Goal: Task Accomplishment & Management: Manage account settings

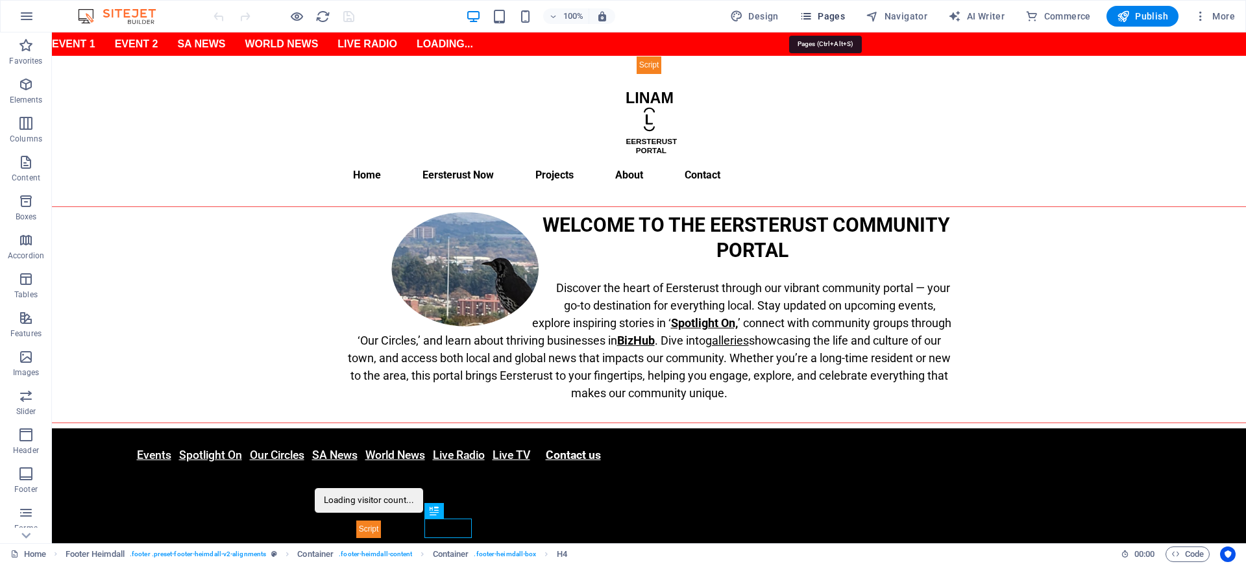
click at [834, 15] on span "Pages" at bounding box center [822, 16] width 45 height 13
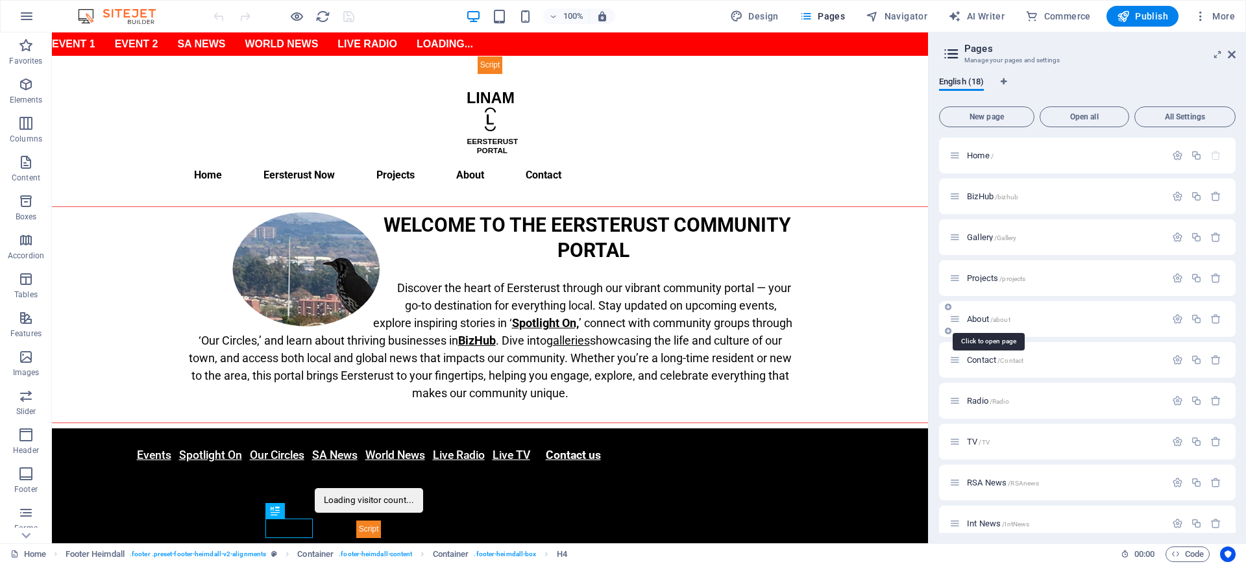
click at [982, 318] on span "About /about" at bounding box center [988, 319] width 43 height 10
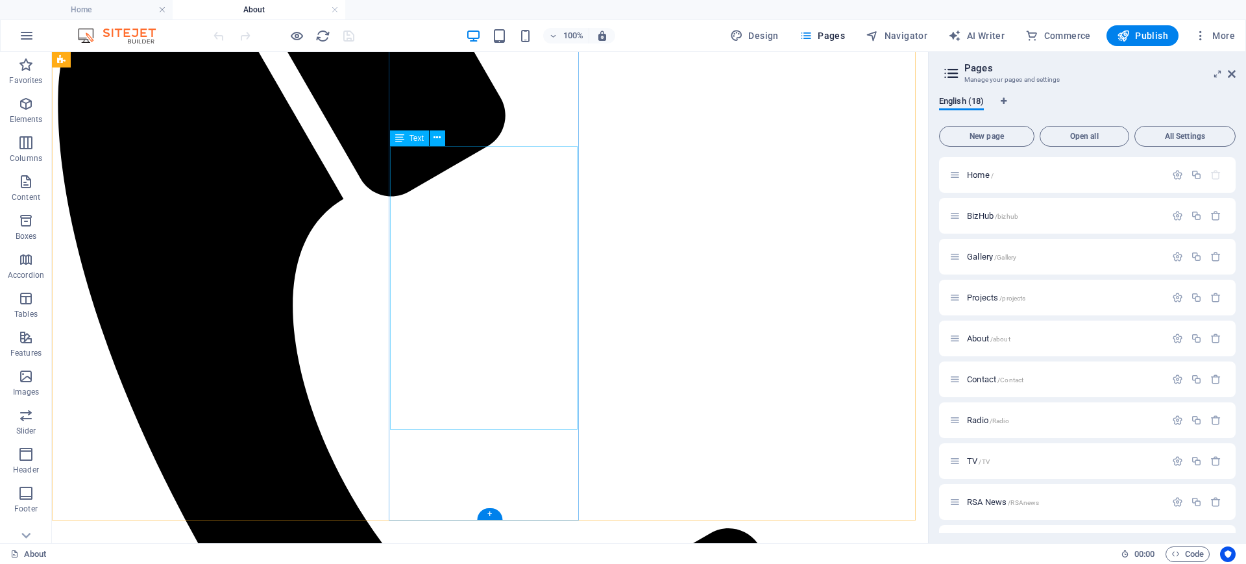
scroll to position [649, 0]
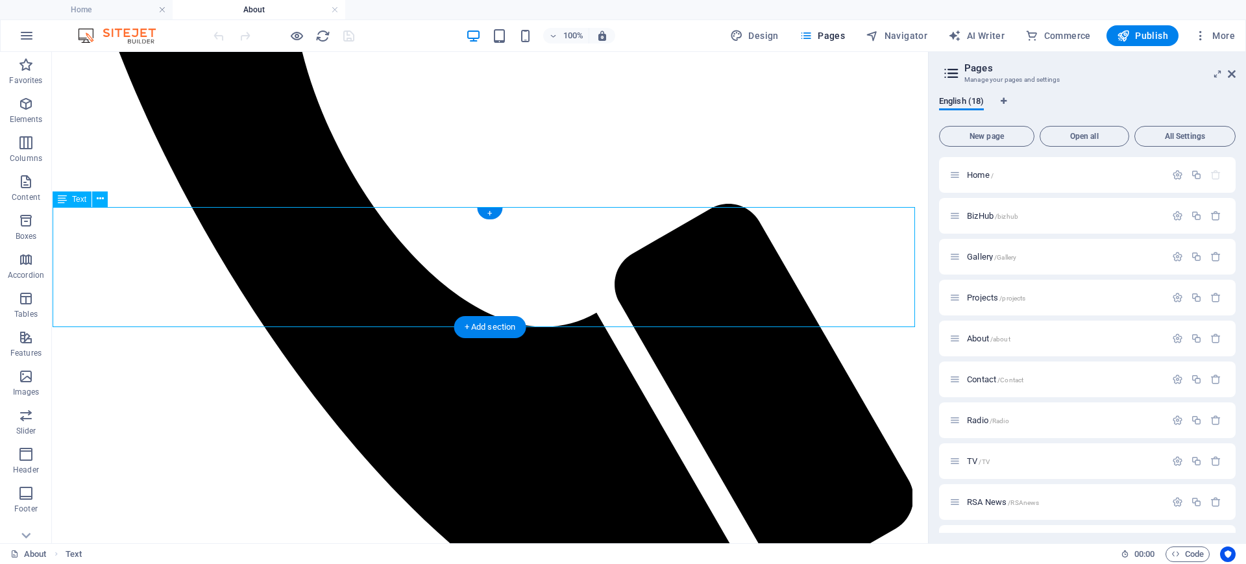
drag, startPoint x: 552, startPoint y: 314, endPoint x: 512, endPoint y: 297, distance: 43.9
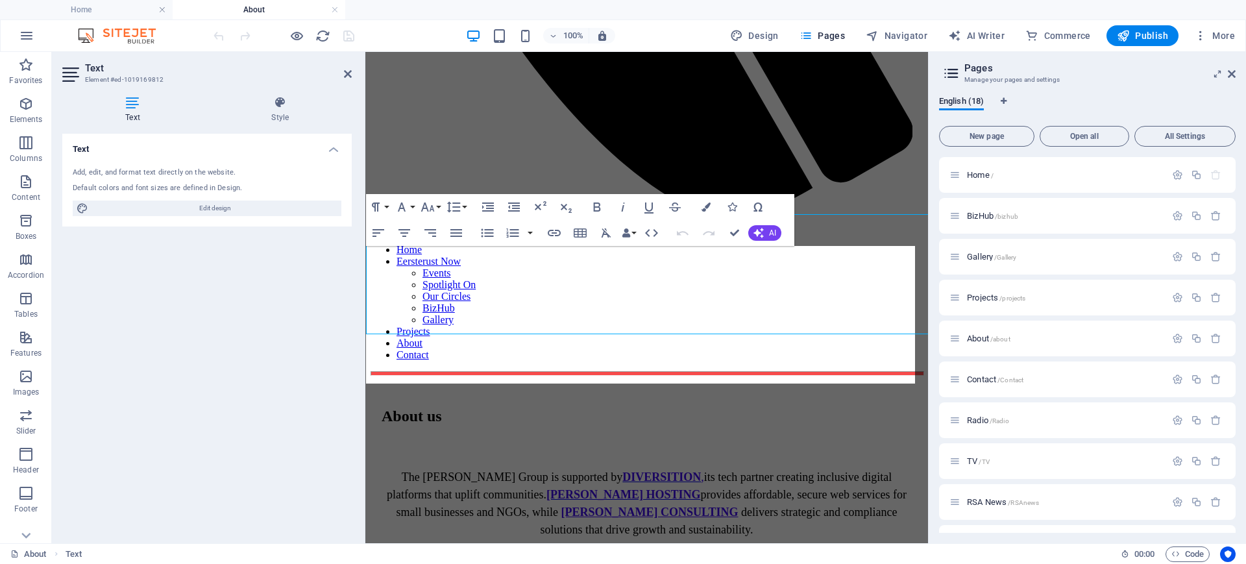
scroll to position [642, 0]
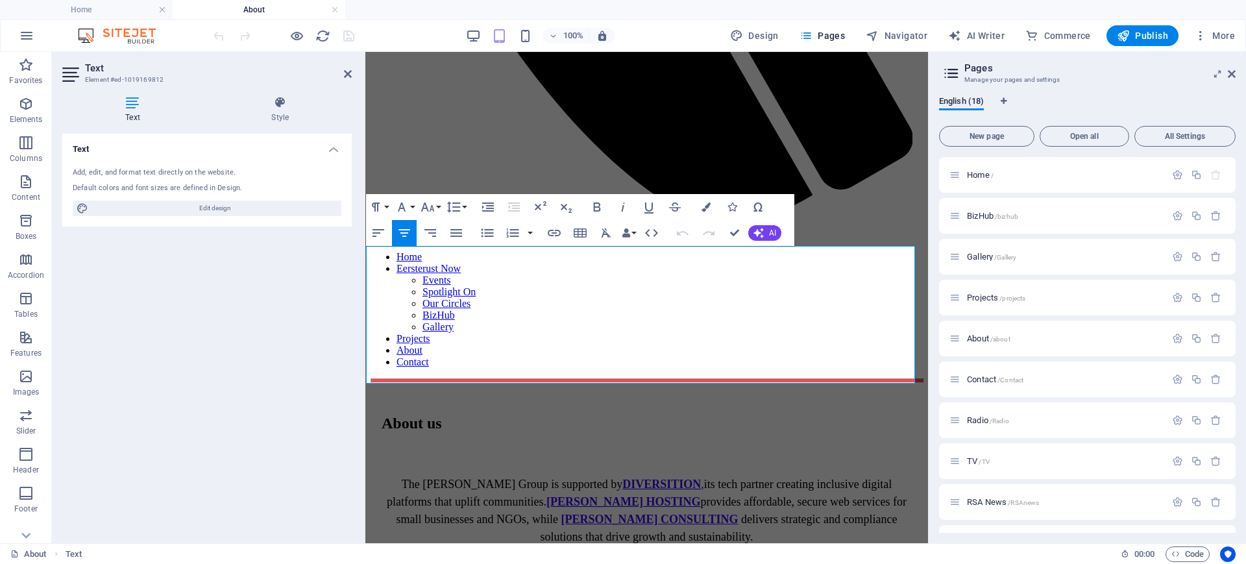
drag, startPoint x: 730, startPoint y: 360, endPoint x: 375, endPoint y: 314, distance: 358.1
click at [678, 210] on icon "button" at bounding box center [675, 207] width 12 height 9
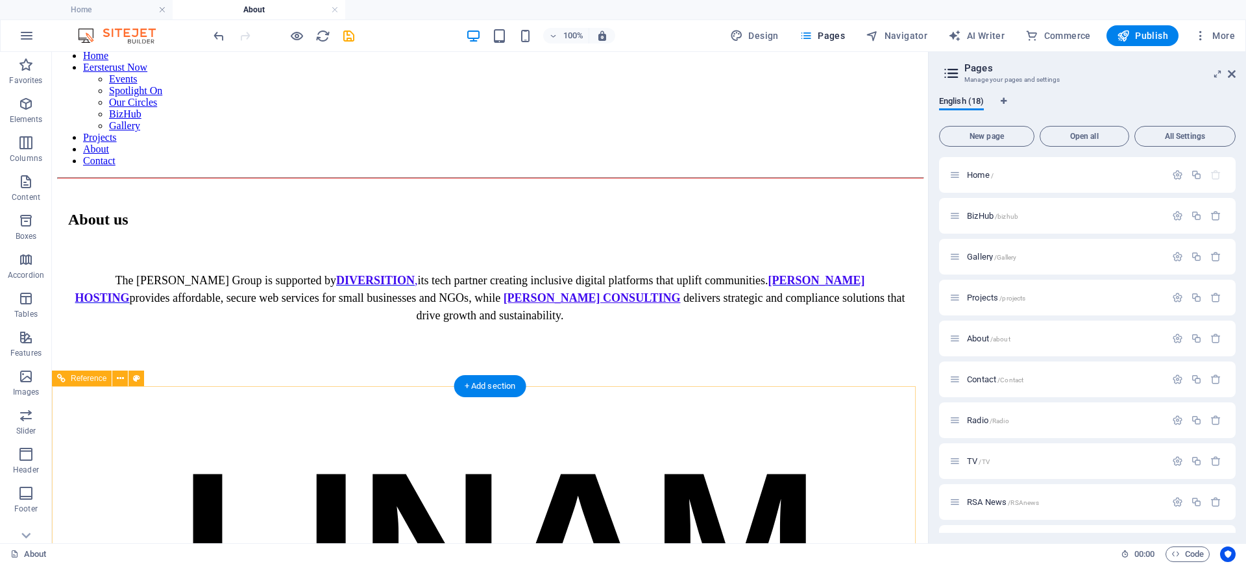
scroll to position [935, 0]
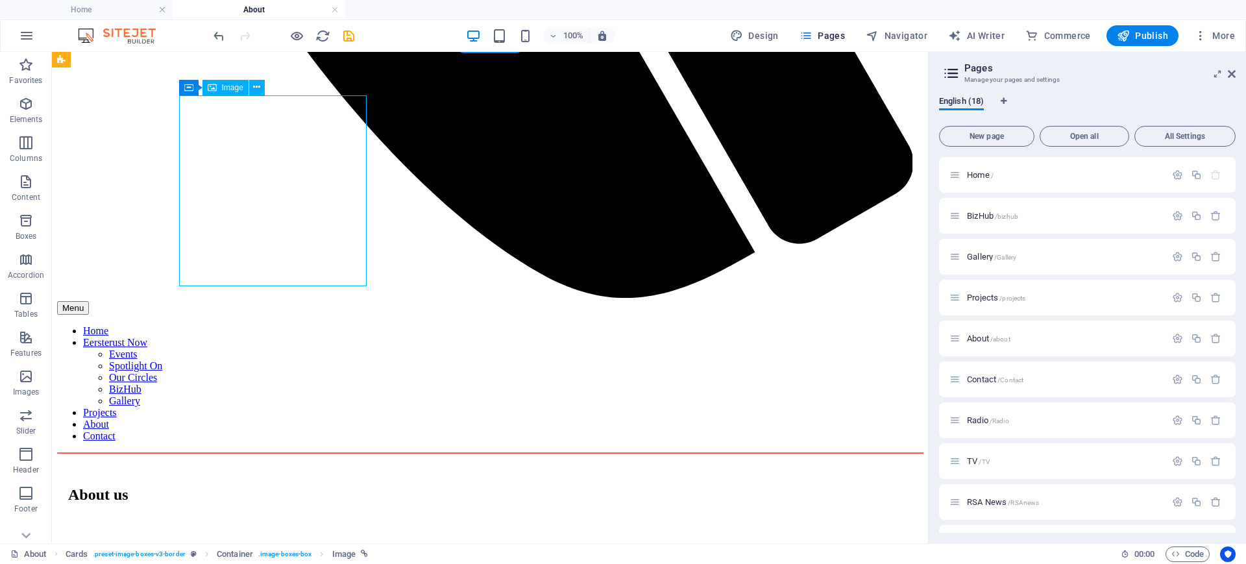
select select "%"
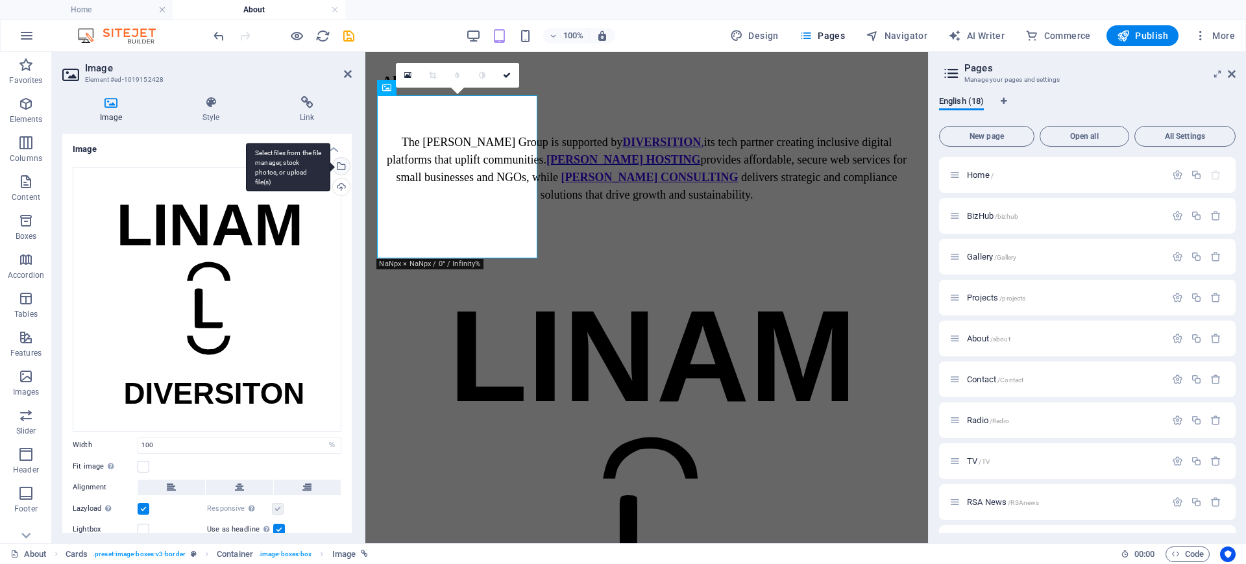
click at [330, 168] on div "Select files from the file manager, stock photos, or upload file(s)" at bounding box center [288, 167] width 84 height 49
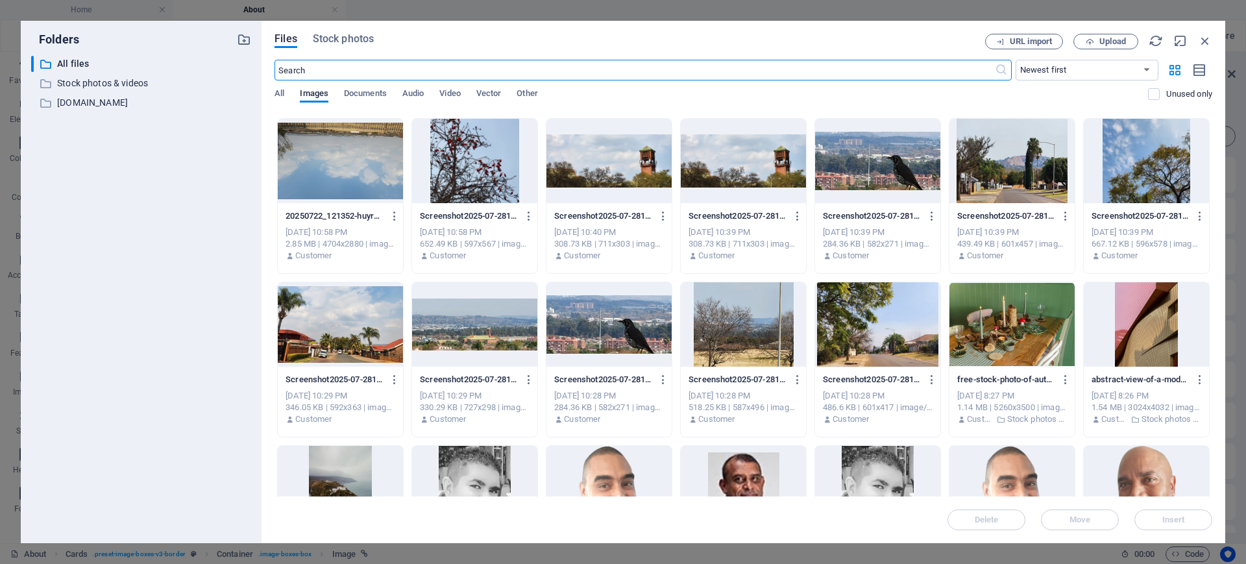
scroll to position [917, 0]
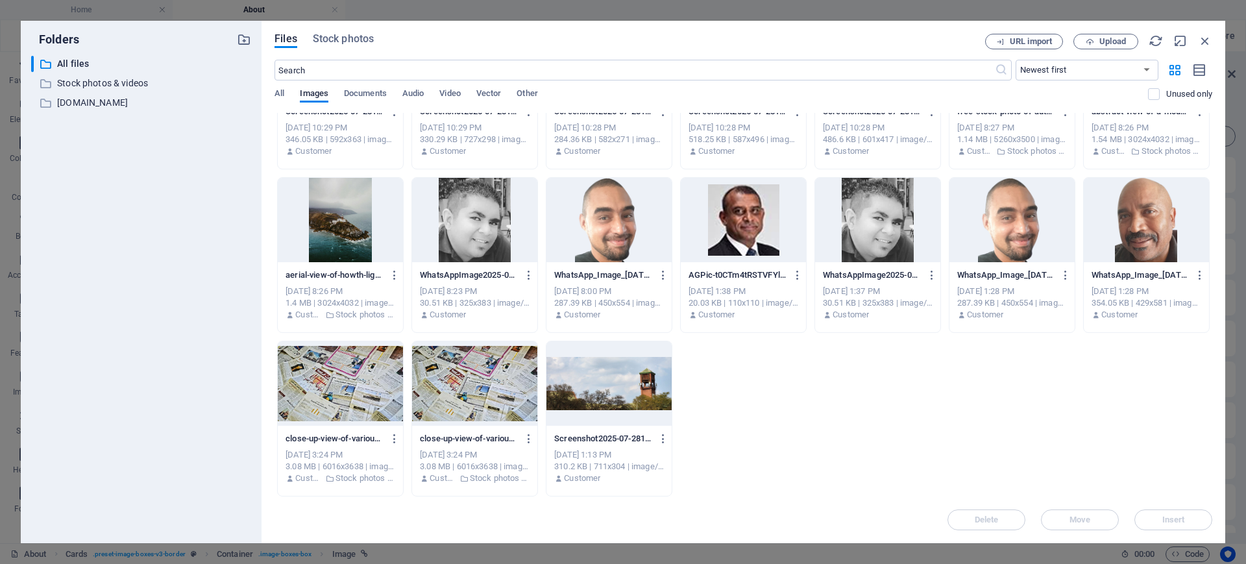
click at [628, 226] on div at bounding box center [609, 220] width 125 height 84
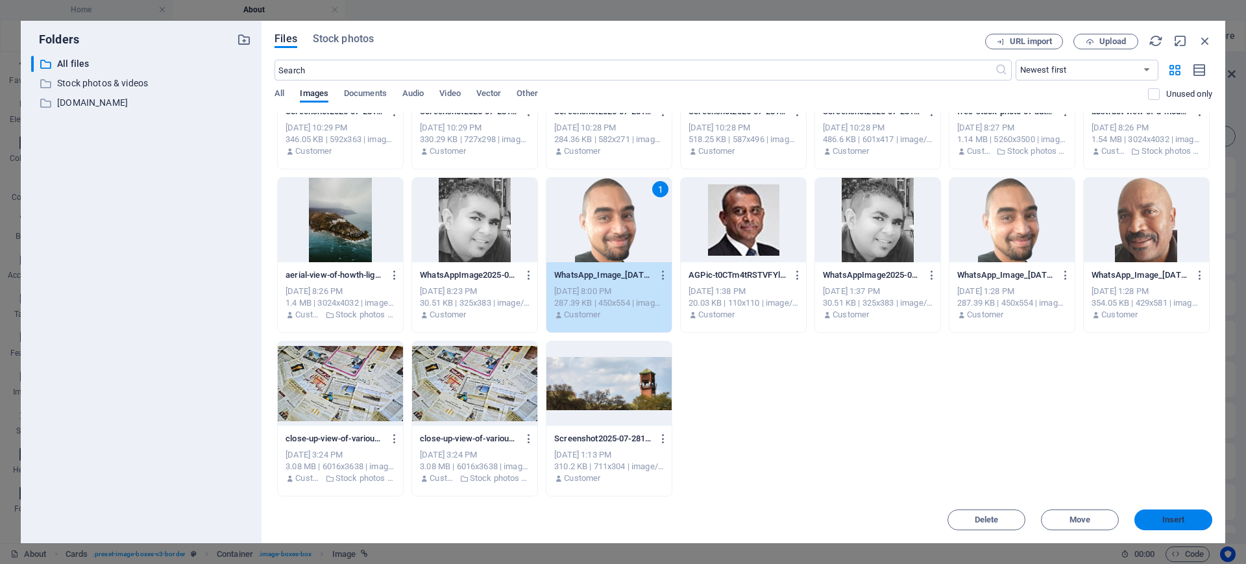
click at [1190, 522] on span "Insert" at bounding box center [1174, 520] width 68 height 8
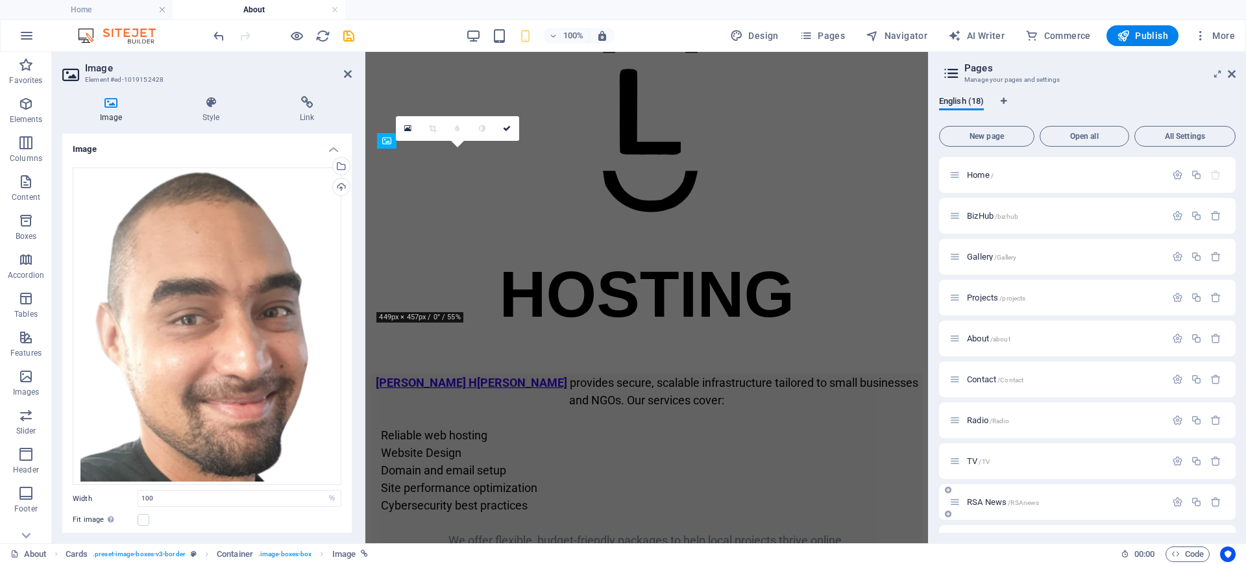
scroll to position [931, 0]
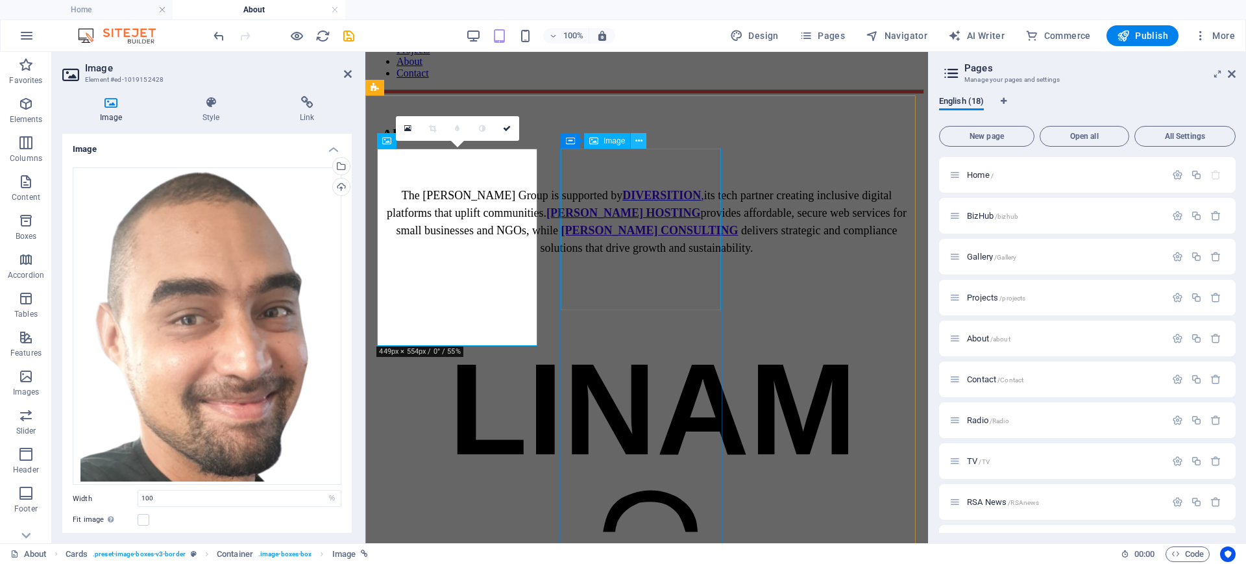
click at [639, 143] on icon at bounding box center [638, 141] width 7 height 14
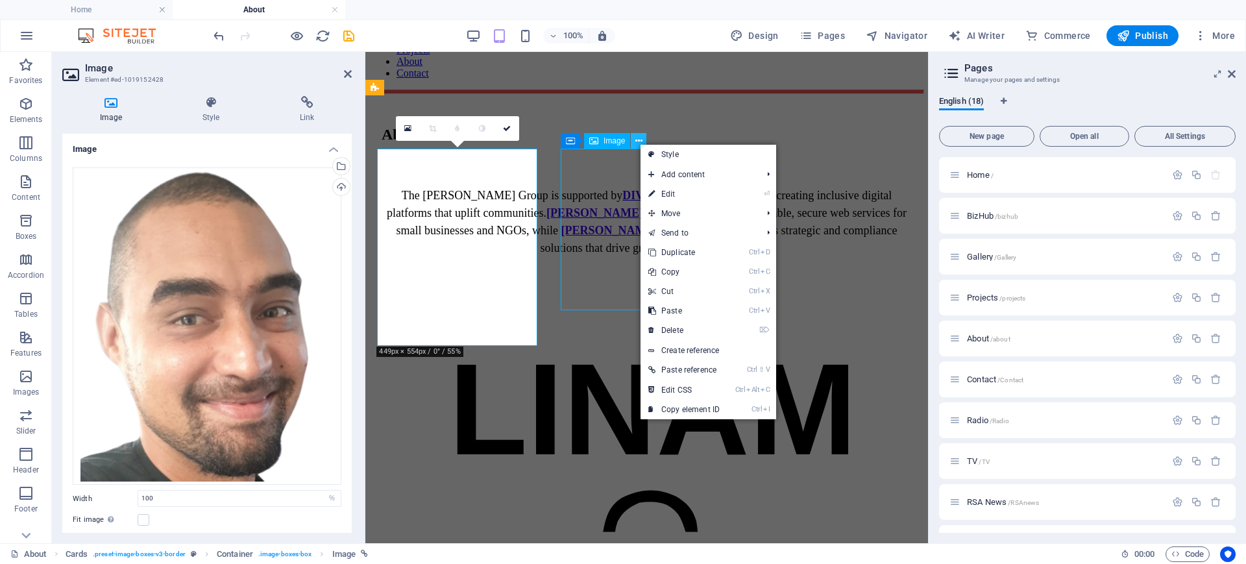
scroll to position [882, 0]
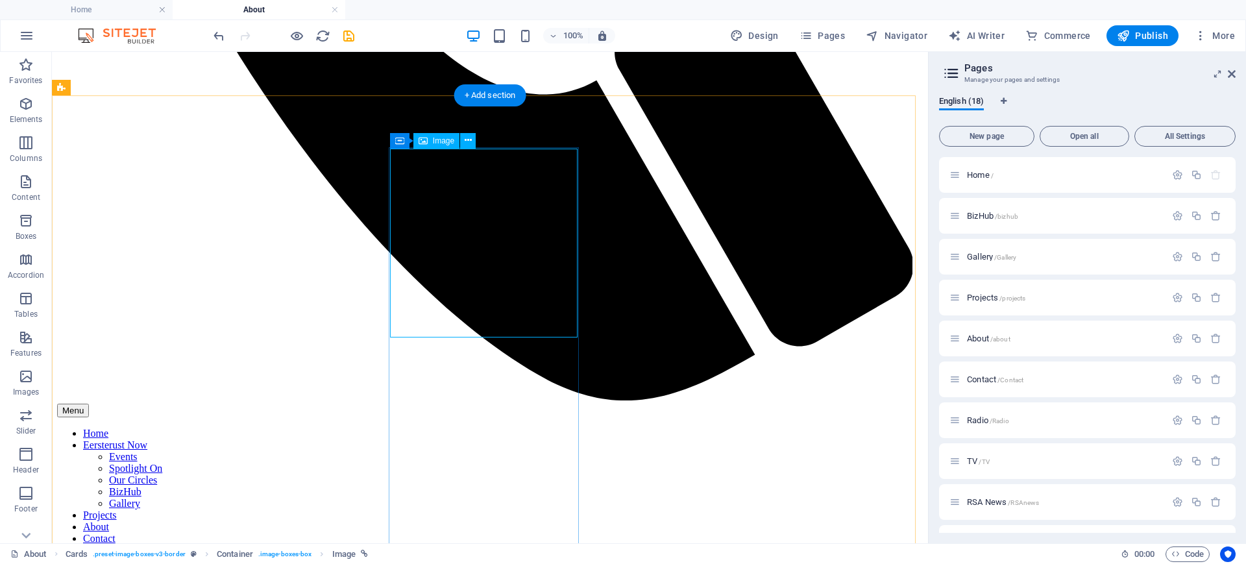
select select "%"
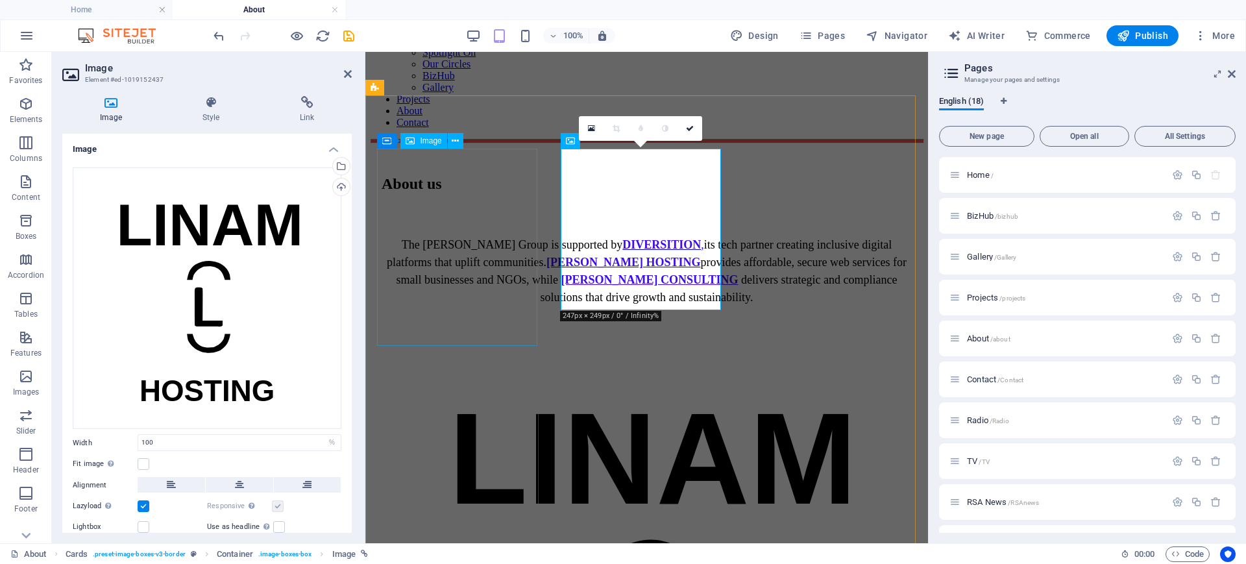
scroll to position [931, 0]
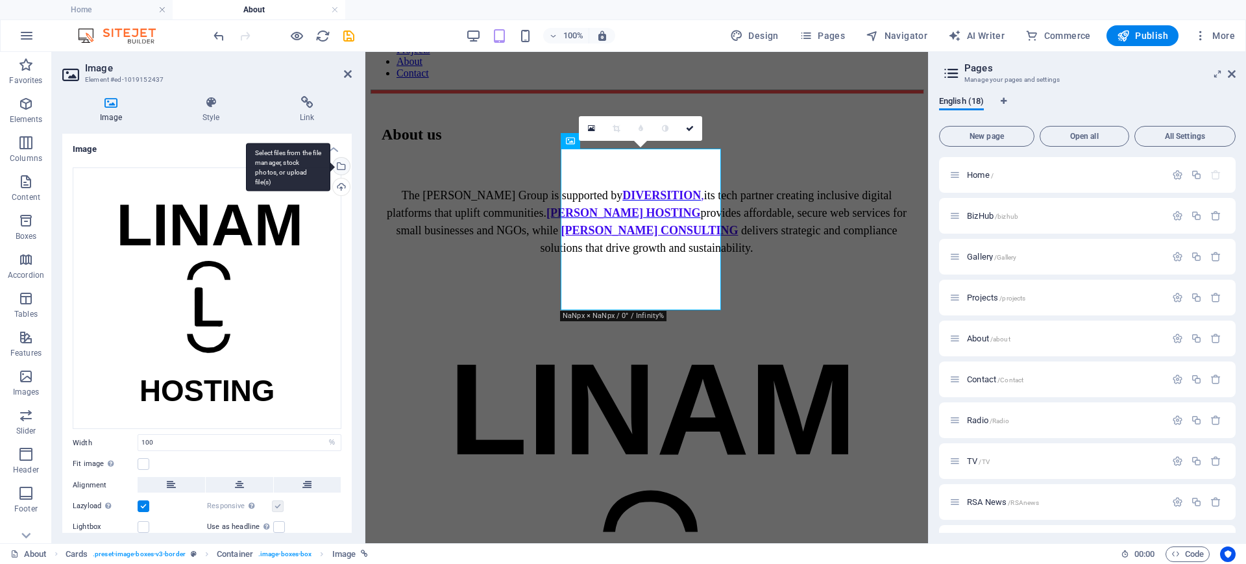
click at [342, 167] on div "Select files from the file manager, stock photos, or upload file(s)" at bounding box center [339, 167] width 19 height 19
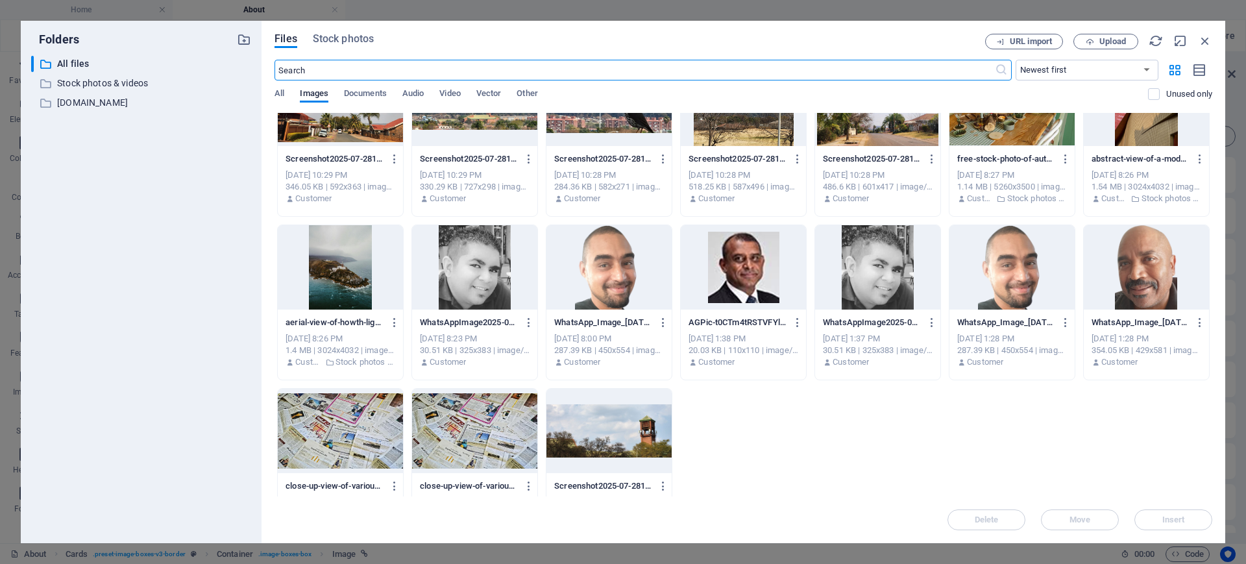
scroll to position [917, 0]
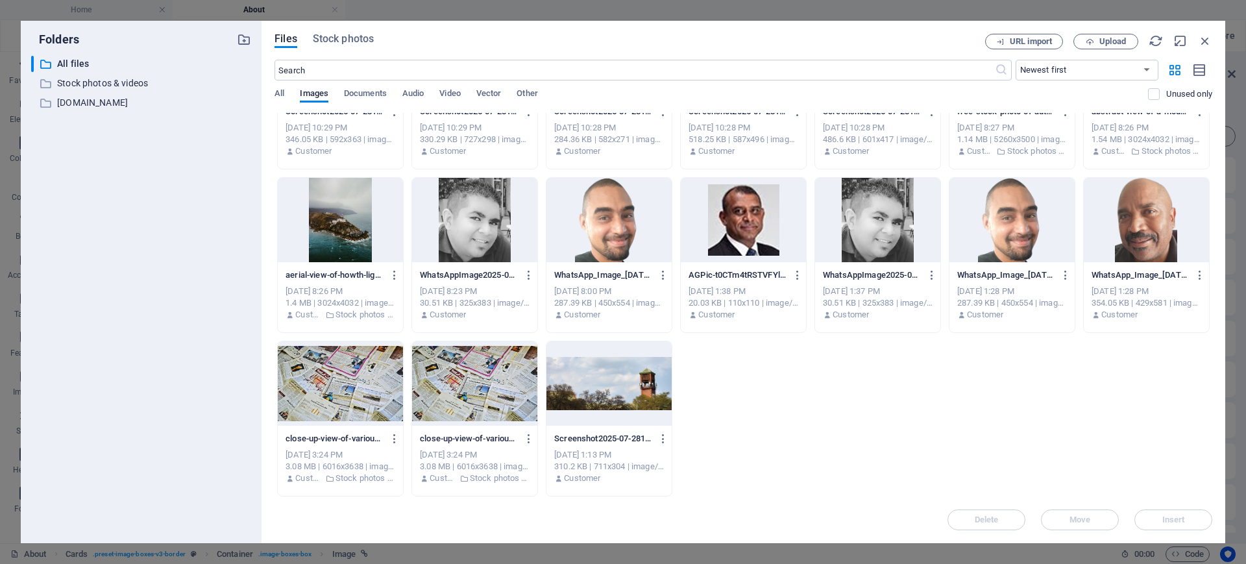
click at [1159, 241] on div at bounding box center [1146, 220] width 125 height 84
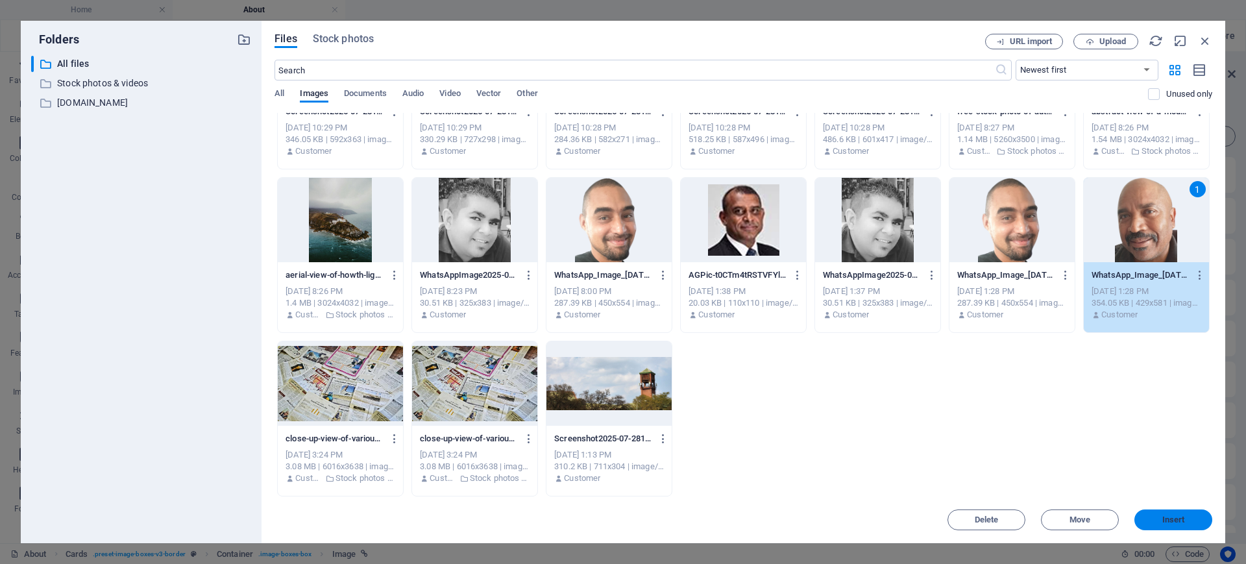
click at [1172, 519] on span "Insert" at bounding box center [1174, 520] width 23 height 8
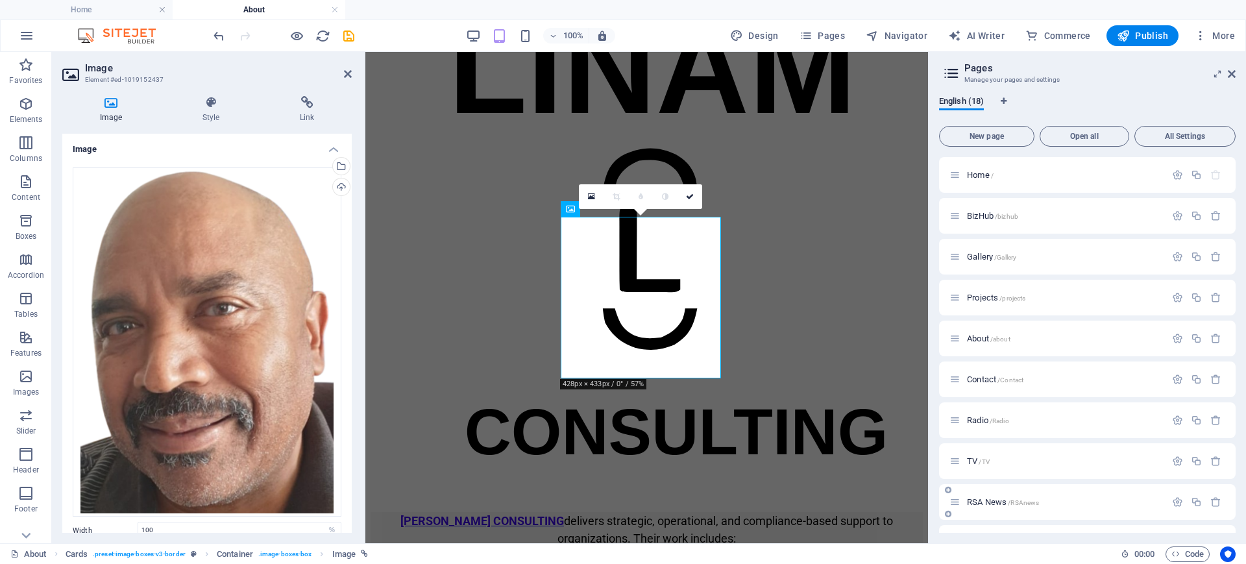
scroll to position [863, 0]
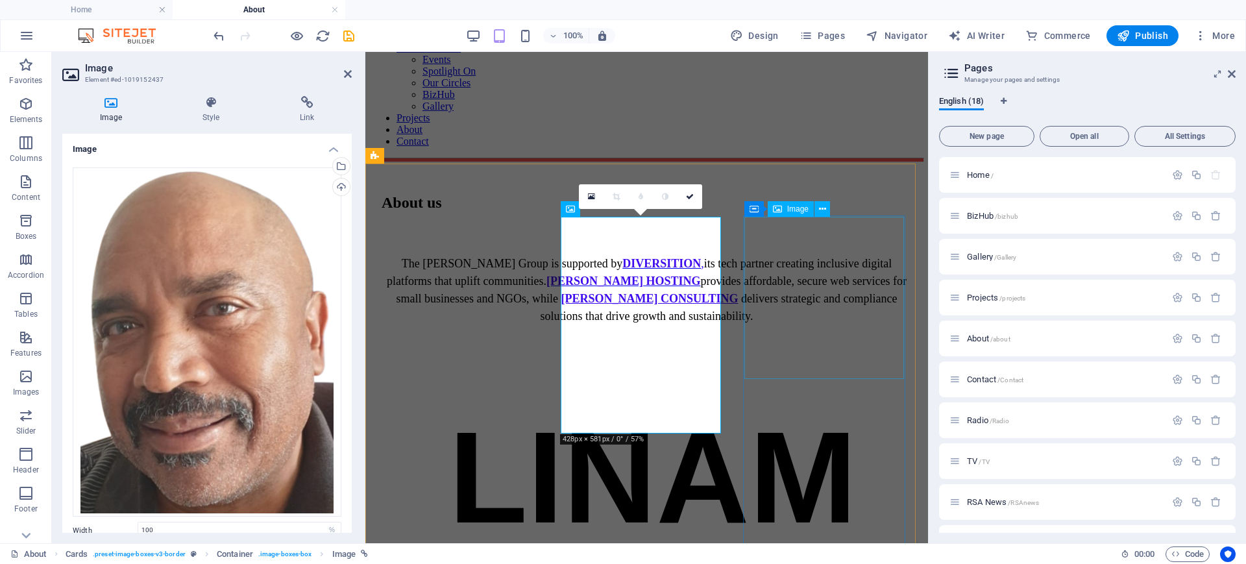
select select "%"
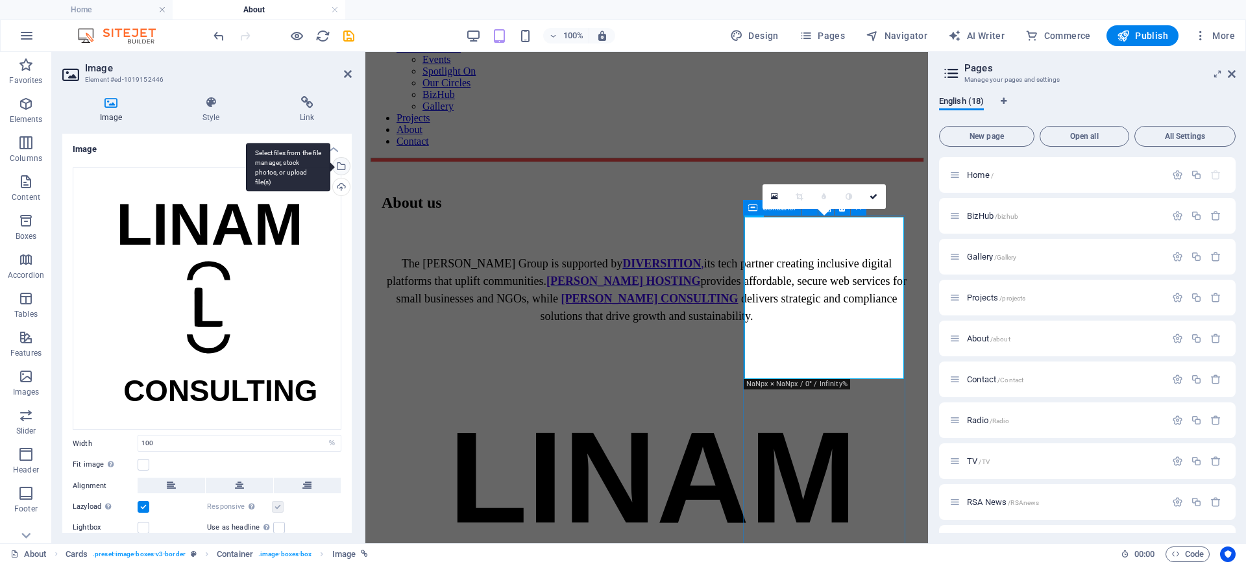
click at [338, 160] on div "Select files from the file manager, stock photos, or upload file(s)" at bounding box center [339, 167] width 19 height 19
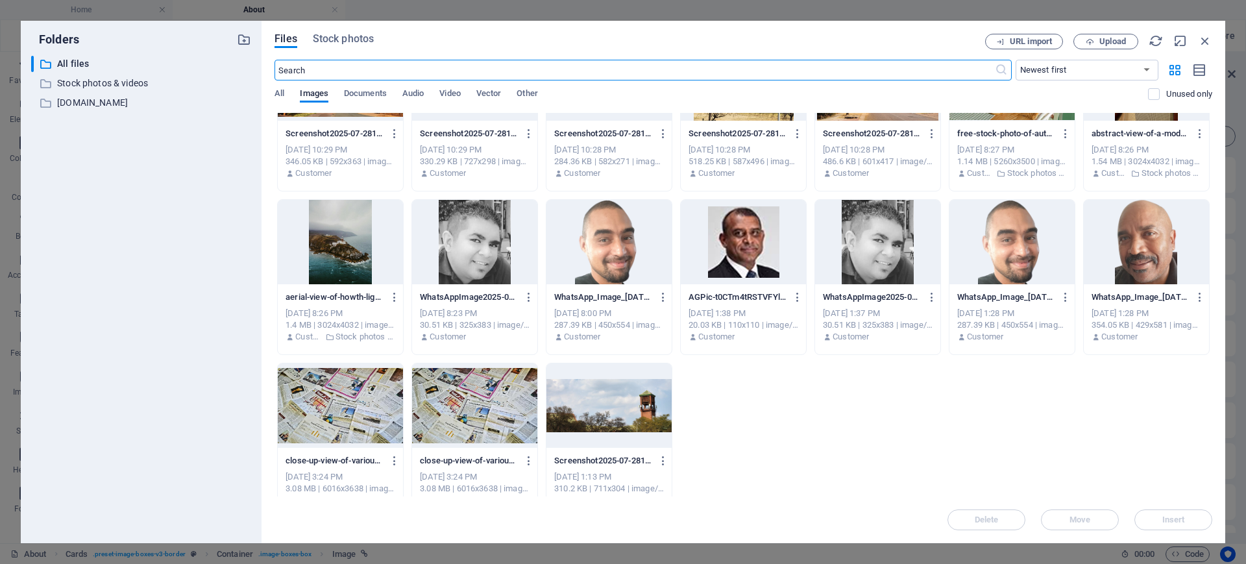
scroll to position [917, 0]
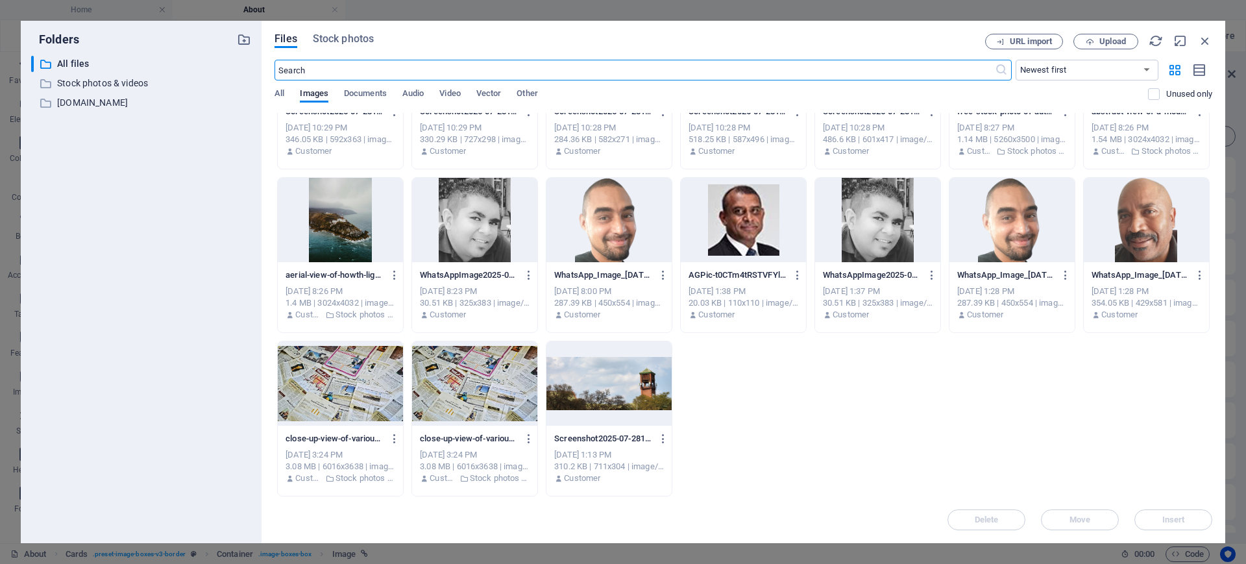
click at [1152, 237] on div at bounding box center [1146, 220] width 125 height 84
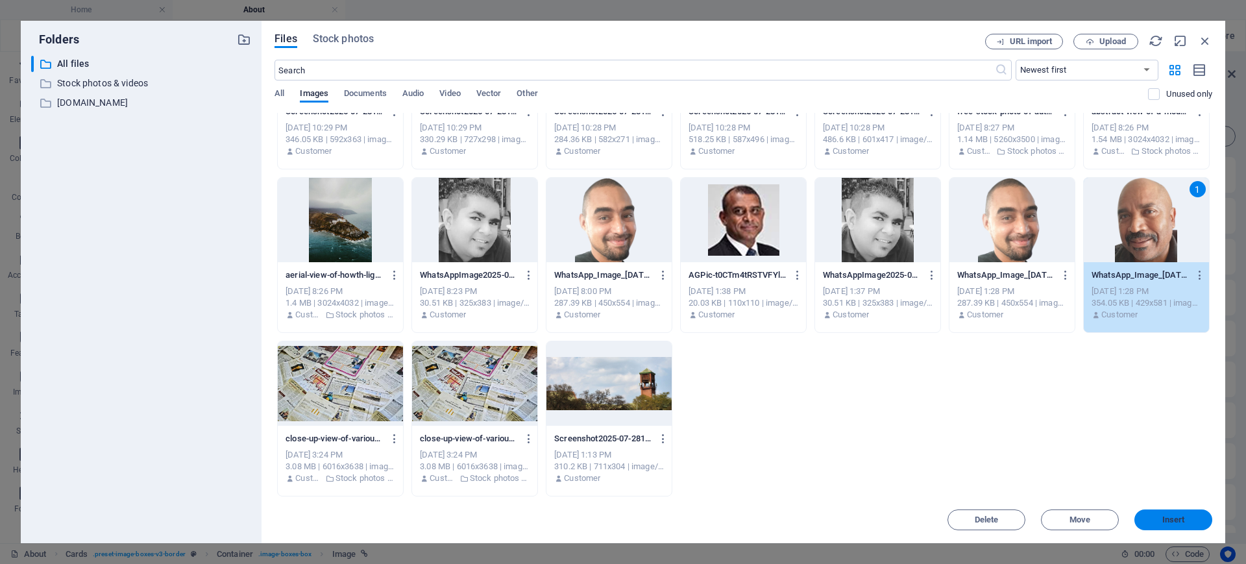
click at [1159, 514] on button "Insert" at bounding box center [1174, 520] width 78 height 21
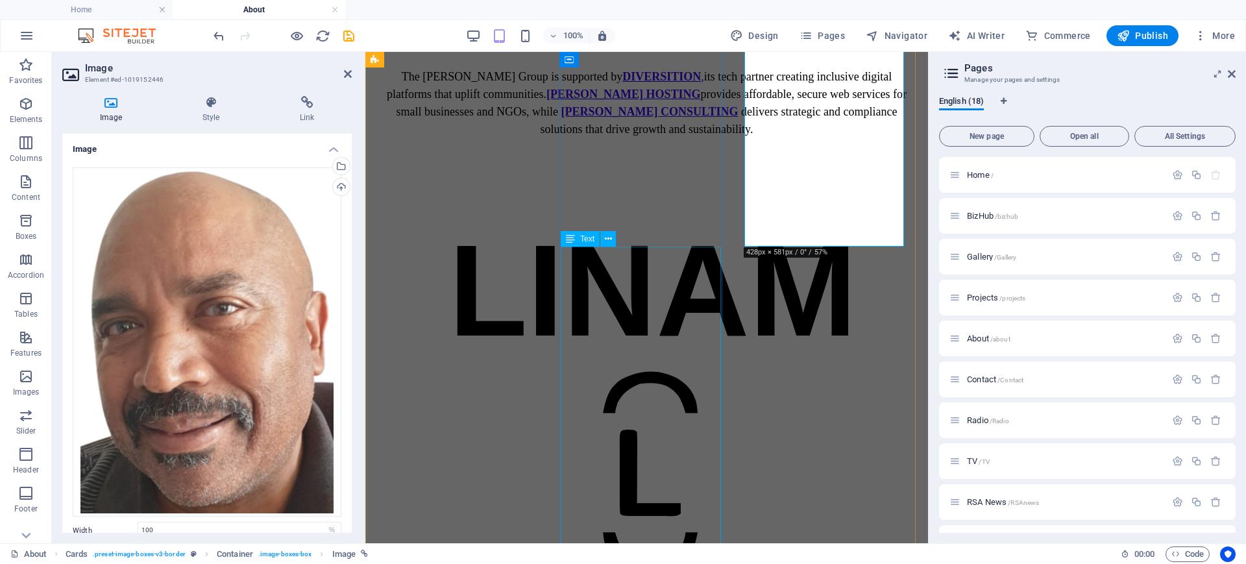
scroll to position [725, 0]
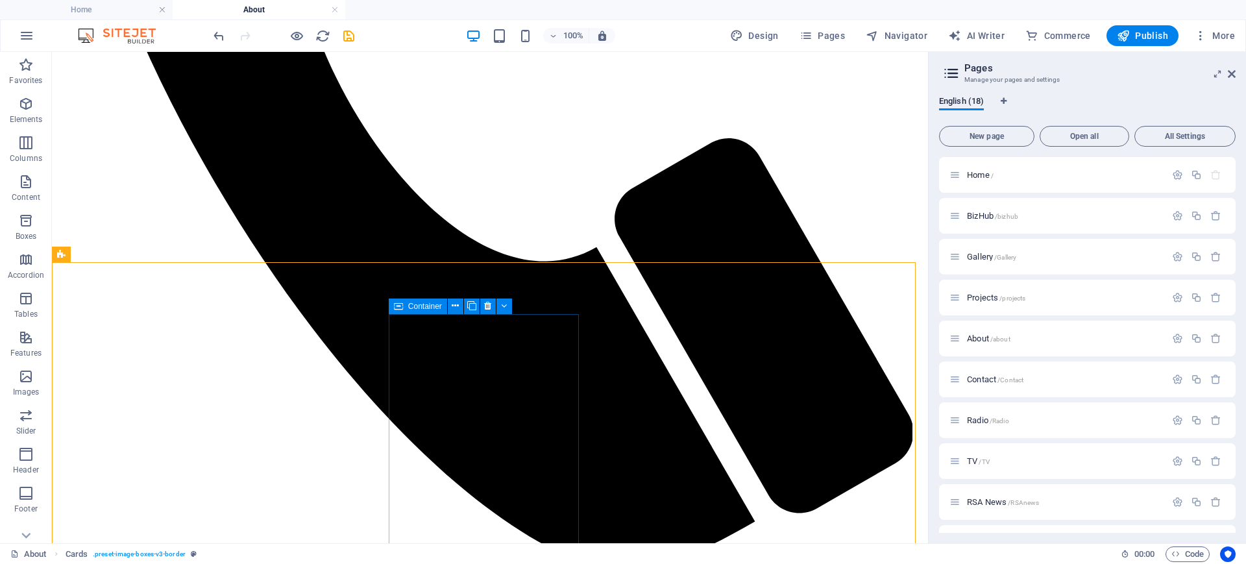
click at [405, 305] on div "Container" at bounding box center [418, 307] width 58 height 16
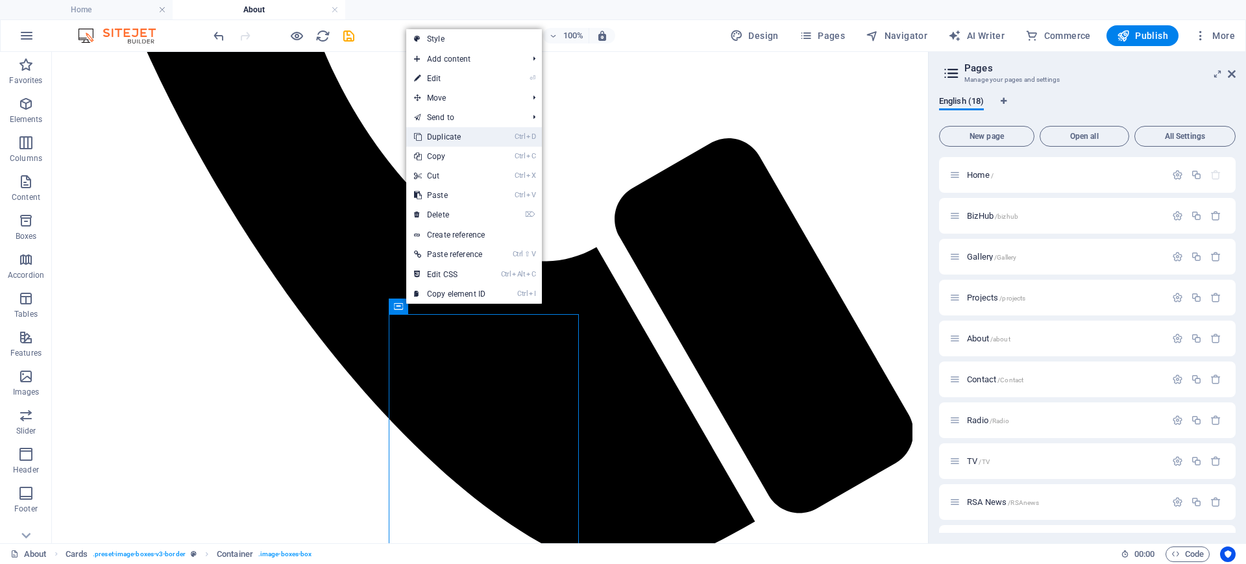
click at [471, 128] on link "Ctrl D Duplicate" at bounding box center [449, 136] width 87 height 19
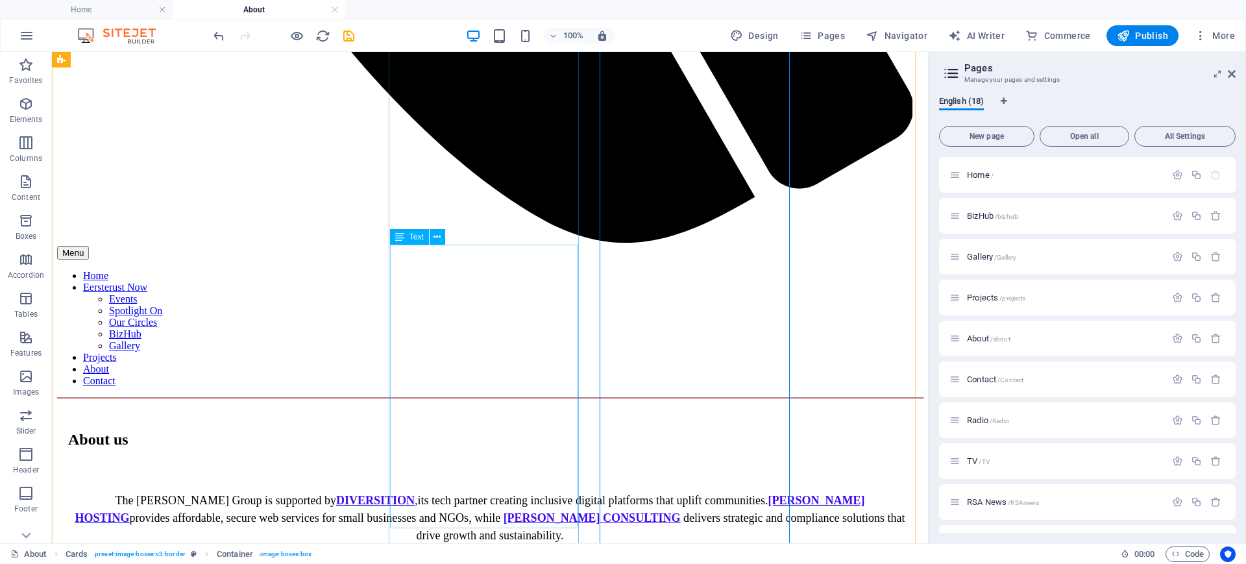
scroll to position [1364, 0]
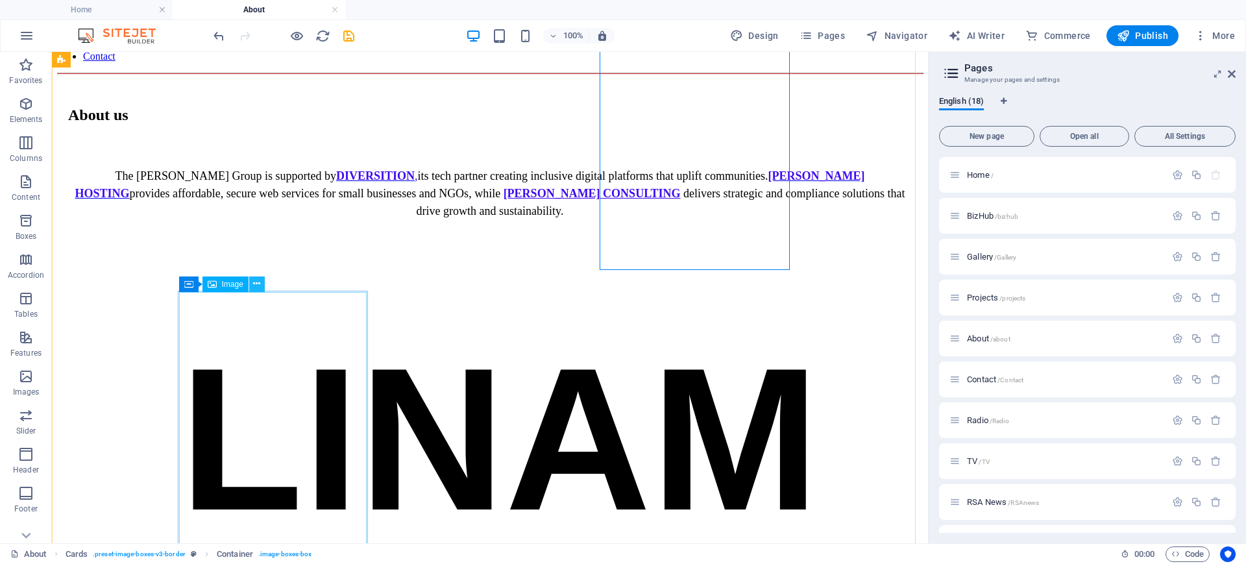
click at [254, 282] on icon at bounding box center [256, 284] width 7 height 14
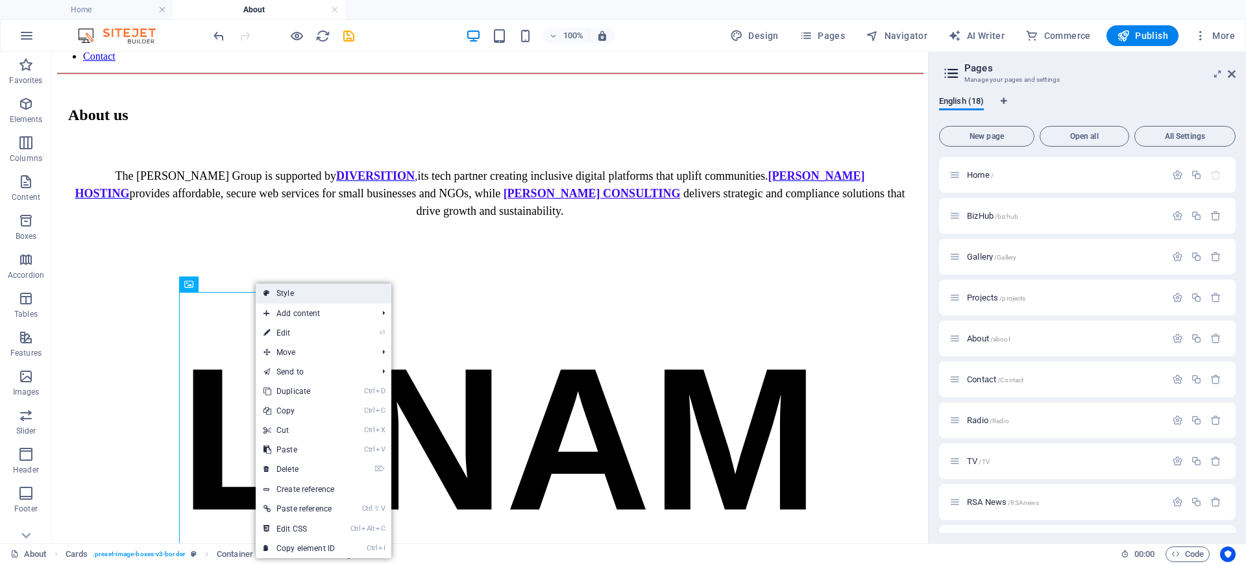
drag, startPoint x: 308, startPoint y: 295, endPoint x: 180, endPoint y: 226, distance: 145.2
click at [308, 295] on link "Style" at bounding box center [324, 293] width 136 height 19
select select "rem"
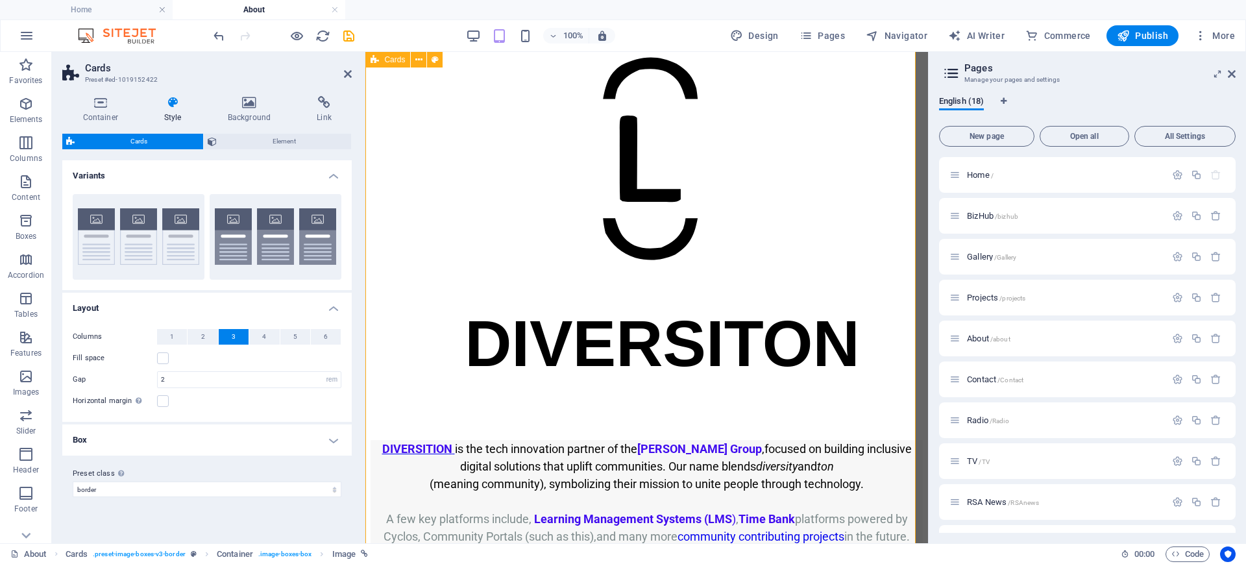
scroll to position [1379, 0]
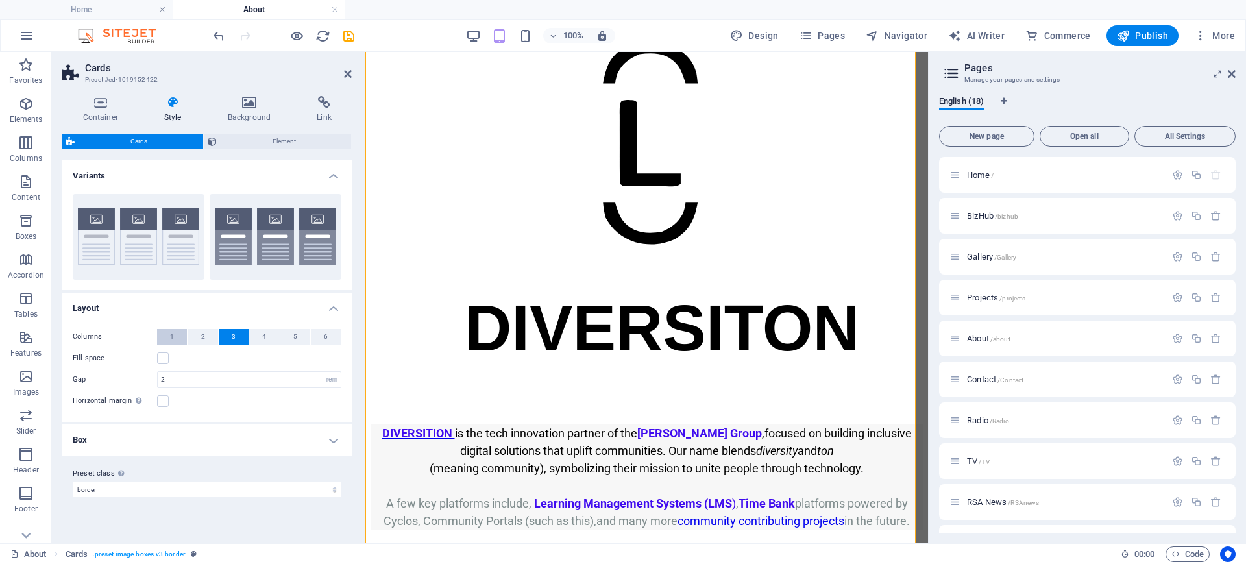
click at [175, 334] on button "1" at bounding box center [172, 337] width 30 height 16
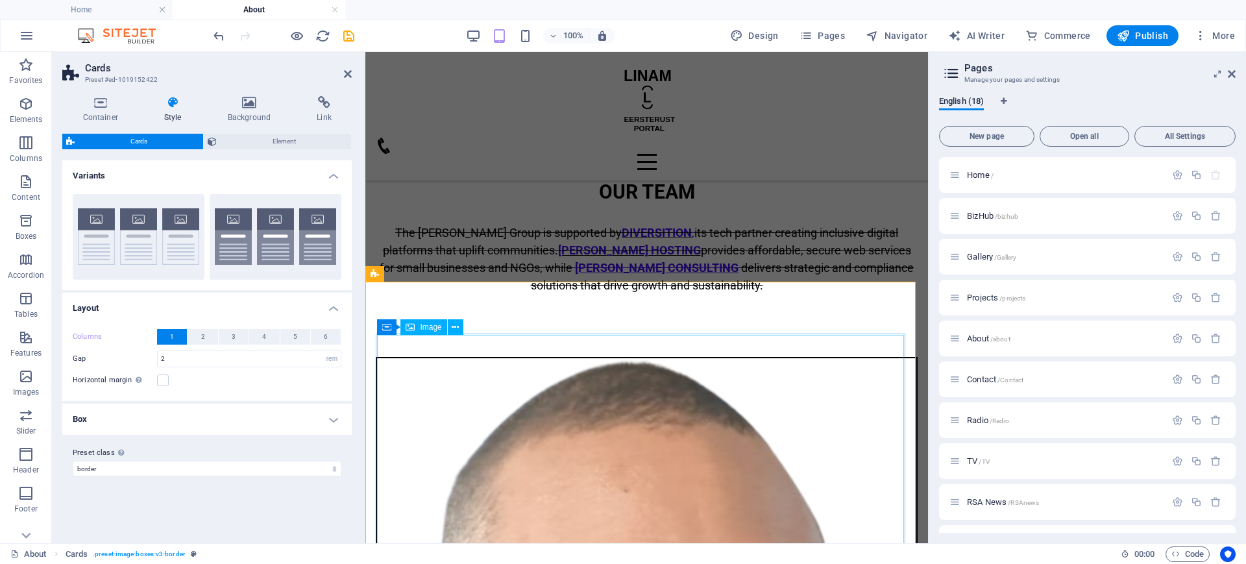
scroll to position [2678, 0]
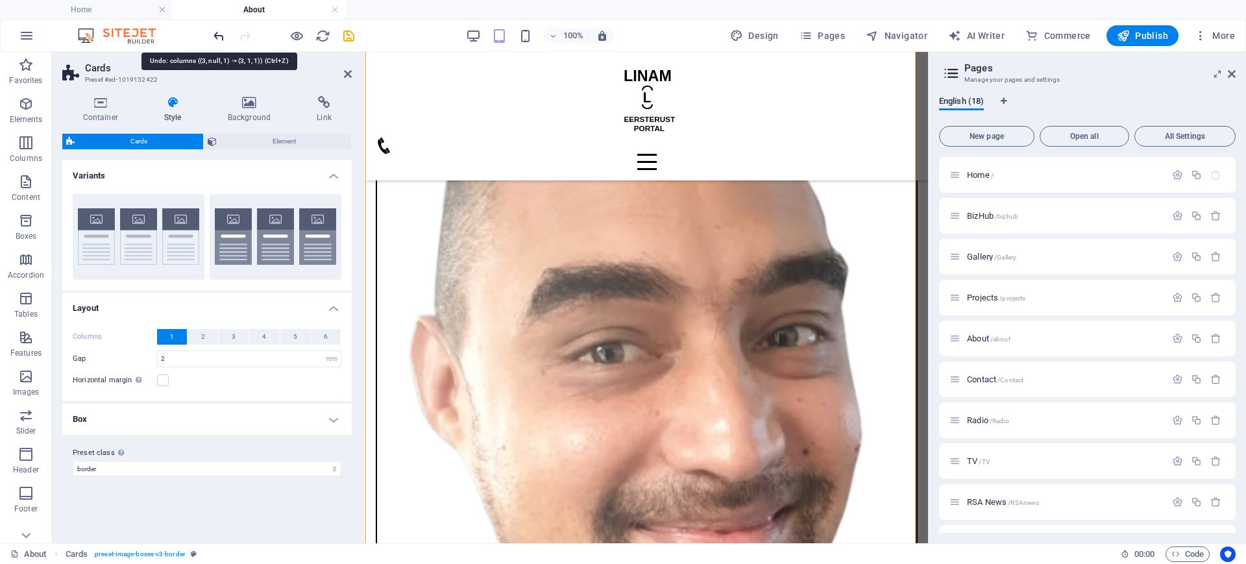
click at [219, 33] on icon "undo" at bounding box center [219, 36] width 15 height 15
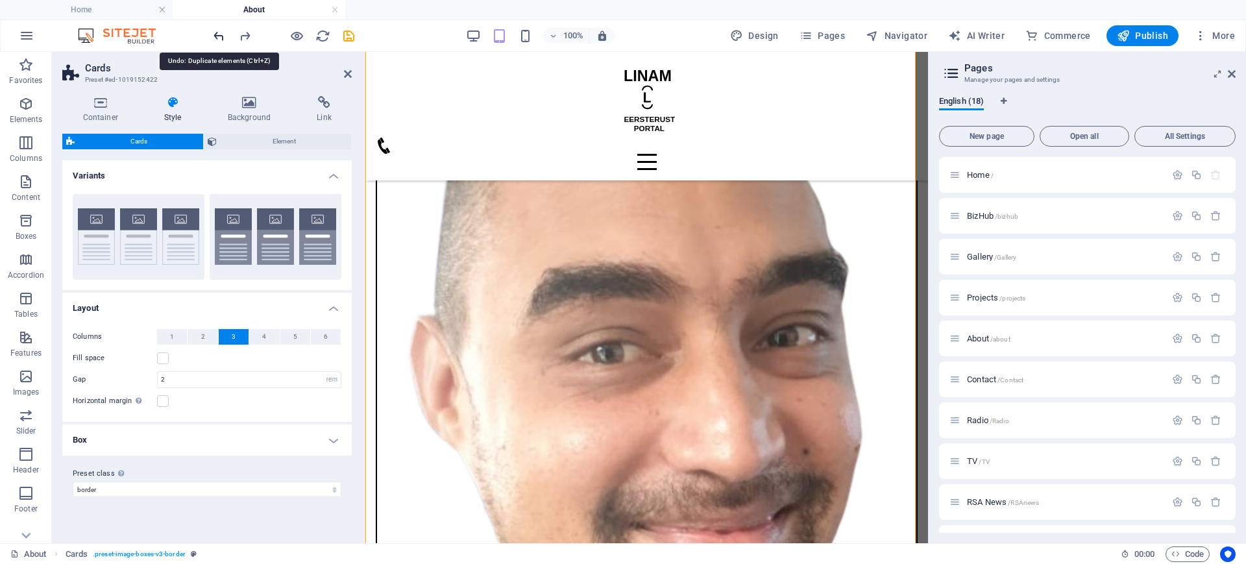
click at [219, 34] on icon "undo" at bounding box center [219, 36] width 15 height 15
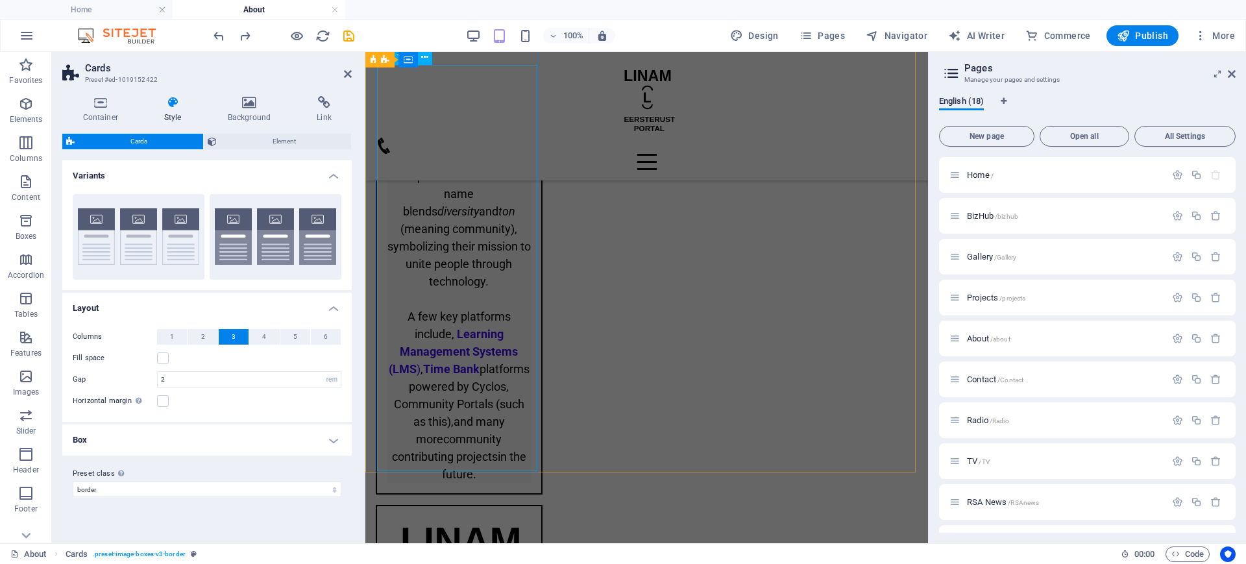
scroll to position [725, 0]
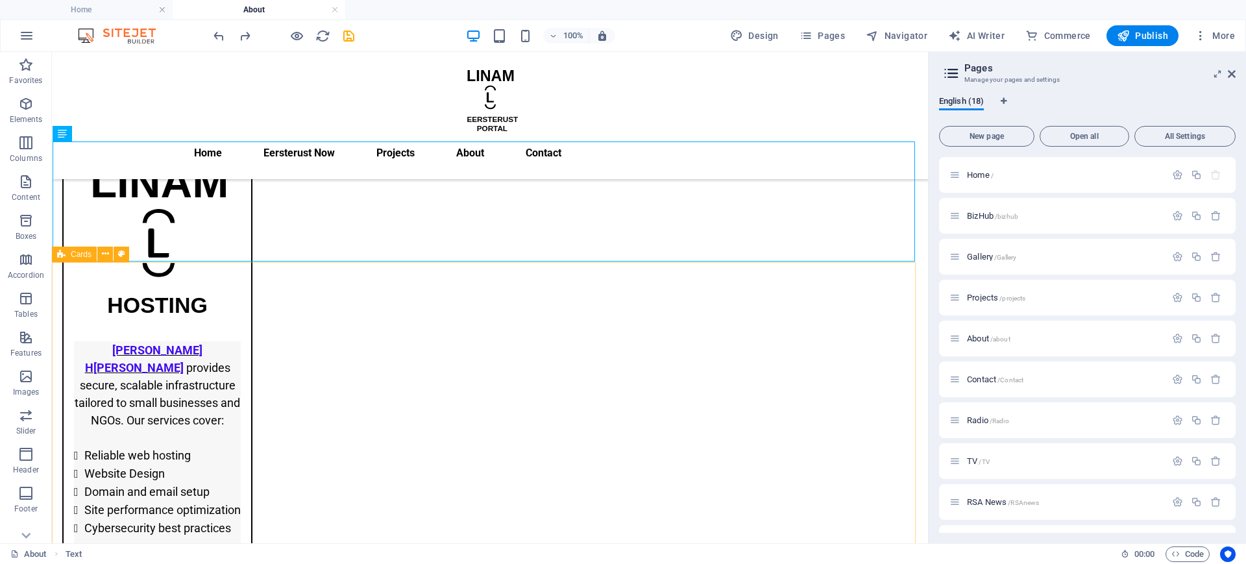
click at [76, 253] on span "Cards" at bounding box center [81, 255] width 21 height 8
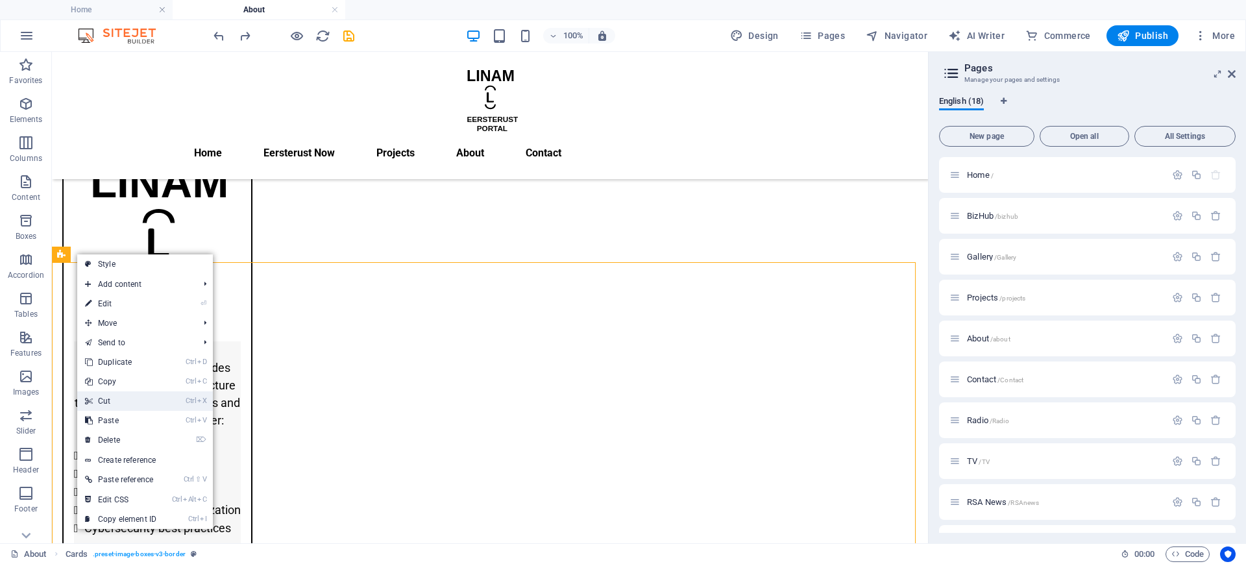
click at [142, 395] on link "Ctrl X Cut" at bounding box center [120, 400] width 87 height 19
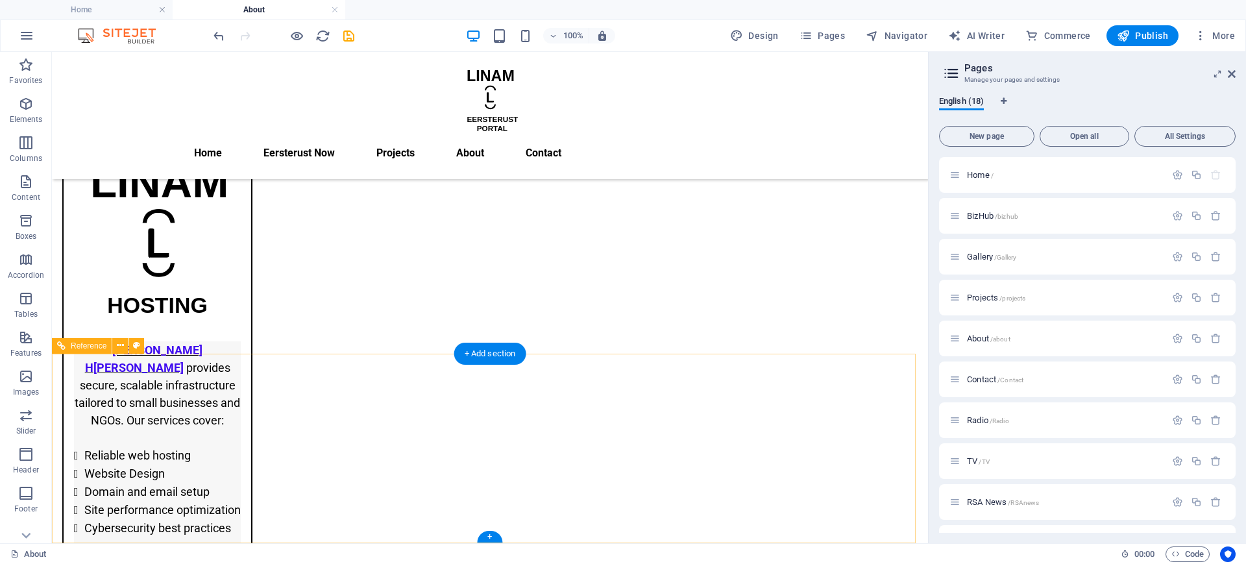
scroll to position [623, 0]
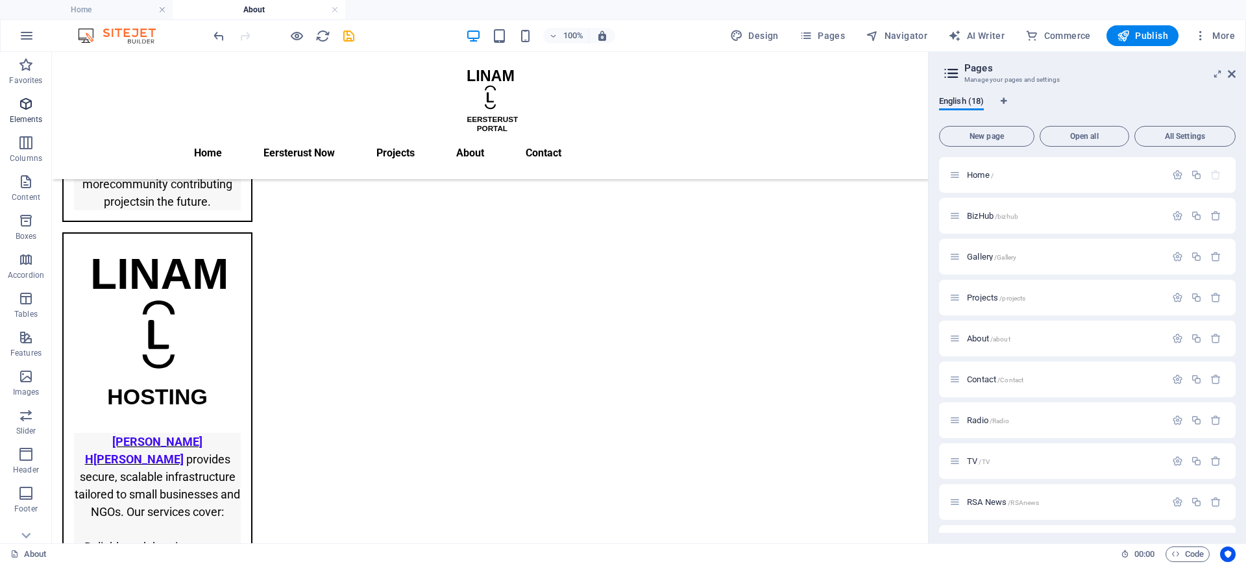
click at [25, 112] on span "Elements" at bounding box center [26, 111] width 52 height 31
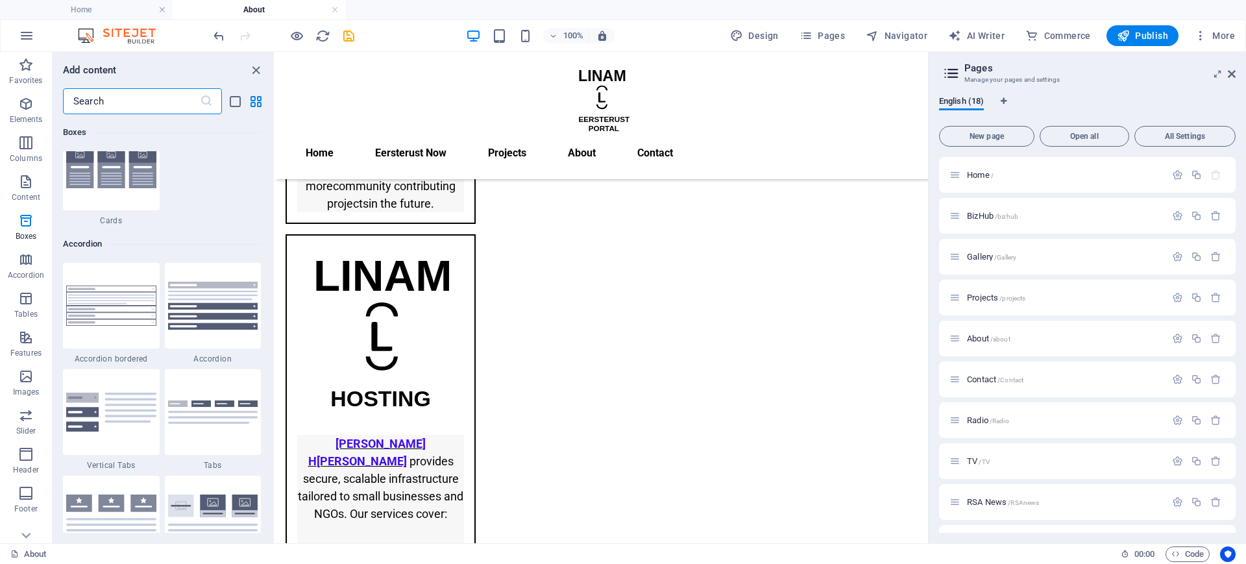
scroll to position [3708, 0]
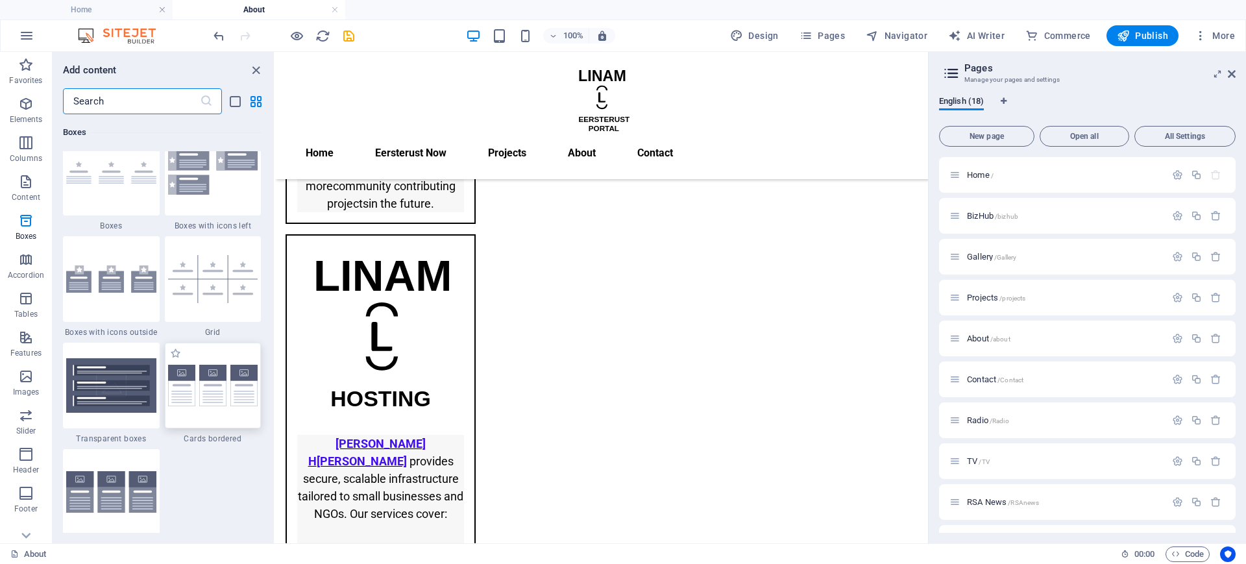
click at [190, 389] on img at bounding box center [213, 386] width 90 height 42
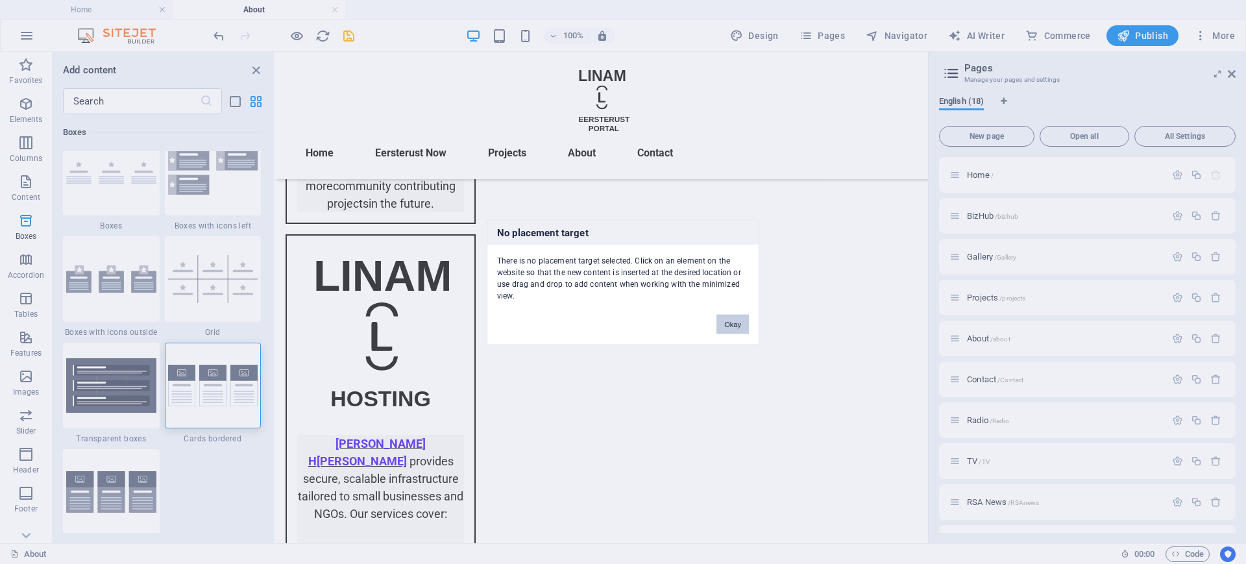
click at [730, 319] on button "Okay" at bounding box center [733, 323] width 32 height 19
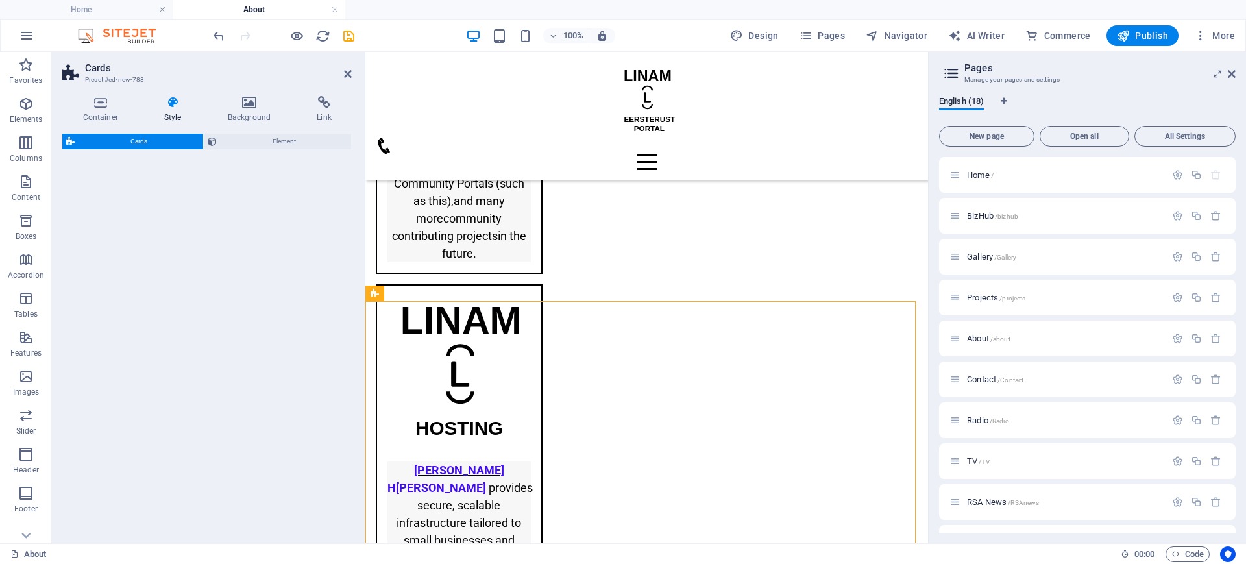
scroll to position [725, 0]
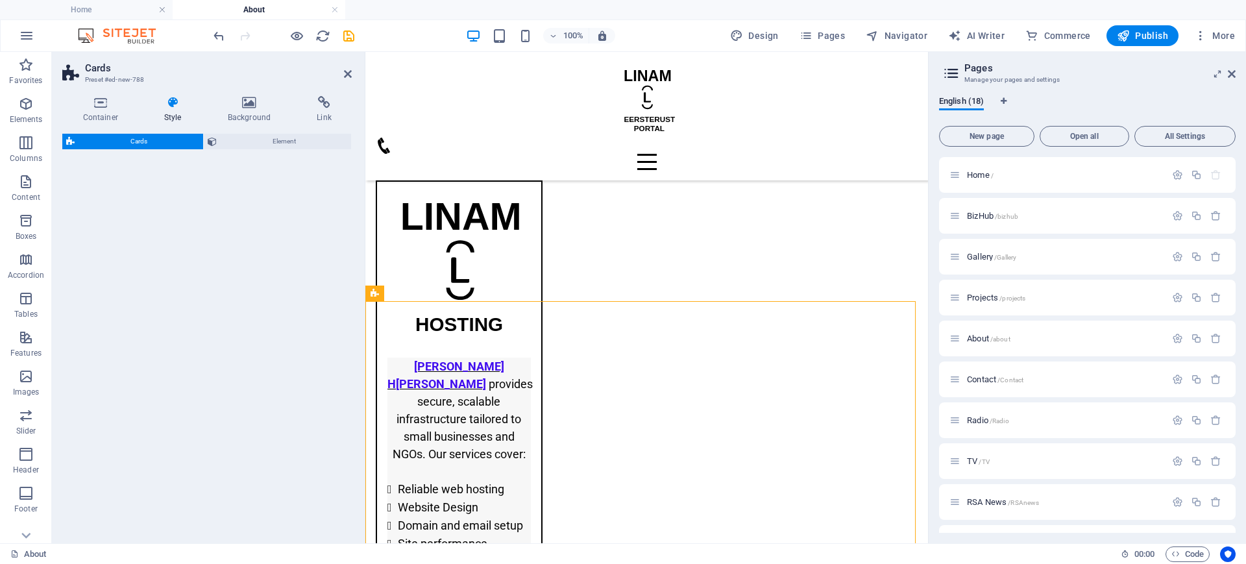
select select "rem"
select select "preset-image-boxes-v3-default"
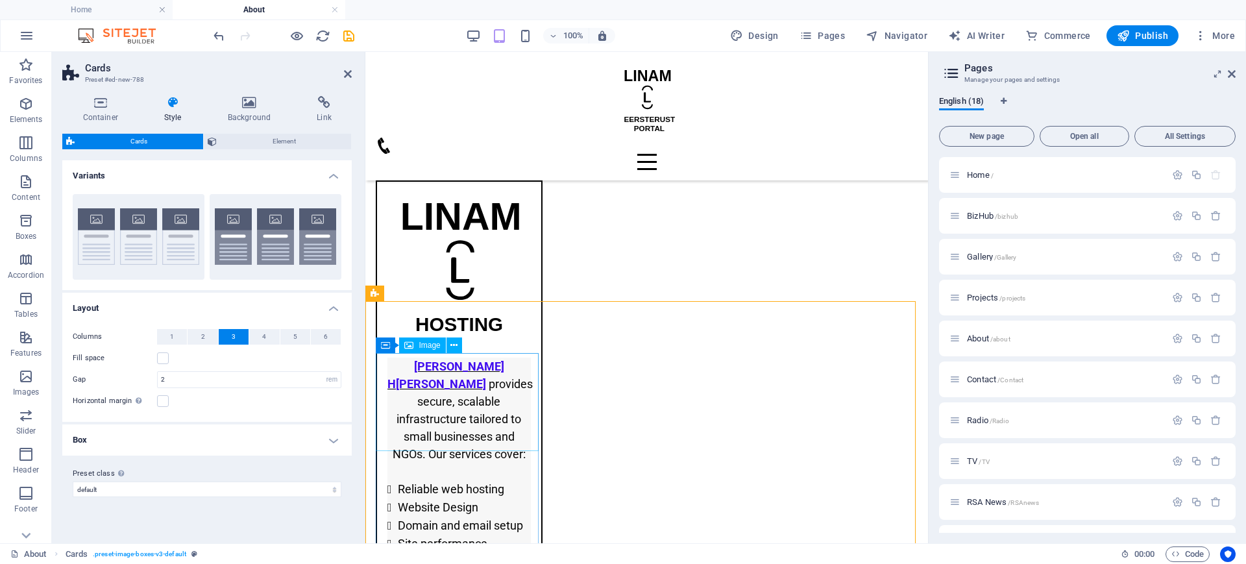
select select "%"
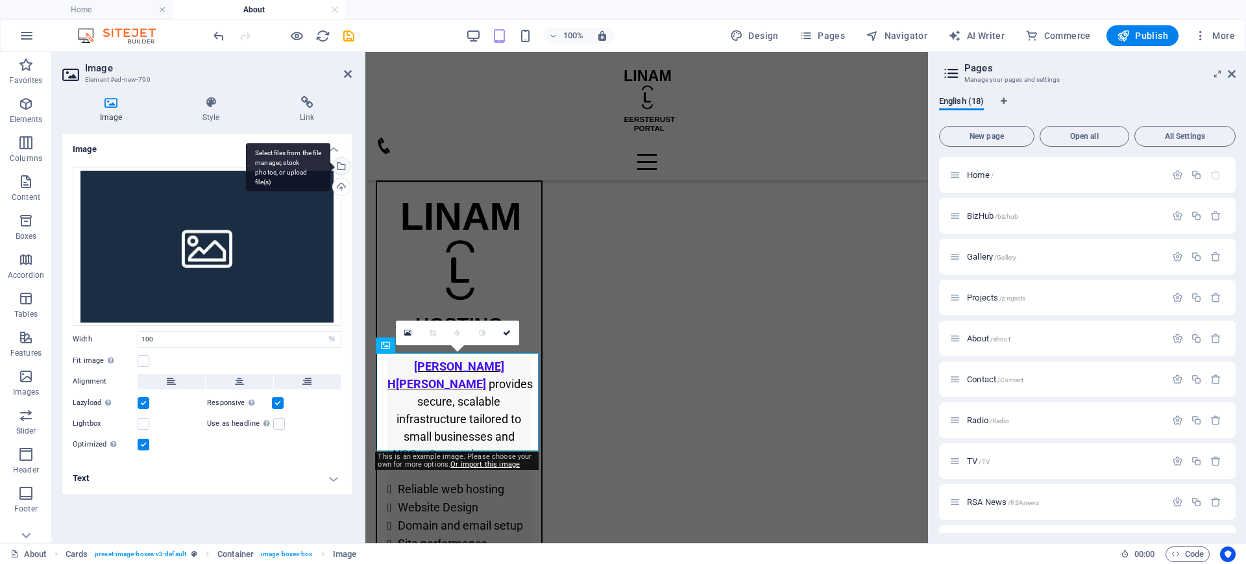
click at [341, 166] on div "Select files from the file manager, stock photos, or upload file(s)" at bounding box center [339, 167] width 19 height 19
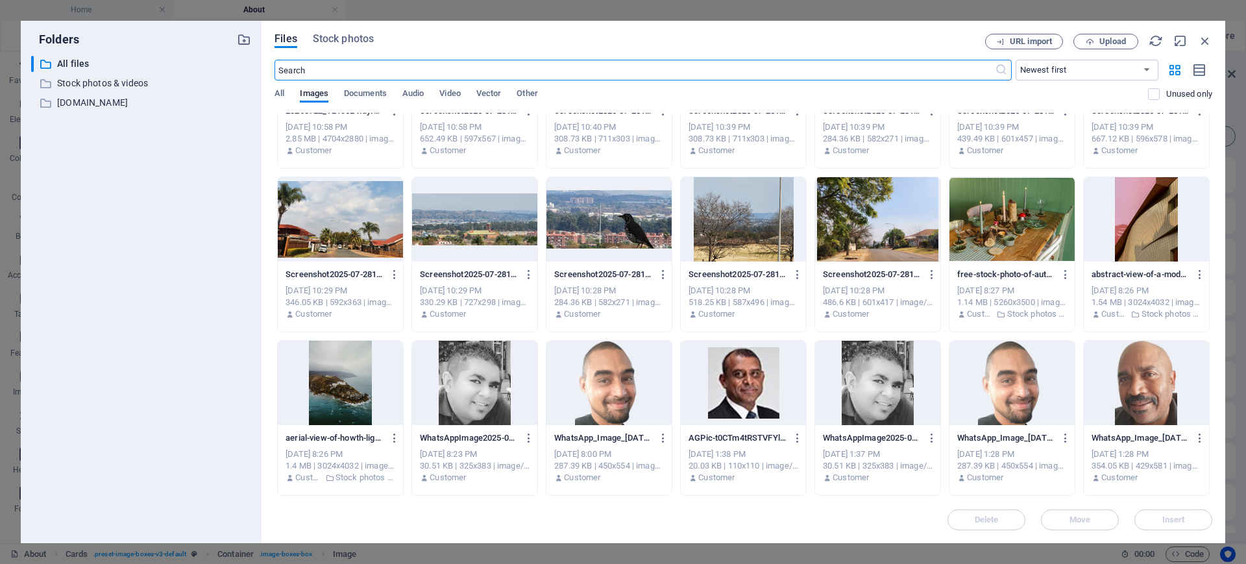
scroll to position [917, 0]
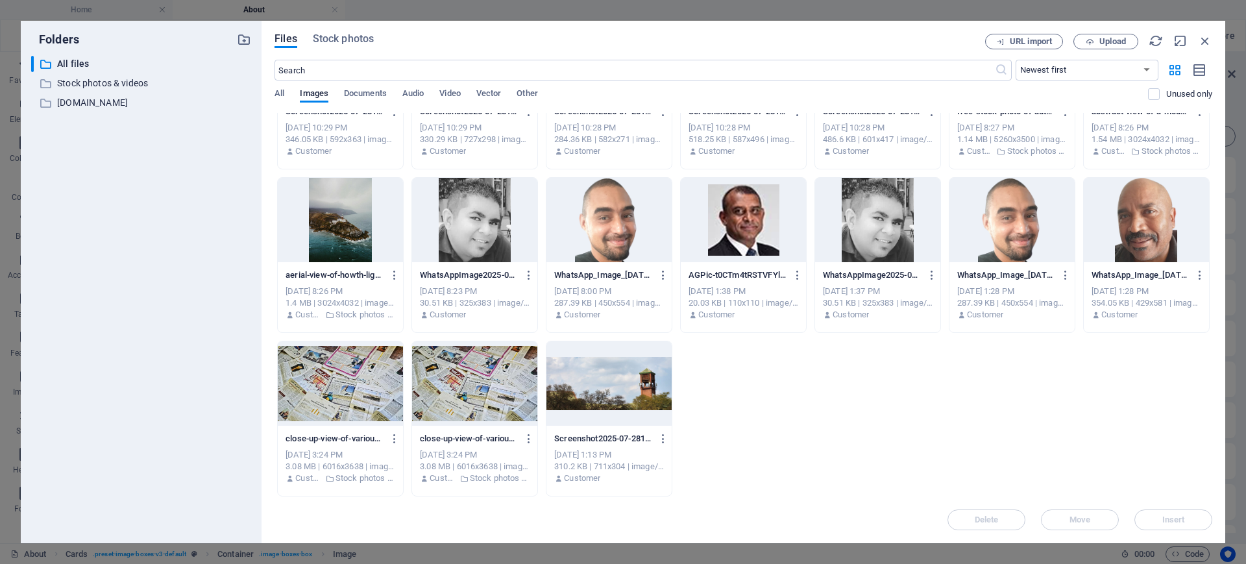
click at [477, 225] on div at bounding box center [474, 220] width 125 height 84
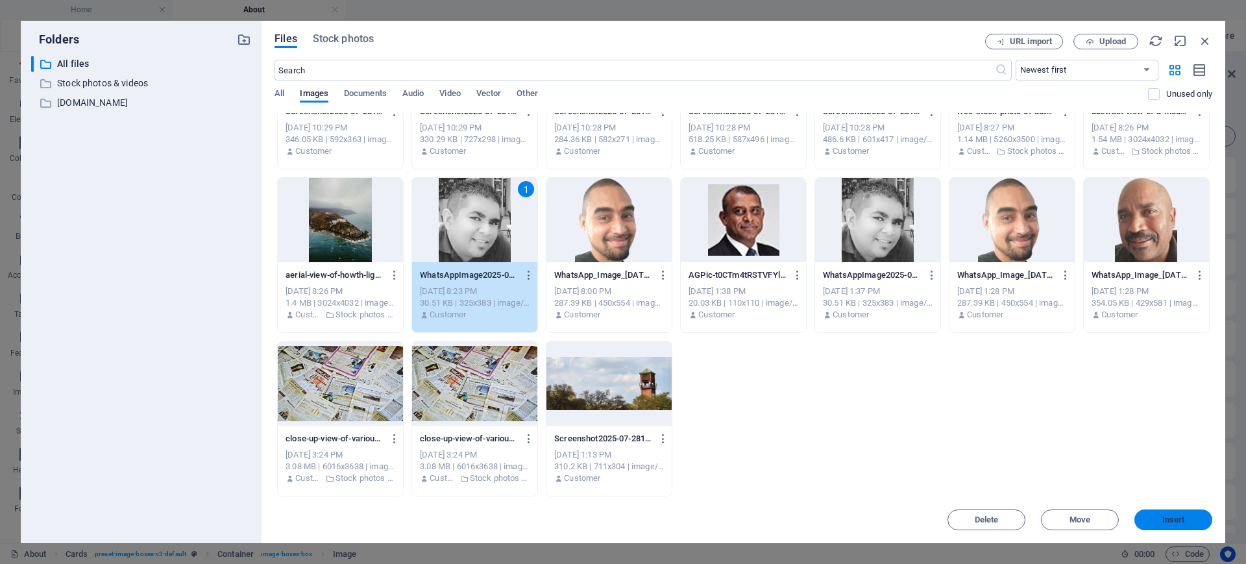
click at [1164, 519] on span "Insert" at bounding box center [1174, 520] width 23 height 8
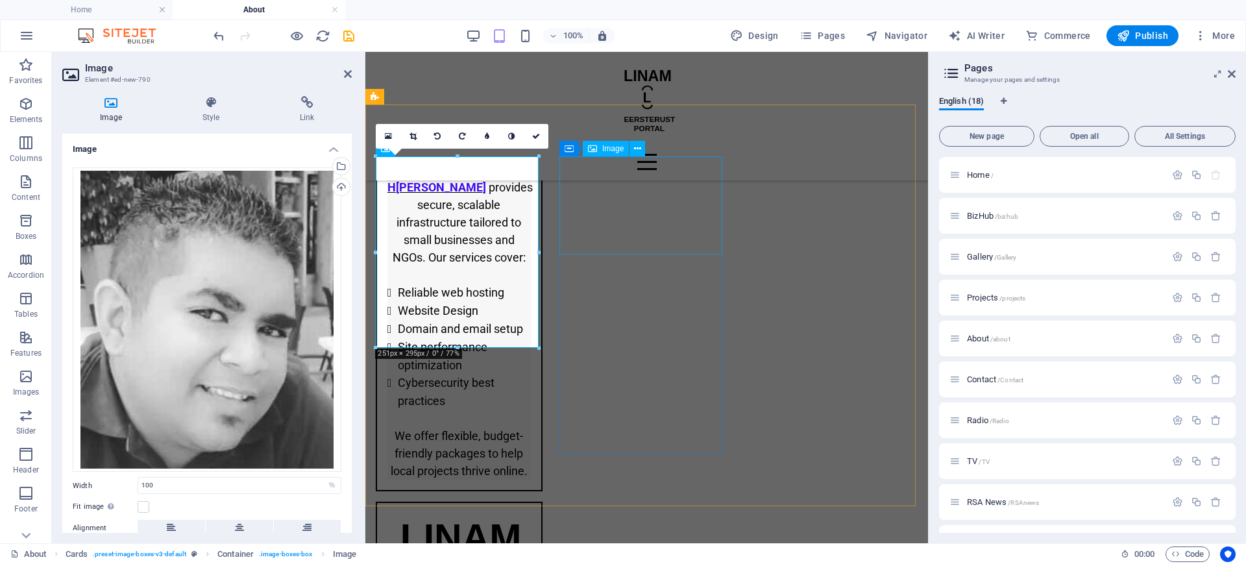
select select "%"
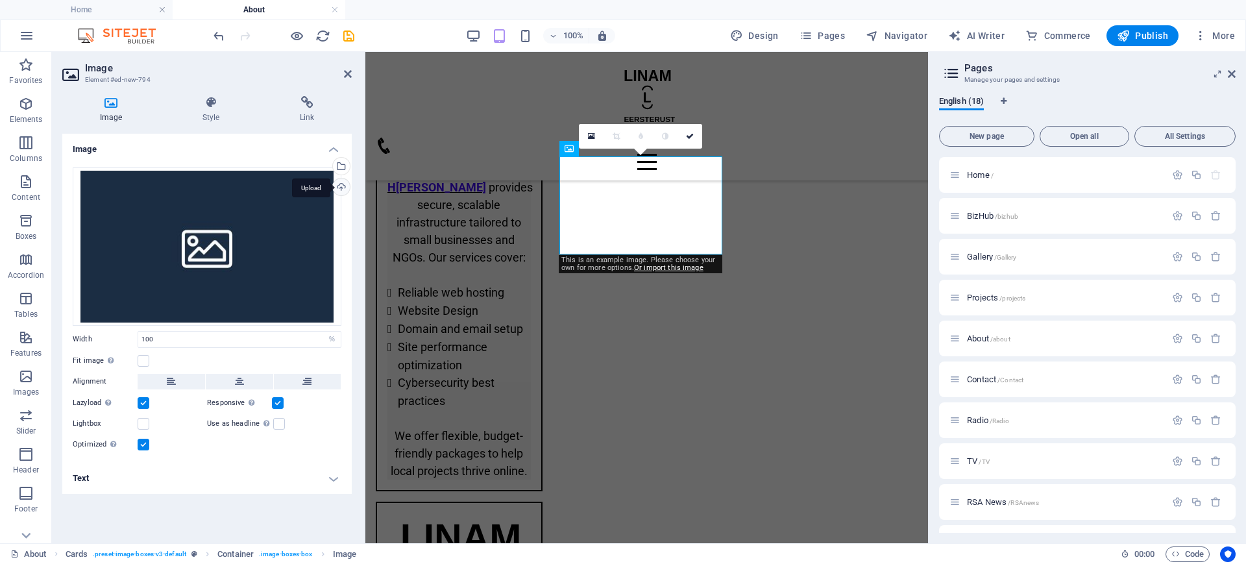
click at [343, 184] on div "Upload" at bounding box center [339, 188] width 19 height 19
click at [341, 161] on div "Select files from the file manager, stock photos, or upload file(s)" at bounding box center [339, 167] width 19 height 19
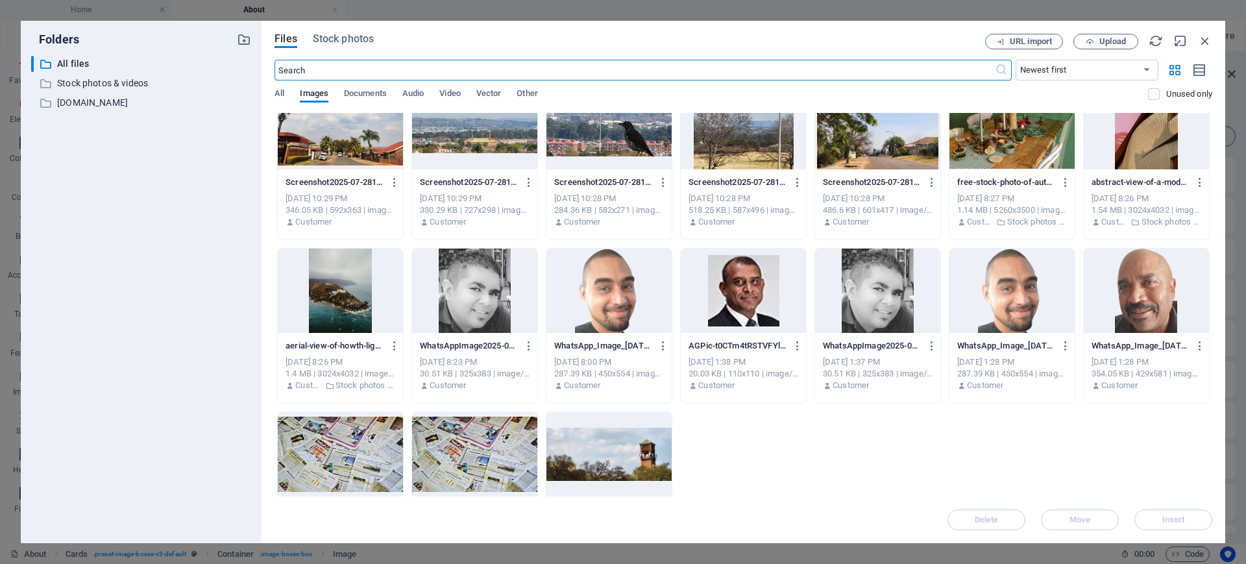
scroll to position [917, 0]
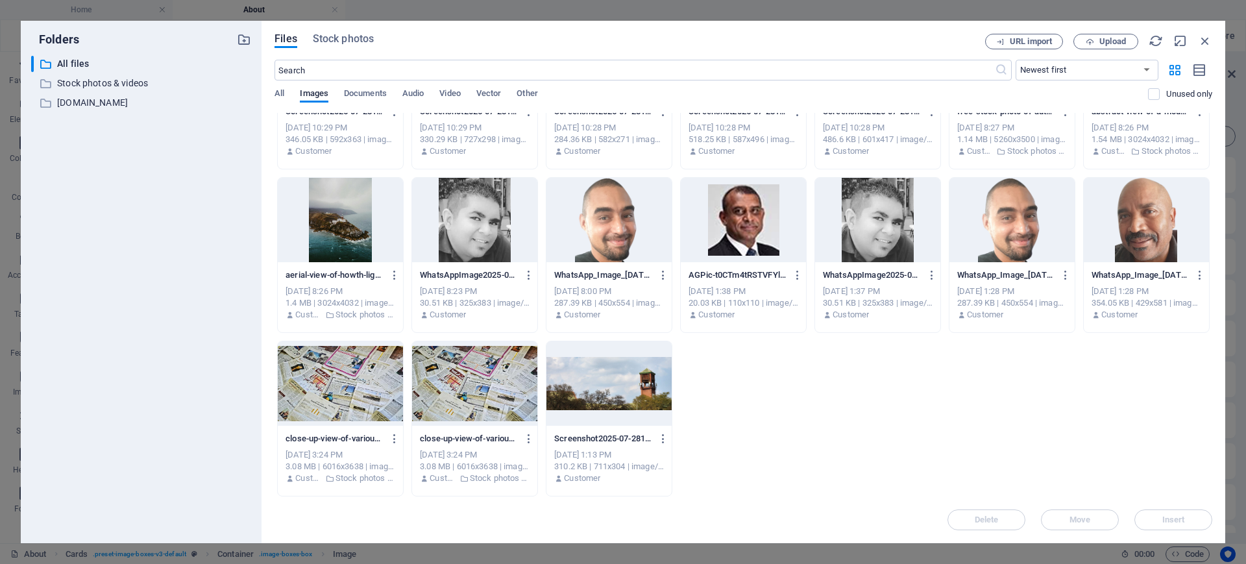
click at [746, 245] on div at bounding box center [743, 220] width 125 height 84
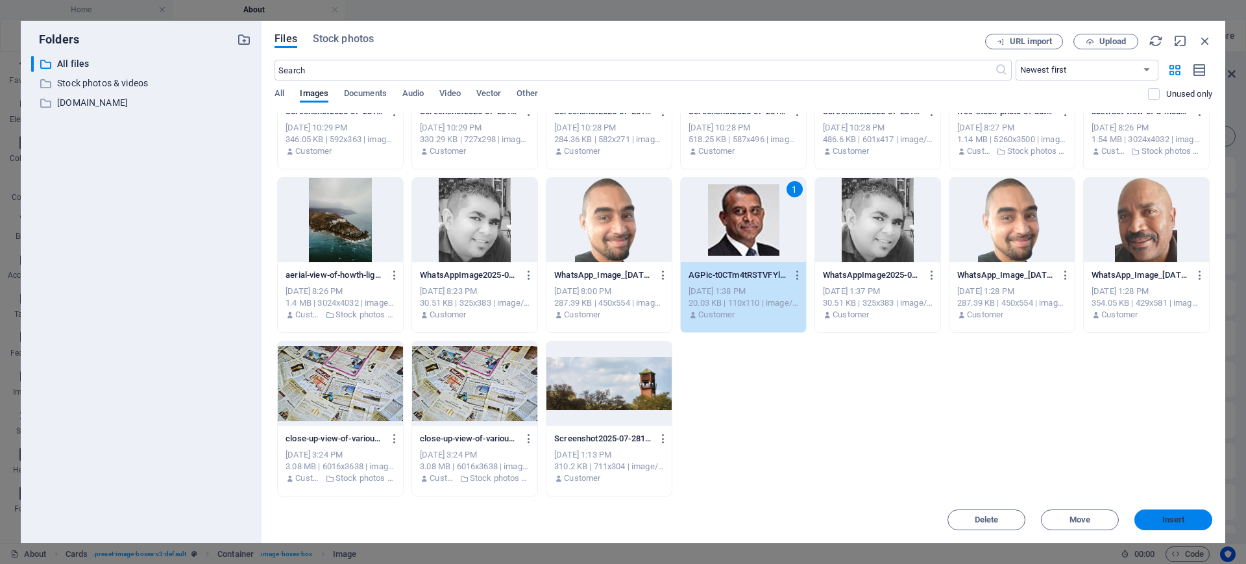
click at [1173, 516] on span "Insert" at bounding box center [1174, 520] width 23 height 8
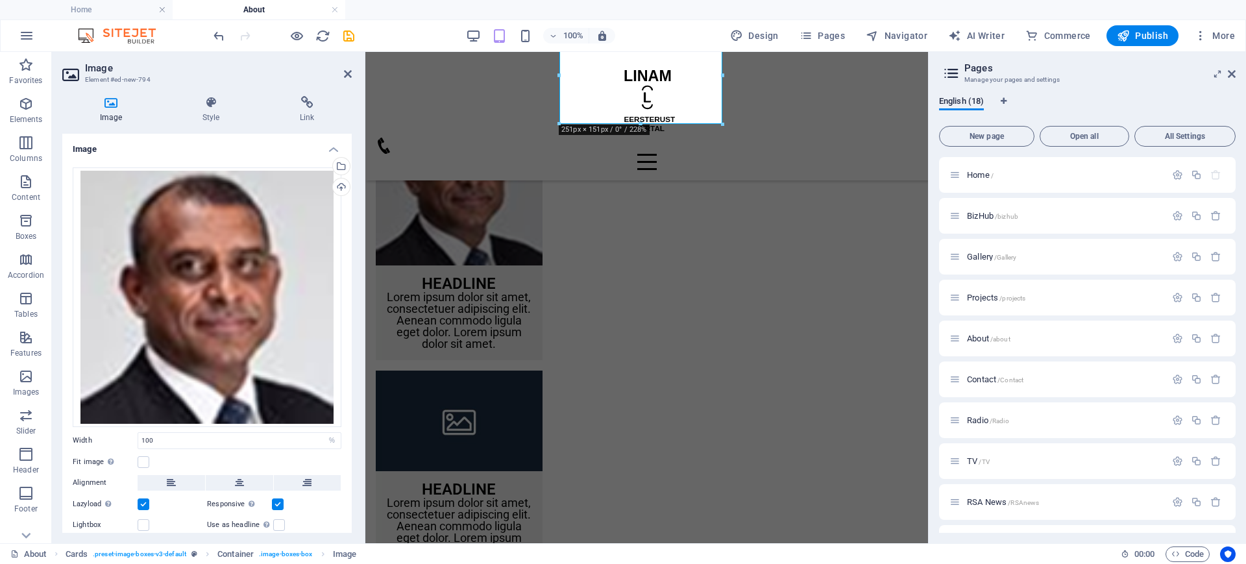
scroll to position [1052, 0]
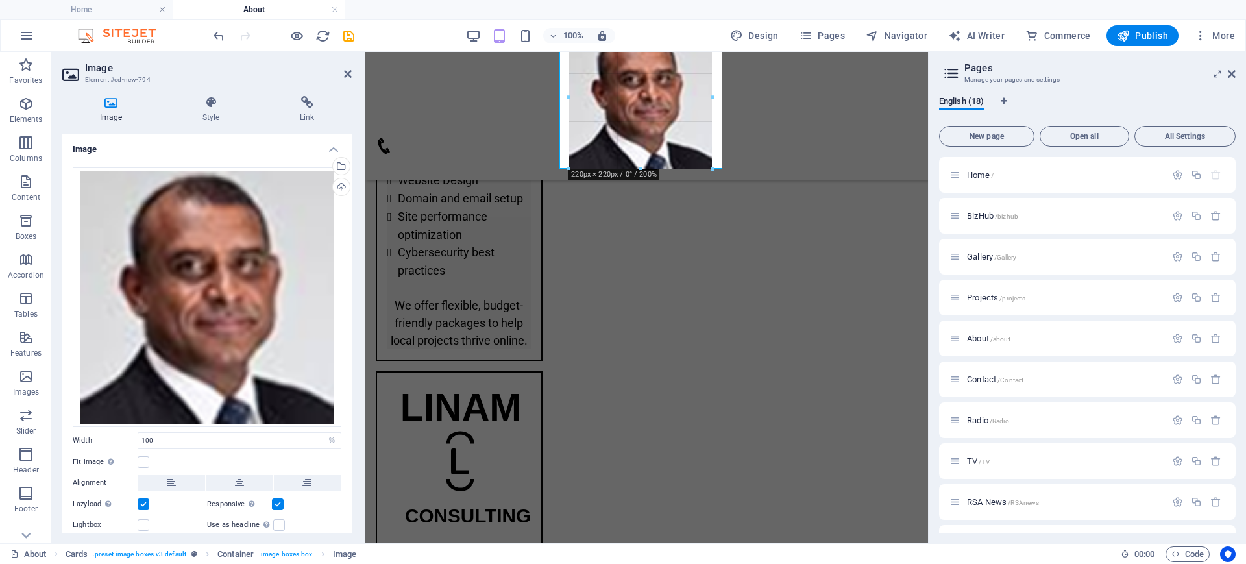
drag, startPoint x: 723, startPoint y: 192, endPoint x: 722, endPoint y: 204, distance: 11.8
type input "220"
select select "px"
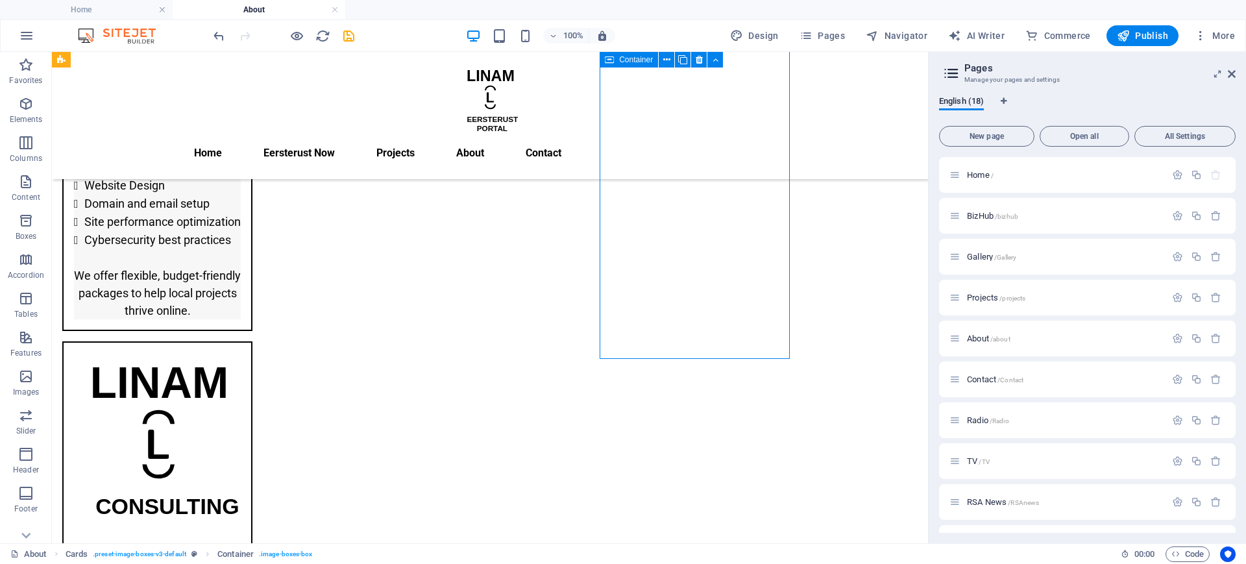
scroll to position [678, 0]
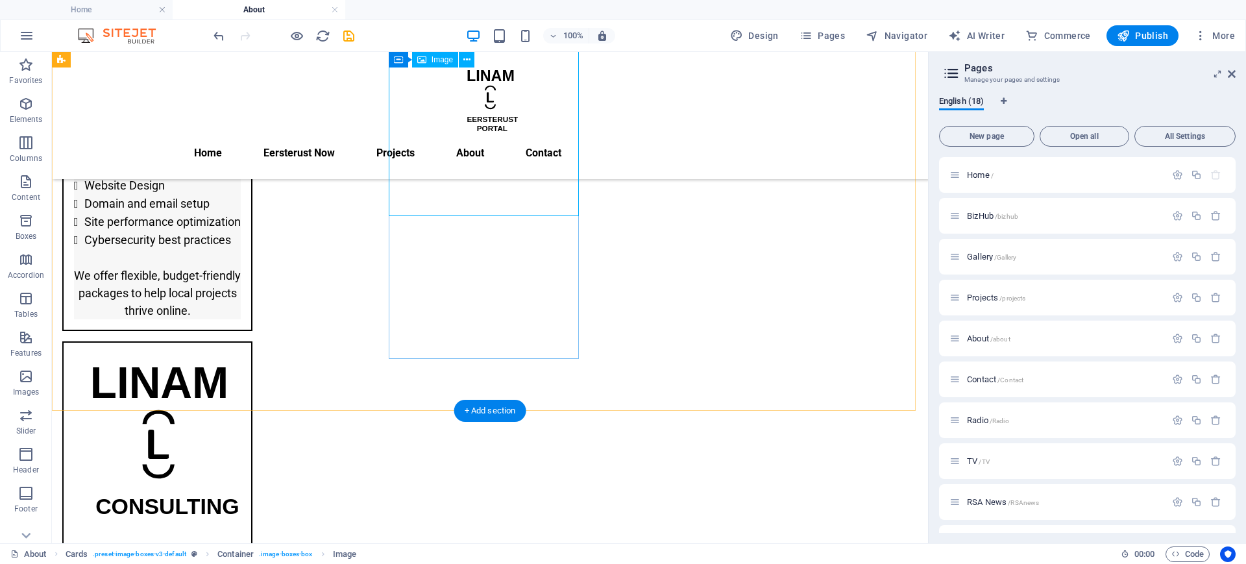
select select "px"
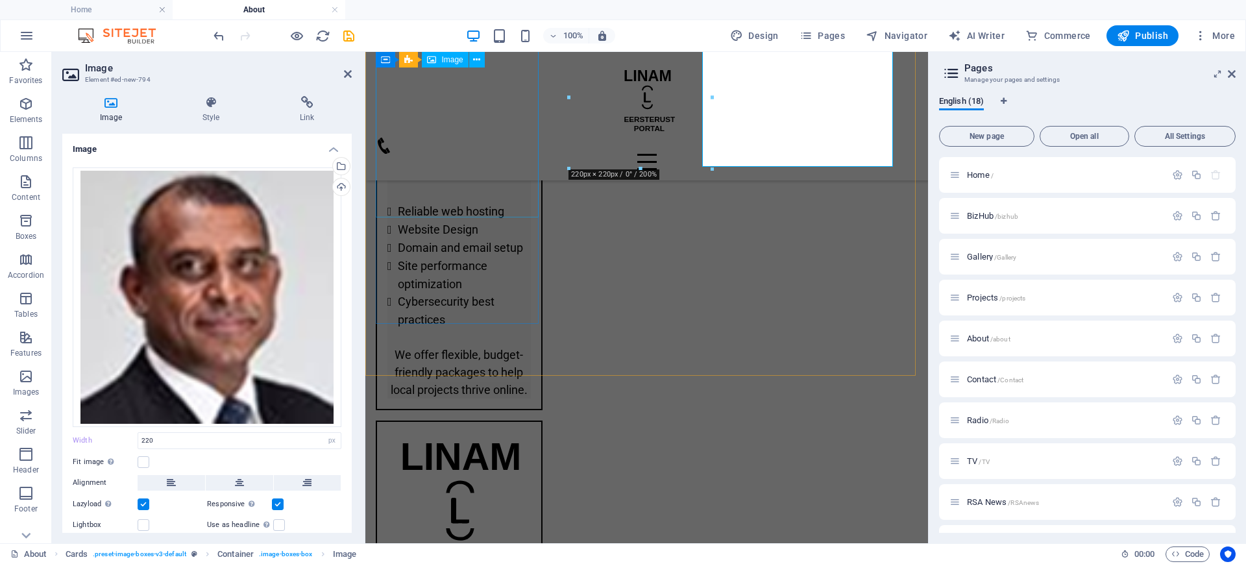
scroll to position [1052, 0]
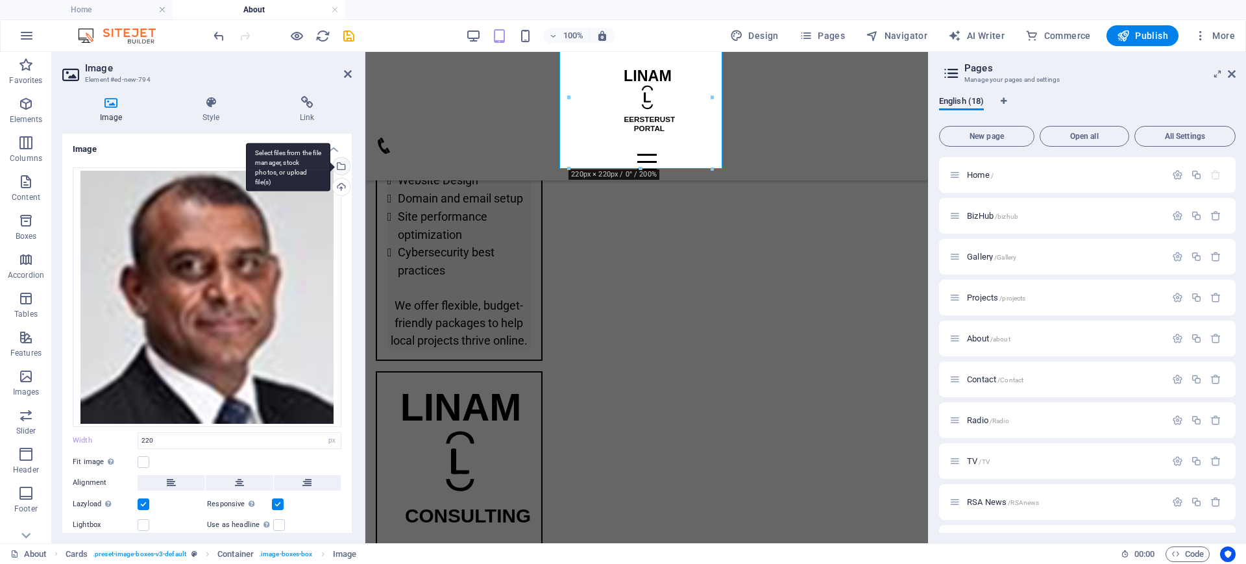
click at [340, 168] on div "Select files from the file manager, stock photos, or upload file(s)" at bounding box center [339, 167] width 19 height 19
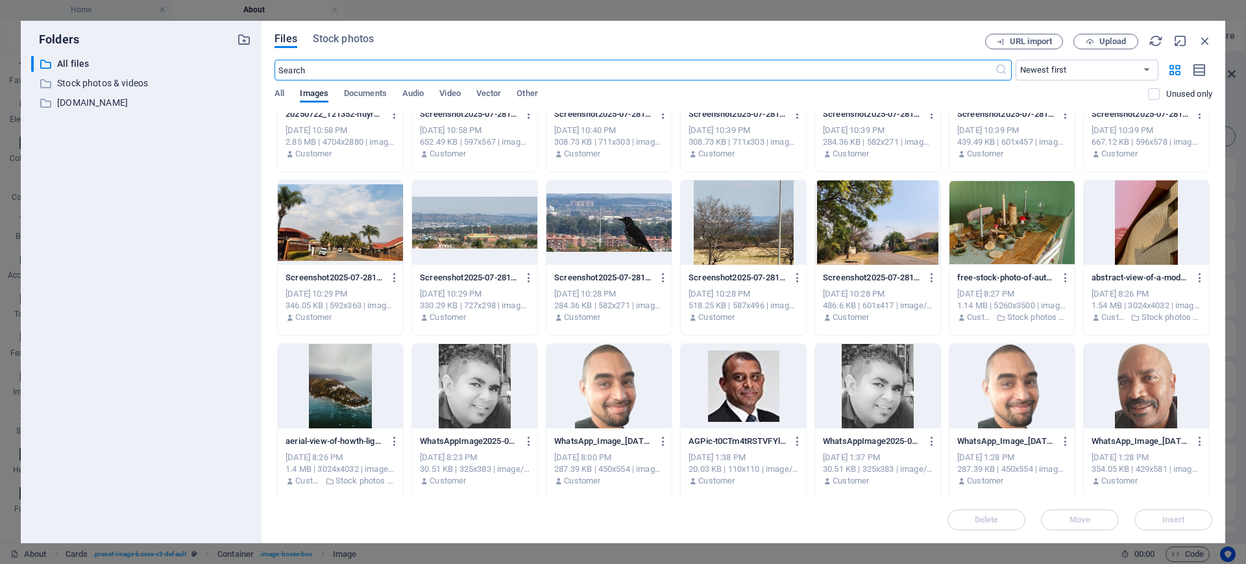
scroll to position [917, 0]
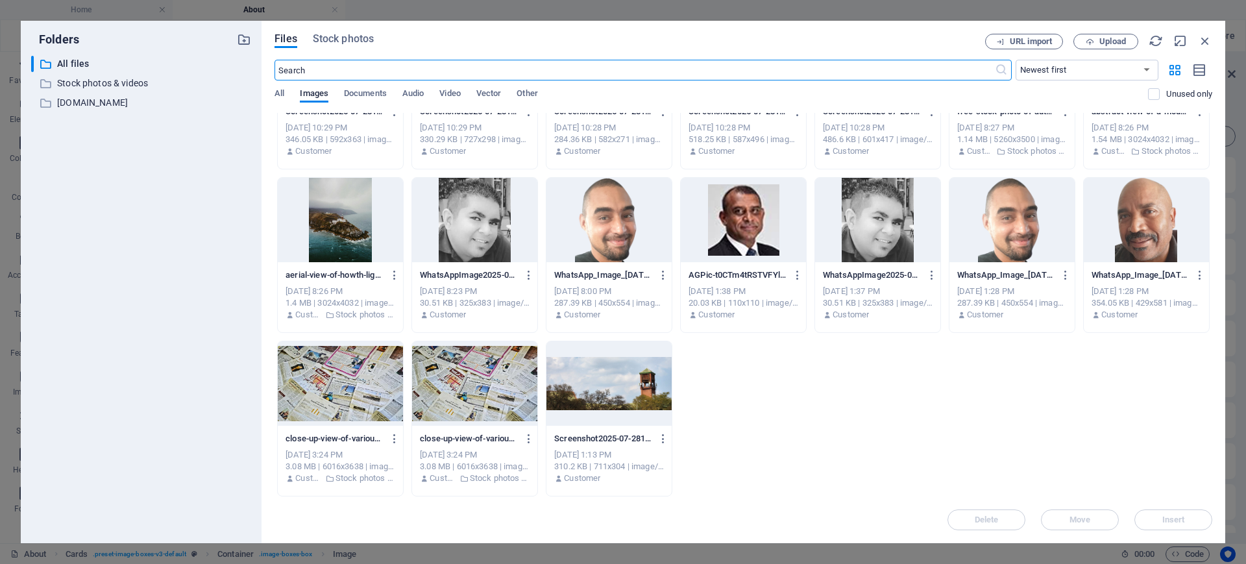
click at [476, 223] on div at bounding box center [474, 220] width 125 height 84
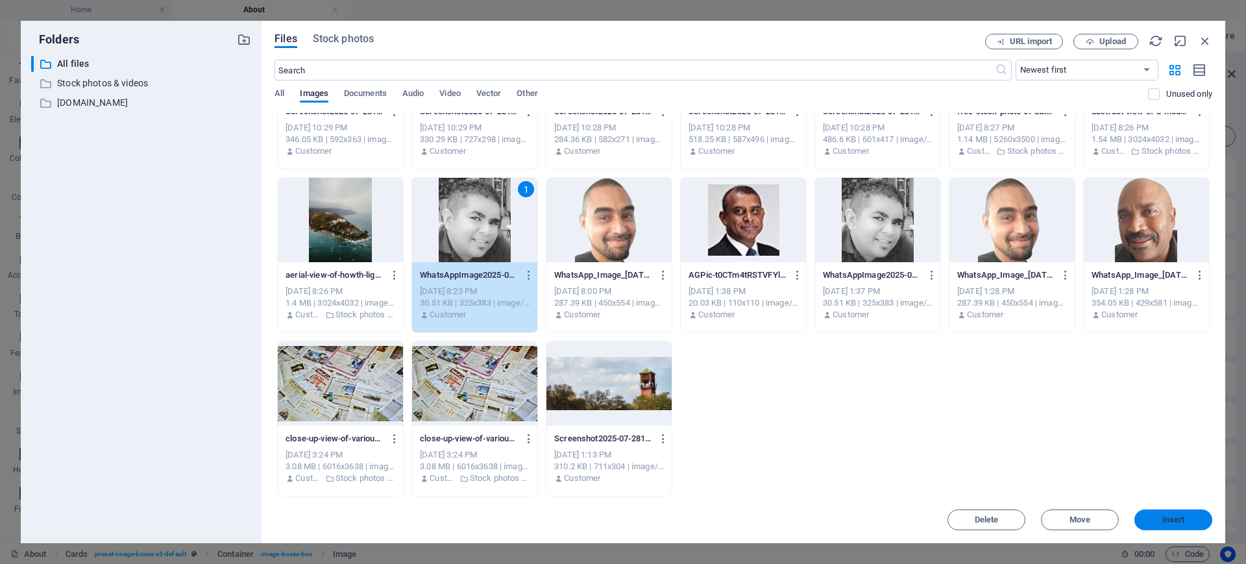
click at [1182, 519] on span "Insert" at bounding box center [1174, 520] width 23 height 8
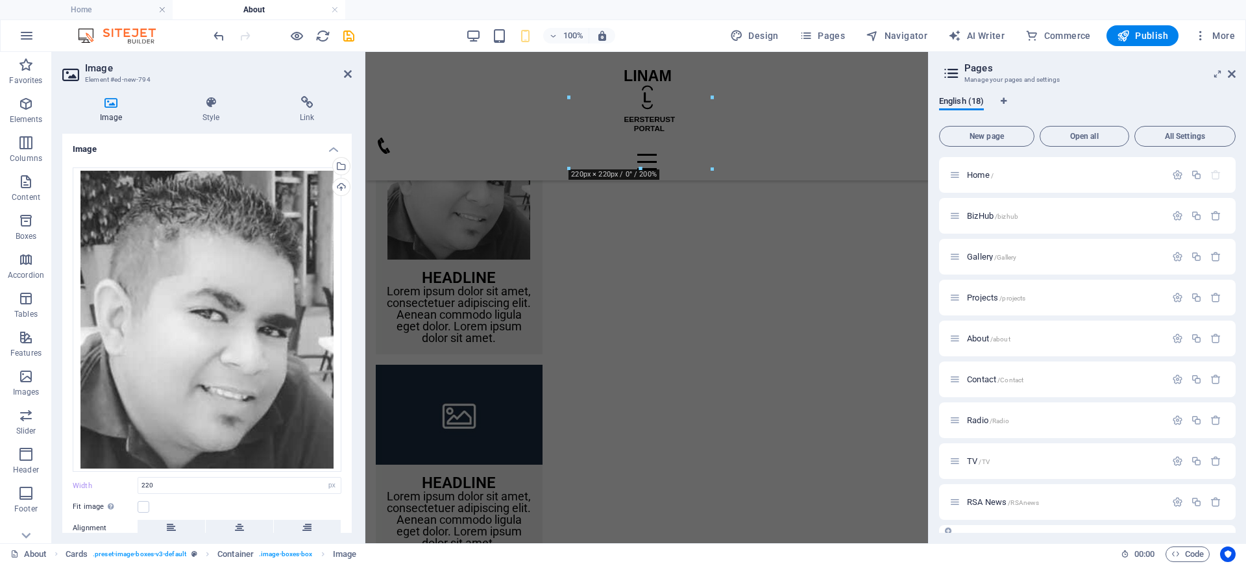
scroll to position [1052, 0]
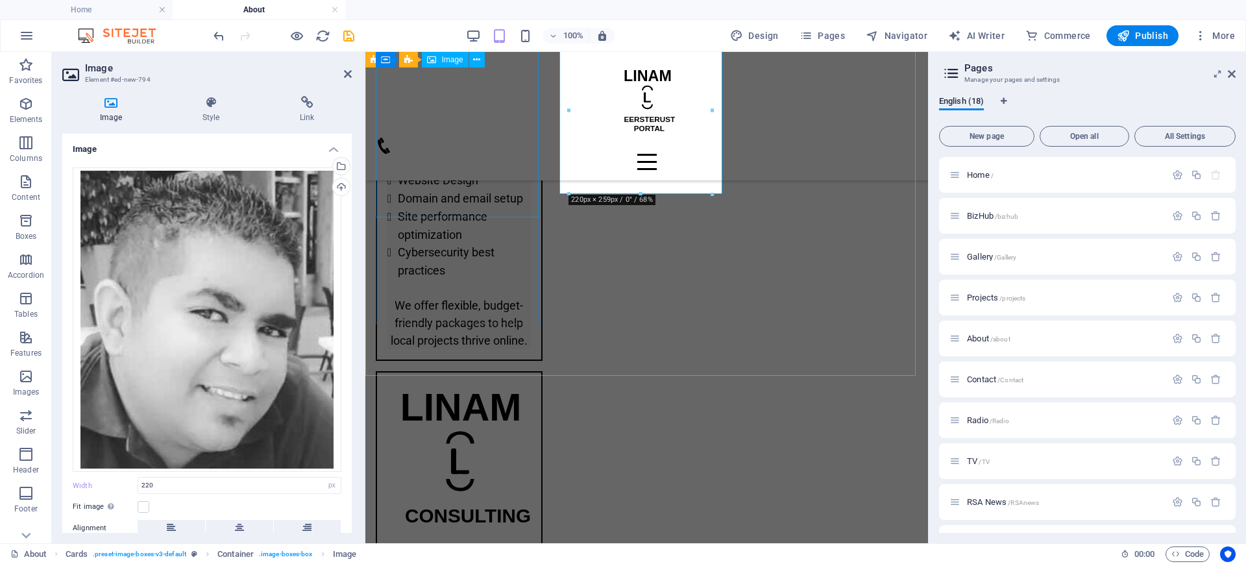
select select "%"
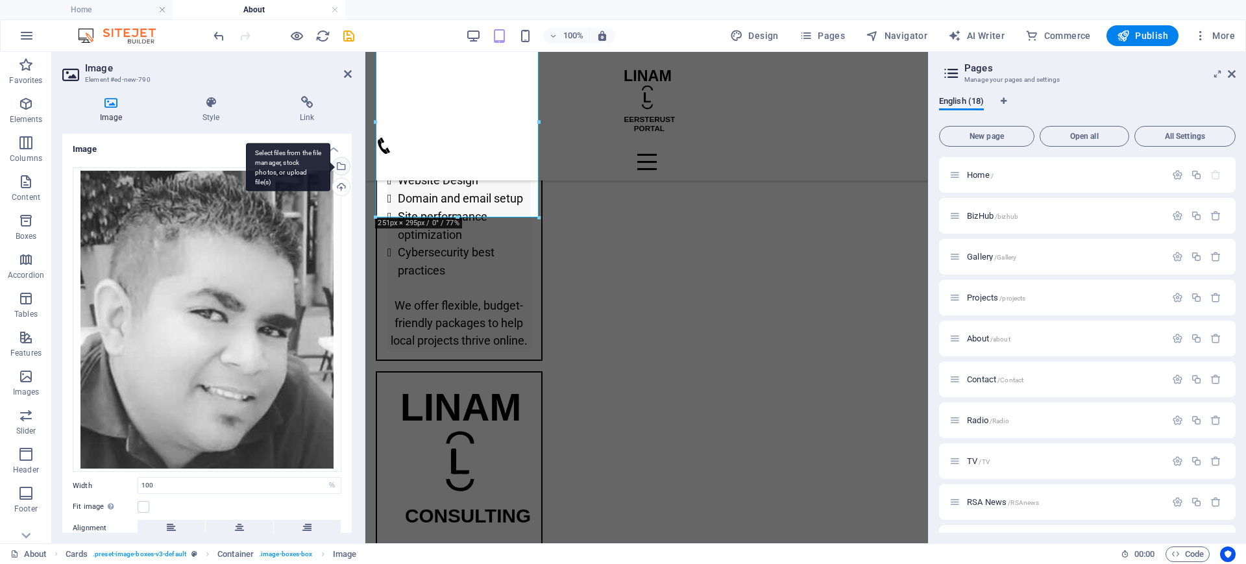
click at [343, 168] on div "Select files from the file manager, stock photos, or upload file(s)" at bounding box center [339, 167] width 19 height 19
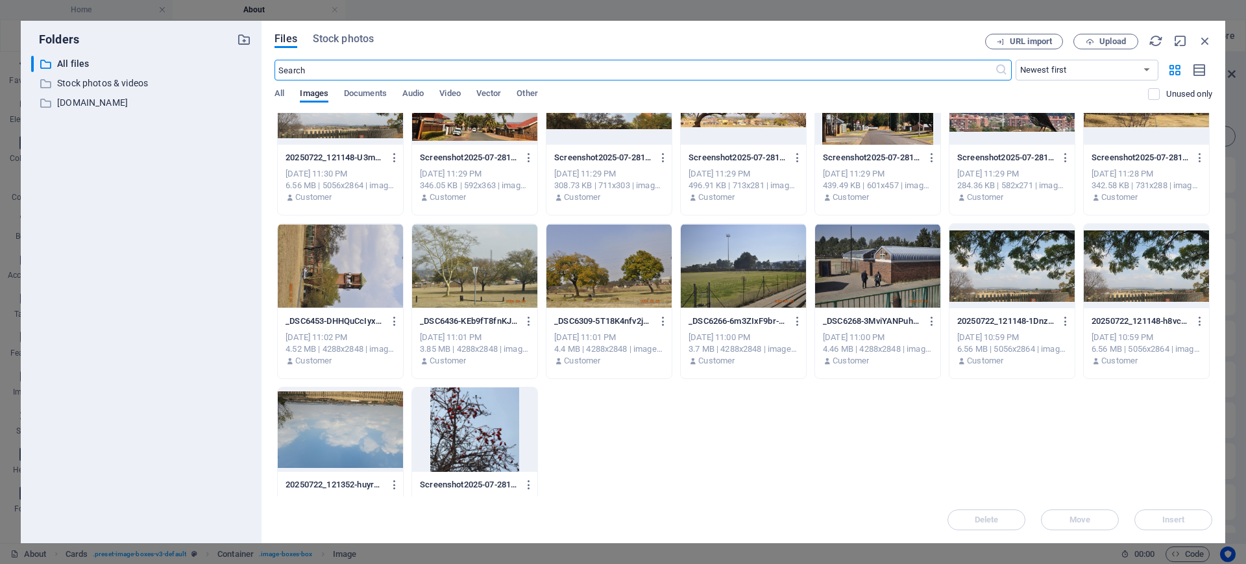
scroll to position [751, 0]
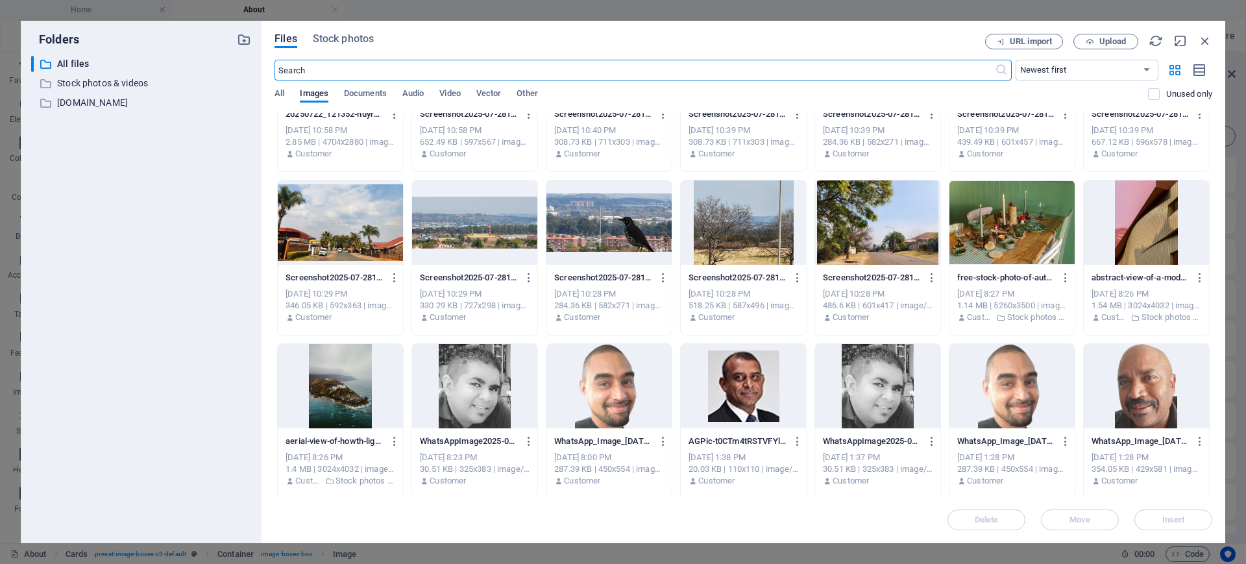
click at [632, 391] on div at bounding box center [609, 386] width 125 height 84
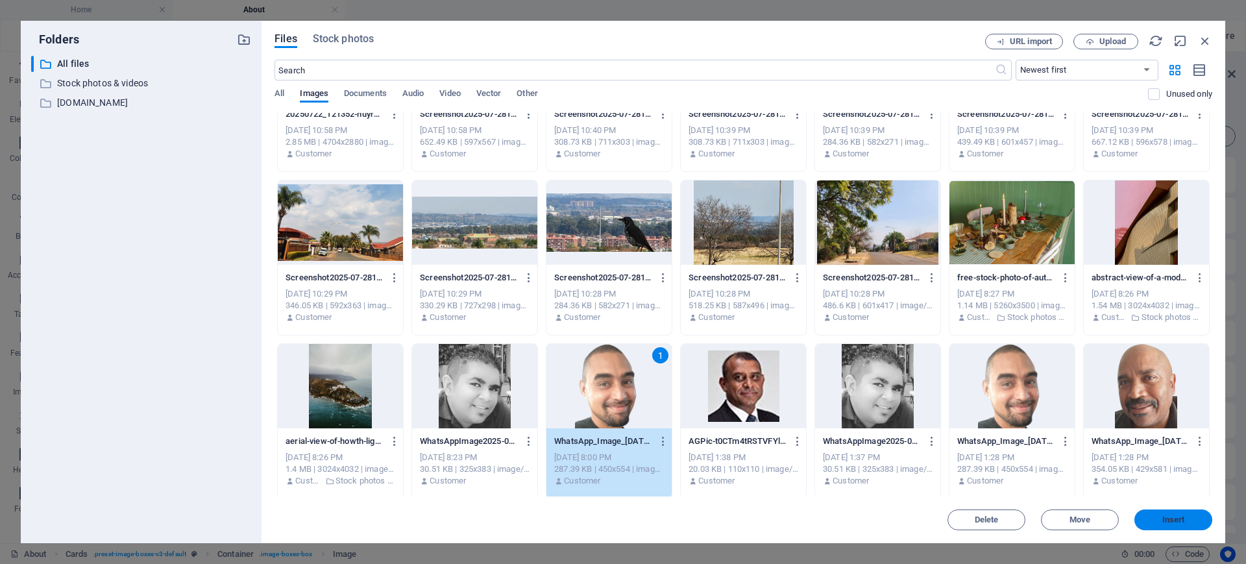
click at [1179, 521] on span "Insert" at bounding box center [1174, 520] width 23 height 8
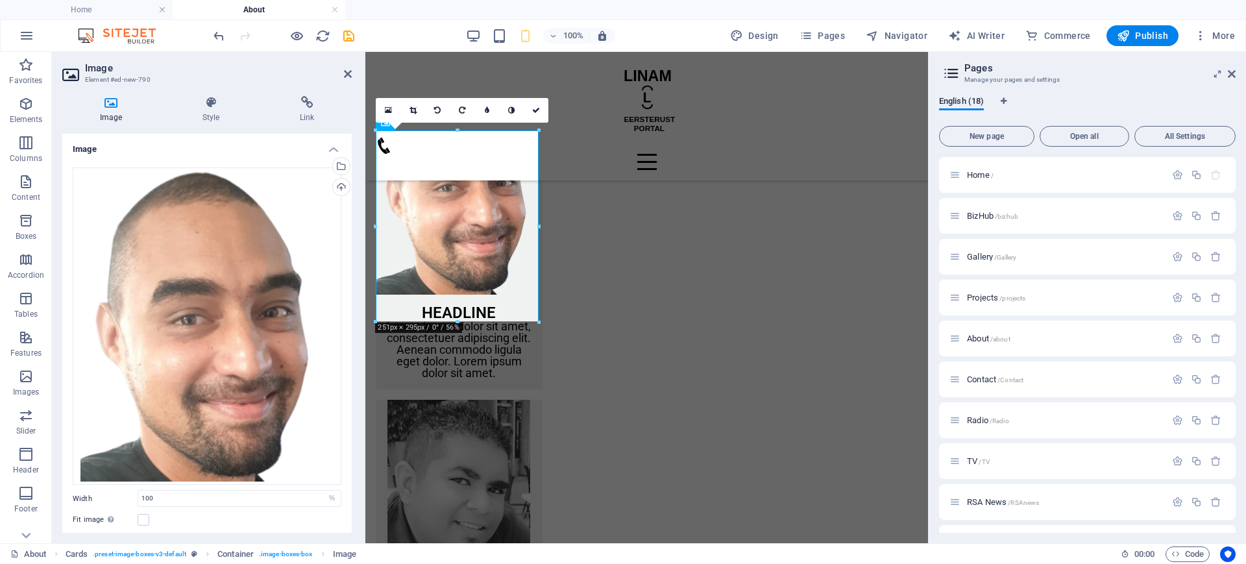
scroll to position [948, 0]
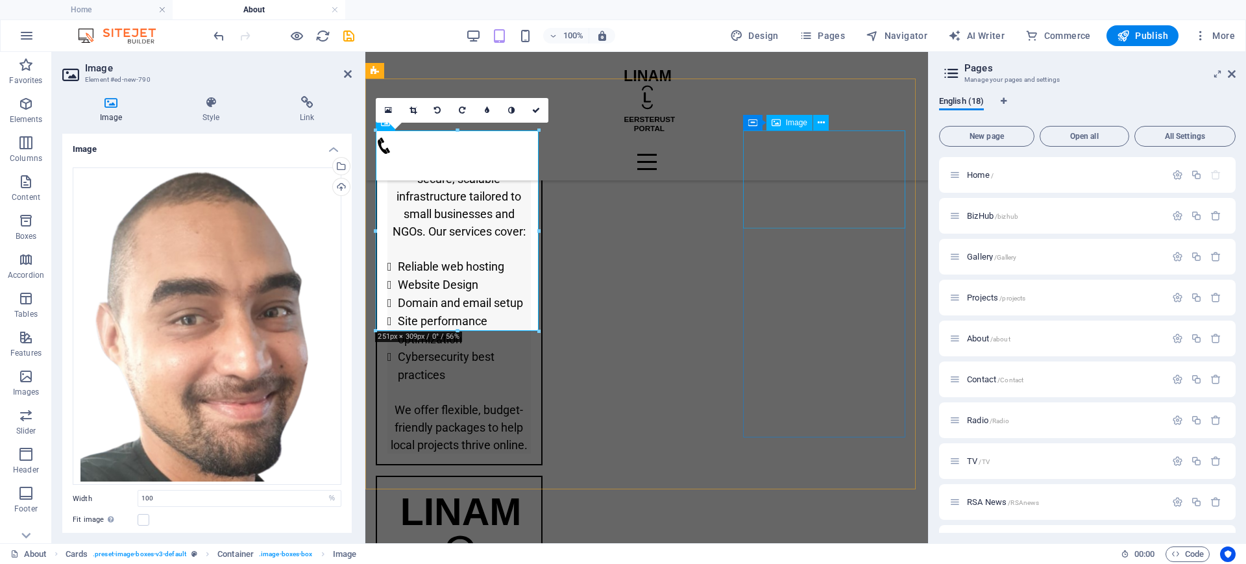
select select "%"
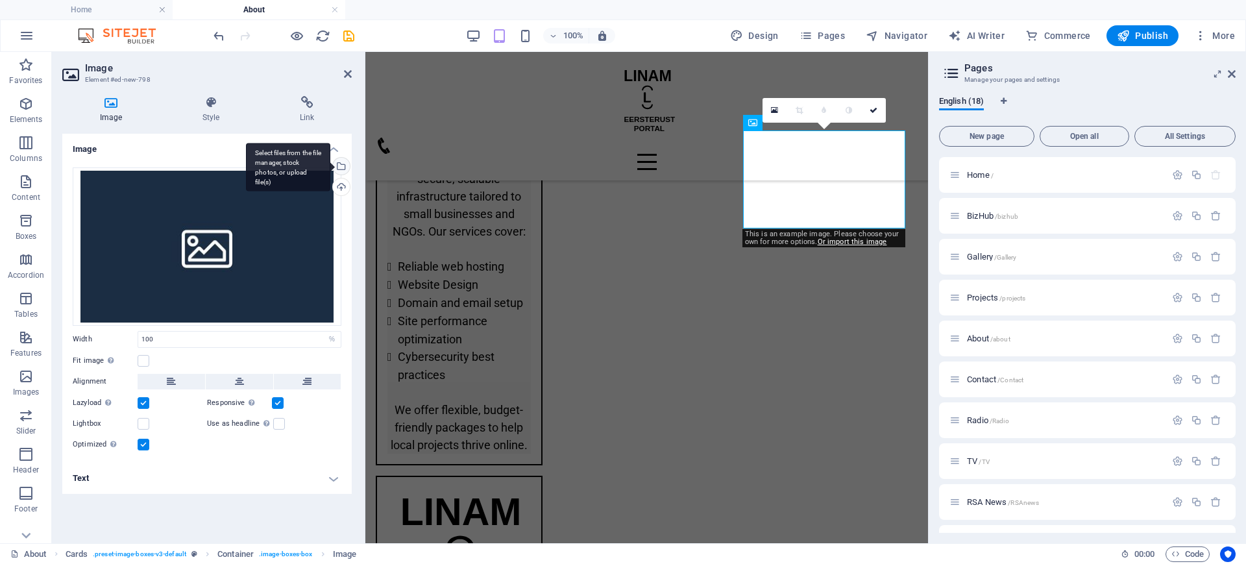
click at [342, 162] on div "Select files from the file manager, stock photos, or upload file(s)" at bounding box center [339, 167] width 19 height 19
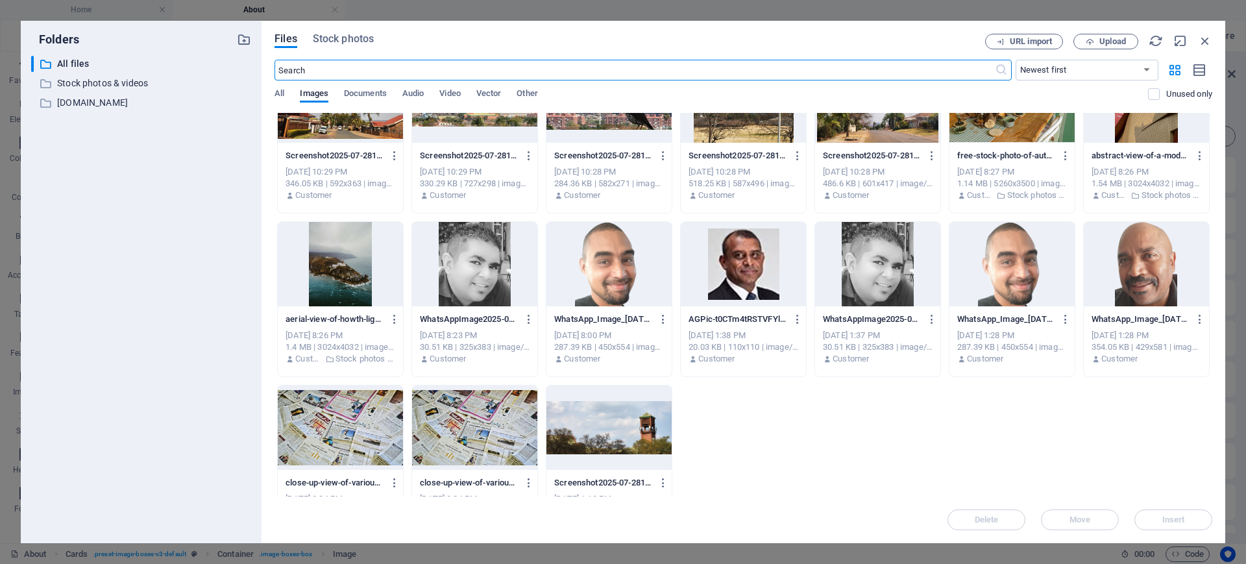
scroll to position [917, 0]
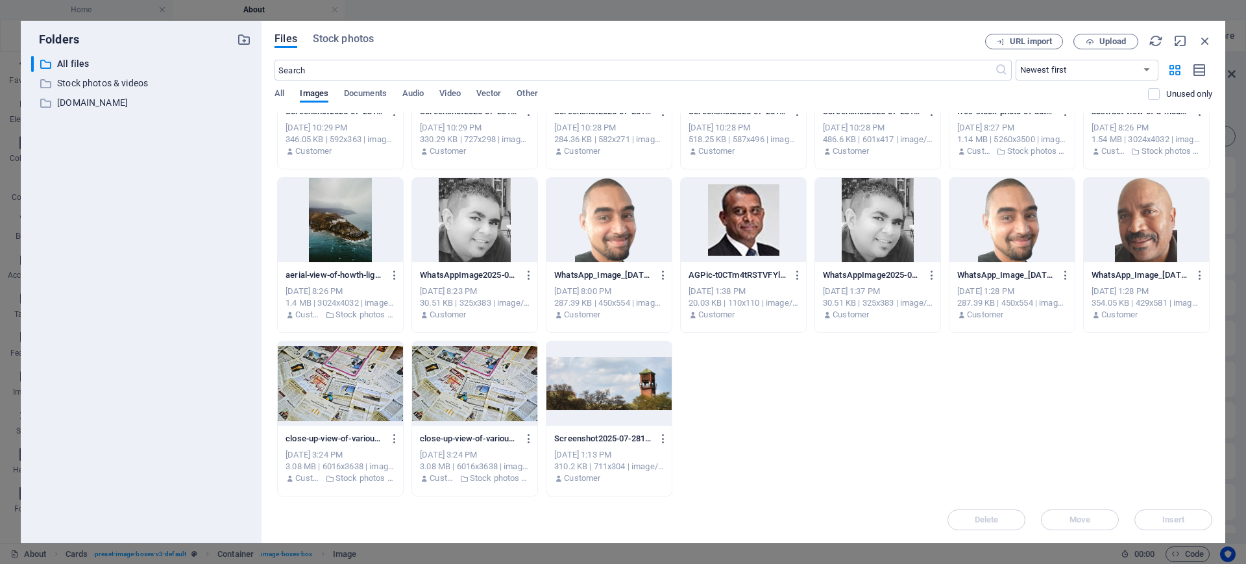
click at [1144, 245] on div at bounding box center [1146, 220] width 125 height 84
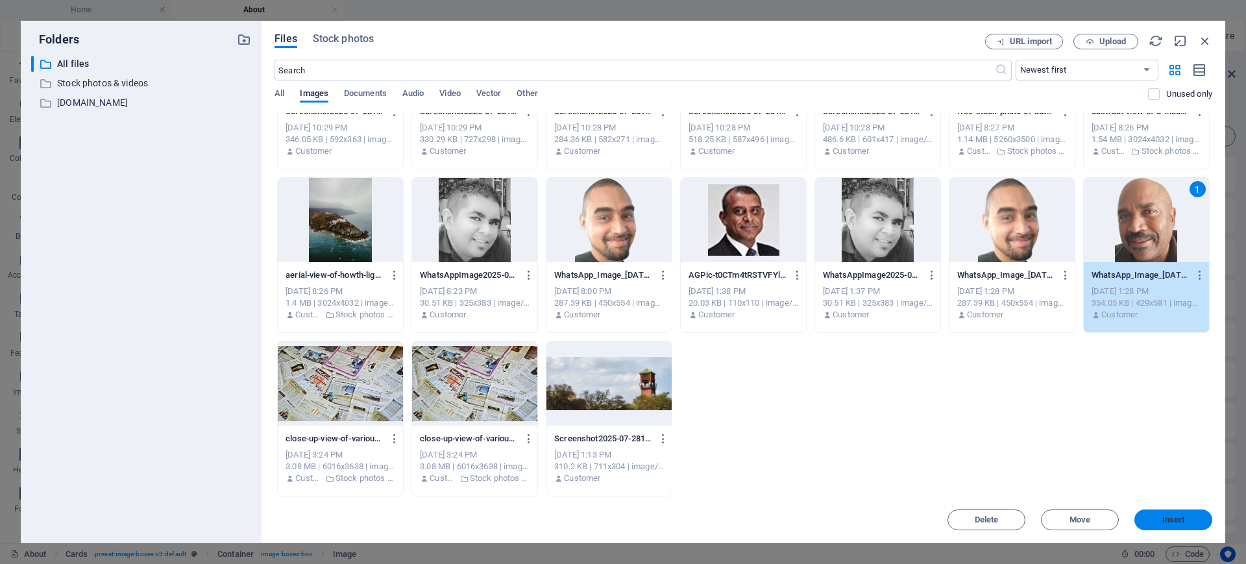
click at [1172, 526] on button "Insert" at bounding box center [1174, 520] width 78 height 21
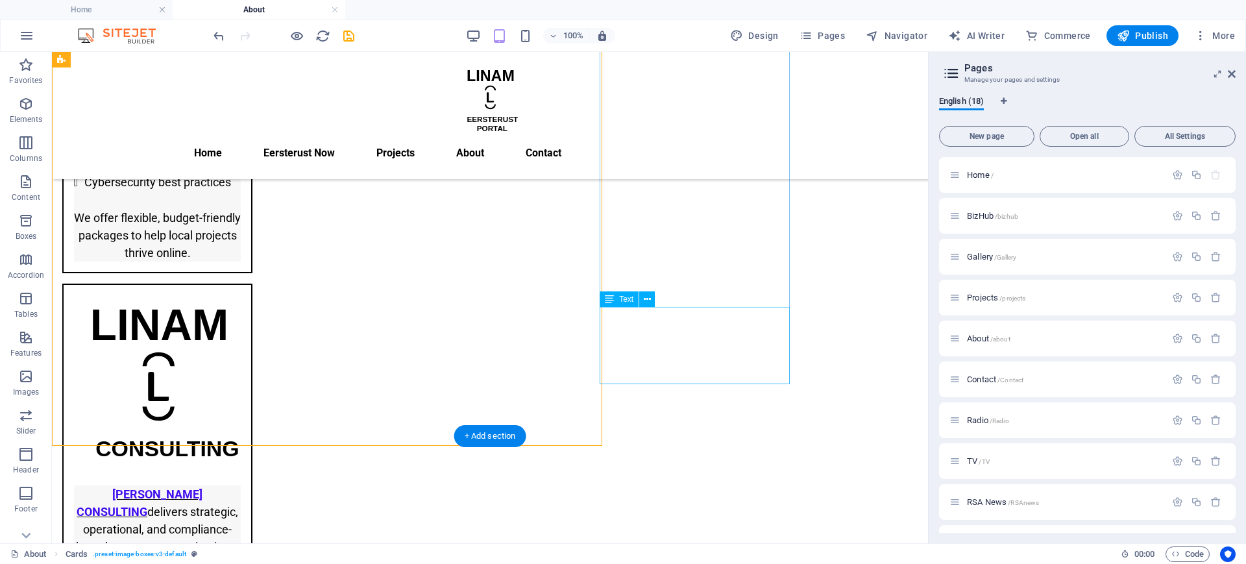
scroll to position [1011, 0]
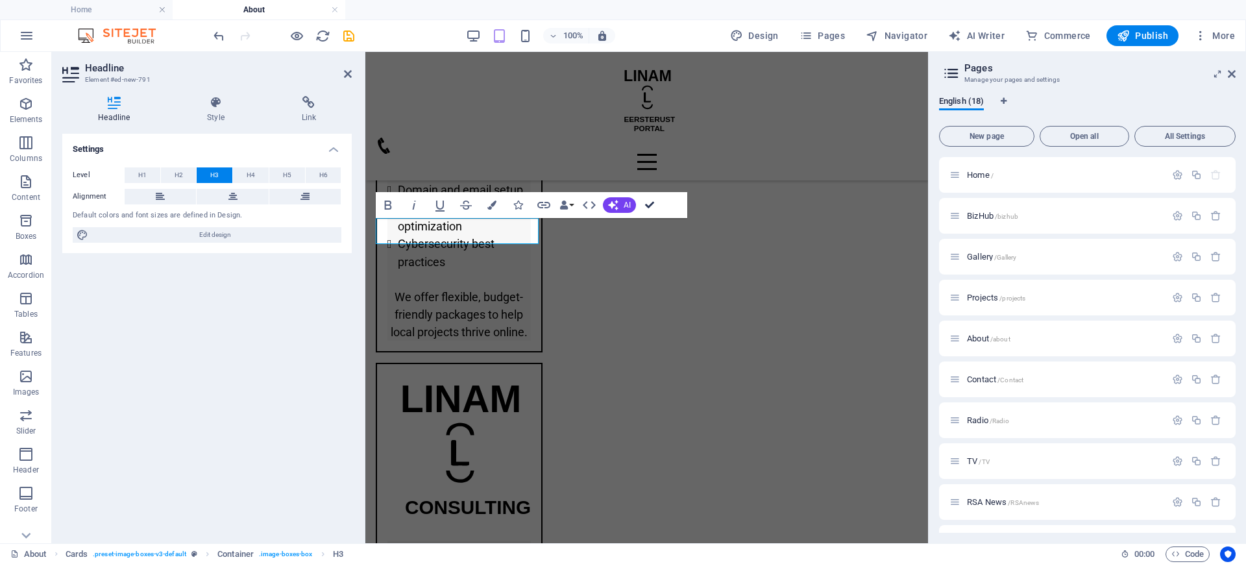
scroll to position [1045, 0]
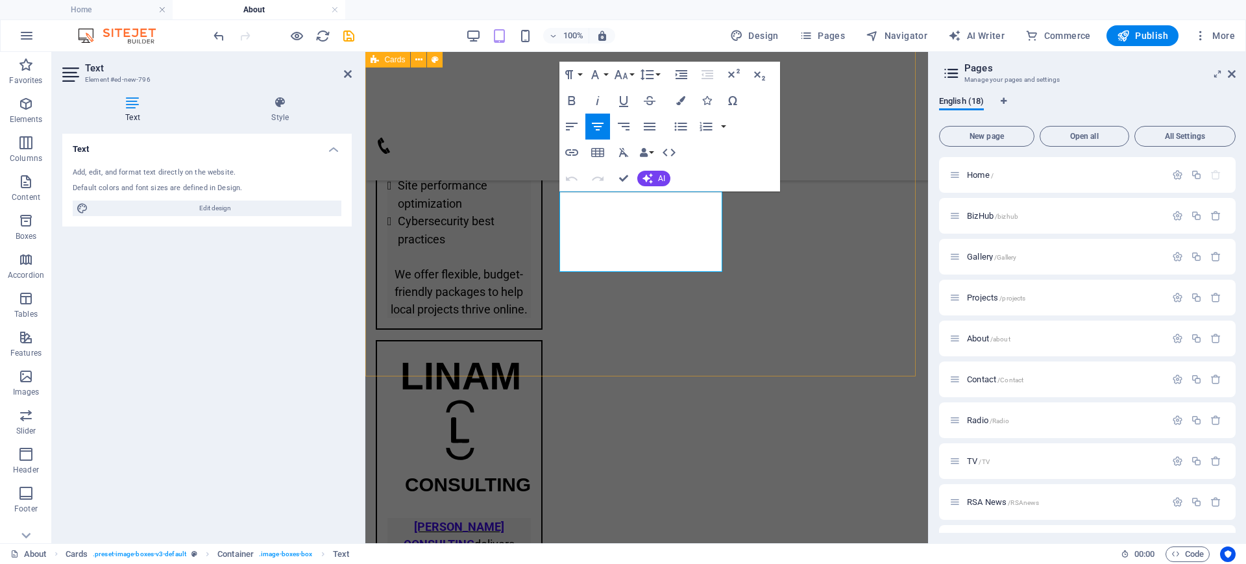
scroll to position [1081, 0]
drag, startPoint x: 656, startPoint y: 255, endPoint x: 579, endPoint y: 197, distance: 96.8
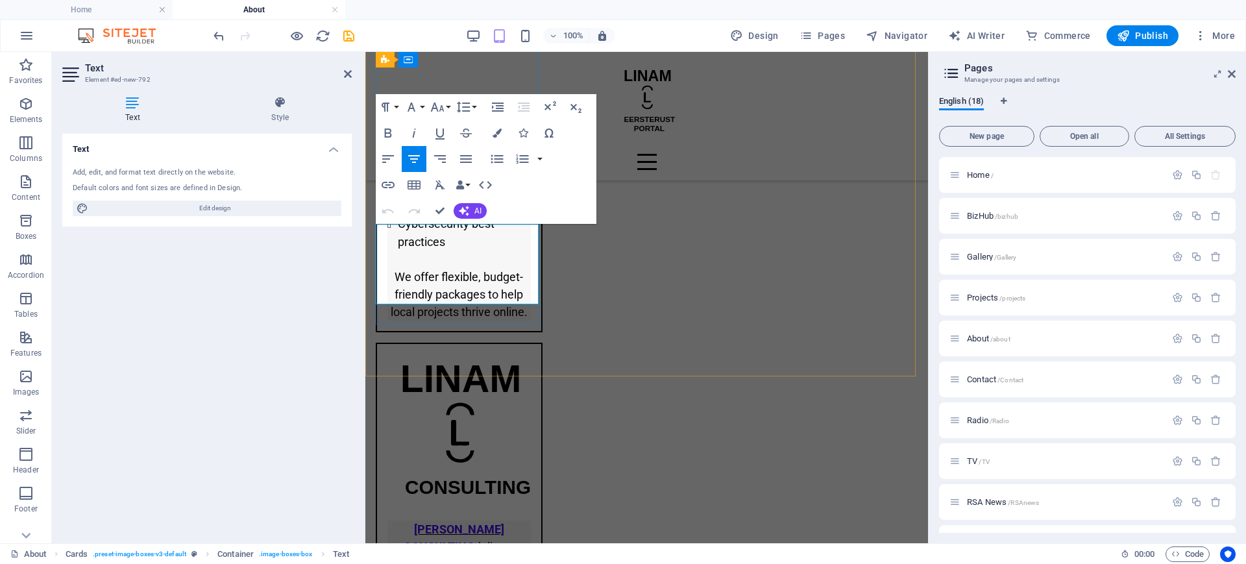
drag, startPoint x: 475, startPoint y: 286, endPoint x: 397, endPoint y: 232, distance: 95.2
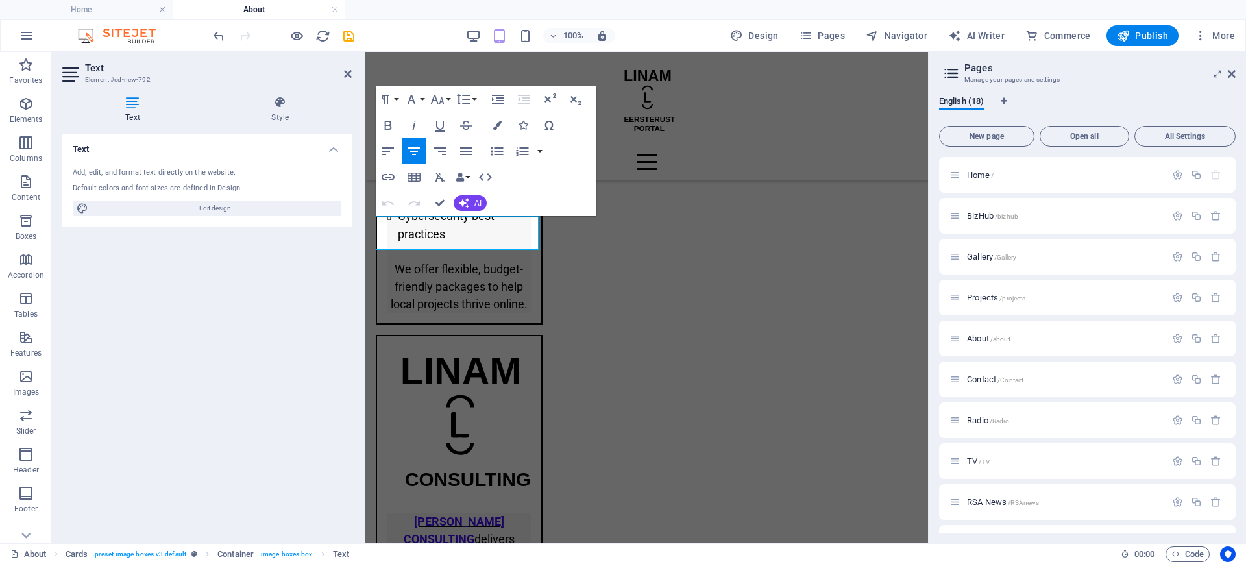
scroll to position [1081, 0]
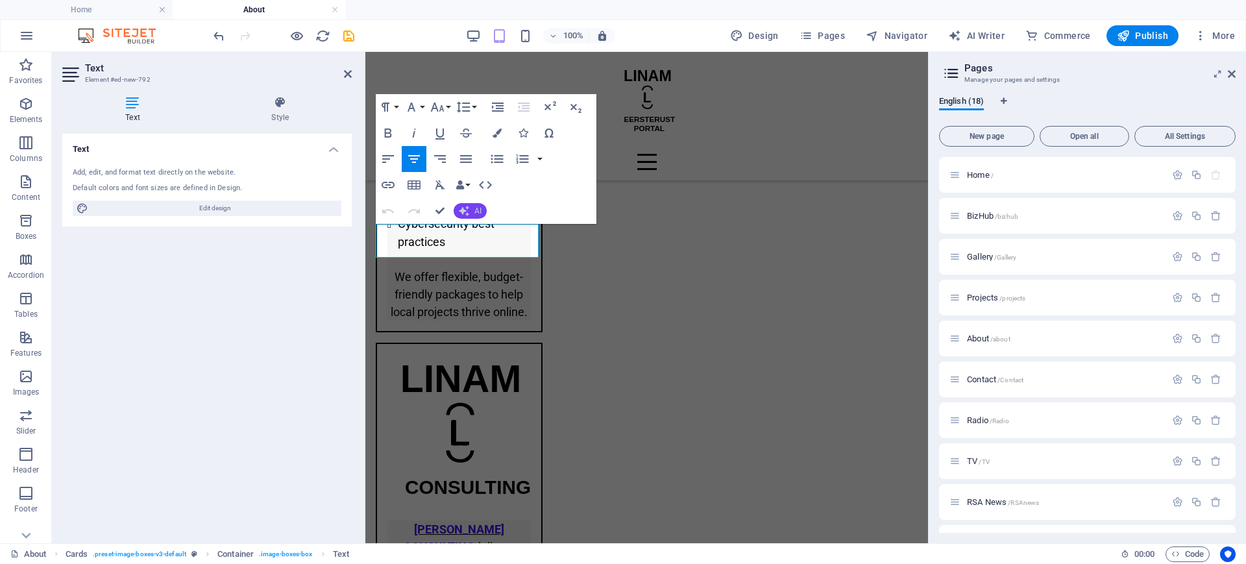
click at [480, 207] on span "AI" at bounding box center [478, 211] width 7 height 8
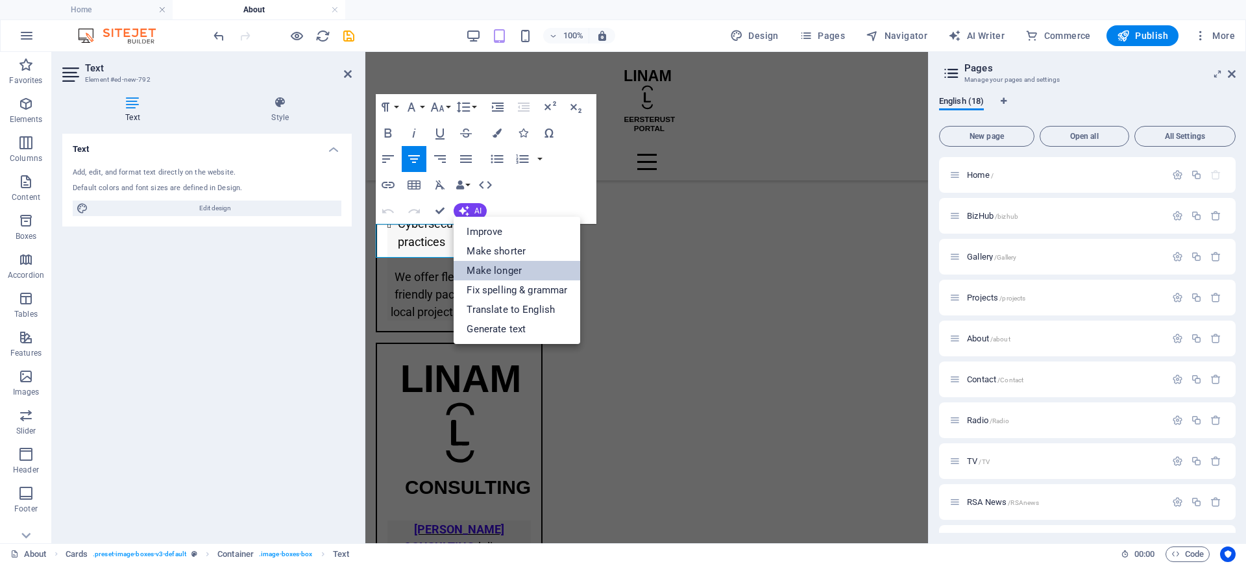
click at [514, 266] on link "Make longer" at bounding box center [517, 270] width 127 height 19
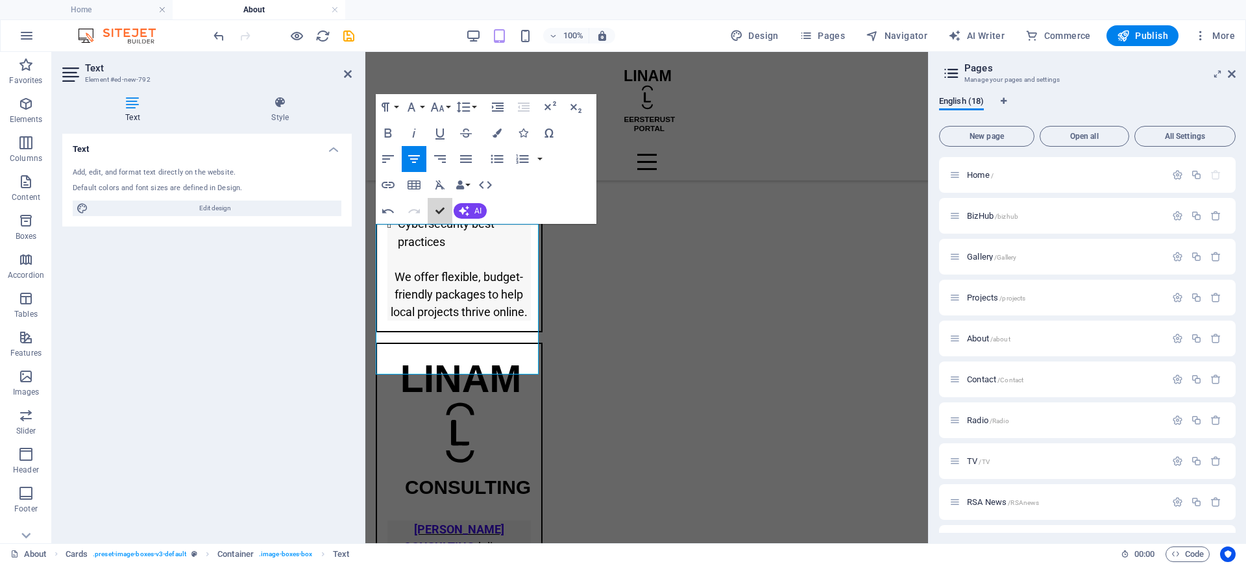
scroll to position [1071, 0]
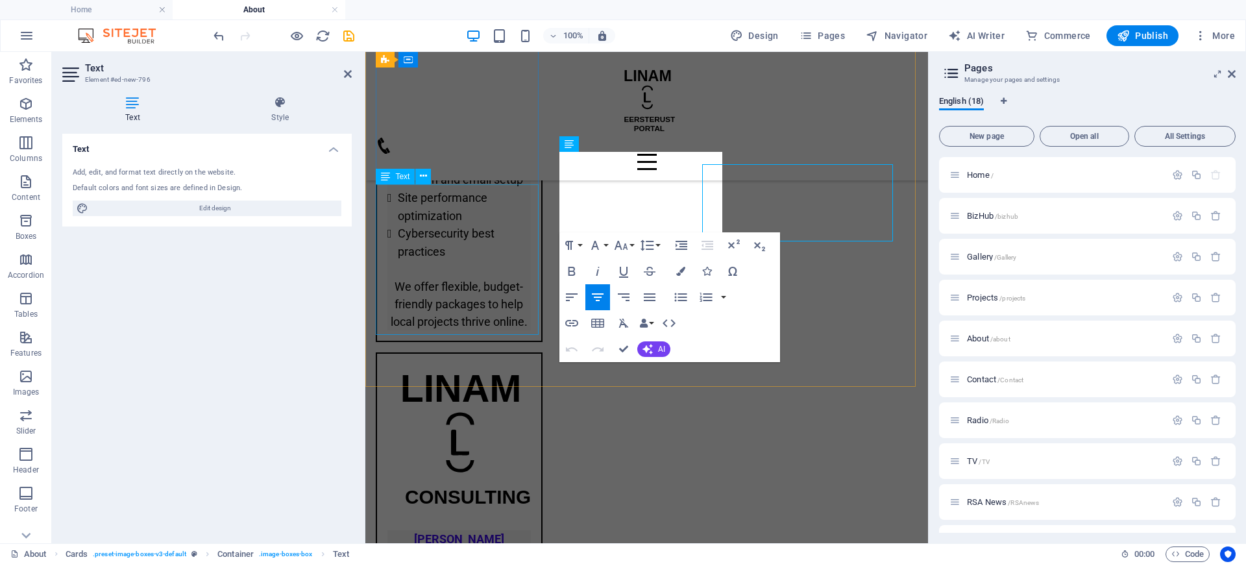
scroll to position [1120, 0]
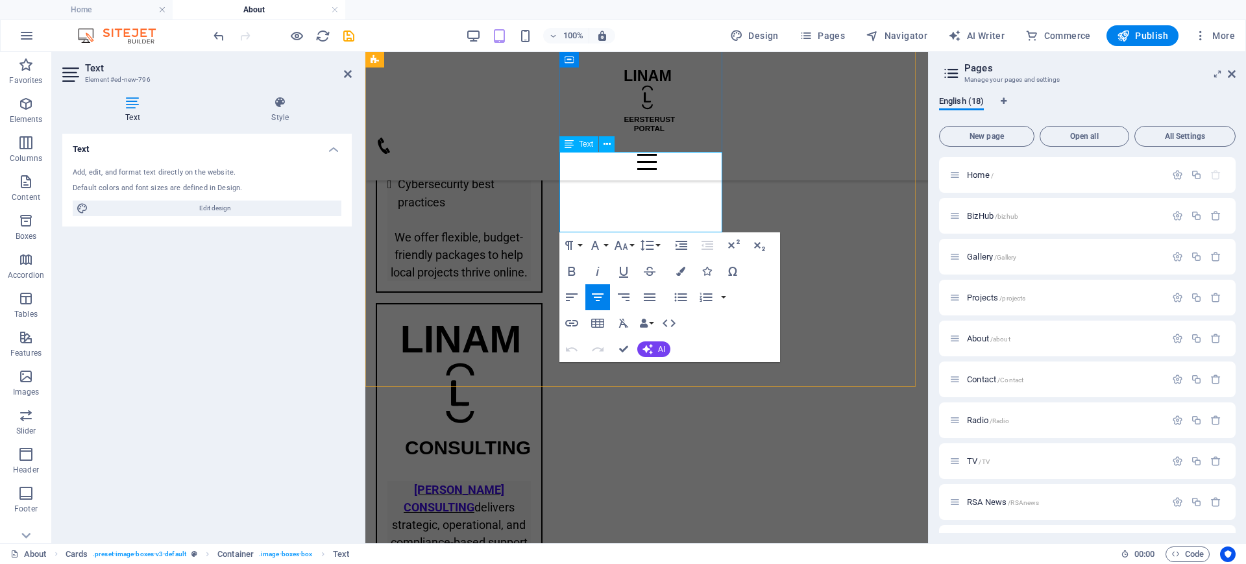
drag, startPoint x: 661, startPoint y: 218, endPoint x: 578, endPoint y: 160, distance: 100.7
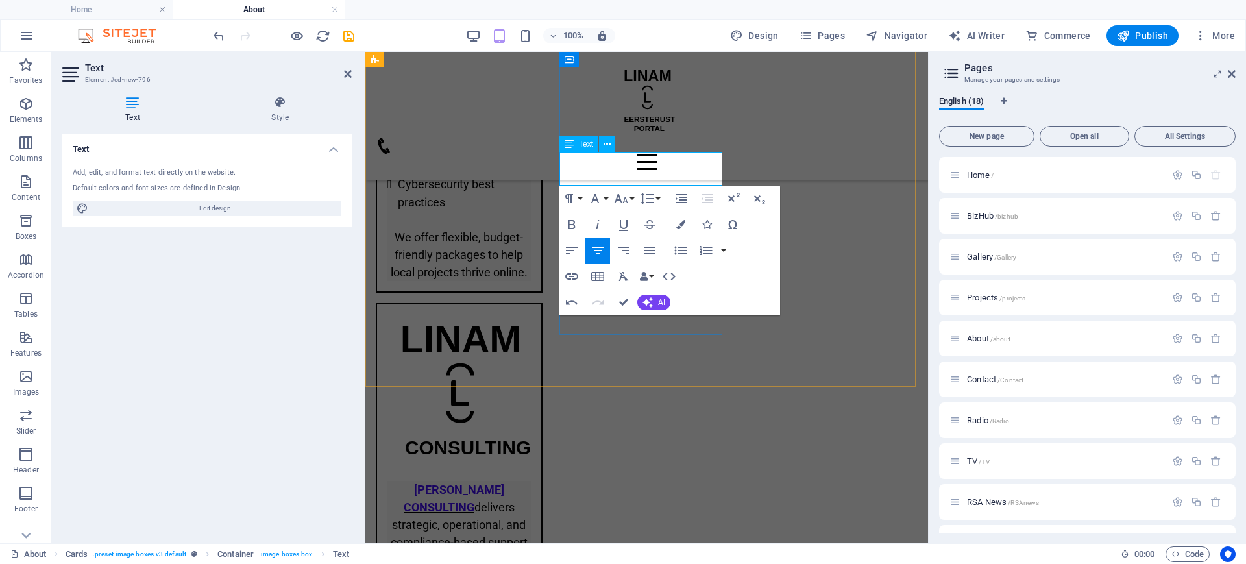
click at [654, 299] on button "AI" at bounding box center [653, 303] width 33 height 16
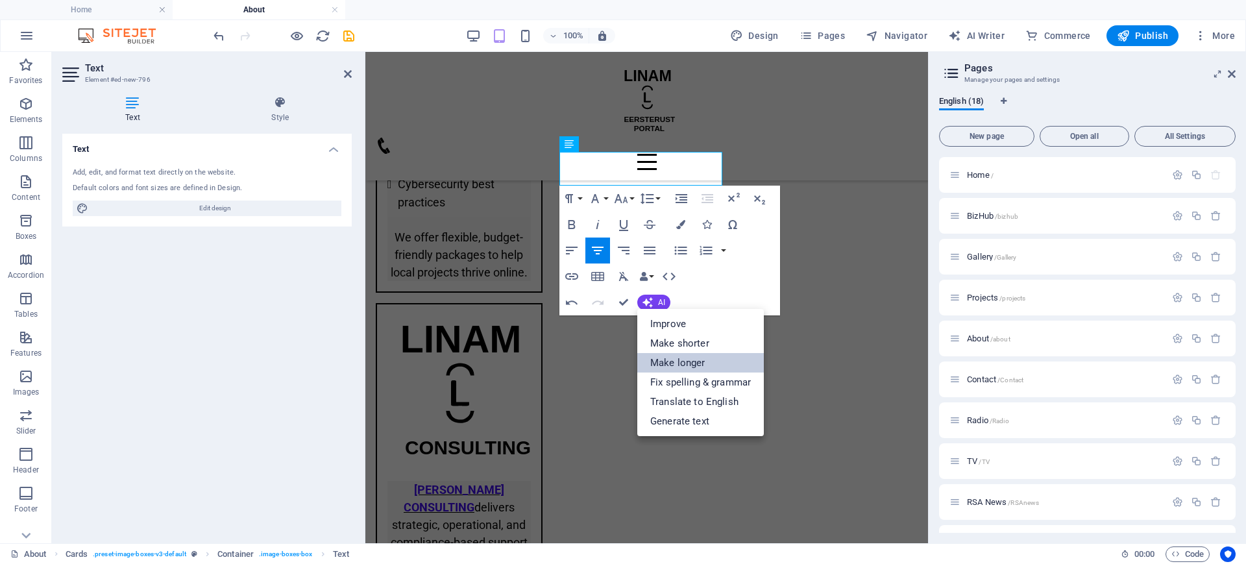
click at [695, 361] on link "Make longer" at bounding box center [700, 362] width 127 height 19
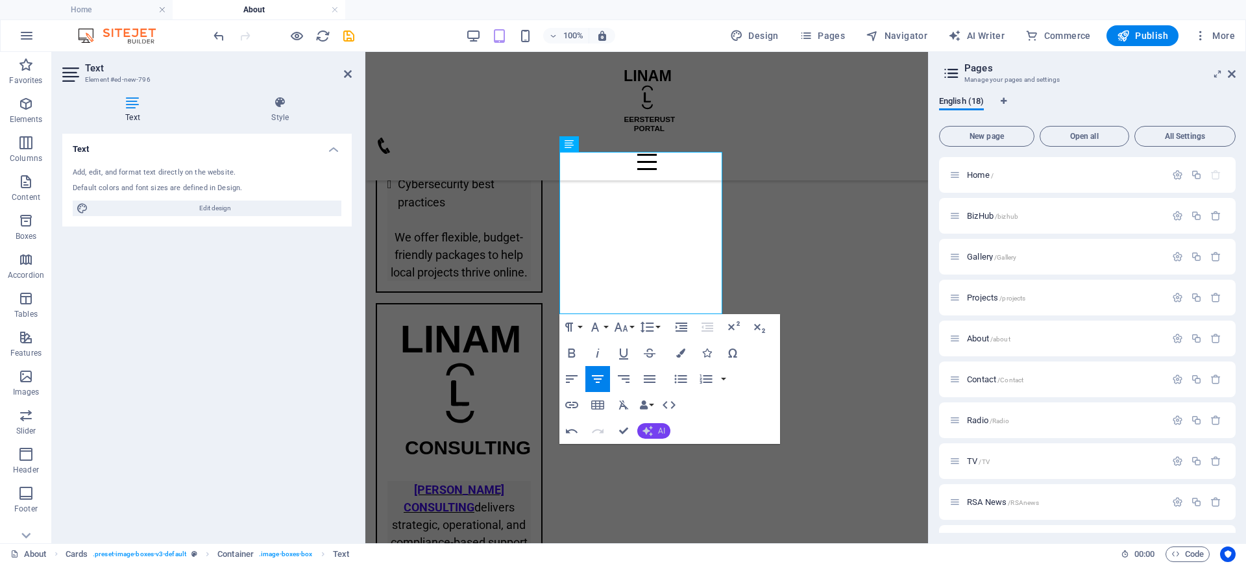
click at [661, 432] on span "AI" at bounding box center [661, 431] width 7 height 8
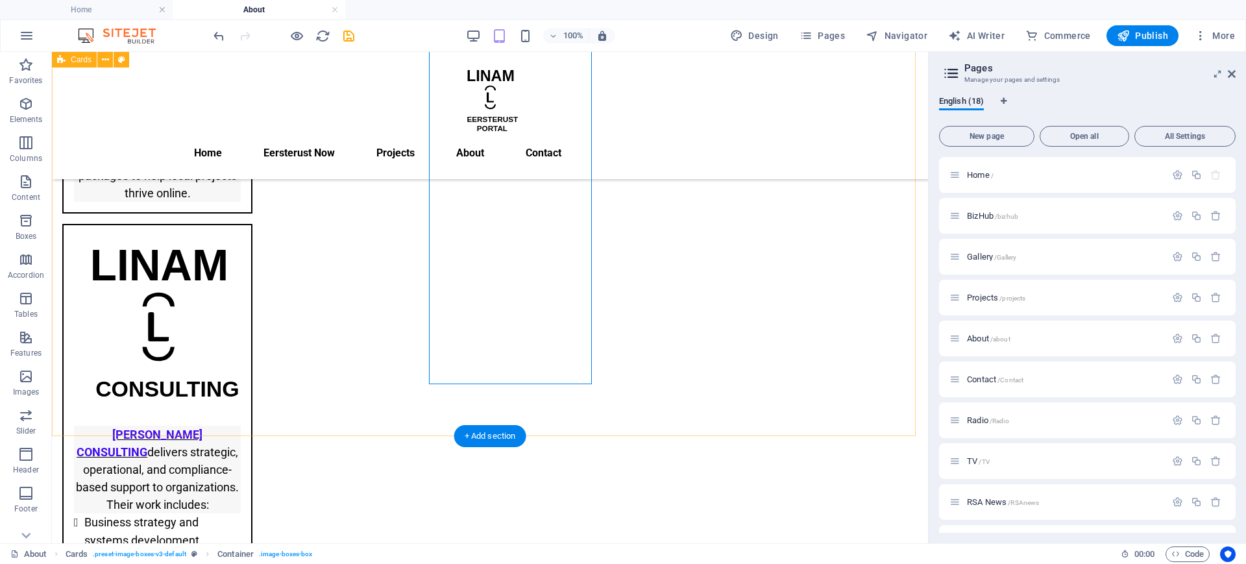
scroll to position [1071, 0]
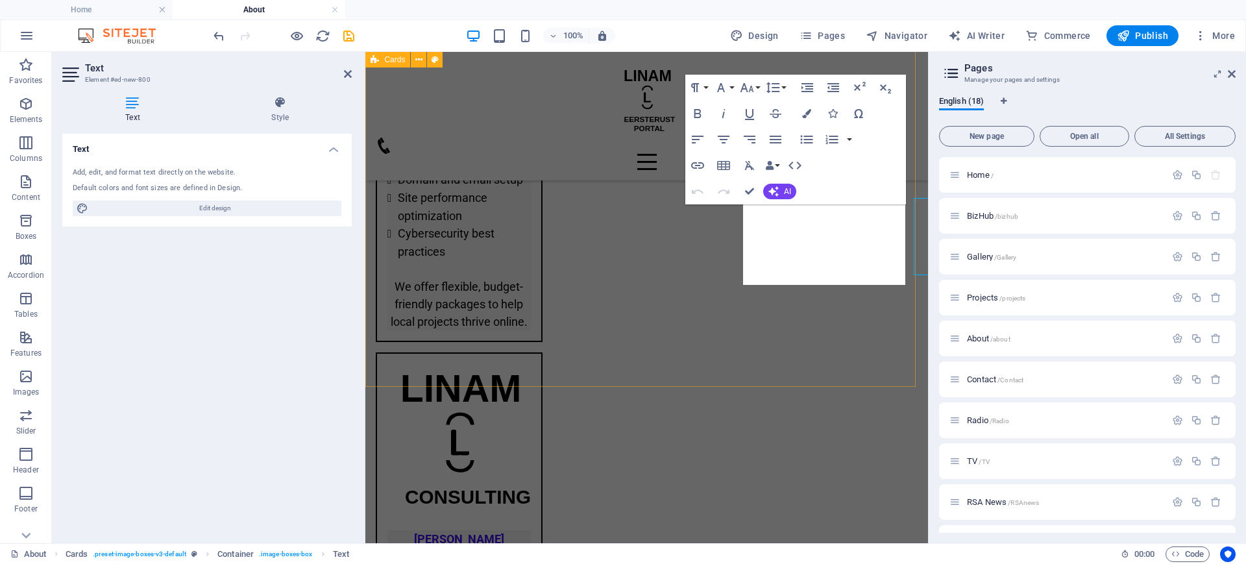
scroll to position [1120, 0]
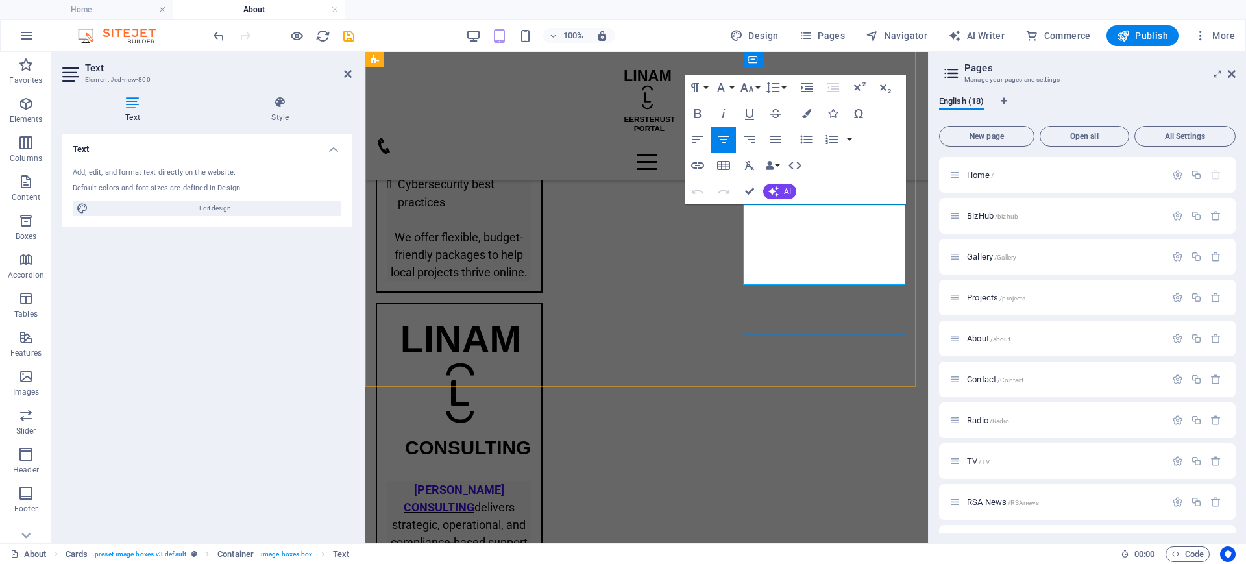
drag, startPoint x: 845, startPoint y: 269, endPoint x: 750, endPoint y: 212, distance: 111.2
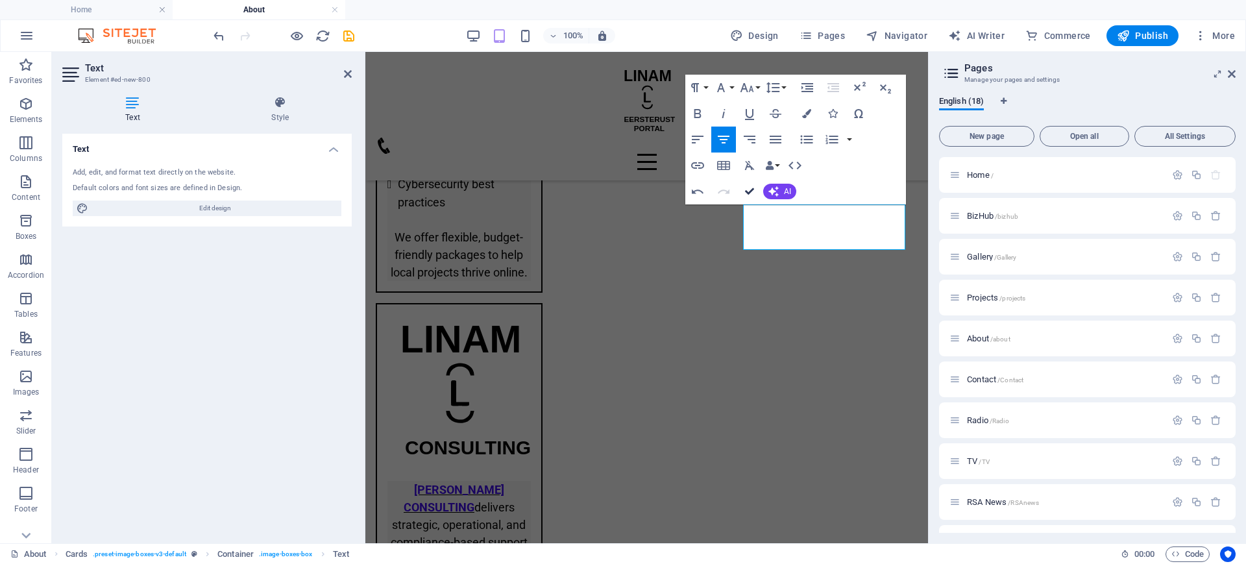
drag, startPoint x: 750, startPoint y: 190, endPoint x: 700, endPoint y: 138, distance: 71.6
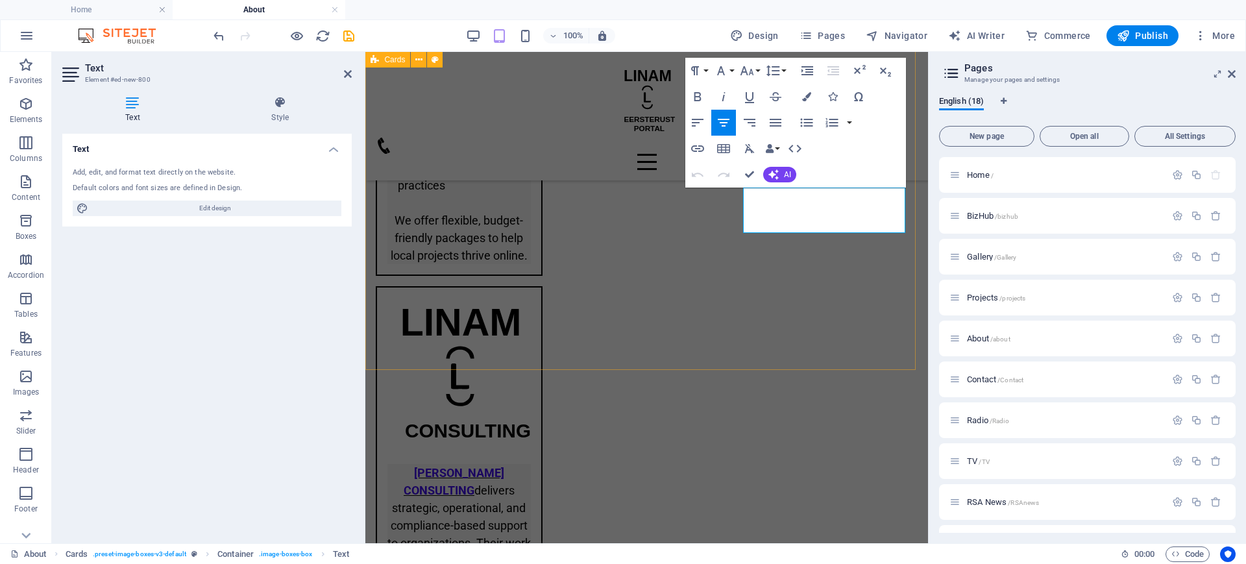
scroll to position [1131, 0]
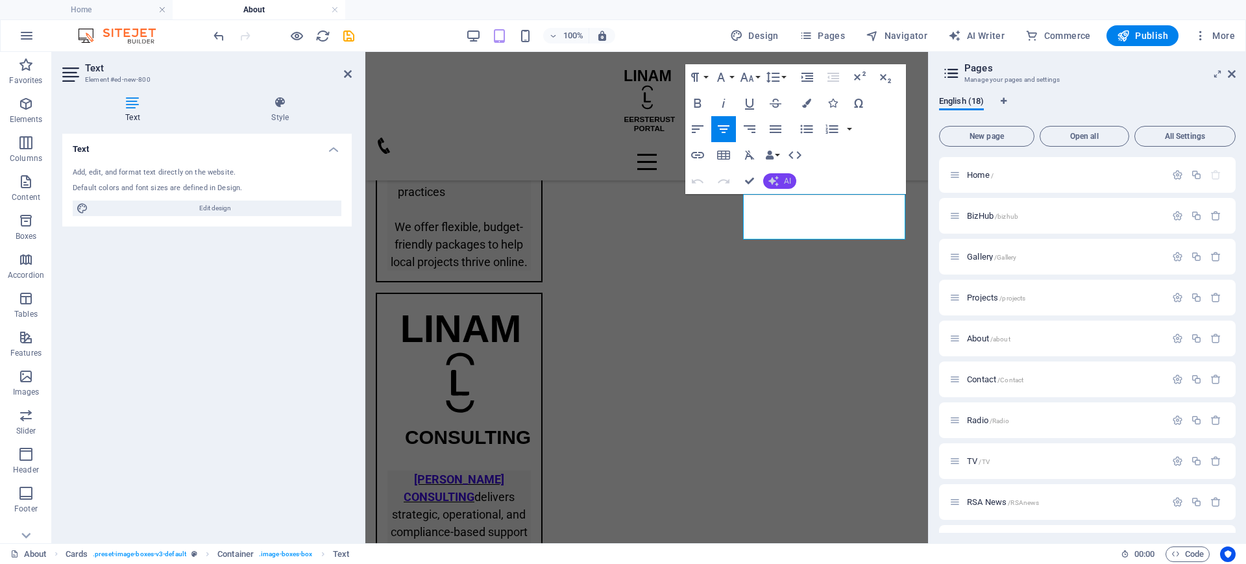
click at [783, 182] on button "AI" at bounding box center [779, 181] width 33 height 16
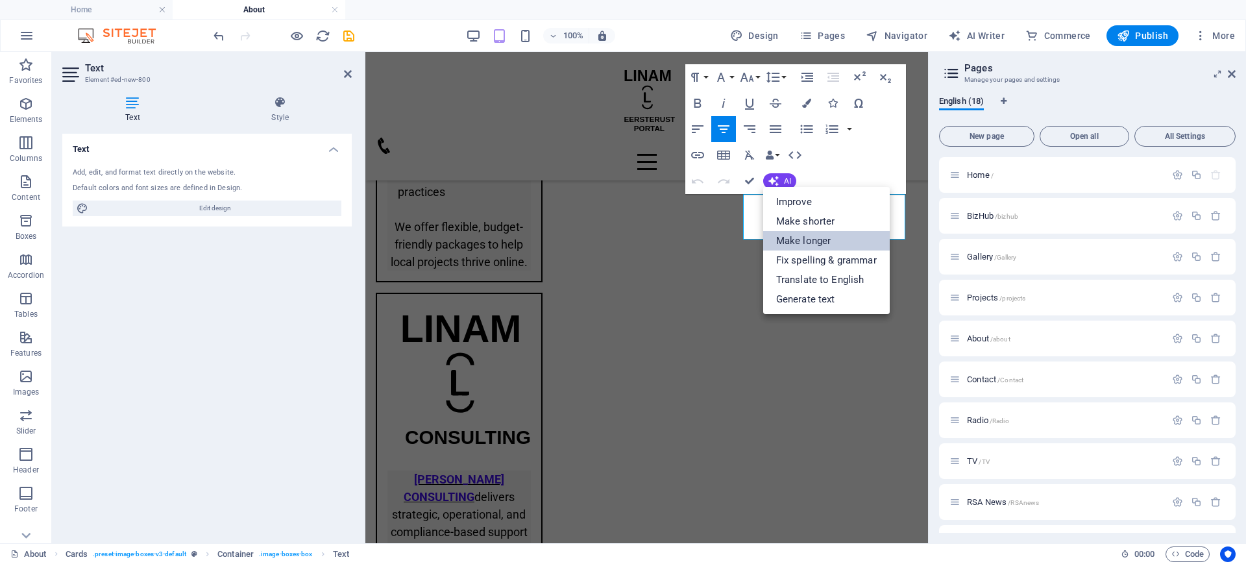
click at [829, 243] on link "Make longer" at bounding box center [826, 240] width 127 height 19
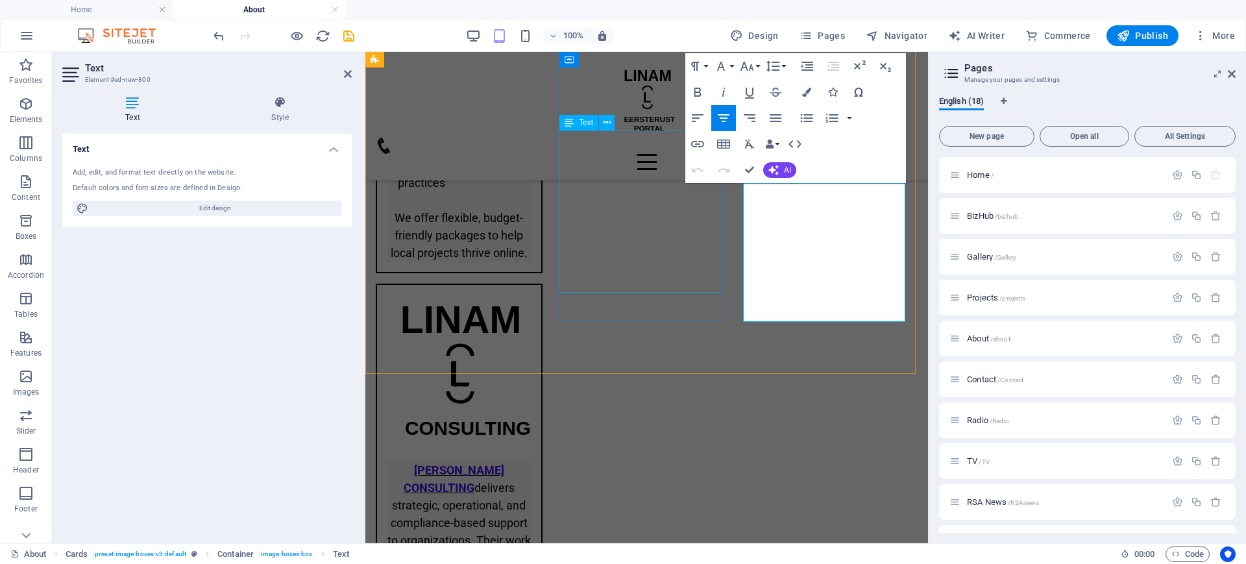
scroll to position [1139, 0]
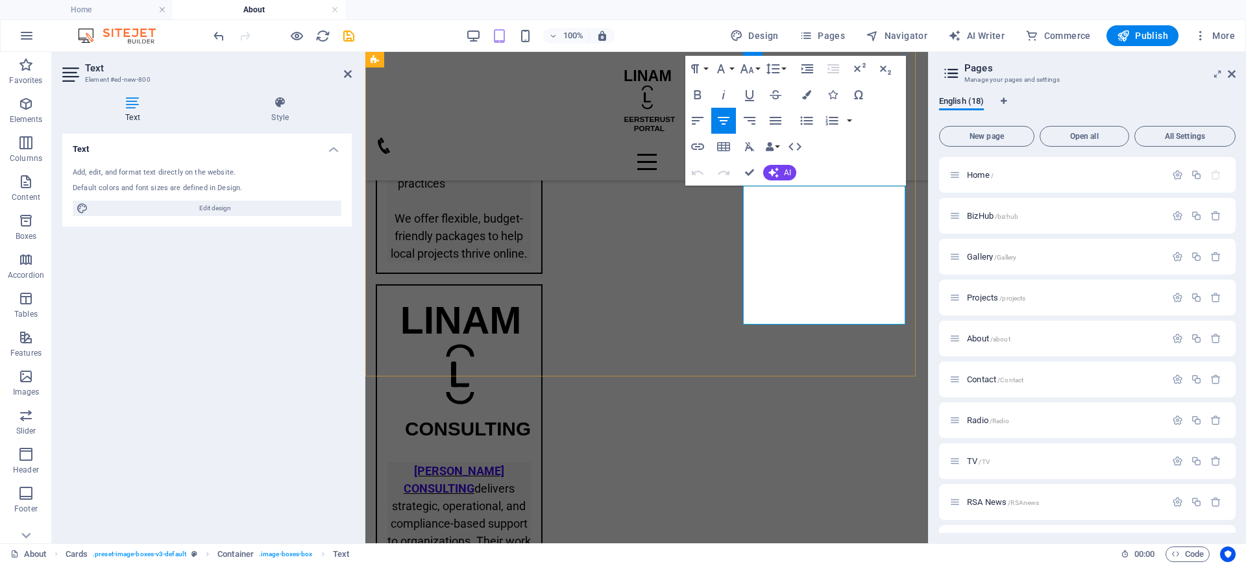
drag, startPoint x: 805, startPoint y: 190, endPoint x: 785, endPoint y: 191, distance: 19.5
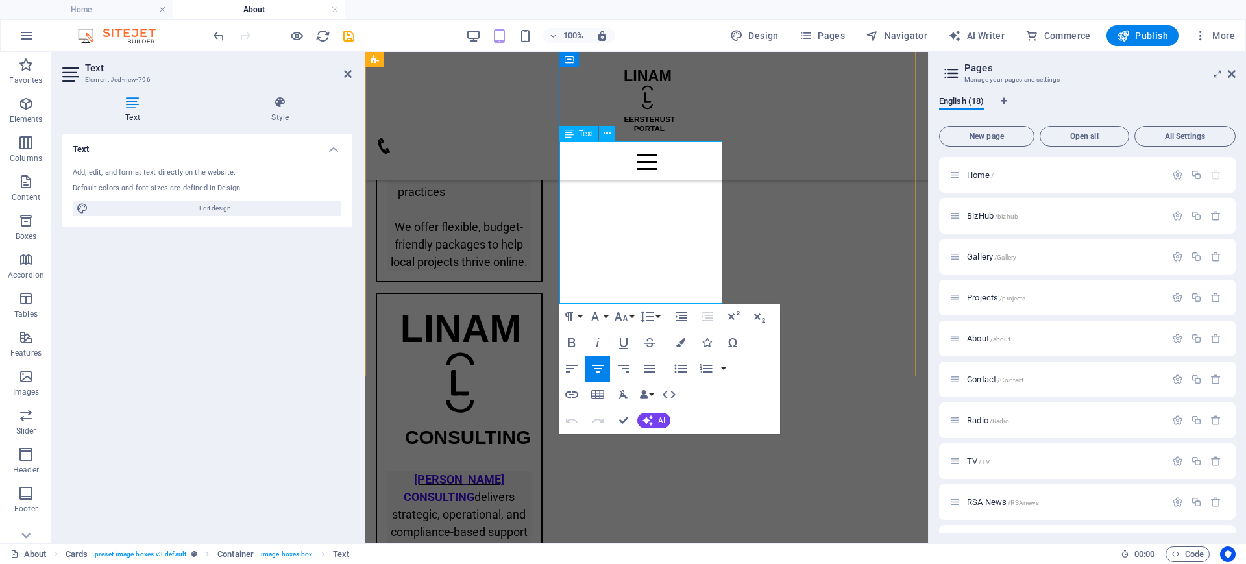
scroll to position [806, 0]
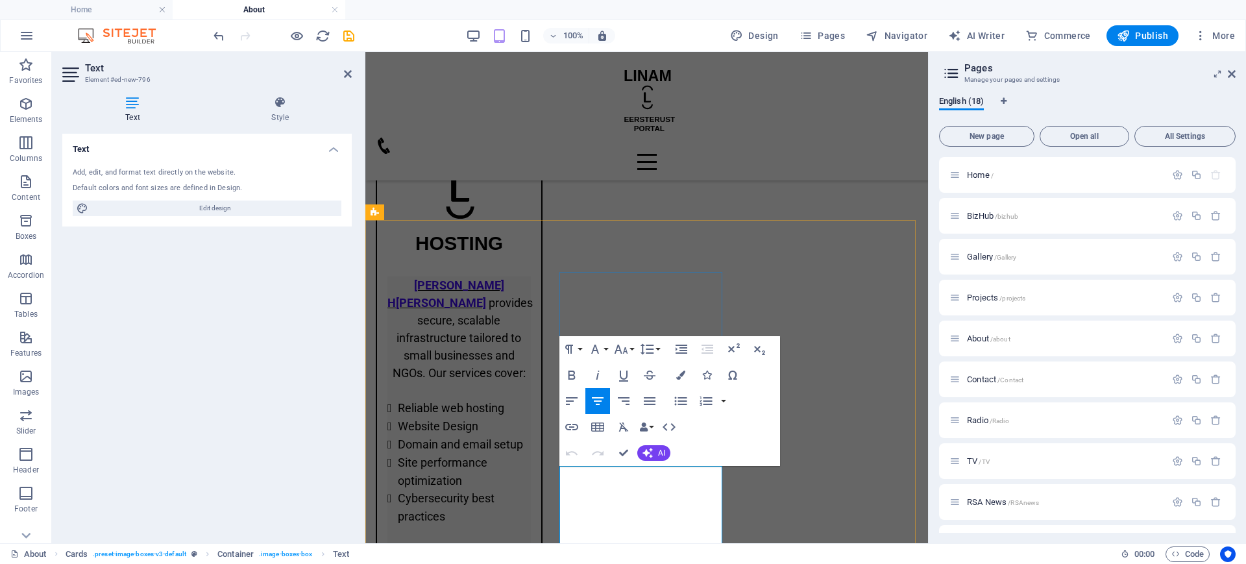
drag, startPoint x: 623, startPoint y: 469, endPoint x: 576, endPoint y: 472, distance: 46.2
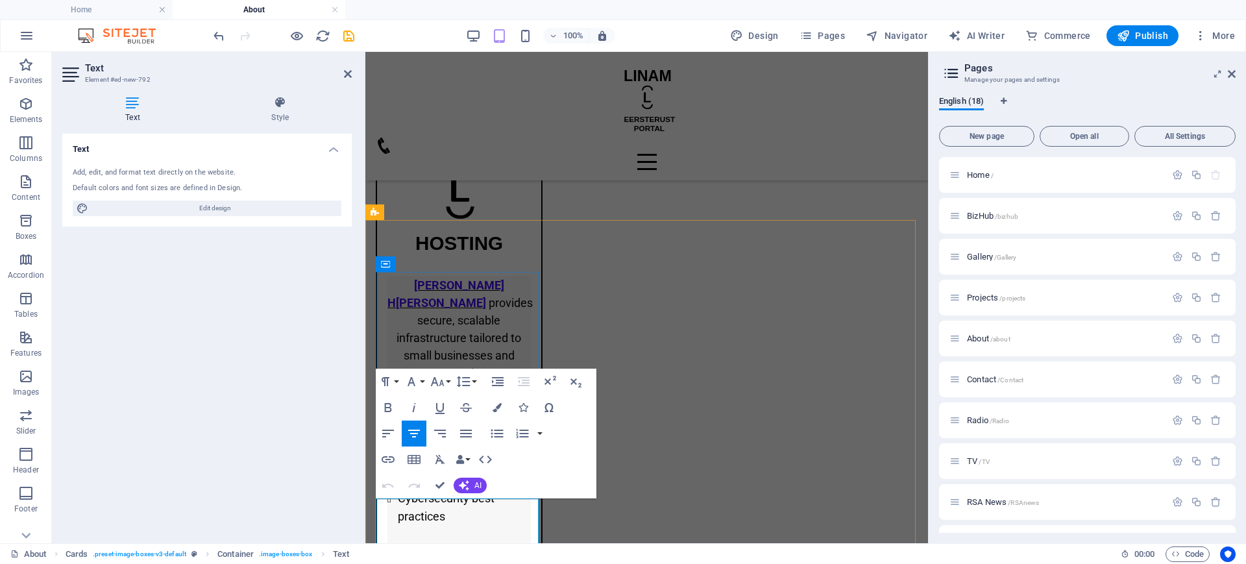
drag, startPoint x: 463, startPoint y: 503, endPoint x: 382, endPoint y: 506, distance: 80.5
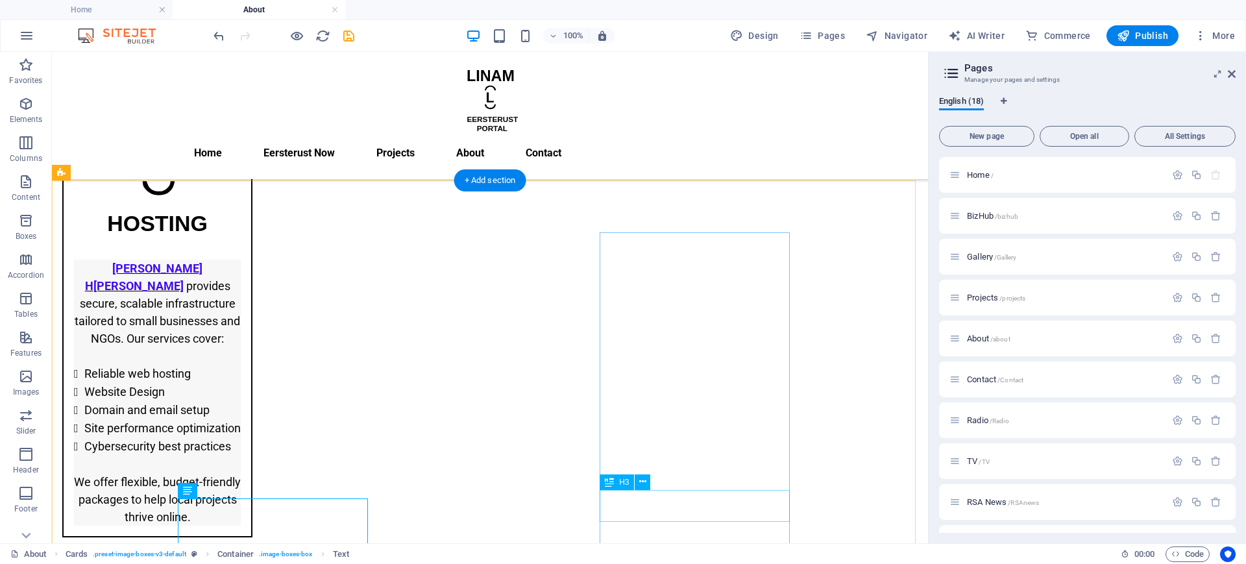
scroll to position [1121, 0]
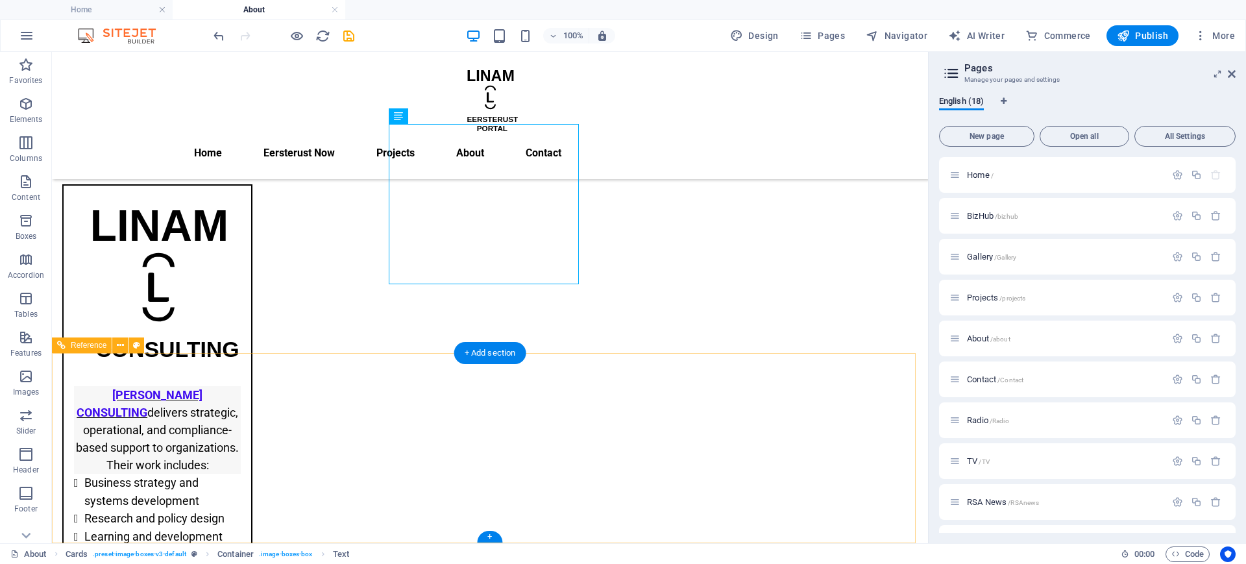
scroll to position [1161, 0]
click at [33, 190] on span "Content" at bounding box center [26, 189] width 52 height 31
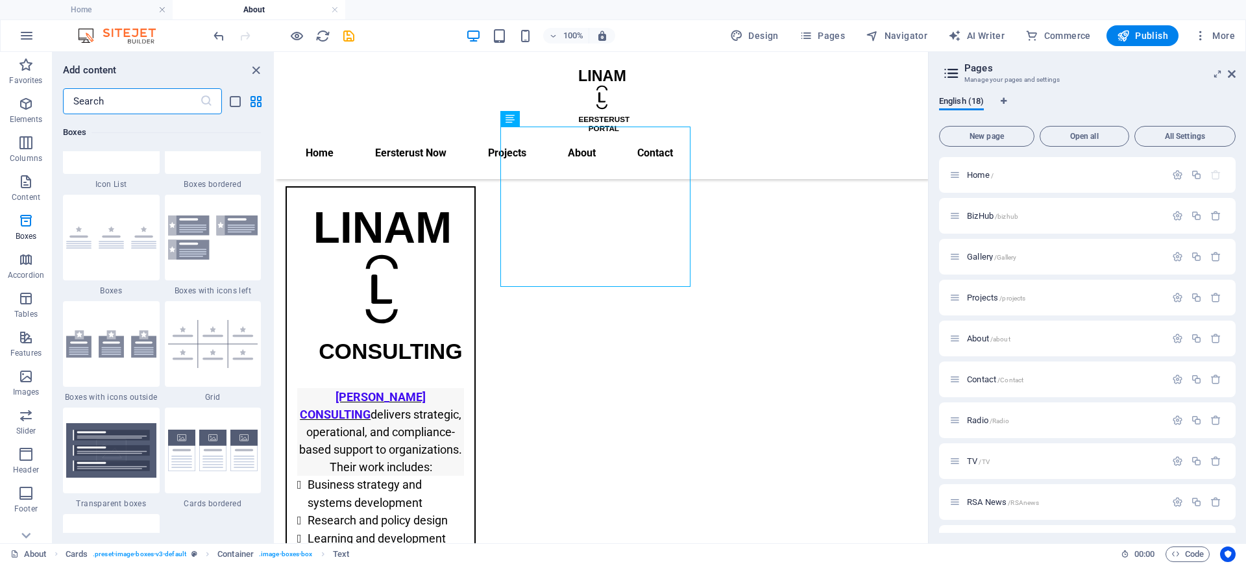
scroll to position [3894, 0]
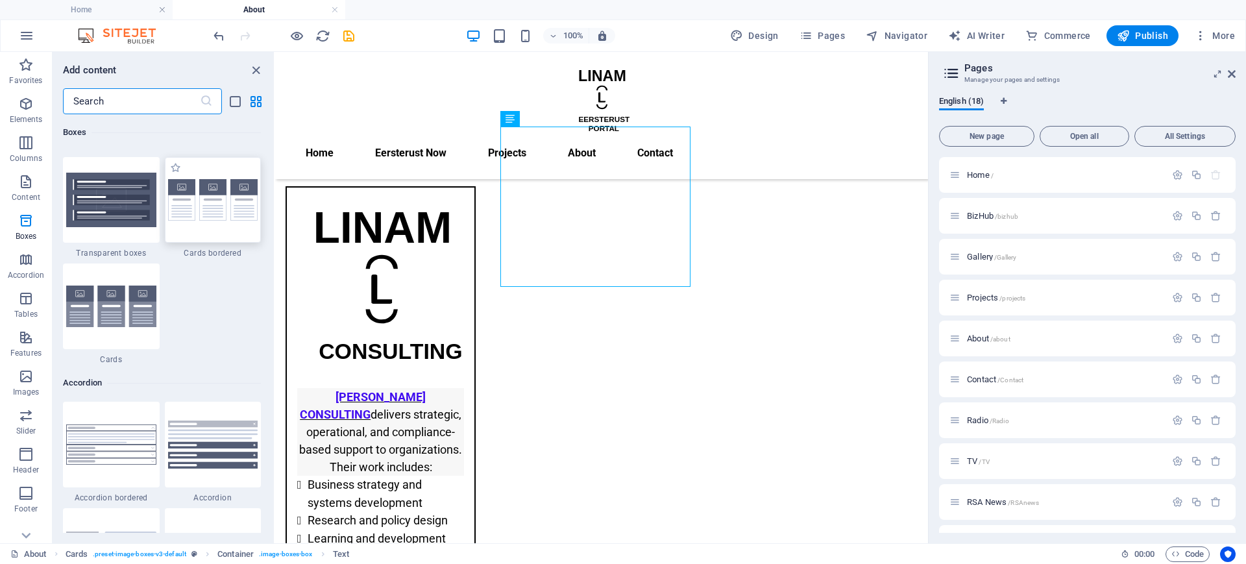
click at [208, 203] on img at bounding box center [213, 200] width 90 height 42
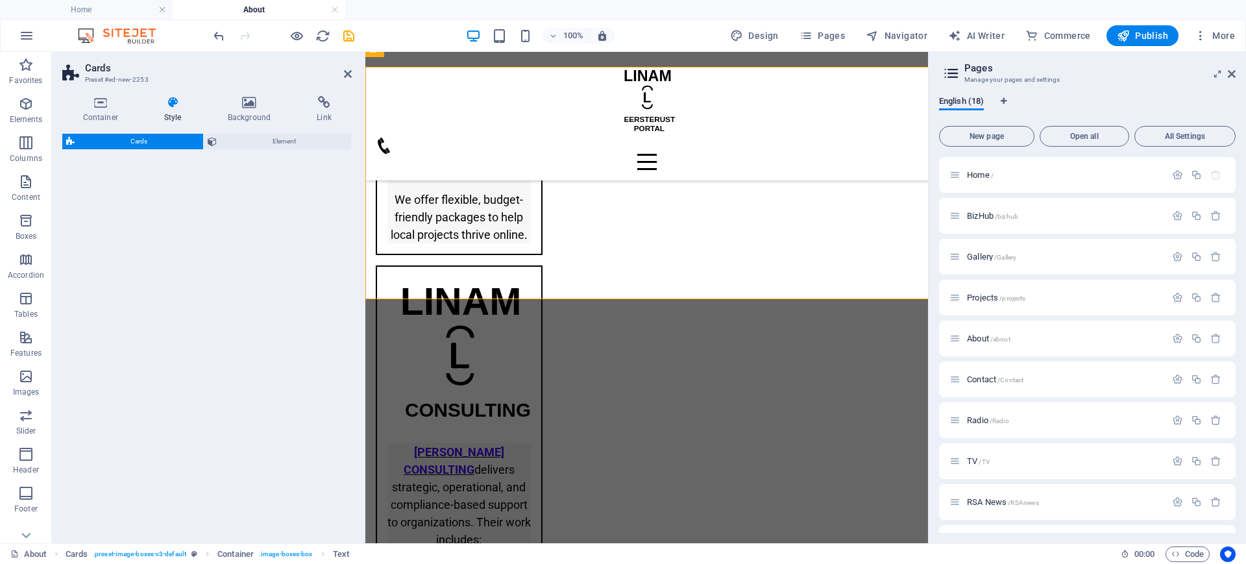
scroll to position [1361, 0]
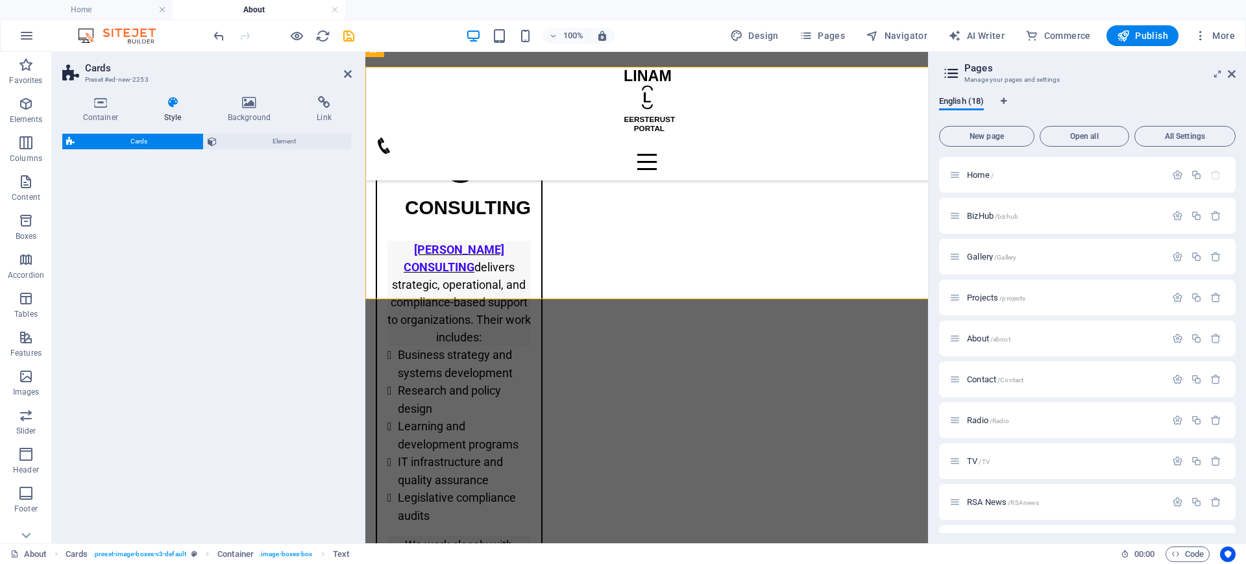
select select "rem"
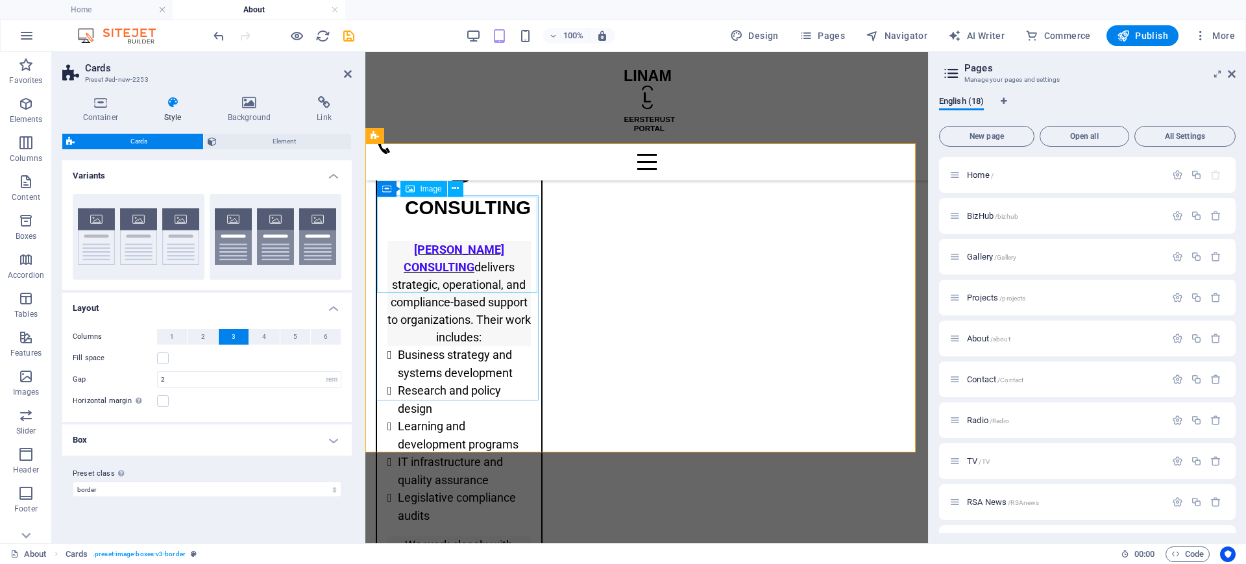
click at [429, 191] on span "Image" at bounding box center [430, 189] width 21 height 8
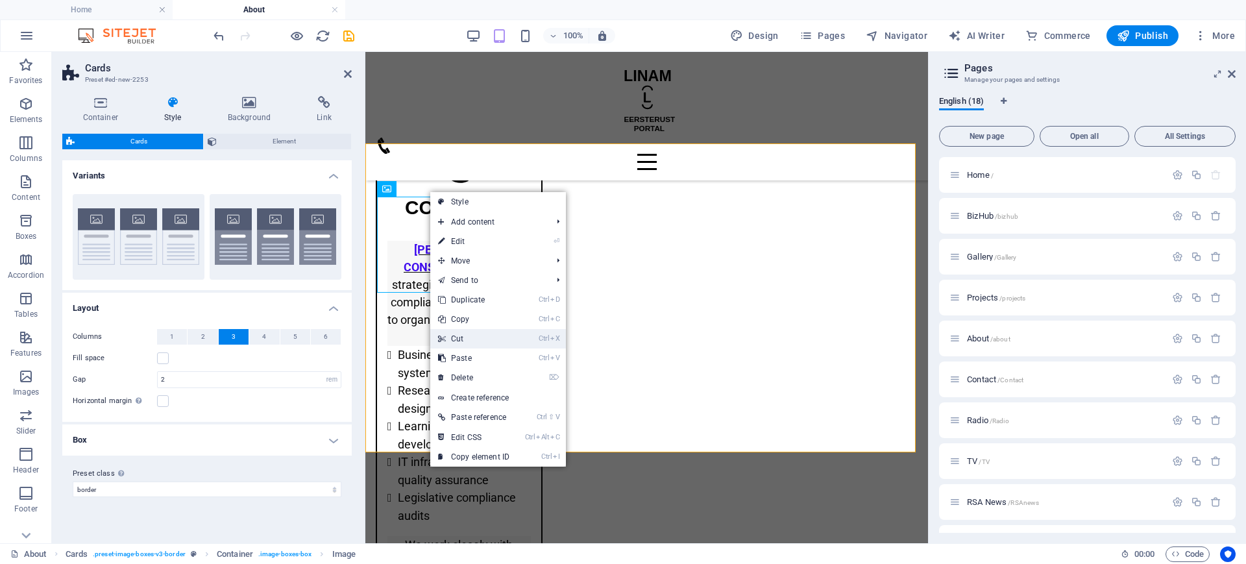
click at [476, 337] on link "Ctrl X Cut" at bounding box center [473, 338] width 87 height 19
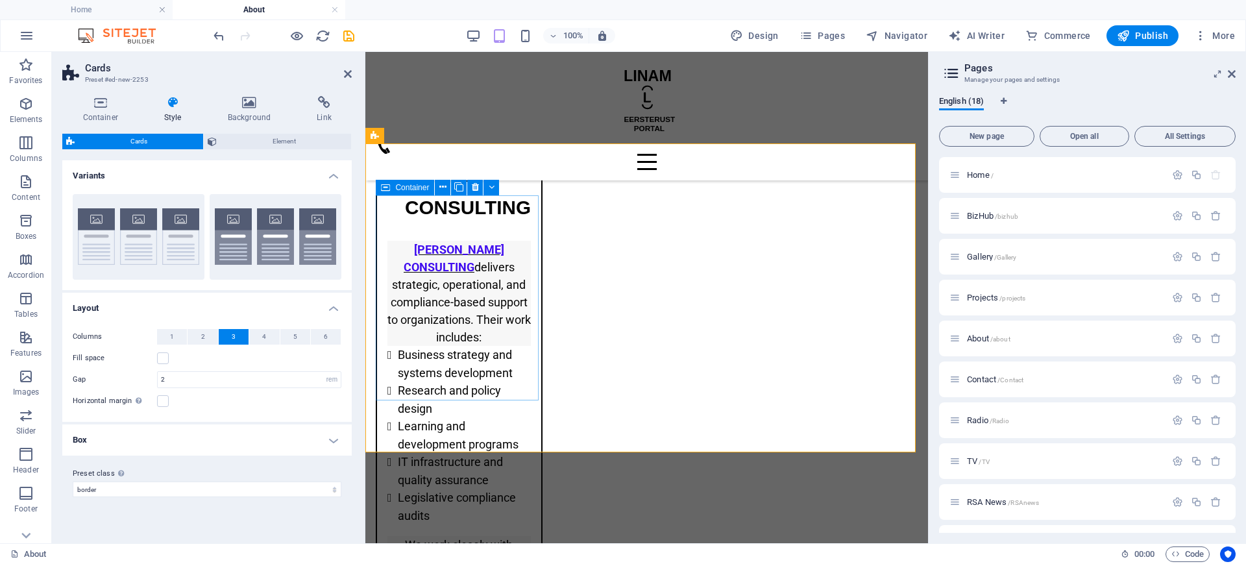
click at [395, 186] on div "Container" at bounding box center [405, 188] width 58 height 16
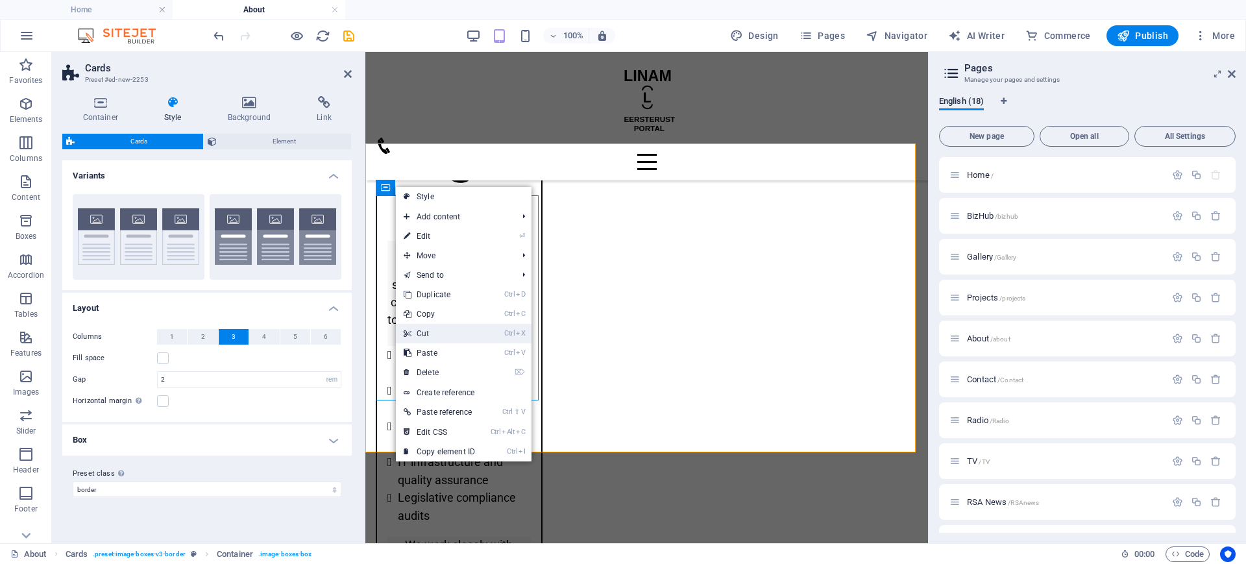
click at [446, 329] on link "Ctrl X Cut" at bounding box center [439, 333] width 87 height 19
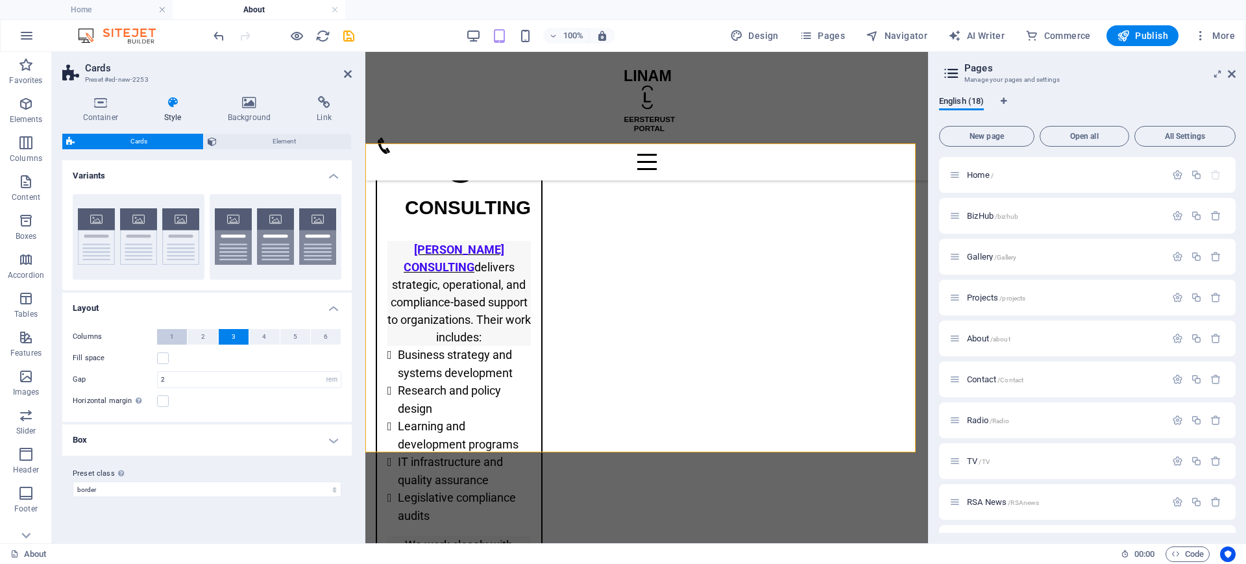
click at [172, 338] on span "1" at bounding box center [172, 337] width 4 height 16
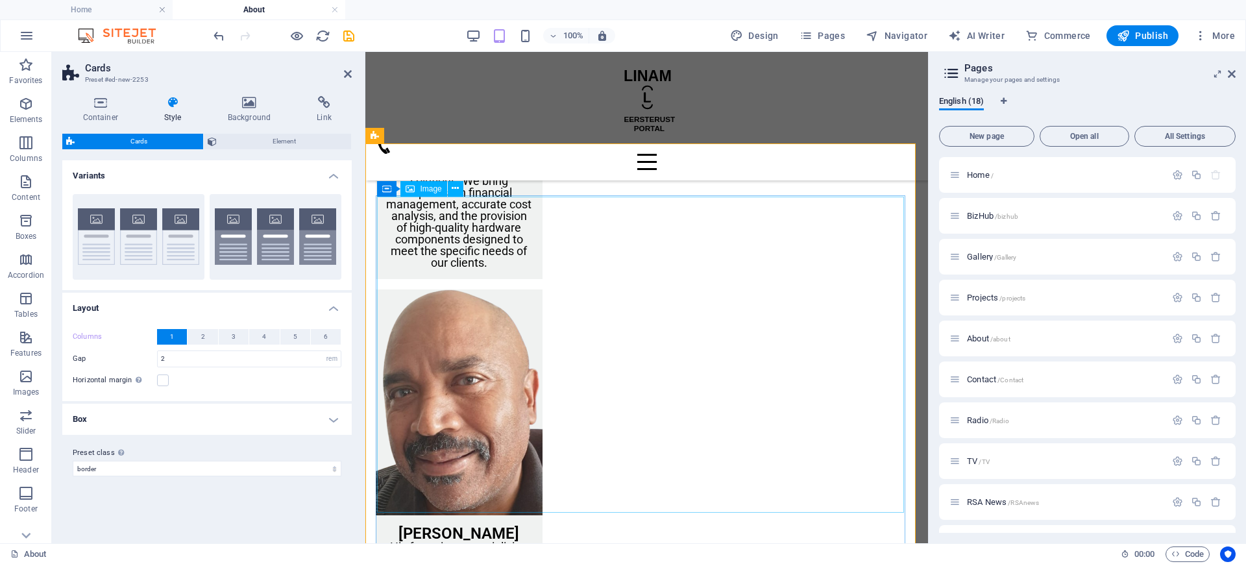
scroll to position [3294, 0]
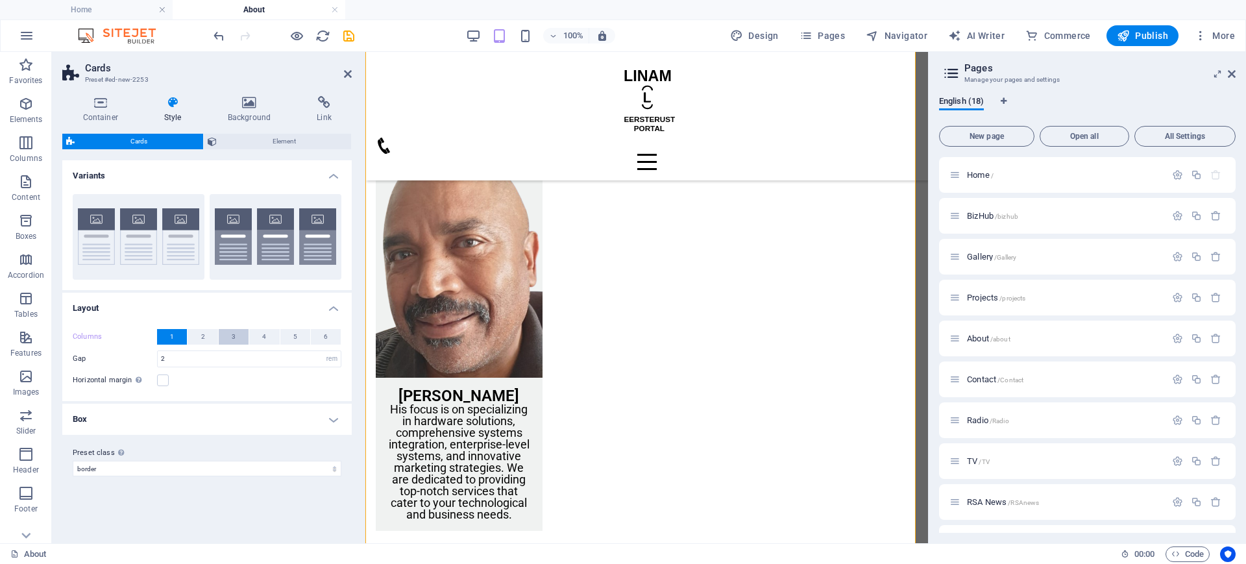
click at [233, 339] on span "3" at bounding box center [234, 337] width 4 height 16
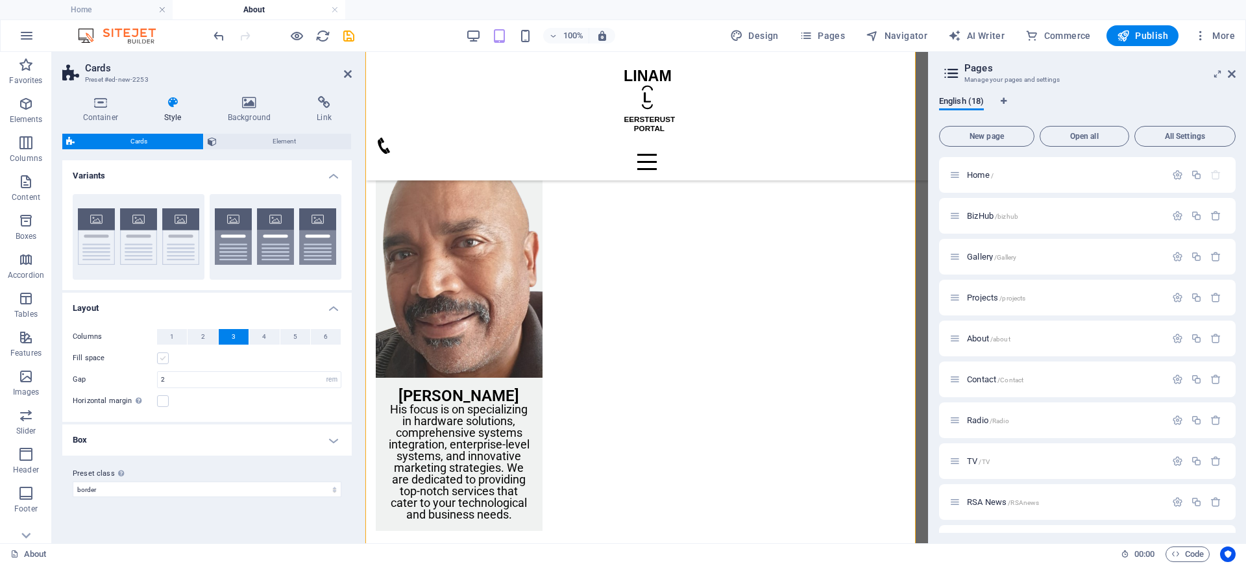
click at [165, 354] on label at bounding box center [163, 358] width 12 height 12
click at [0, 0] on input "Fill space" at bounding box center [0, 0] width 0 height 0
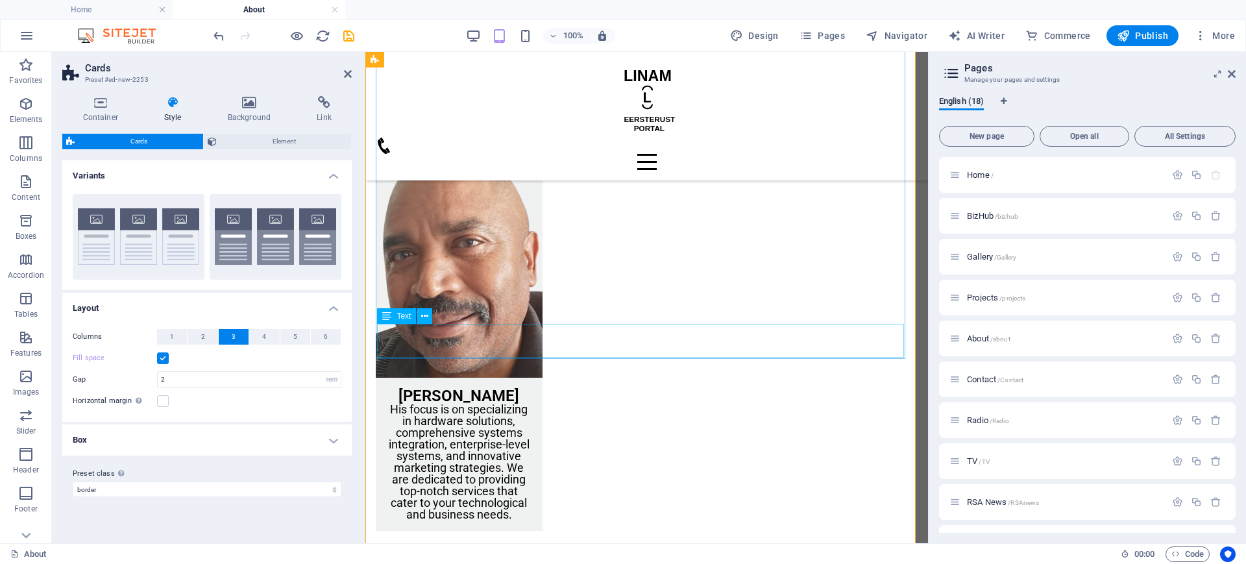
scroll to position [2969, 0]
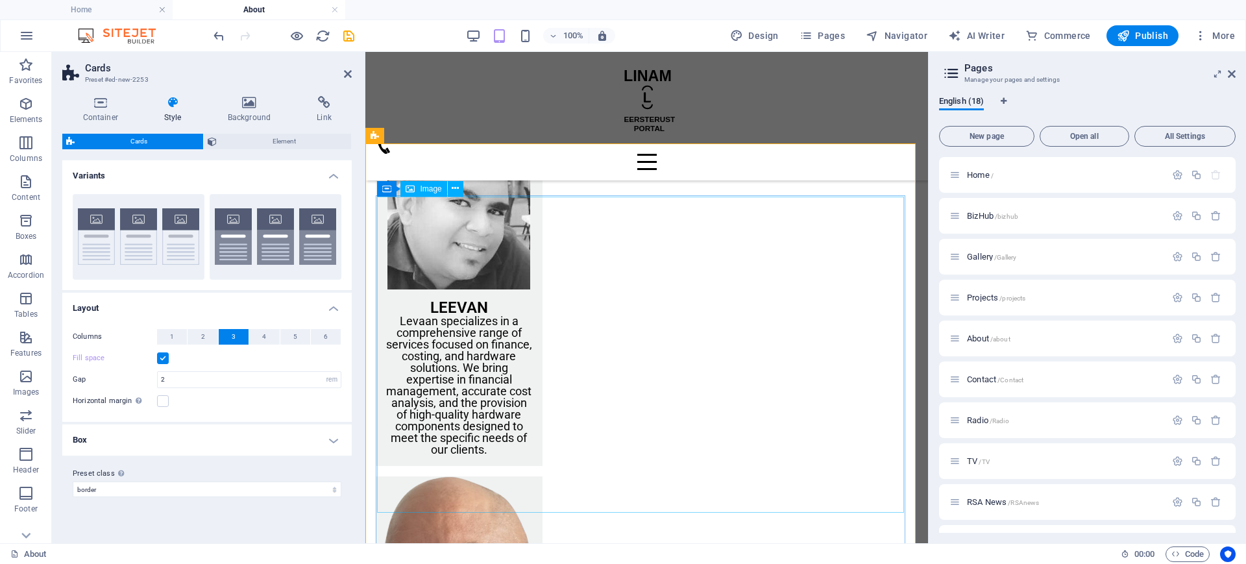
click at [437, 193] on div "Image" at bounding box center [424, 189] width 46 height 16
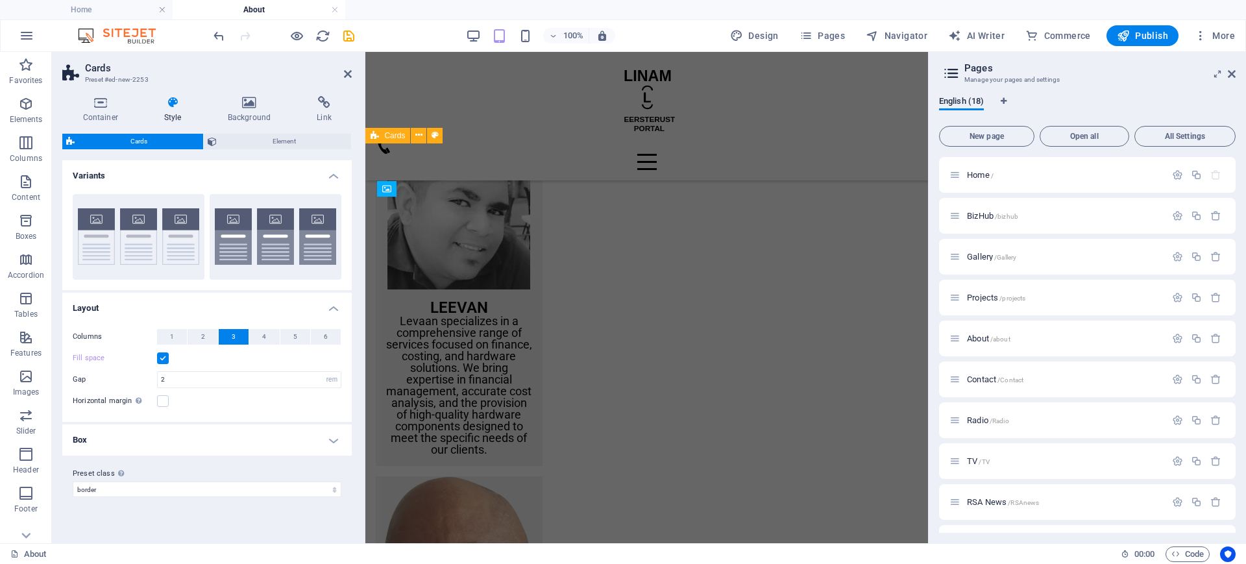
scroll to position [1361, 0]
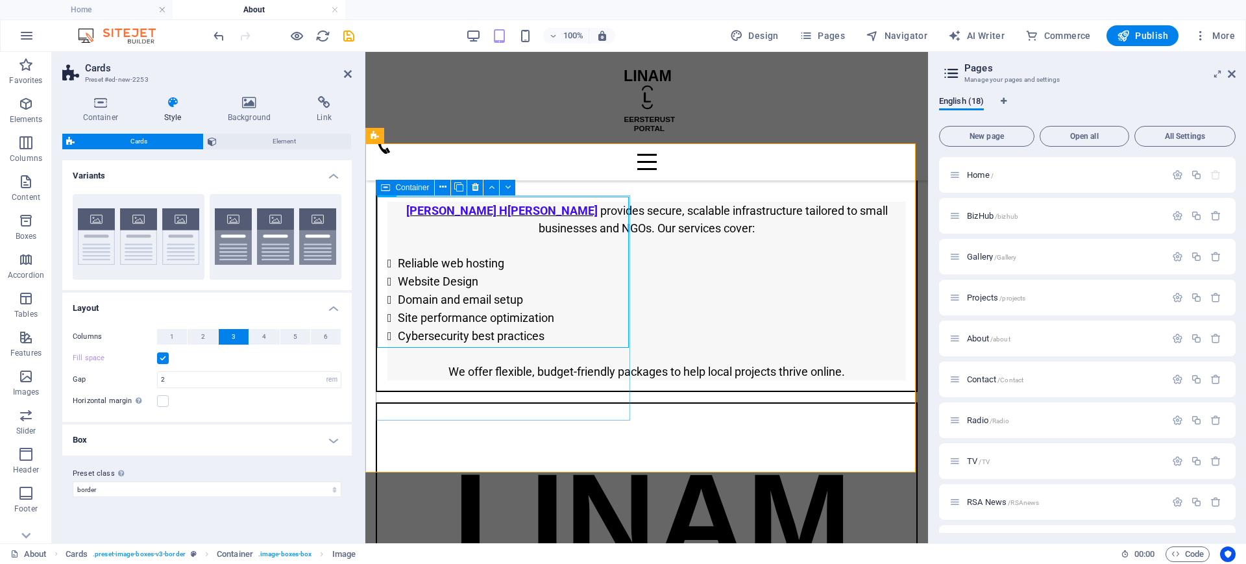
click at [397, 186] on span "Container" at bounding box center [412, 188] width 34 height 8
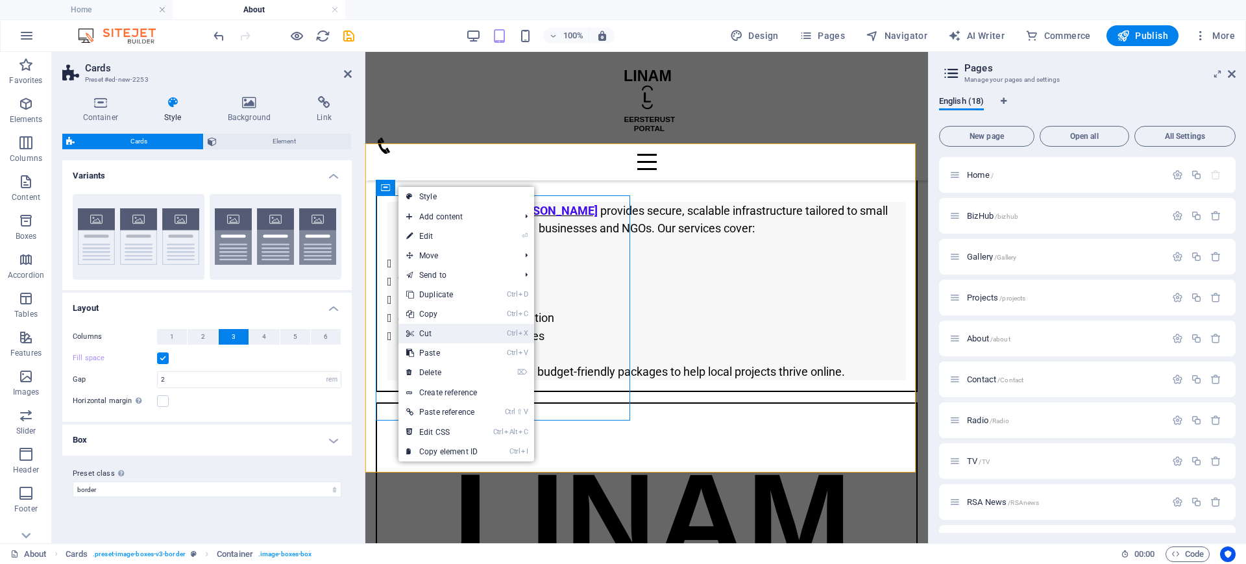
drag, startPoint x: 86, startPoint y: 280, endPoint x: 452, endPoint y: 332, distance: 370.5
click at [452, 332] on link "Ctrl X Cut" at bounding box center [442, 333] width 87 height 19
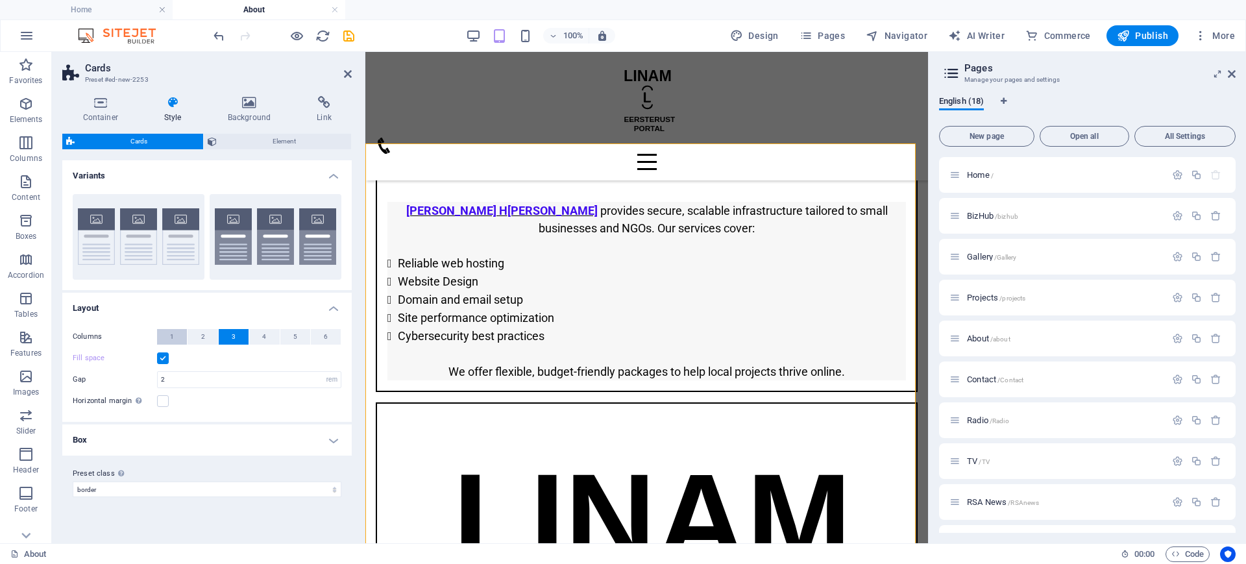
click at [173, 337] on span "1" at bounding box center [172, 337] width 4 height 16
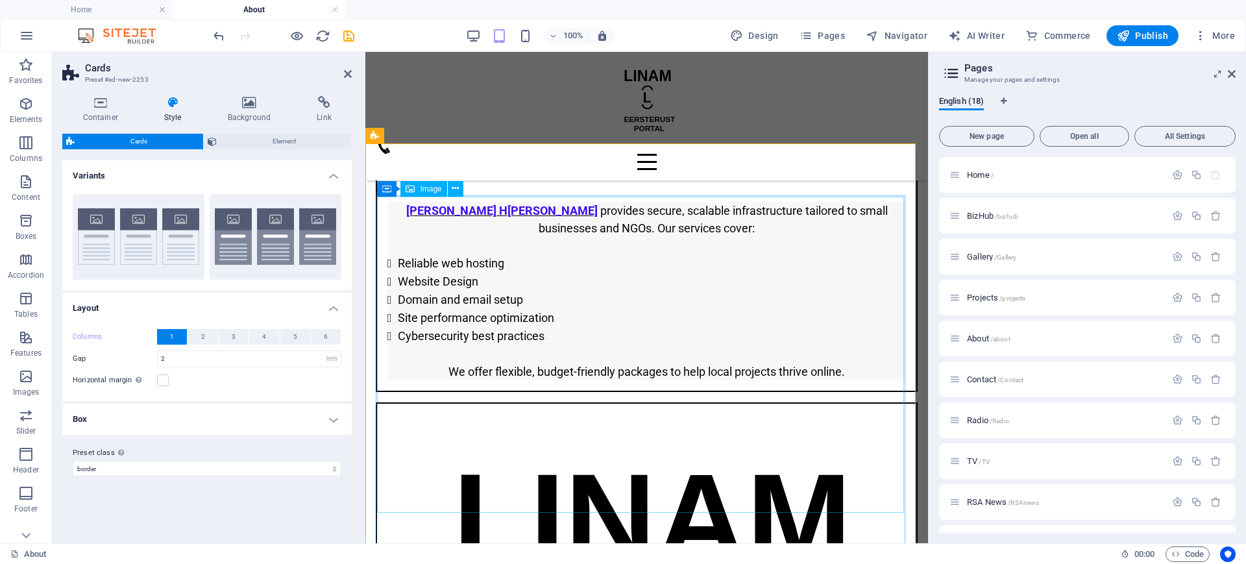
select select "%"
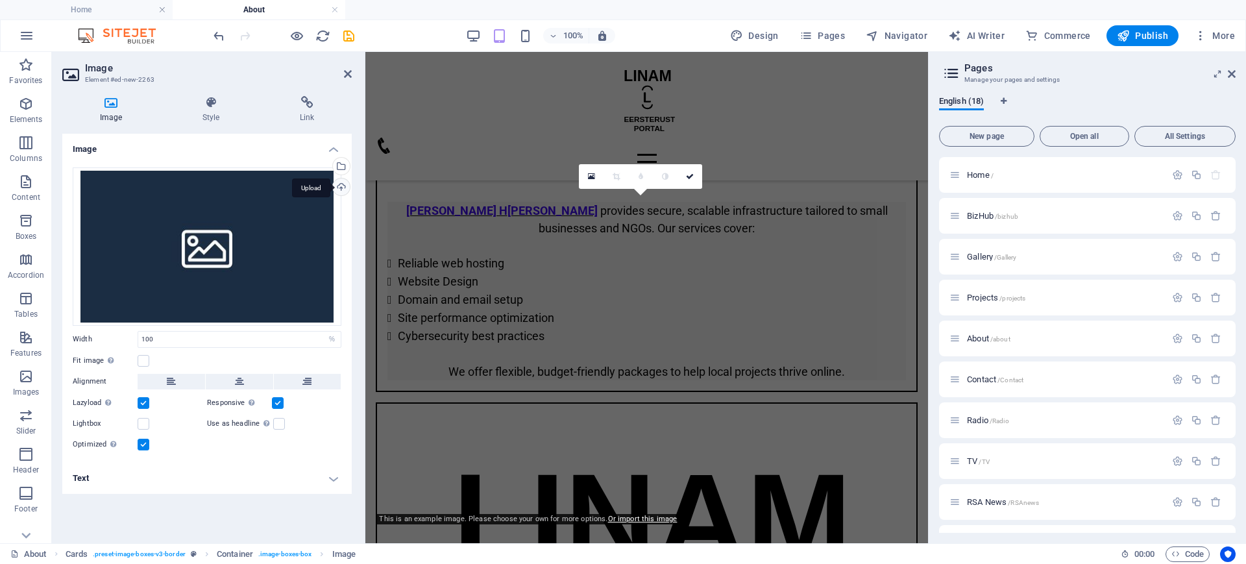
scroll to position [2969, 0]
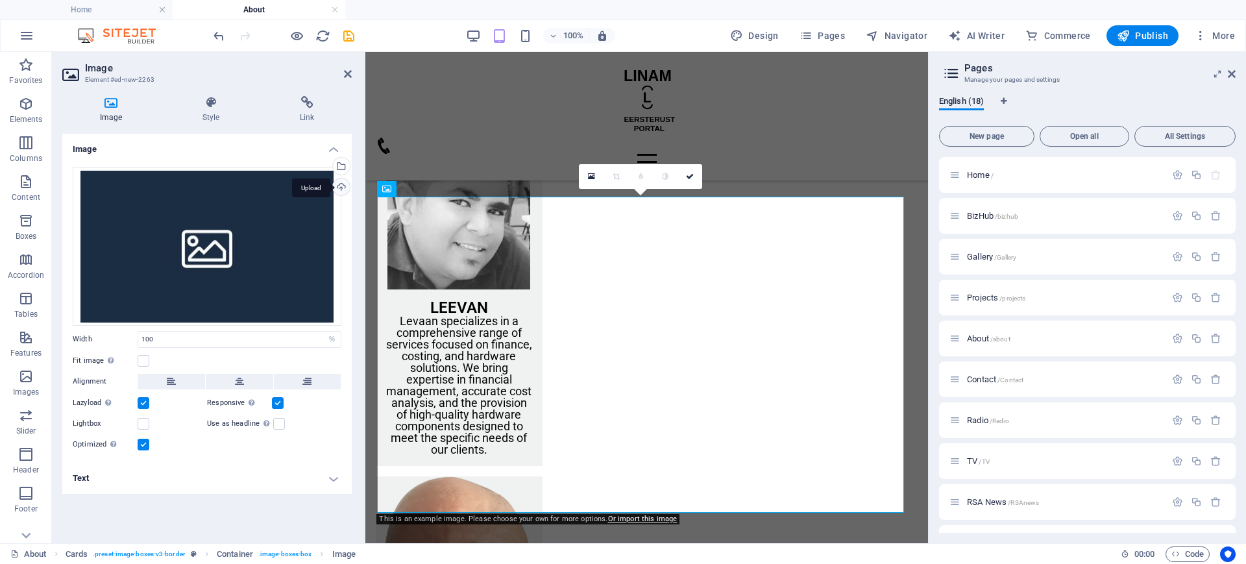
click at [342, 187] on div "Upload" at bounding box center [339, 188] width 19 height 19
click at [341, 165] on div "Select files from the file manager, stock photos, or upload file(s)" at bounding box center [339, 167] width 19 height 19
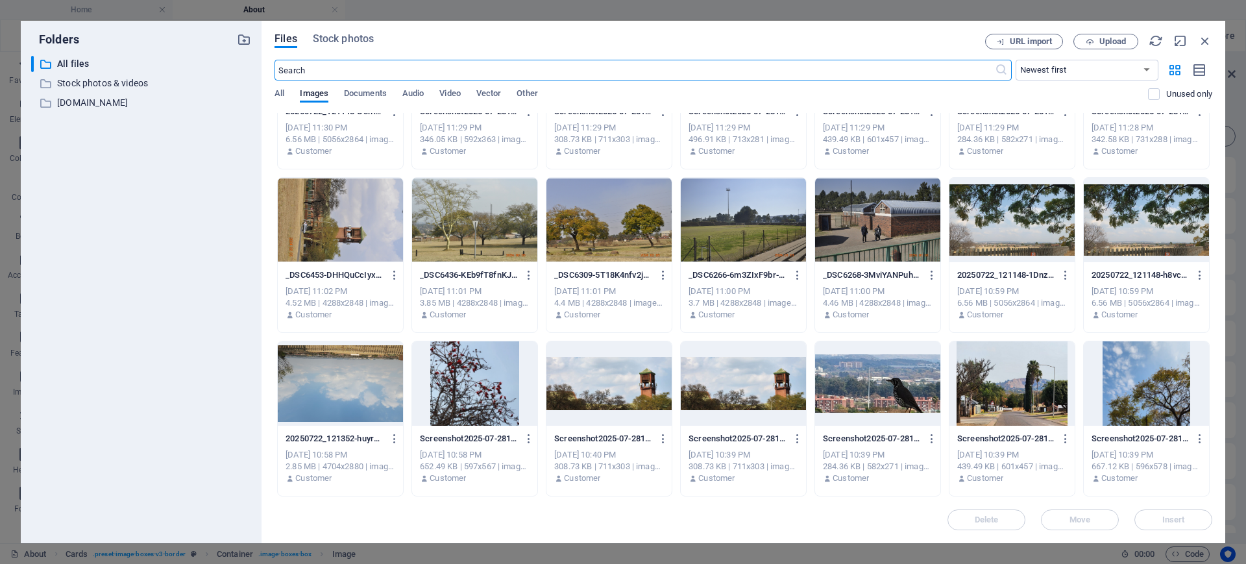
scroll to position [917, 0]
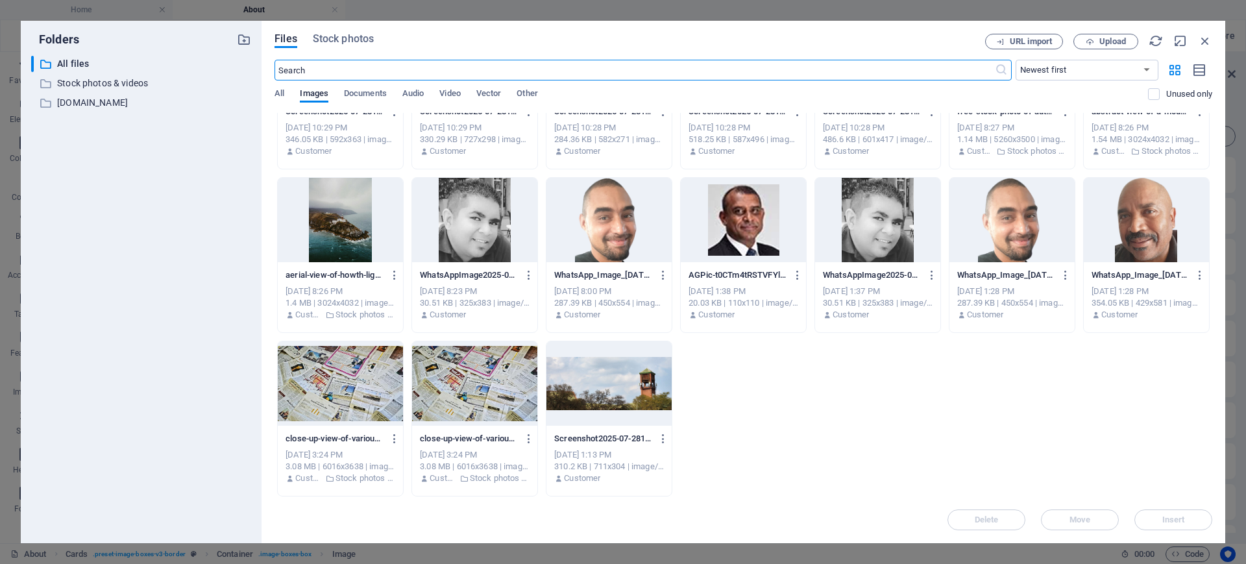
click at [725, 240] on div at bounding box center [743, 220] width 125 height 84
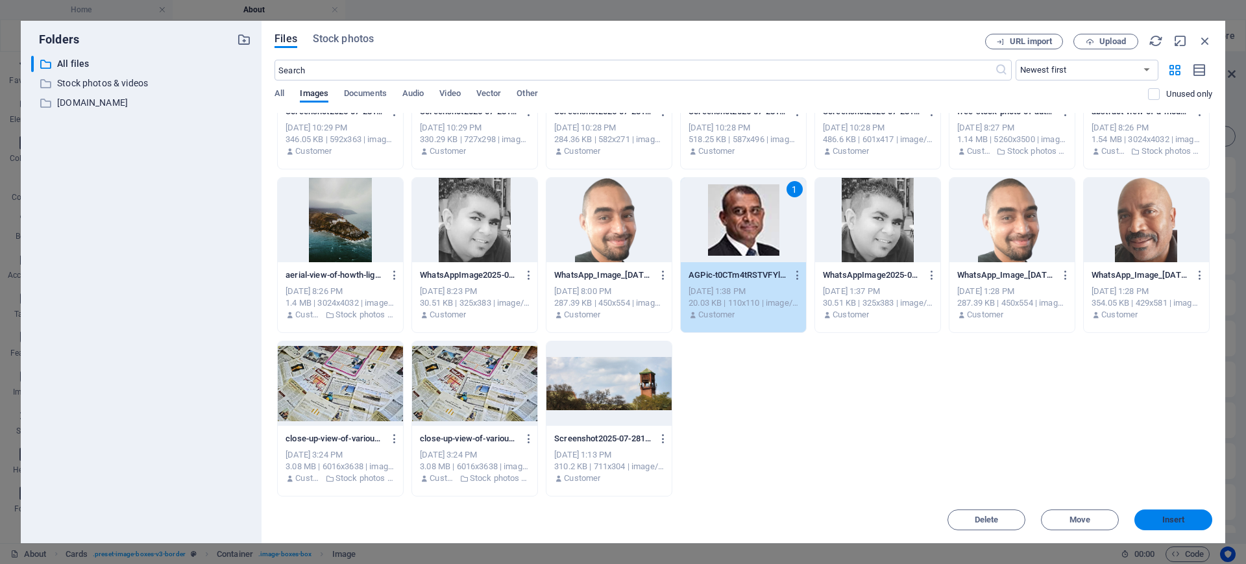
click at [1183, 522] on span "Insert" at bounding box center [1174, 520] width 23 height 8
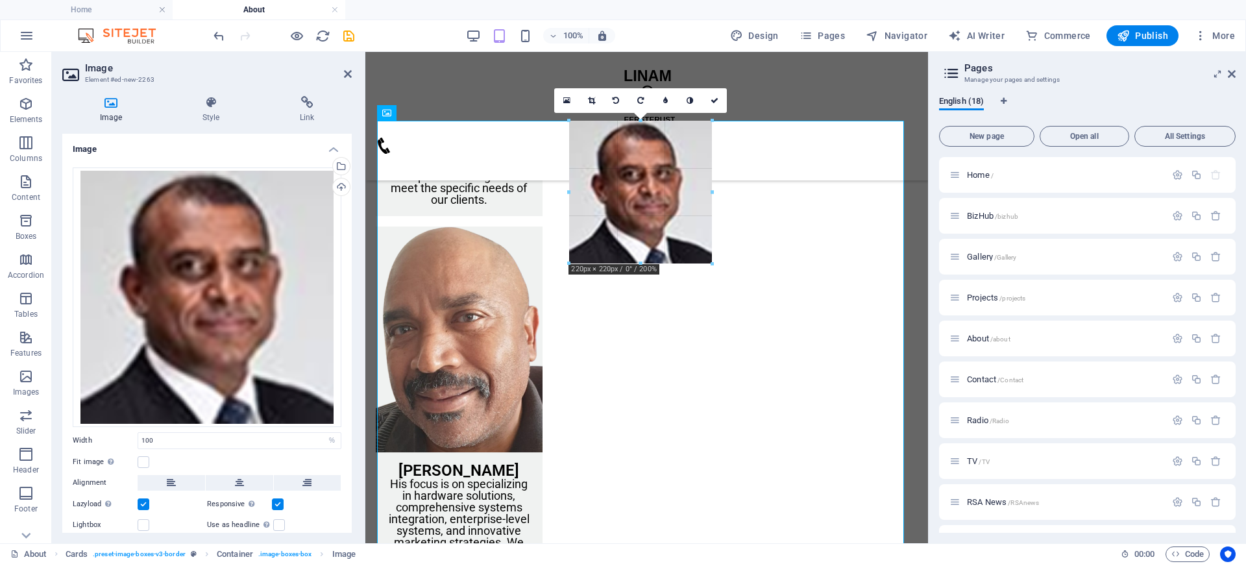
scroll to position [3045, 0]
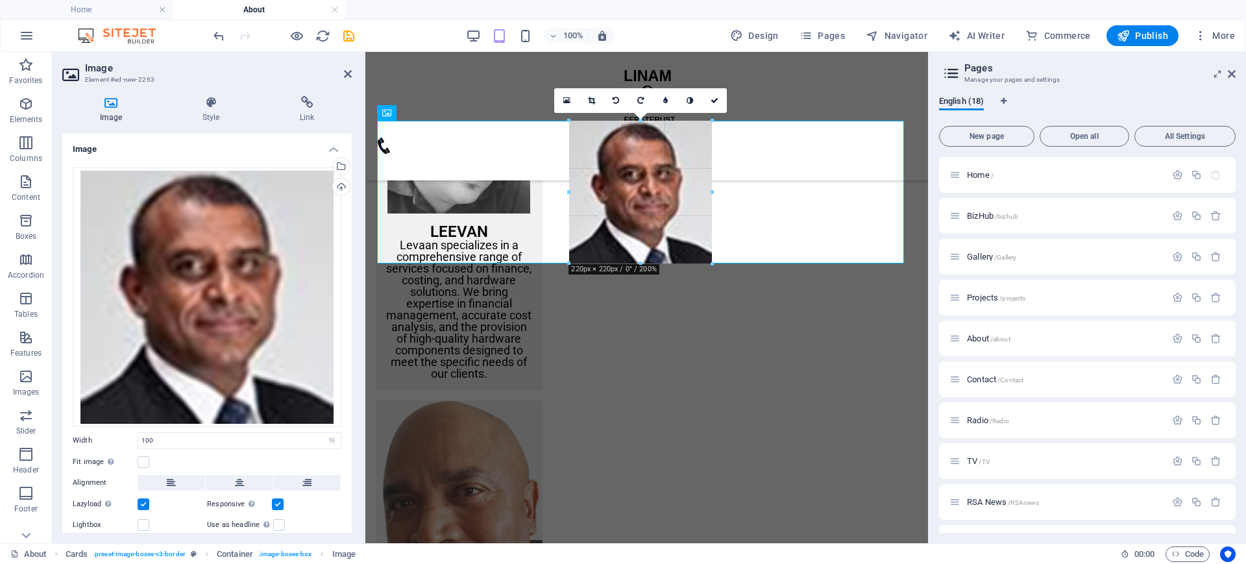
drag, startPoint x: 904, startPoint y: 473, endPoint x: 812, endPoint y: 397, distance: 119.0
type input "220"
select select "px"
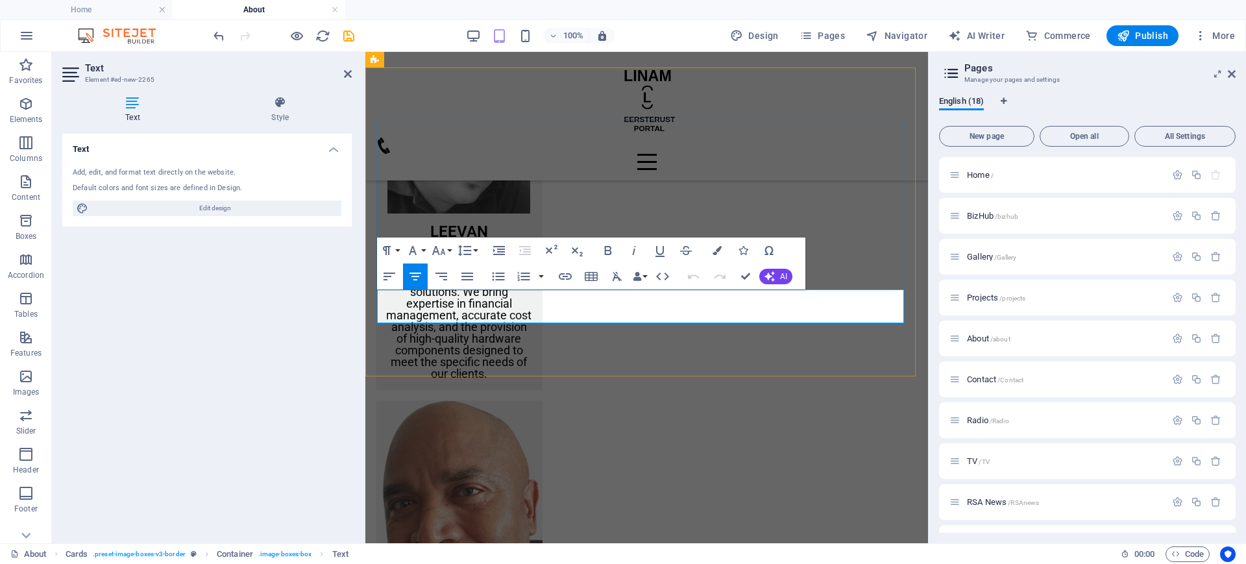
drag, startPoint x: 718, startPoint y: 302, endPoint x: 367, endPoint y: 291, distance: 351.3
drag, startPoint x: 715, startPoint y: 306, endPoint x: 399, endPoint y: 287, distance: 316.7
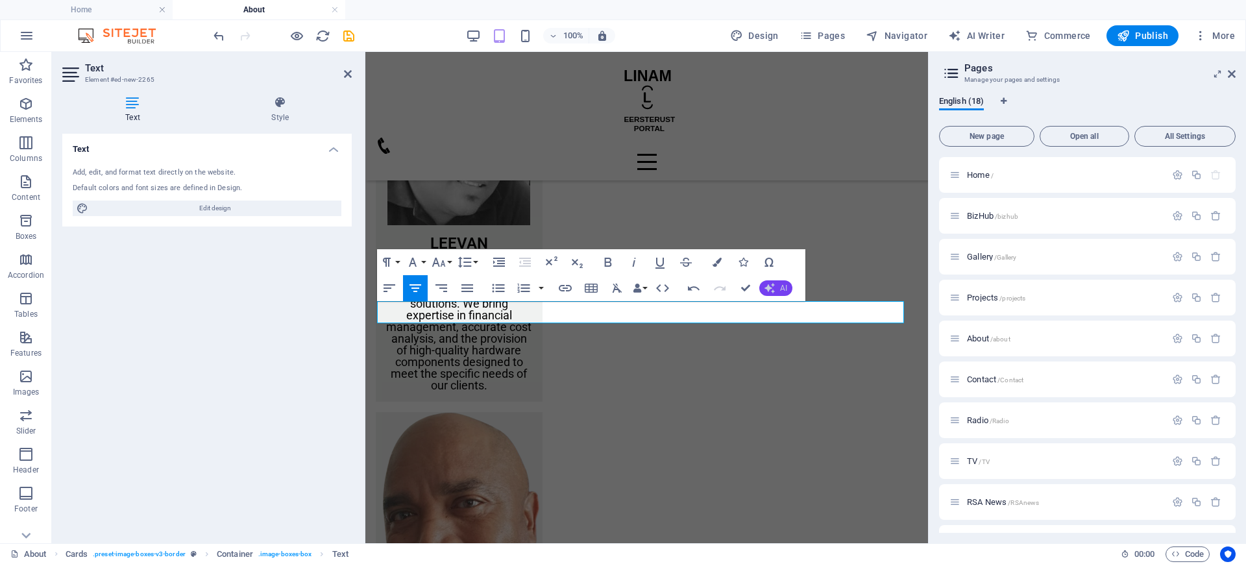
click at [785, 286] on span "AI" at bounding box center [783, 288] width 7 height 8
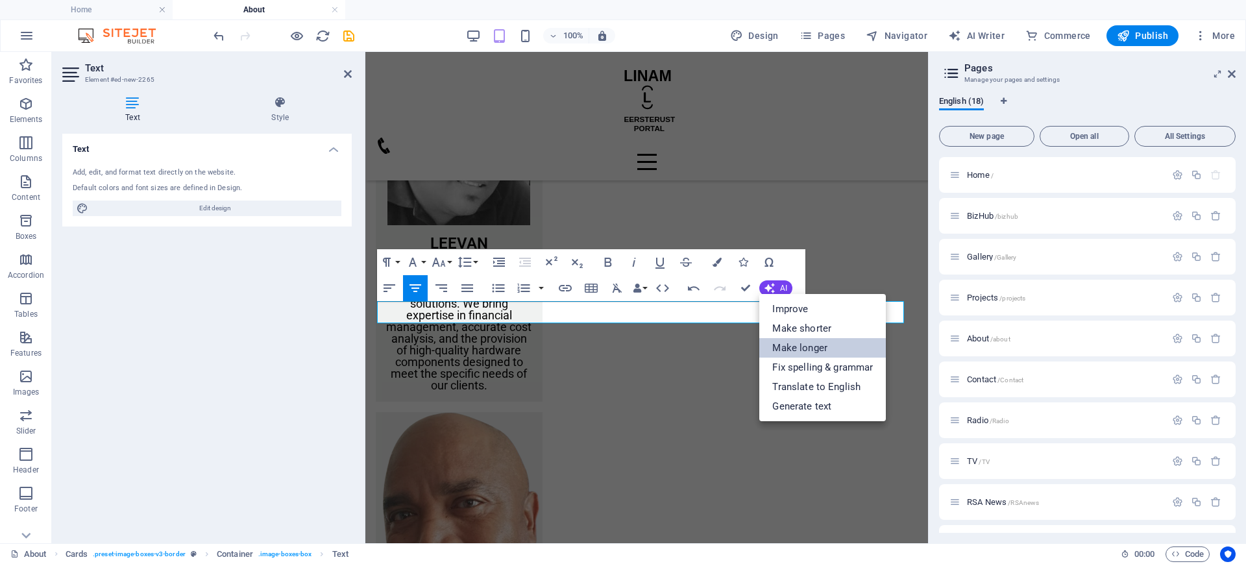
click at [822, 351] on link "Make longer" at bounding box center [822, 347] width 127 height 19
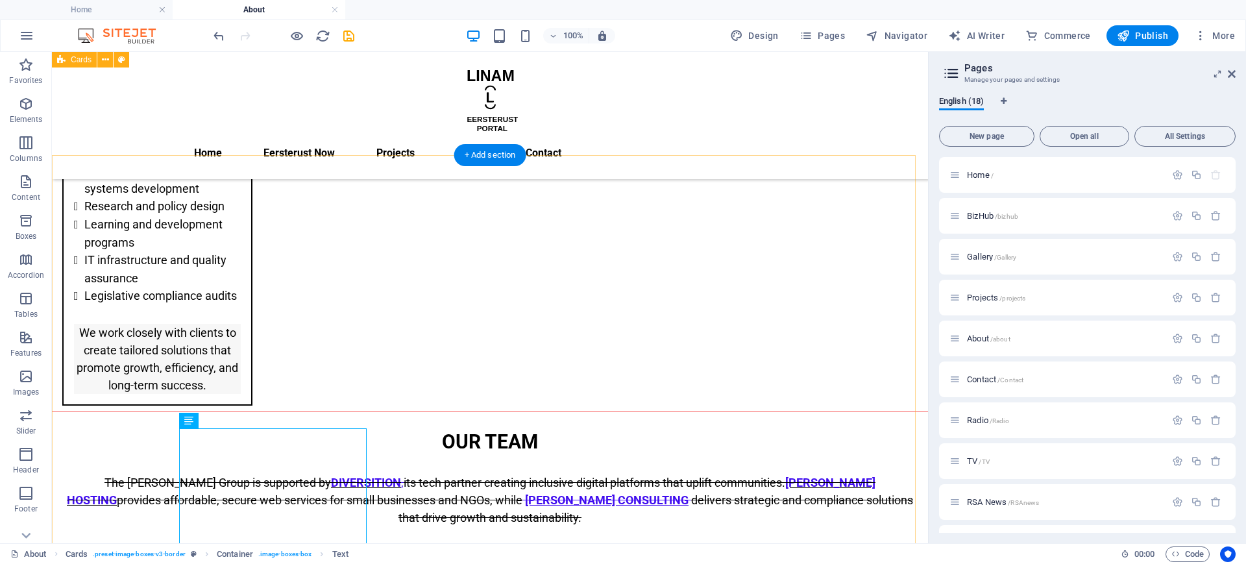
scroll to position [1148, 0]
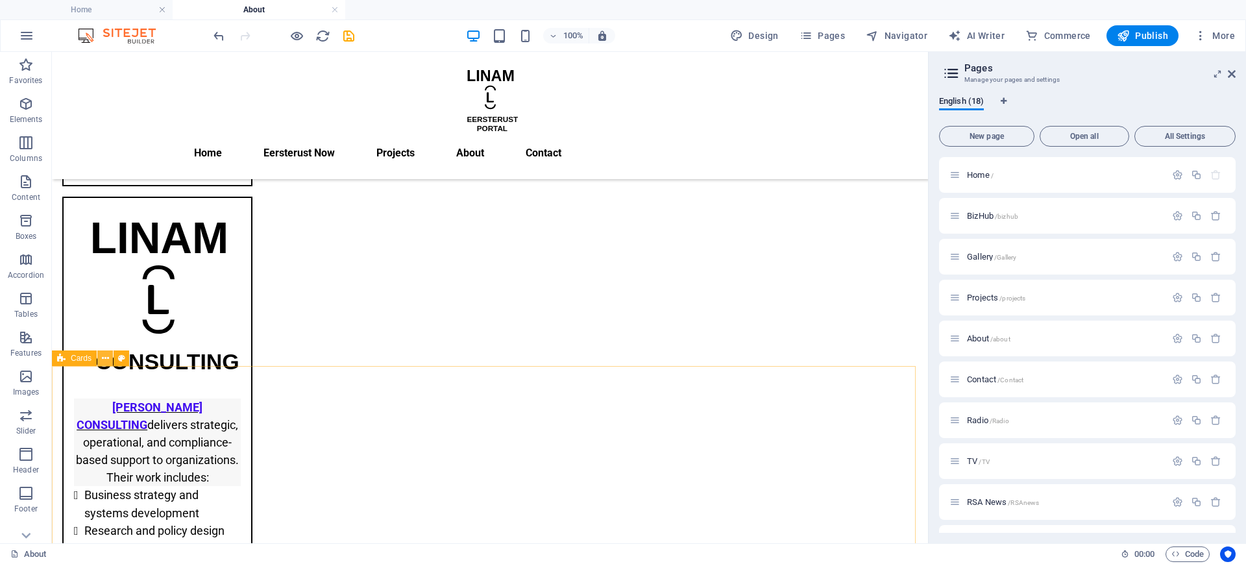
click at [109, 357] on button at bounding box center [105, 359] width 16 height 16
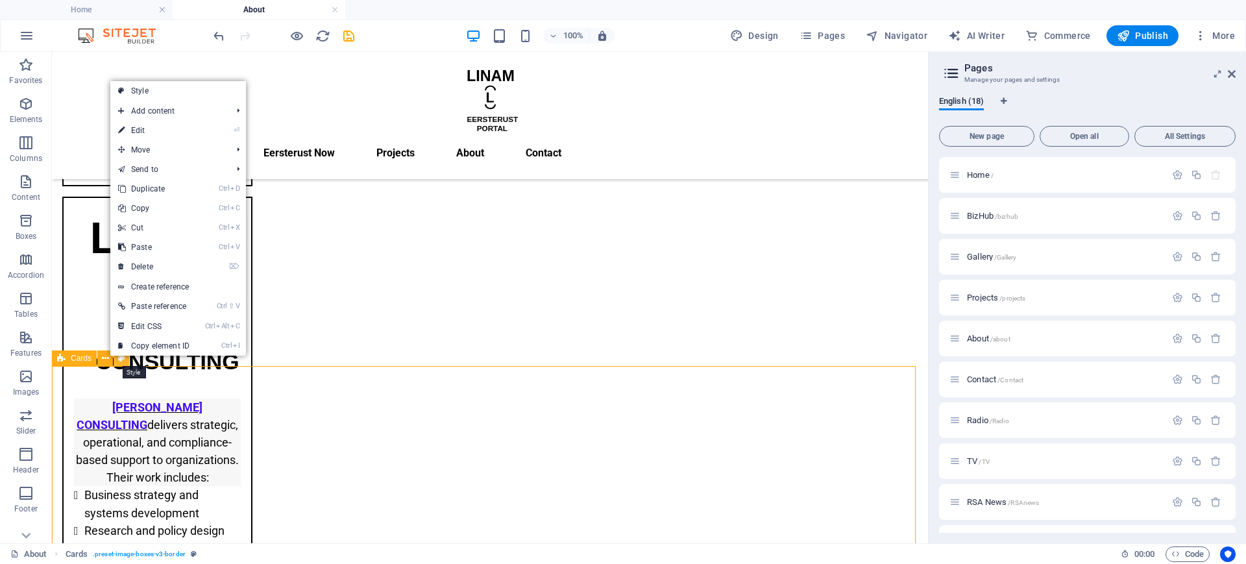
click at [122, 357] on icon at bounding box center [121, 359] width 7 height 14
select select "rem"
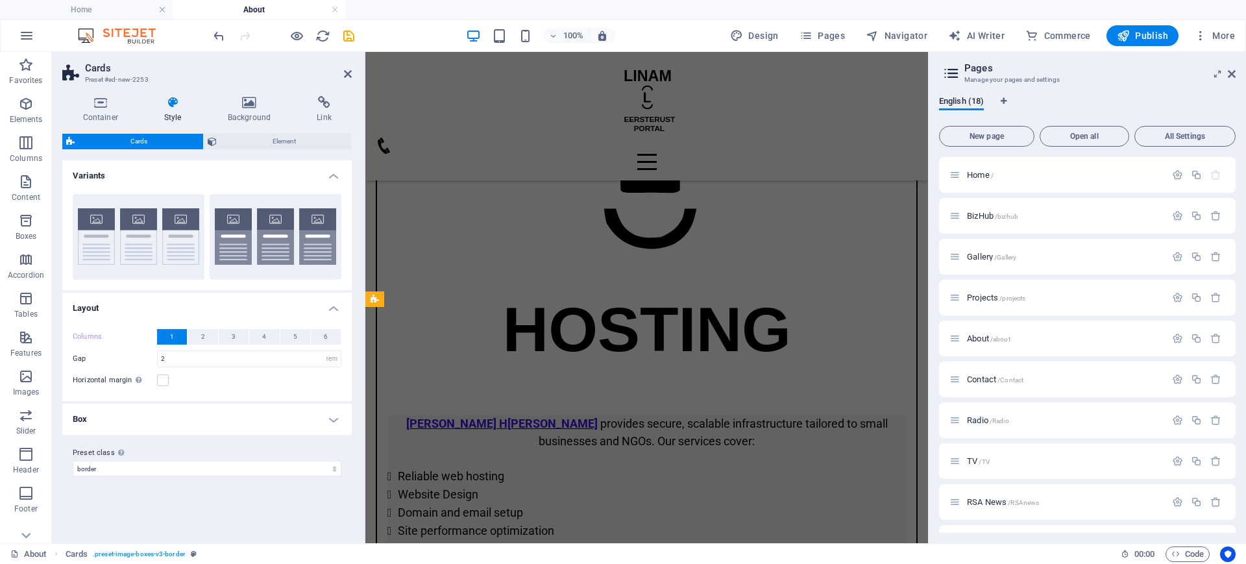
scroll to position [2806, 0]
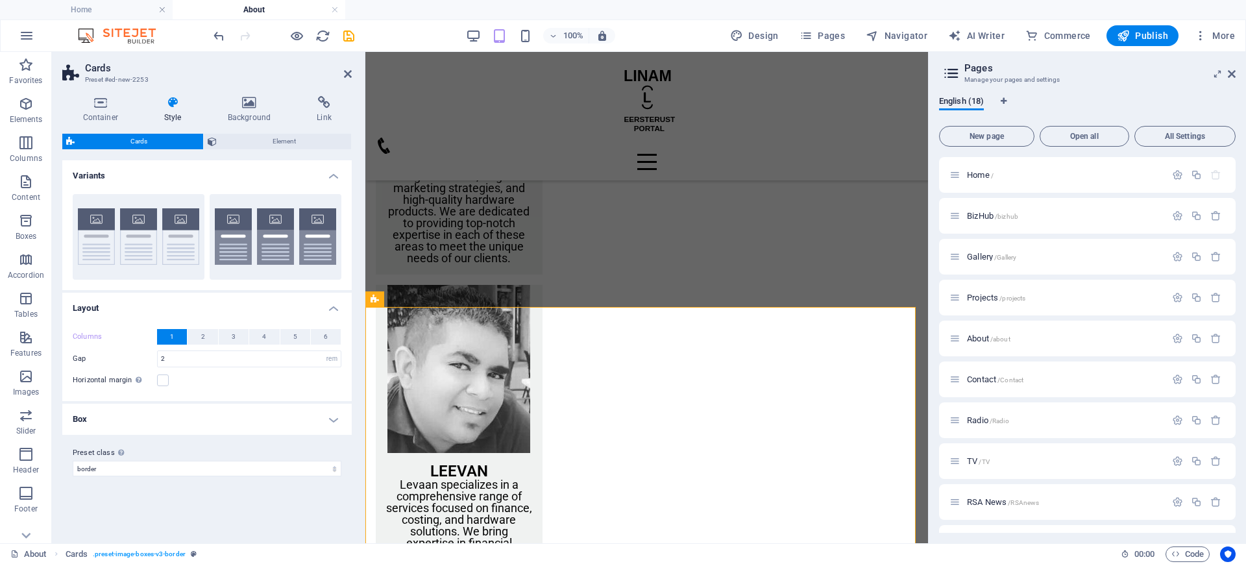
click at [177, 106] on icon at bounding box center [172, 102] width 58 height 13
click at [91, 106] on icon at bounding box center [100, 102] width 76 height 13
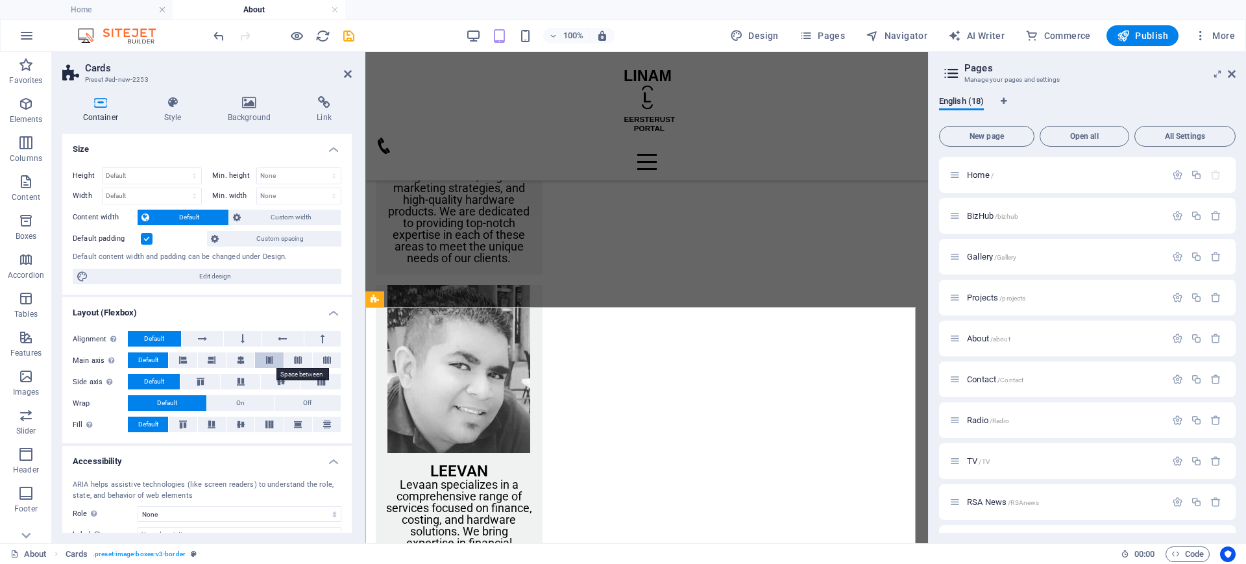
click at [266, 356] on icon at bounding box center [269, 360] width 8 height 16
click at [238, 356] on icon at bounding box center [241, 360] width 8 height 16
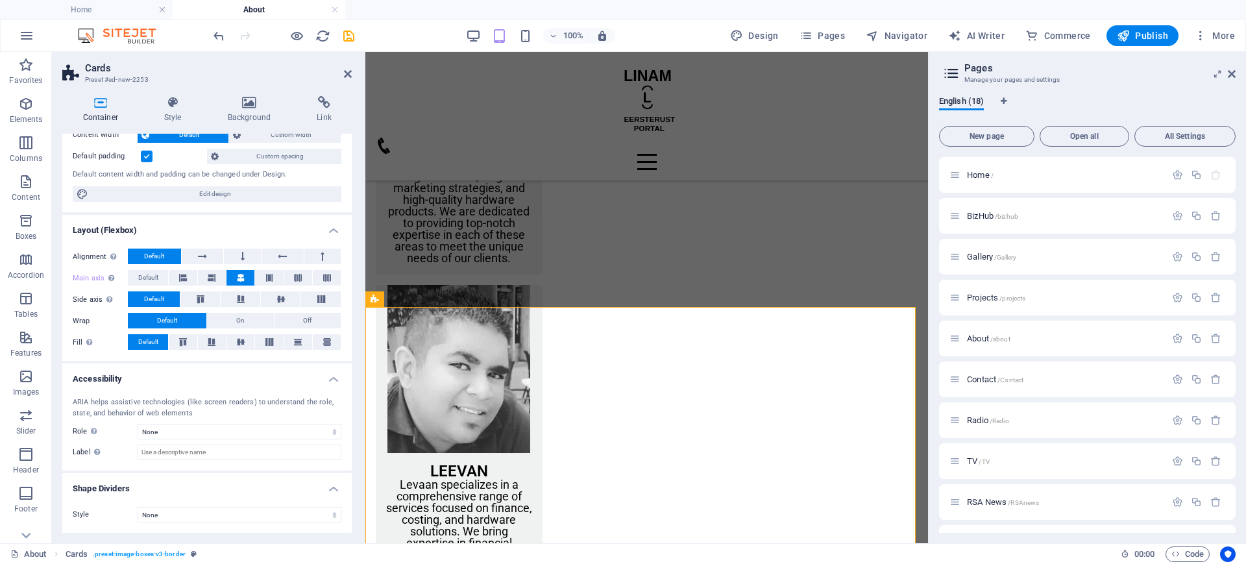
scroll to position [0, 0]
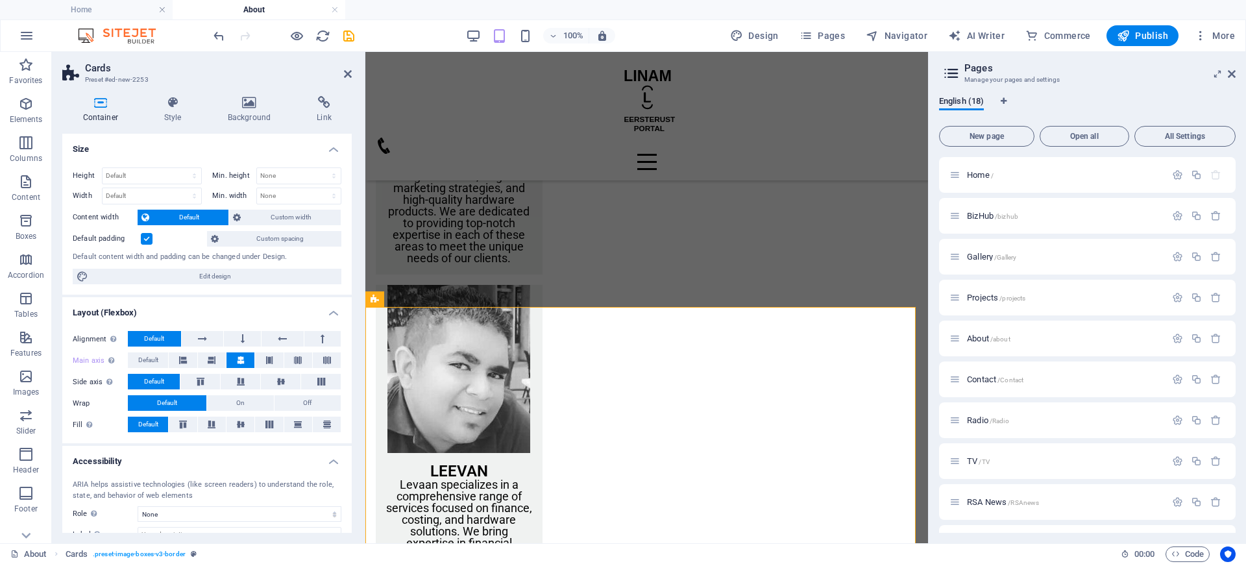
click at [148, 239] on label at bounding box center [147, 239] width 12 height 12
click at [0, 0] on input "Default padding" at bounding box center [0, 0] width 0 height 0
click at [349, 38] on icon "save" at bounding box center [348, 36] width 15 height 15
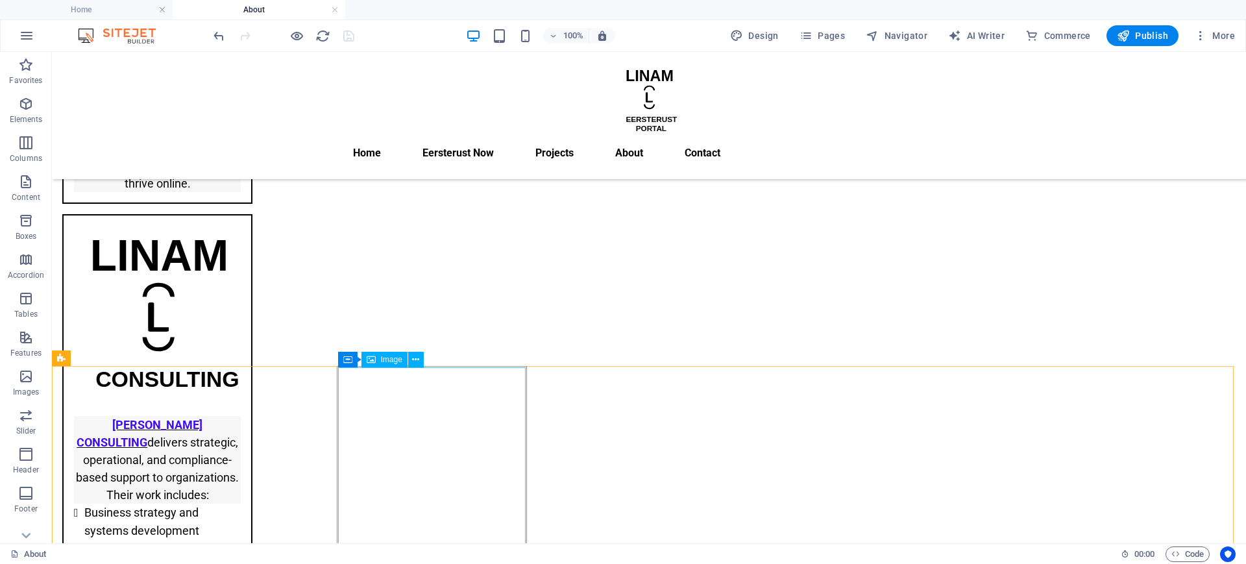
click at [376, 359] on div "Image" at bounding box center [385, 360] width 46 height 16
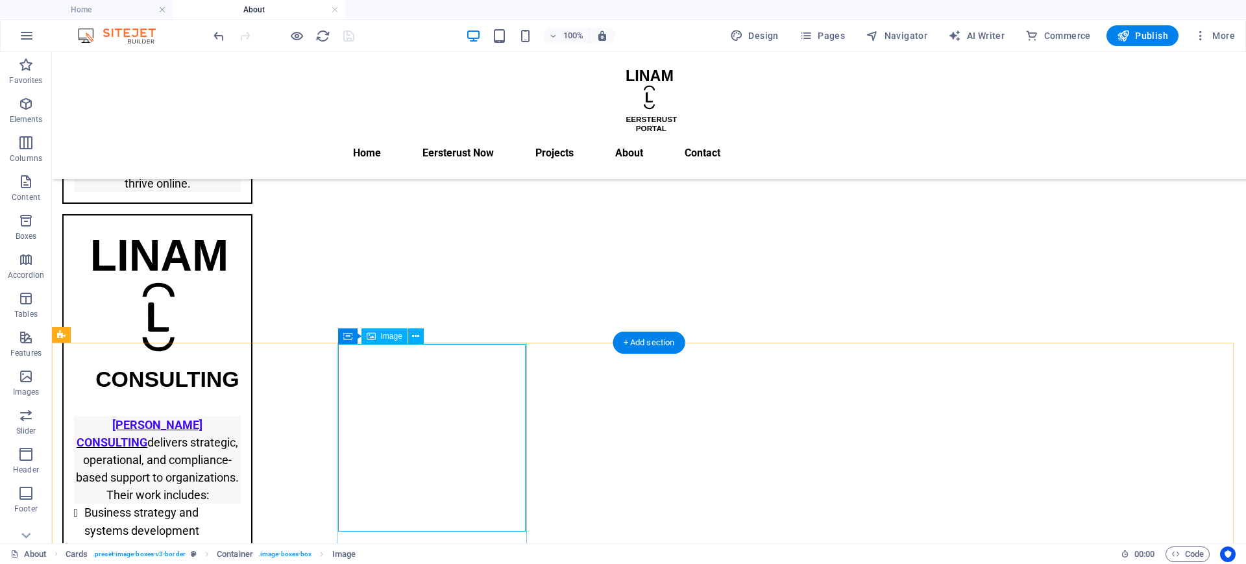
scroll to position [1437, 0]
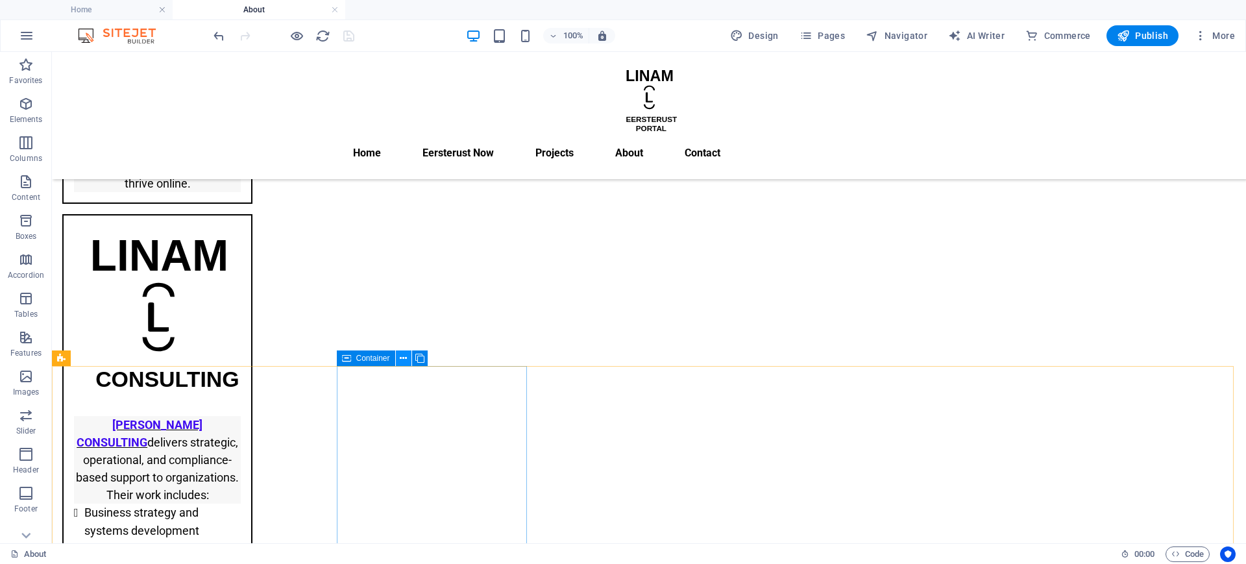
click at [401, 358] on icon at bounding box center [403, 359] width 7 height 14
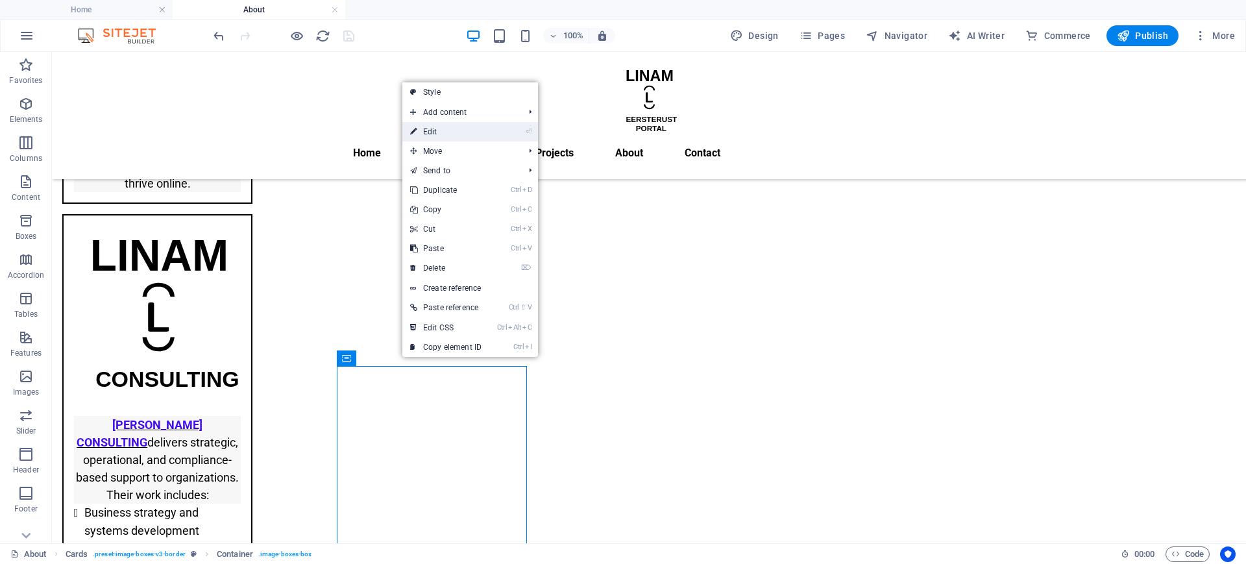
drag, startPoint x: 471, startPoint y: 128, endPoint x: 112, endPoint y: 80, distance: 361.4
click at [471, 128] on link "⏎ Edit" at bounding box center [445, 131] width 87 height 19
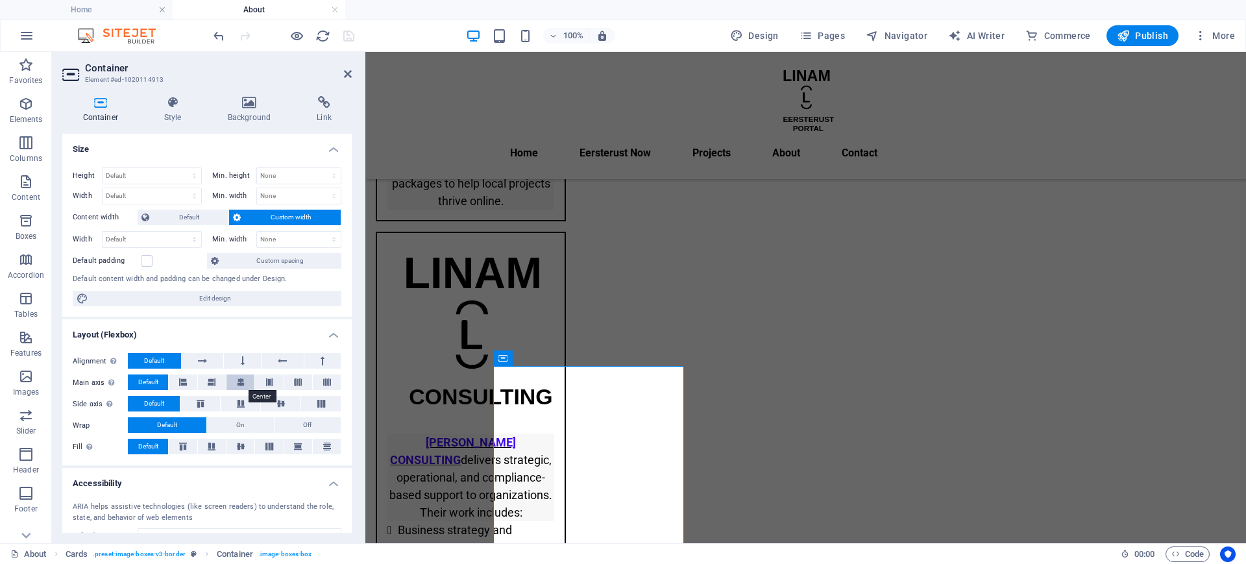
click at [244, 381] on button at bounding box center [241, 383] width 28 height 16
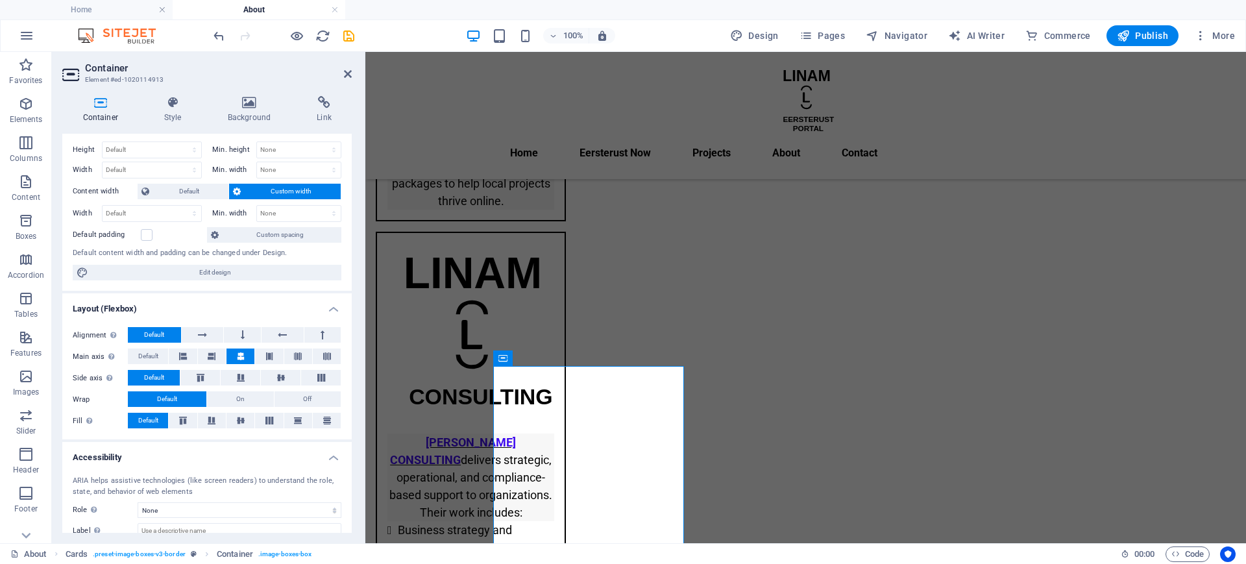
scroll to position [0, 0]
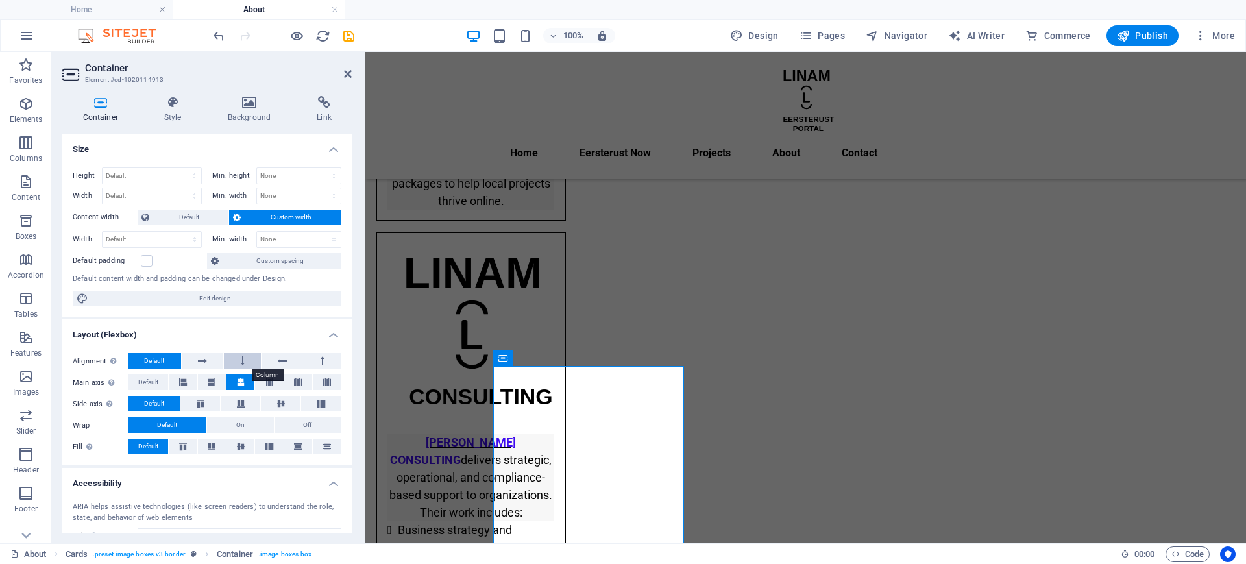
click at [246, 362] on button at bounding box center [242, 361] width 37 height 16
click at [161, 361] on span "Default" at bounding box center [154, 361] width 20 height 16
click at [283, 400] on icon at bounding box center [281, 404] width 16 height 8
click at [241, 445] on icon at bounding box center [241, 447] width 8 height 16
click at [170, 113] on h4 "Style" at bounding box center [175, 109] width 64 height 27
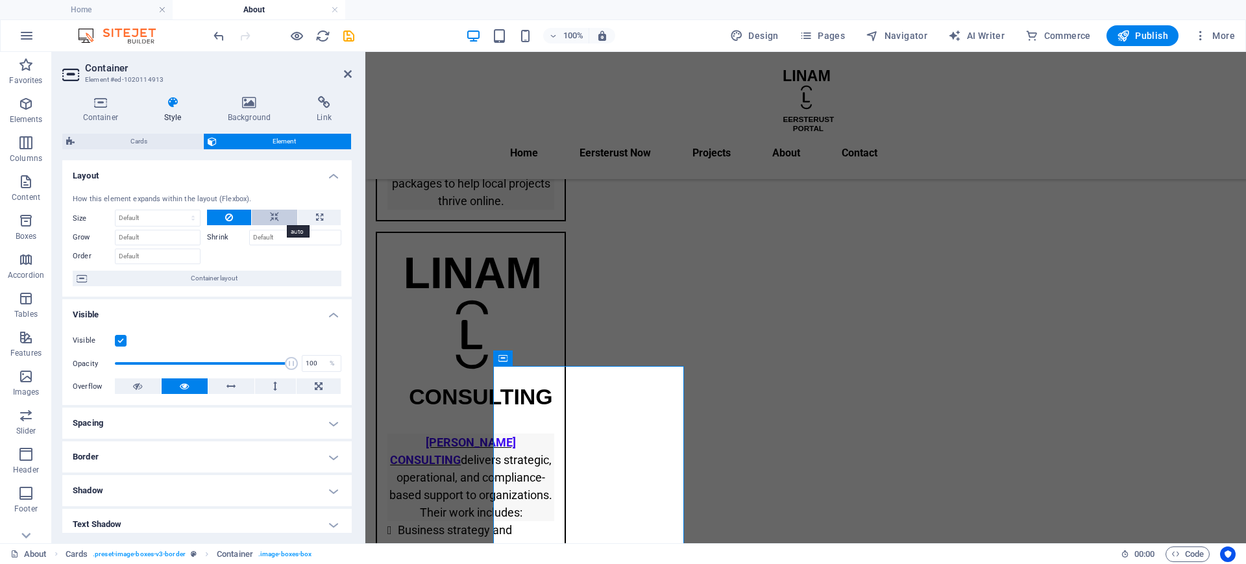
click at [278, 216] on button at bounding box center [274, 218] width 45 height 16
click at [217, 419] on h4 "Spacing" at bounding box center [207, 423] width 290 height 31
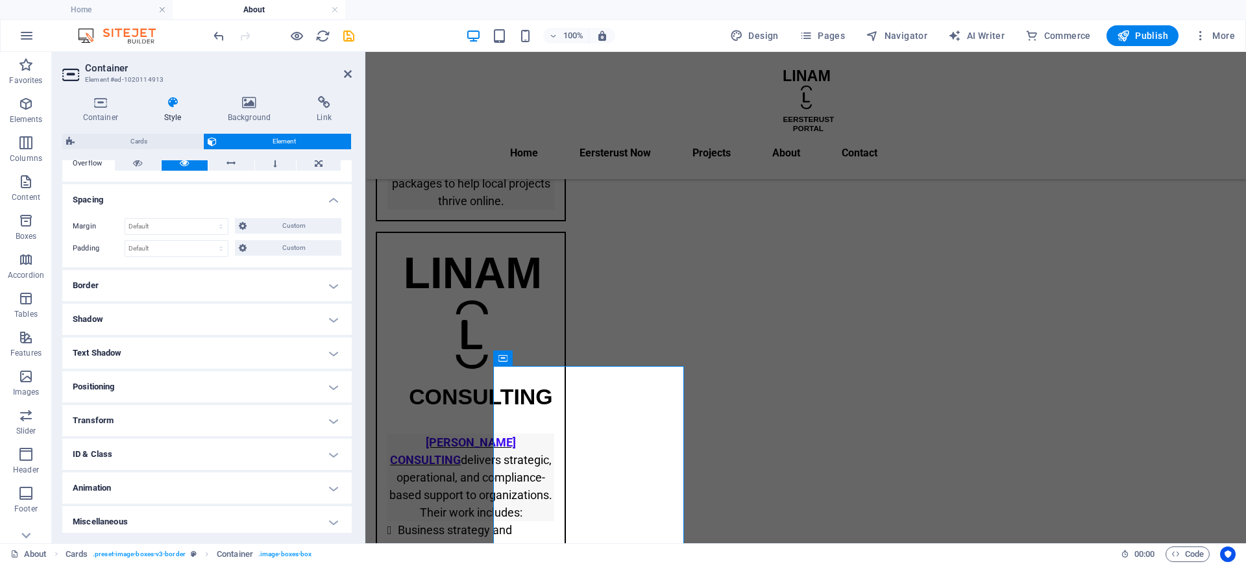
scroll to position [228, 0]
click at [238, 383] on h4 "Positioning" at bounding box center [207, 382] width 290 height 31
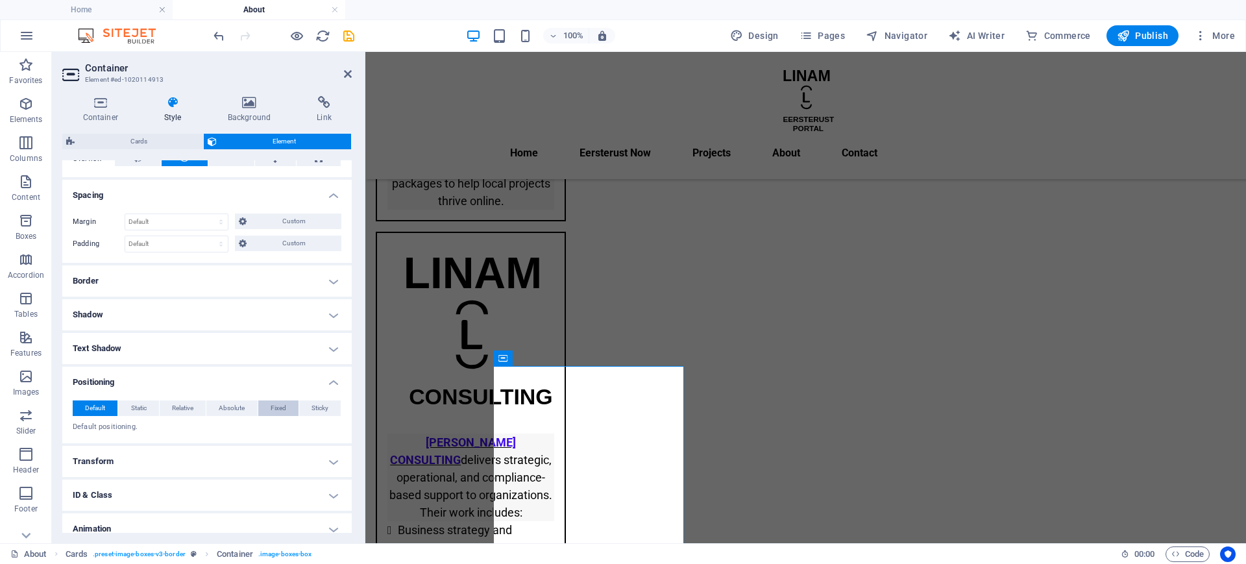
click at [277, 406] on span "Fixed" at bounding box center [279, 409] width 16 height 16
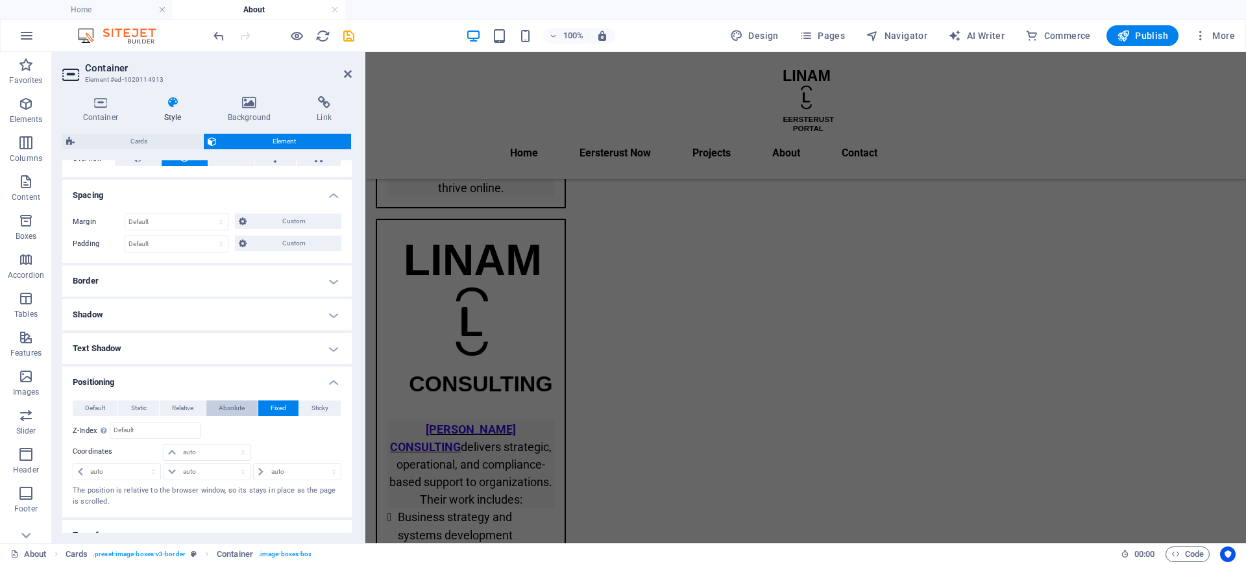
click at [232, 407] on span "Absolute" at bounding box center [232, 409] width 26 height 16
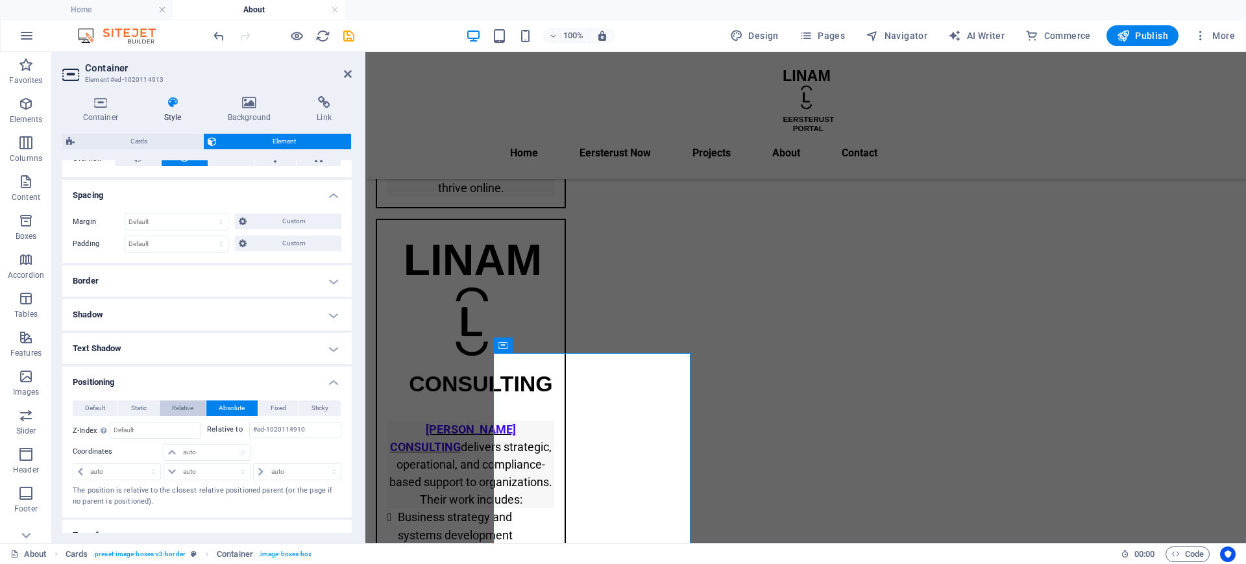
click at [178, 407] on span "Relative" at bounding box center [182, 409] width 21 height 16
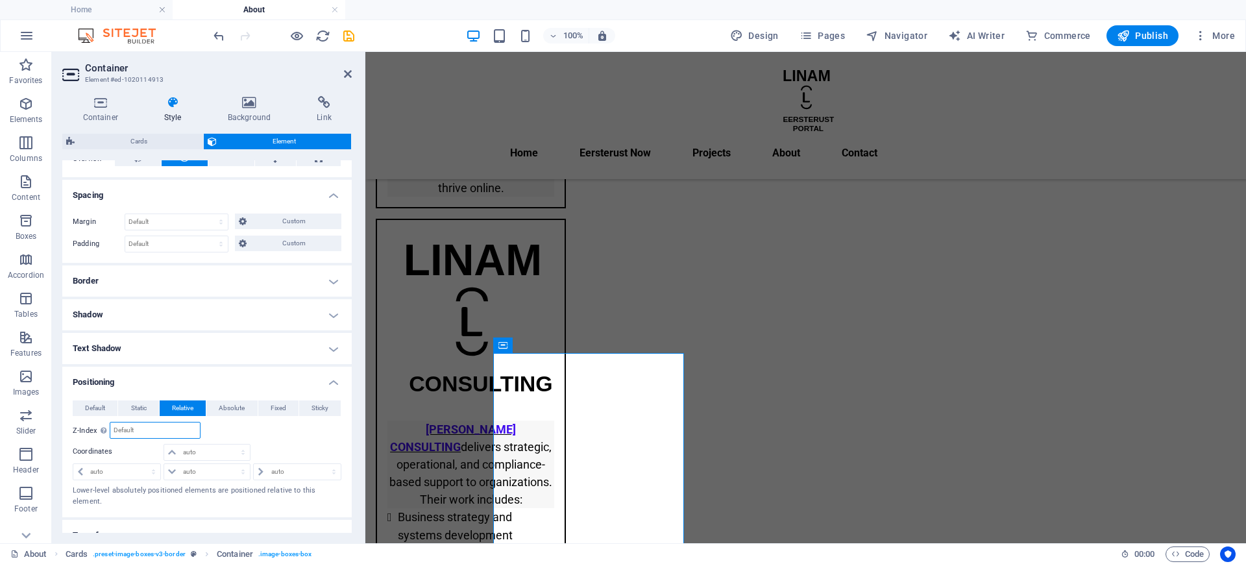
click at [152, 430] on input "number" at bounding box center [155, 431] width 90 height 16
click at [134, 408] on span "Static" at bounding box center [139, 409] width 16 height 16
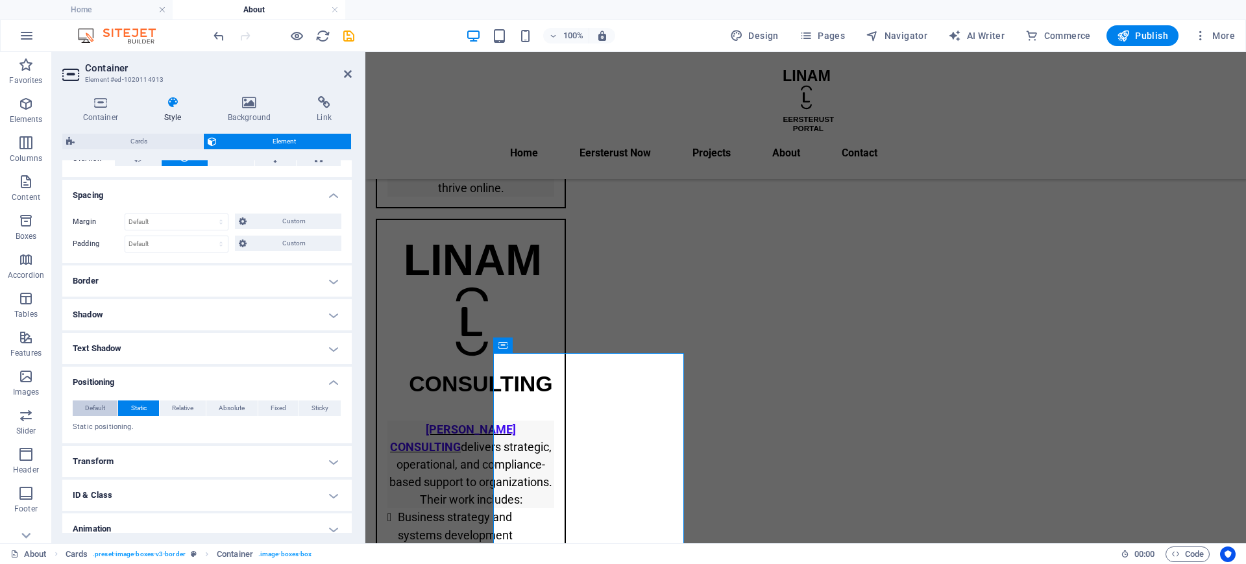
click at [92, 406] on span "Default" at bounding box center [95, 409] width 20 height 16
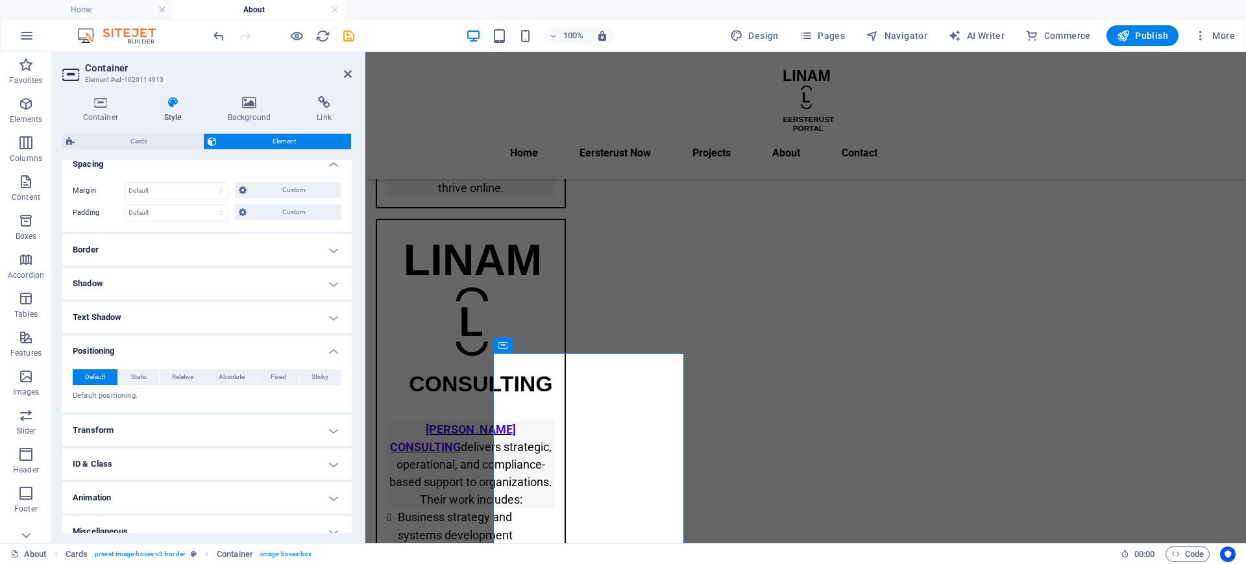
scroll to position [273, 0]
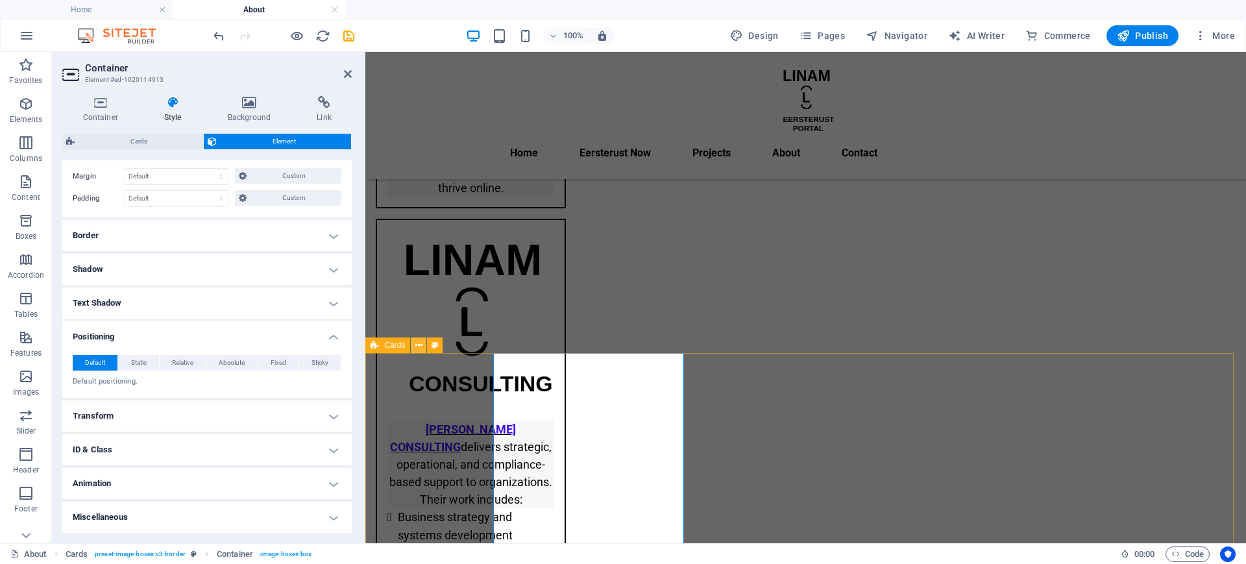
click at [415, 349] on icon at bounding box center [418, 346] width 7 height 14
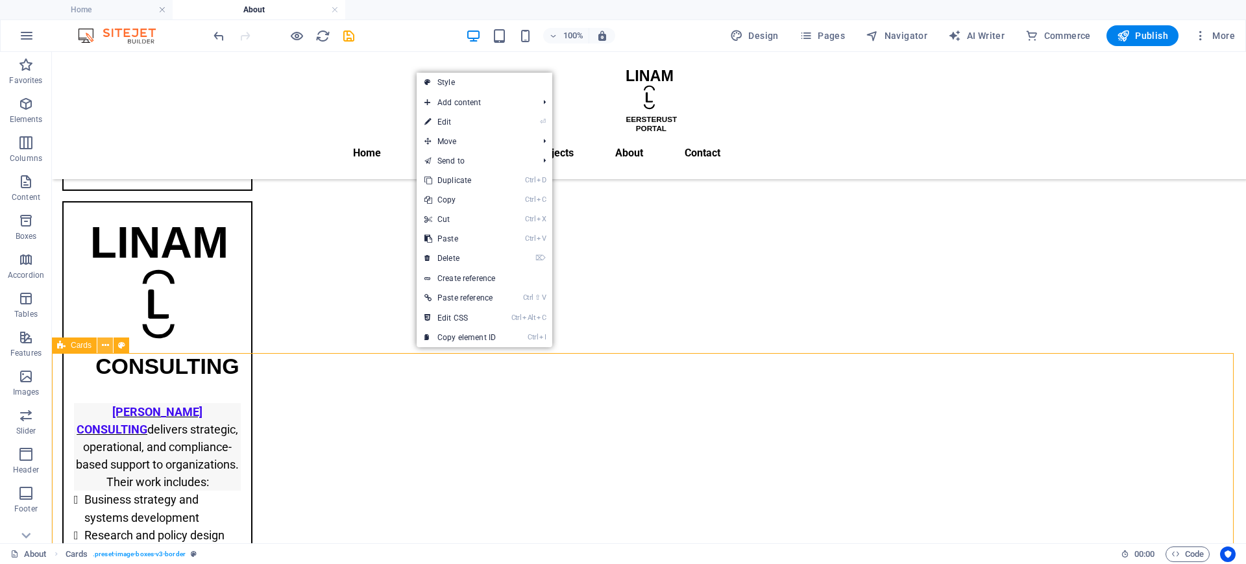
click at [106, 348] on icon at bounding box center [105, 346] width 7 height 14
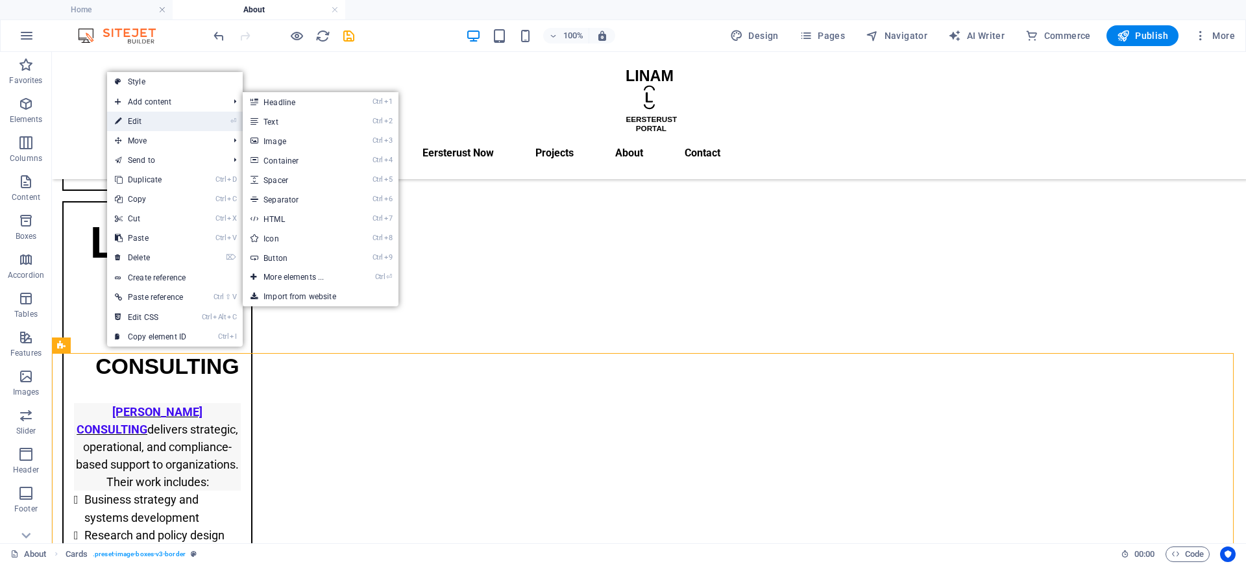
click at [159, 119] on link "⏎ Edit" at bounding box center [150, 121] width 87 height 19
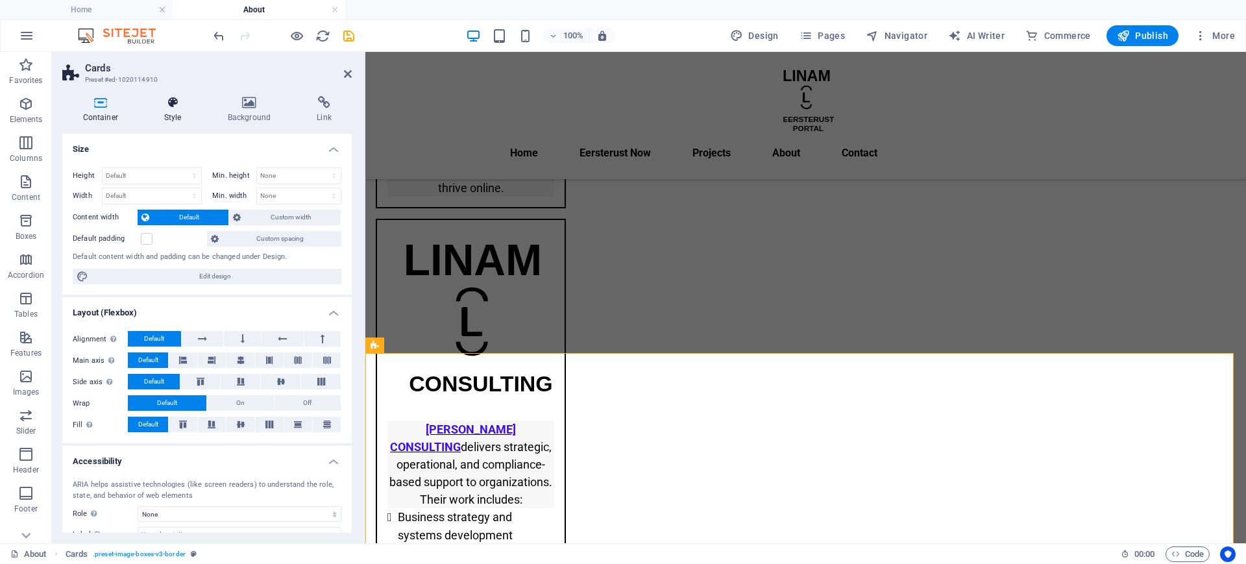
click at [174, 114] on h4 "Style" at bounding box center [175, 109] width 64 height 27
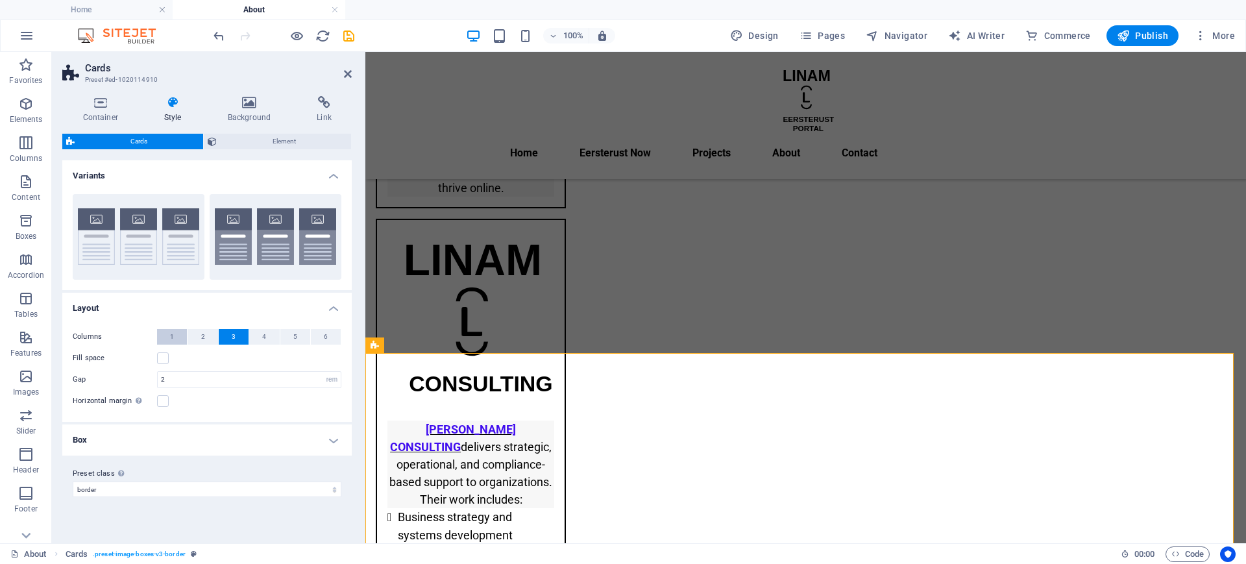
click at [169, 334] on button "1" at bounding box center [172, 337] width 30 height 16
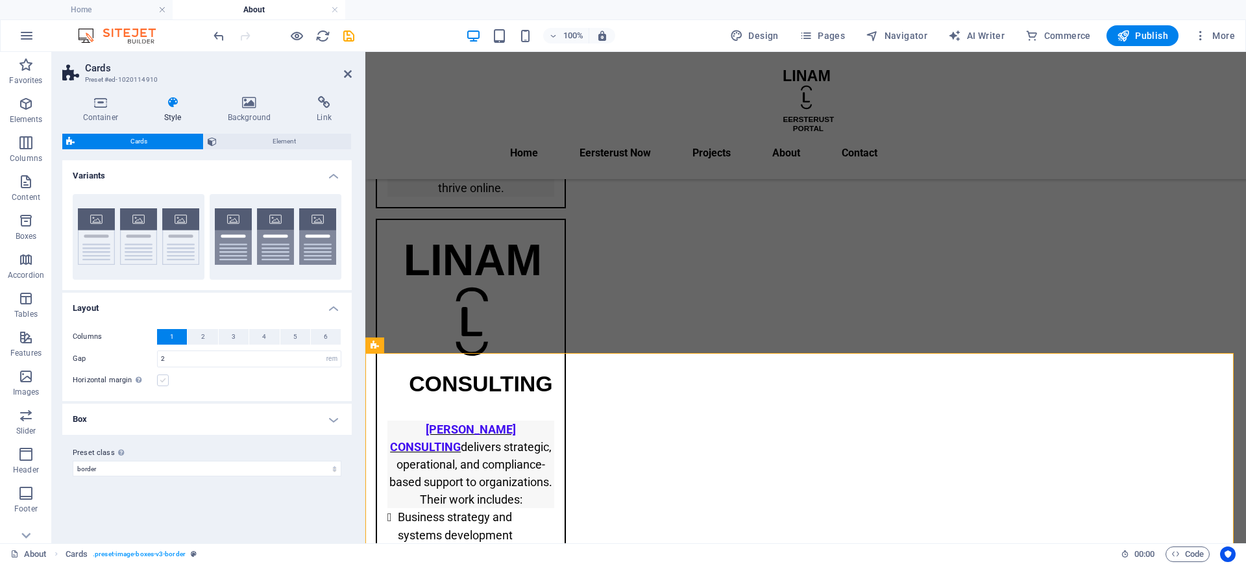
click at [159, 380] on label at bounding box center [163, 381] width 12 height 12
click at [0, 0] on input "Horizontal margin Only if the containers "Content width" is not set to "Default"" at bounding box center [0, 0] width 0 height 0
click at [160, 380] on label at bounding box center [163, 381] width 12 height 12
click at [0, 0] on input "Horizontal margin Only if the containers "Content width" is not set to "Default"" at bounding box center [0, 0] width 0 height 0
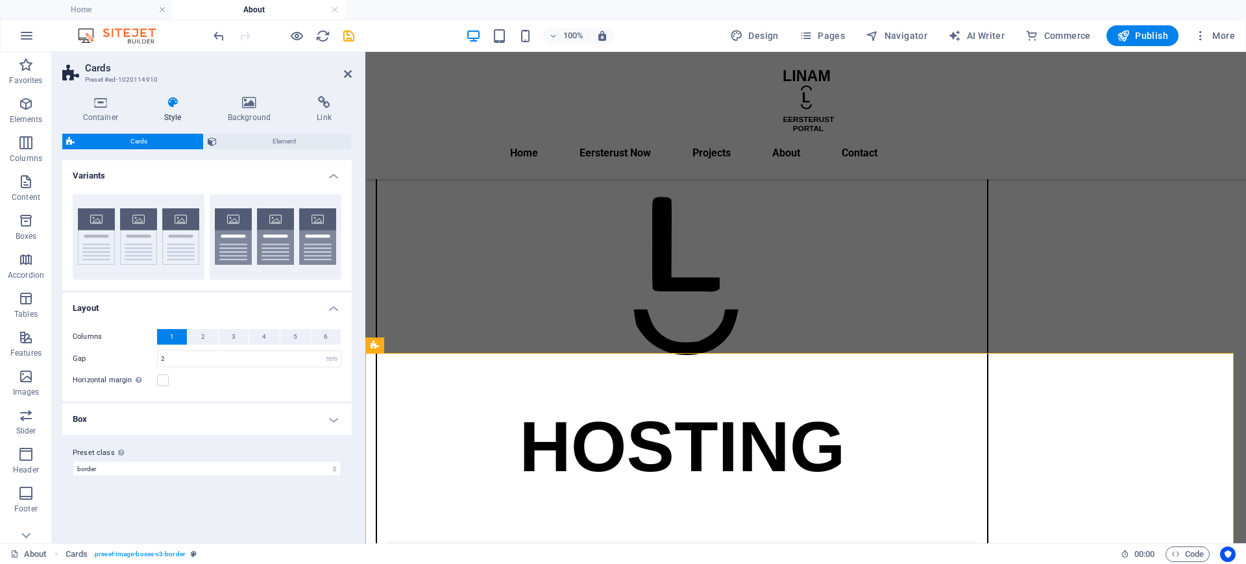
scroll to position [2965, 0]
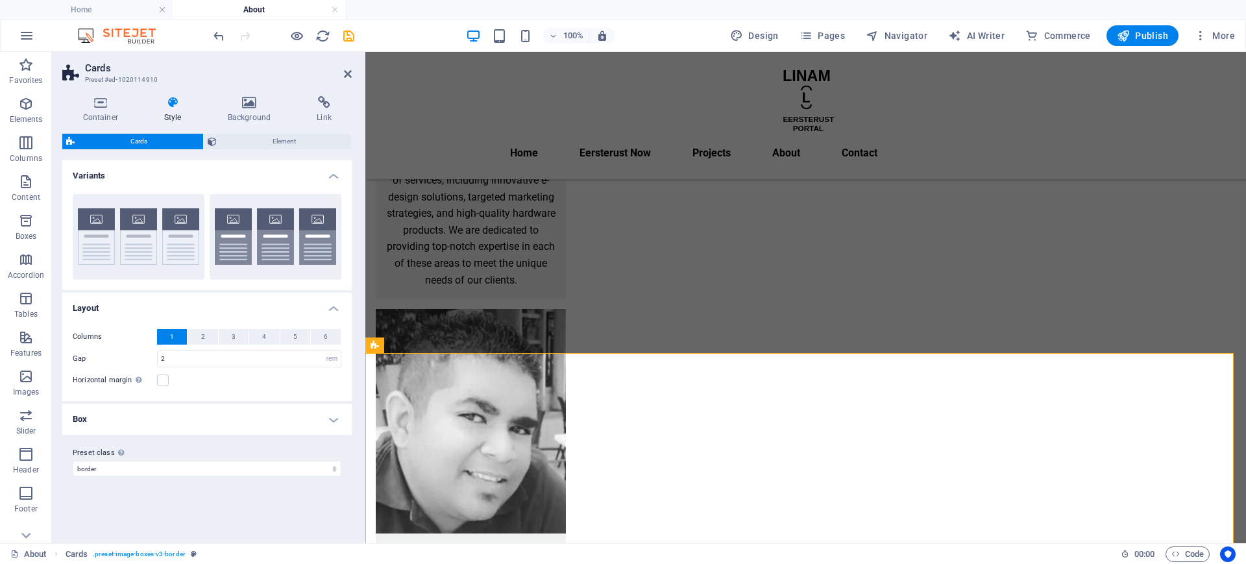
click at [333, 423] on h4 "Box" at bounding box center [207, 419] width 290 height 31
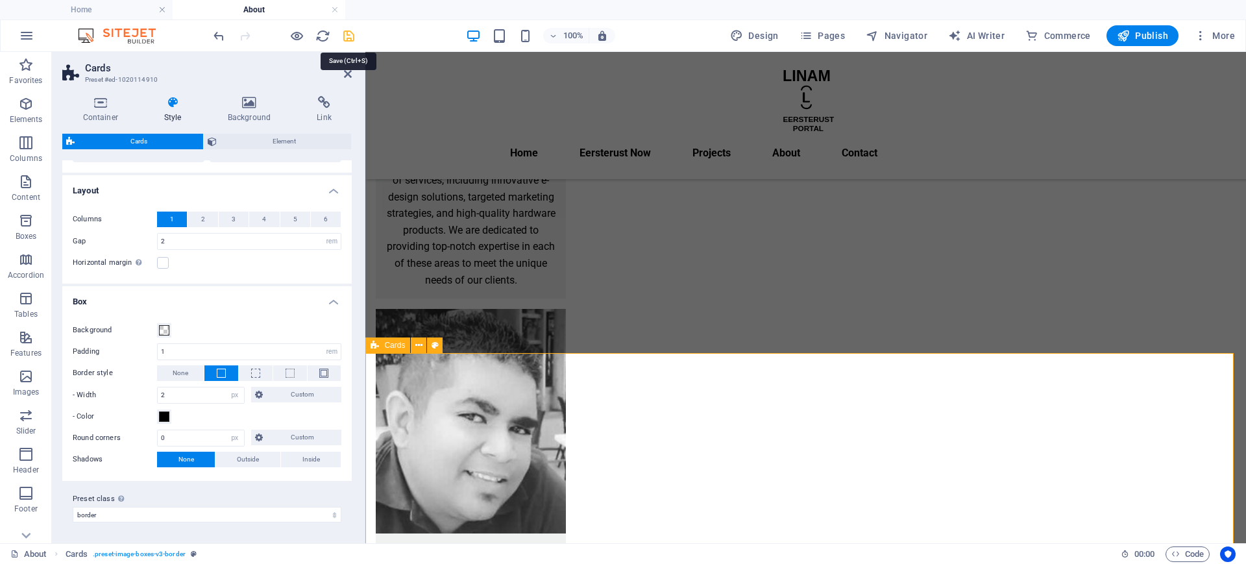
click at [354, 34] on icon "save" at bounding box center [348, 36] width 15 height 15
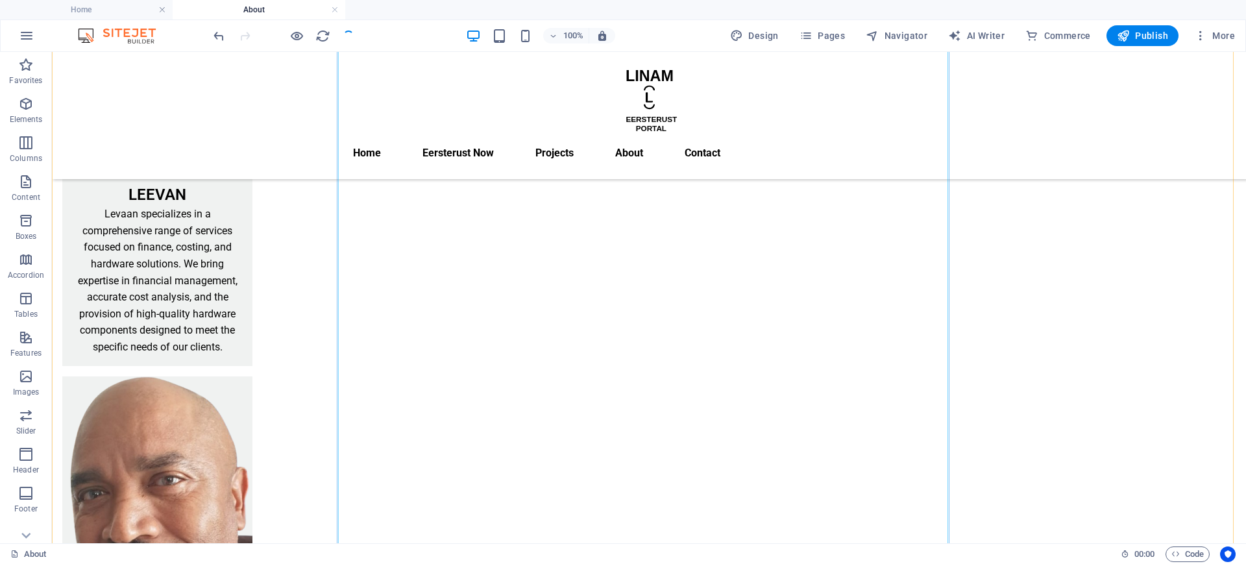
scroll to position [3614, 0]
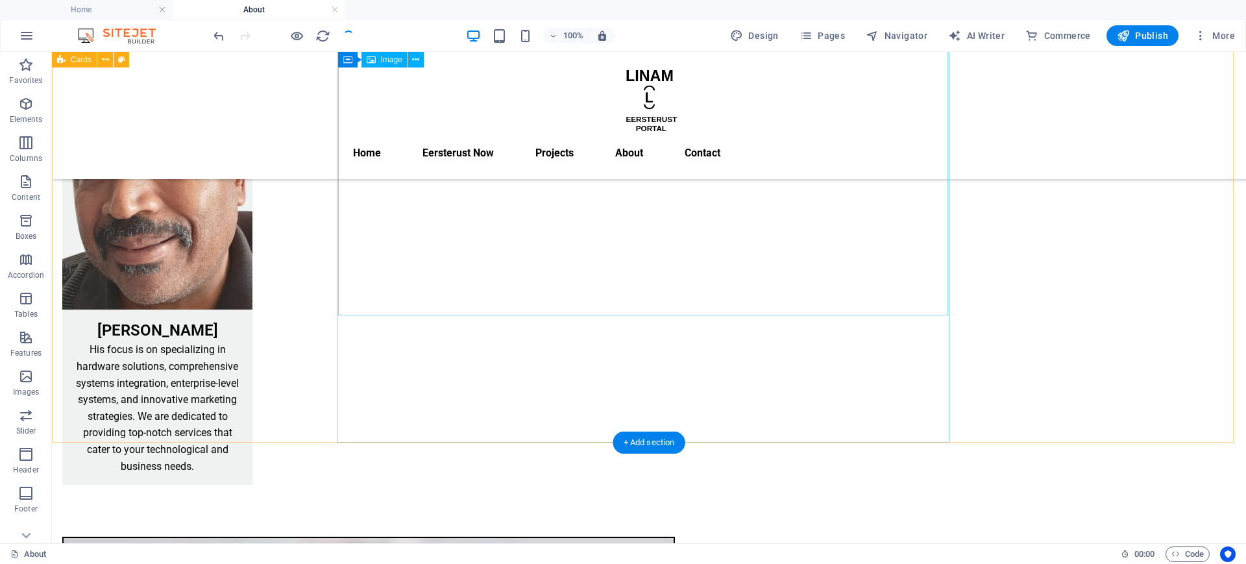
select select "px"
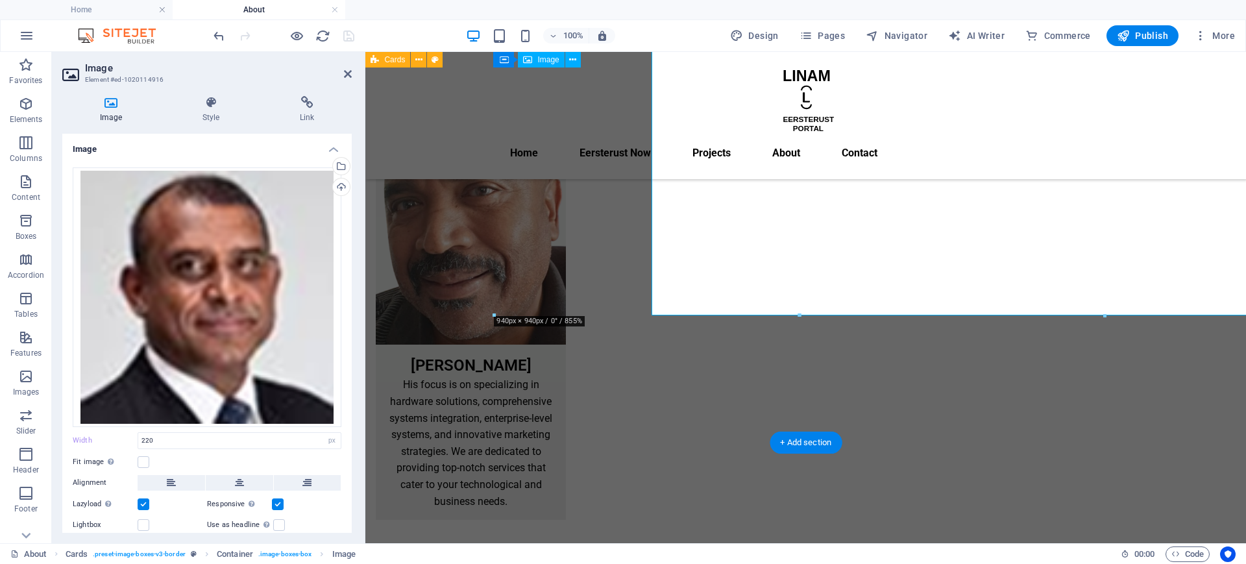
type input "100"
select select "%"
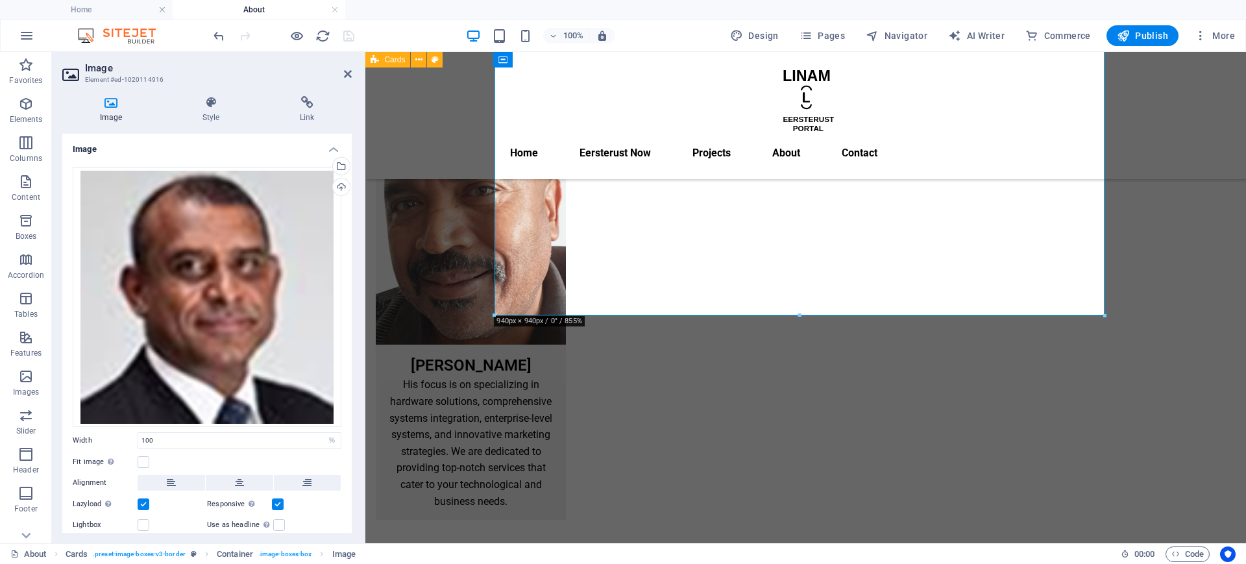
scroll to position [3237, 0]
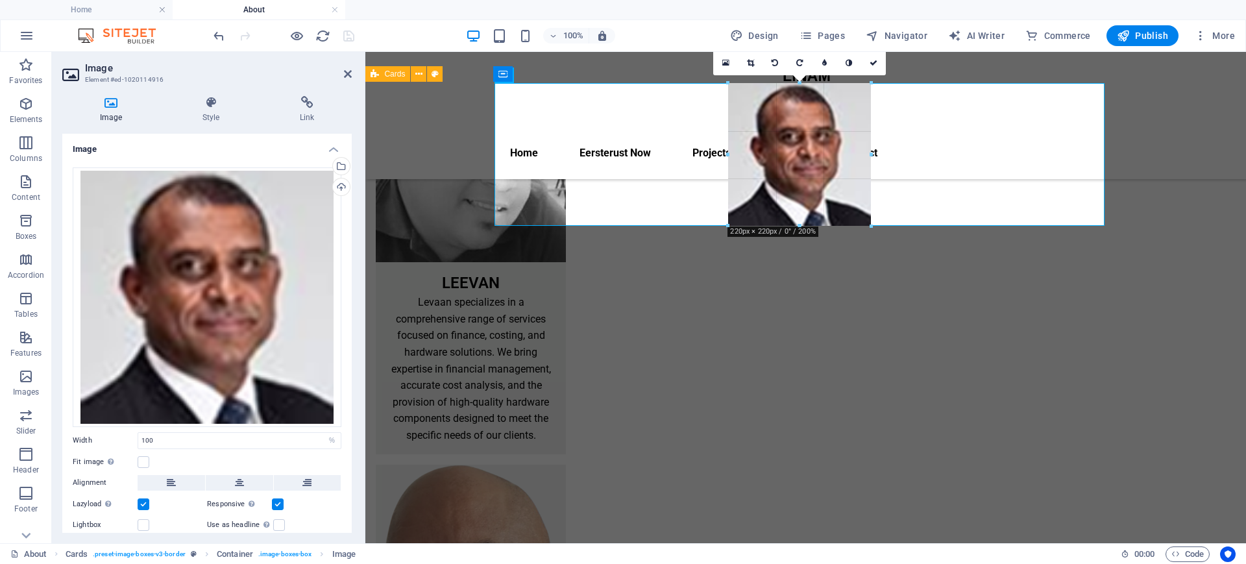
drag, startPoint x: 1105, startPoint y: 315, endPoint x: 946, endPoint y: 237, distance: 177.4
type input "220"
select select "px"
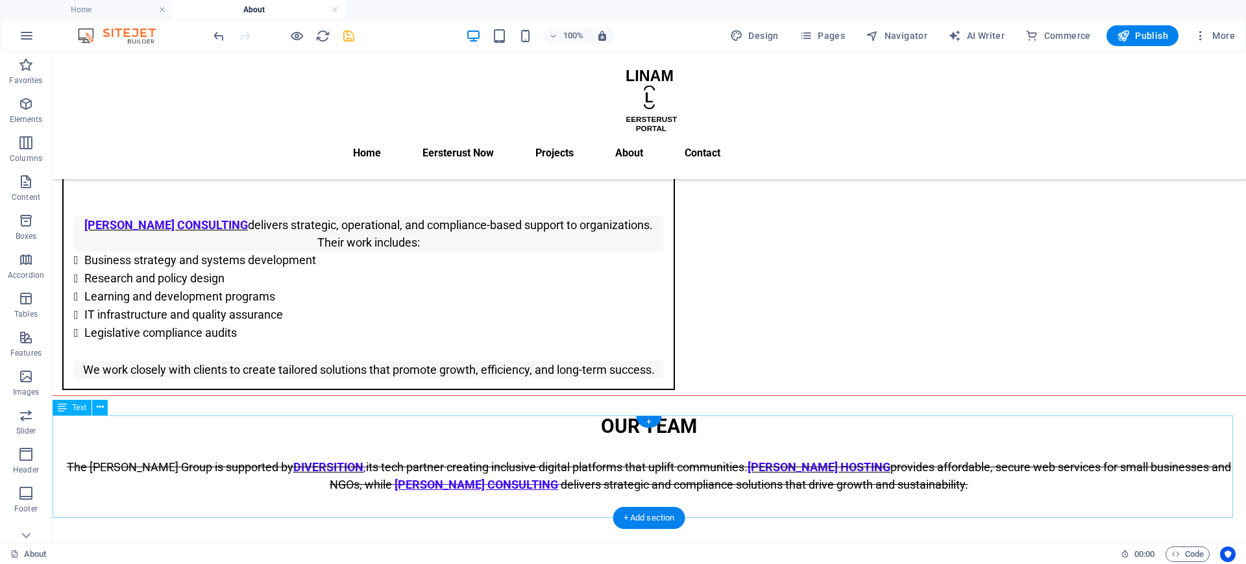
scroll to position [2587, 0]
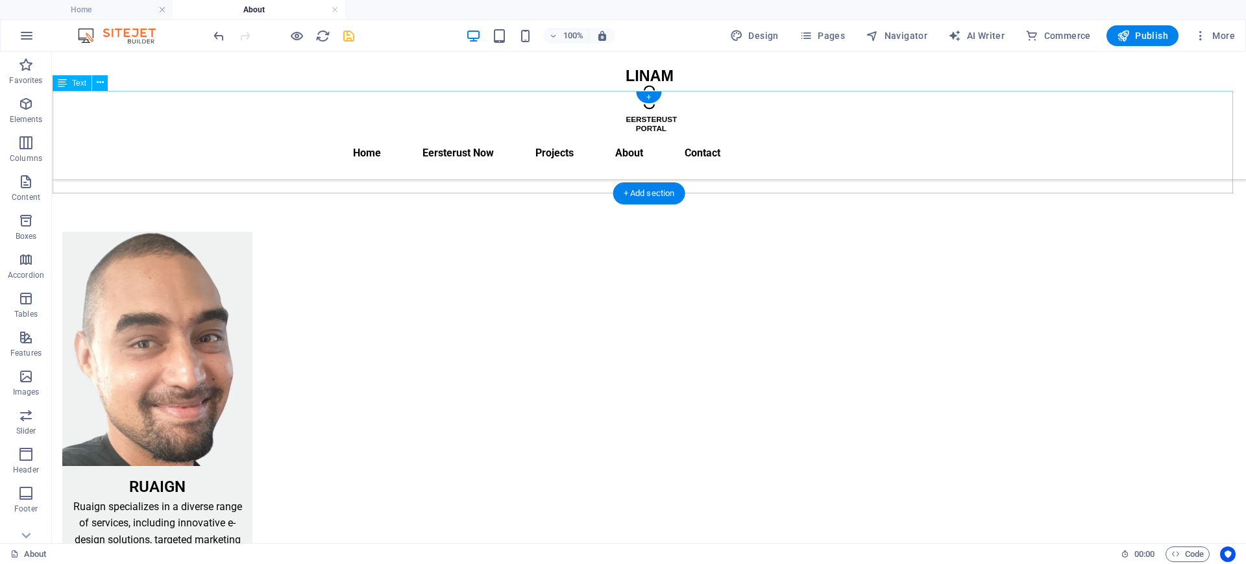
click at [887, 173] on div "our team The Marrian Group is supported by DIVERSITION , its tech partner creat…" at bounding box center [649, 128] width 1193 height 103
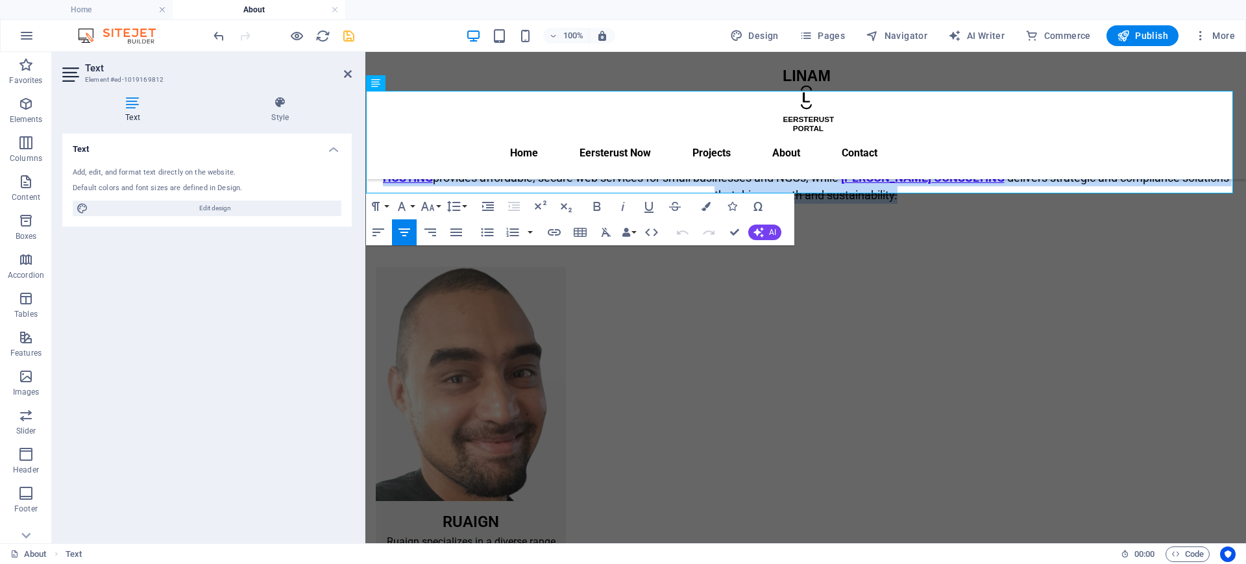
drag, startPoint x: 1218, startPoint y: 175, endPoint x: 286, endPoint y: 140, distance: 932.1
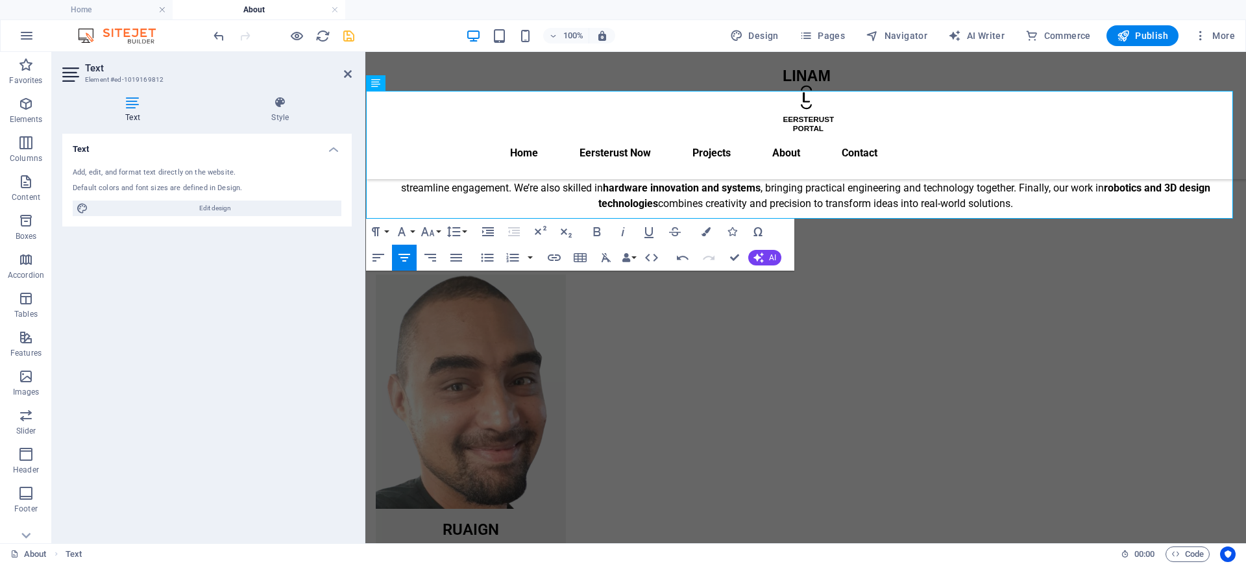
drag, startPoint x: 1039, startPoint y: 204, endPoint x: 306, endPoint y: 147, distance: 735.7
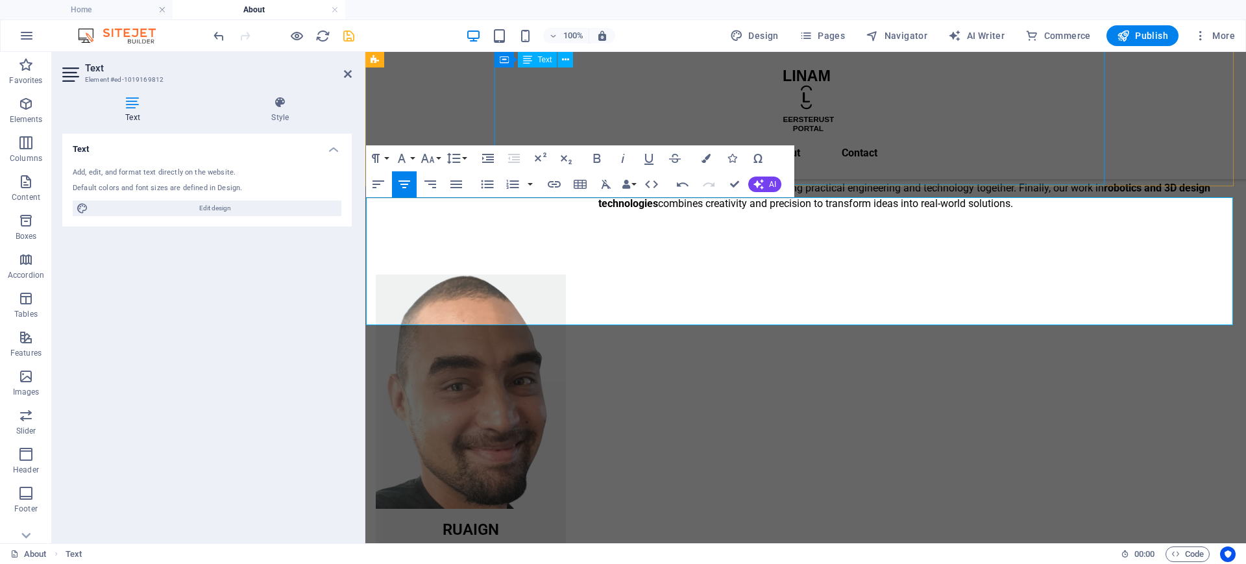
scroll to position [2263, 0]
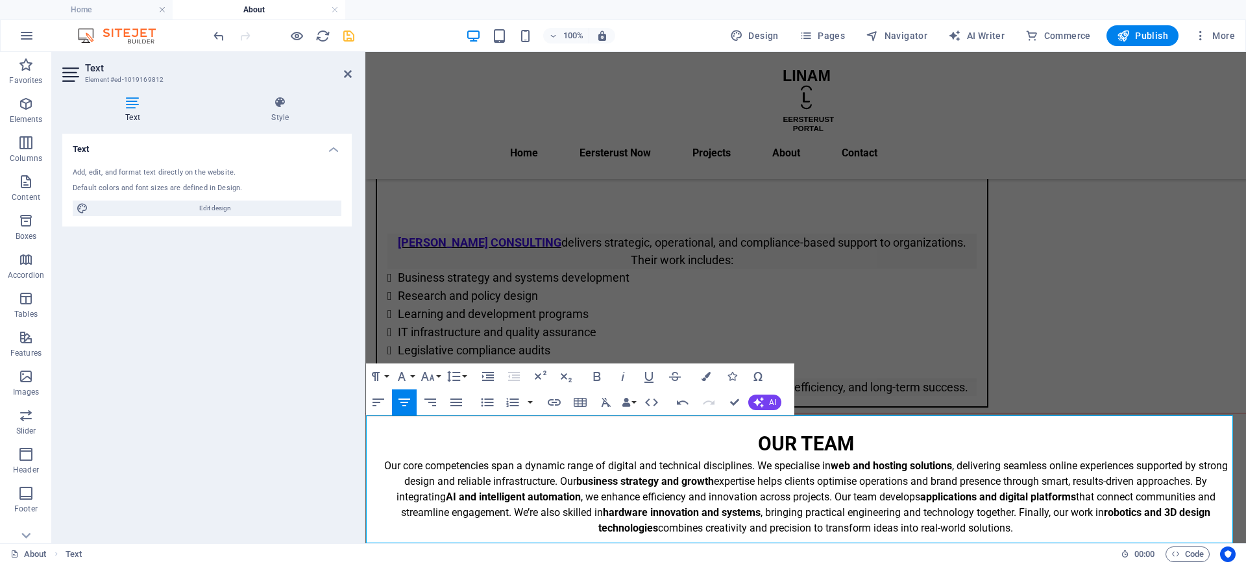
click at [807, 518] on p "Our core competencies span a dynamic range of digital and technical disciplines…" at bounding box center [805, 497] width 859 height 78
drag, startPoint x: 1025, startPoint y: 525, endPoint x: 388, endPoint y: 464, distance: 640.4
click at [388, 464] on p "Our core competencies span a dynamic range of digital and technical disciplines…" at bounding box center [805, 497] width 859 height 78
click at [428, 369] on icon "button" at bounding box center [428, 377] width 16 height 16
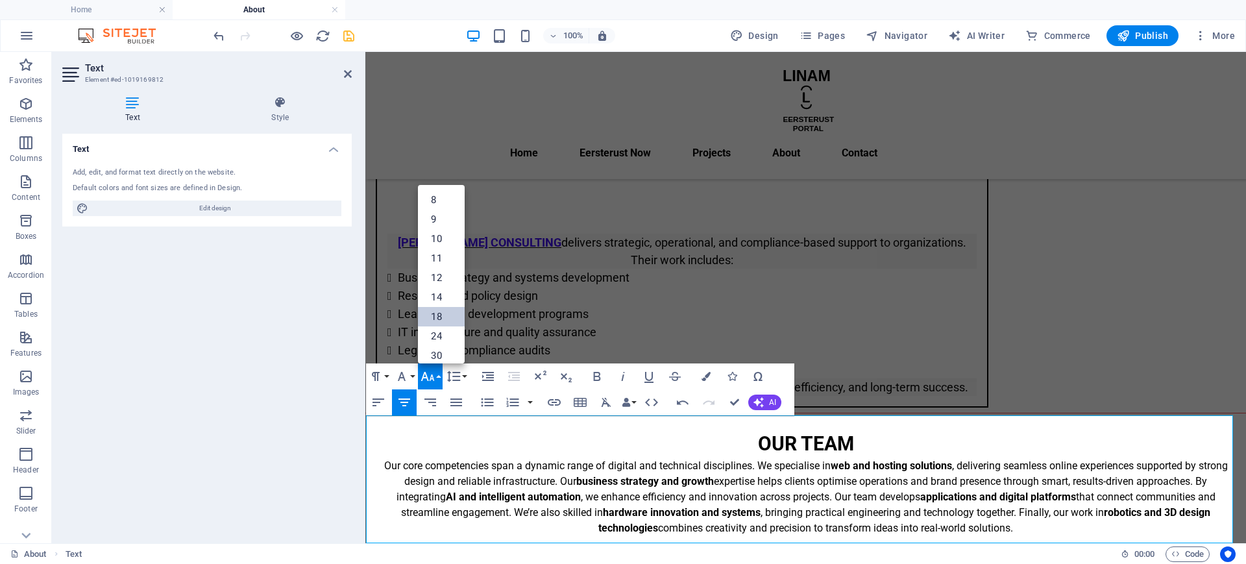
click at [442, 314] on link "18" at bounding box center [441, 316] width 47 height 19
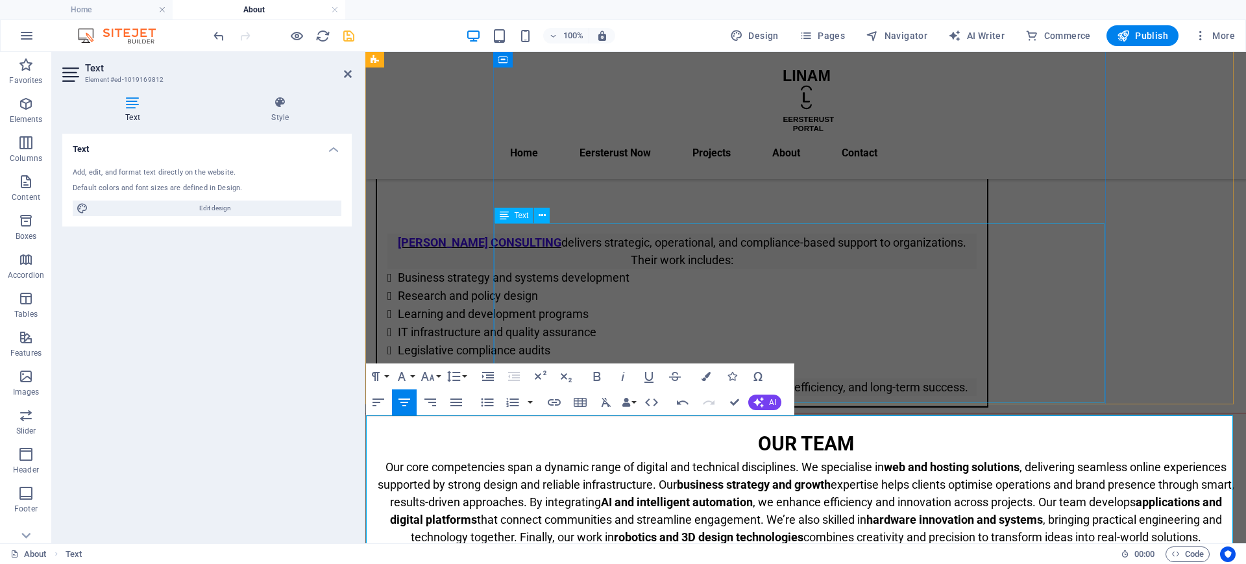
click at [637, 318] on div "LINAM CONSULTING delivers strategic, operational, and compliance-based support …" at bounding box center [682, 314] width 610 height 183
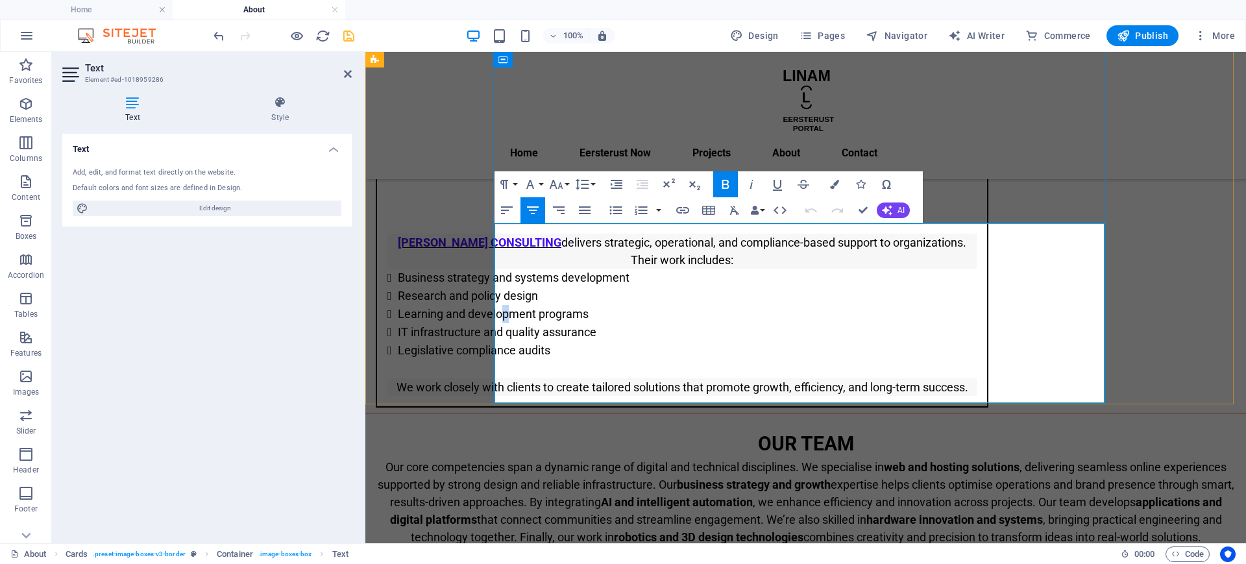
drag, startPoint x: 620, startPoint y: 316, endPoint x: 615, endPoint y: 297, distance: 20.2
click at [624, 315] on li "Learning and development programs" at bounding box center [687, 314] width 579 height 18
click at [561, 183] on icon "button" at bounding box center [557, 184] width 14 height 9
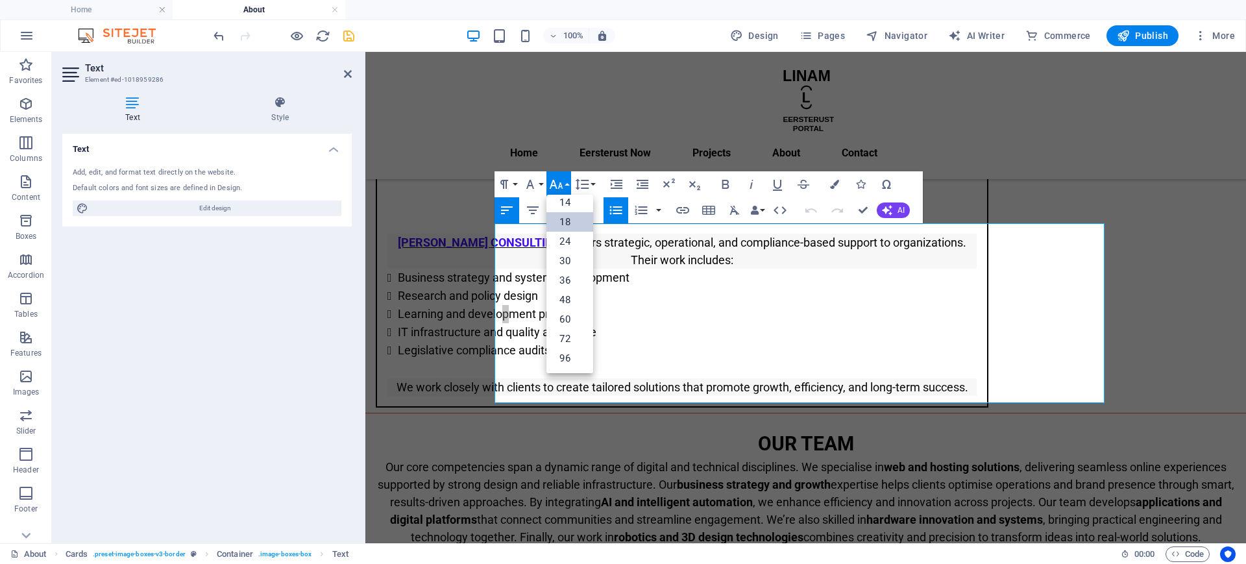
scroll to position [105, 0]
click at [639, 497] on div "our team Our core competencies span a dynamic range of digital and technical di…" at bounding box center [806, 488] width 880 height 138
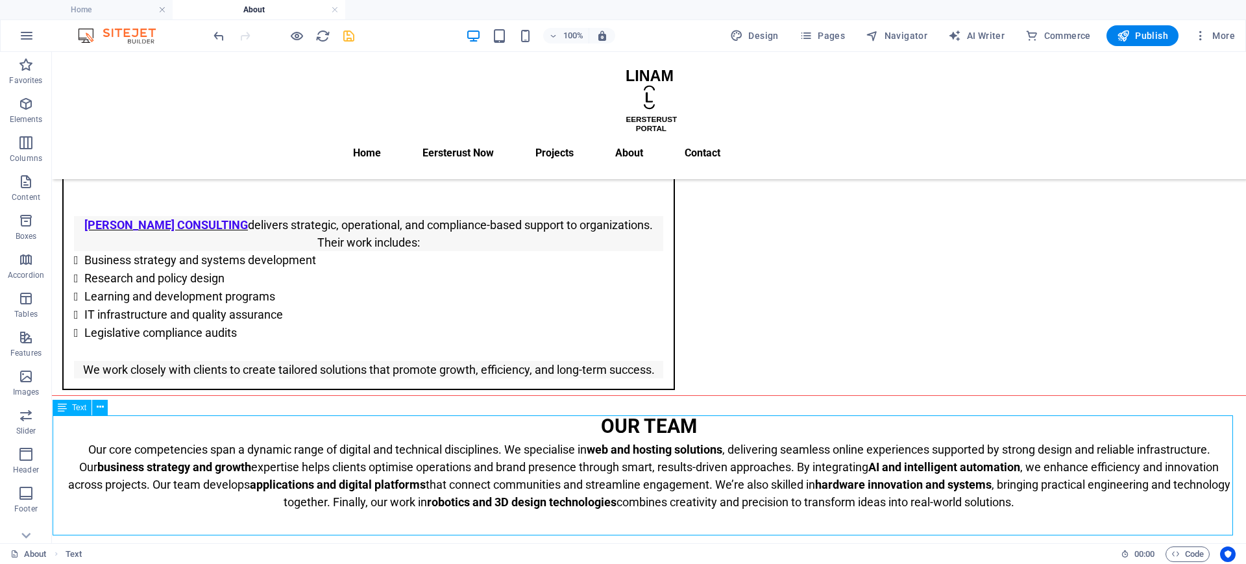
scroll to position [2587, 0]
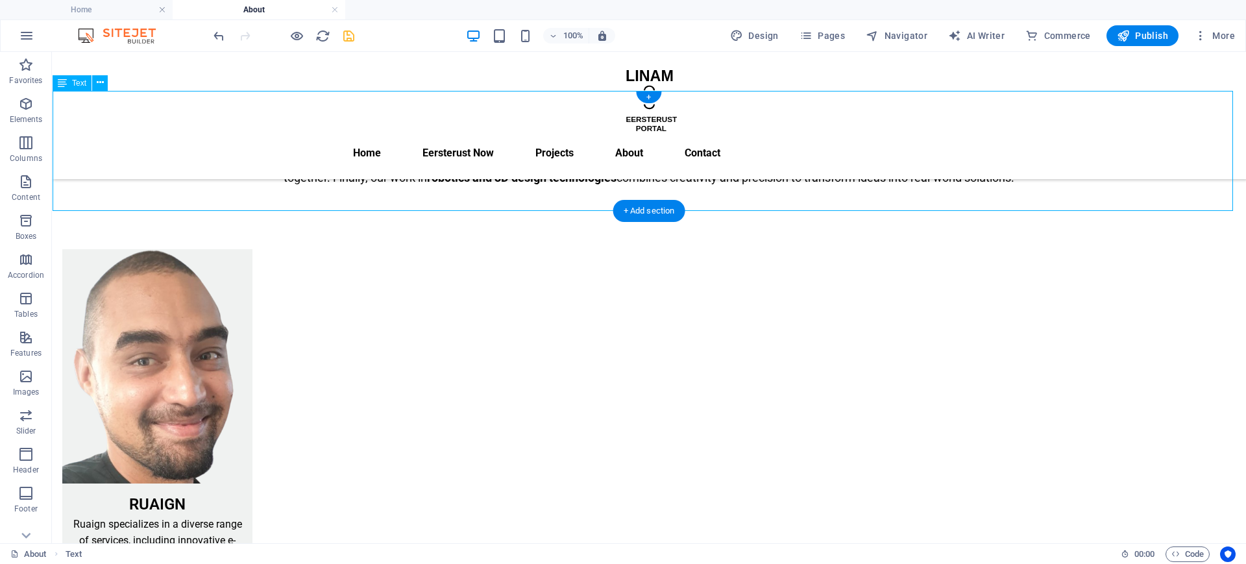
click at [1072, 196] on div "our team Our core competencies span a dynamic range of digital and technical di…" at bounding box center [649, 137] width 1193 height 120
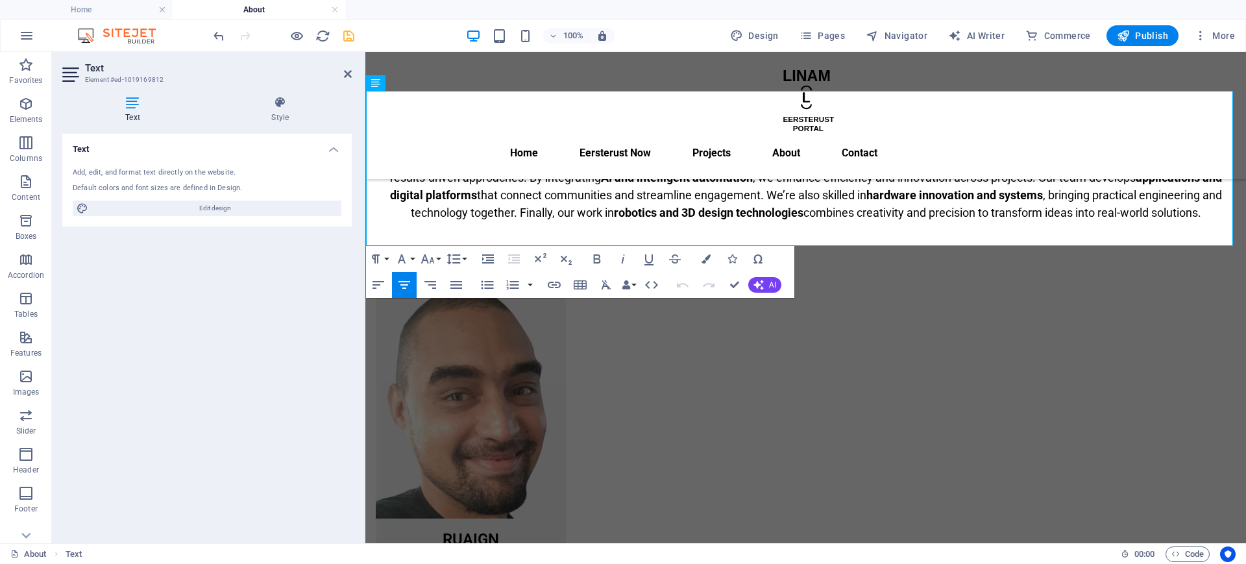
drag, startPoint x: 922, startPoint y: 232, endPoint x: 333, endPoint y: 140, distance: 595.8
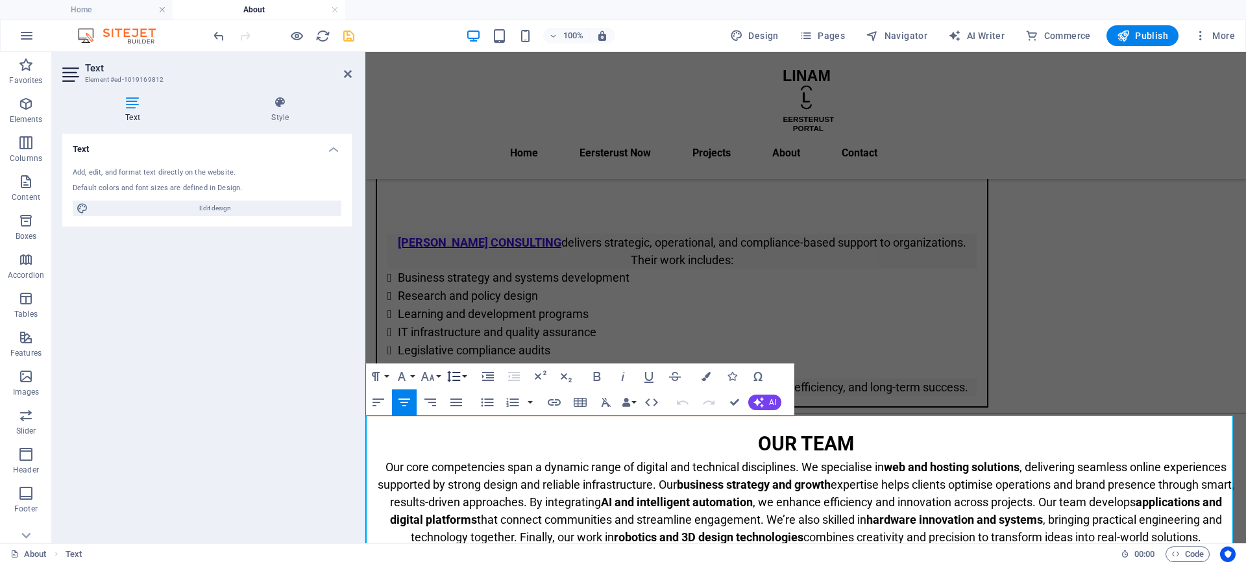
click at [461, 378] on icon "button" at bounding box center [454, 377] width 16 height 16
click at [483, 460] on link "1.5" at bounding box center [473, 459] width 58 height 19
click at [431, 373] on icon "button" at bounding box center [428, 377] width 16 height 16
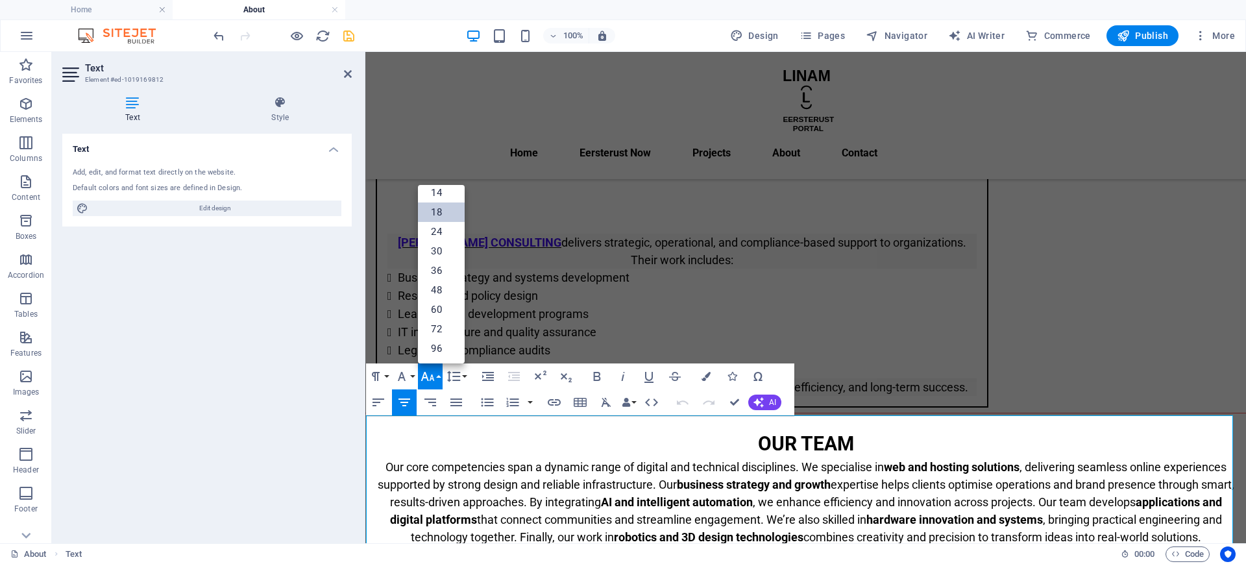
scroll to position [105, 0]
click at [447, 204] on link "18" at bounding box center [441, 212] width 47 height 19
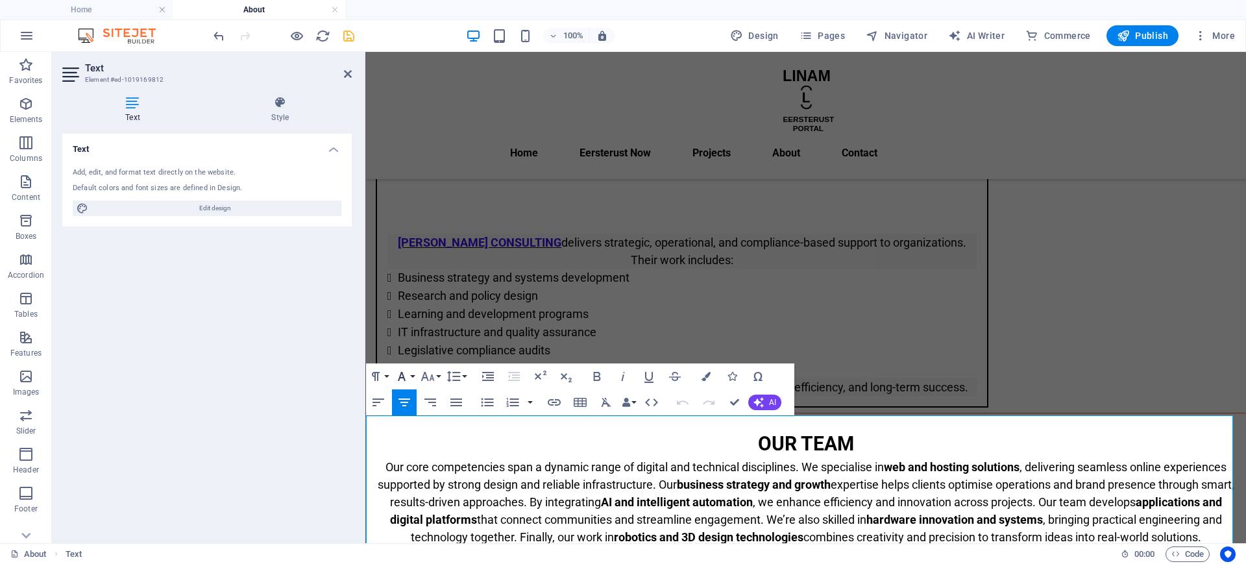
click at [408, 377] on icon "button" at bounding box center [402, 377] width 16 height 16
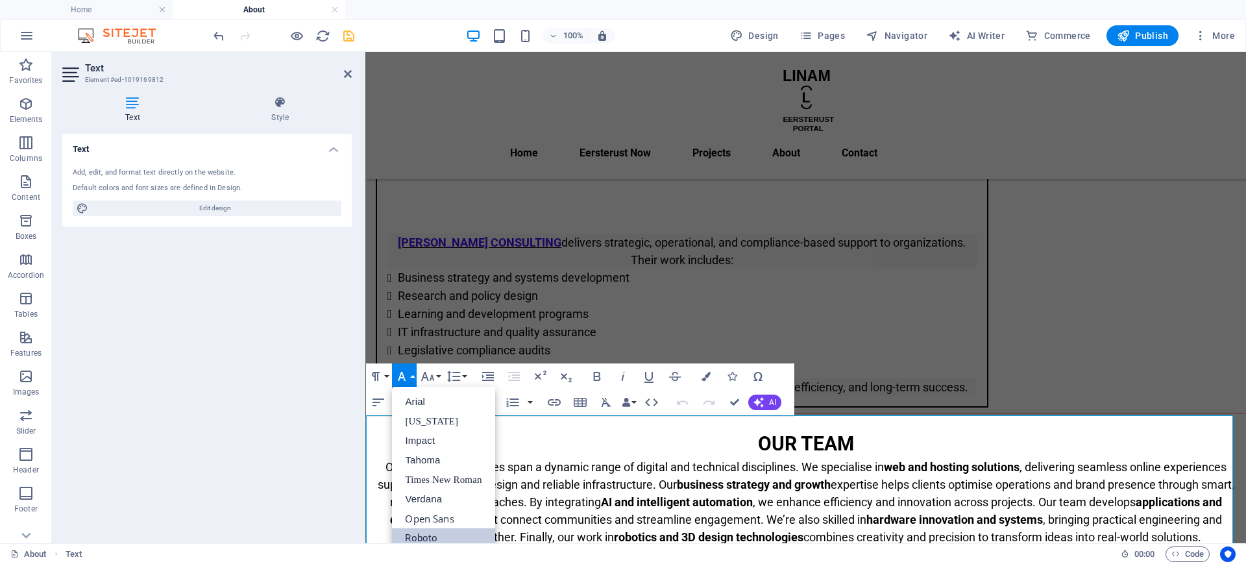
scroll to position [0, 0]
click at [433, 538] on link "Roboto" at bounding box center [443, 537] width 103 height 19
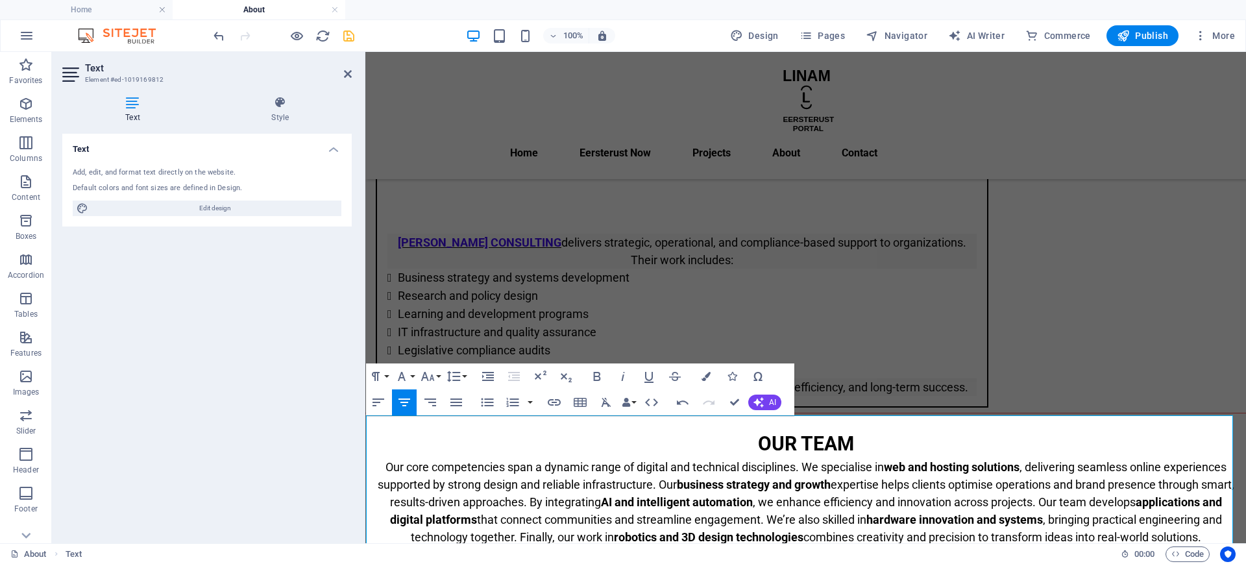
click at [920, 495] on span "Our core competencies span a dynamic range of digital and technical disciplines…" at bounding box center [806, 502] width 857 height 84
click at [787, 331] on div "LINAM CONSULTING delivers strategic, operational, and compliance-based support …" at bounding box center [682, 314] width 610 height 183
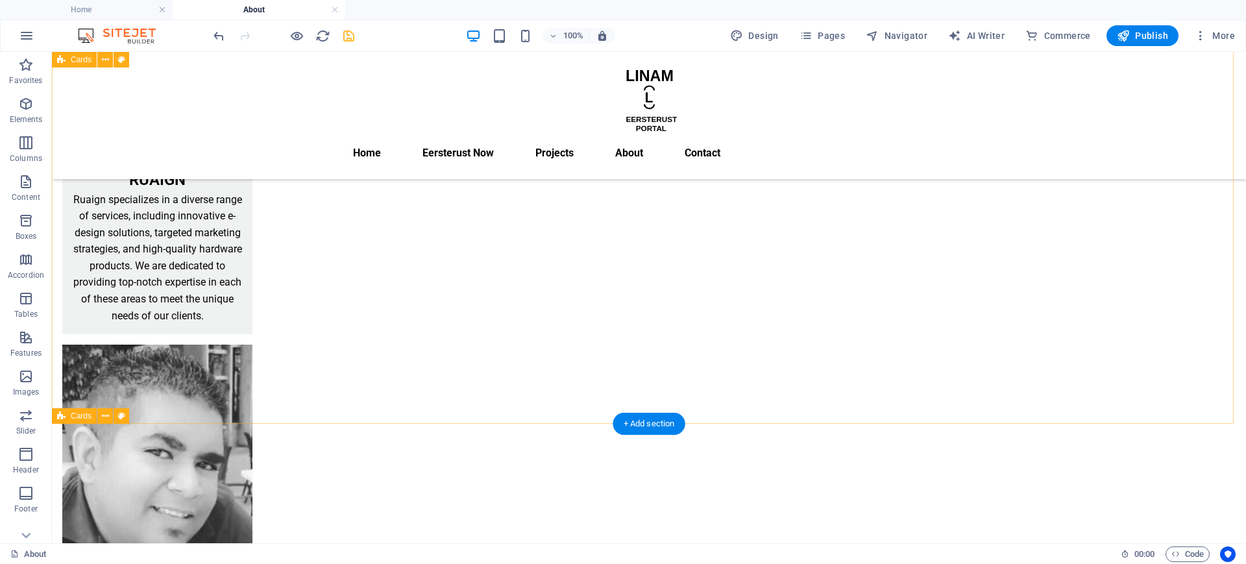
scroll to position [3237, 0]
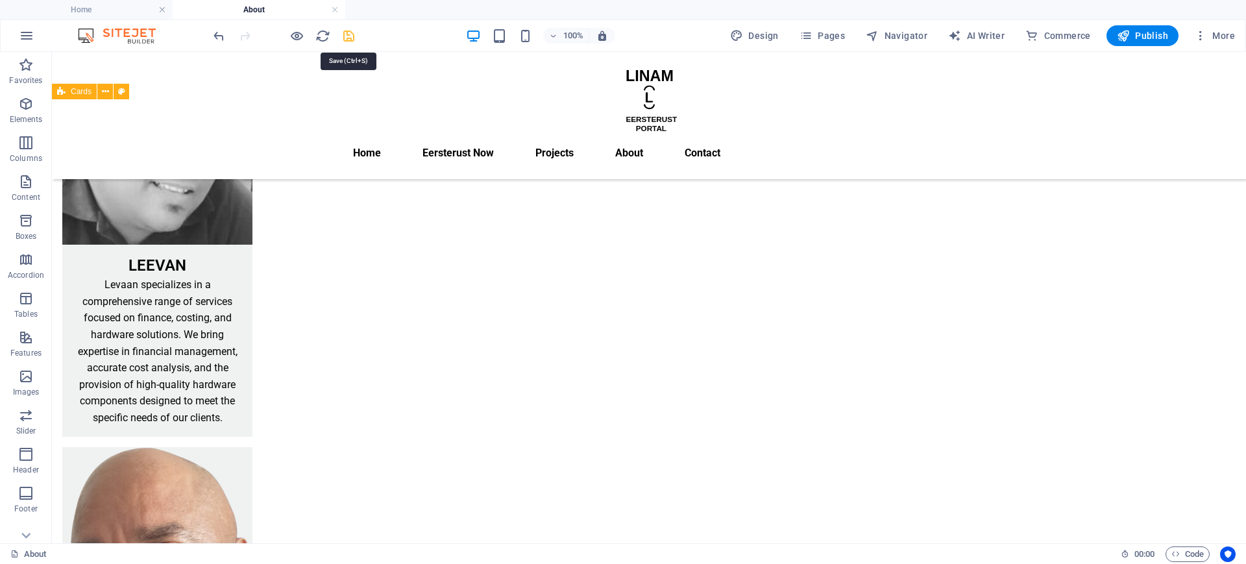
click at [345, 40] on icon "save" at bounding box center [348, 36] width 15 height 15
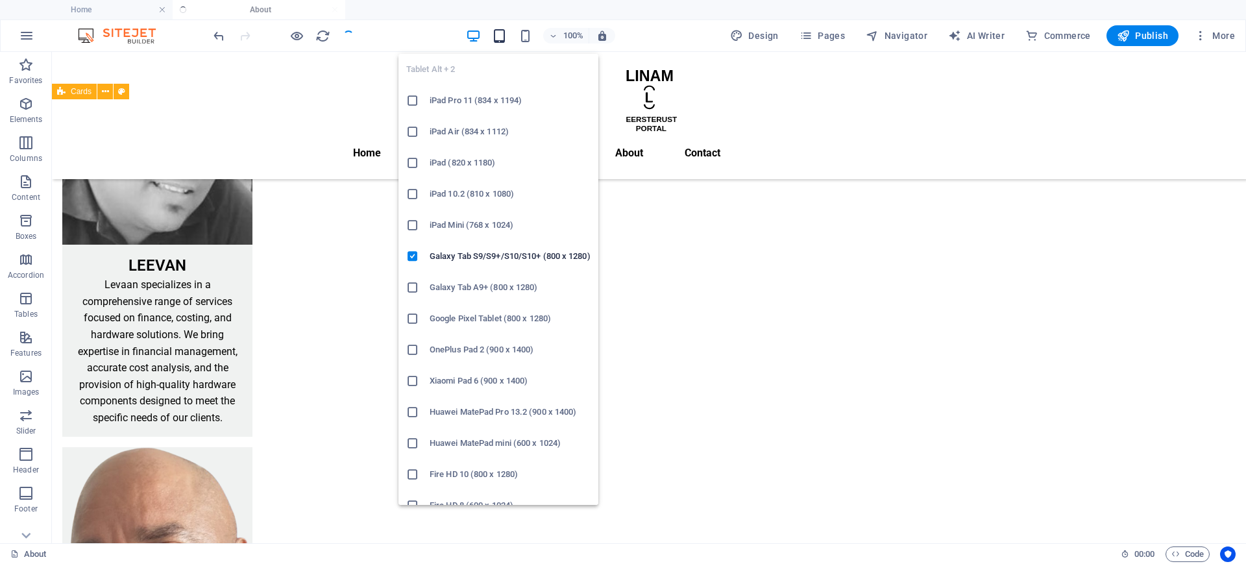
click at [497, 35] on icon "button" at bounding box center [499, 36] width 15 height 15
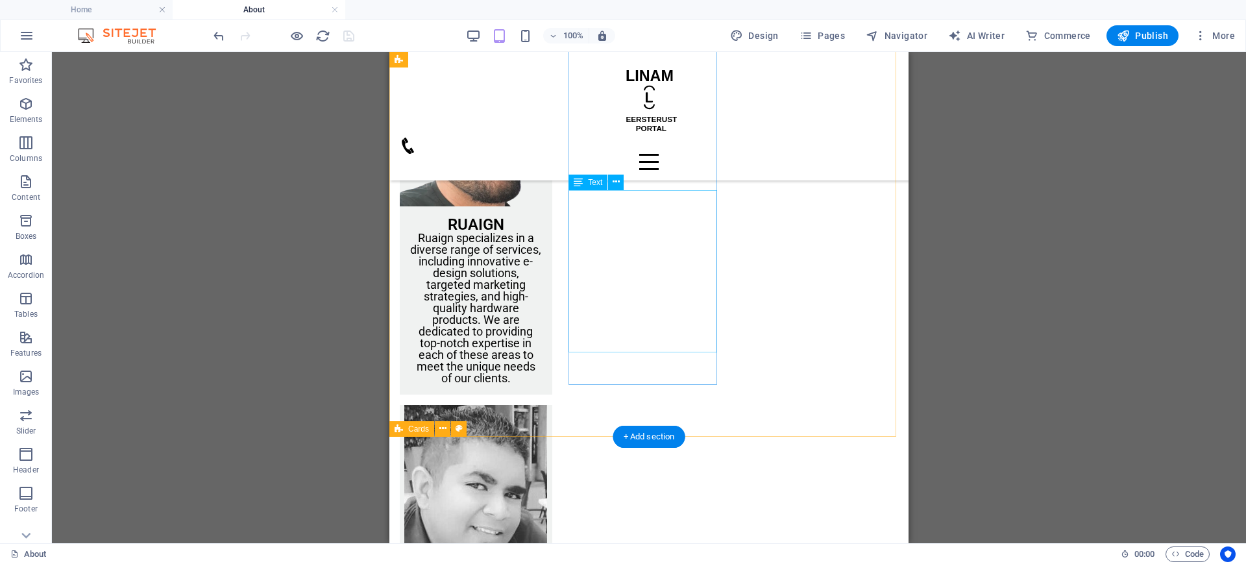
scroll to position [2954, 0]
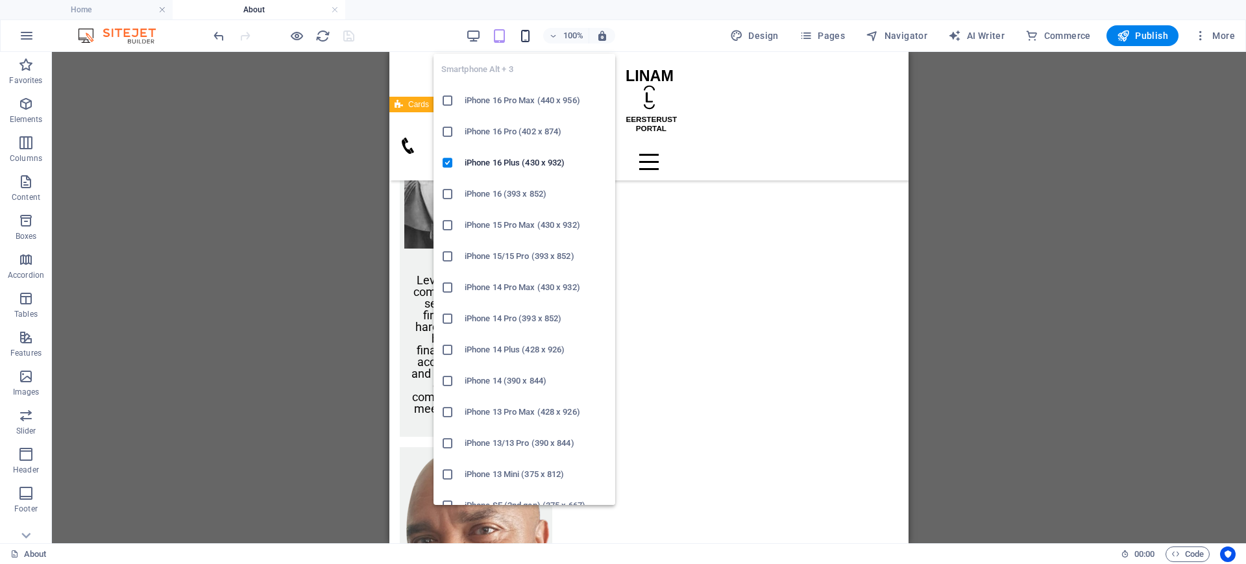
click at [528, 33] on icon "button" at bounding box center [525, 36] width 15 height 15
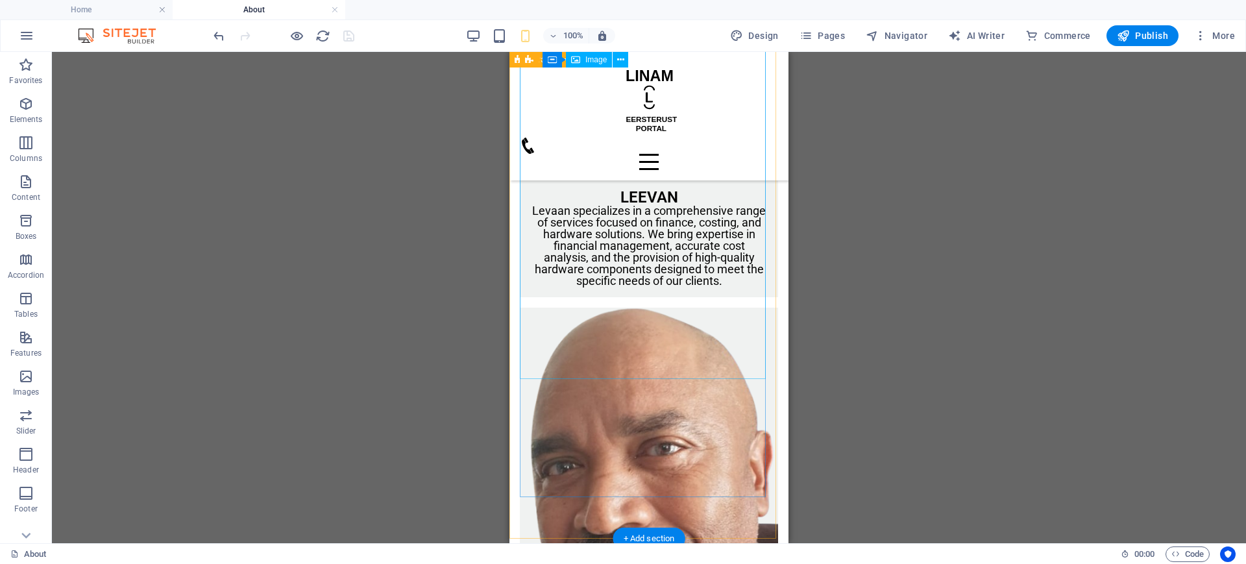
scroll to position [2779, 0]
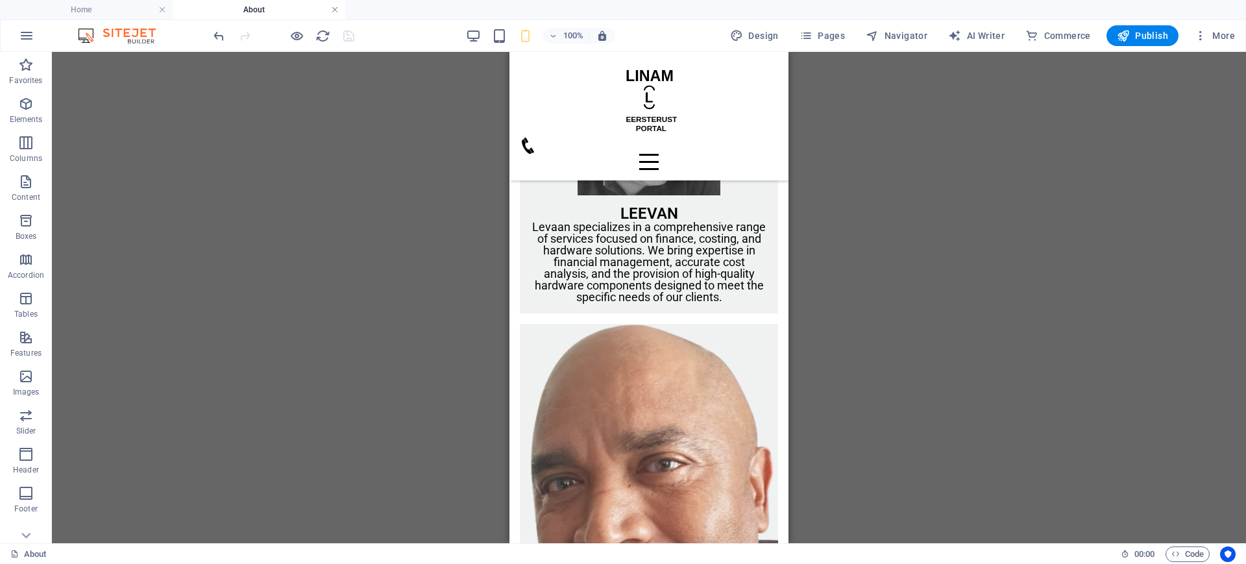
click at [336, 10] on link at bounding box center [335, 10] width 8 height 12
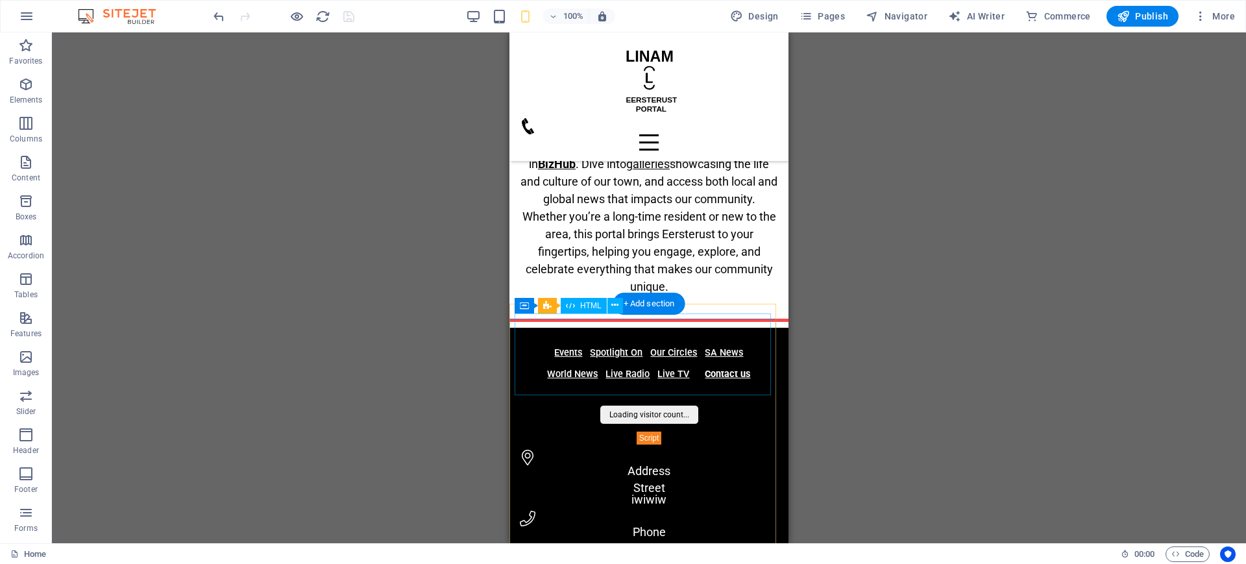
scroll to position [385, 0]
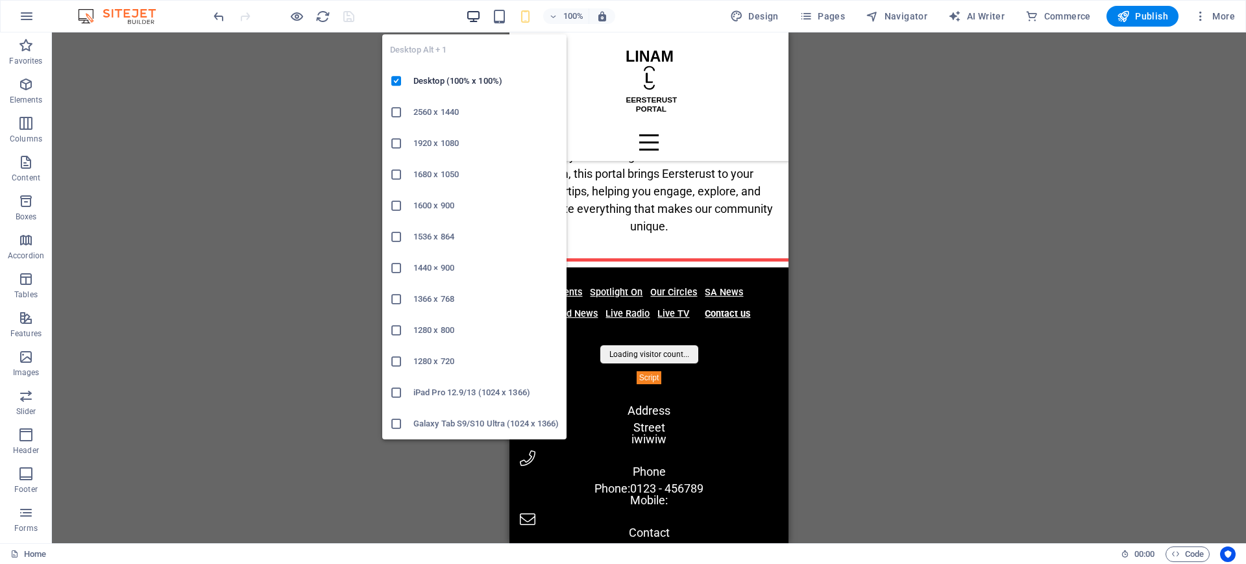
click at [476, 19] on icon "button" at bounding box center [473, 16] width 15 height 15
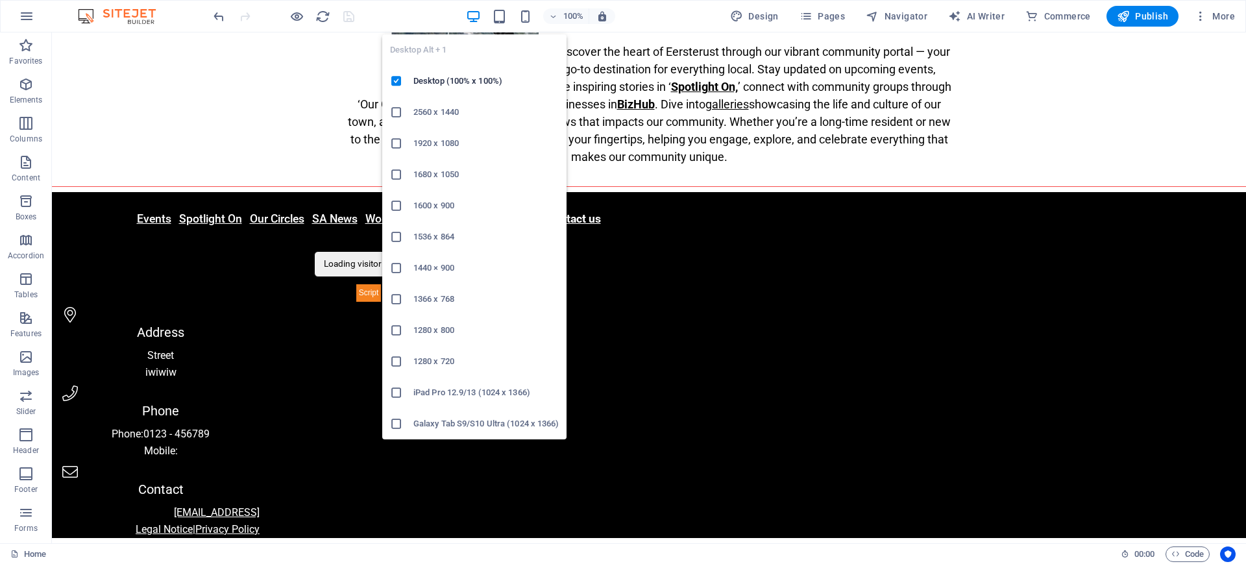
scroll to position [33, 0]
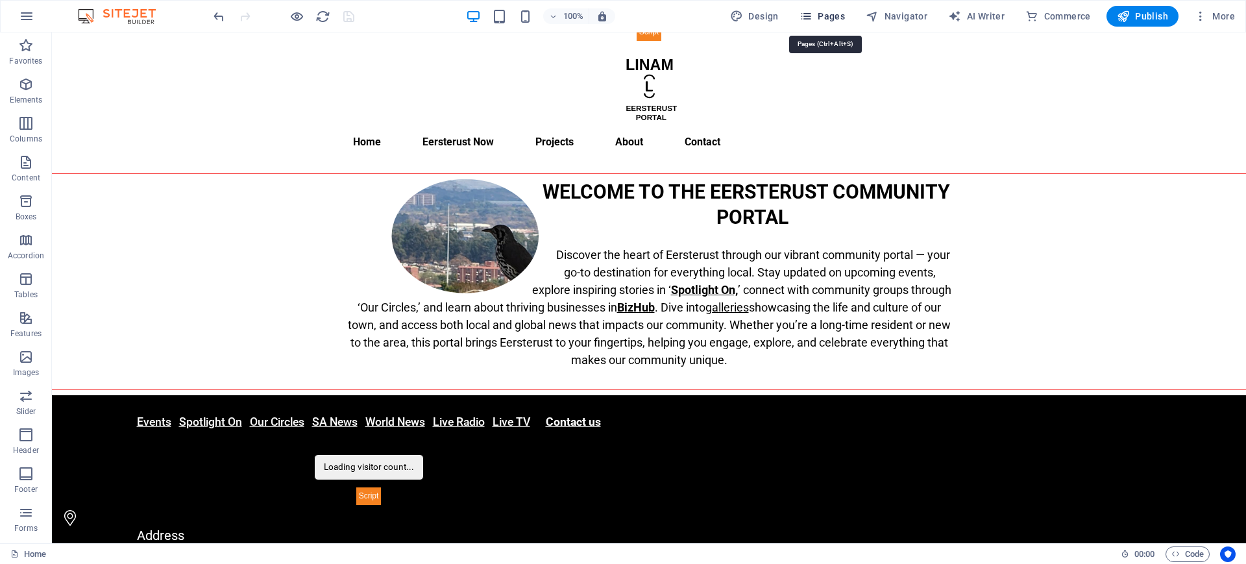
click at [820, 13] on span "Pages" at bounding box center [822, 16] width 45 height 13
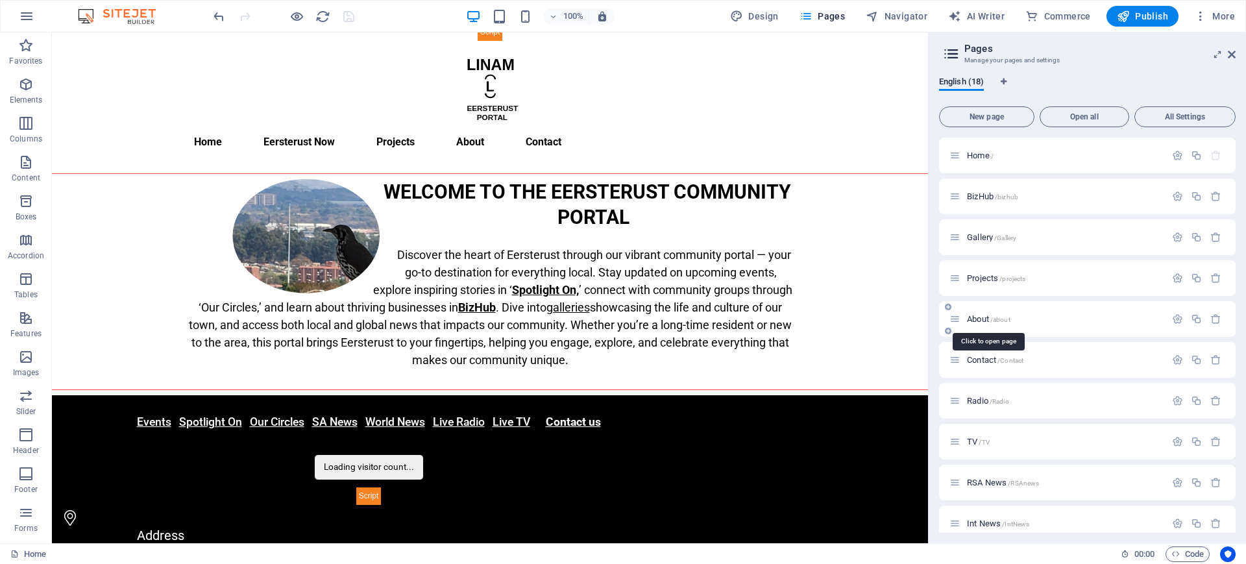
click at [982, 317] on span "About /about" at bounding box center [988, 319] width 43 height 10
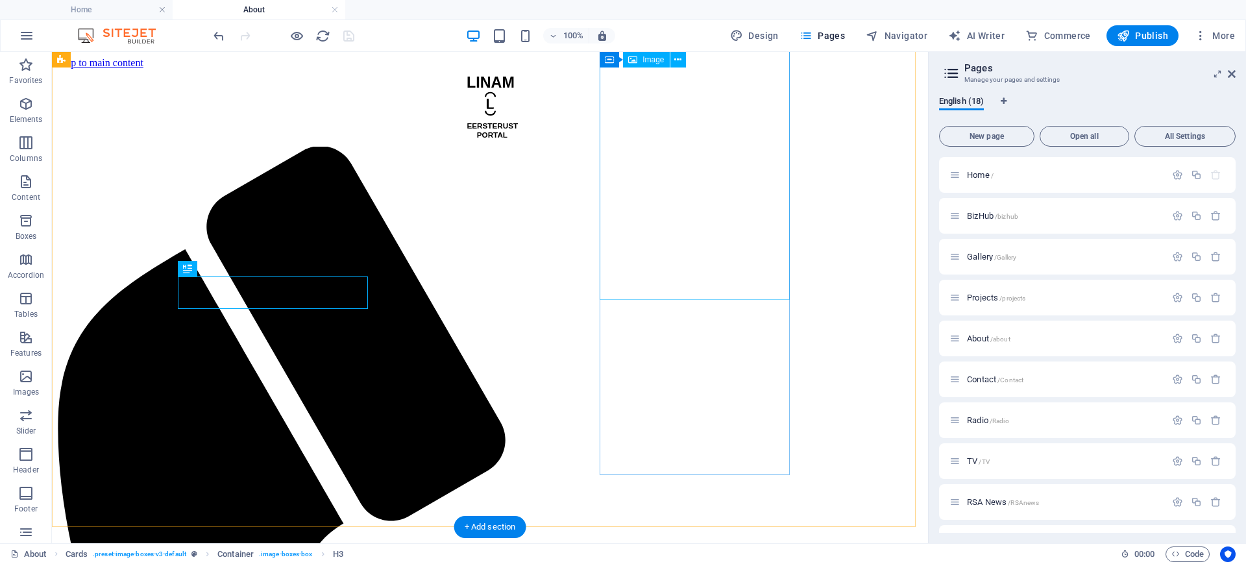
scroll to position [2861, 0]
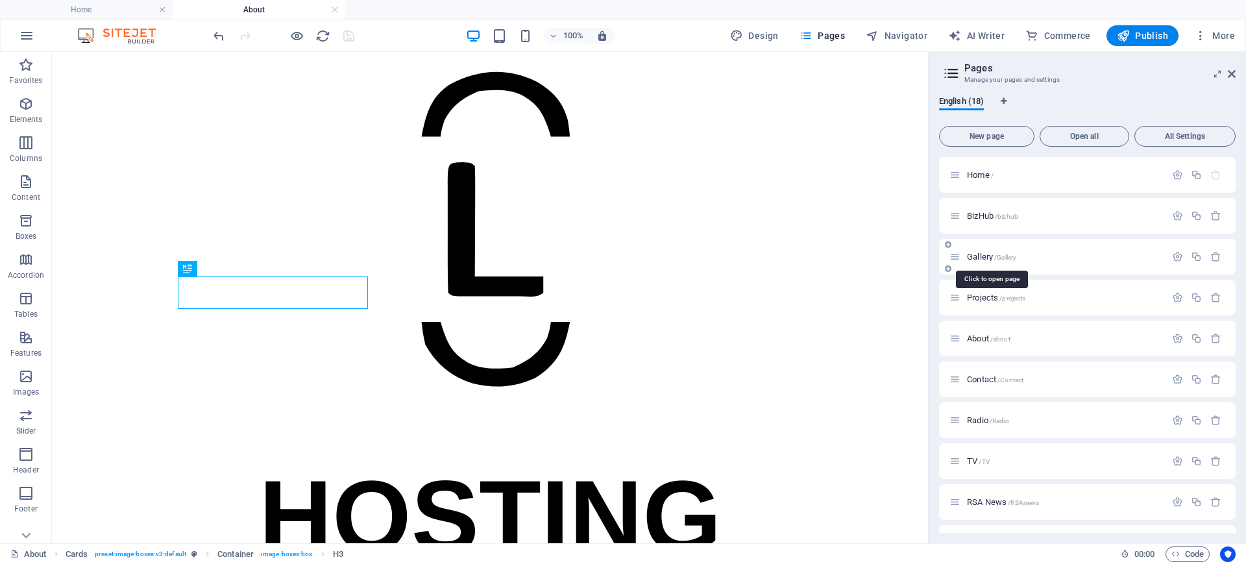
click at [978, 253] on span "Gallery /Gallery" at bounding box center [991, 257] width 49 height 10
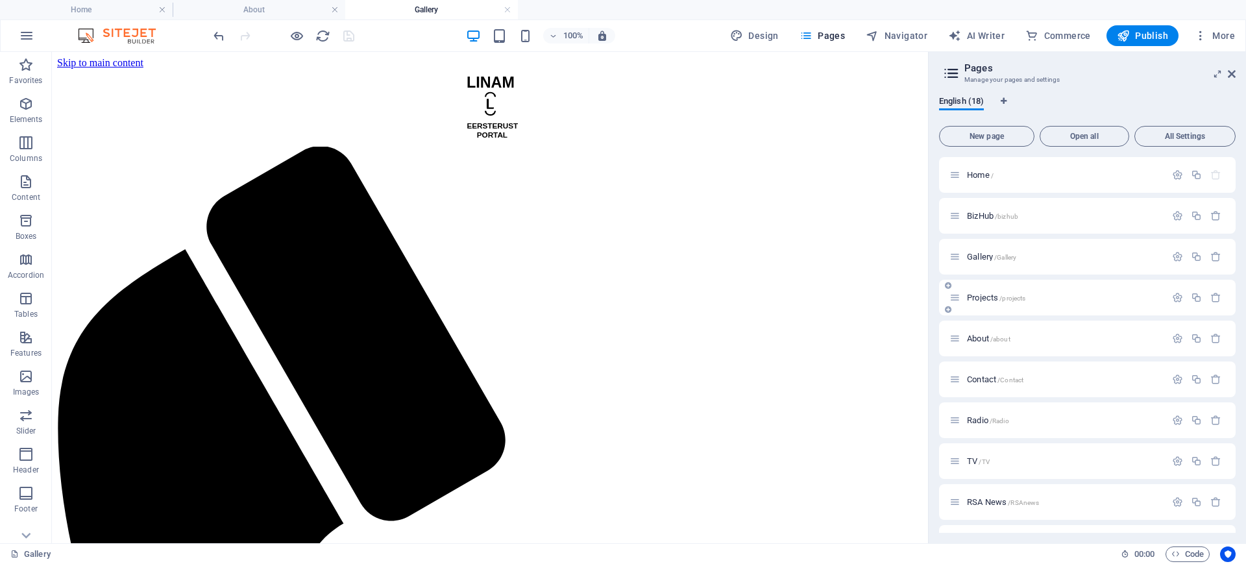
scroll to position [0, 0]
click at [1194, 256] on icon "button" at bounding box center [1196, 256] width 11 height 11
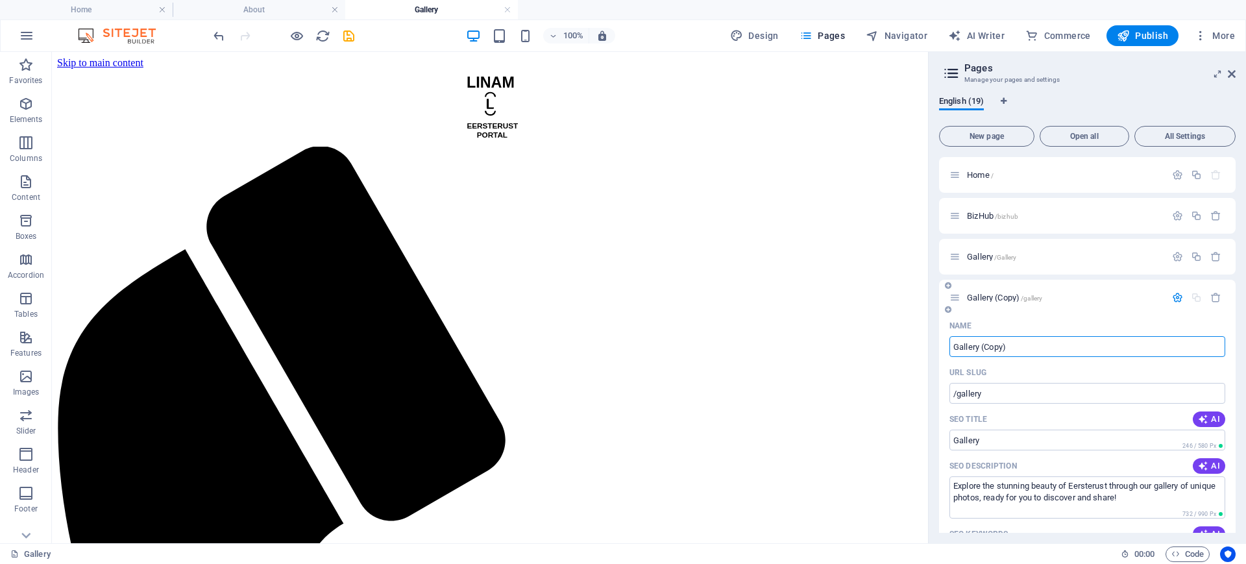
click at [1015, 347] on input "Gallery (Copy)" at bounding box center [1088, 346] width 276 height 21
drag, startPoint x: 1015, startPoint y: 347, endPoint x: 938, endPoint y: 346, distance: 76.6
click at [938, 346] on div "English (19) New page Open all All Settings Home / BizHub /bizhub Gallery /Gall…" at bounding box center [1087, 315] width 317 height 458
type input "E"
type input "VTP"
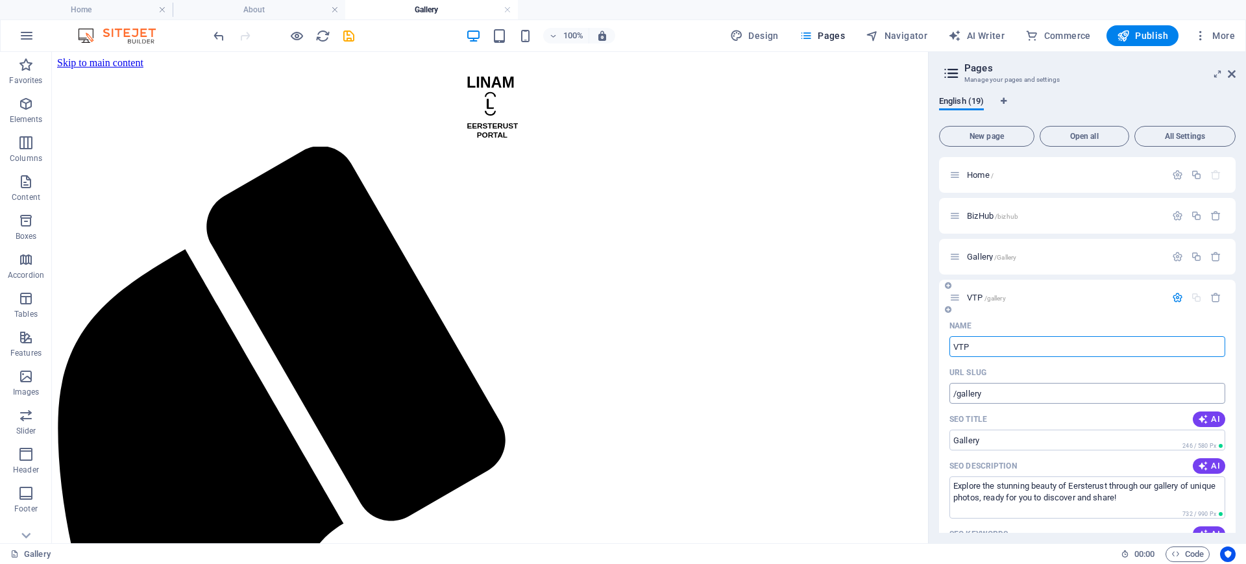
click at [1001, 396] on input "/gallery" at bounding box center [1088, 393] width 276 height 21
drag, startPoint x: 985, startPoint y: 395, endPoint x: 956, endPoint y: 395, distance: 28.6
click at [956, 395] on input "/gallery" at bounding box center [1088, 393] width 276 height 21
type input "/VTP"
drag, startPoint x: 1130, startPoint y: 488, endPoint x: 955, endPoint y: 482, distance: 175.4
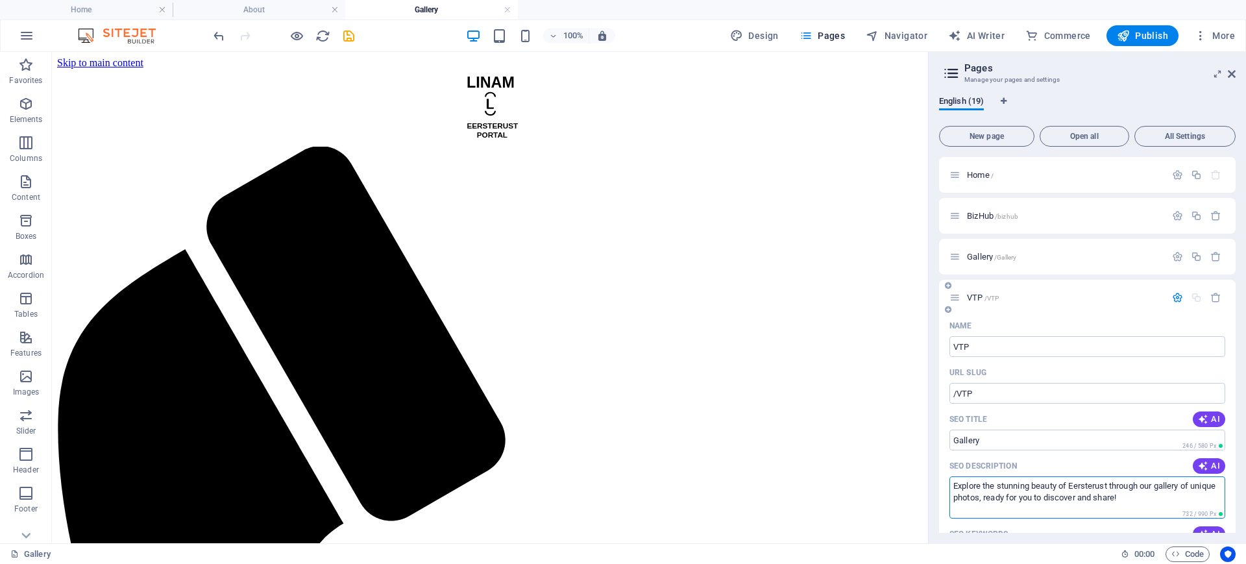
click at [955, 482] on textarea "Explore the stunning beauty of Eersterust through our gallery of unique photos,…" at bounding box center [1088, 497] width 276 height 42
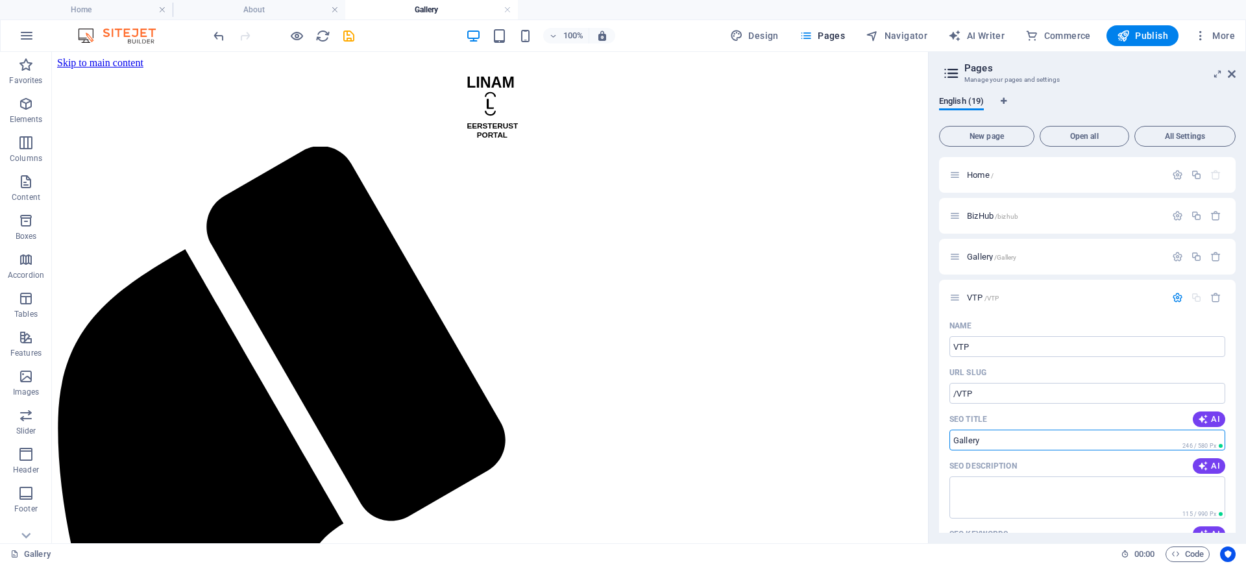
drag, startPoint x: 1043, startPoint y: 493, endPoint x: 924, endPoint y: 439, distance: 130.2
drag, startPoint x: 992, startPoint y: 436, endPoint x: 931, endPoint y: 438, distance: 61.0
click at [931, 438] on aside "Pages Manage your pages and settings English (19) New page Open all All Setting…" at bounding box center [1087, 297] width 318 height 491
paste input "Volunteer Programme"
type input "Volunteer Programme"
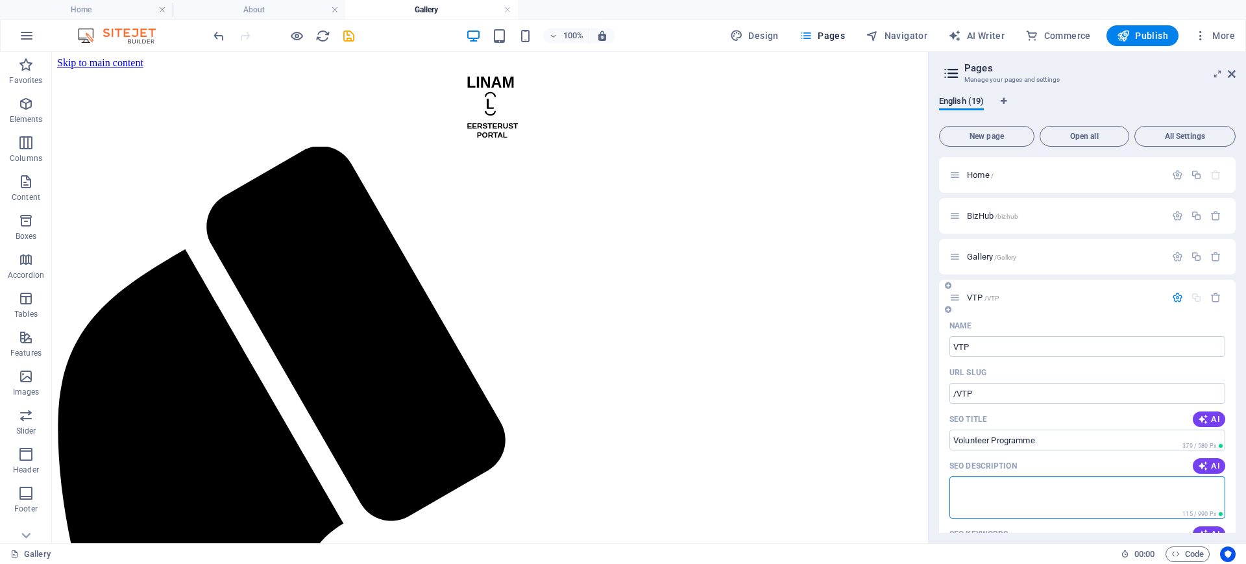
click at [1033, 492] on textarea "SEO Description" at bounding box center [1088, 497] width 276 height 42
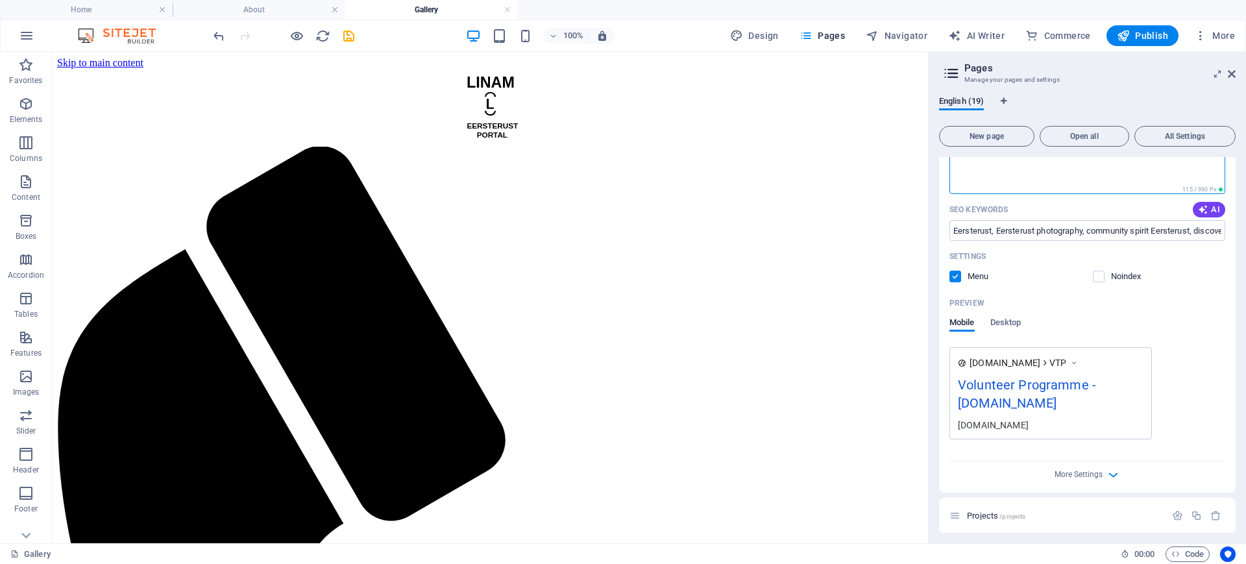
scroll to position [649, 0]
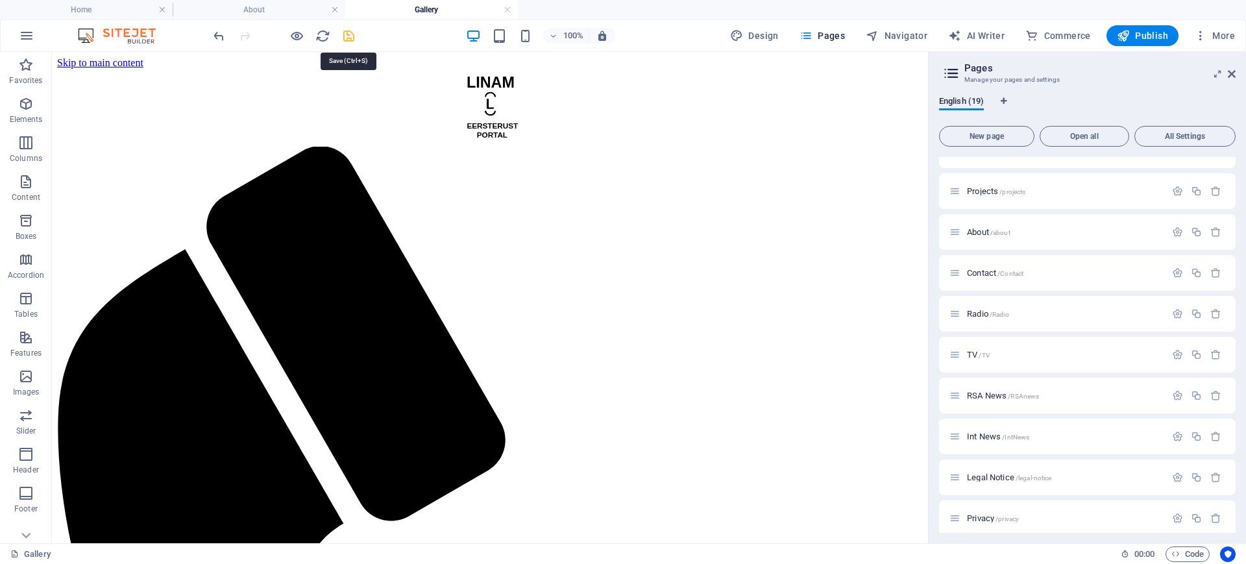
click at [349, 32] on icon "save" at bounding box center [348, 36] width 15 height 15
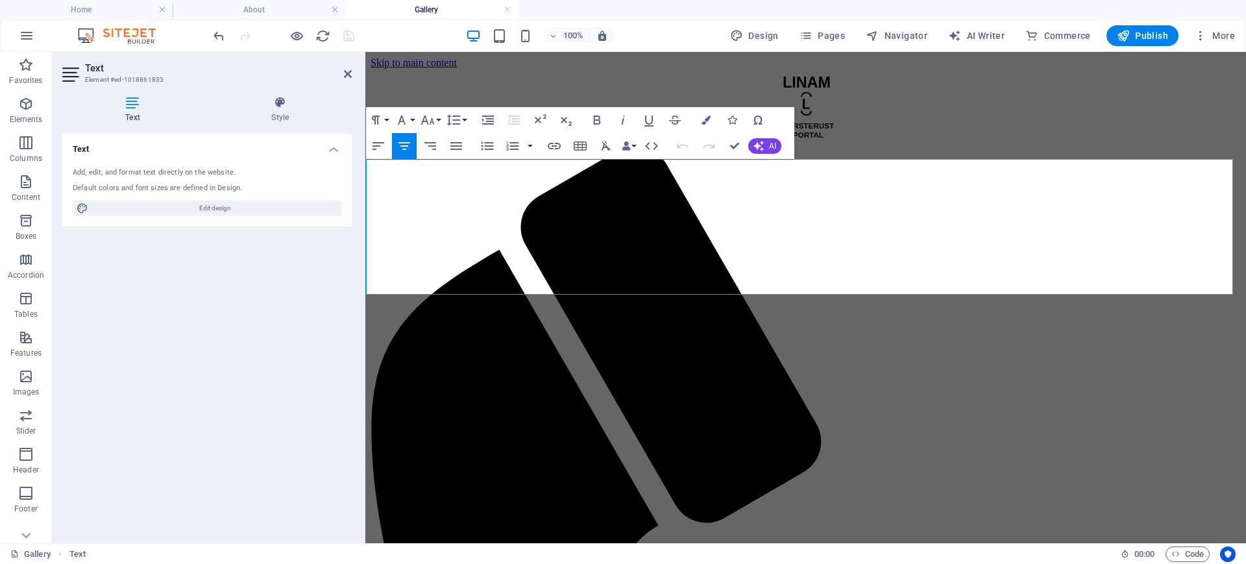
drag, startPoint x: 846, startPoint y: 182, endPoint x: 752, endPoint y: 177, distance: 93.6
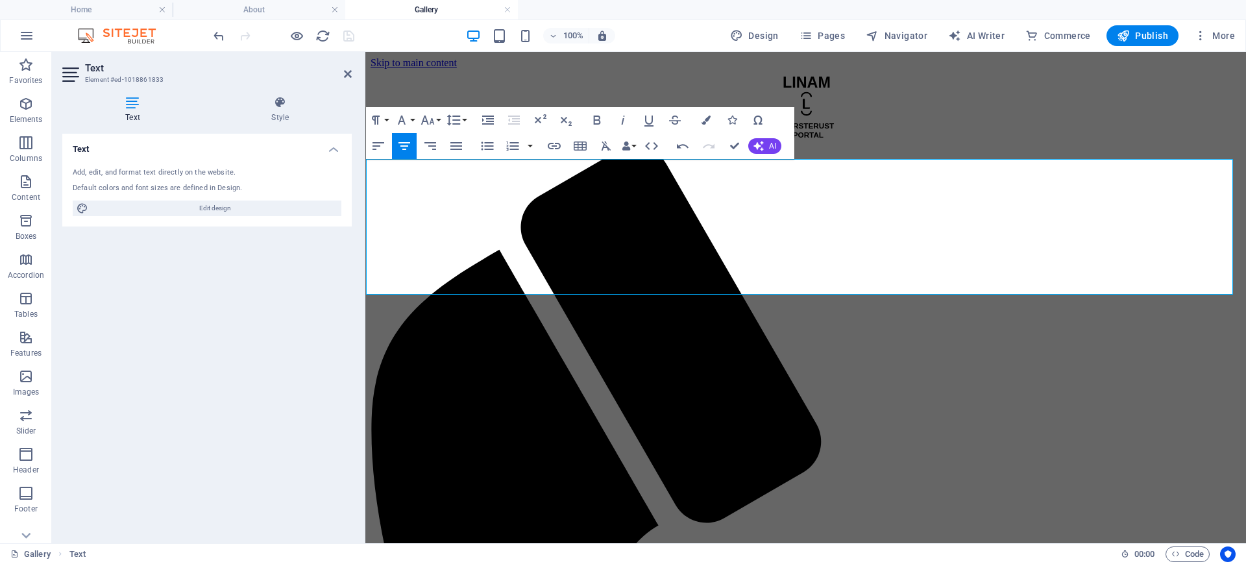
drag, startPoint x: 834, startPoint y: 271, endPoint x: 382, endPoint y: 227, distance: 454.5
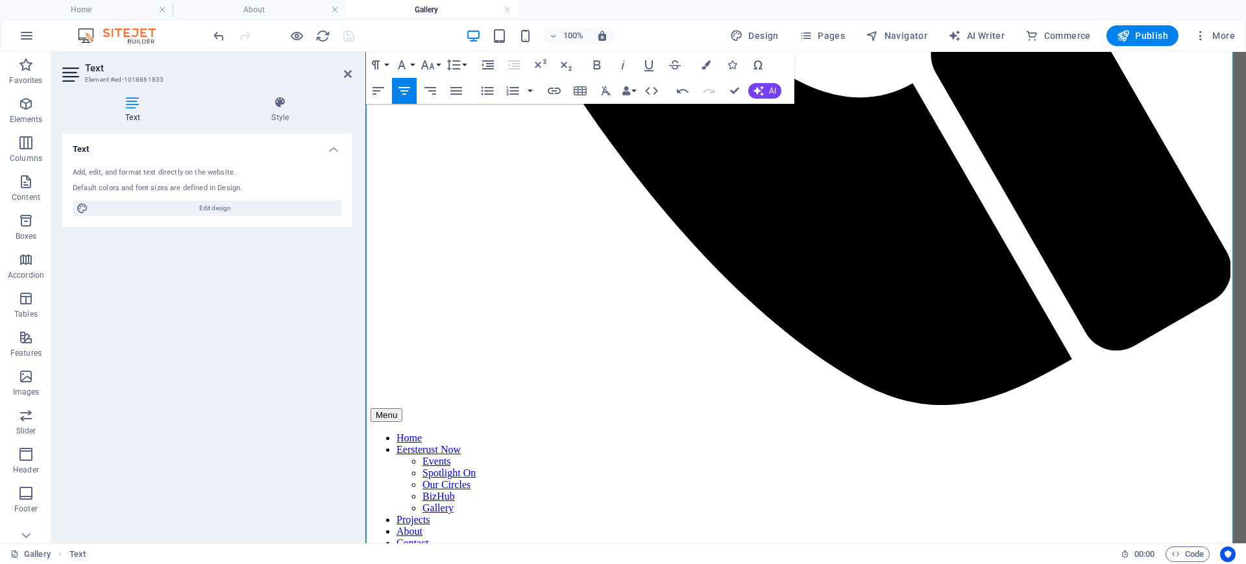
scroll to position [944, 0]
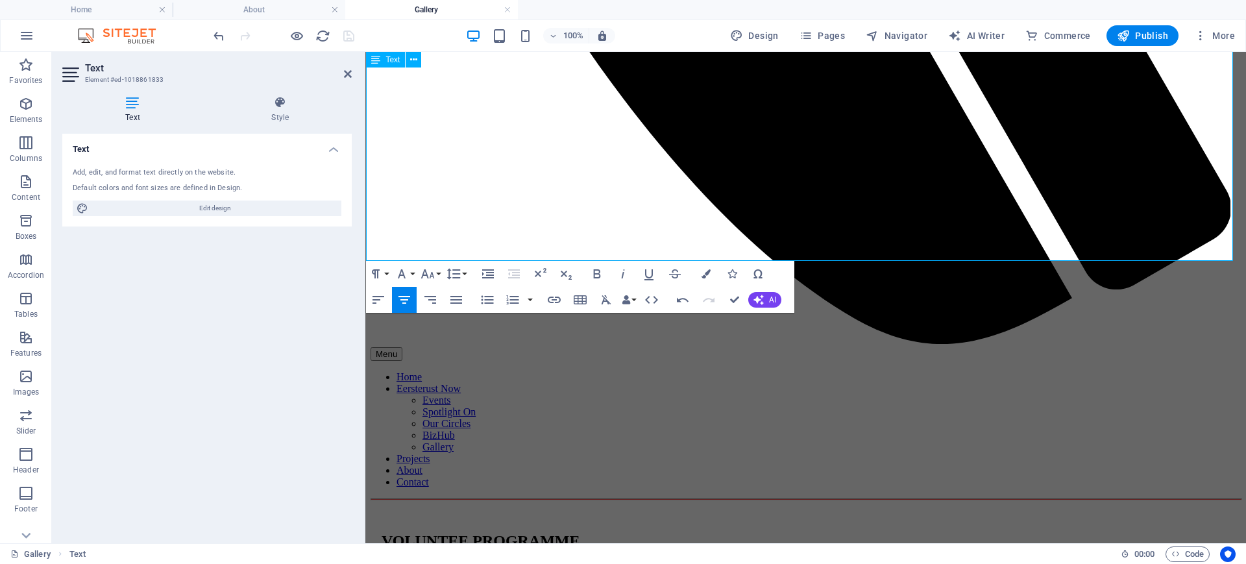
drag, startPoint x: 643, startPoint y: 221, endPoint x: 959, endPoint y: 242, distance: 316.2
click at [432, 276] on icon "button" at bounding box center [428, 273] width 14 height 9
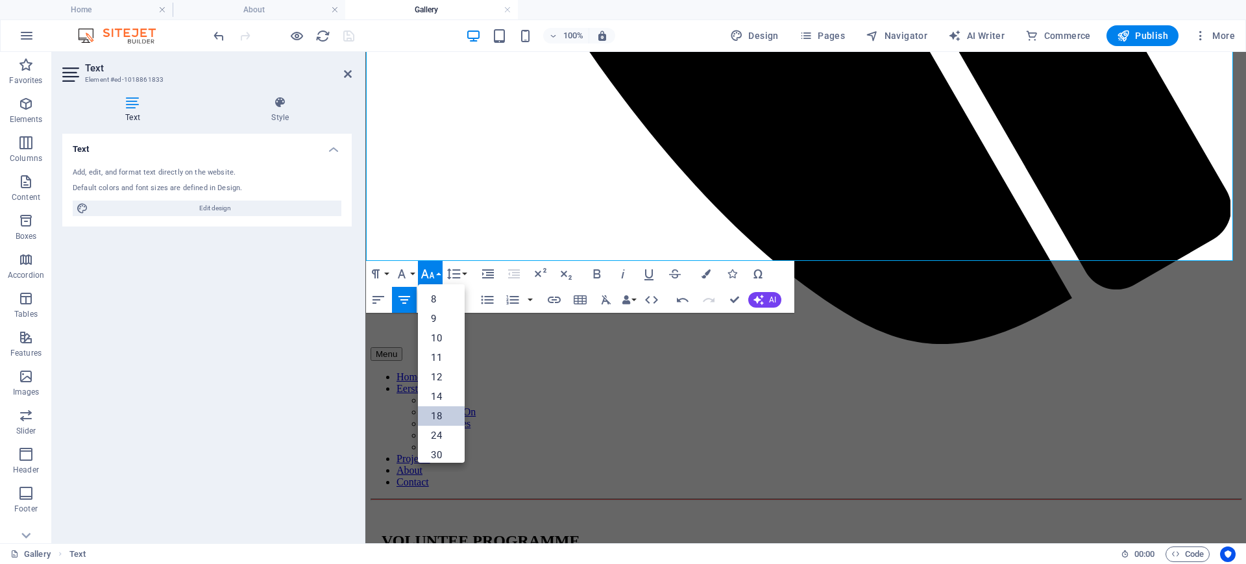
click at [428, 417] on link "18" at bounding box center [441, 415] width 47 height 19
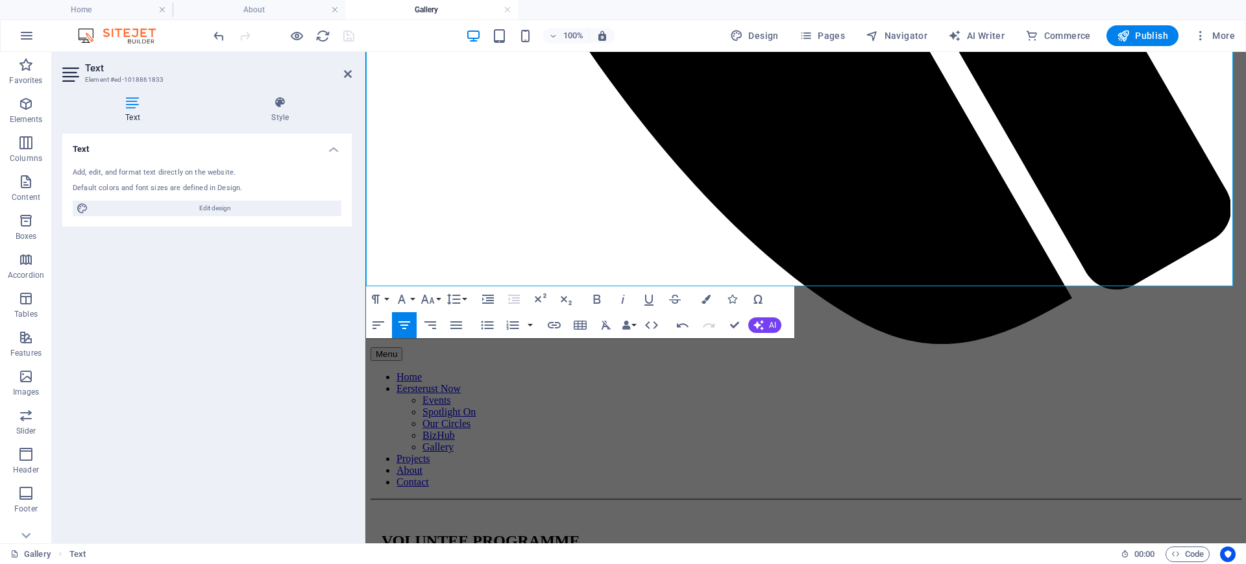
scroll to position [1060, 0]
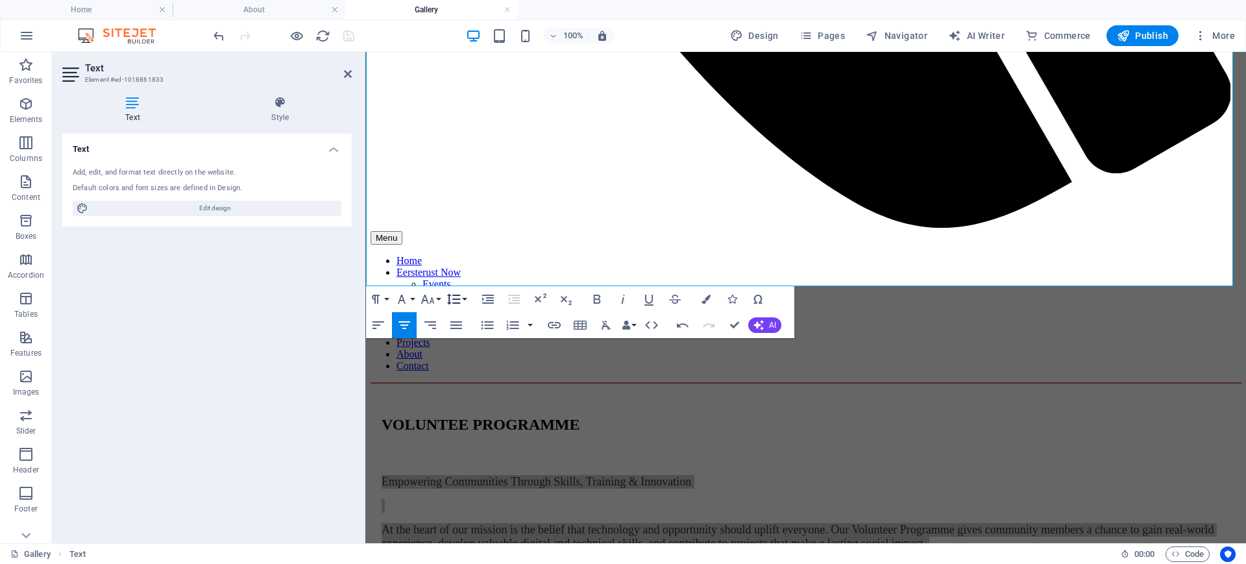
click at [465, 295] on button "Line Height" at bounding box center [456, 299] width 25 height 26
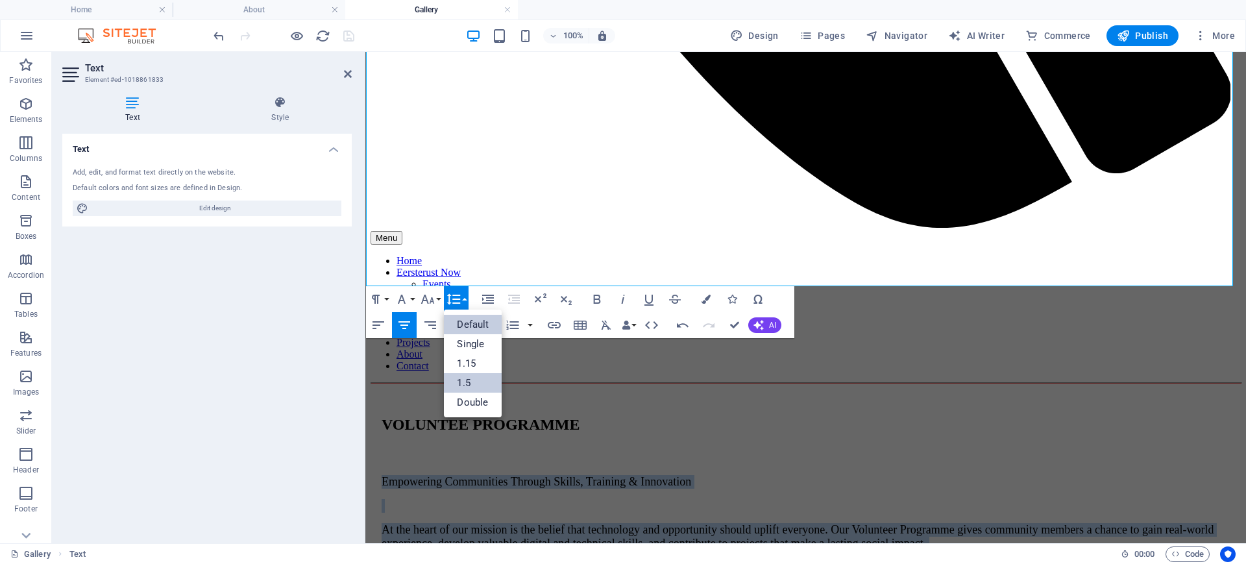
click at [476, 387] on link "1.5" at bounding box center [473, 382] width 58 height 19
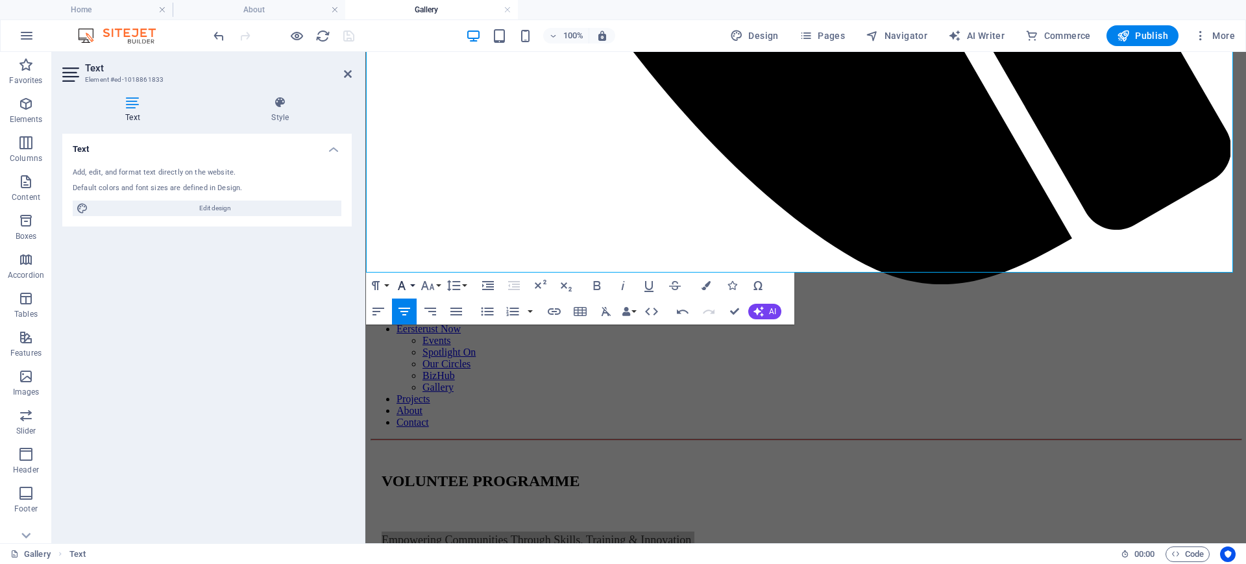
click at [408, 287] on icon "button" at bounding box center [402, 286] width 16 height 16
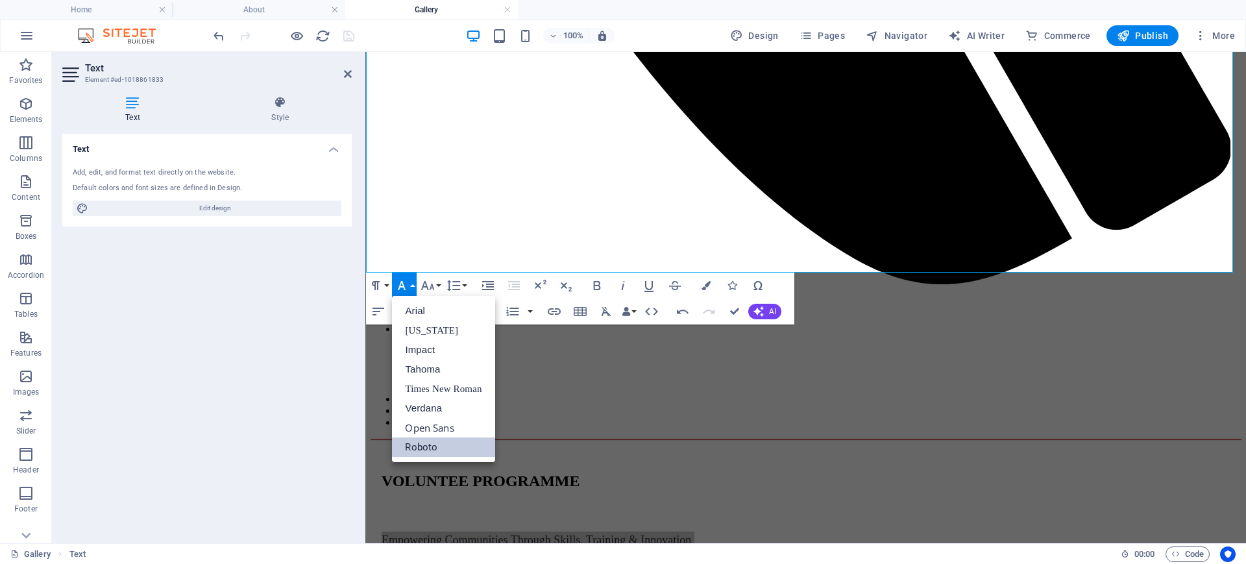
scroll to position [0, 0]
click at [426, 449] on link "Roboto" at bounding box center [443, 447] width 103 height 19
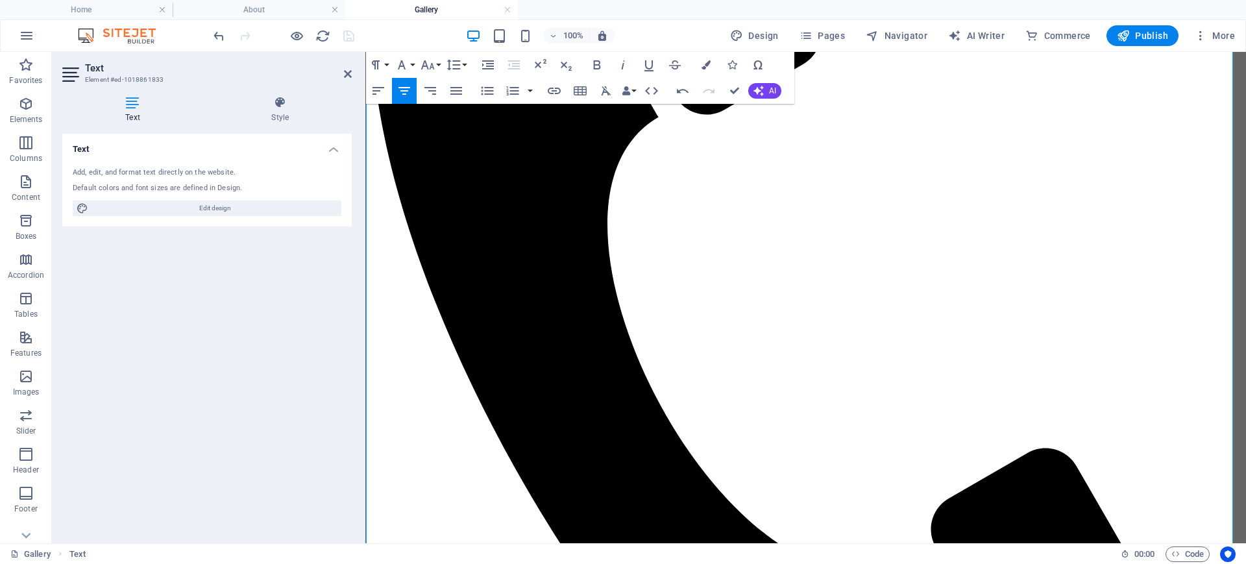
scroll to position [354, 0]
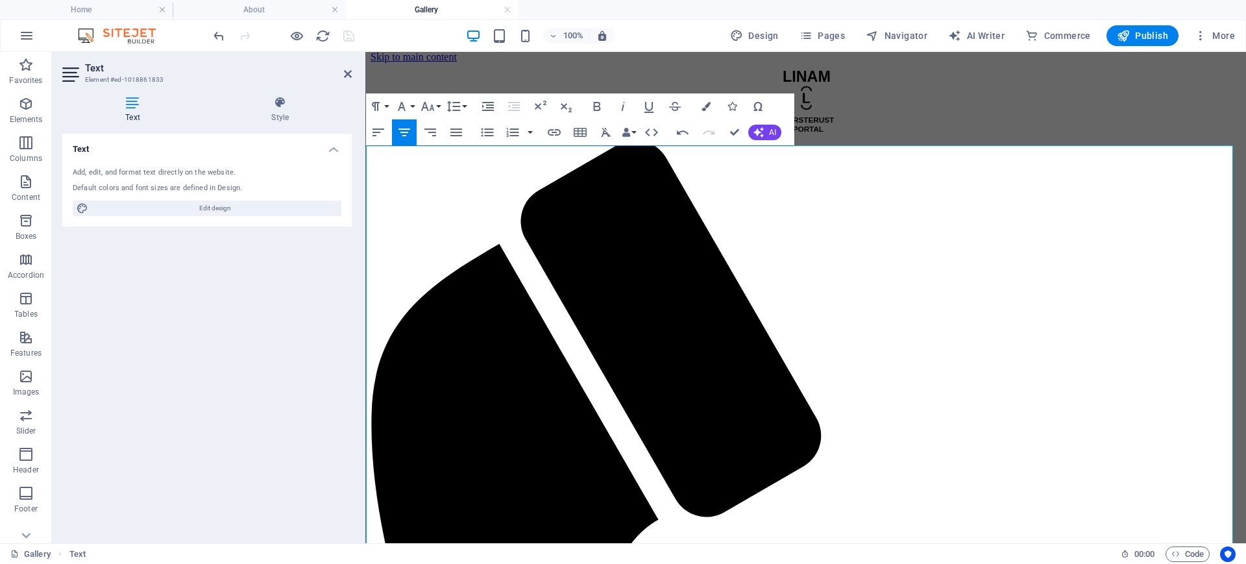
scroll to position [0, 0]
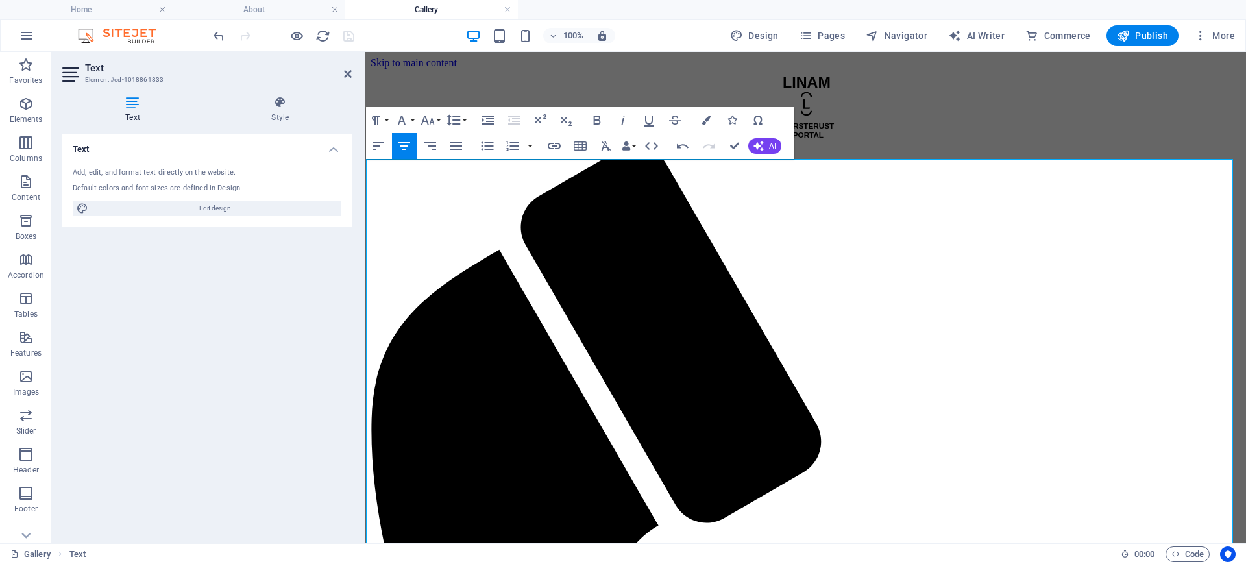
drag, startPoint x: 967, startPoint y: 221, endPoint x: 395, endPoint y: 164, distance: 574.7
click at [593, 121] on icon "button" at bounding box center [597, 120] width 16 height 16
drag, startPoint x: 558, startPoint y: 291, endPoint x: 542, endPoint y: 274, distance: 23.9
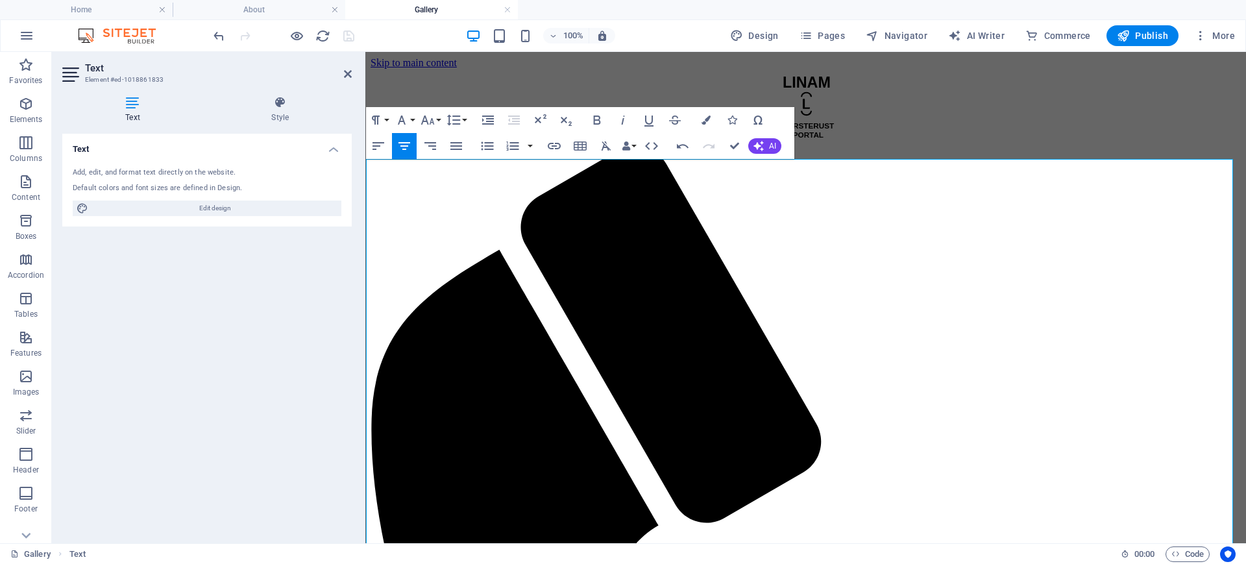
drag, startPoint x: 521, startPoint y: 254, endPoint x: 462, endPoint y: 257, distance: 59.8
click at [598, 119] on icon "button" at bounding box center [597, 120] width 7 height 9
drag, startPoint x: 1011, startPoint y: 255, endPoint x: 895, endPoint y: 253, distance: 115.6
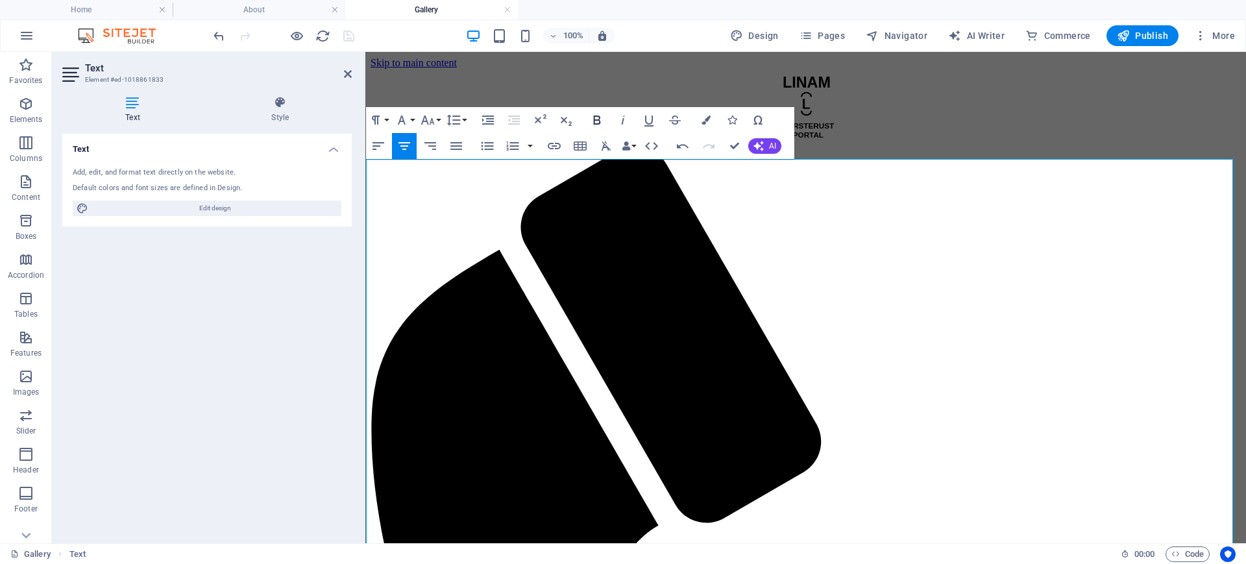
click at [600, 118] on icon "button" at bounding box center [597, 120] width 7 height 9
drag, startPoint x: 754, startPoint y: 307, endPoint x: 722, endPoint y: 307, distance: 31.2
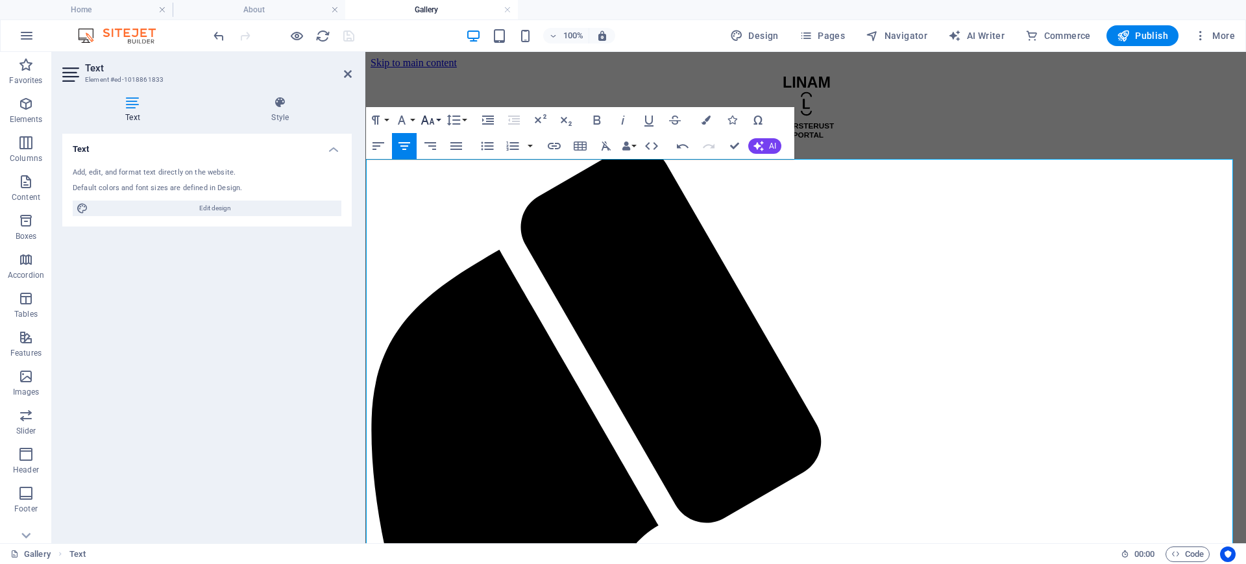
click at [431, 114] on icon "button" at bounding box center [428, 120] width 16 height 16
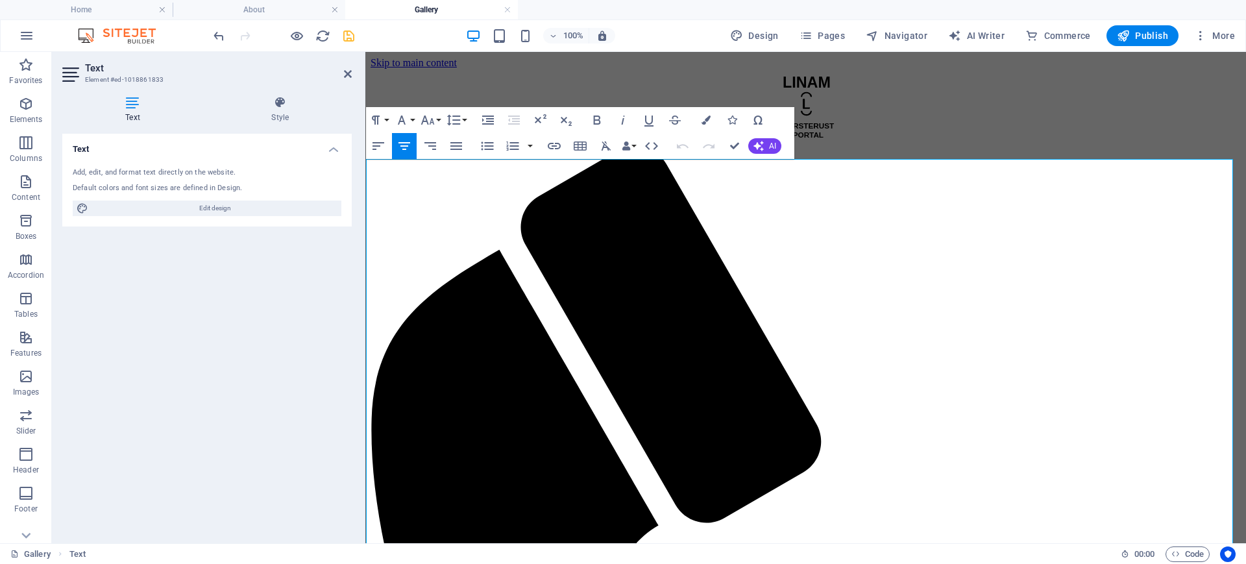
click at [432, 125] on icon "button" at bounding box center [428, 120] width 16 height 16
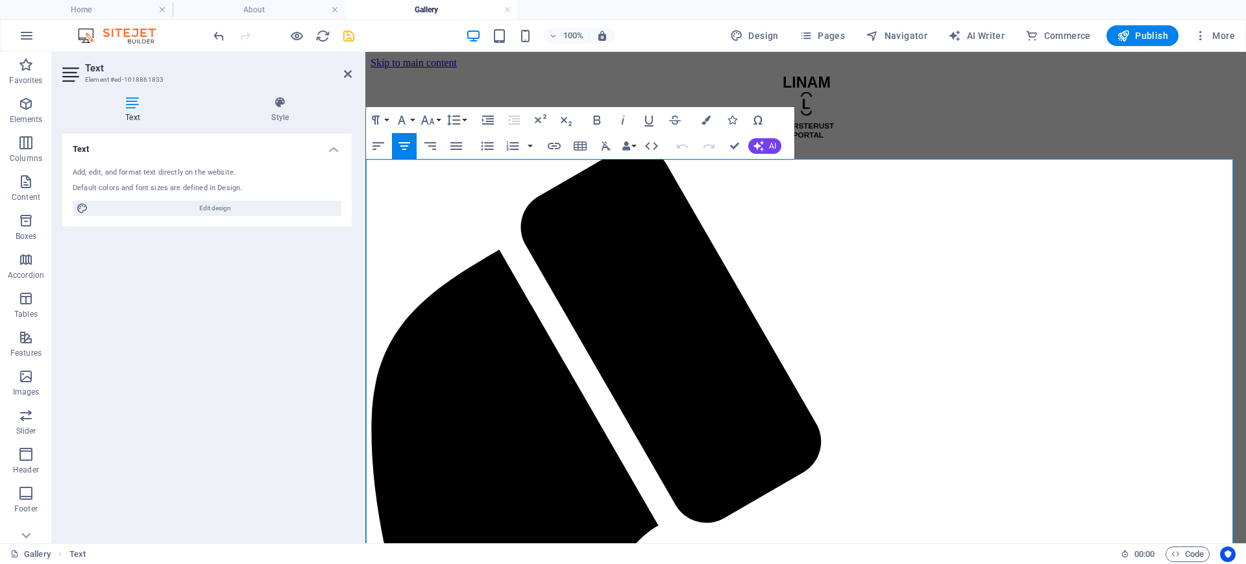
drag, startPoint x: 1018, startPoint y: 223, endPoint x: 590, endPoint y: 223, distance: 427.8
click at [441, 123] on button "Font Size" at bounding box center [430, 120] width 25 height 26
click at [442, 175] on link "24" at bounding box center [441, 176] width 47 height 19
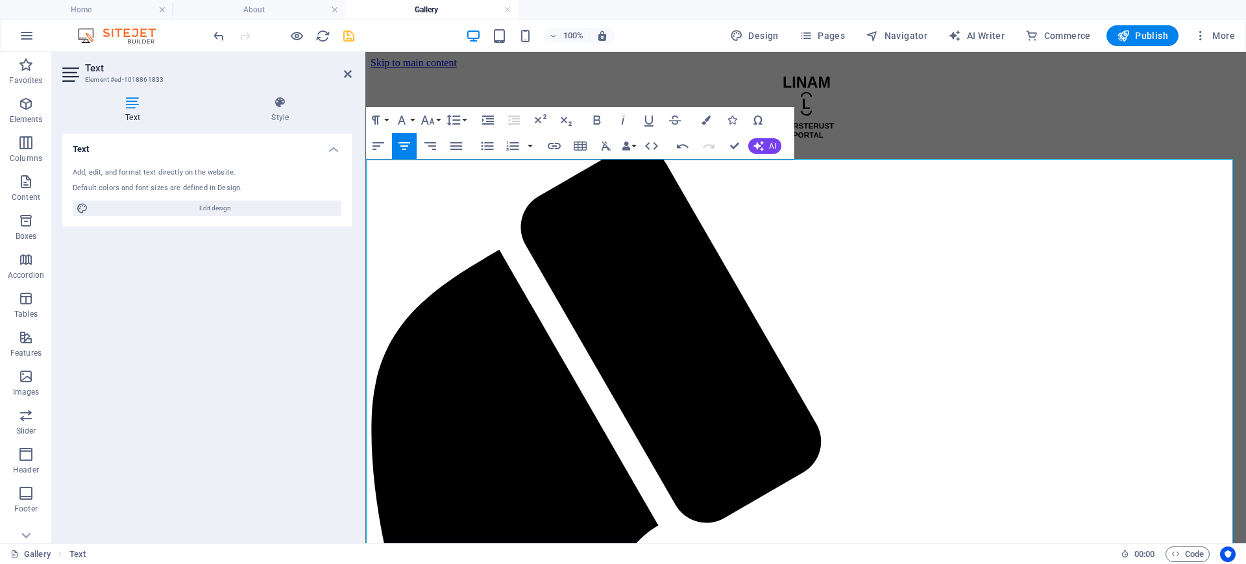
drag, startPoint x: 1144, startPoint y: 285, endPoint x: 361, endPoint y: 264, distance: 783.1
click at [465, 119] on button "Line Height" at bounding box center [456, 120] width 25 height 26
click at [436, 118] on button "Font Size" at bounding box center [430, 120] width 25 height 26
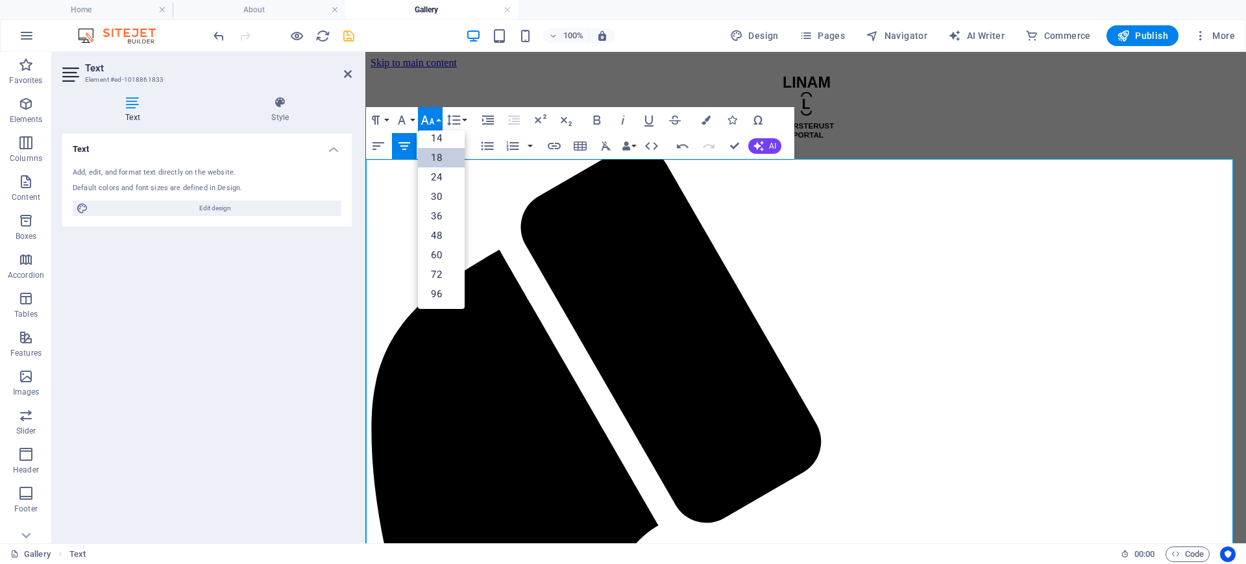
scroll to position [105, 0]
click at [439, 161] on link "18" at bounding box center [441, 157] width 47 height 19
drag, startPoint x: 874, startPoint y: 321, endPoint x: 722, endPoint y: 316, distance: 152.0
click at [437, 118] on button "Font Size" at bounding box center [430, 120] width 25 height 26
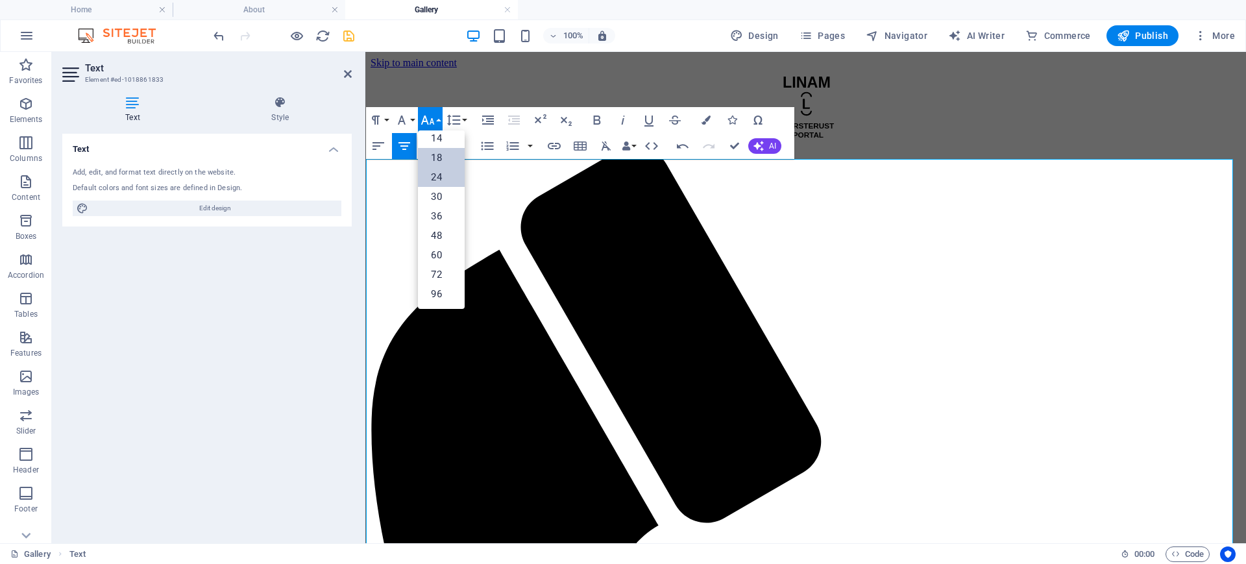
click at [442, 176] on link "24" at bounding box center [441, 176] width 47 height 19
drag, startPoint x: 868, startPoint y: 321, endPoint x: 677, endPoint y: 319, distance: 190.9
click at [598, 124] on icon "button" at bounding box center [597, 120] width 7 height 9
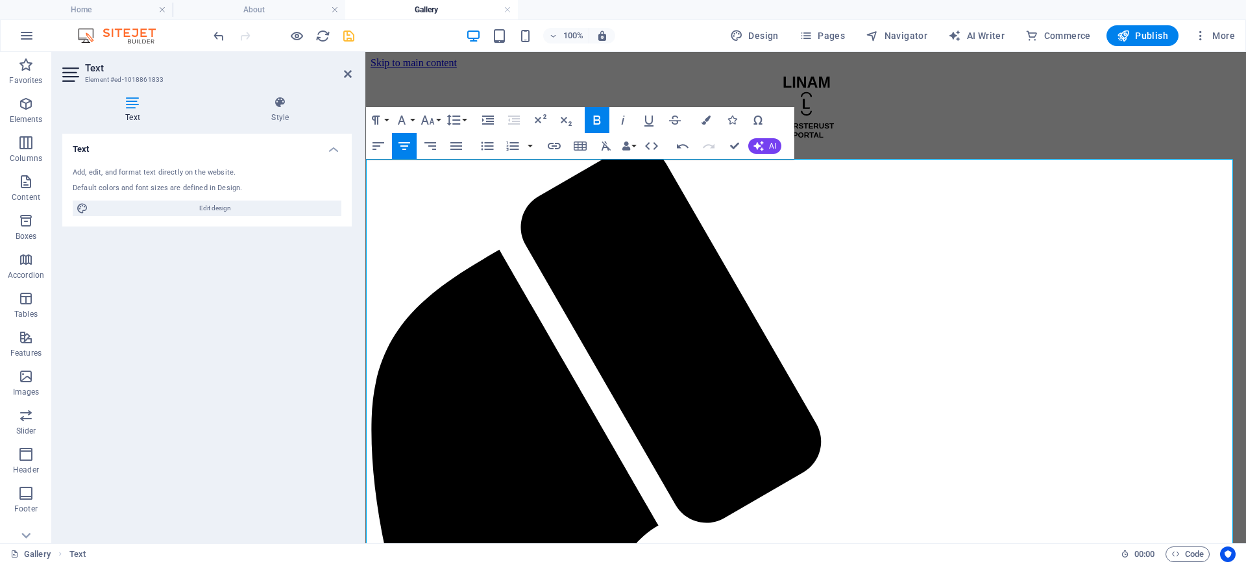
drag, startPoint x: 868, startPoint y: 426, endPoint x: 698, endPoint y: 434, distance: 169.6
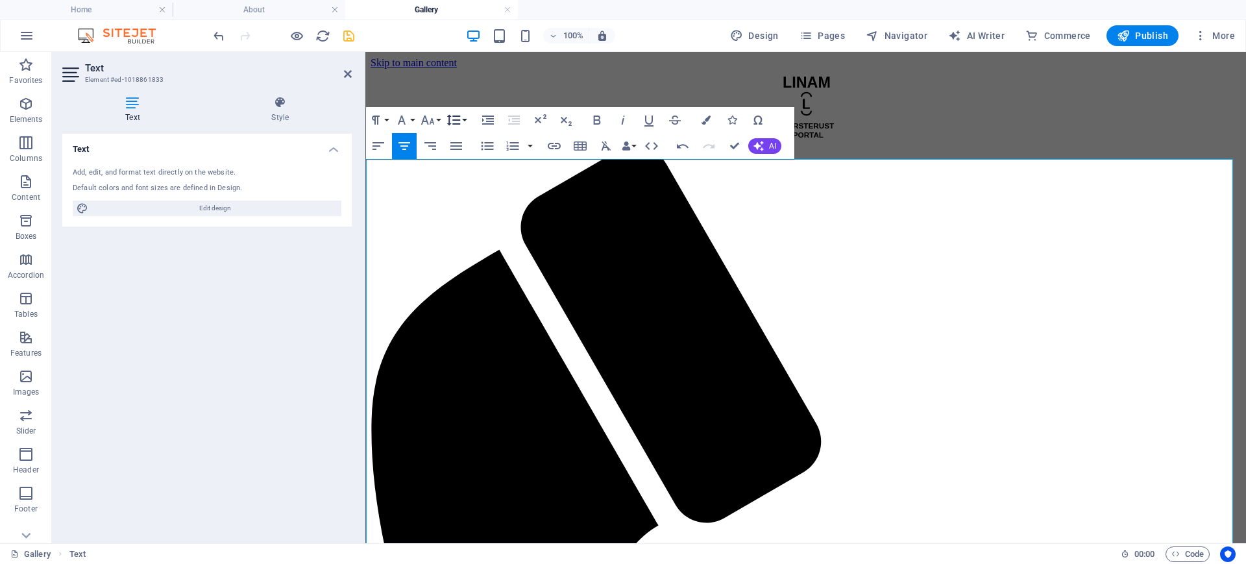
click at [455, 121] on icon "button" at bounding box center [454, 120] width 16 height 16
click at [433, 125] on icon "button" at bounding box center [428, 120] width 16 height 16
click at [433, 178] on link "24" at bounding box center [441, 176] width 47 height 19
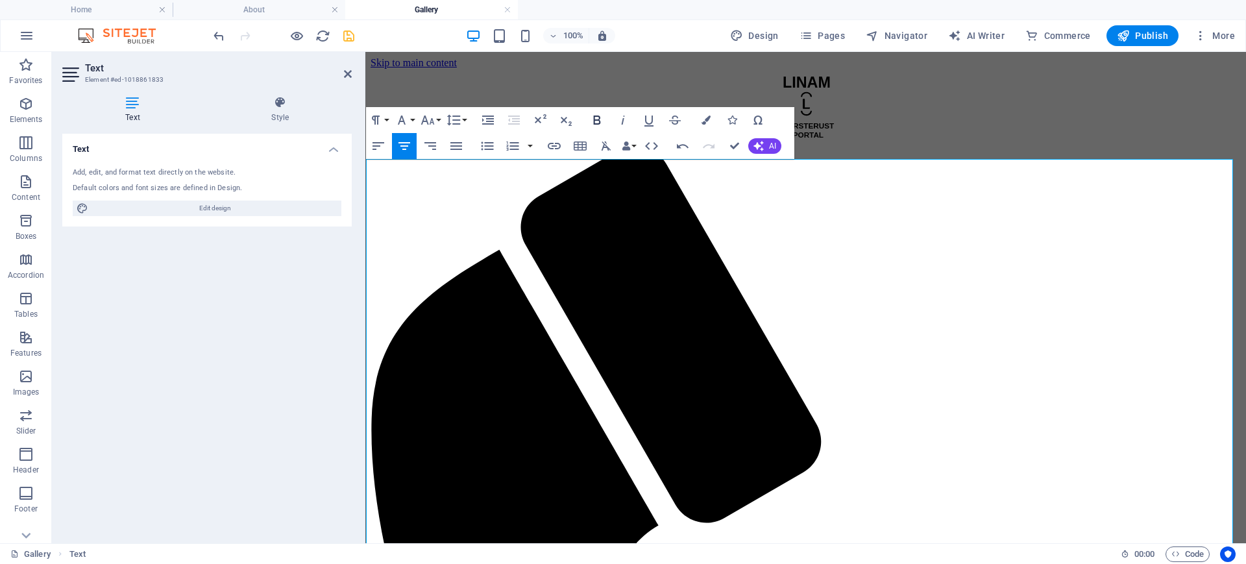
click at [599, 121] on icon "button" at bounding box center [597, 120] width 16 height 16
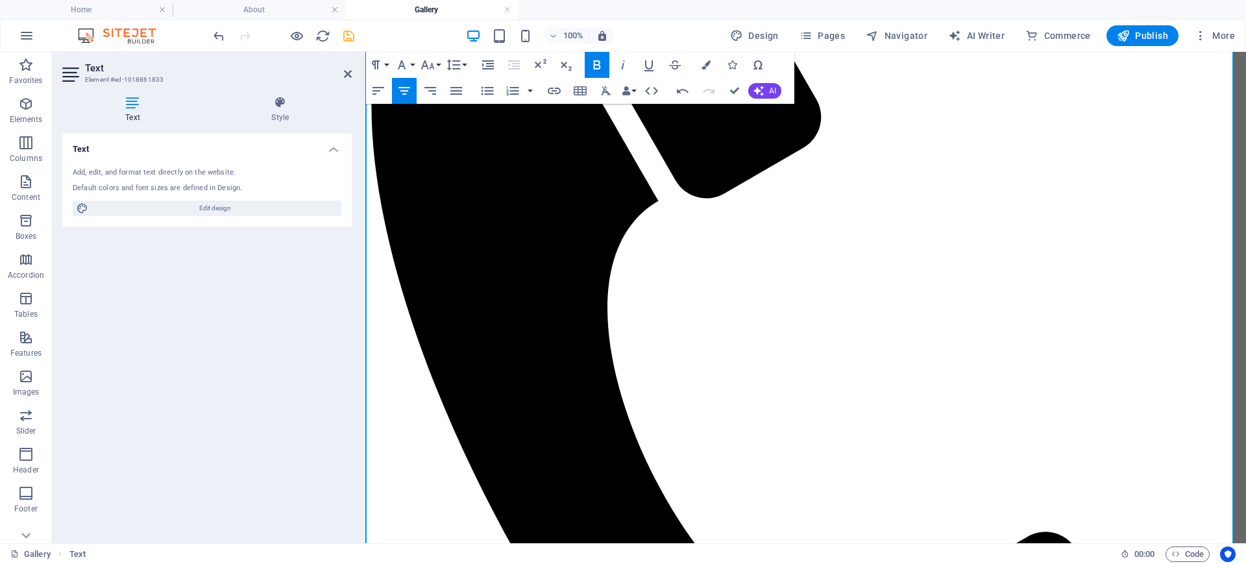
drag, startPoint x: 1085, startPoint y: 356, endPoint x: 551, endPoint y: 158, distance: 570.0
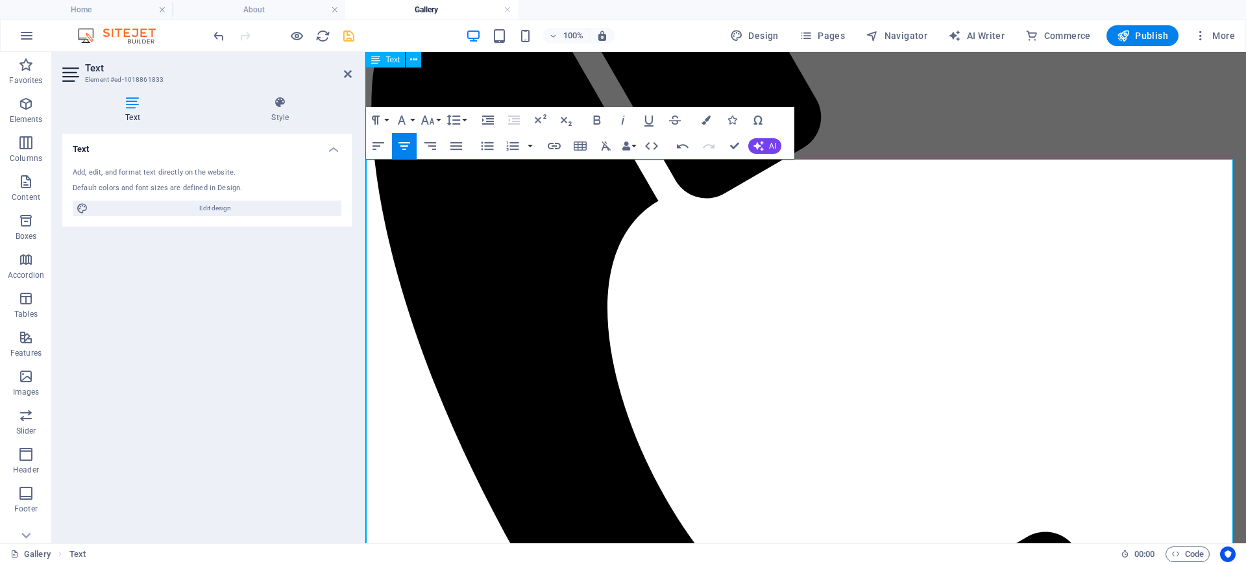
scroll to position [0, 0]
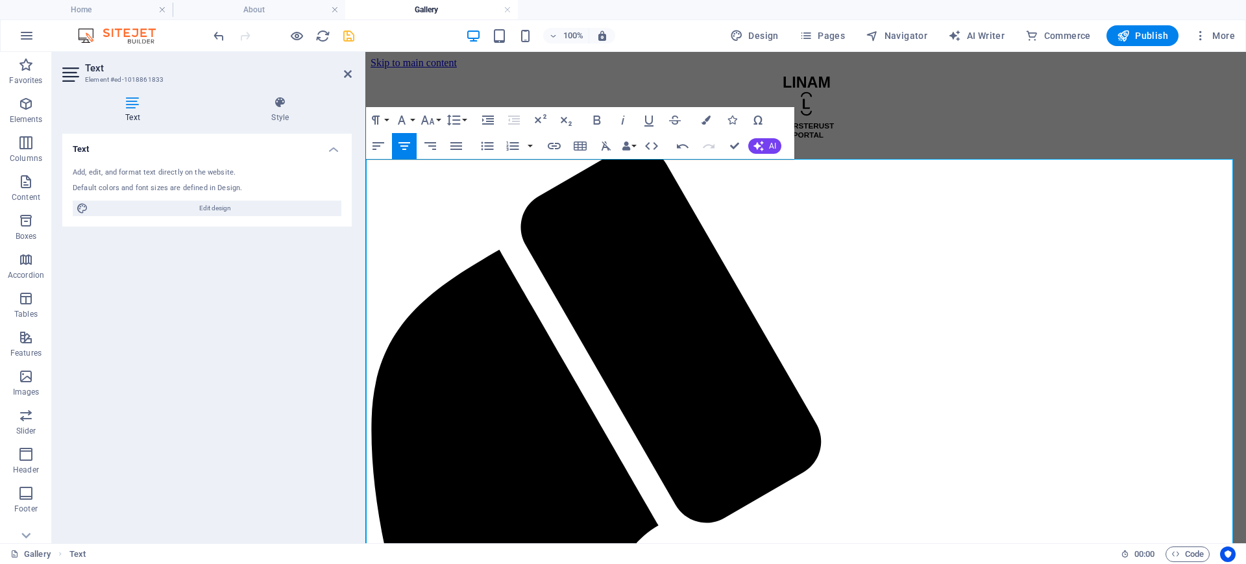
drag, startPoint x: 1020, startPoint y: 471, endPoint x: 566, endPoint y: 471, distance: 454.4
click at [649, 127] on icon "button" at bounding box center [649, 120] width 16 height 16
drag, startPoint x: 665, startPoint y: 500, endPoint x: 508, endPoint y: 500, distance: 156.4
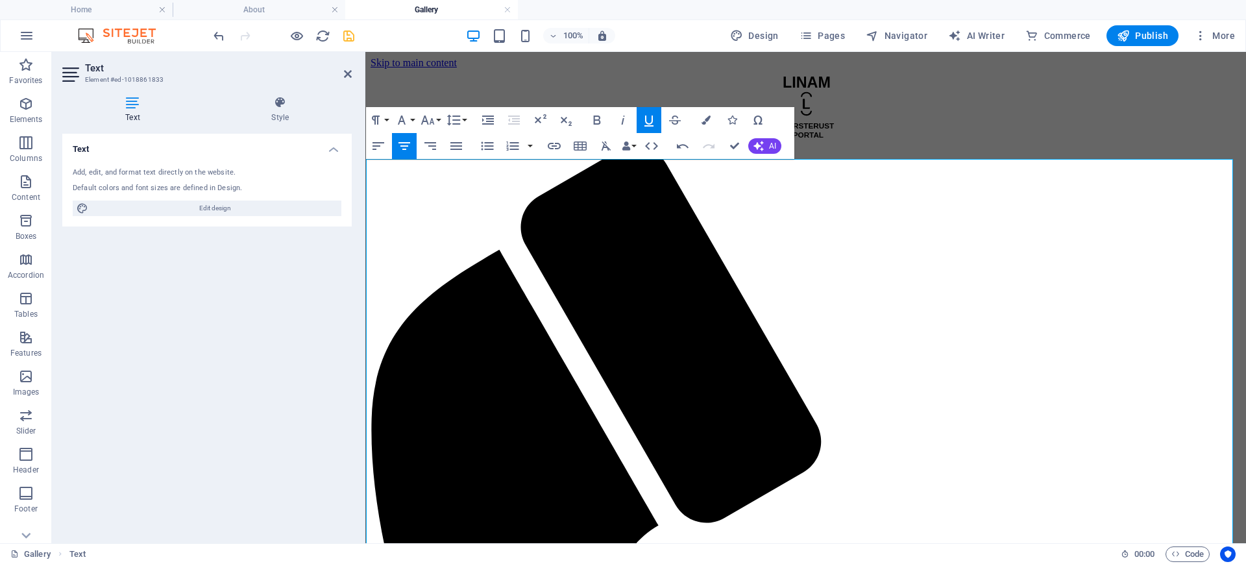
click at [597, 125] on icon "button" at bounding box center [597, 120] width 16 height 16
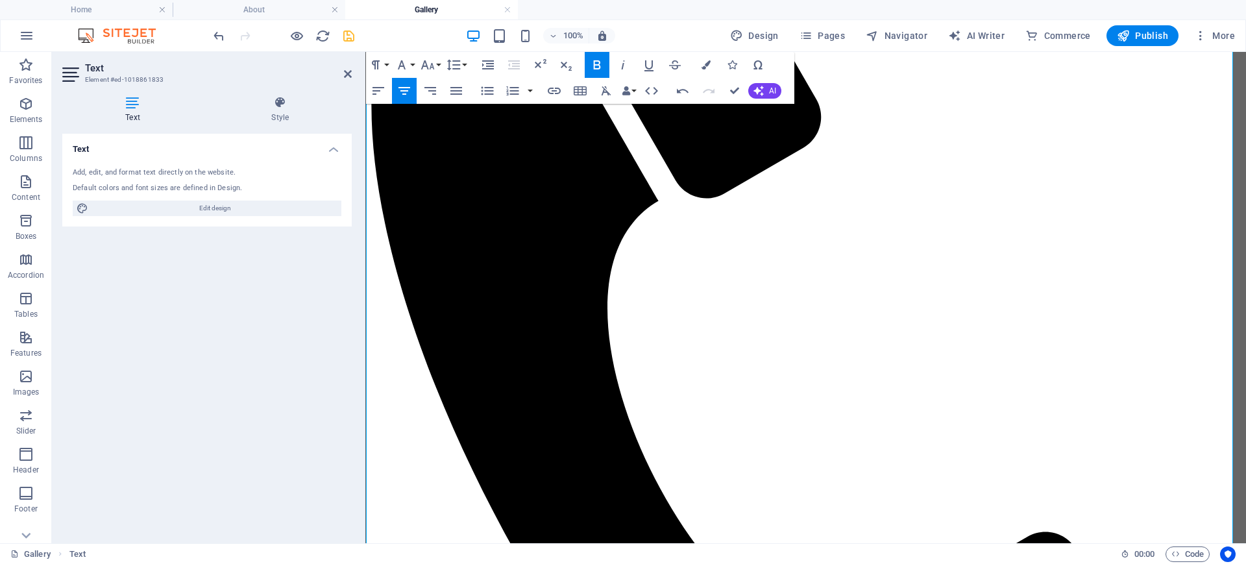
drag, startPoint x: 664, startPoint y: 210, endPoint x: 504, endPoint y: 212, distance: 160.4
click at [601, 67] on icon "button" at bounding box center [597, 65] width 16 height 16
drag, startPoint x: 652, startPoint y: 251, endPoint x: 502, endPoint y: 256, distance: 150.7
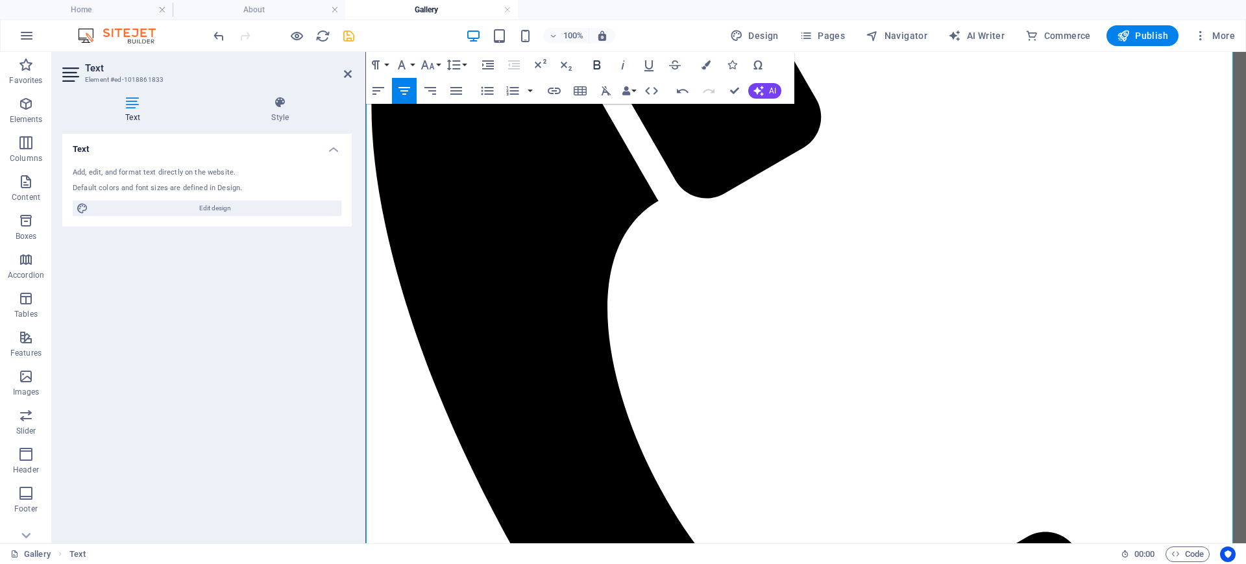
click at [598, 64] on icon "button" at bounding box center [597, 64] width 7 height 9
drag, startPoint x: 607, startPoint y: 286, endPoint x: 443, endPoint y: 286, distance: 163.6
click at [594, 64] on icon "button" at bounding box center [597, 65] width 16 height 16
drag, startPoint x: 691, startPoint y: 321, endPoint x: 530, endPoint y: 322, distance: 161.0
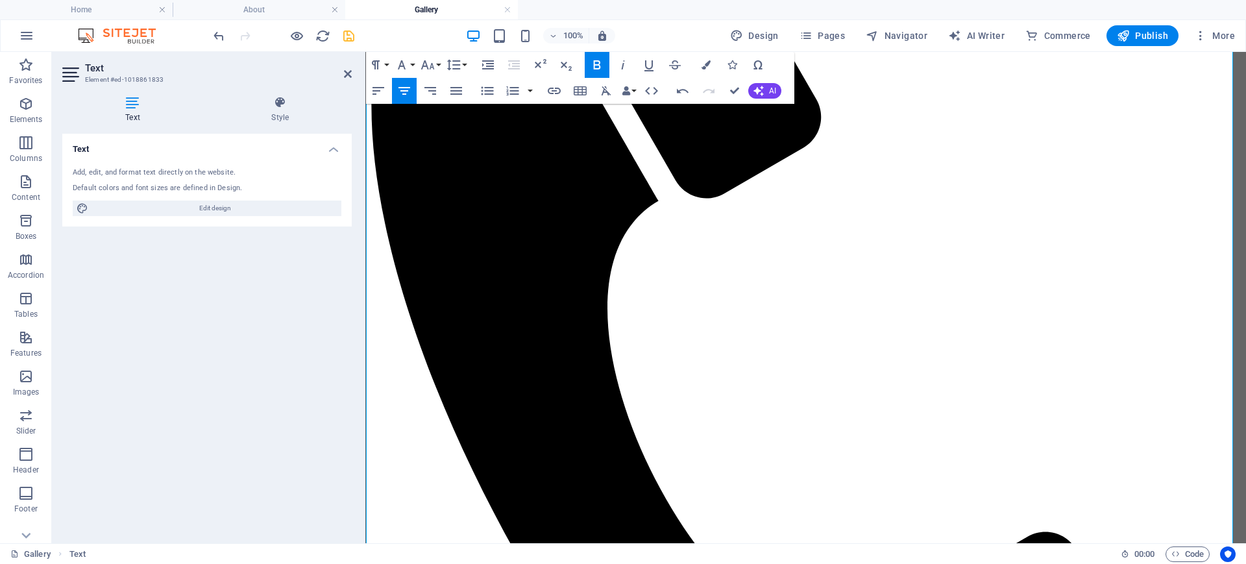
click at [600, 64] on icon "button" at bounding box center [597, 65] width 16 height 16
drag, startPoint x: 721, startPoint y: 354, endPoint x: 539, endPoint y: 360, distance: 181.9
click at [595, 69] on icon "button" at bounding box center [597, 64] width 7 height 9
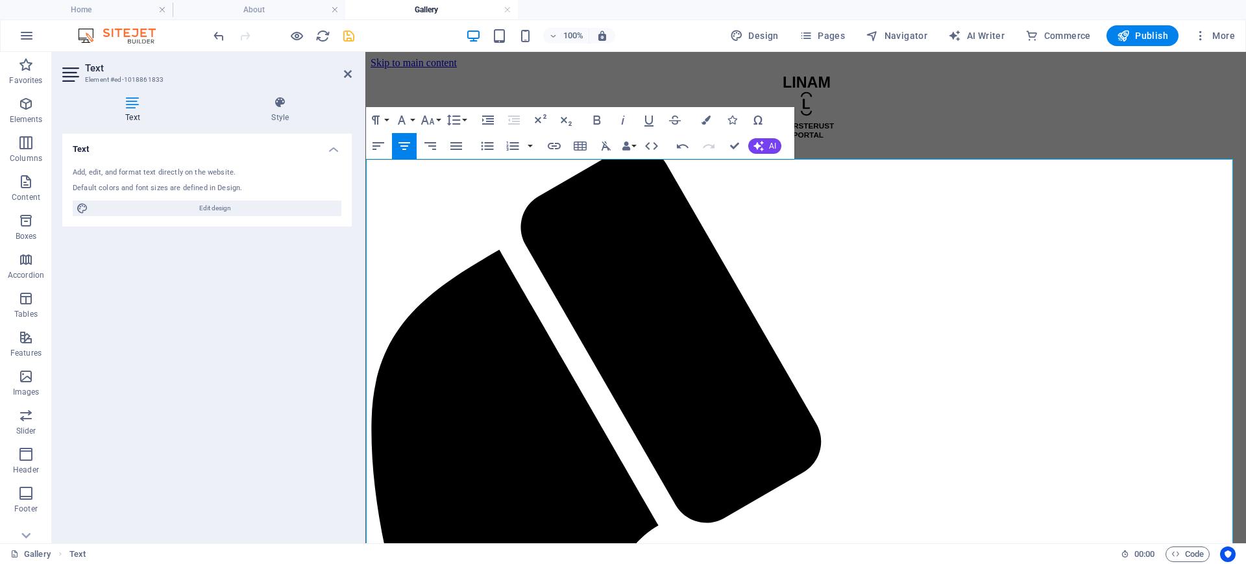
drag, startPoint x: 1016, startPoint y: 467, endPoint x: 493, endPoint y: 445, distance: 523.6
click at [595, 116] on icon "button" at bounding box center [597, 120] width 7 height 9
click at [650, 120] on icon "button" at bounding box center [649, 120] width 16 height 16
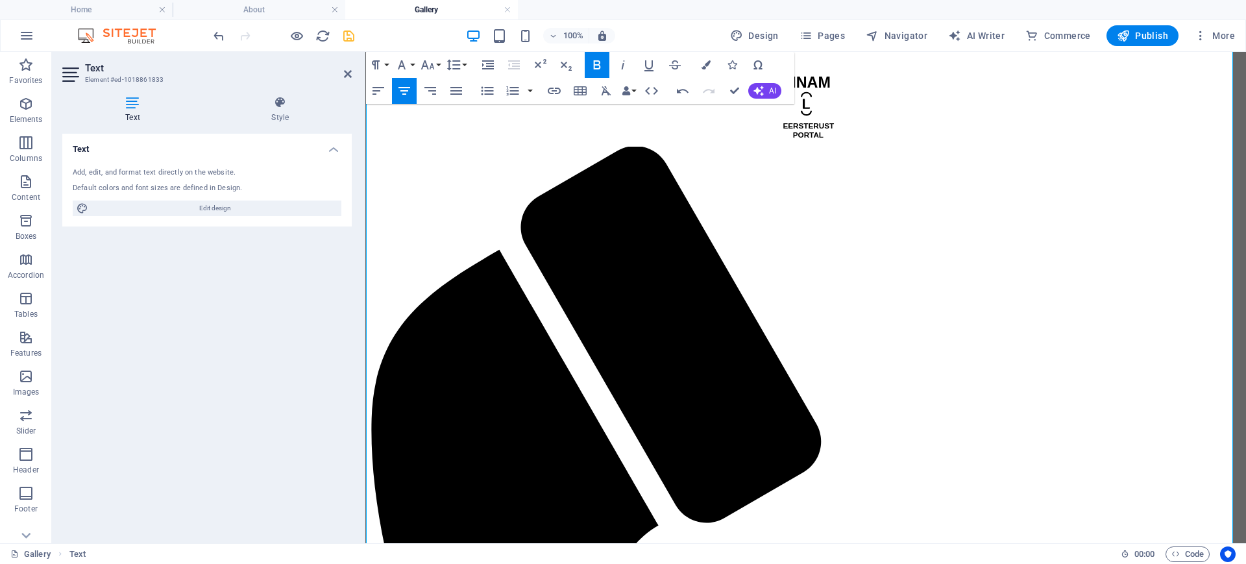
scroll to position [325, 0]
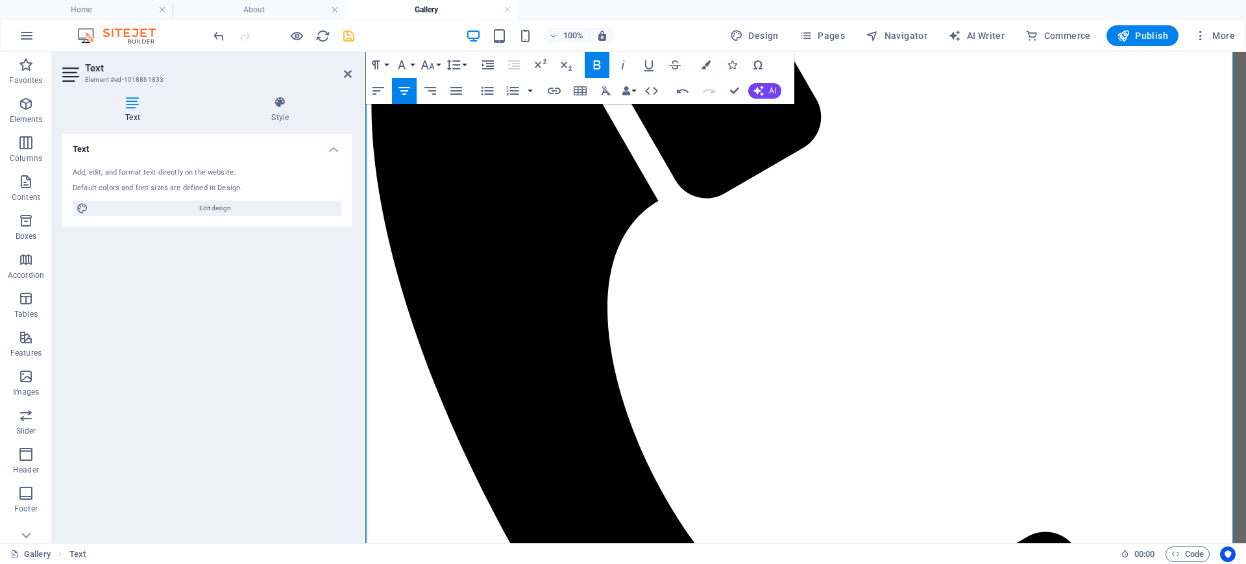
drag, startPoint x: 857, startPoint y: 386, endPoint x: 609, endPoint y: 377, distance: 248.8
click at [600, 67] on icon "button" at bounding box center [597, 64] width 7 height 9
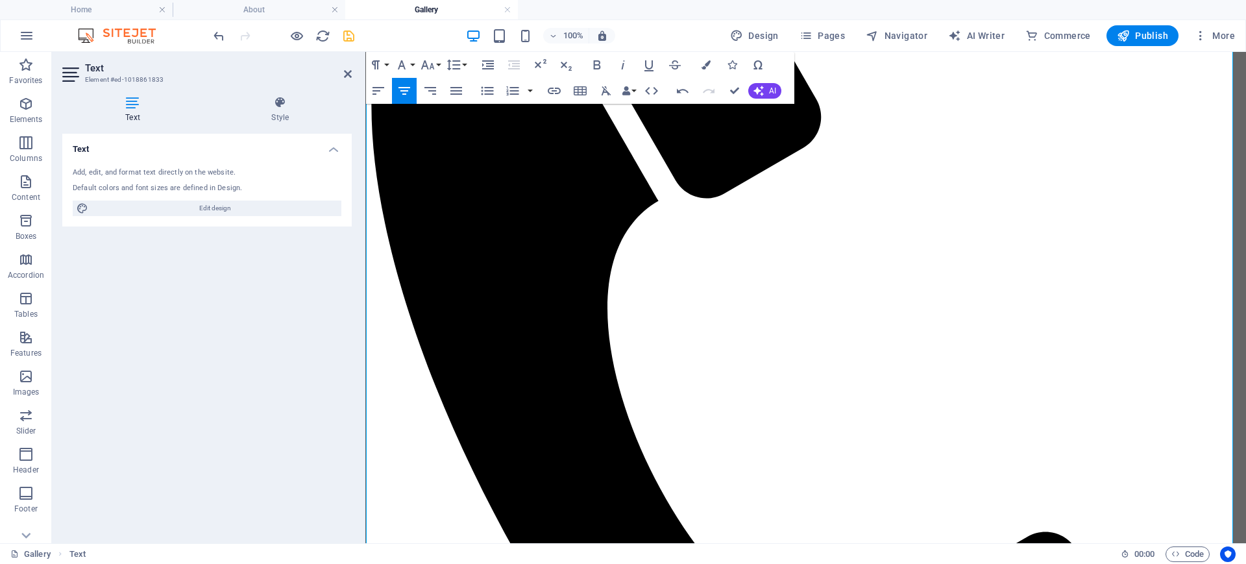
drag, startPoint x: 984, startPoint y: 459, endPoint x: 802, endPoint y: 461, distance: 181.8
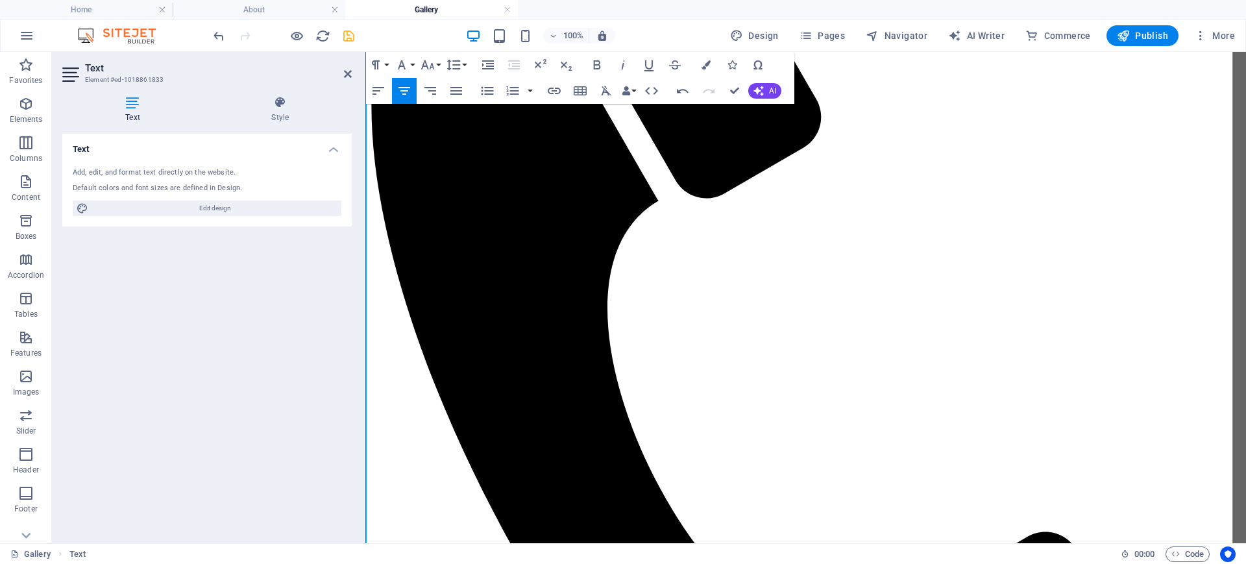
drag, startPoint x: 953, startPoint y: 534, endPoint x: 830, endPoint y: 524, distance: 123.7
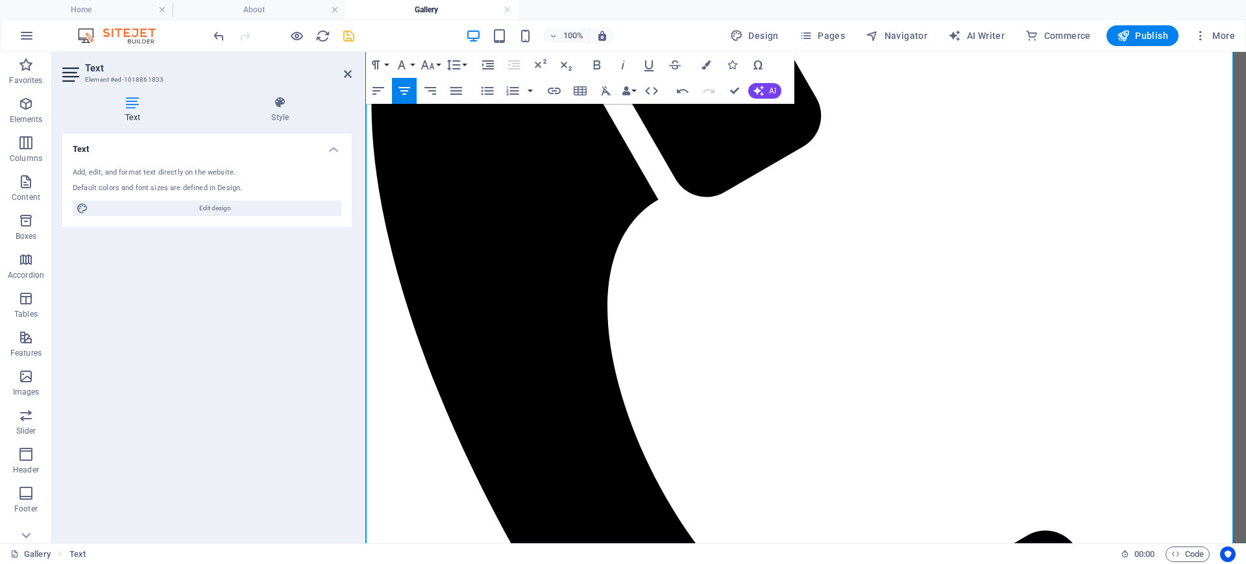
drag, startPoint x: 970, startPoint y: 526, endPoint x: 580, endPoint y: 516, distance: 390.2
drag, startPoint x: 850, startPoint y: 386, endPoint x: 717, endPoint y: 381, distance: 132.5
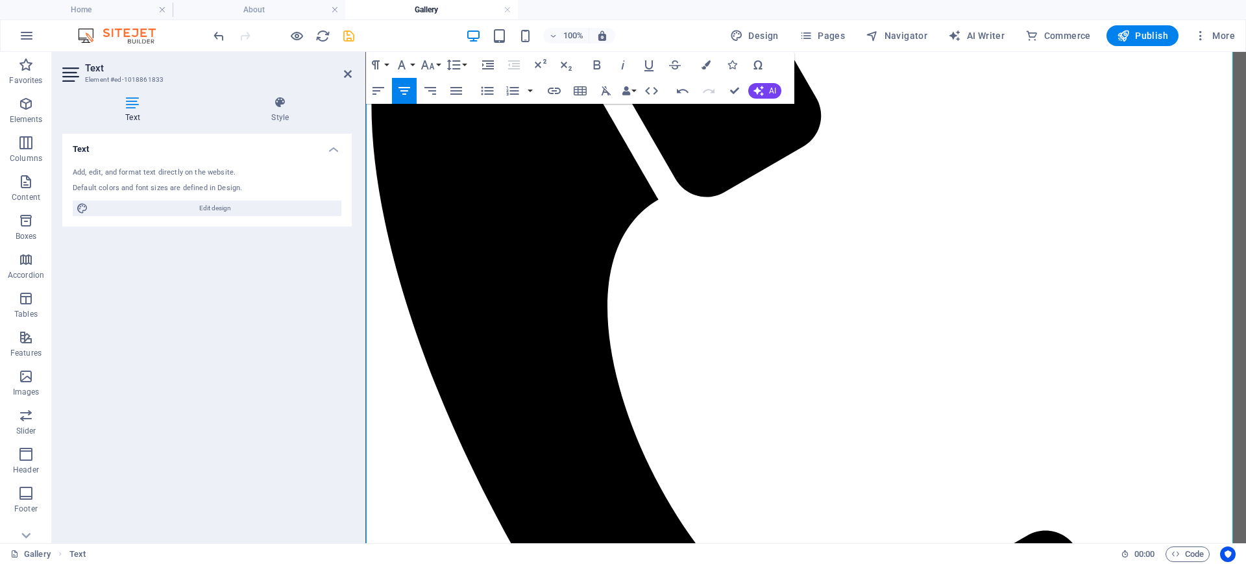
click at [435, 69] on icon "button" at bounding box center [428, 65] width 16 height 16
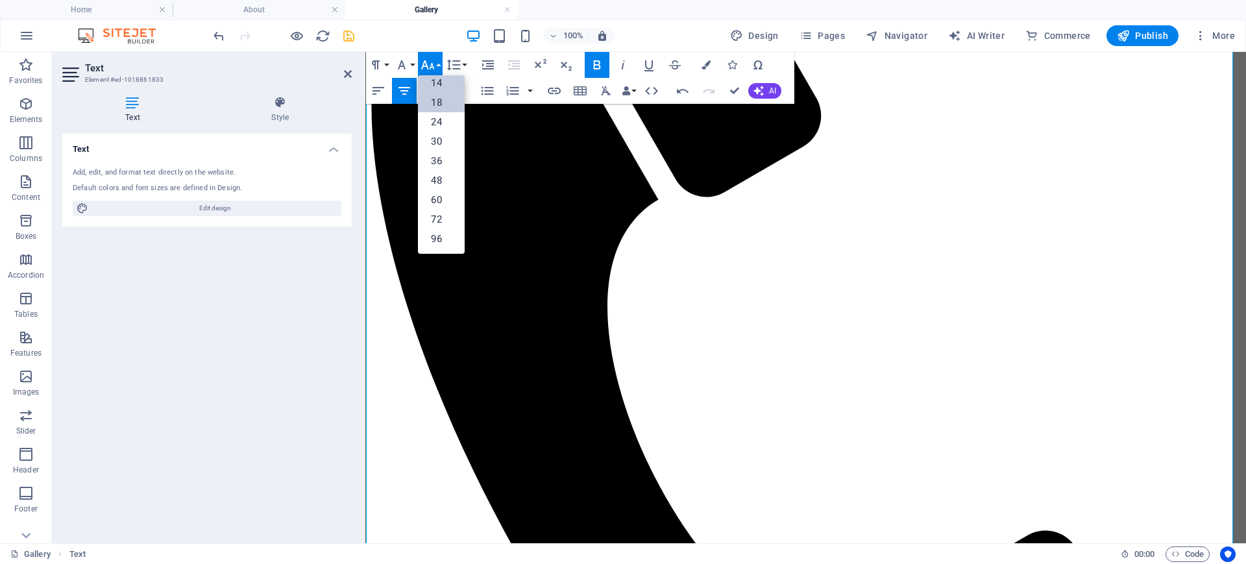
scroll to position [105, 0]
click at [438, 128] on link "24" at bounding box center [441, 121] width 47 height 19
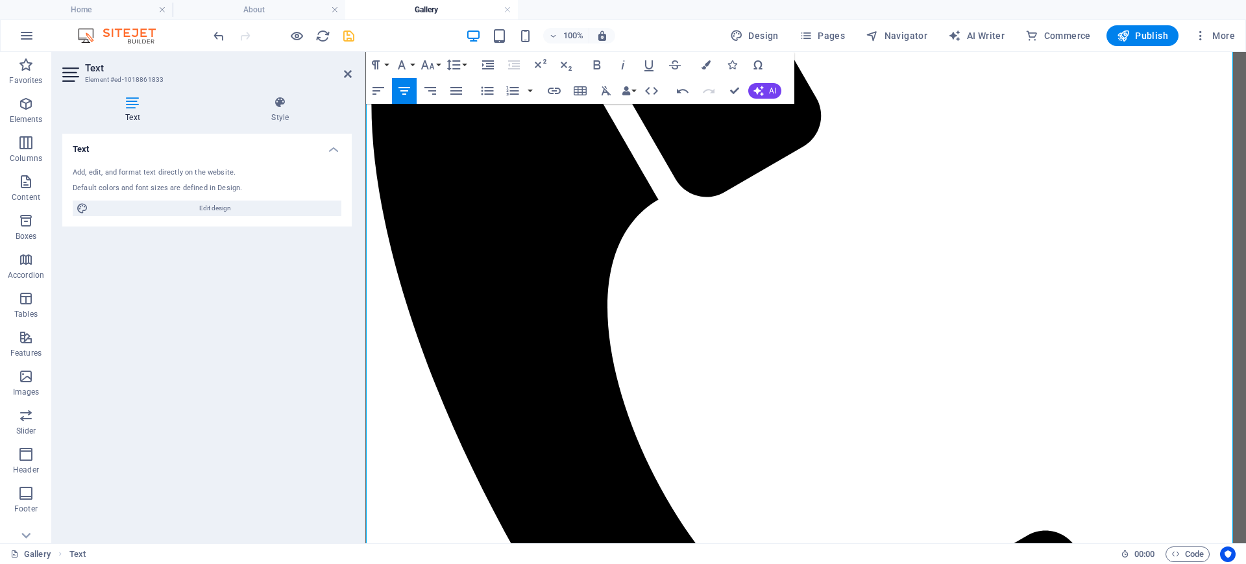
drag, startPoint x: 763, startPoint y: 459, endPoint x: 613, endPoint y: 459, distance: 149.9
click at [430, 65] on icon "button" at bounding box center [428, 65] width 16 height 16
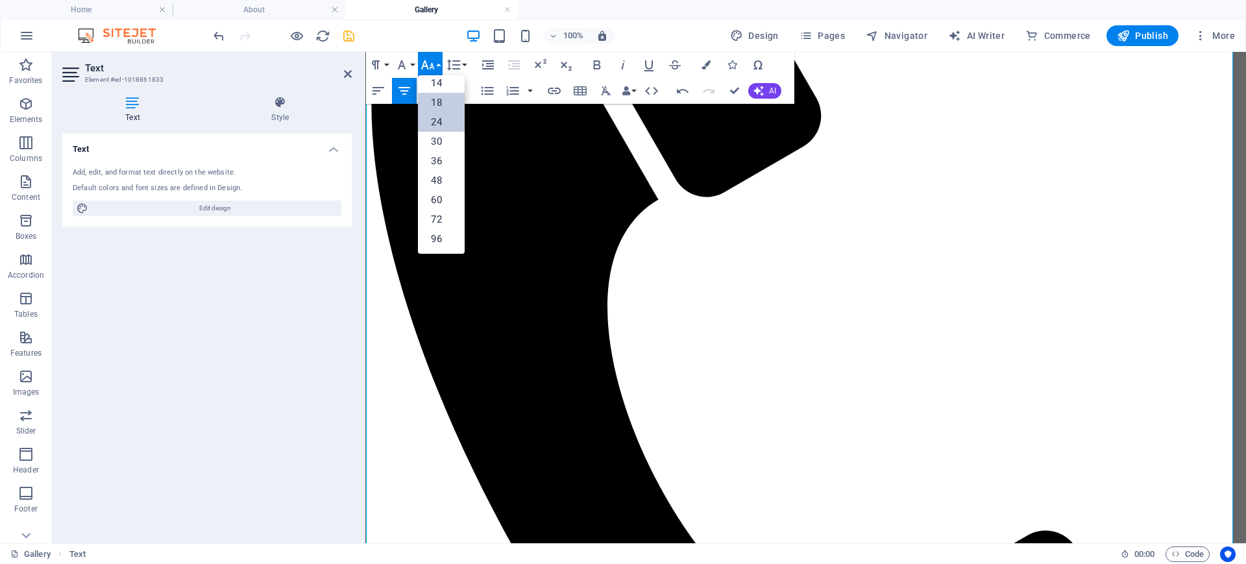
click at [442, 126] on link "24" at bounding box center [441, 121] width 47 height 19
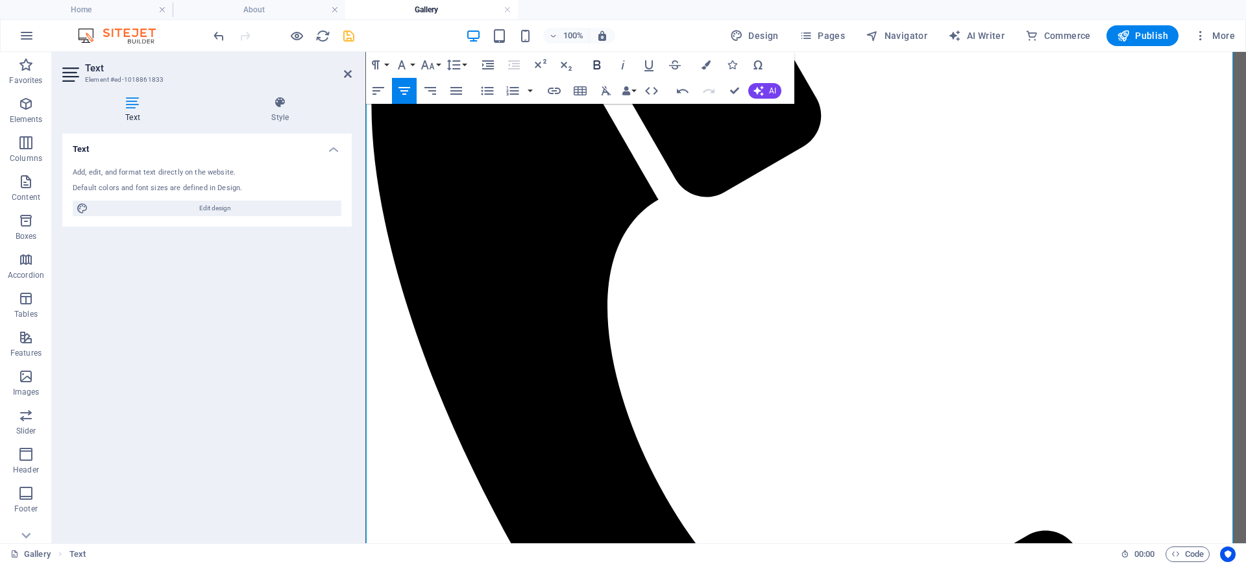
click at [600, 65] on icon "button" at bounding box center [597, 64] width 7 height 9
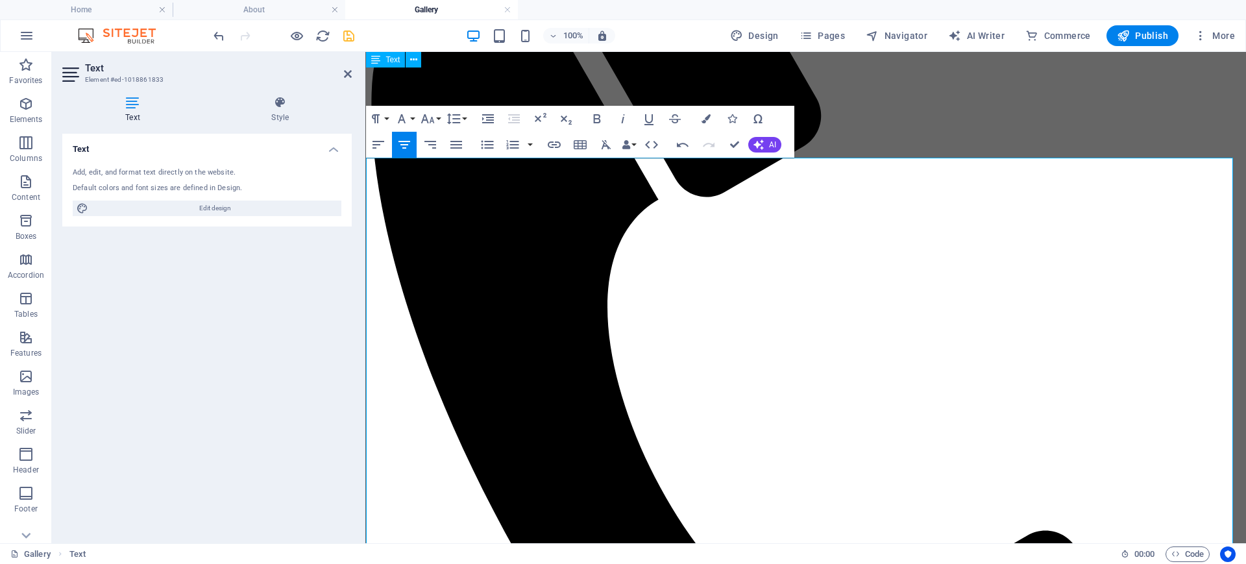
scroll to position [0, 0]
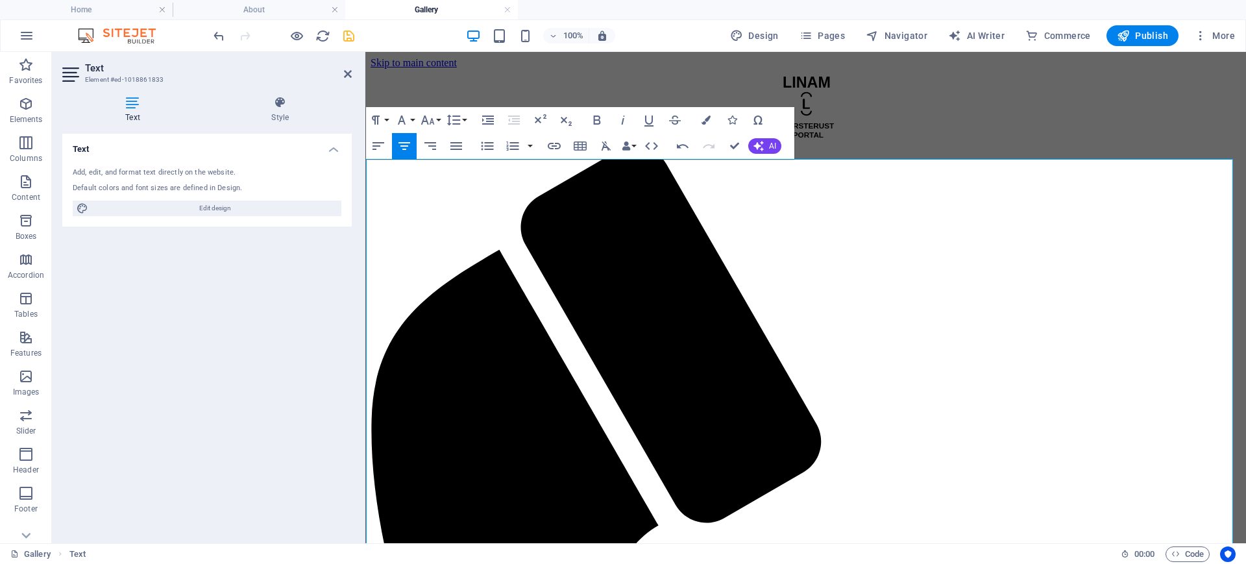
drag, startPoint x: 556, startPoint y: 234, endPoint x: 1067, endPoint y: 231, distance: 510.2
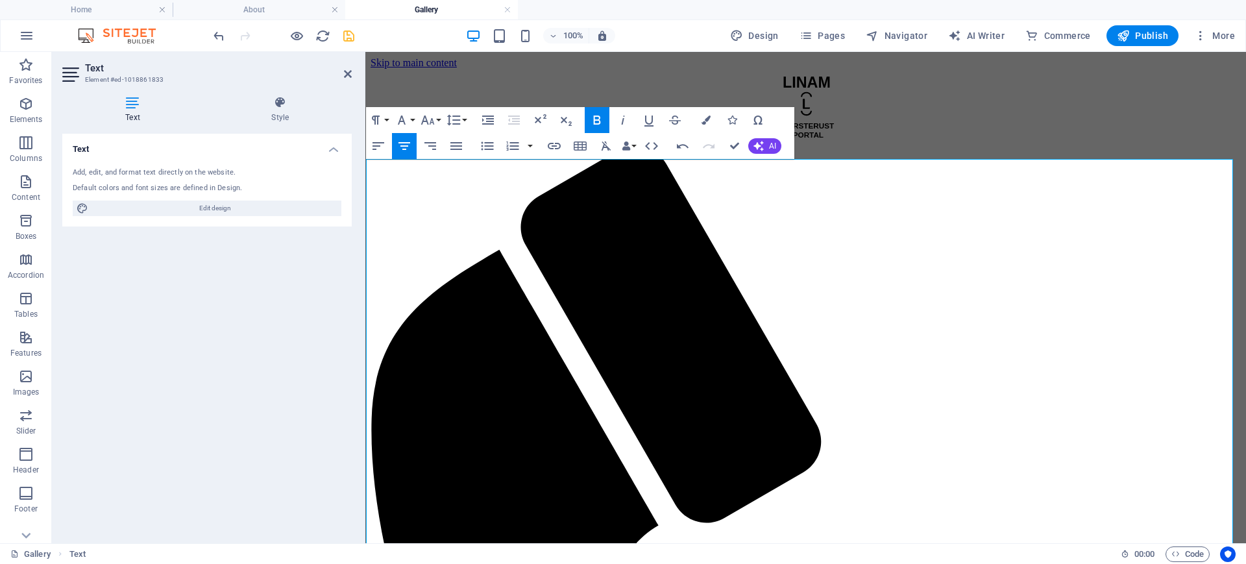
drag, startPoint x: 1011, startPoint y: 466, endPoint x: 1498, endPoint y: 612, distance: 508.3
drag, startPoint x: 986, startPoint y: 465, endPoint x: 595, endPoint y: 467, distance: 390.8
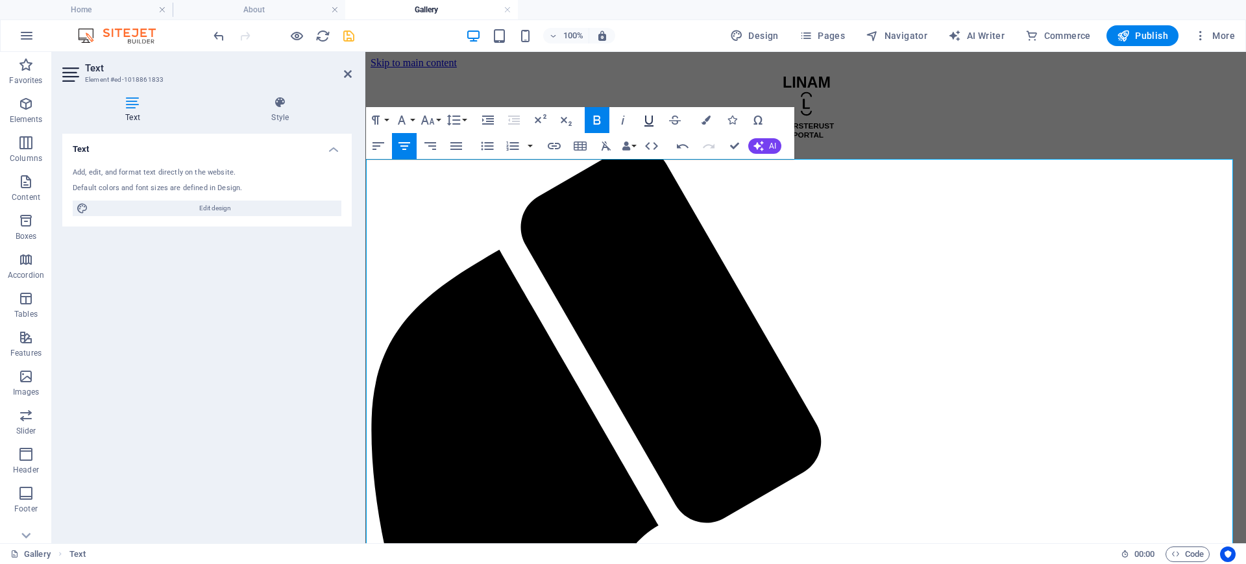
click at [648, 121] on icon "button" at bounding box center [649, 120] width 16 height 16
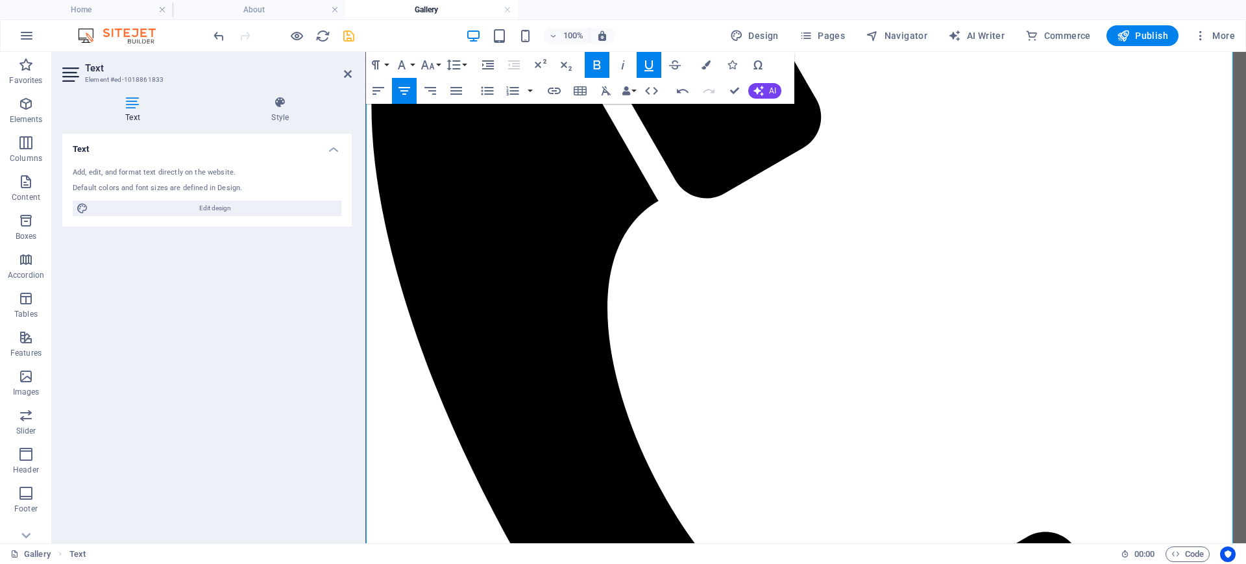
scroll to position [649, 0]
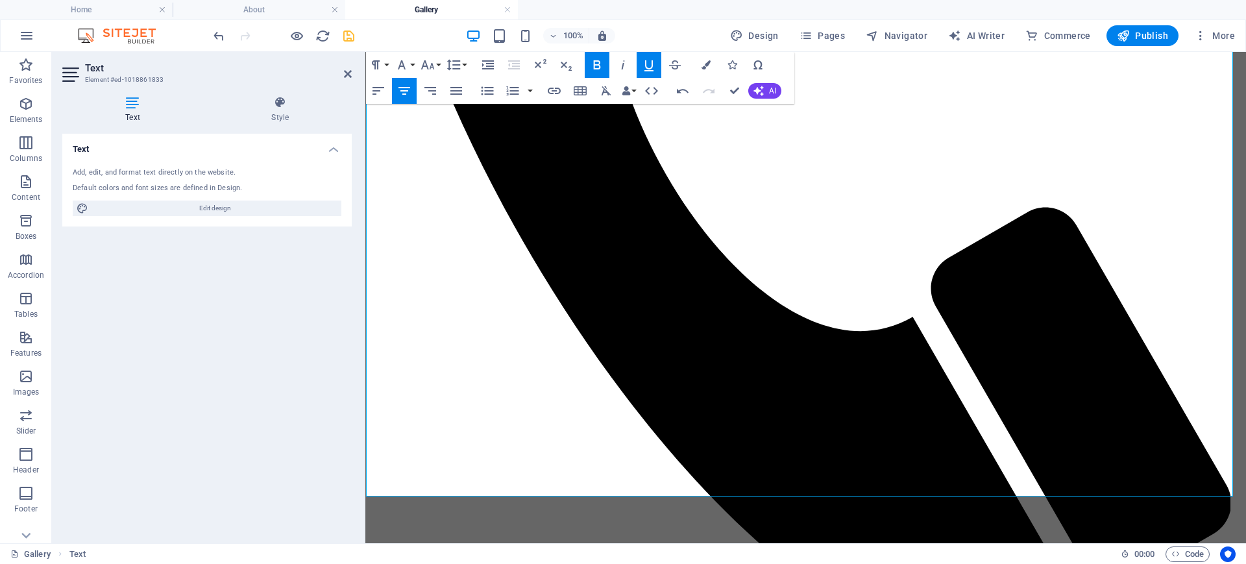
drag, startPoint x: 856, startPoint y: 253, endPoint x: 678, endPoint y: 240, distance: 177.6
click at [438, 68] on button "Font Size" at bounding box center [430, 65] width 25 height 26
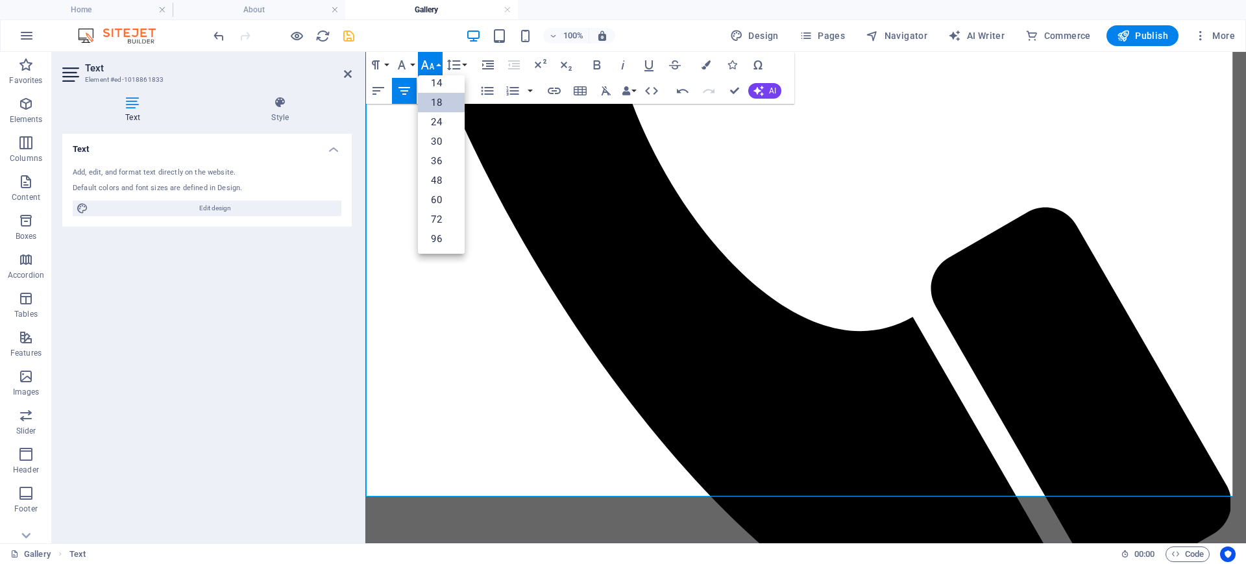
scroll to position [105, 0]
click at [437, 127] on link "24" at bounding box center [441, 121] width 47 height 19
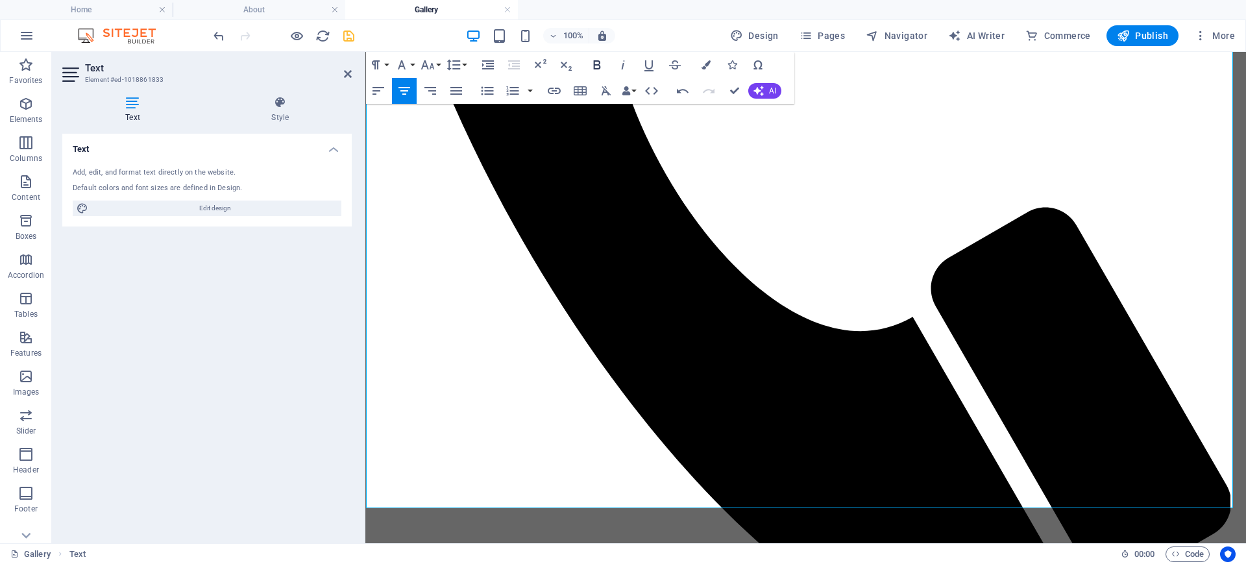
click at [597, 68] on icon "button" at bounding box center [597, 64] width 7 height 9
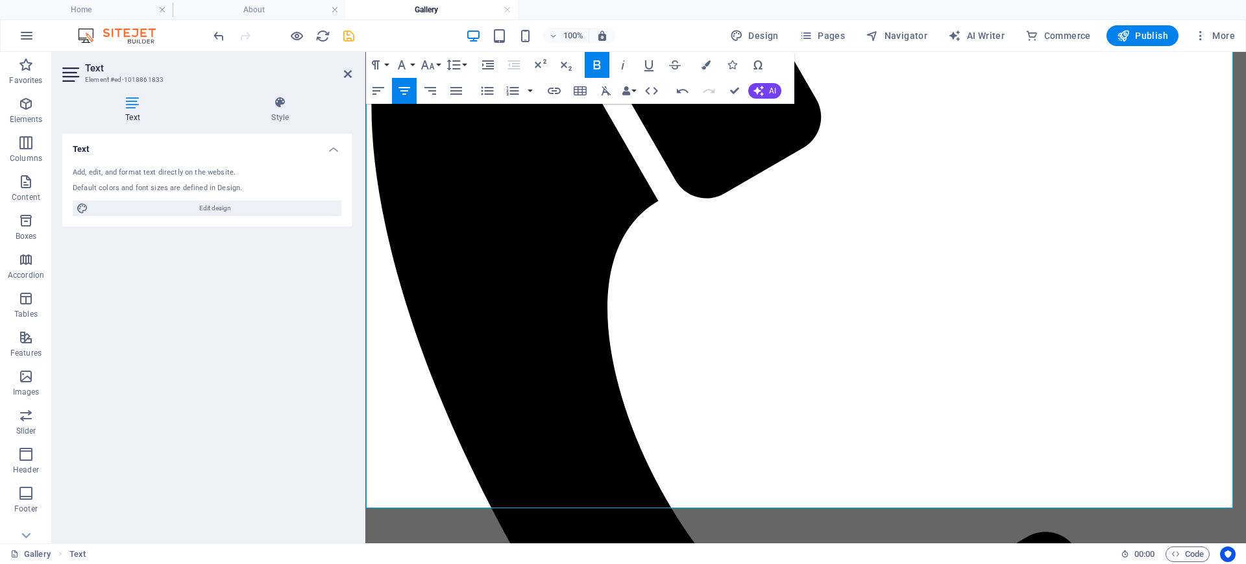
scroll to position [649, 0]
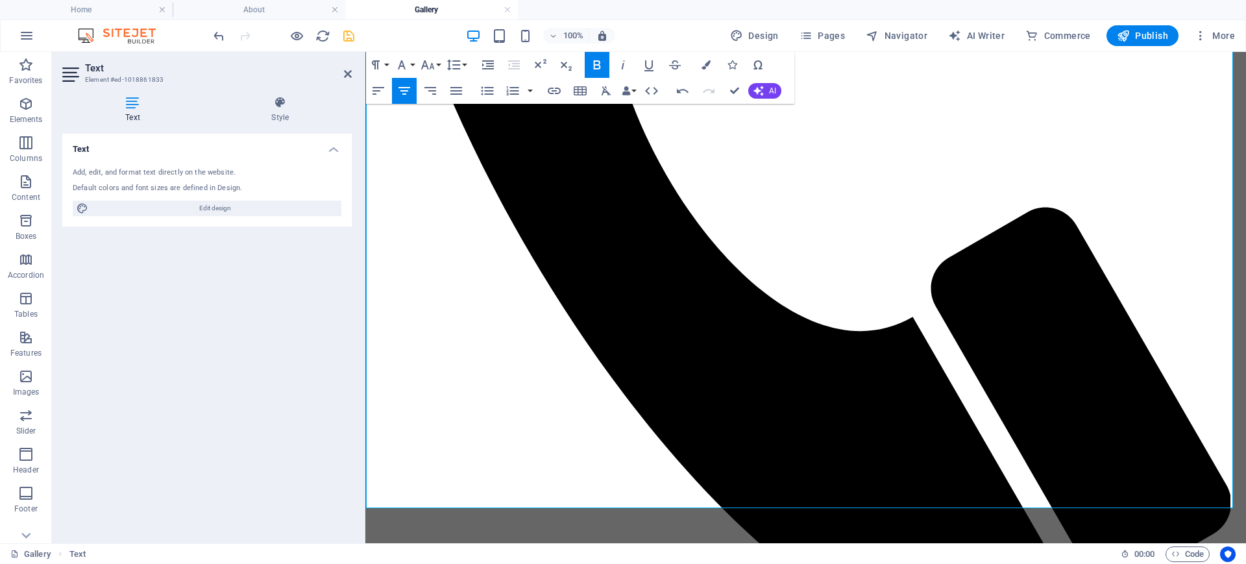
drag, startPoint x: 970, startPoint y: 402, endPoint x: 745, endPoint y: 304, distance: 245.6
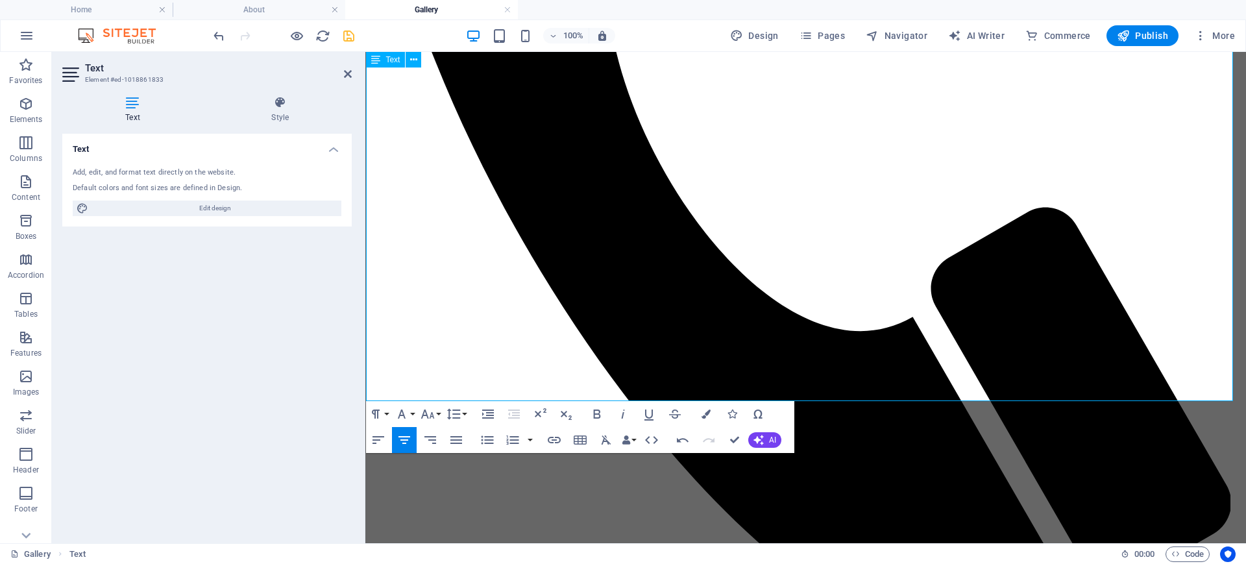
drag, startPoint x: 922, startPoint y: 323, endPoint x: 600, endPoint y: 319, distance: 322.0
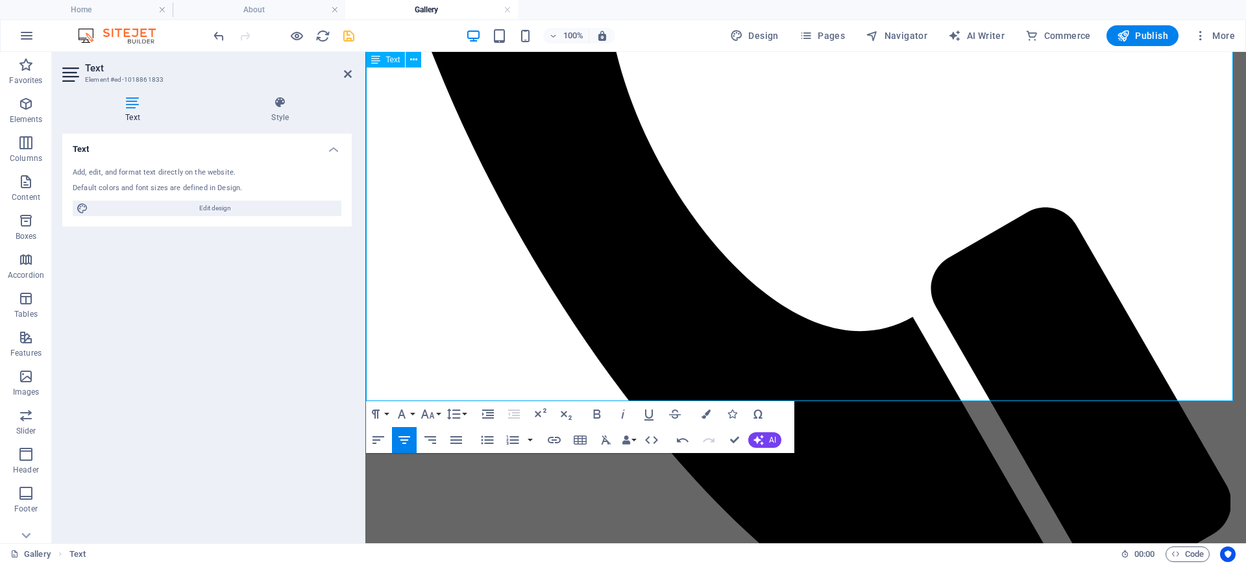
drag, startPoint x: 905, startPoint y: 337, endPoint x: 712, endPoint y: 332, distance: 192.9
drag, startPoint x: 749, startPoint y: 332, endPoint x: 660, endPoint y: 317, distance: 90.2
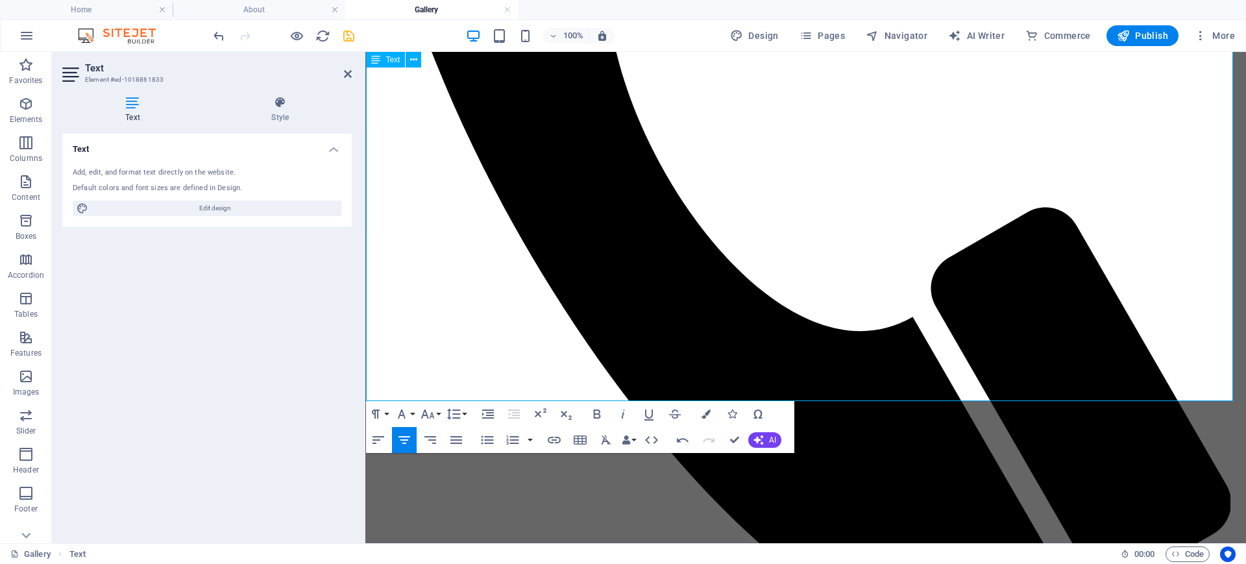
drag, startPoint x: 833, startPoint y: 290, endPoint x: 759, endPoint y: 290, distance: 74.0
drag, startPoint x: 896, startPoint y: 298, endPoint x: 595, endPoint y: 238, distance: 307.2
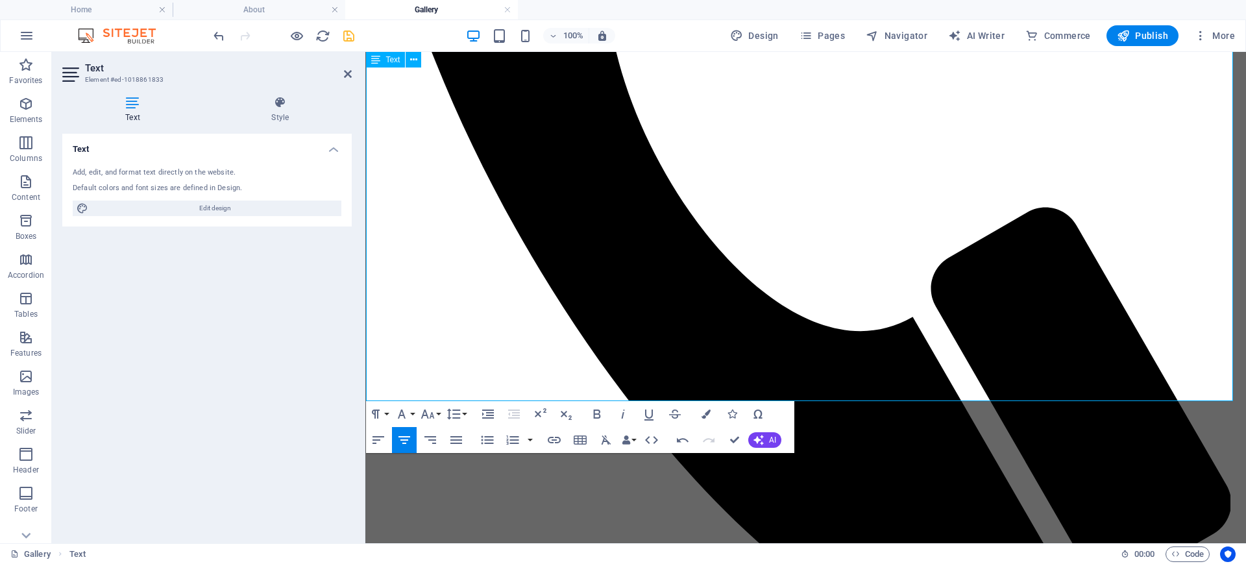
drag, startPoint x: 751, startPoint y: 296, endPoint x: 658, endPoint y: 296, distance: 93.5
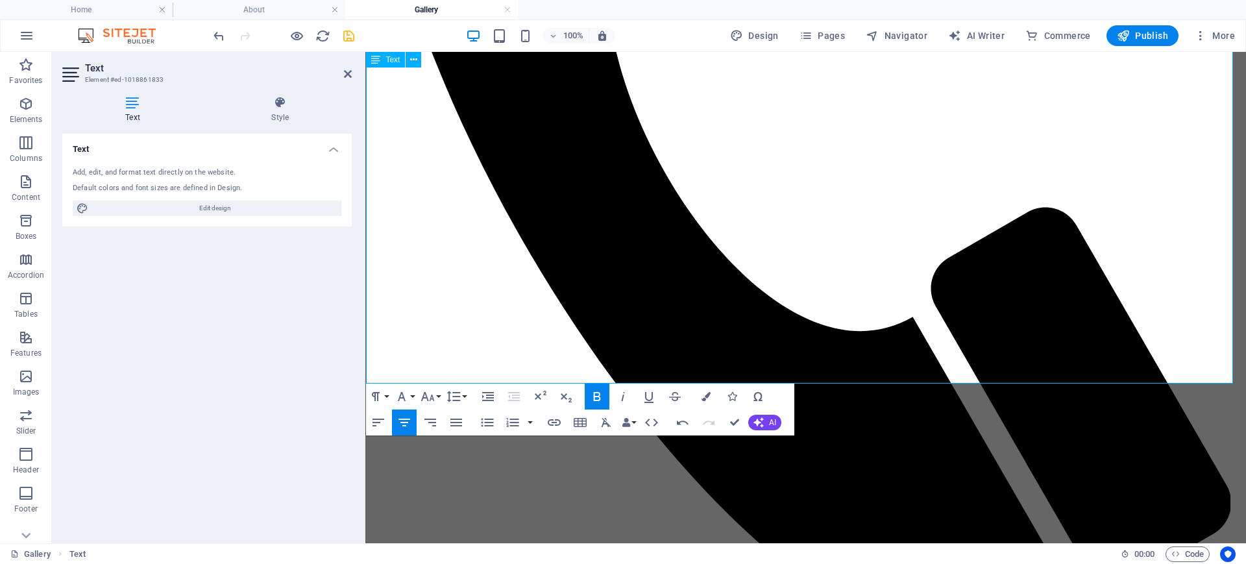
drag, startPoint x: 871, startPoint y: 277, endPoint x: 729, endPoint y: 280, distance: 142.2
copy p "Contact us if you are interested"
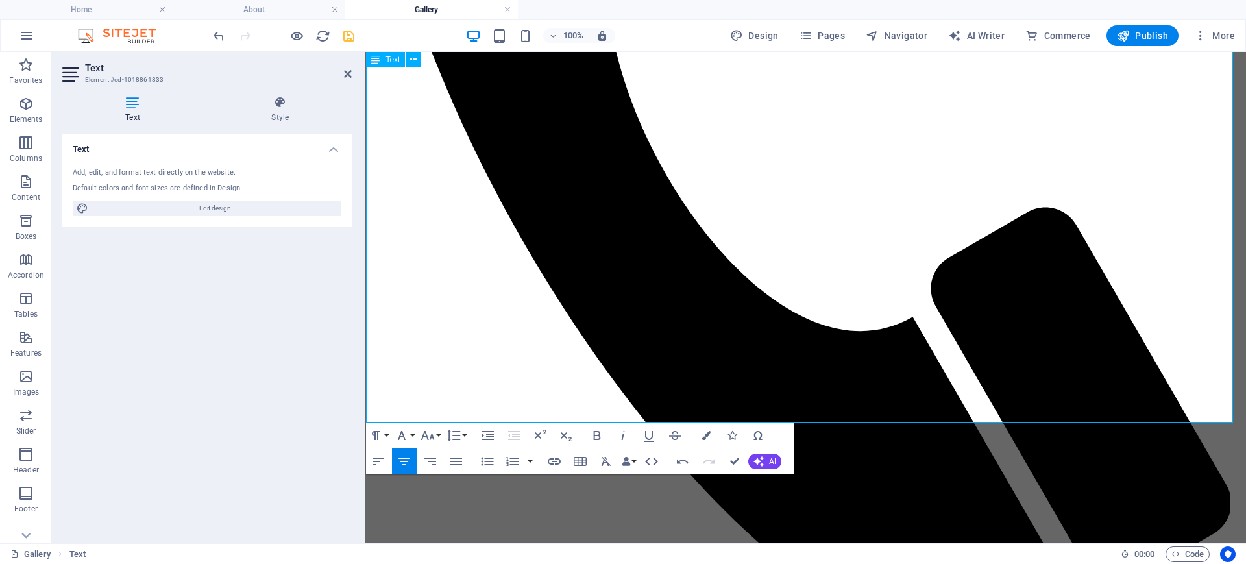
drag, startPoint x: 880, startPoint y: 321, endPoint x: 712, endPoint y: 270, distance: 175.6
click at [430, 430] on icon "button" at bounding box center [428, 436] width 16 height 16
click at [439, 273] on link "18" at bounding box center [441, 271] width 47 height 19
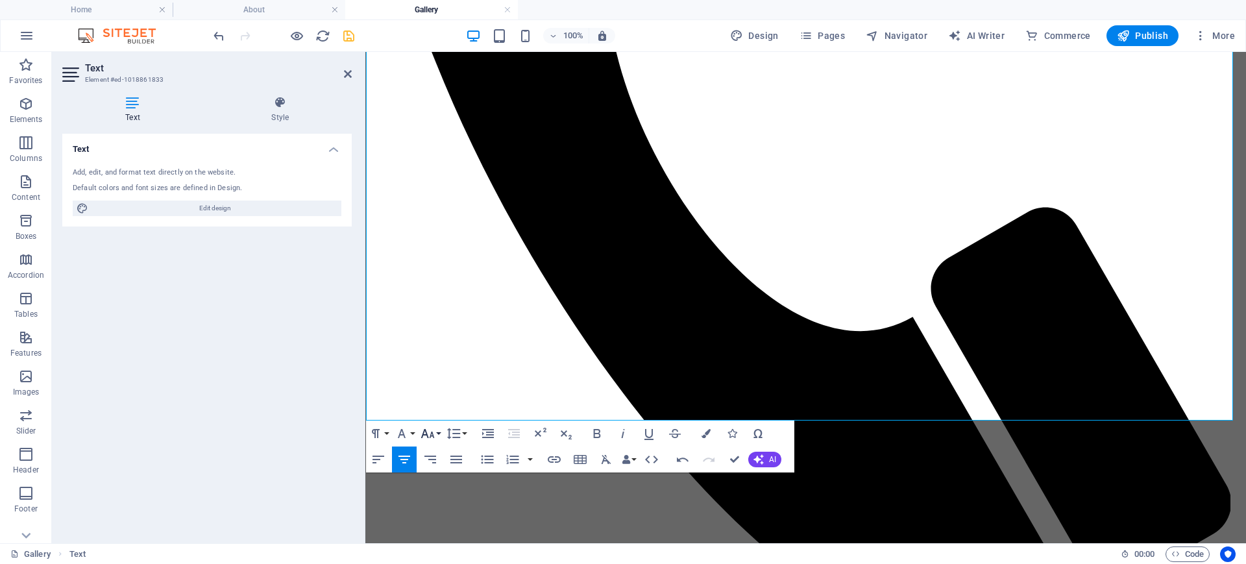
click at [439, 431] on button "Font Size" at bounding box center [430, 434] width 25 height 26
click at [445, 283] on link "24" at bounding box center [441, 288] width 47 height 19
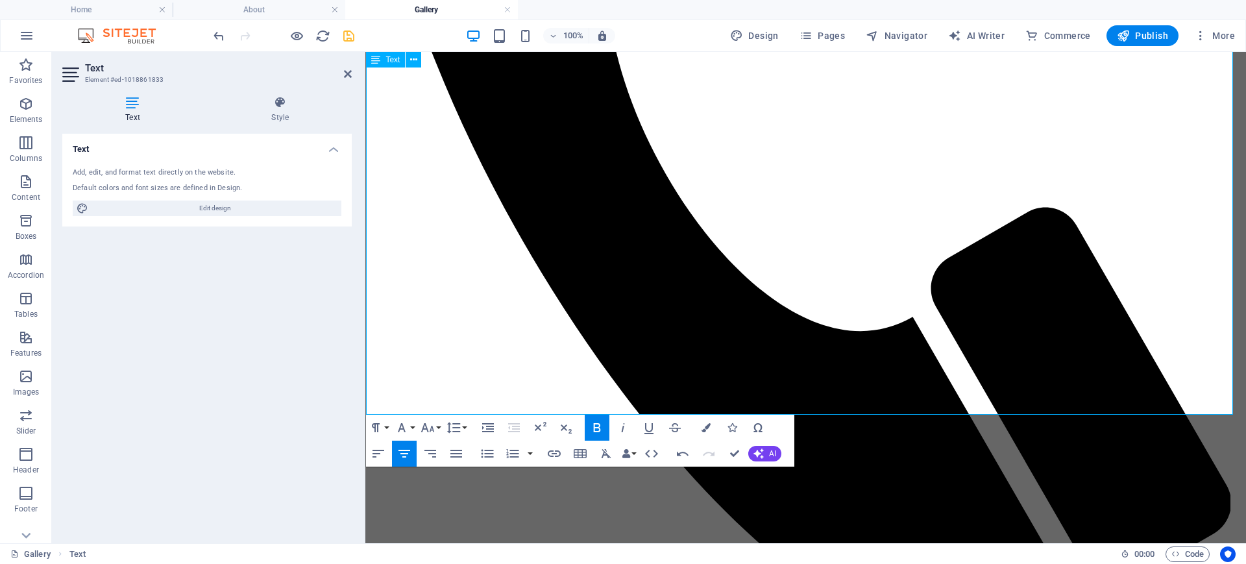
drag, startPoint x: 944, startPoint y: 259, endPoint x: 671, endPoint y: 260, distance: 273.3
click at [600, 424] on icon "button" at bounding box center [597, 427] width 7 height 9
drag, startPoint x: 941, startPoint y: 301, endPoint x: 665, endPoint y: 288, distance: 276.2
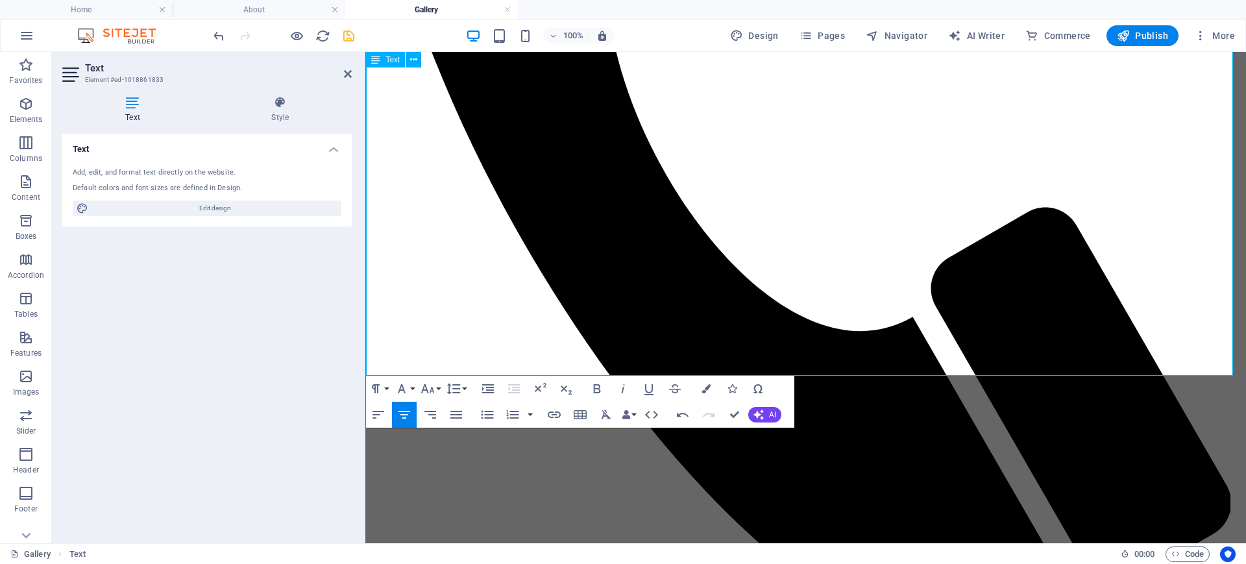
drag, startPoint x: 713, startPoint y: 306, endPoint x: 997, endPoint y: 365, distance: 290.5
drag, startPoint x: 863, startPoint y: 302, endPoint x: 614, endPoint y: 300, distance: 249.3
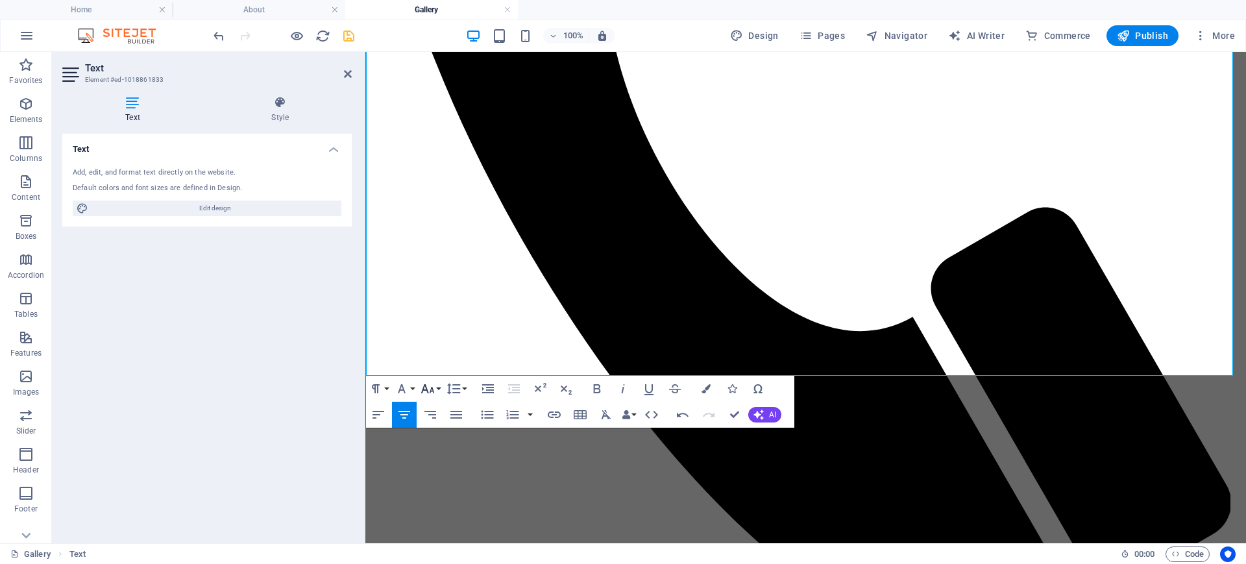
click at [436, 389] on button "Font Size" at bounding box center [430, 389] width 25 height 26
click at [443, 243] on link "24" at bounding box center [441, 243] width 47 height 19
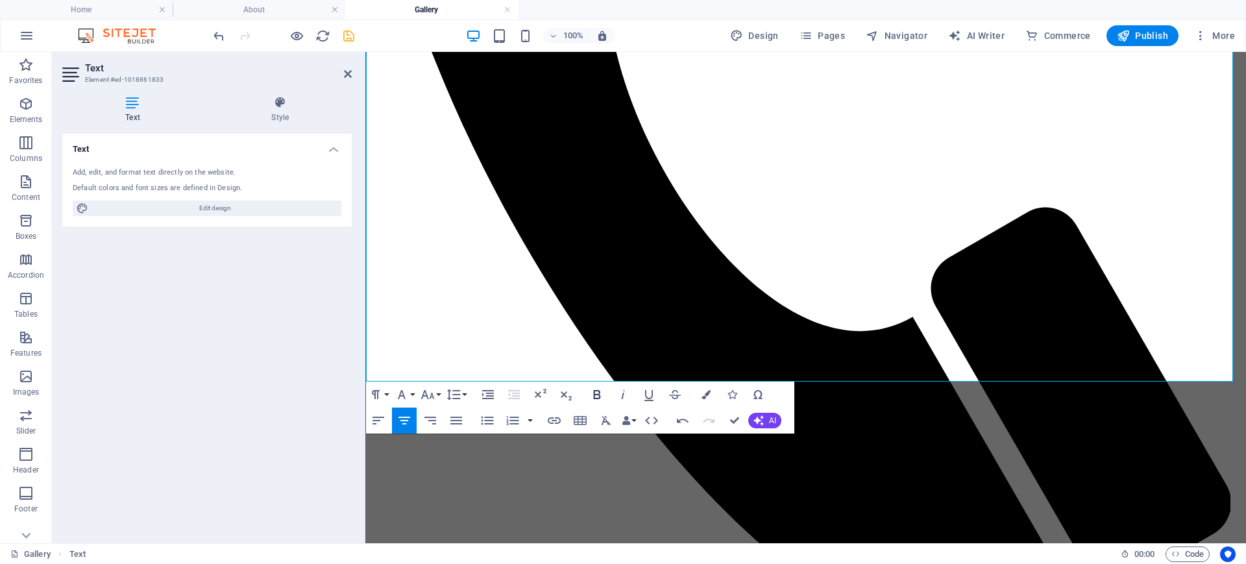
click at [597, 389] on icon "button" at bounding box center [597, 395] width 16 height 16
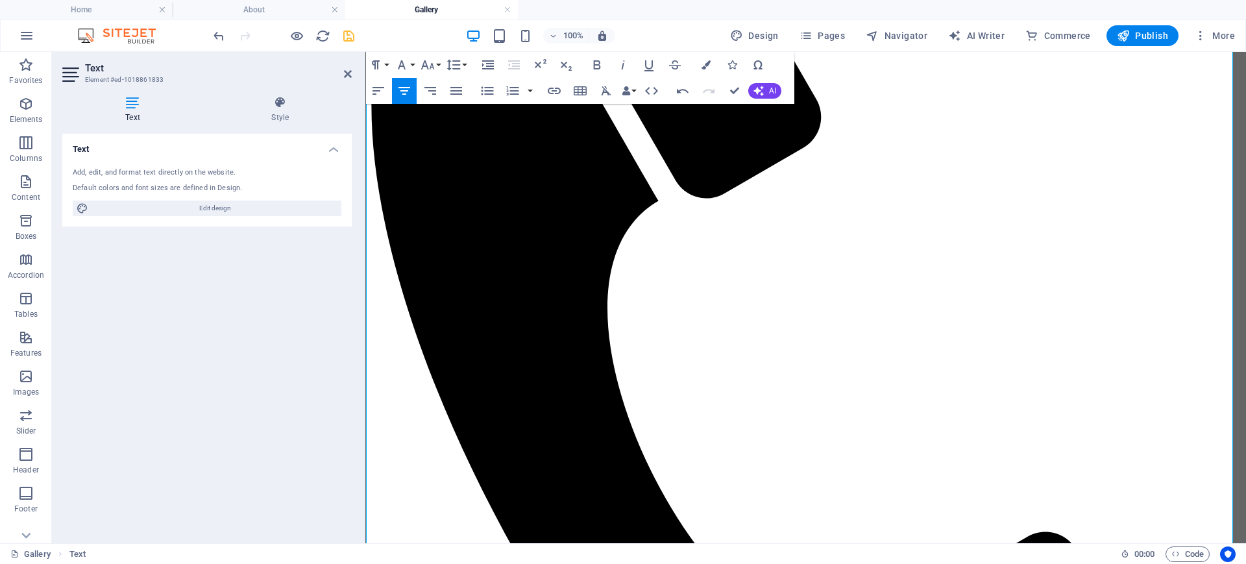
scroll to position [649, 0]
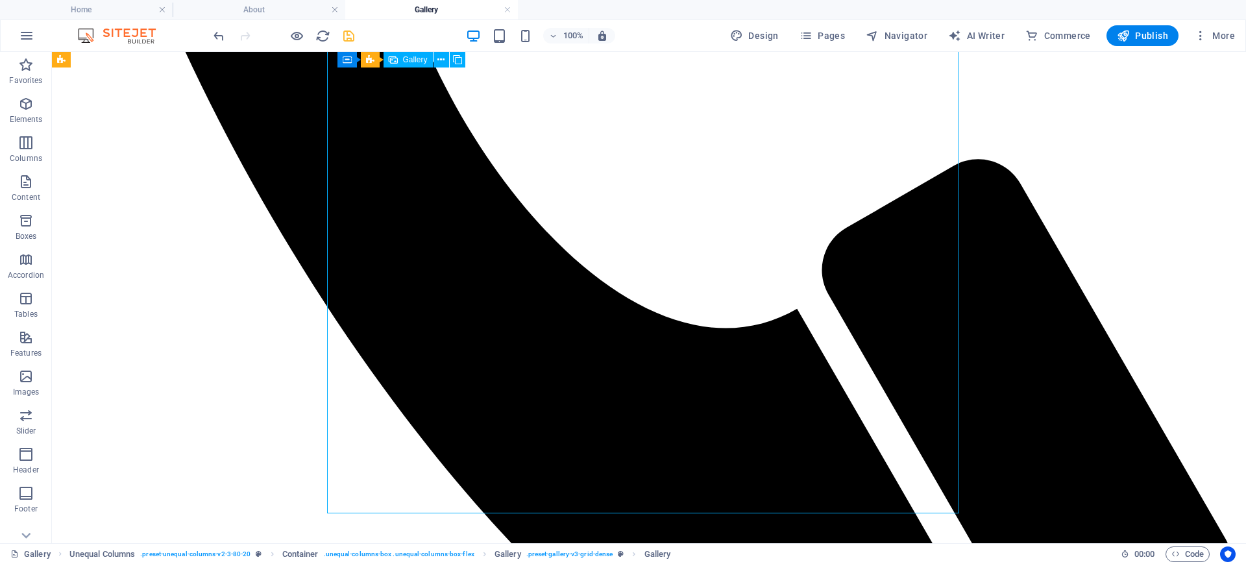
scroll to position [632, 0]
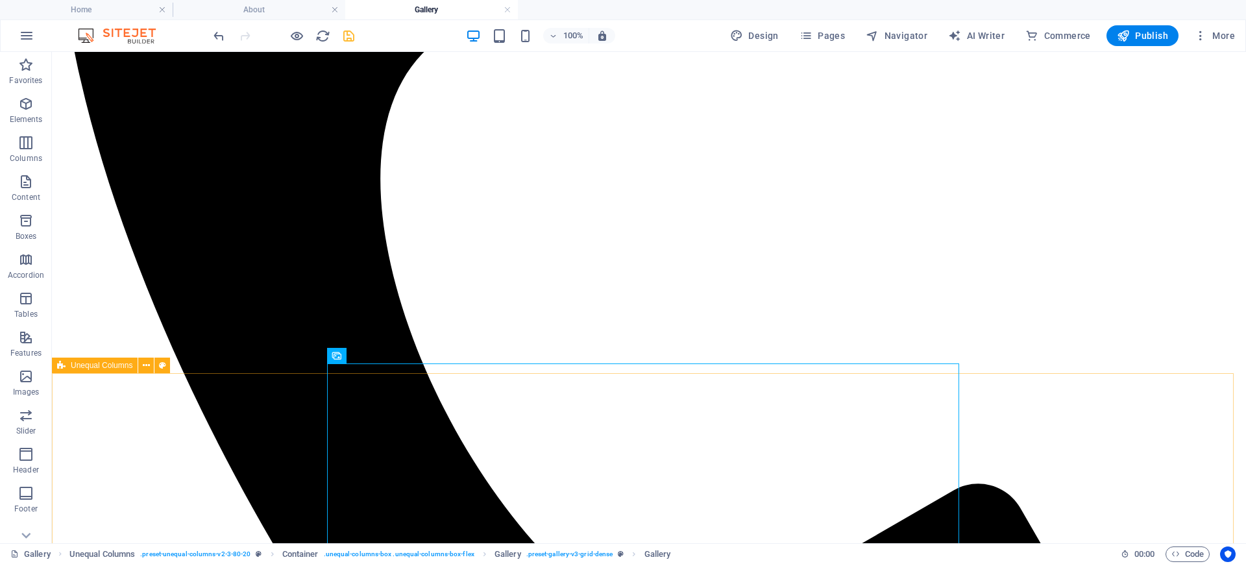
click at [103, 364] on span "Unequal Columns" at bounding box center [102, 366] width 62 height 8
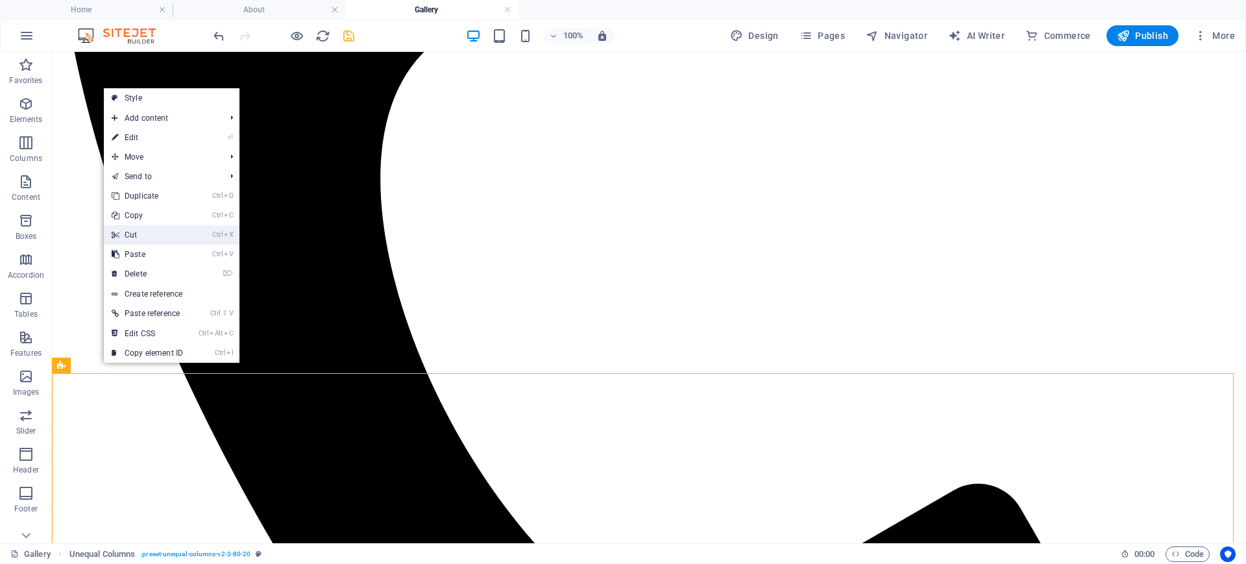
click at [175, 229] on link "Ctrl X Cut" at bounding box center [147, 234] width 87 height 19
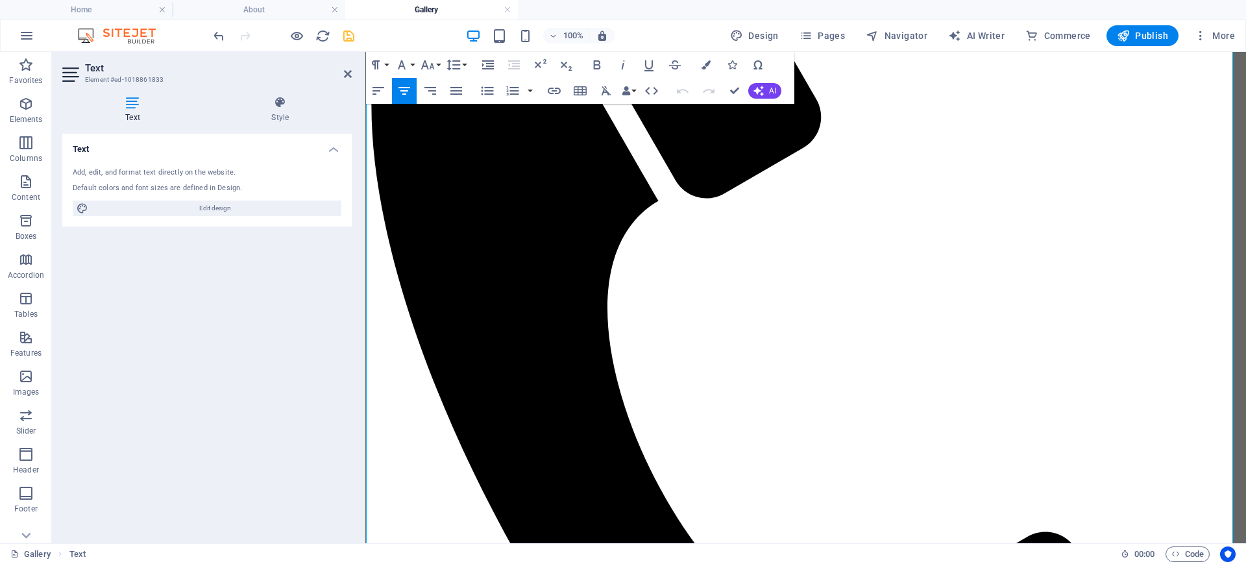
scroll to position [649, 0]
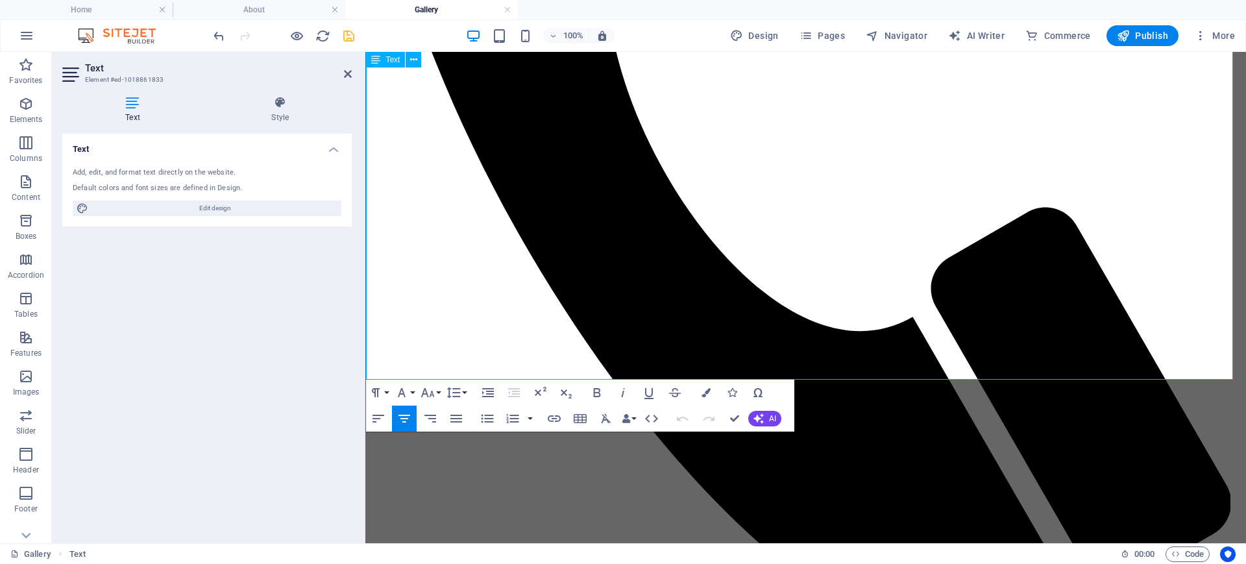
drag, startPoint x: 920, startPoint y: 247, endPoint x: 677, endPoint y: 247, distance: 242.8
drag, startPoint x: 422, startPoint y: 191, endPoint x: 552, endPoint y: 419, distance: 261.7
click at [552, 419] on icon "button" at bounding box center [555, 419] width 16 height 16
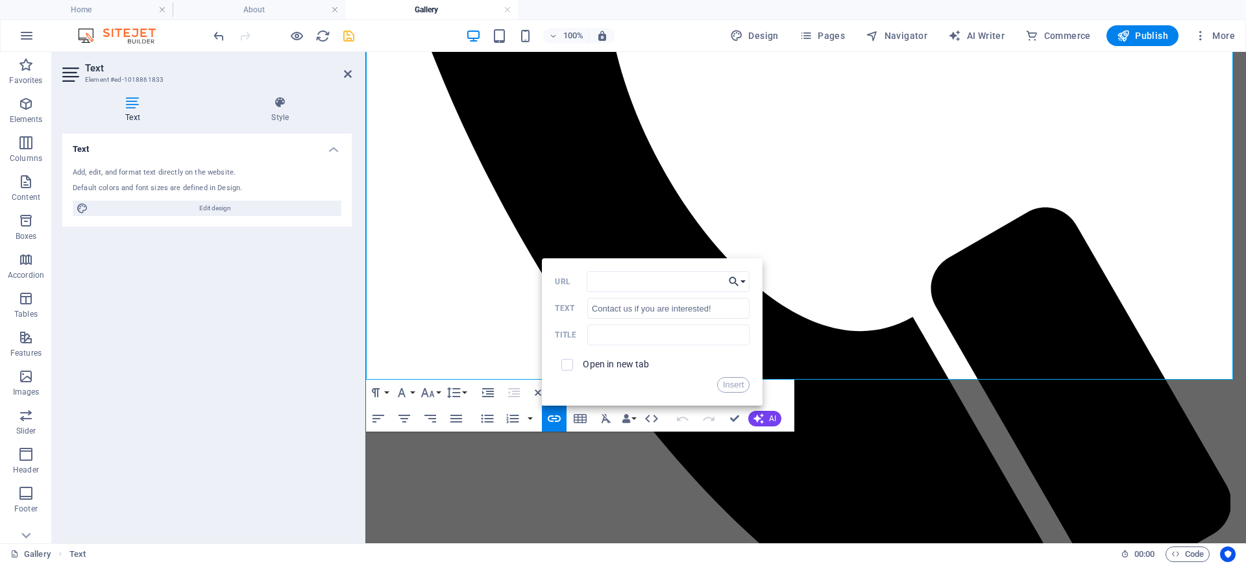
click at [745, 280] on button "Choose Link" at bounding box center [737, 281] width 25 height 21
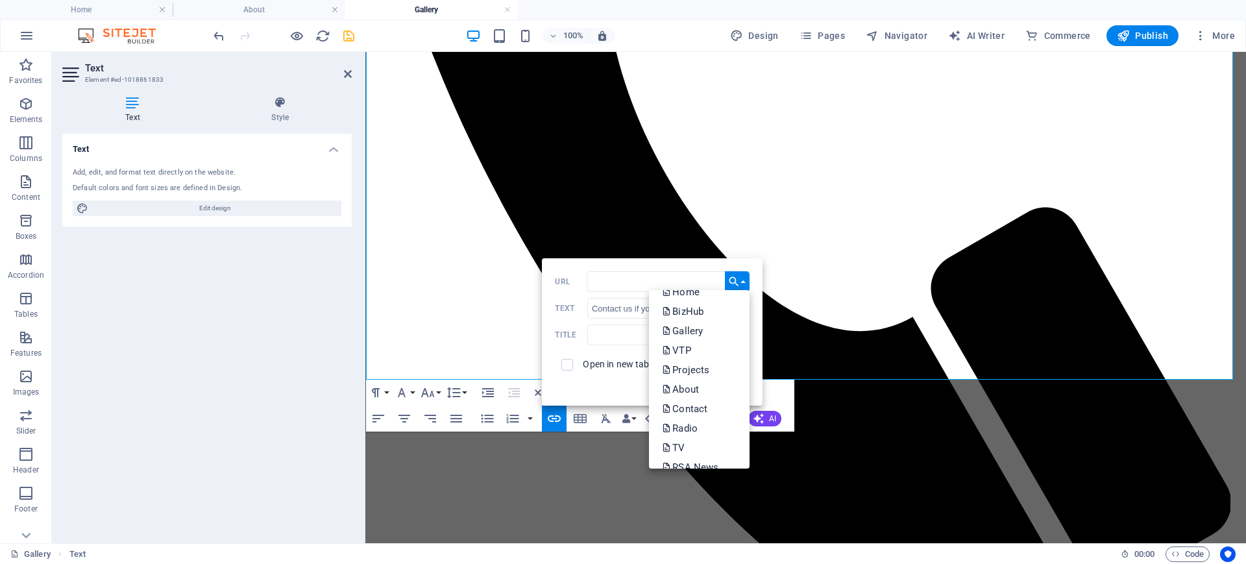
scroll to position [0, 0]
click at [692, 421] on p "Contact" at bounding box center [686, 421] width 48 height 19
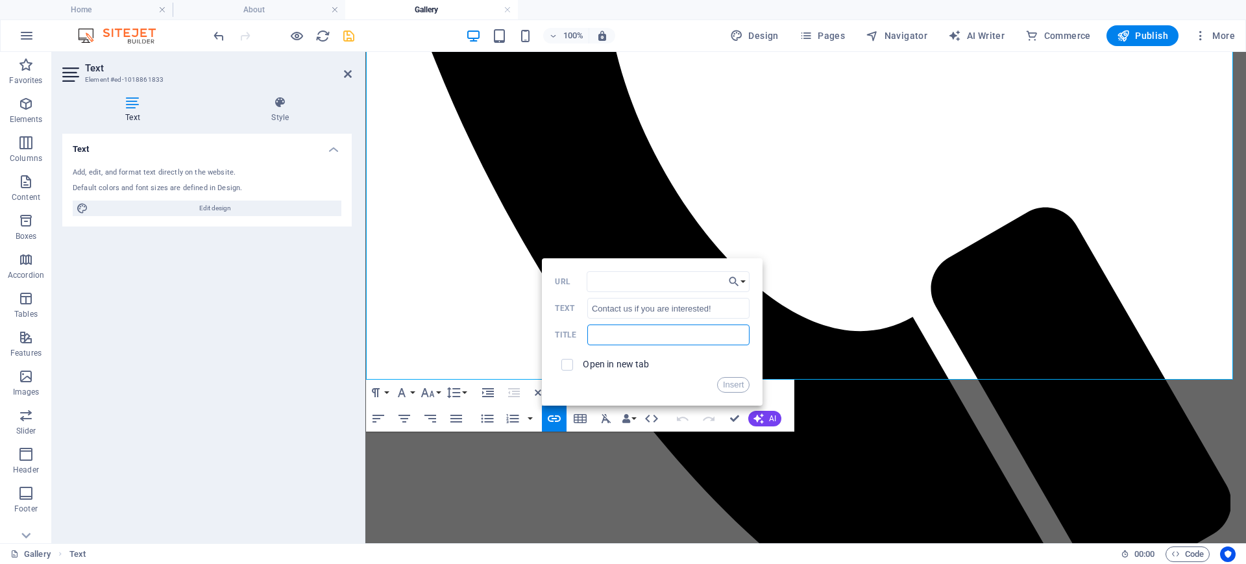
click at [623, 340] on input "text" at bounding box center [668, 335] width 162 height 21
click at [616, 336] on input "Contcat us" at bounding box center [668, 335] width 162 height 21
type input "Contact us"
click at [735, 385] on button "Insert" at bounding box center [733, 385] width 33 height 16
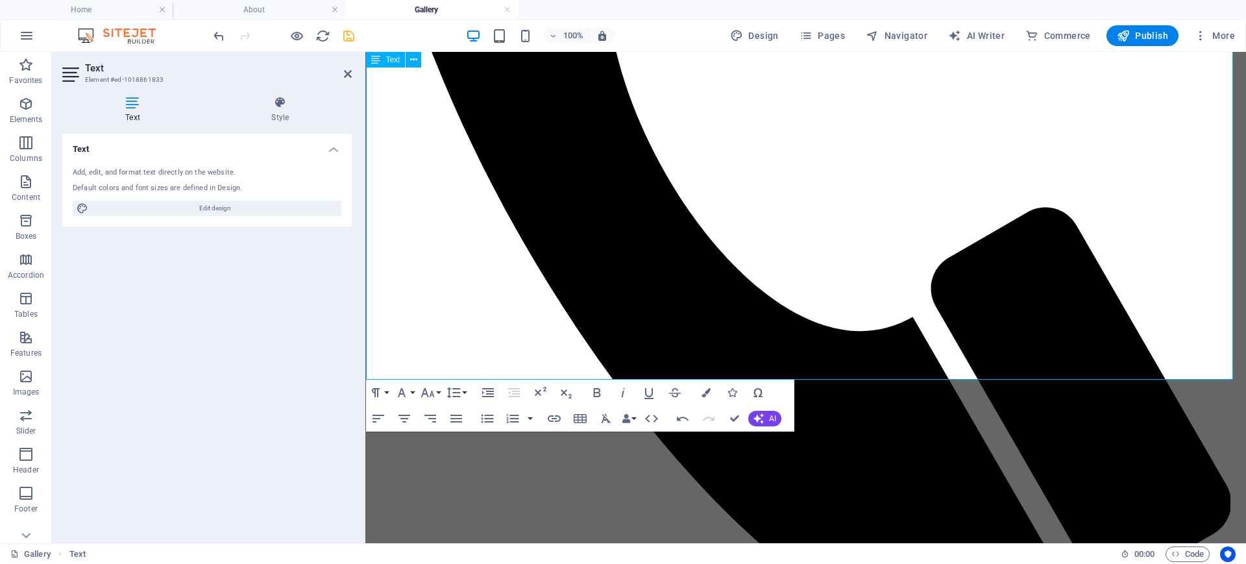
drag, startPoint x: 944, startPoint y: 249, endPoint x: 663, endPoint y: 253, distance: 281.7
click at [706, 395] on icon "button" at bounding box center [706, 392] width 9 height 9
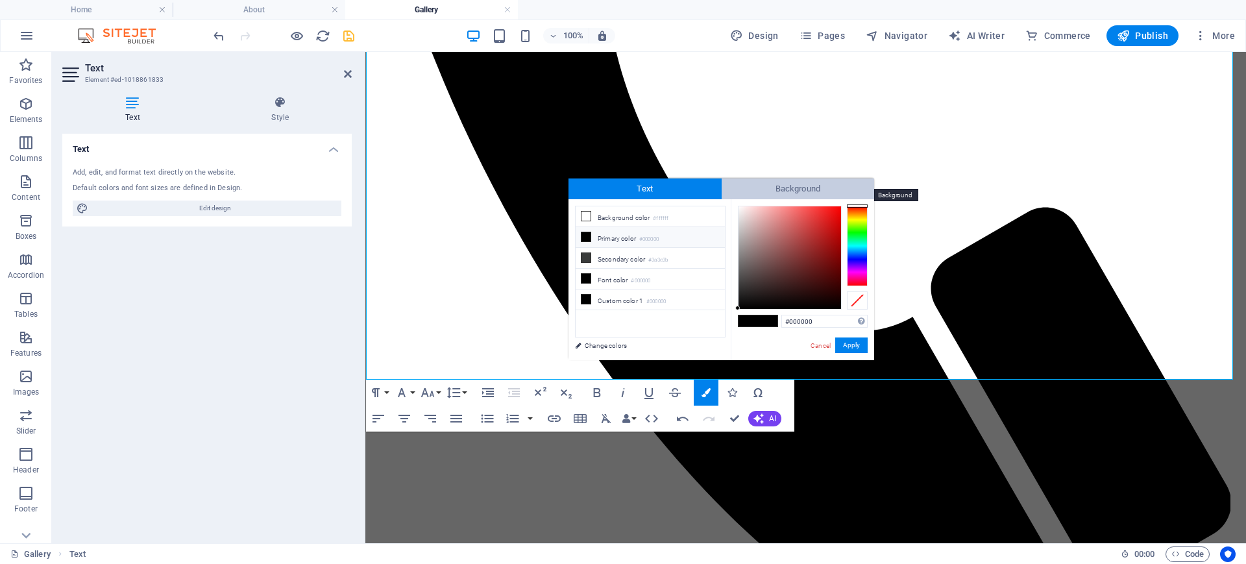
click at [781, 188] on span "Background" at bounding box center [798, 189] width 153 height 21
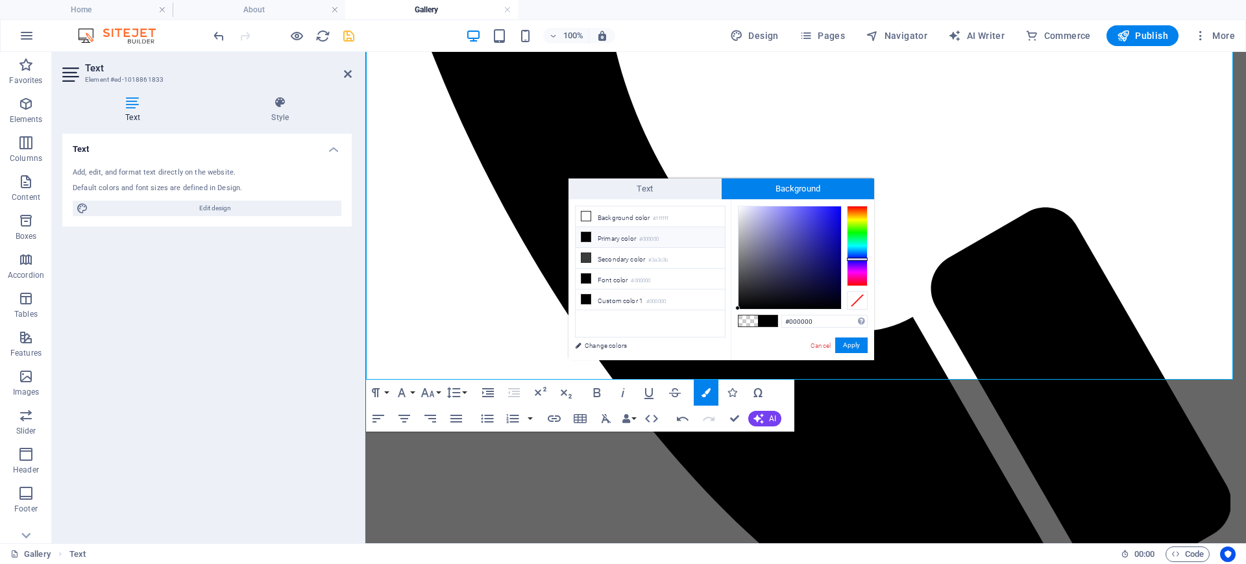
click at [858, 259] on div at bounding box center [857, 246] width 21 height 80
click at [833, 215] on div at bounding box center [790, 257] width 103 height 103
click at [838, 217] on div at bounding box center [837, 217] width 5 height 5
click at [850, 343] on button "Apply" at bounding box center [851, 346] width 32 height 16
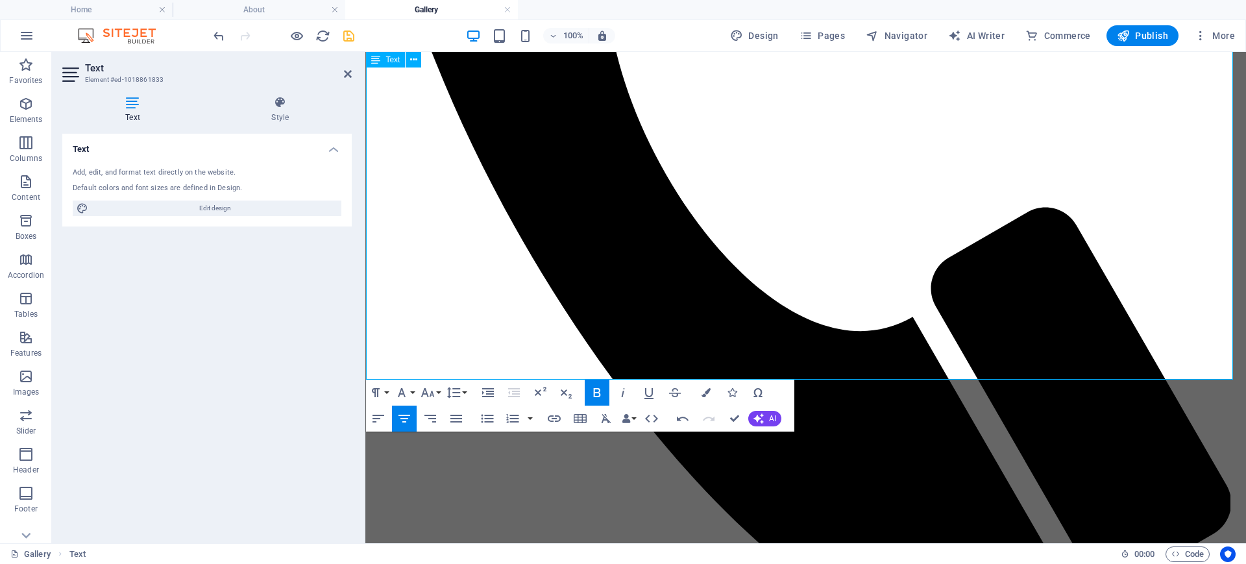
drag, startPoint x: 929, startPoint y: 247, endPoint x: 681, endPoint y: 256, distance: 248.1
click at [708, 391] on icon "button" at bounding box center [706, 392] width 9 height 9
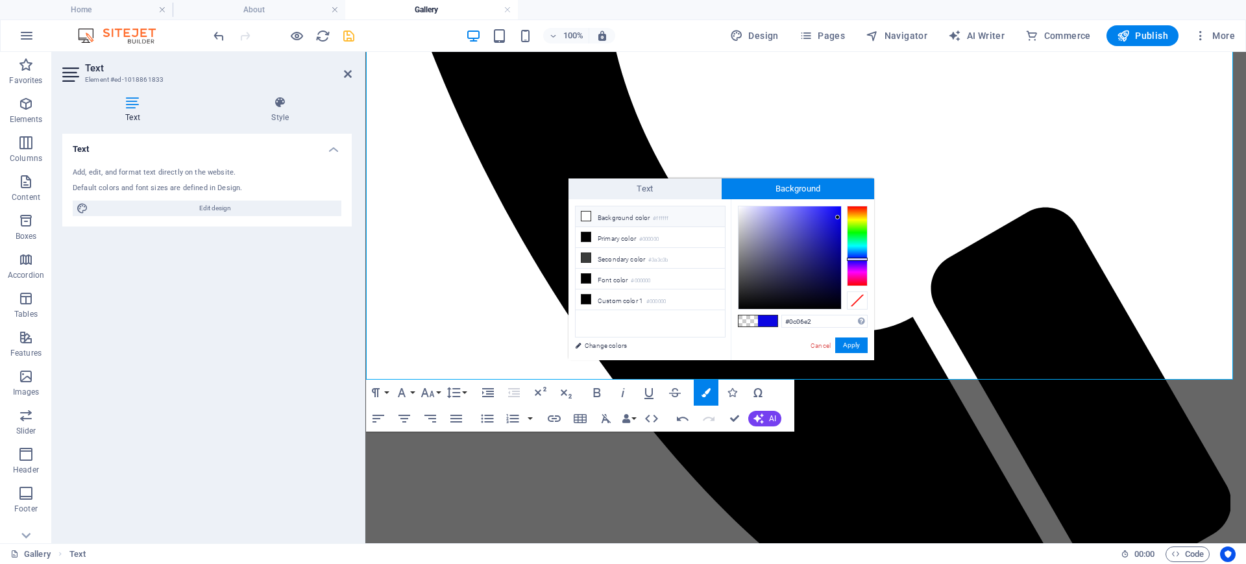
click at [599, 211] on li "Background color #ffffff" at bounding box center [650, 216] width 149 height 21
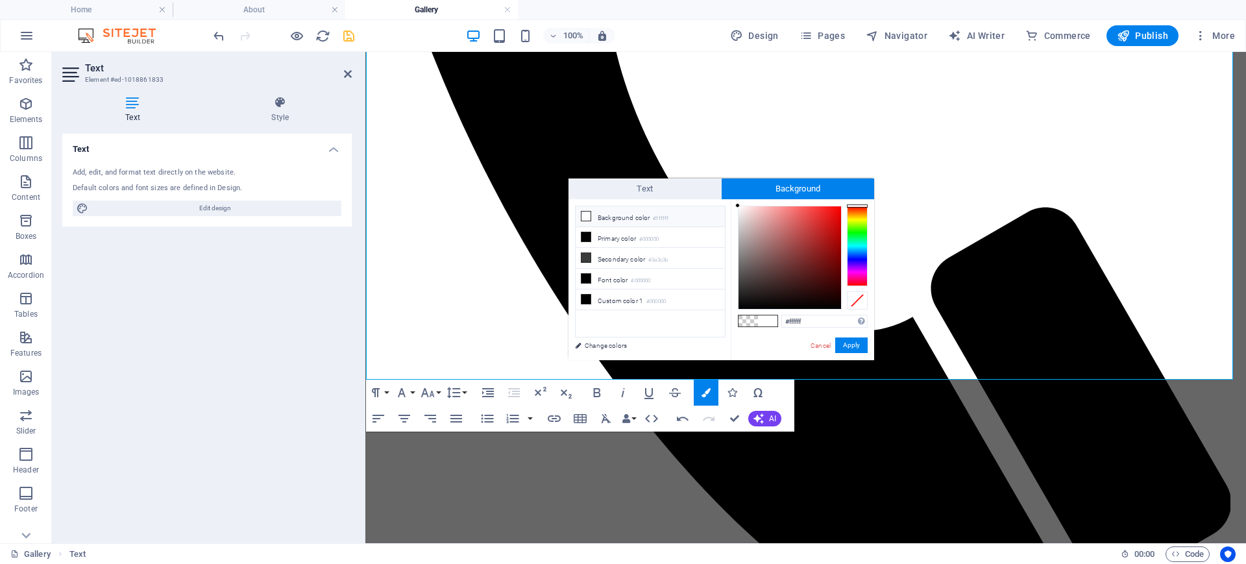
click at [583, 215] on icon at bounding box center [586, 216] width 9 height 9
click at [845, 340] on button "Apply" at bounding box center [851, 346] width 32 height 16
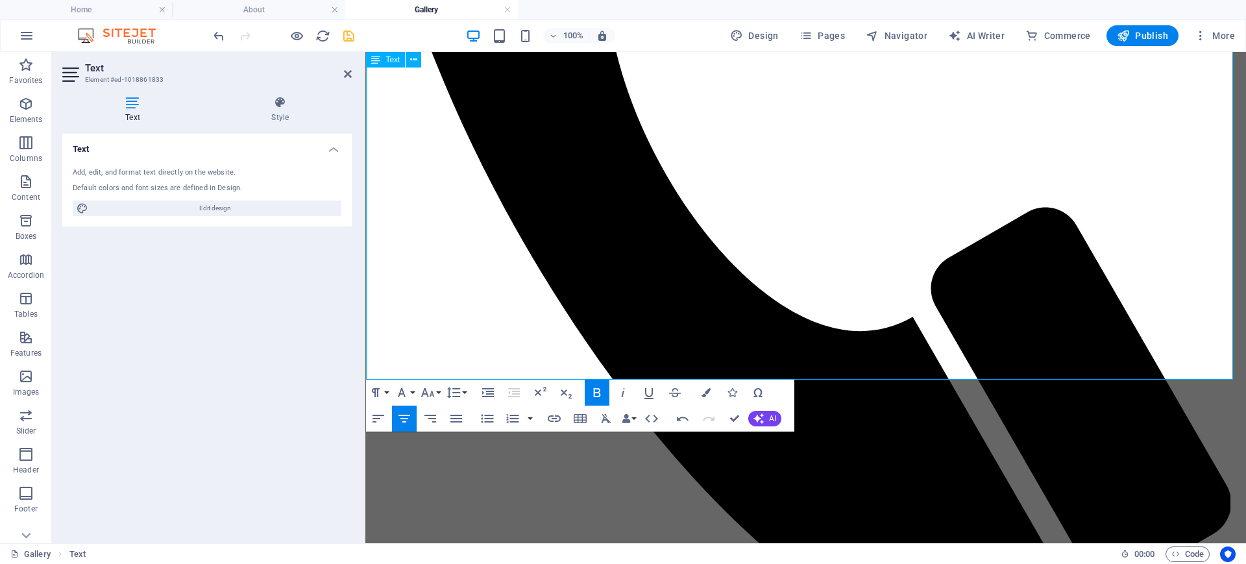
drag, startPoint x: 942, startPoint y: 250, endPoint x: 680, endPoint y: 253, distance: 261.6
click at [709, 391] on icon "button" at bounding box center [706, 392] width 9 height 9
type input "rgba(0, 0, 0, 0)"
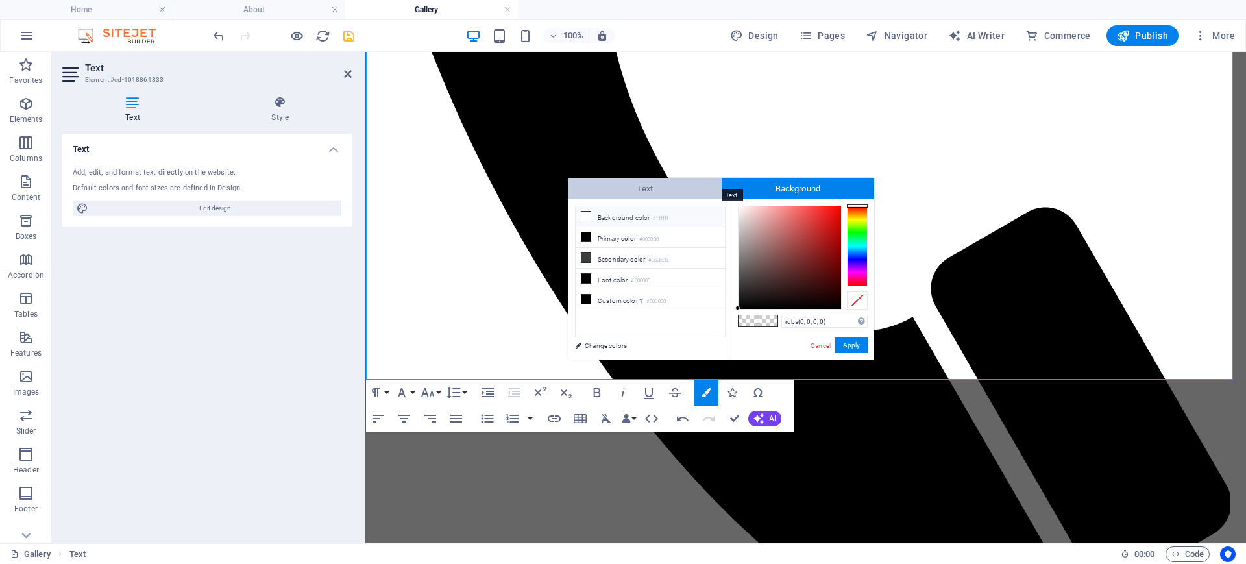
click at [673, 192] on span "Text" at bounding box center [645, 189] width 153 height 21
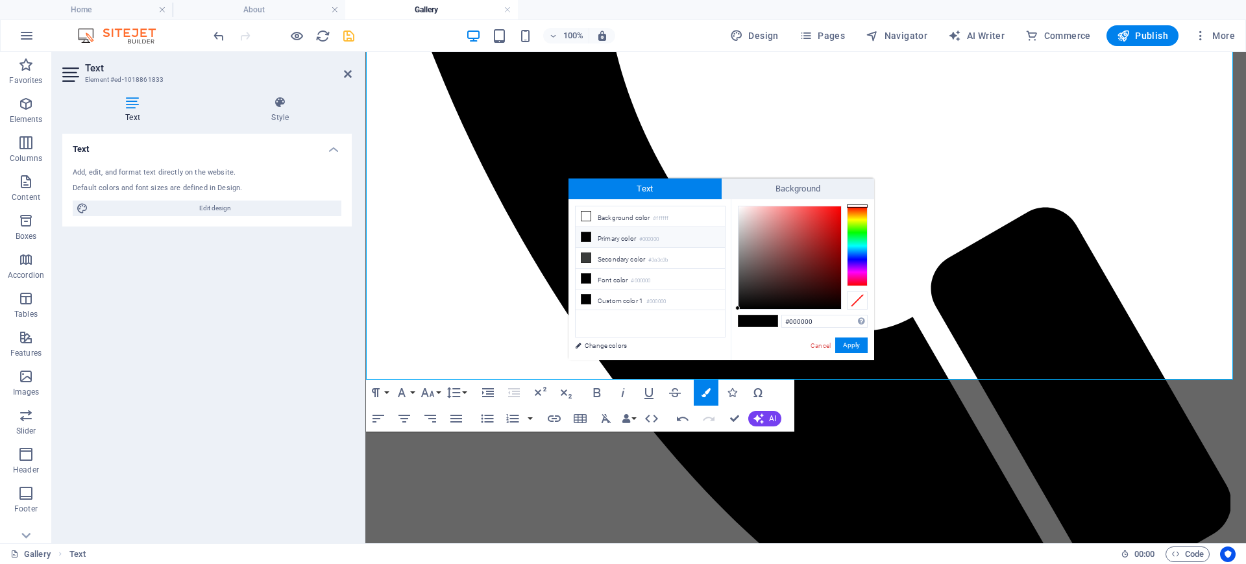
click at [856, 258] on div at bounding box center [857, 246] width 21 height 80
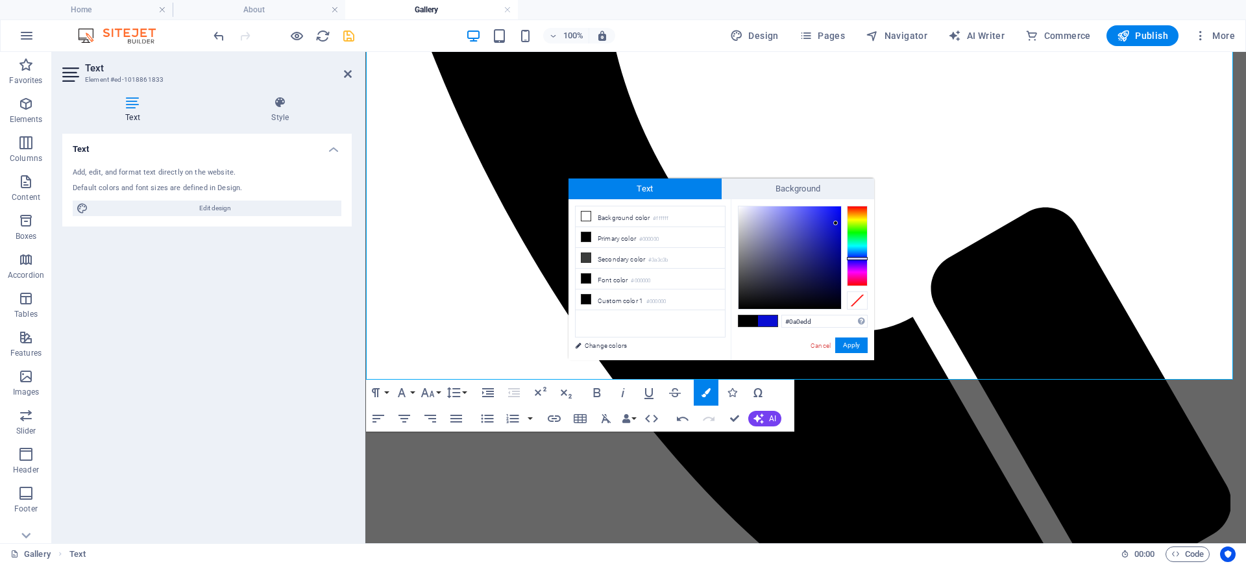
type input "#0a0edf"
drag, startPoint x: 806, startPoint y: 207, endPoint x: 836, endPoint y: 219, distance: 32.1
click at [836, 219] on div at bounding box center [790, 257] width 103 height 103
click at [856, 341] on button "Apply" at bounding box center [851, 346] width 32 height 16
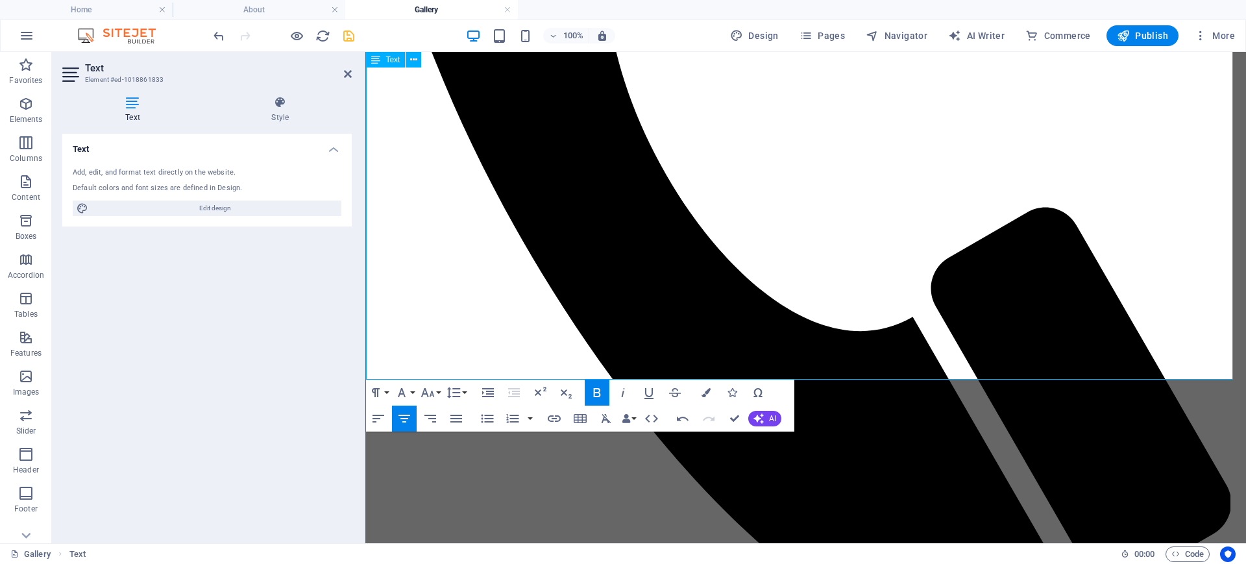
drag, startPoint x: 929, startPoint y: 298, endPoint x: 656, endPoint y: 304, distance: 273.4
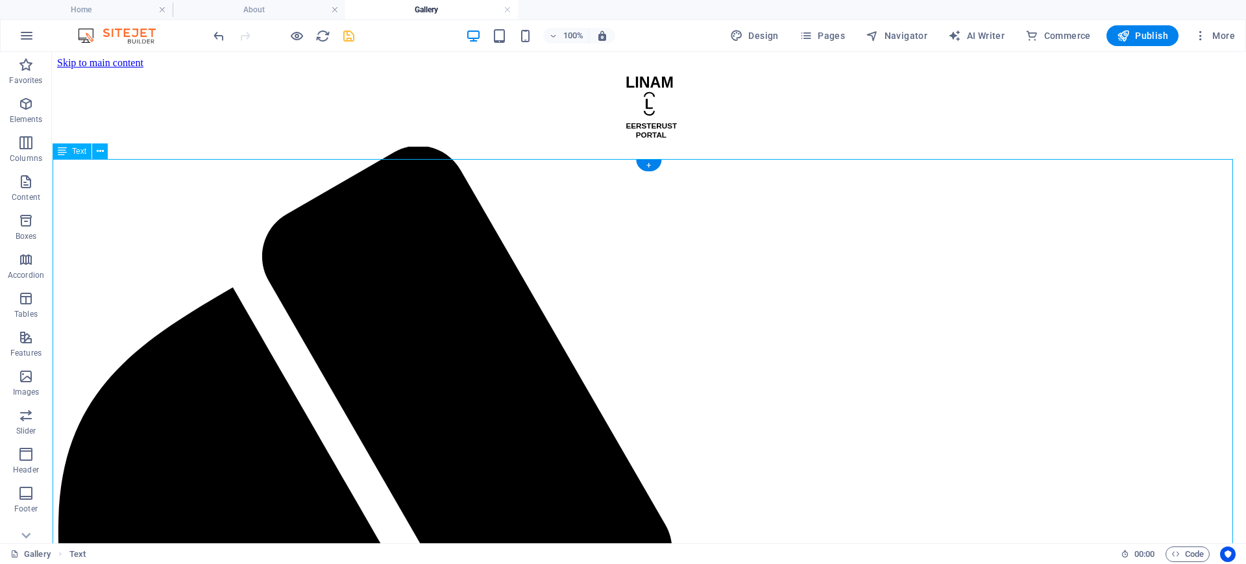
click at [435, 5] on h4 "Gallery" at bounding box center [431, 10] width 173 height 14
click at [432, 10] on h4 "Gallery" at bounding box center [431, 10] width 173 height 14
click at [273, 8] on h4 "About" at bounding box center [259, 10] width 173 height 14
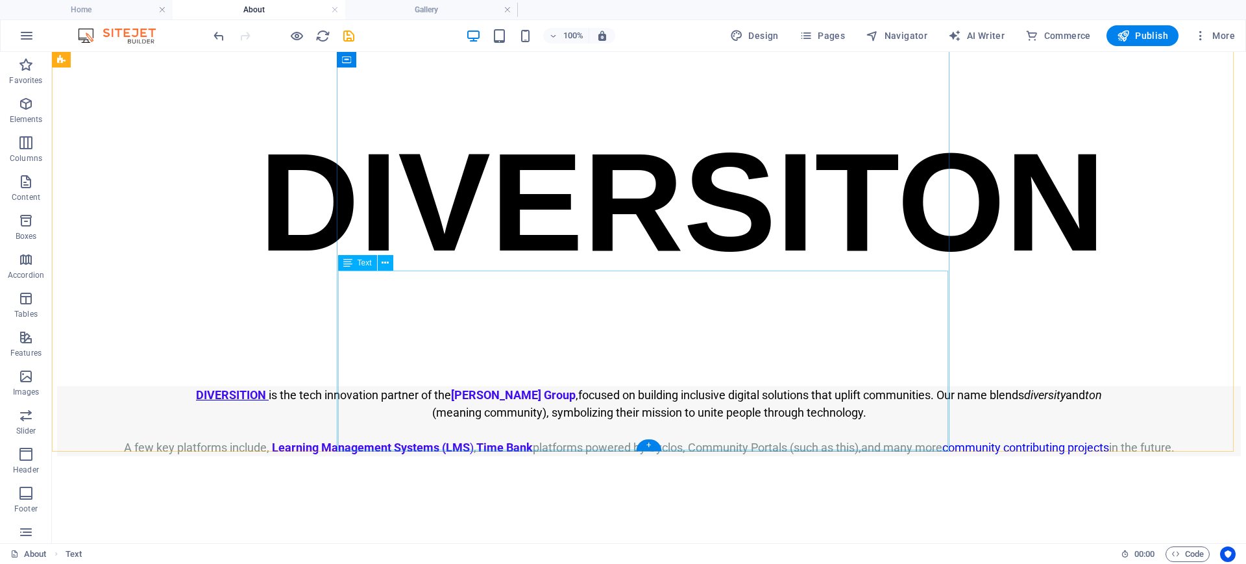
scroll to position [2212, 0]
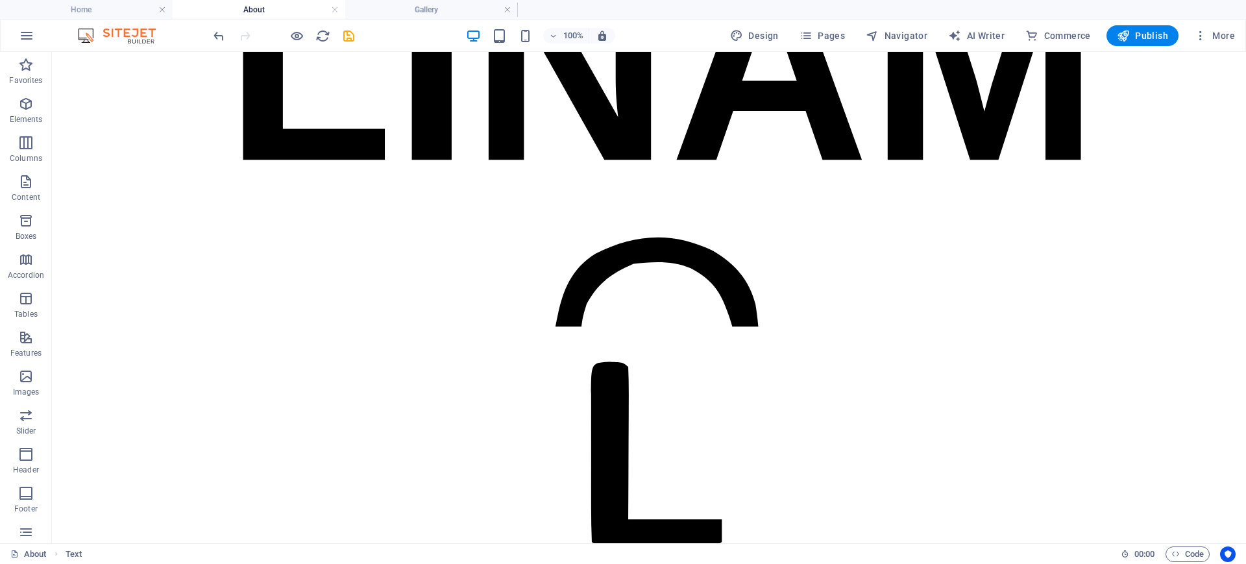
click at [80, 454] on span "Separator" at bounding box center [88, 453] width 34 height 8
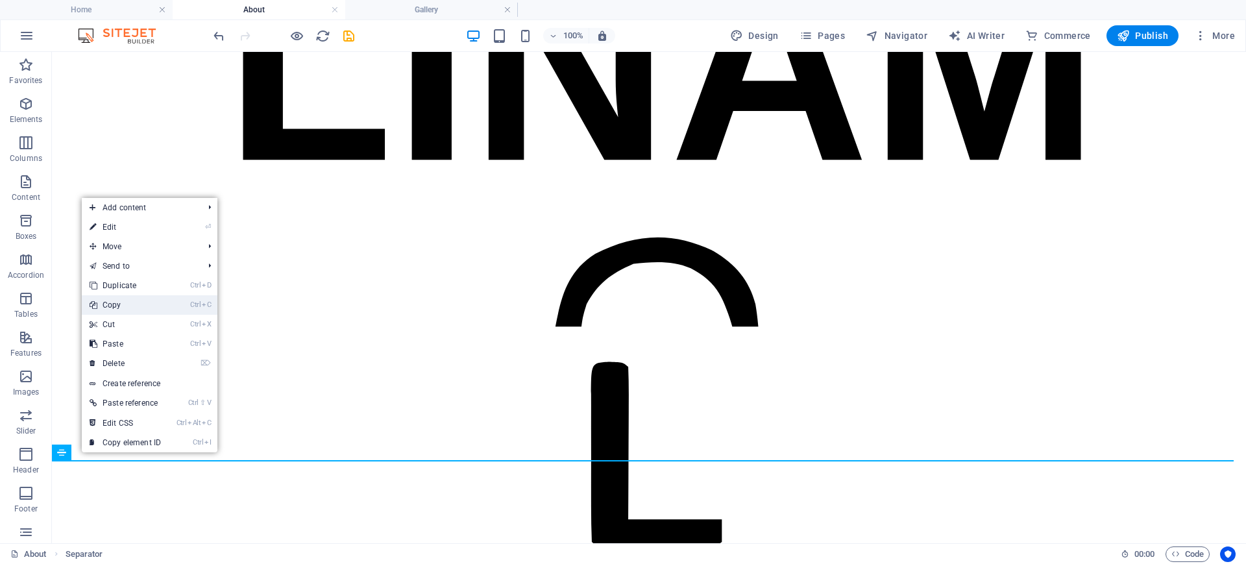
click at [141, 308] on link "Ctrl C Copy" at bounding box center [125, 304] width 87 height 19
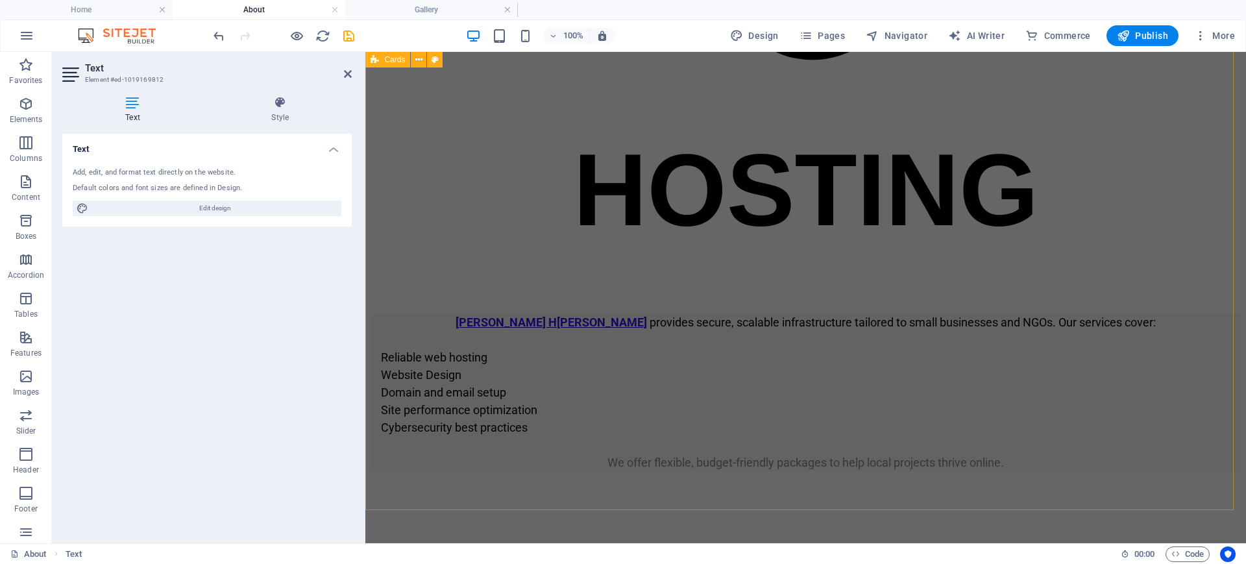
scroll to position [2878, 0]
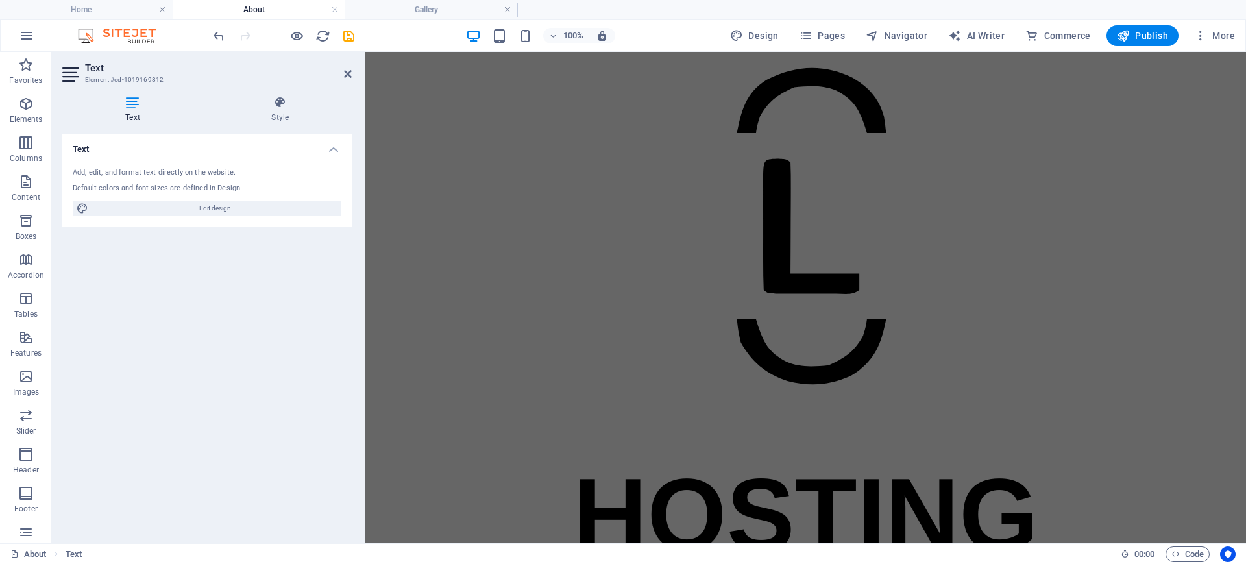
click at [291, 8] on h4 "About" at bounding box center [259, 10] width 173 height 14
click at [421, 9] on h4 "Gallery" at bounding box center [431, 10] width 173 height 14
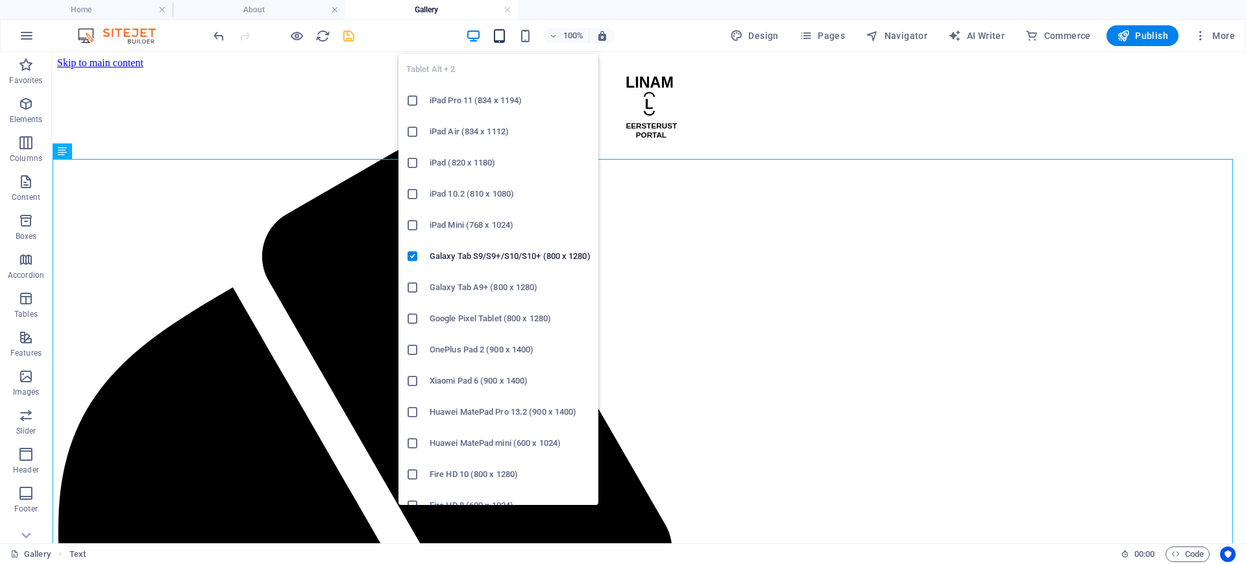
click at [500, 34] on icon "button" at bounding box center [499, 36] width 15 height 15
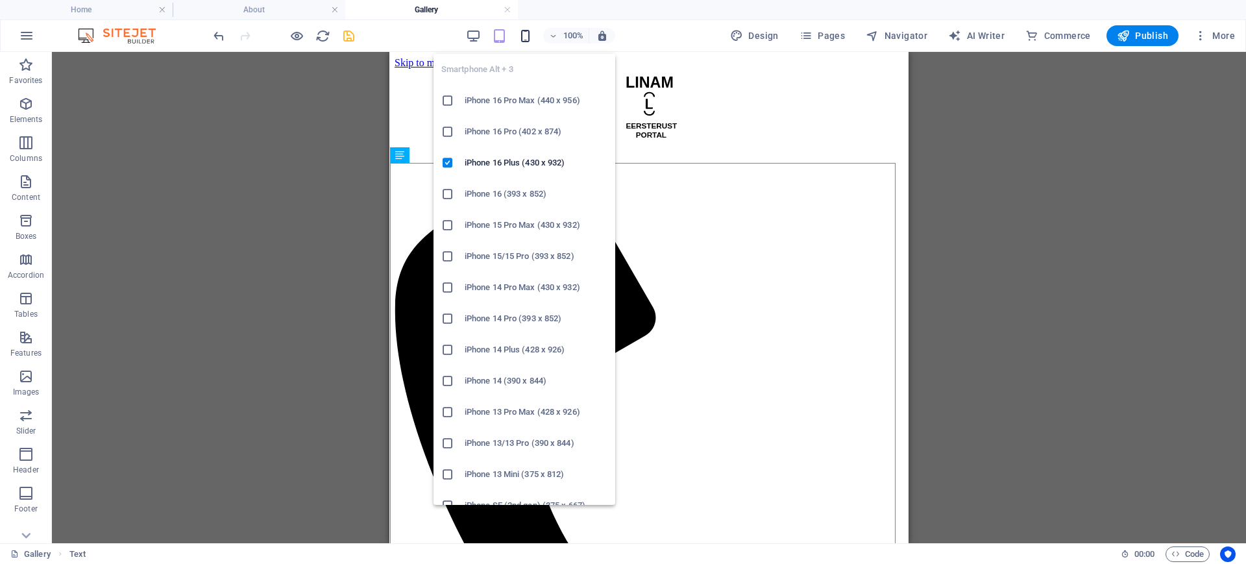
click at [525, 33] on icon "button" at bounding box center [525, 36] width 15 height 15
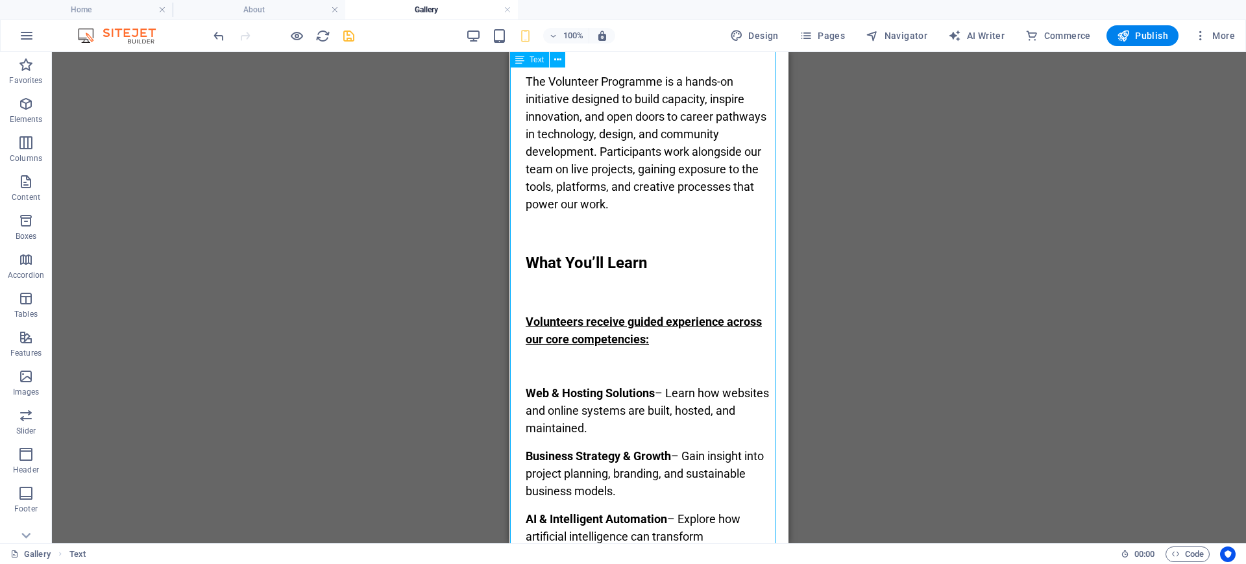
scroll to position [1298, 0]
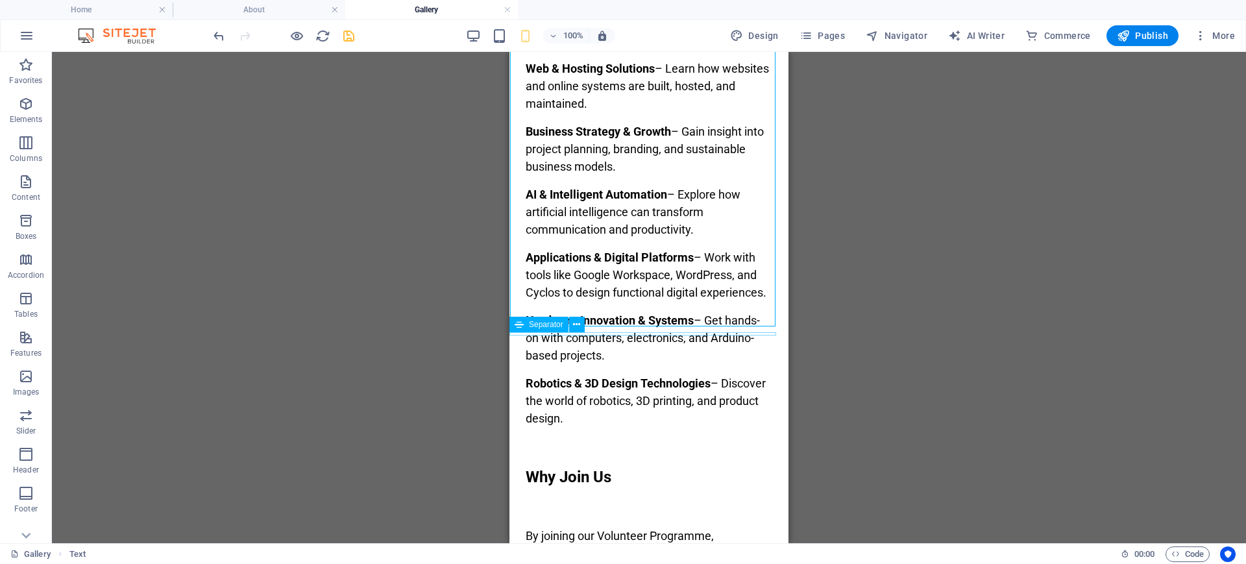
click at [534, 328] on span "Separator" at bounding box center [546, 325] width 34 height 8
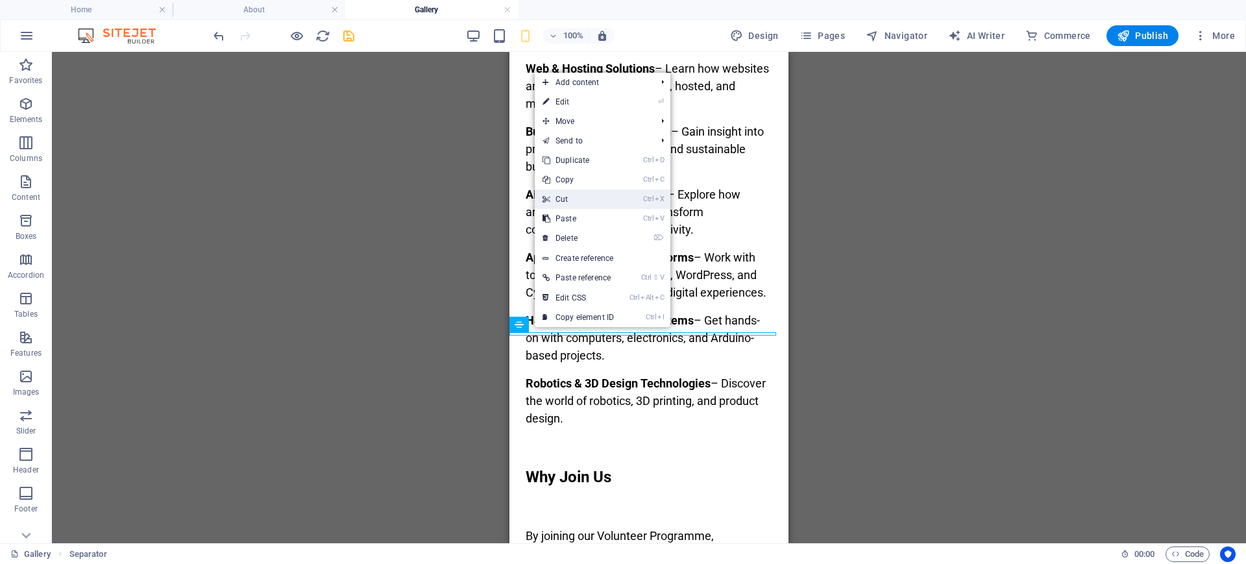
click at [574, 195] on link "Ctrl X Cut" at bounding box center [578, 199] width 87 height 19
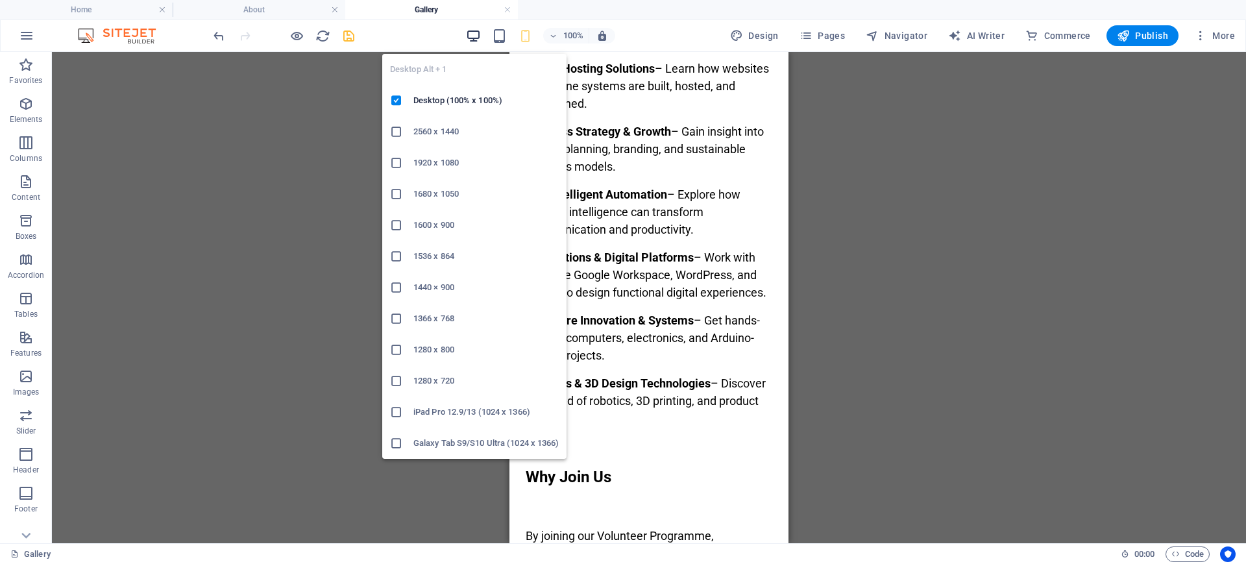
click at [473, 36] on icon "button" at bounding box center [473, 36] width 15 height 15
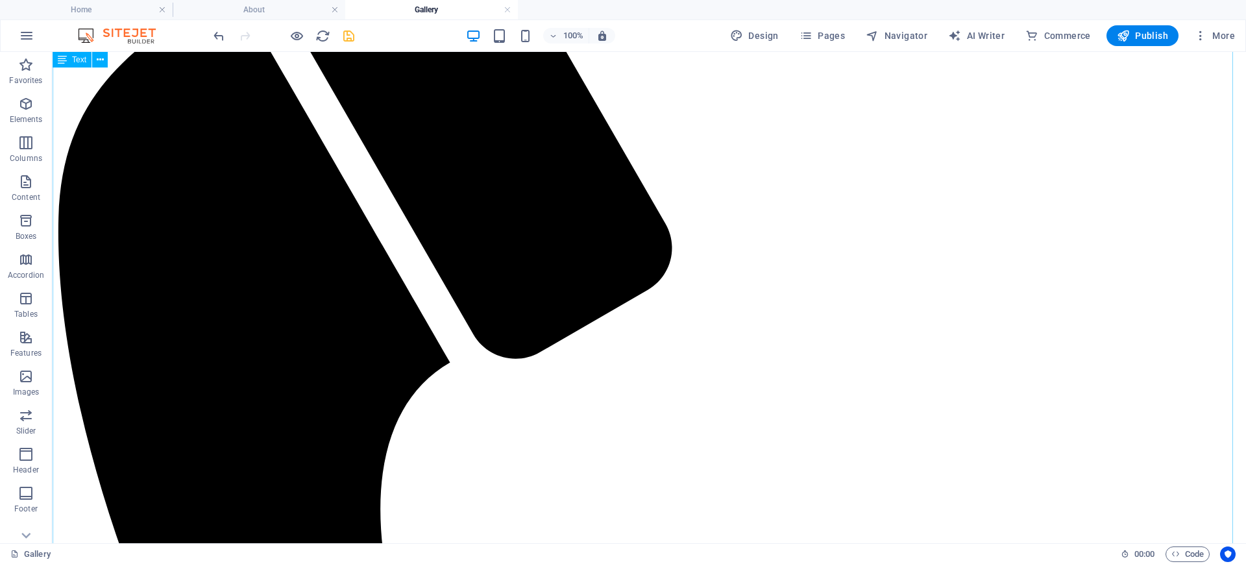
scroll to position [0, 0]
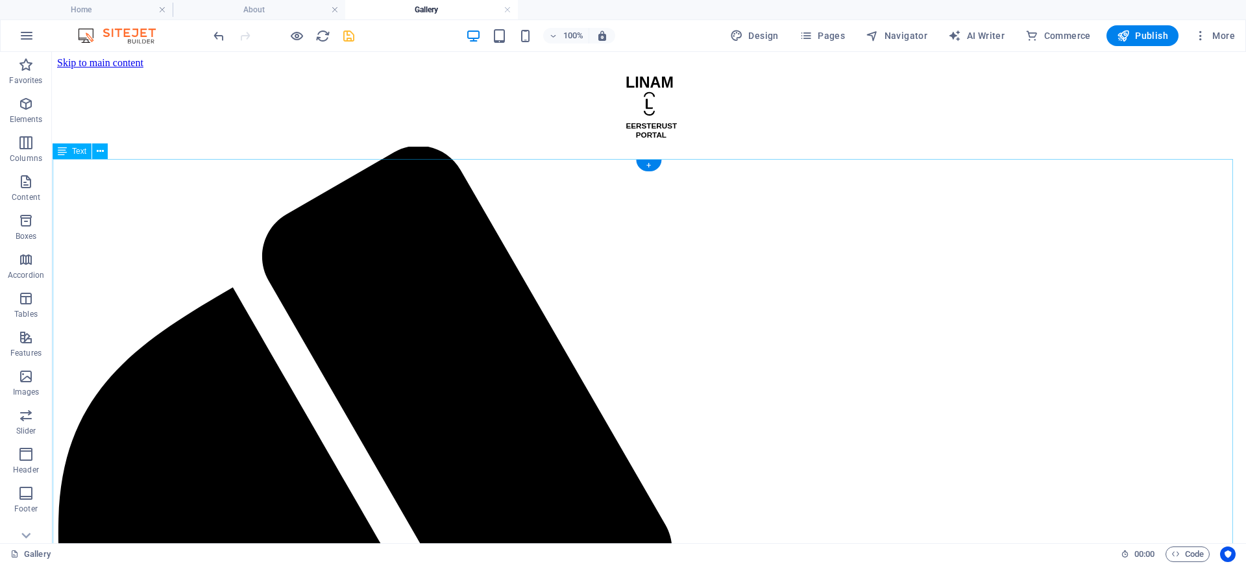
click at [439, 5] on h4 "Gallery" at bounding box center [431, 10] width 173 height 14
click at [349, 38] on icon "save" at bounding box center [348, 36] width 15 height 15
click at [833, 34] on span "Pages" at bounding box center [822, 35] width 45 height 13
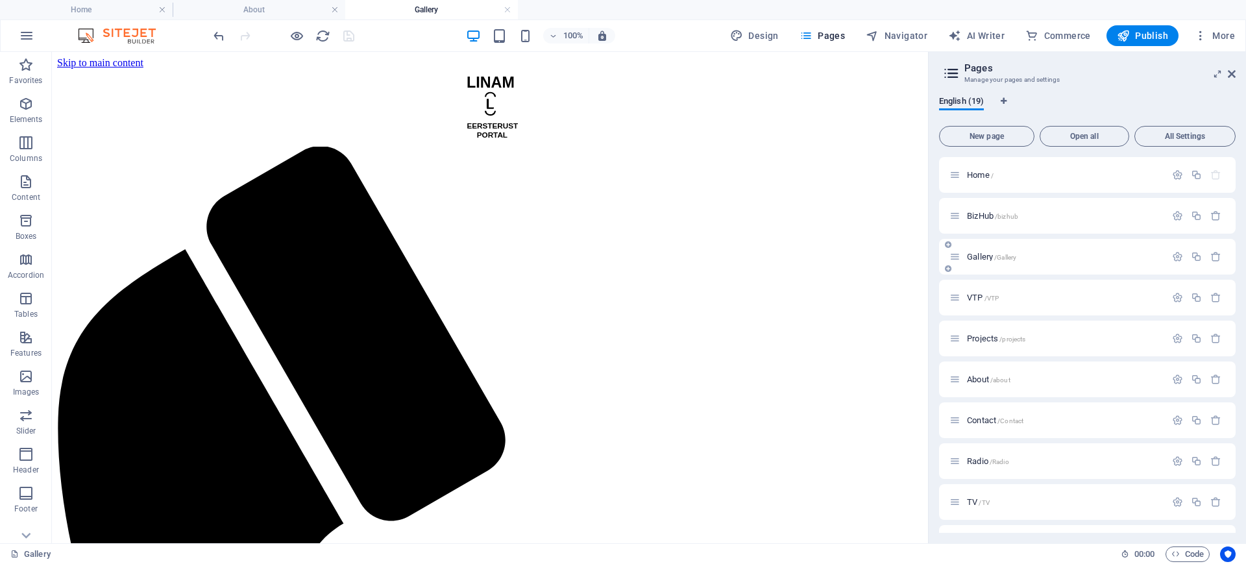
click at [975, 251] on div "Gallery /Gallery" at bounding box center [1058, 256] width 216 height 15
click at [977, 255] on span "Gallery /Gallery" at bounding box center [991, 257] width 49 height 10
click at [983, 293] on span "VTP /VTP" at bounding box center [983, 298] width 32 height 10
click at [993, 296] on span "/VTP" at bounding box center [992, 298] width 15 height 7
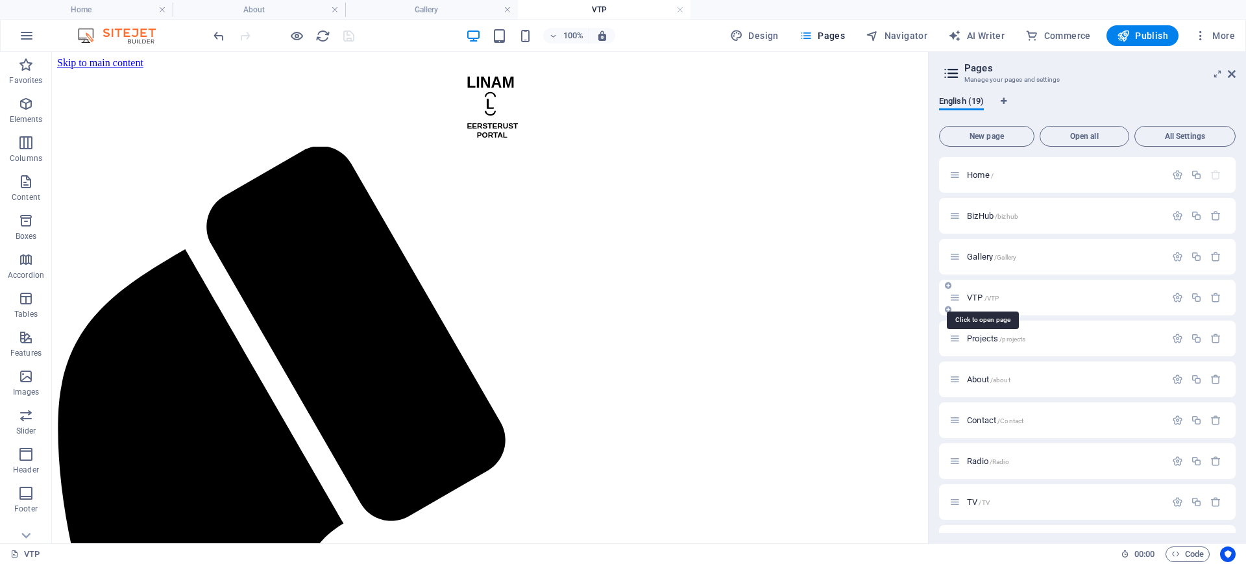
click at [987, 298] on span "/VTP" at bounding box center [992, 298] width 15 height 7
click at [979, 299] on span "VTP /VTP" at bounding box center [983, 298] width 32 height 10
click at [1173, 258] on icon "button" at bounding box center [1177, 256] width 11 height 11
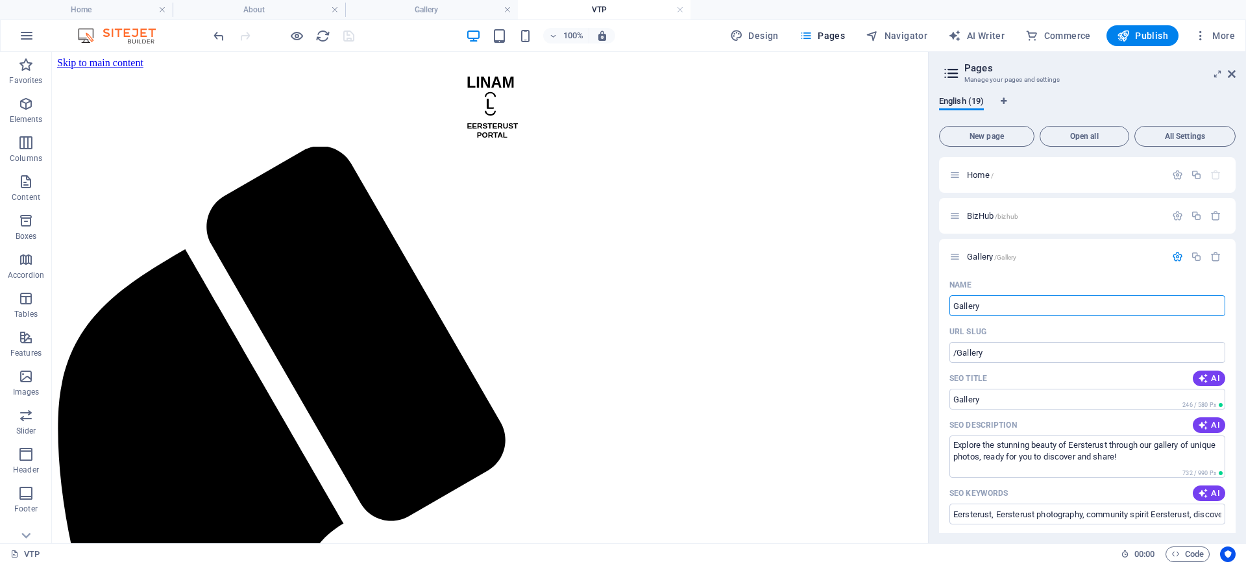
drag, startPoint x: 1056, startPoint y: 353, endPoint x: 916, endPoint y: 303, distance: 148.9
type input "EV"
type input "E"
type input "EVP"
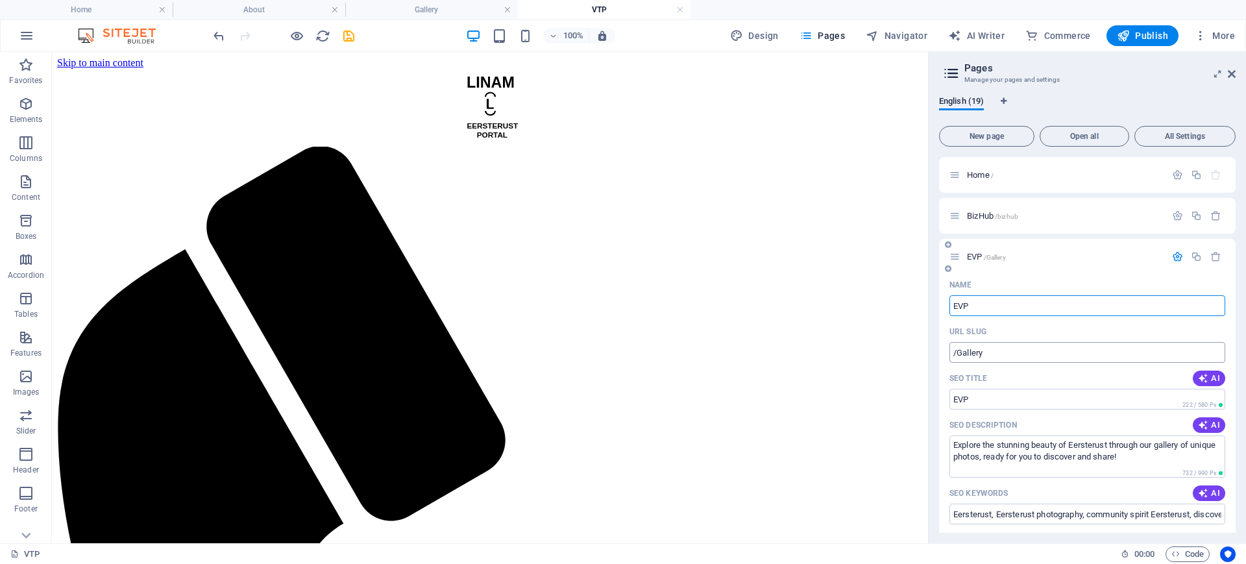
type input "EVP"
click at [994, 354] on input "/Gallery" at bounding box center [1088, 352] width 276 height 21
drag, startPoint x: 981, startPoint y: 353, endPoint x: 959, endPoint y: 351, distance: 22.8
click at [959, 351] on input "/Gallery" at bounding box center [1088, 352] width 276 height 21
type input "/EVP"
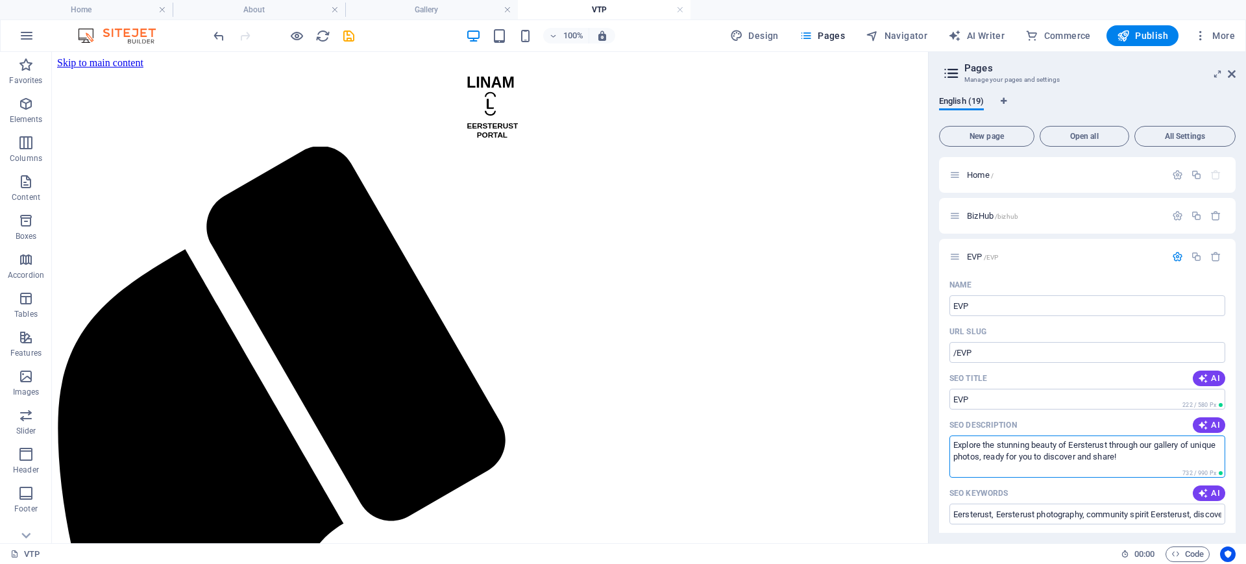
drag, startPoint x: 1227, startPoint y: 516, endPoint x: 919, endPoint y: 443, distance: 317.4
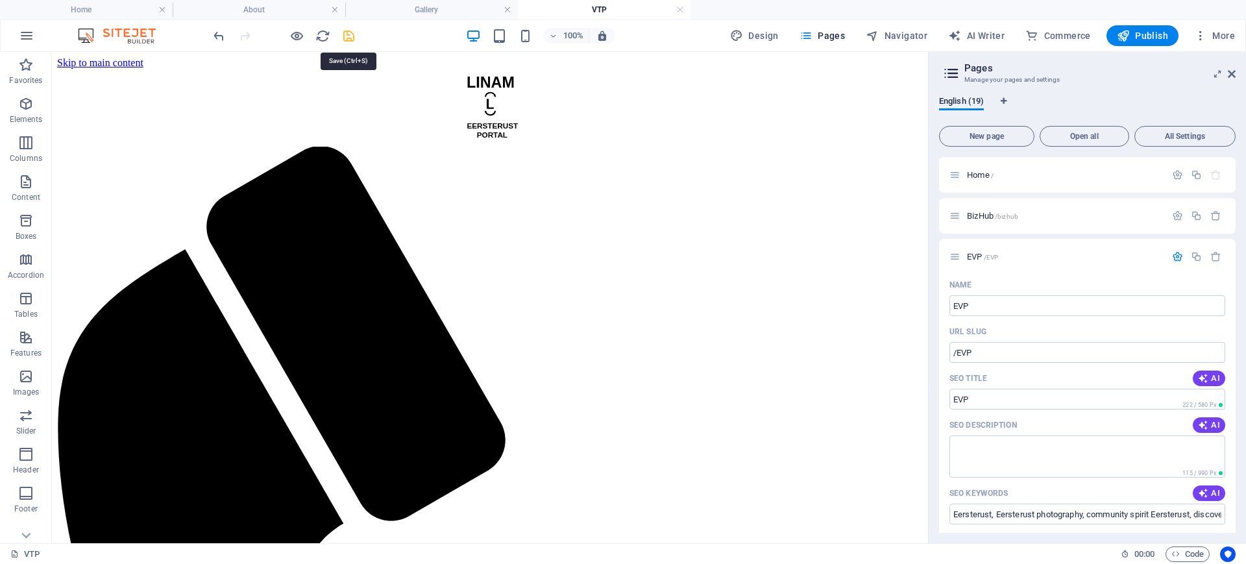
click at [354, 37] on icon "save" at bounding box center [348, 36] width 15 height 15
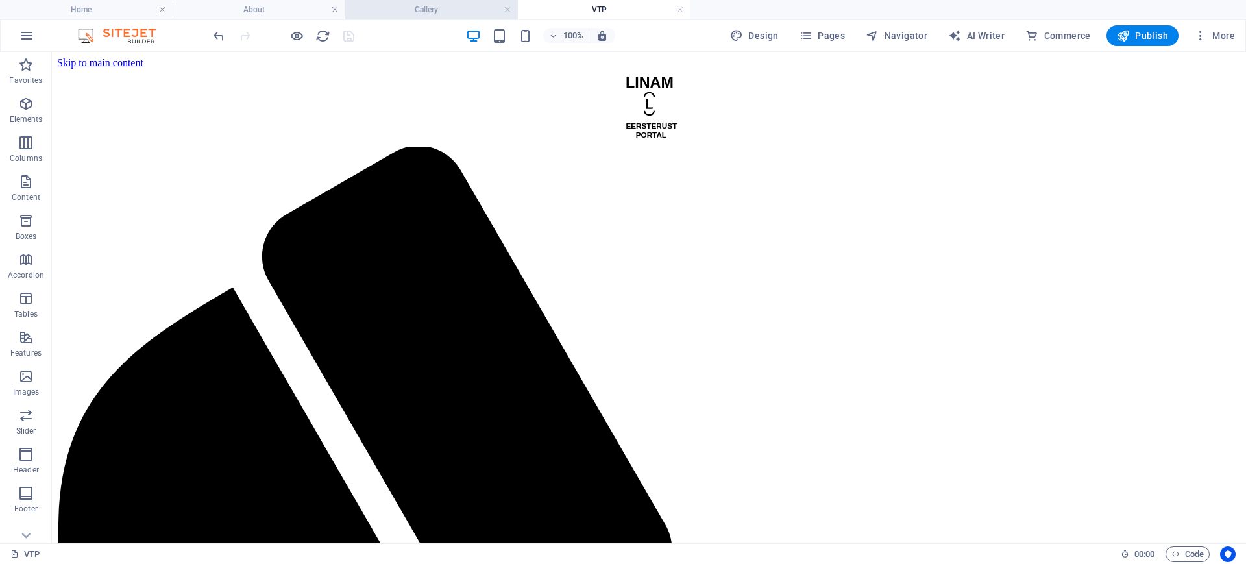
click at [437, 14] on h4 "Gallery" at bounding box center [431, 10] width 173 height 14
click at [557, 5] on h4 "VTP" at bounding box center [604, 10] width 173 height 14
click at [426, 3] on h4 "Gallery" at bounding box center [431, 10] width 173 height 14
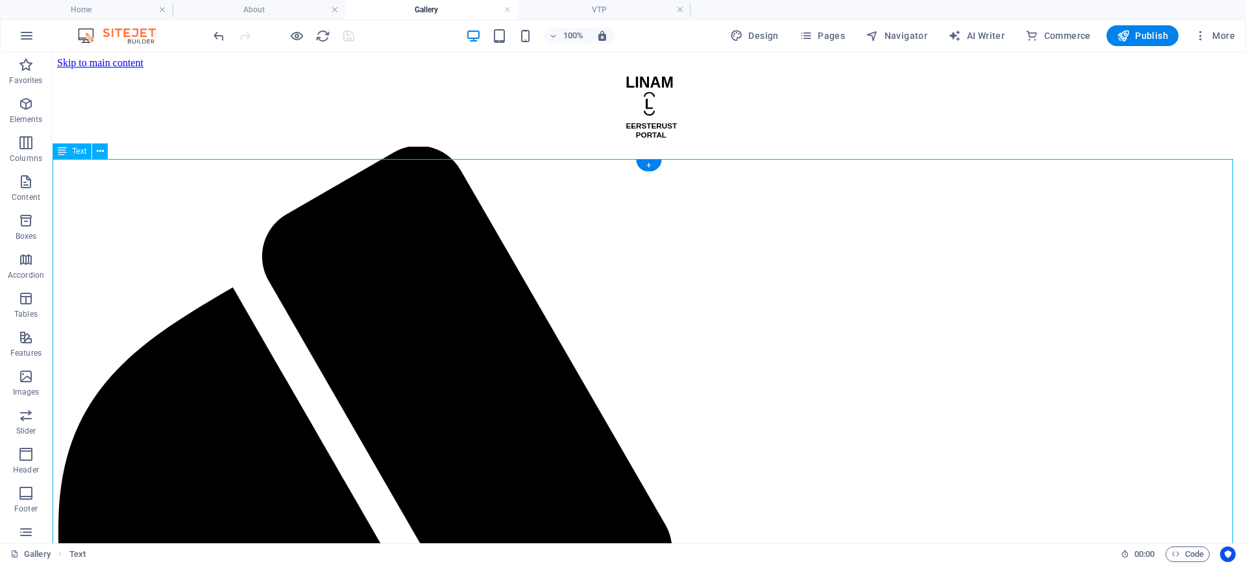
drag, startPoint x: 771, startPoint y: 180, endPoint x: 576, endPoint y: 179, distance: 194.1
click at [825, 33] on span "Pages" at bounding box center [822, 35] width 45 height 13
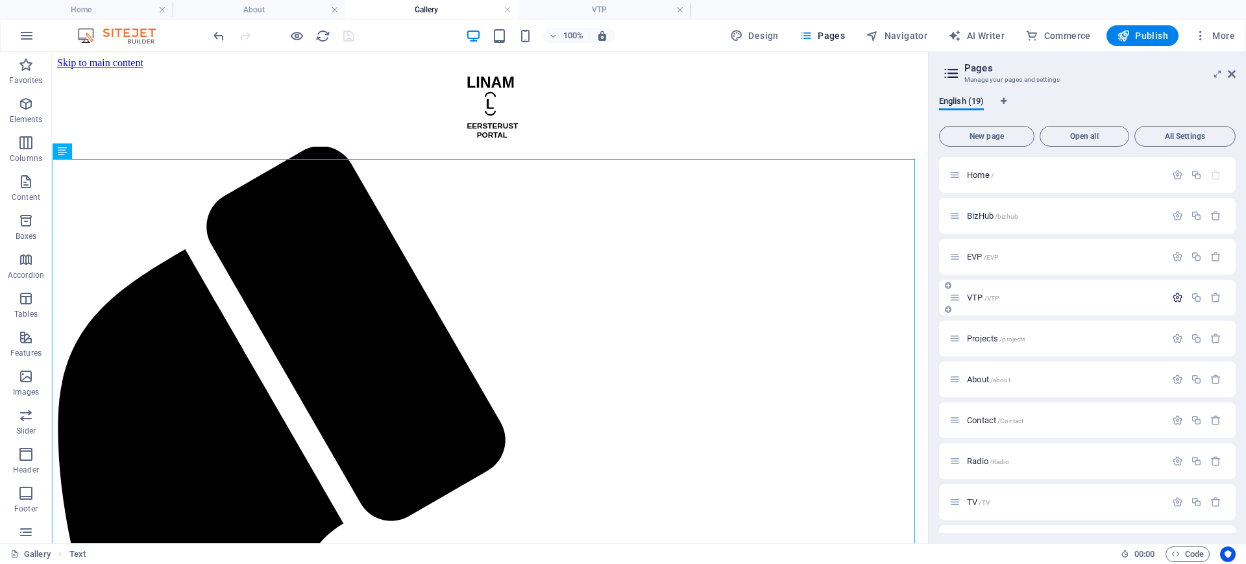
click at [1172, 294] on icon "button" at bounding box center [1177, 297] width 11 height 11
drag, startPoint x: 1031, startPoint y: 398, endPoint x: 925, endPoint y: 345, distance: 118.2
type input "EVP"
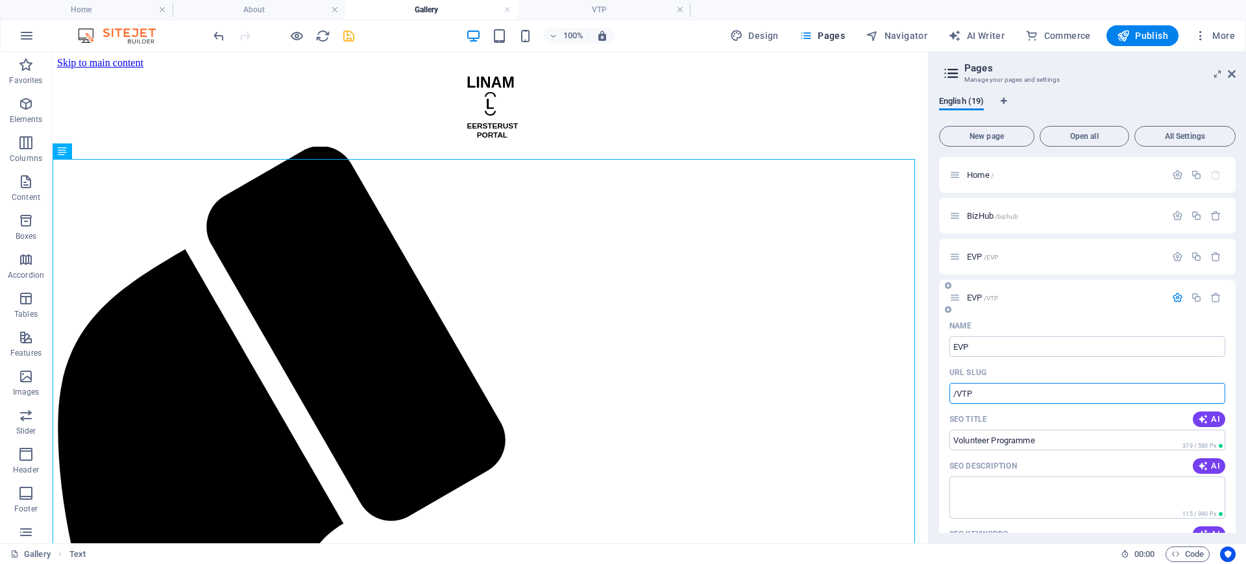
click at [1002, 397] on input "/VTP" at bounding box center [1088, 393] width 276 height 21
drag, startPoint x: 981, startPoint y: 348, endPoint x: 951, endPoint y: 348, distance: 30.5
click at [951, 348] on input "EVP" at bounding box center [1088, 346] width 276 height 21
drag, startPoint x: 980, startPoint y: 396, endPoint x: 958, endPoint y: 395, distance: 21.4
click at [958, 395] on input "/VTP" at bounding box center [1088, 393] width 276 height 21
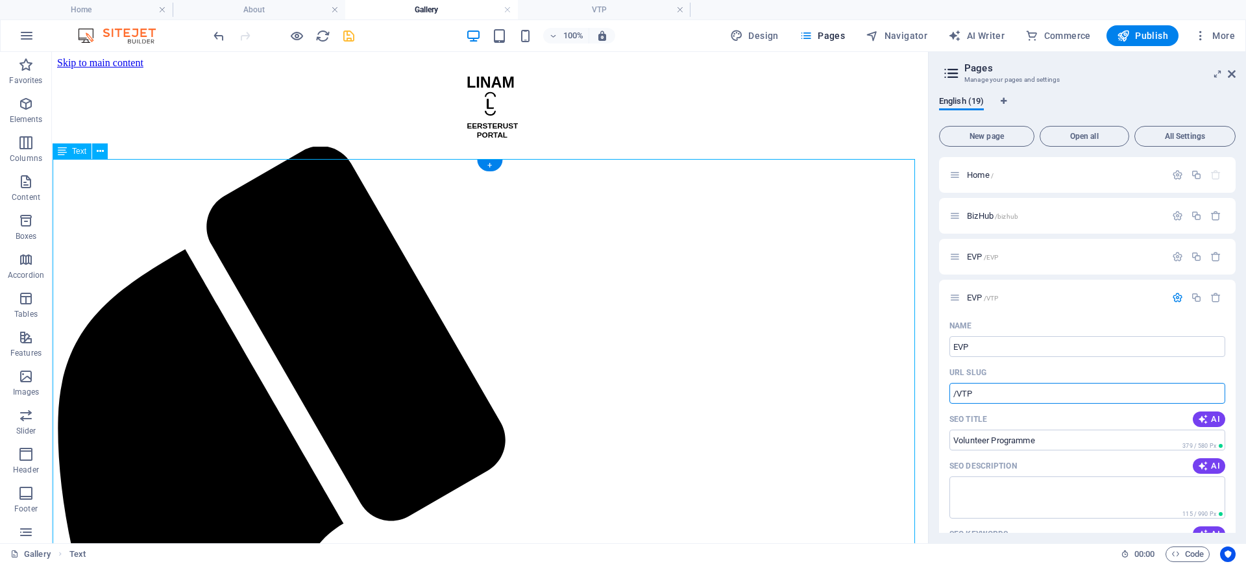
paste input "EV"
type input "/EVP"
click at [354, 32] on icon "save" at bounding box center [348, 36] width 15 height 15
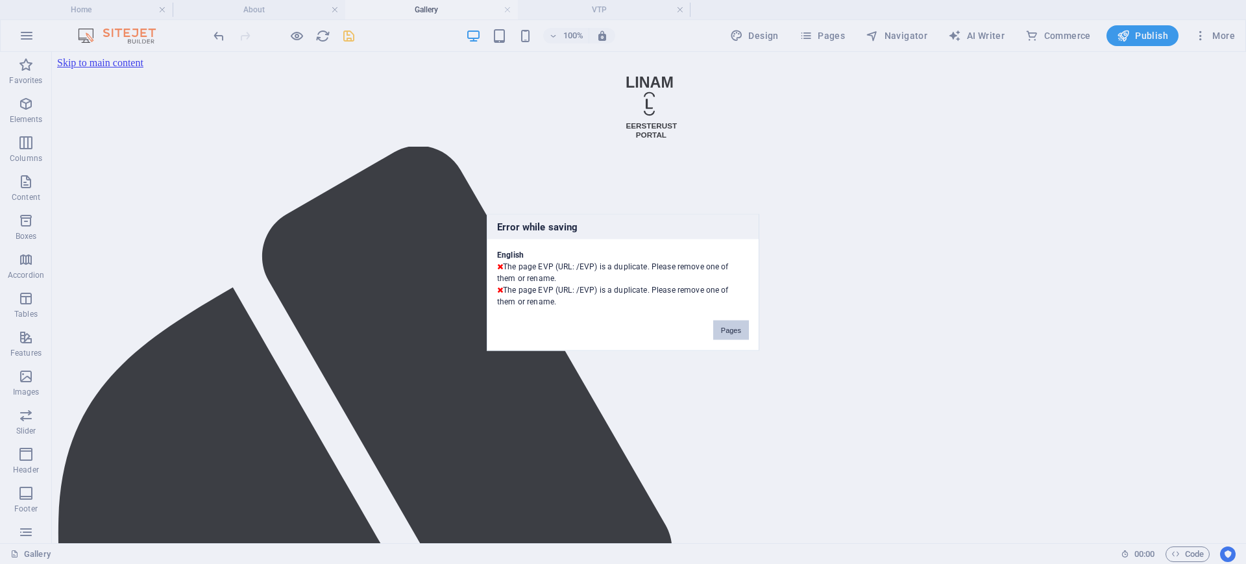
click at [740, 327] on button "Pages" at bounding box center [731, 329] width 36 height 19
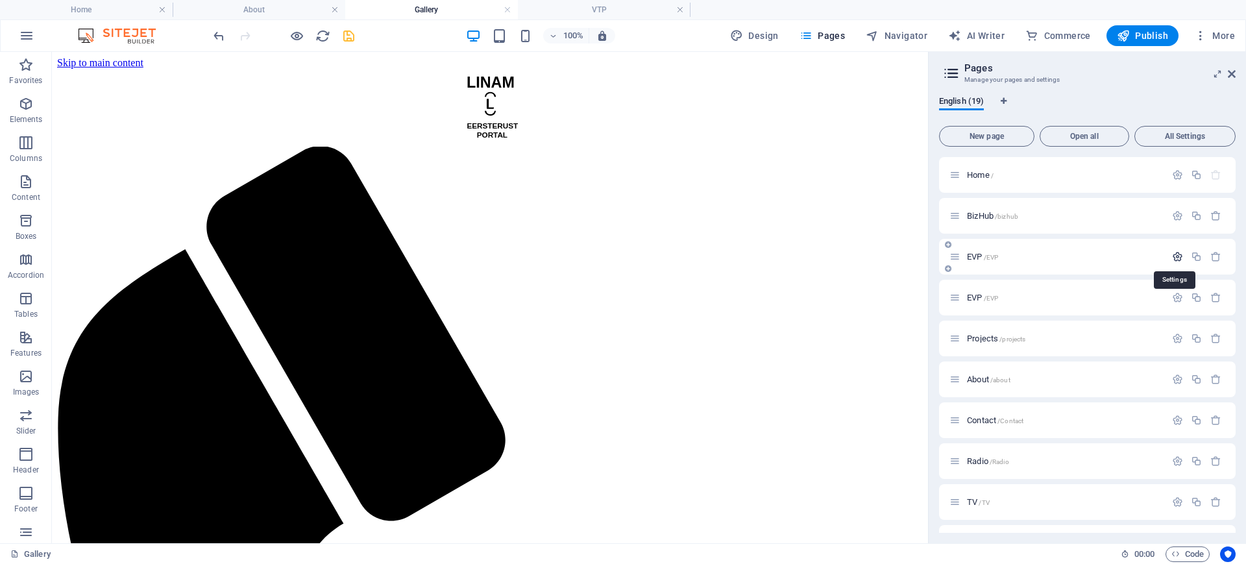
click at [1177, 254] on icon "button" at bounding box center [1177, 256] width 11 height 11
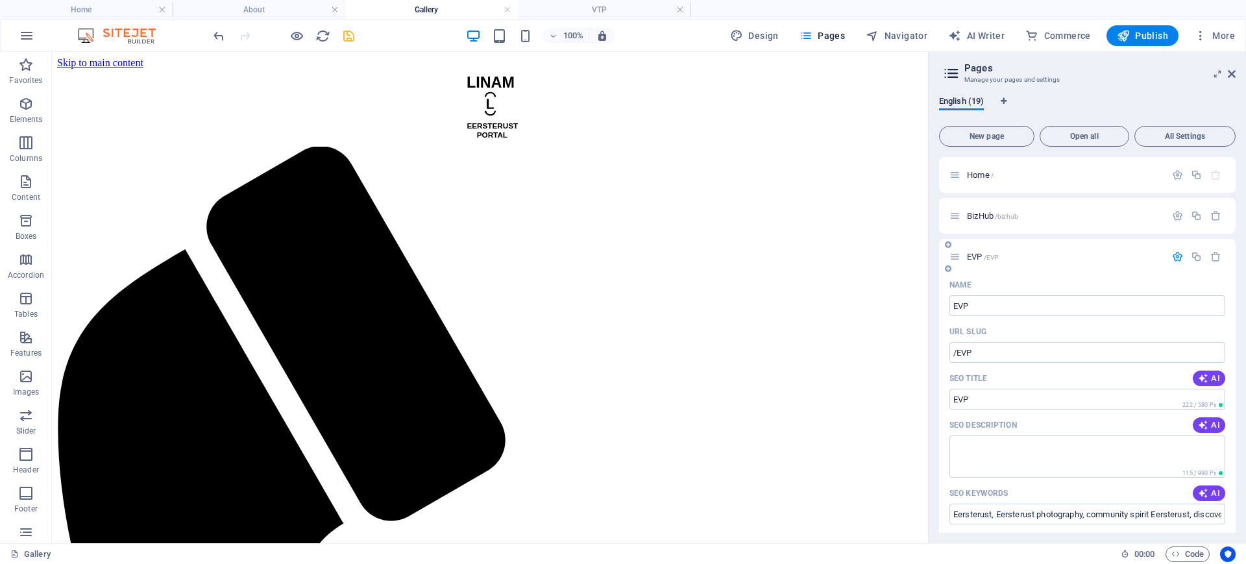
click at [984, 255] on span "/EVP" at bounding box center [991, 257] width 15 height 7
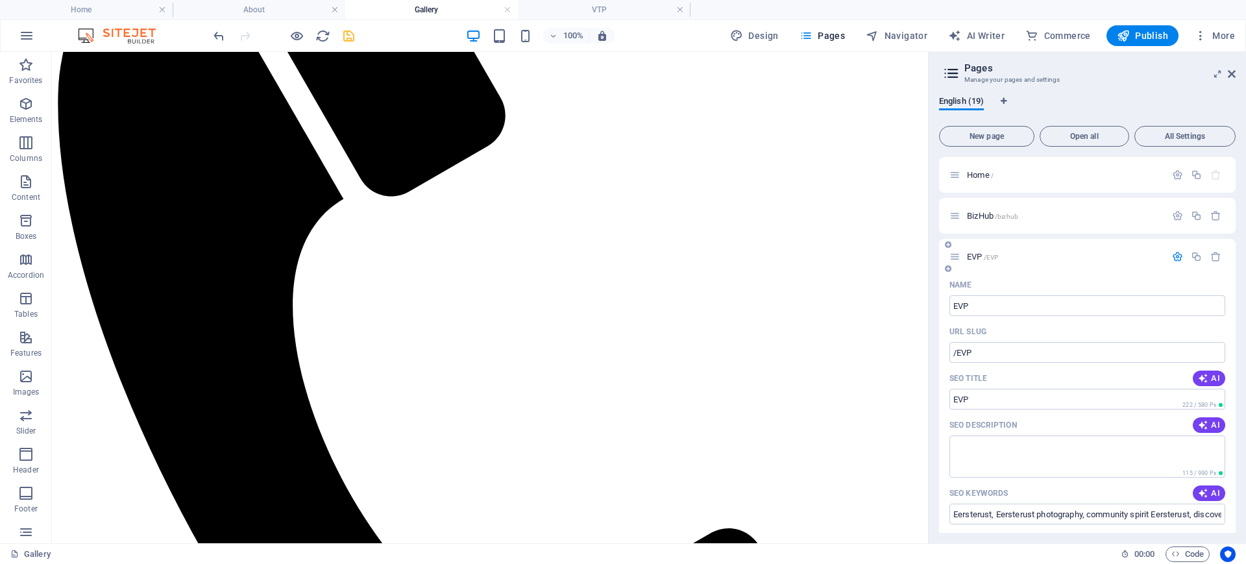
scroll to position [325, 0]
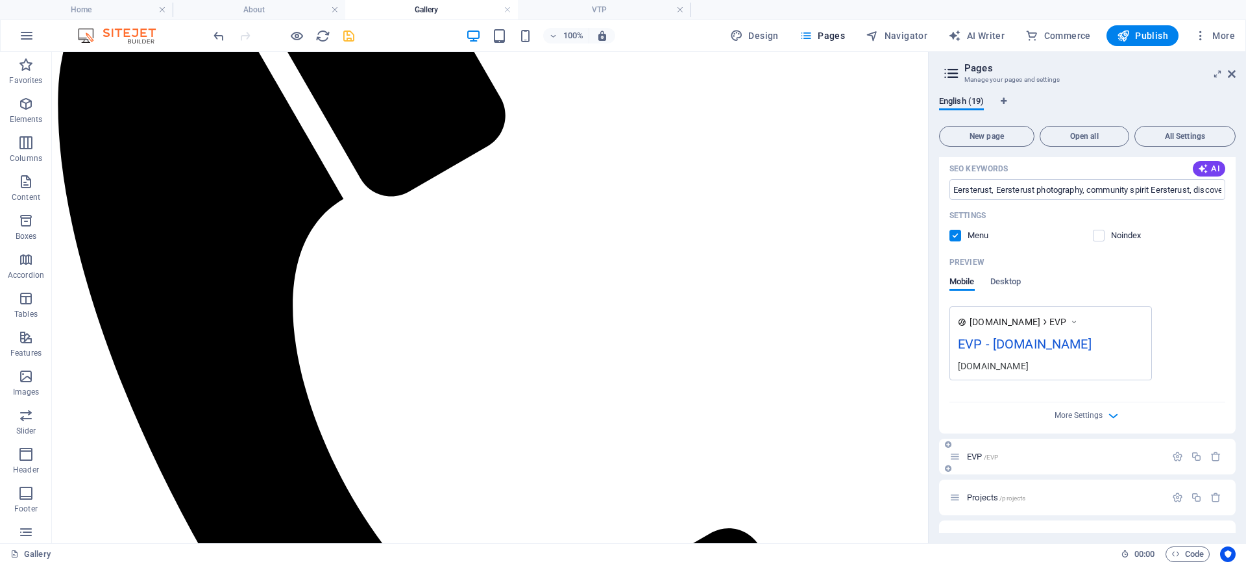
click at [987, 456] on span "/EVP" at bounding box center [991, 457] width 15 height 7
click at [977, 451] on div "EVP /EVP" at bounding box center [1058, 456] width 216 height 15
click at [978, 458] on span "EVP /EVP" at bounding box center [982, 457] width 31 height 10
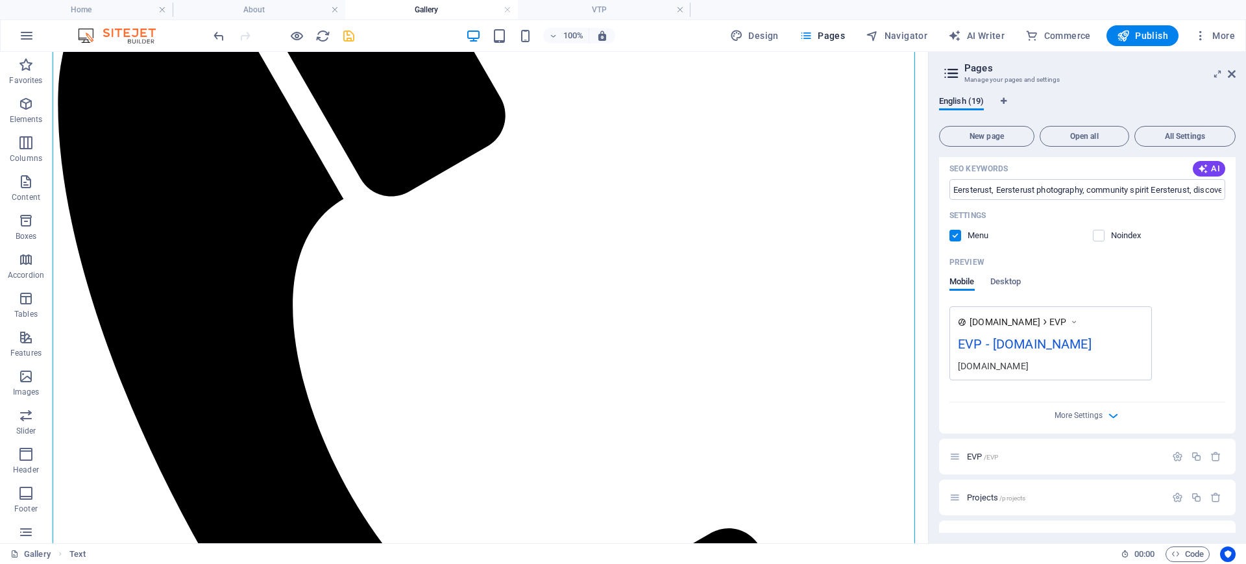
scroll to position [0, 0]
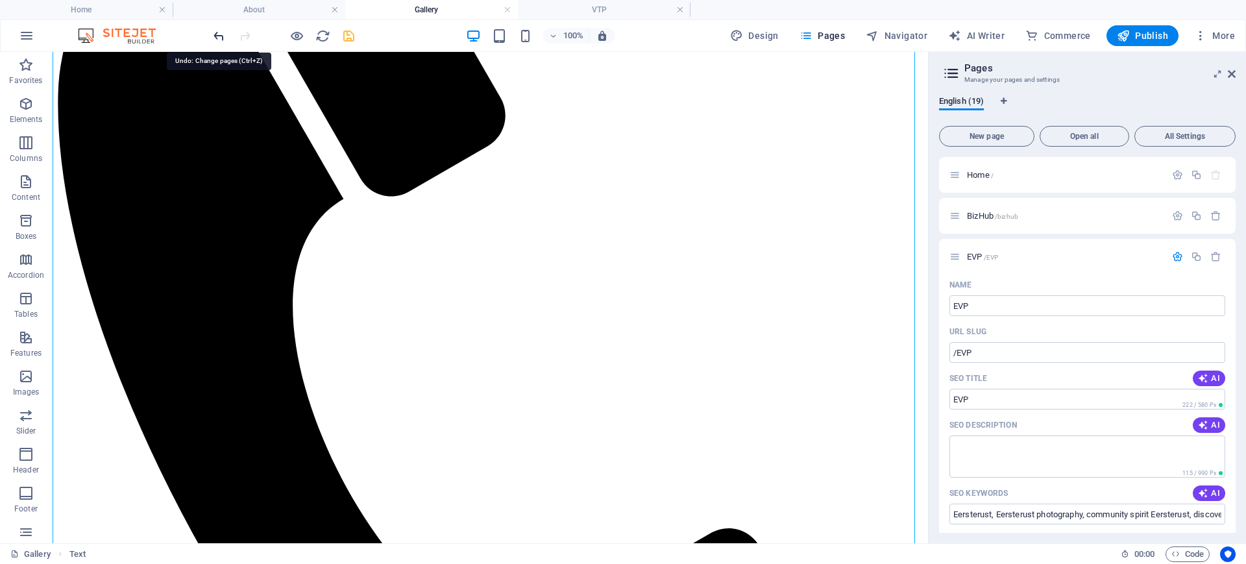
click at [219, 38] on icon "undo" at bounding box center [219, 36] width 15 height 15
click at [347, 29] on icon "save" at bounding box center [348, 36] width 15 height 15
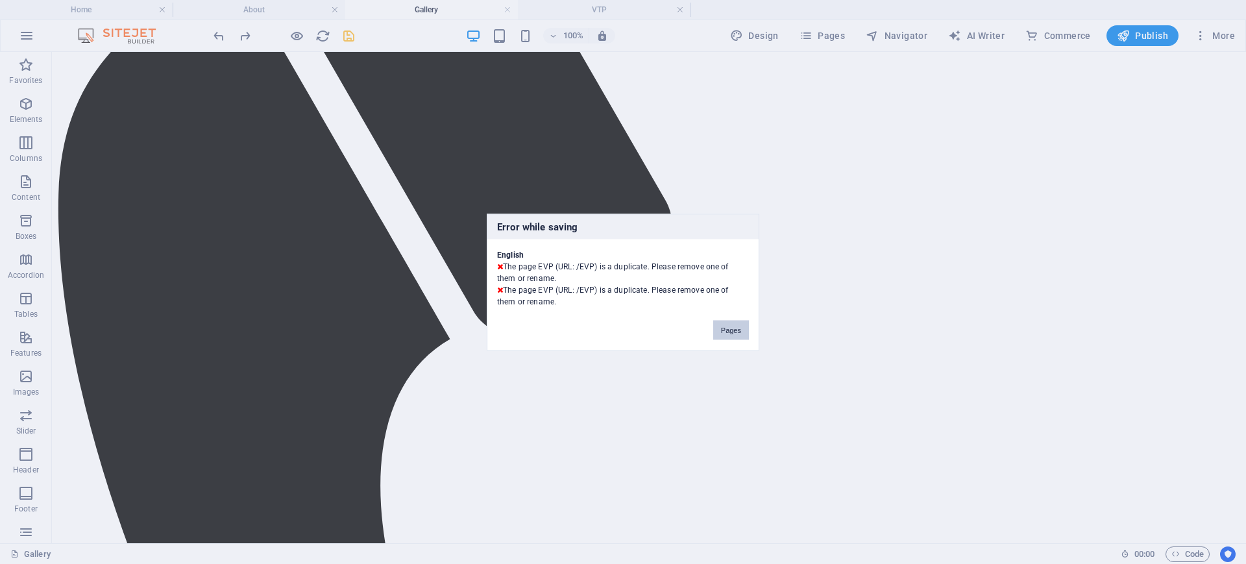
click at [735, 330] on button "Pages" at bounding box center [731, 329] width 36 height 19
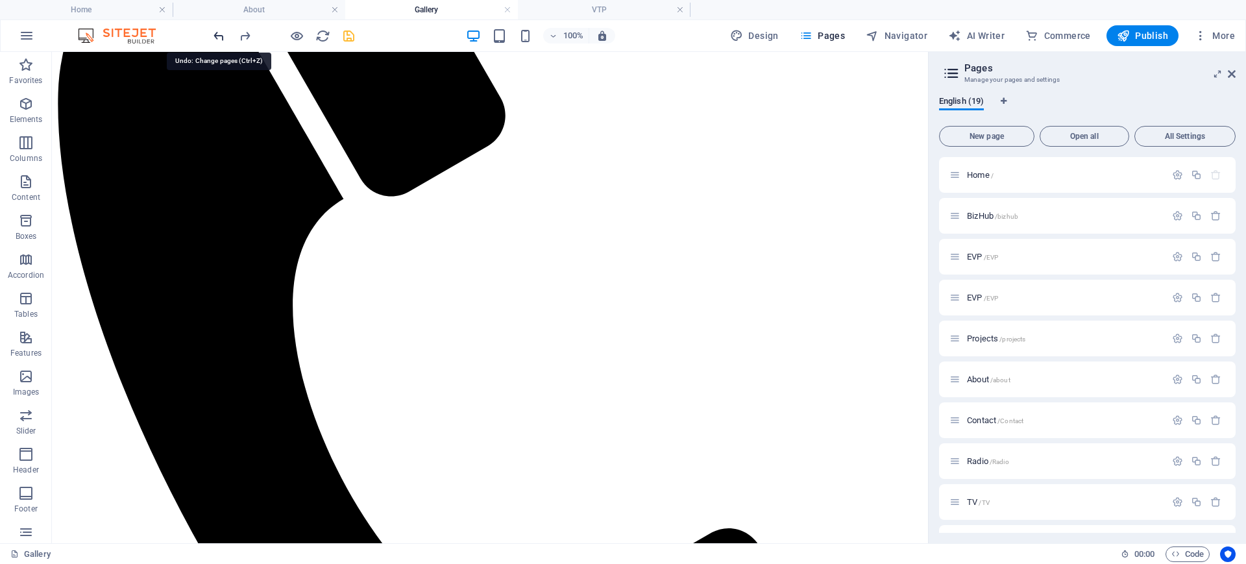
click at [214, 36] on icon "undo" at bounding box center [219, 36] width 15 height 15
click at [220, 34] on icon "undo" at bounding box center [219, 36] width 15 height 15
click at [347, 39] on icon "save" at bounding box center [348, 36] width 15 height 15
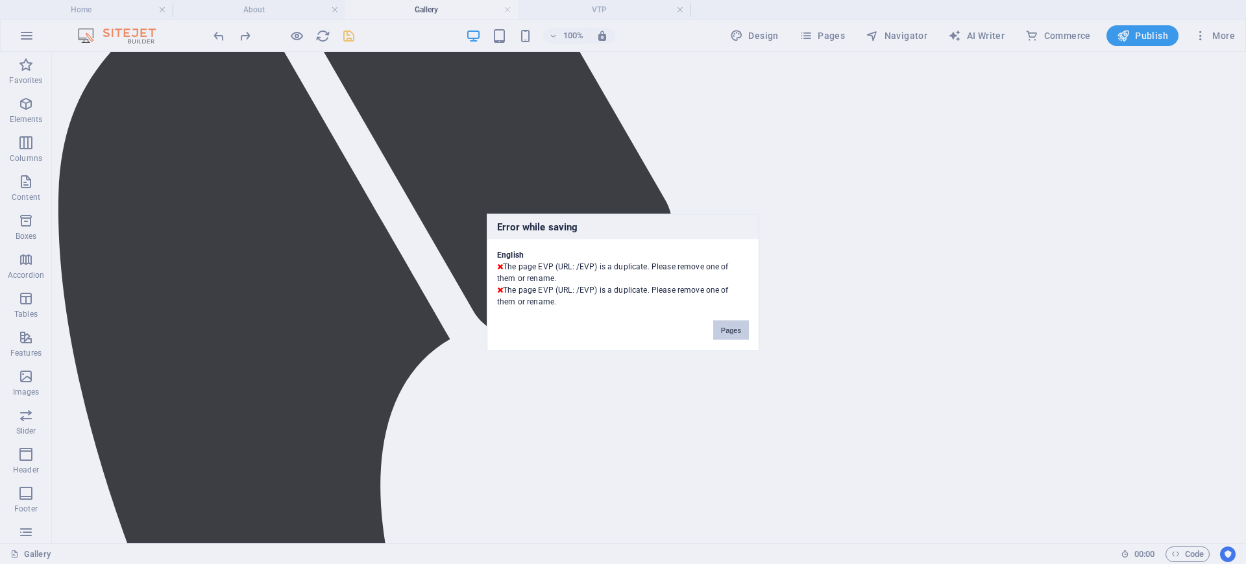
click at [732, 330] on button "Pages" at bounding box center [731, 329] width 36 height 19
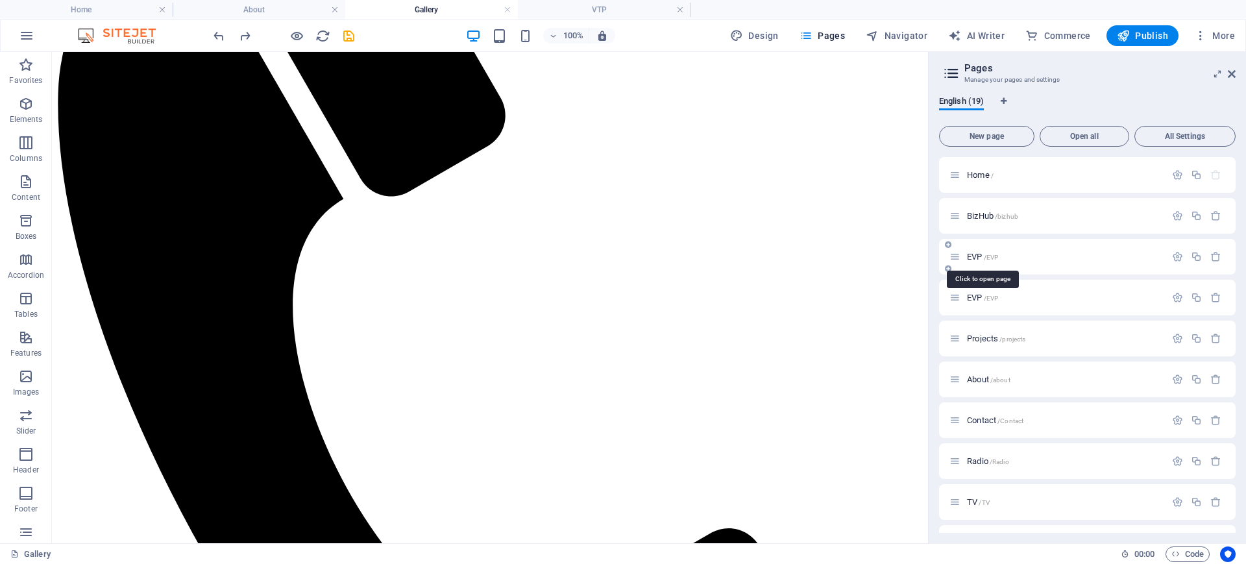
click at [977, 255] on span "EVP /EVP" at bounding box center [982, 257] width 31 height 10
click at [979, 299] on span "EVP /EVP" at bounding box center [982, 298] width 31 height 10
click at [425, 3] on h4 "Gallery" at bounding box center [431, 10] width 173 height 14
click at [1216, 261] on icon "button" at bounding box center [1216, 256] width 11 height 11
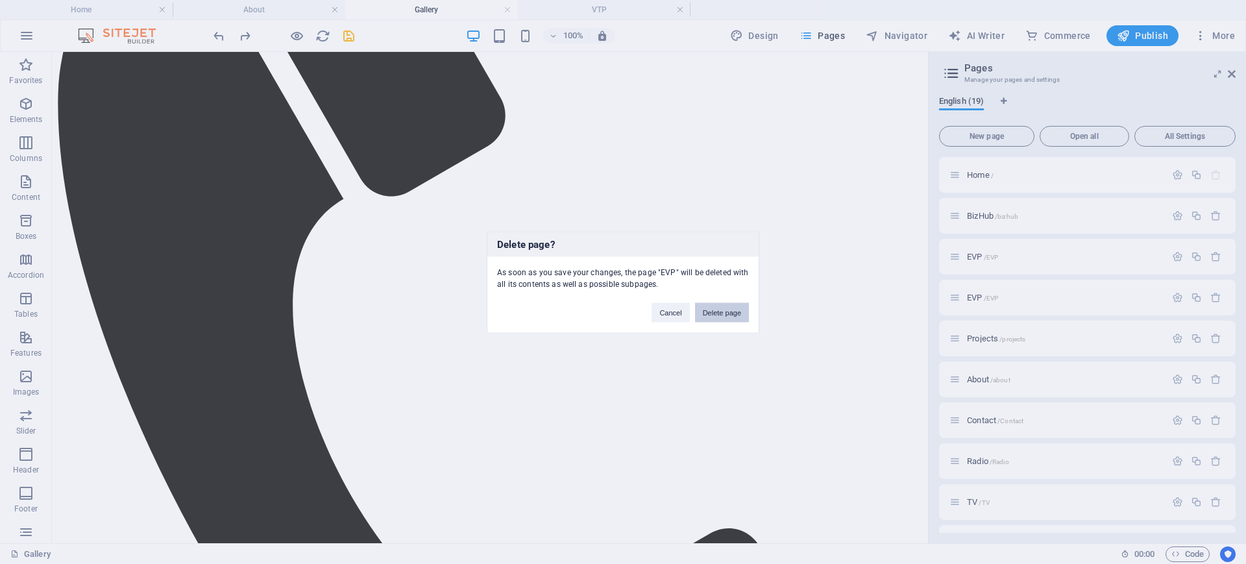
click at [732, 310] on button "Delete page" at bounding box center [722, 311] width 54 height 19
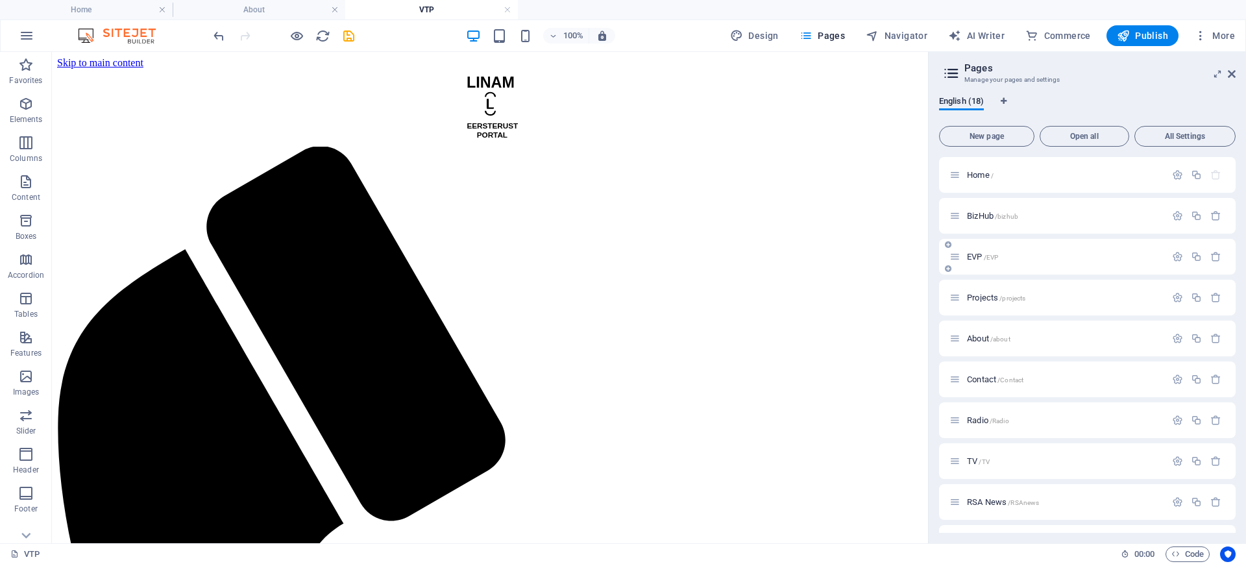
click at [988, 252] on span "EVP /EVP" at bounding box center [982, 257] width 31 height 10
click at [978, 257] on span "EVP /EVP" at bounding box center [982, 257] width 31 height 10
click at [217, 36] on icon "undo" at bounding box center [219, 36] width 15 height 15
click at [1177, 257] on icon "button" at bounding box center [1177, 256] width 11 height 11
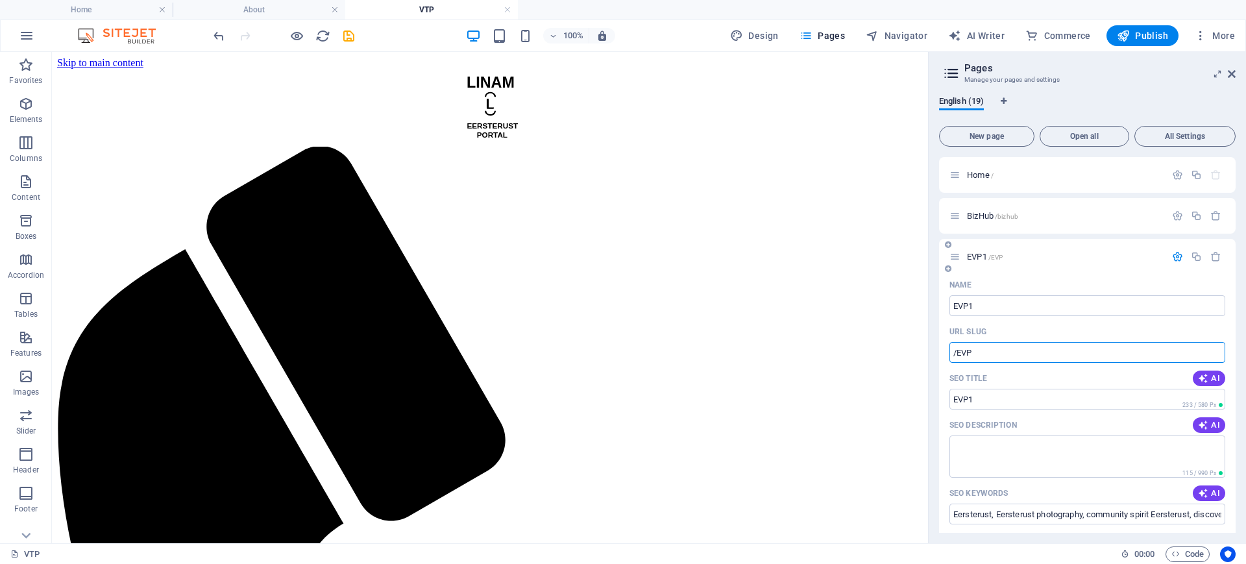
type input "EVP1"
click at [1005, 352] on input "/EVP" at bounding box center [1088, 352] width 276 height 21
type input "/EVP1"
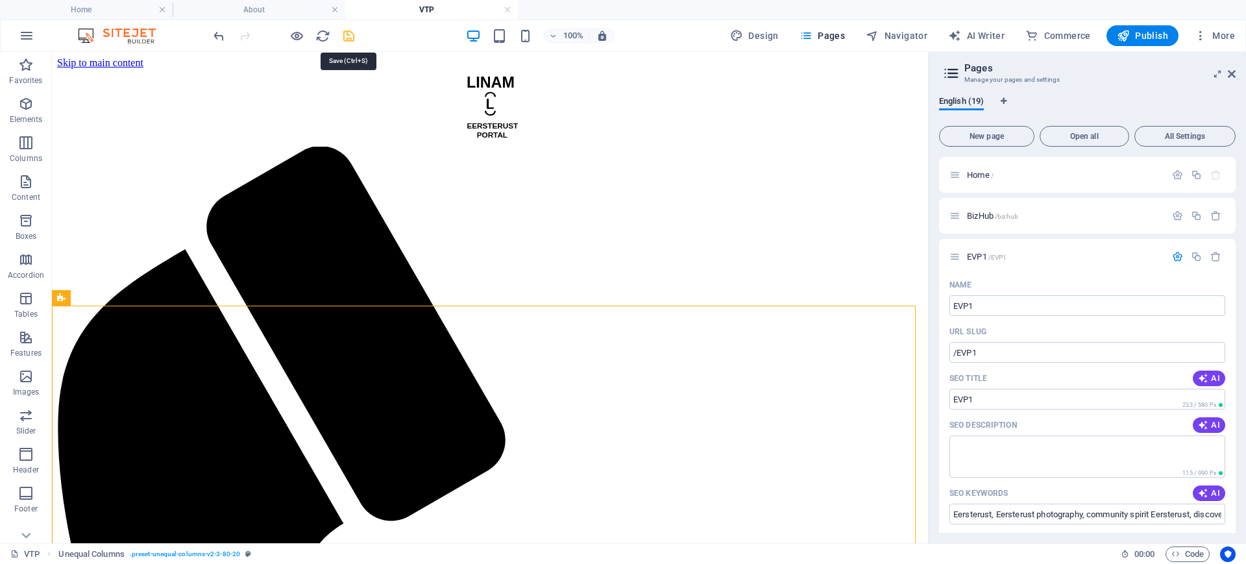
click at [351, 37] on icon "save" at bounding box center [348, 36] width 15 height 15
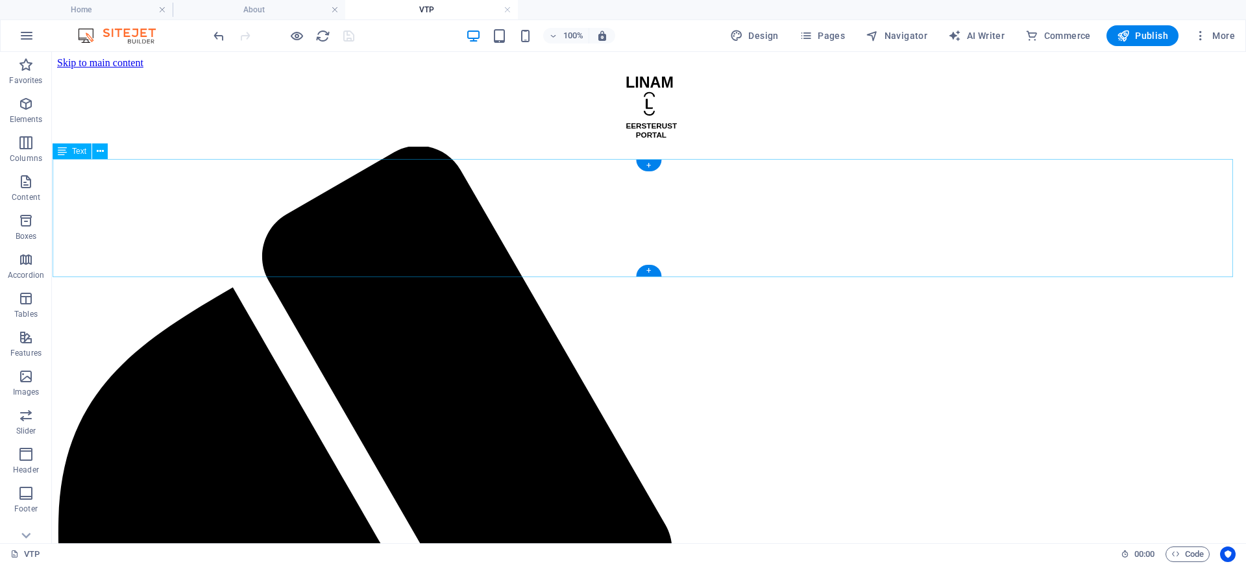
click at [510, 8] on link at bounding box center [508, 10] width 8 height 12
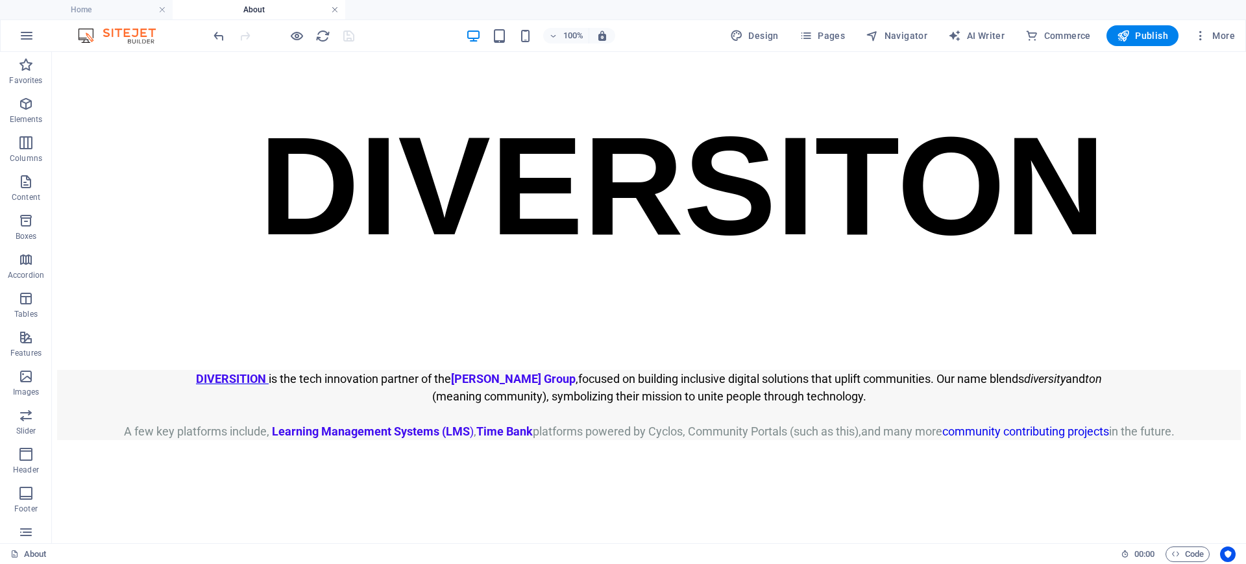
click at [336, 6] on link at bounding box center [335, 10] width 8 height 12
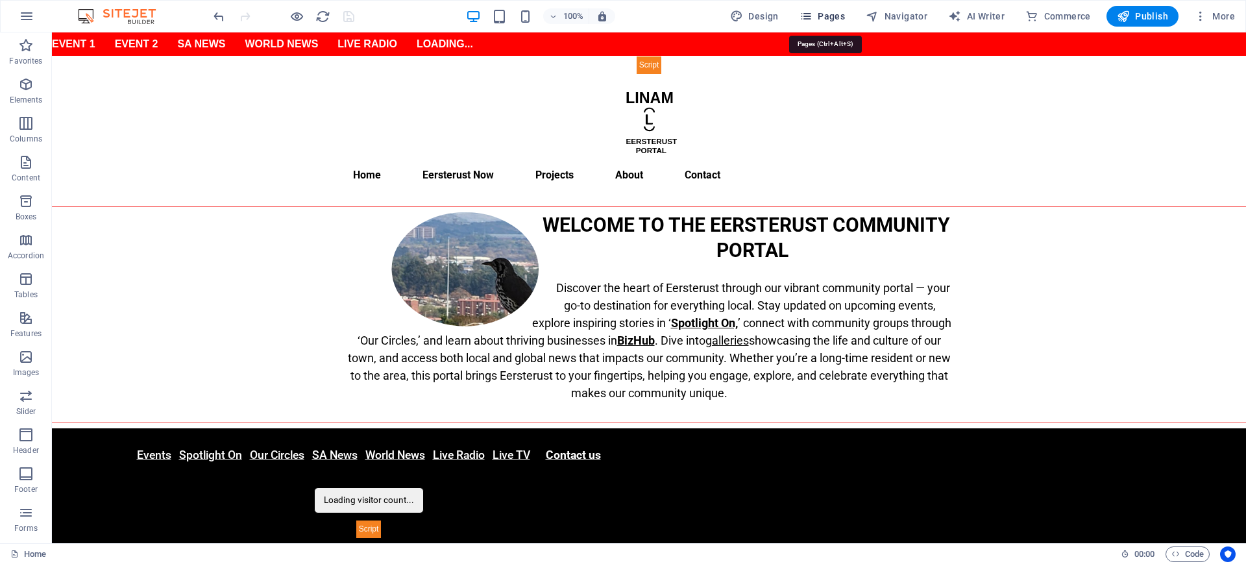
click at [813, 16] on icon "button" at bounding box center [806, 16] width 13 height 13
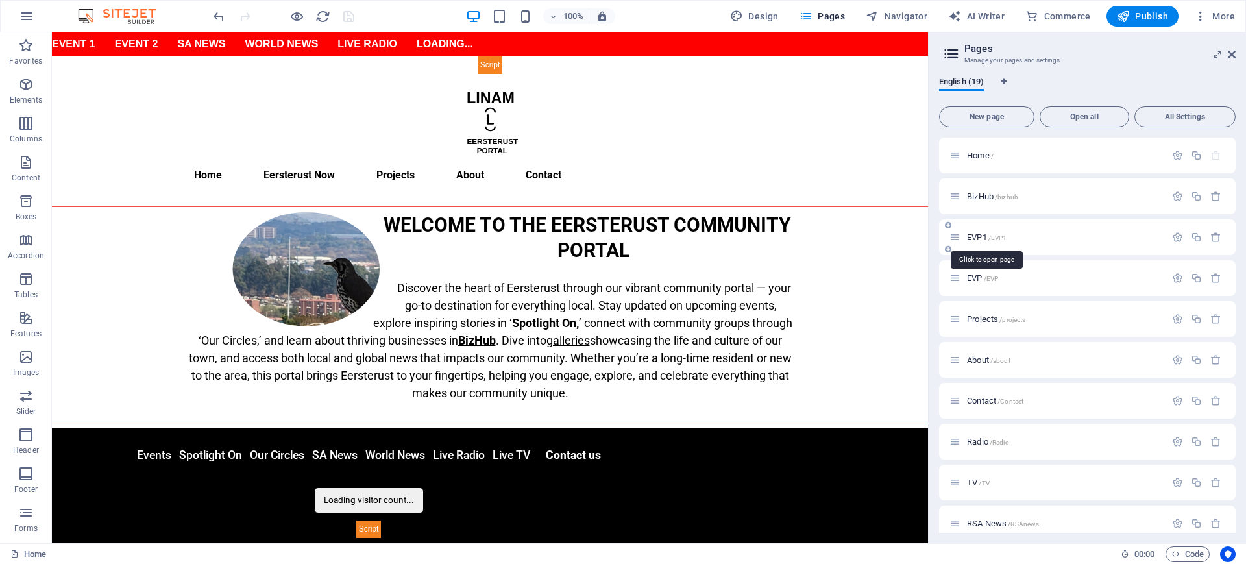
click at [978, 232] on span "EVP1 /EVP1" at bounding box center [987, 237] width 40 height 10
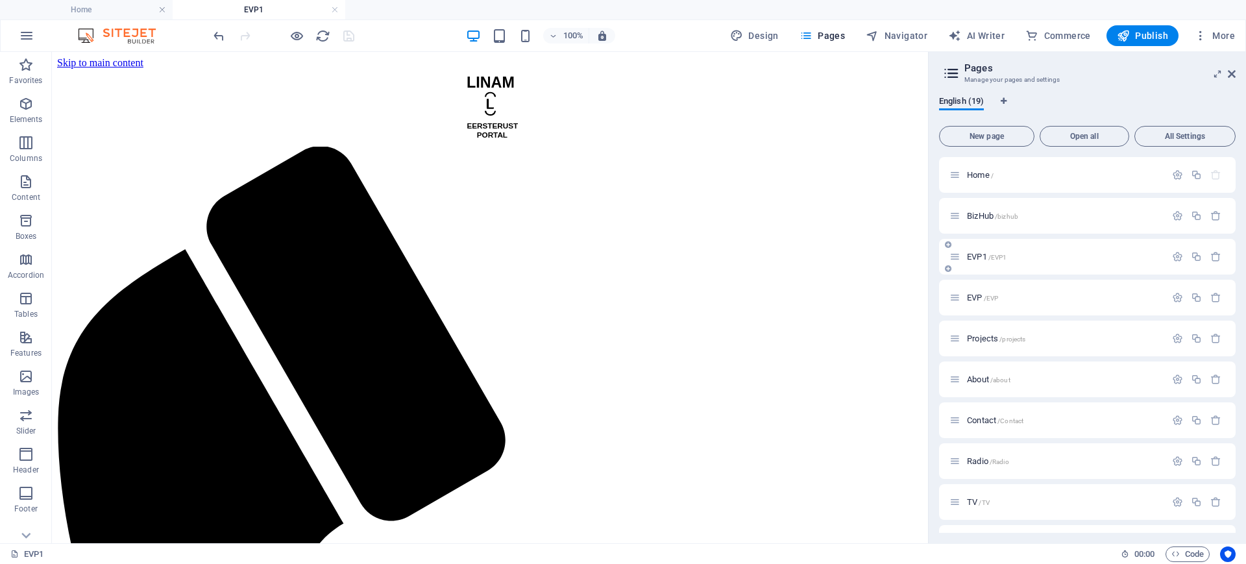
scroll to position [0, 0]
click at [951, 250] on div at bounding box center [948, 245] width 8 height 12
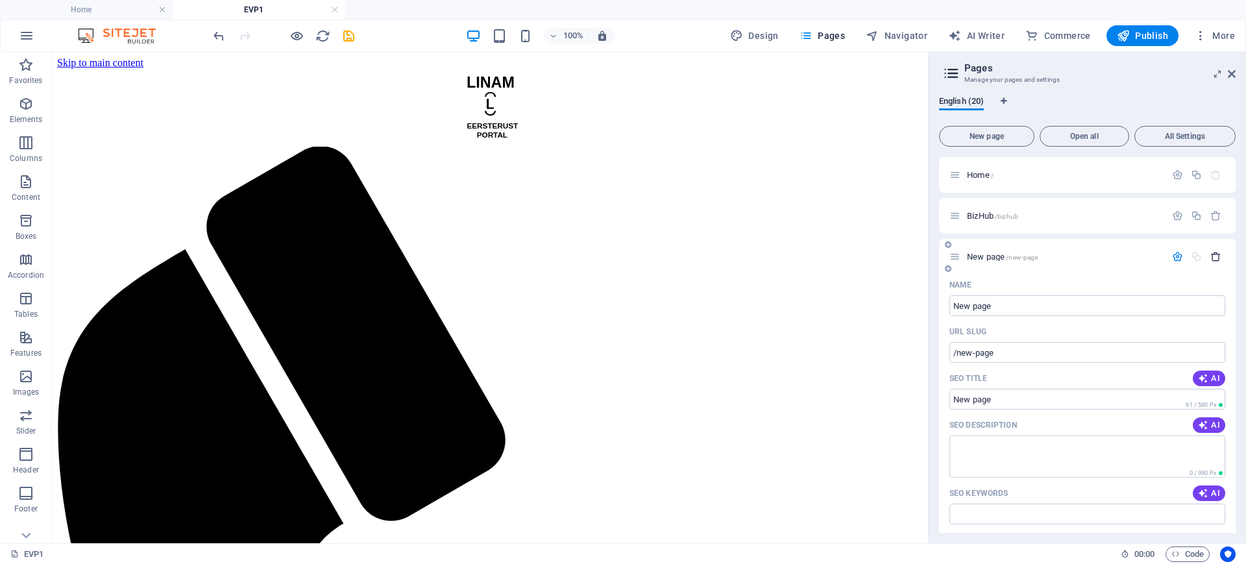
click at [1215, 255] on icon "button" at bounding box center [1216, 256] width 11 height 11
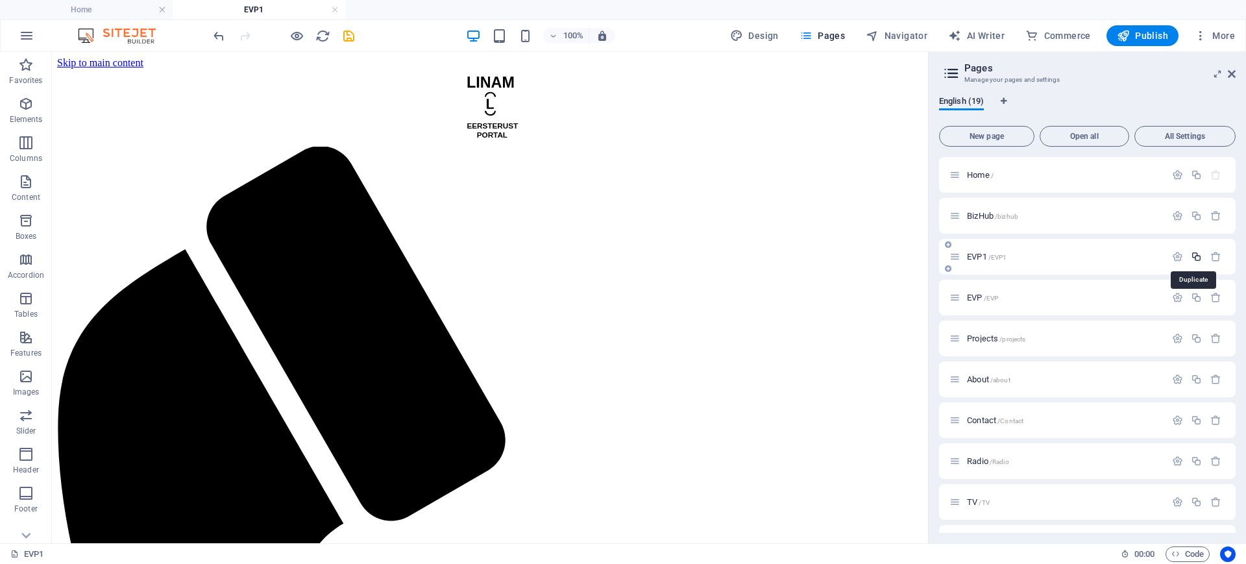
click at [1191, 261] on icon "button" at bounding box center [1196, 256] width 11 height 11
type input "LVP"
click at [989, 434] on input "/evp1" at bounding box center [1088, 434] width 276 height 21
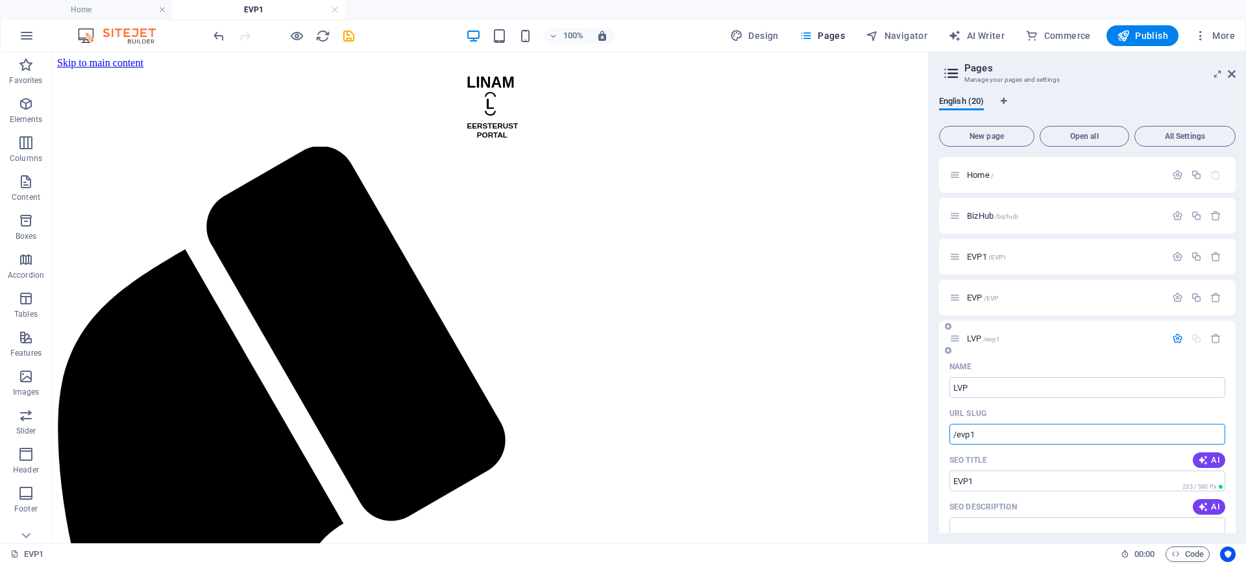
drag, startPoint x: 981, startPoint y: 439, endPoint x: 984, endPoint y: 428, distance: 11.3
click at [958, 434] on input "/evp1" at bounding box center [1088, 434] width 276 height 21
drag, startPoint x: 965, startPoint y: 438, endPoint x: 957, endPoint y: 436, distance: 7.9
click at [957, 436] on input "/LVP" at bounding box center [1088, 434] width 276 height 21
type input "/LVP"
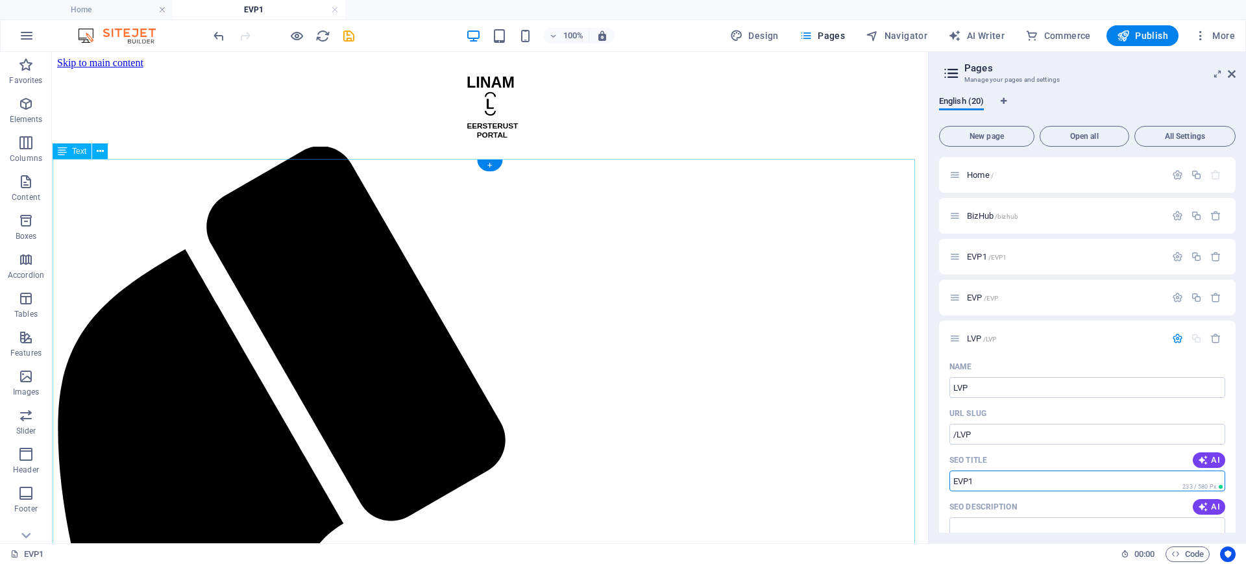
drag, startPoint x: 1044, startPoint y: 531, endPoint x: 912, endPoint y: 480, distance: 142.0
paste input "LVP"
type input "LVP"
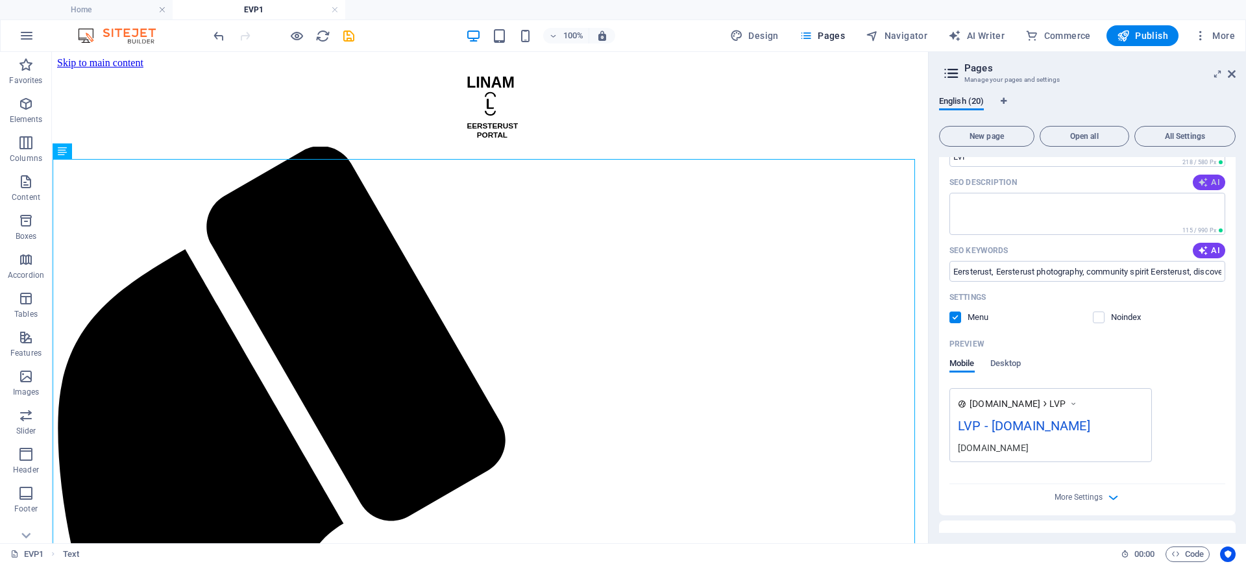
click at [1211, 185] on span "AI" at bounding box center [1209, 182] width 22 height 10
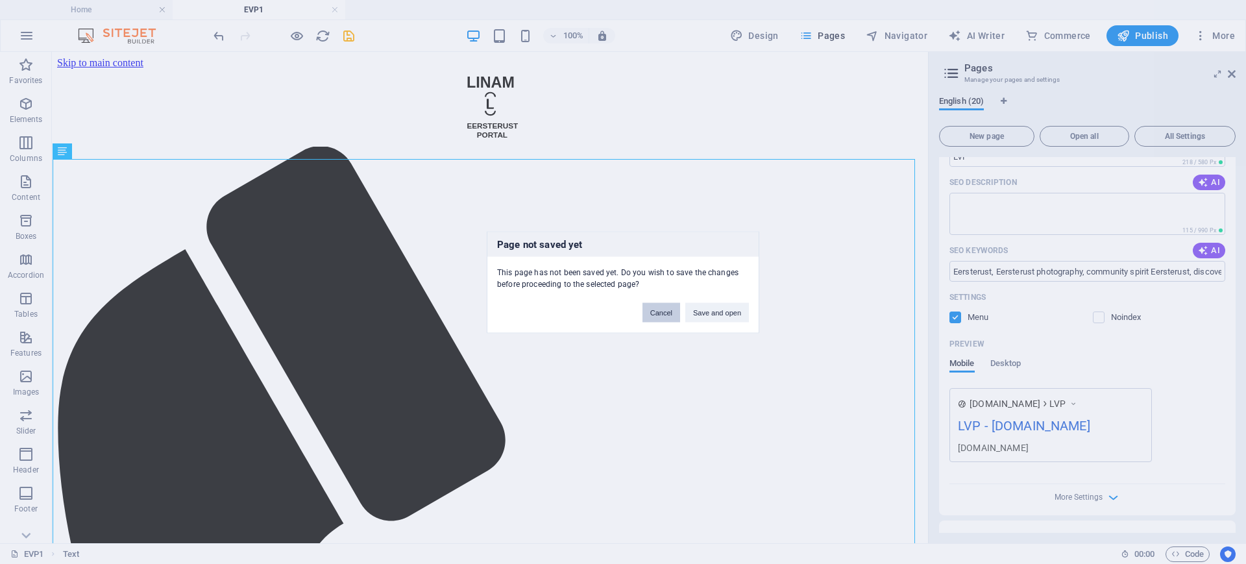
drag, startPoint x: 655, startPoint y: 312, endPoint x: 604, endPoint y: 258, distance: 74.4
click at [655, 312] on button "Cancel" at bounding box center [662, 311] width 38 height 19
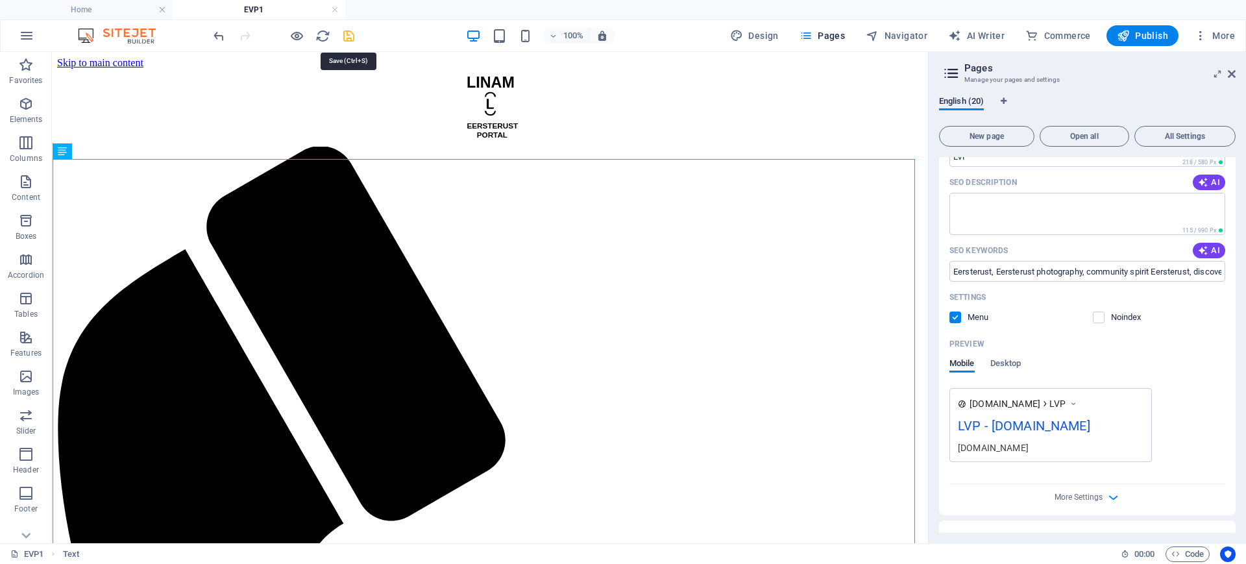
click at [349, 34] on icon "save" at bounding box center [348, 36] width 15 height 15
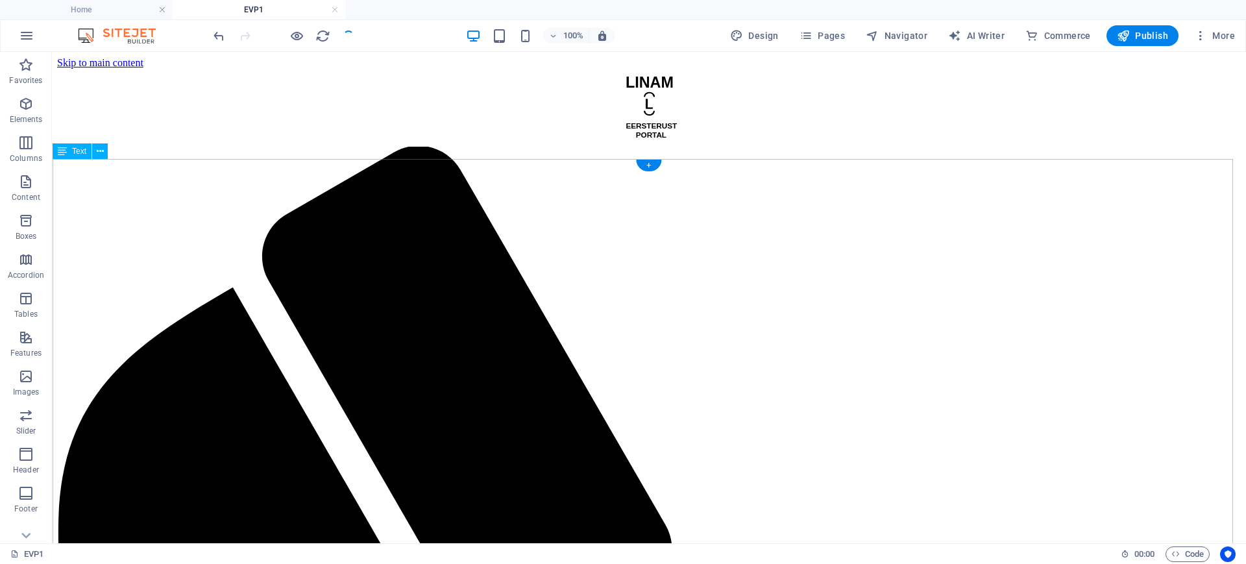
click at [30, 119] on p "Elements" at bounding box center [26, 119] width 33 height 10
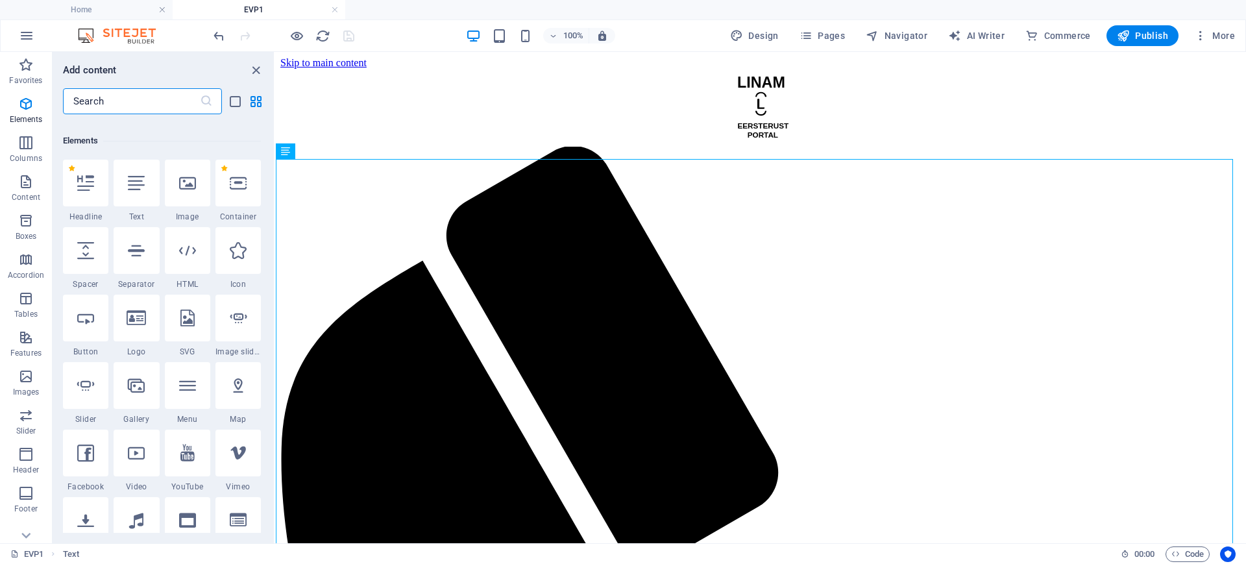
scroll to position [138, 0]
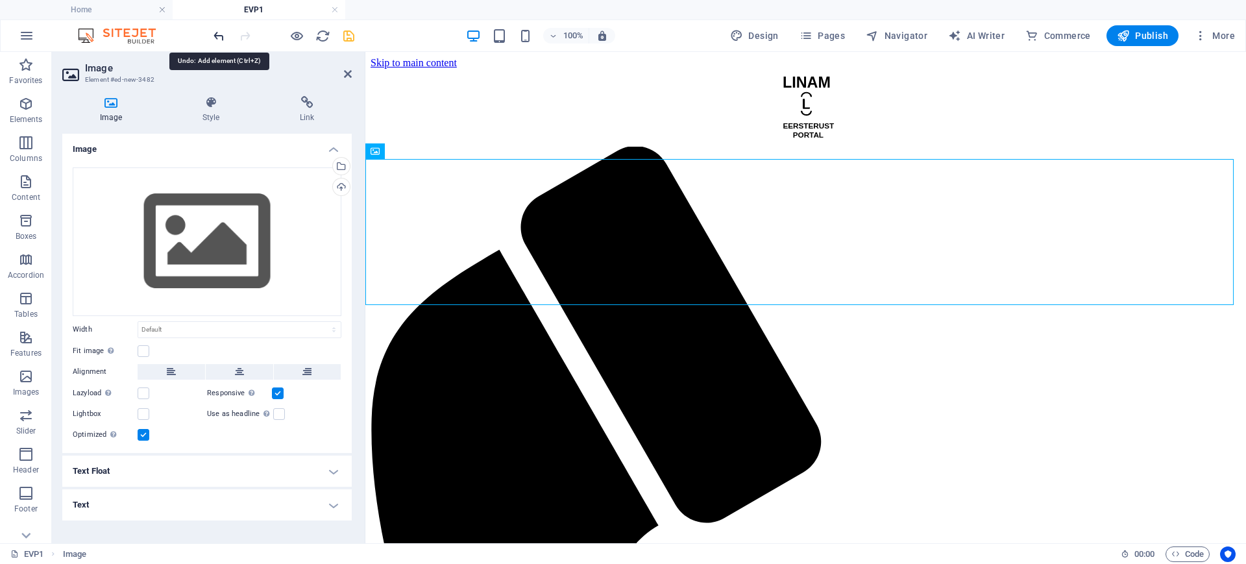
click at [222, 37] on icon "undo" at bounding box center [219, 36] width 15 height 15
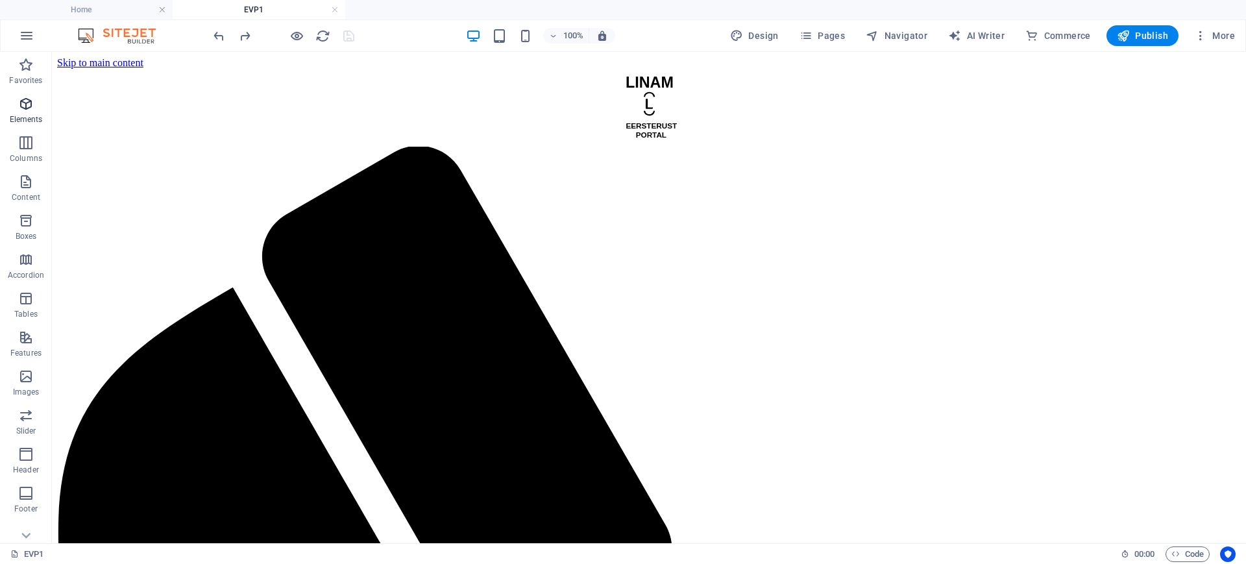
click at [25, 112] on span "Elements" at bounding box center [26, 111] width 52 height 31
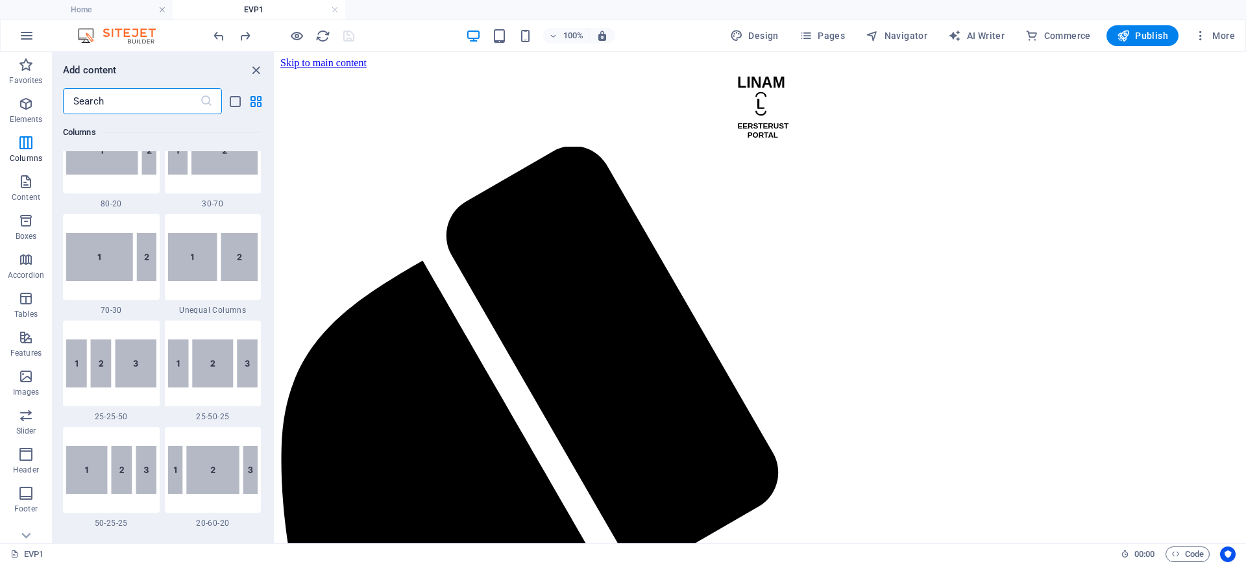
scroll to position [787, 0]
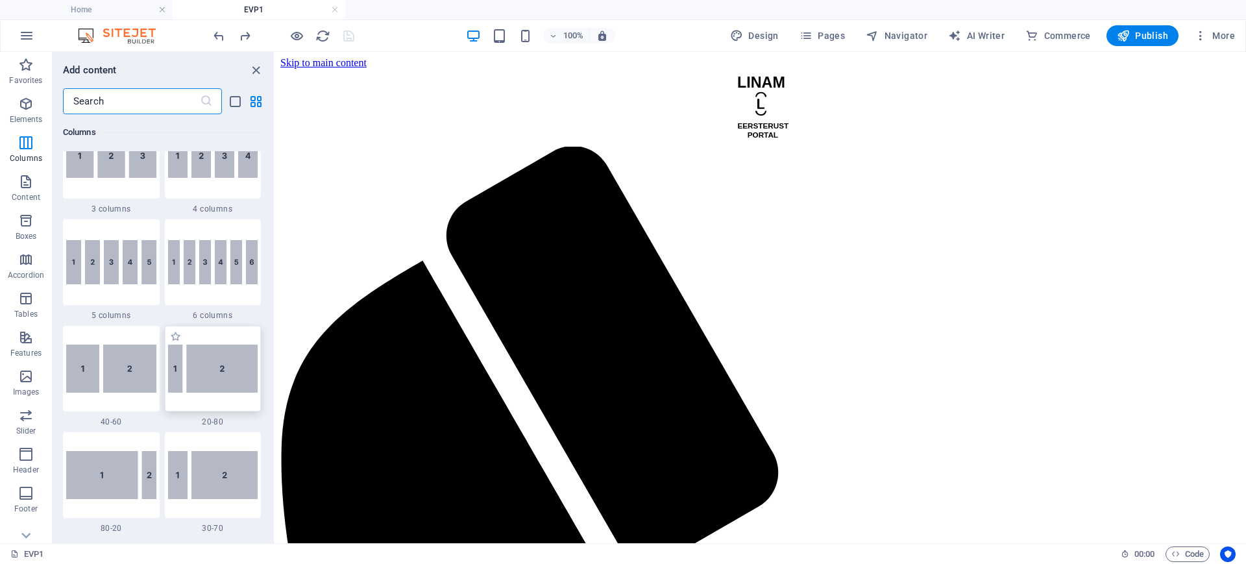
click at [235, 359] on img at bounding box center [213, 369] width 90 height 48
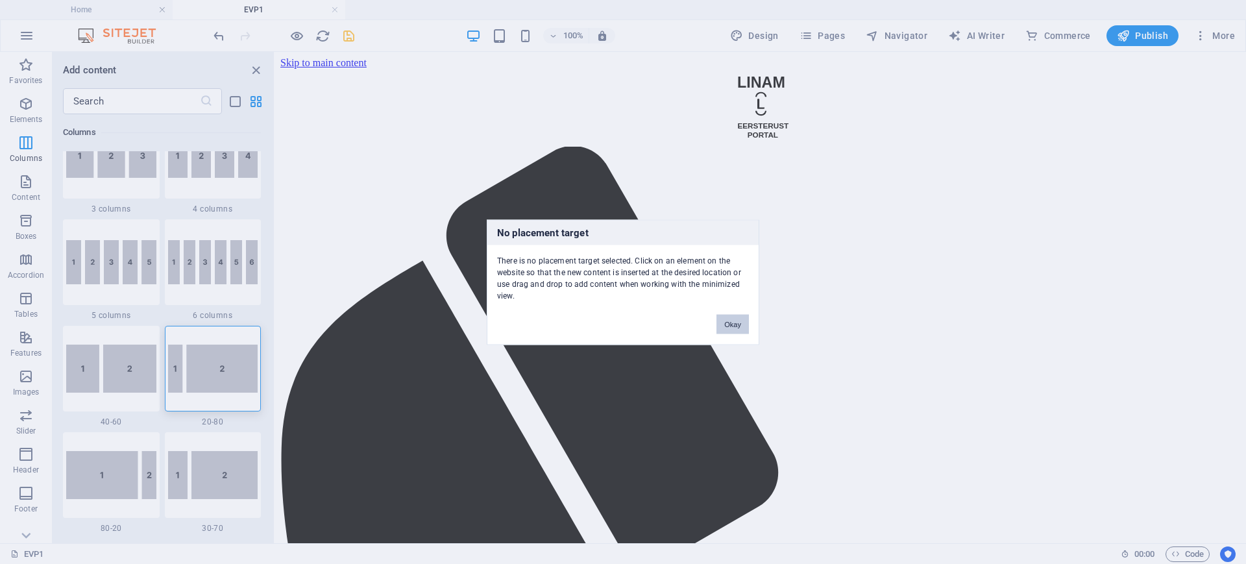
drag, startPoint x: 732, startPoint y: 325, endPoint x: 395, endPoint y: 305, distance: 338.1
click at [732, 325] on button "Okay" at bounding box center [733, 323] width 32 height 19
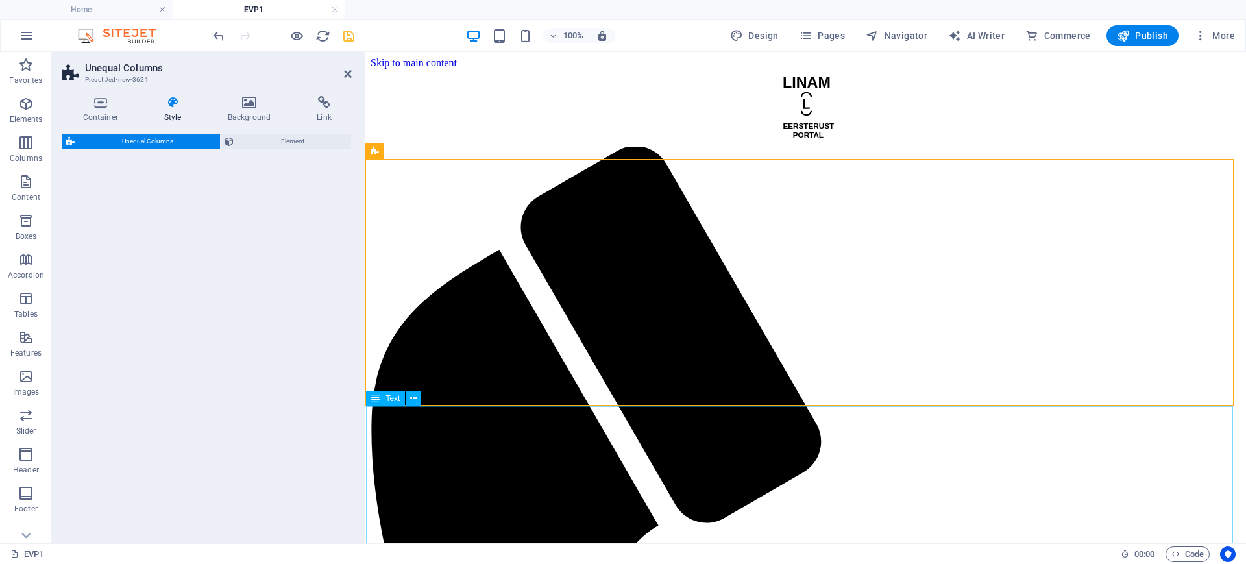
select select "%"
select select "rem"
select select "preset-unequal-columns-v2-2-20-80"
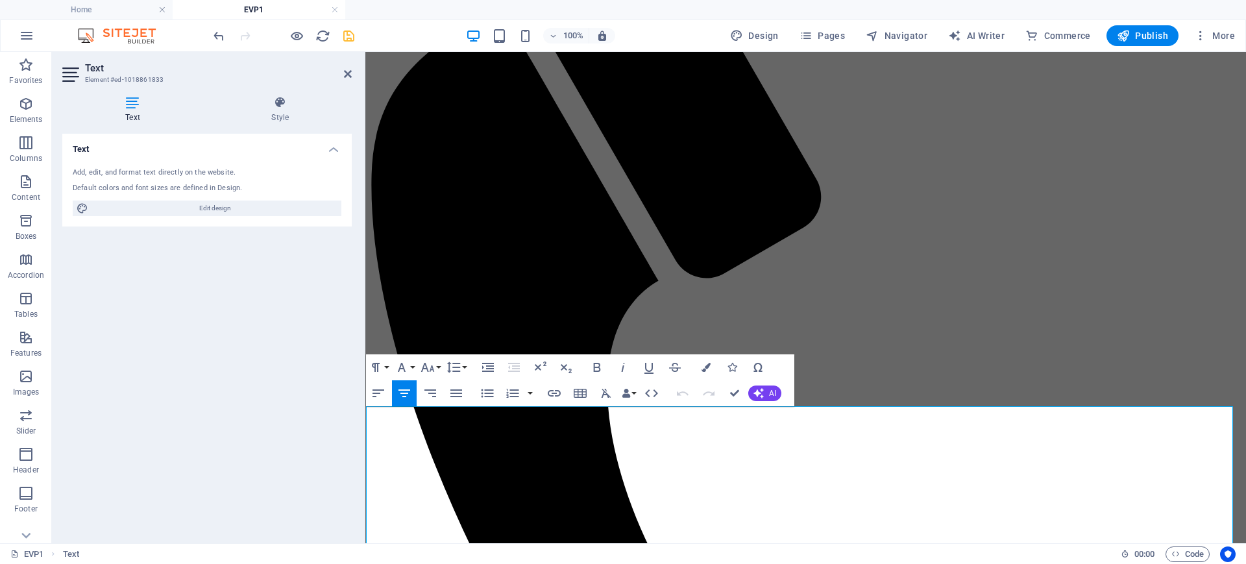
scroll to position [888, 0]
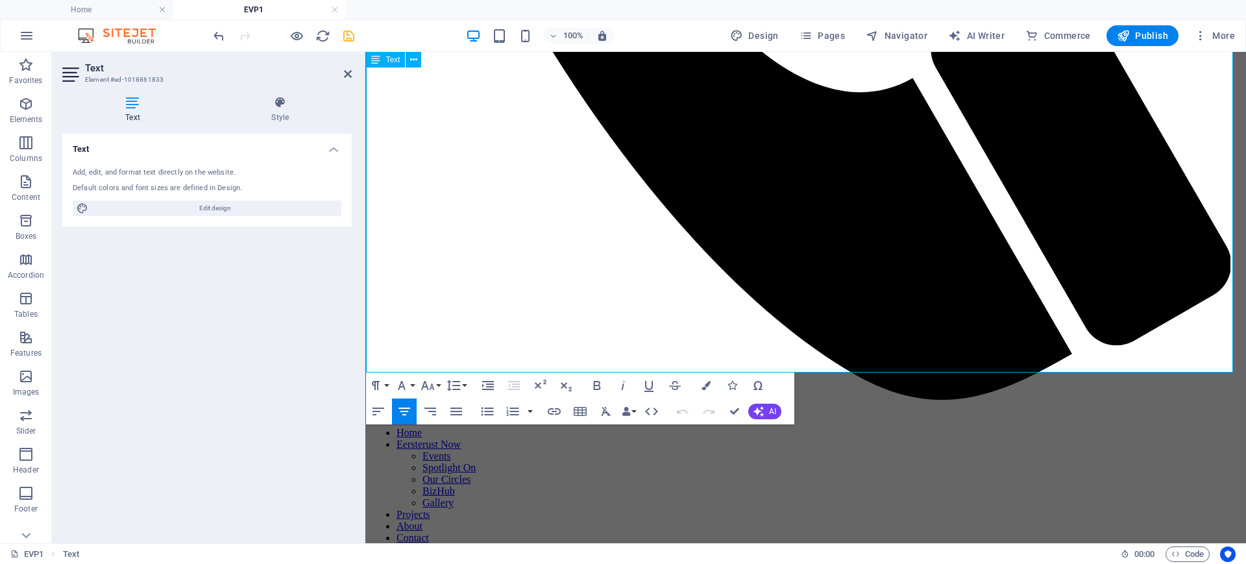
drag, startPoint x: 674, startPoint y: 428, endPoint x: 1023, endPoint y: 367, distance: 353.9
copy div "VOLUNTEER PROGRAMME Empowering Eersterust Through Skills, Training & Innovation…"
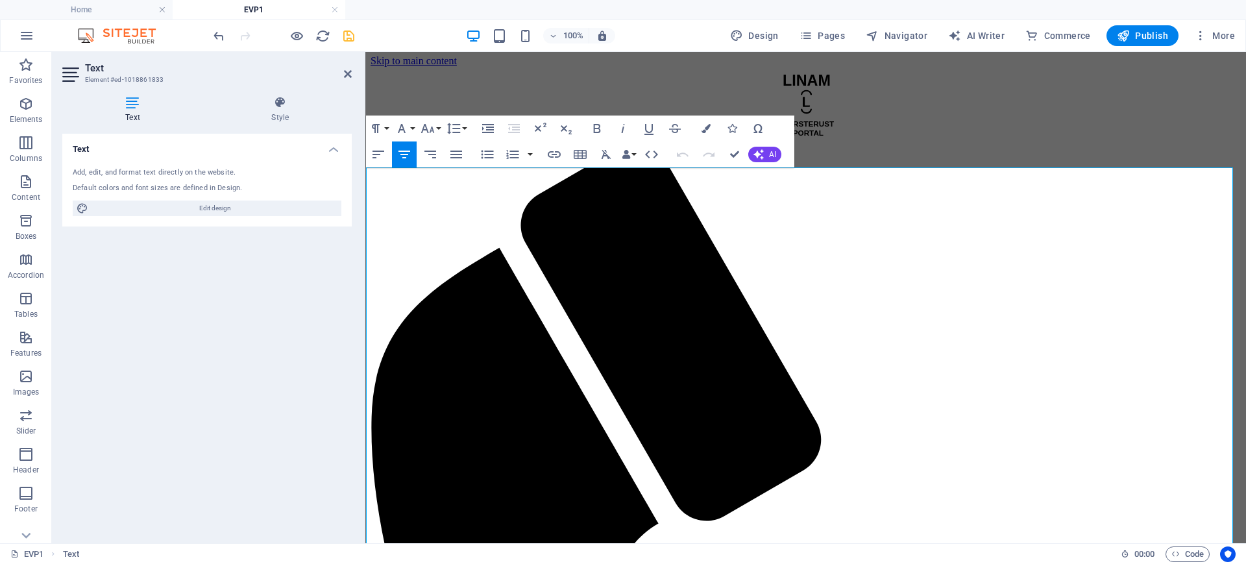
scroll to position [0, 0]
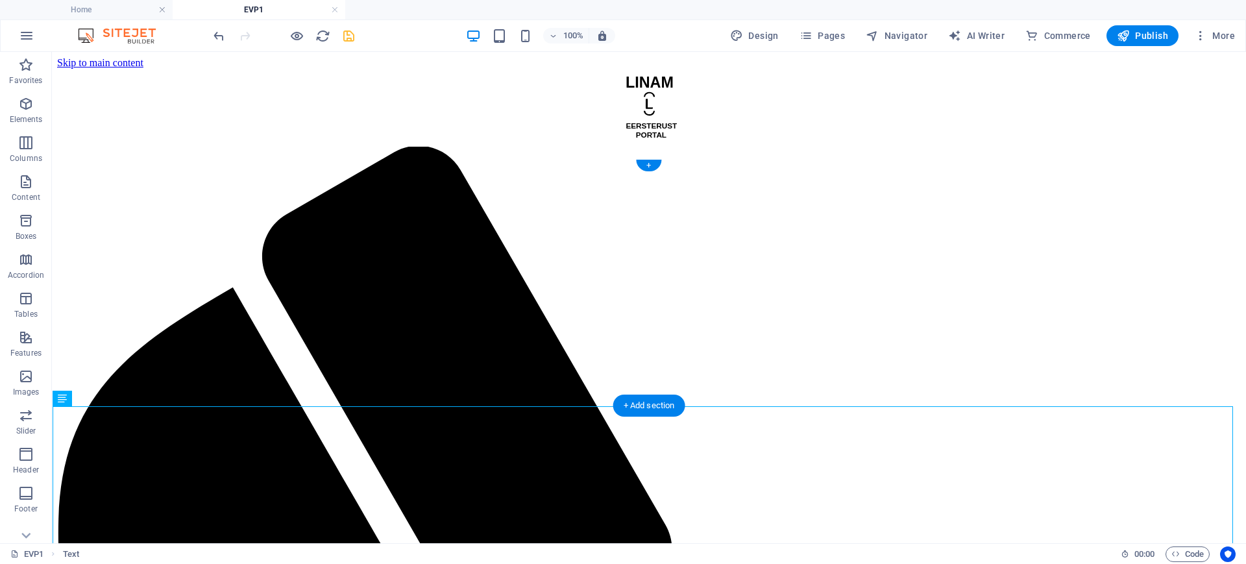
drag, startPoint x: 134, startPoint y: 449, endPoint x: 765, endPoint y: 247, distance: 662.3
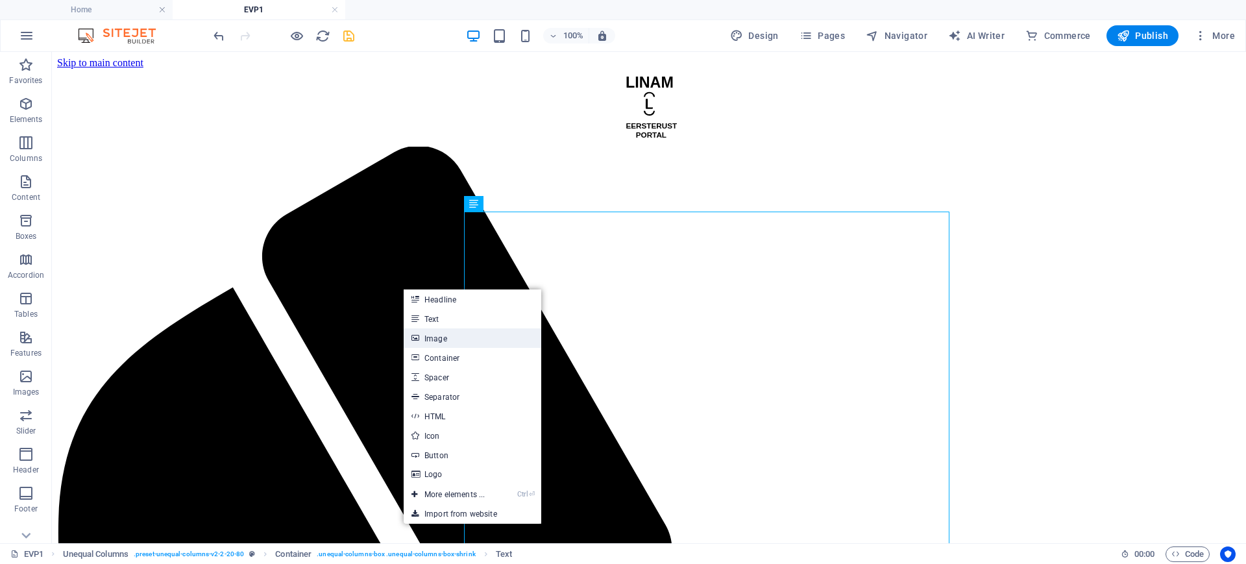
click at [463, 339] on link "Image" at bounding box center [473, 337] width 138 height 19
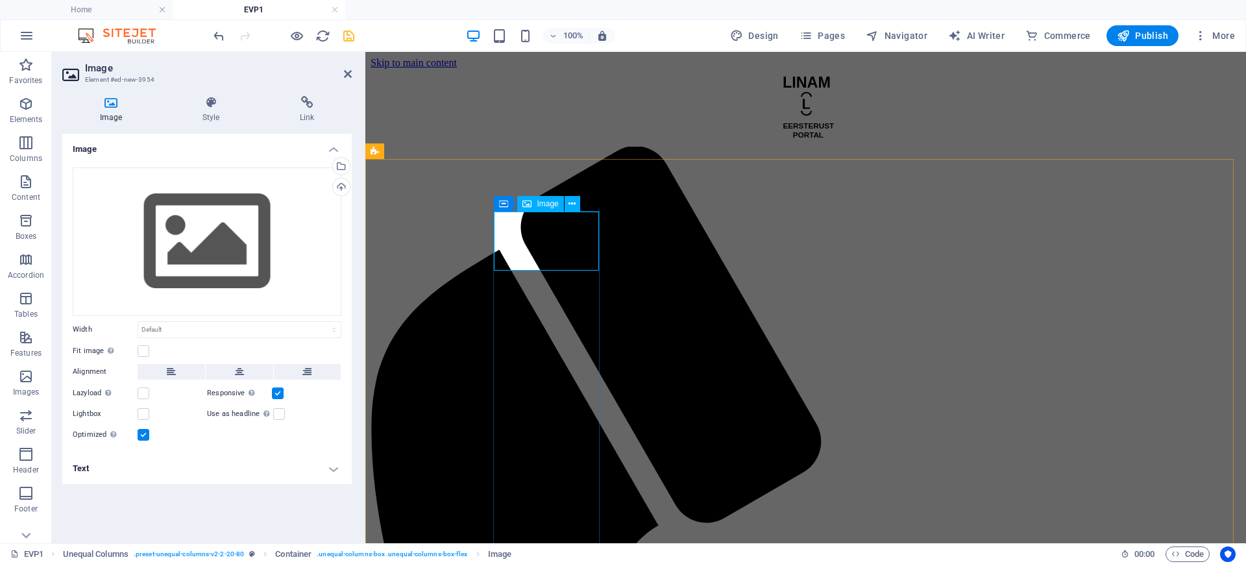
click at [343, 188] on div "Upload" at bounding box center [339, 188] width 19 height 19
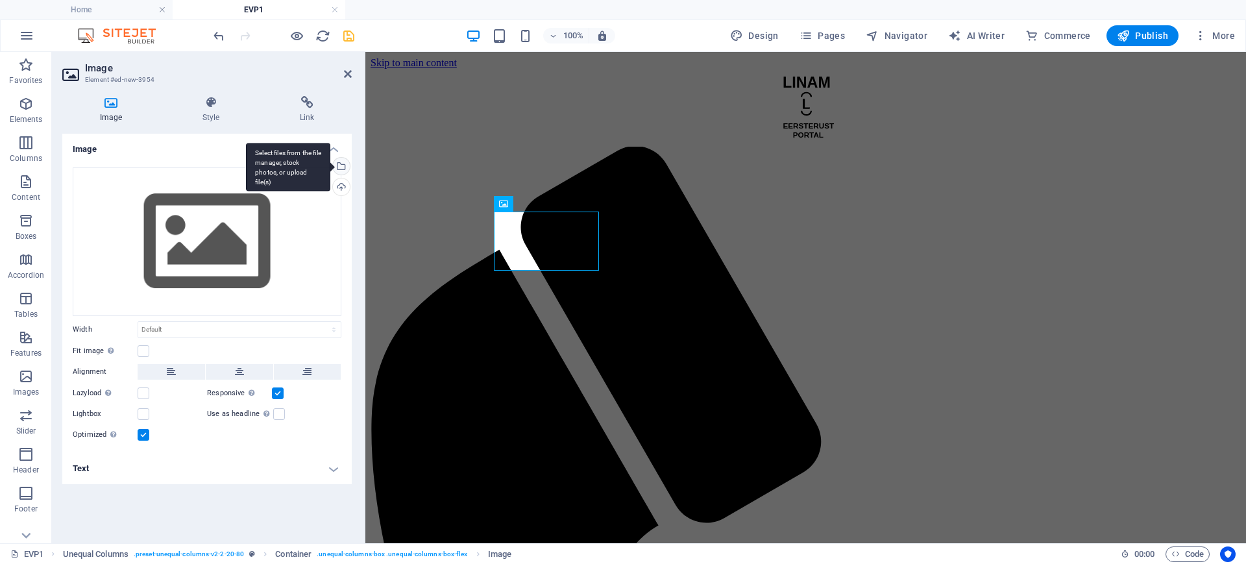
click at [343, 169] on div "Select files from the file manager, stock photos, or upload file(s)" at bounding box center [339, 167] width 19 height 19
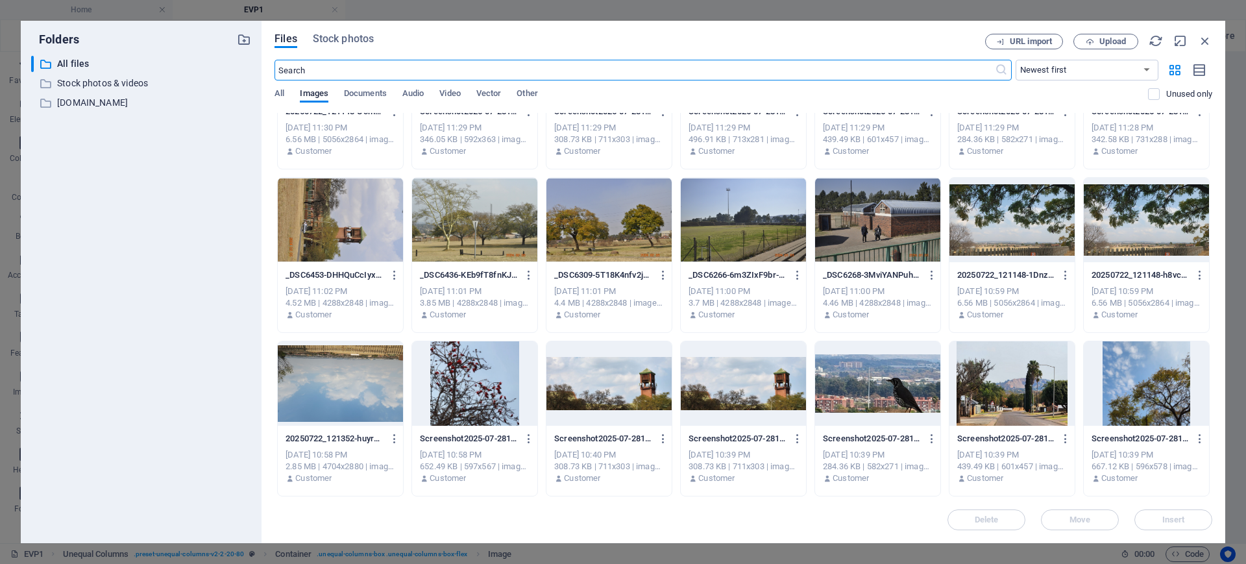
scroll to position [917, 0]
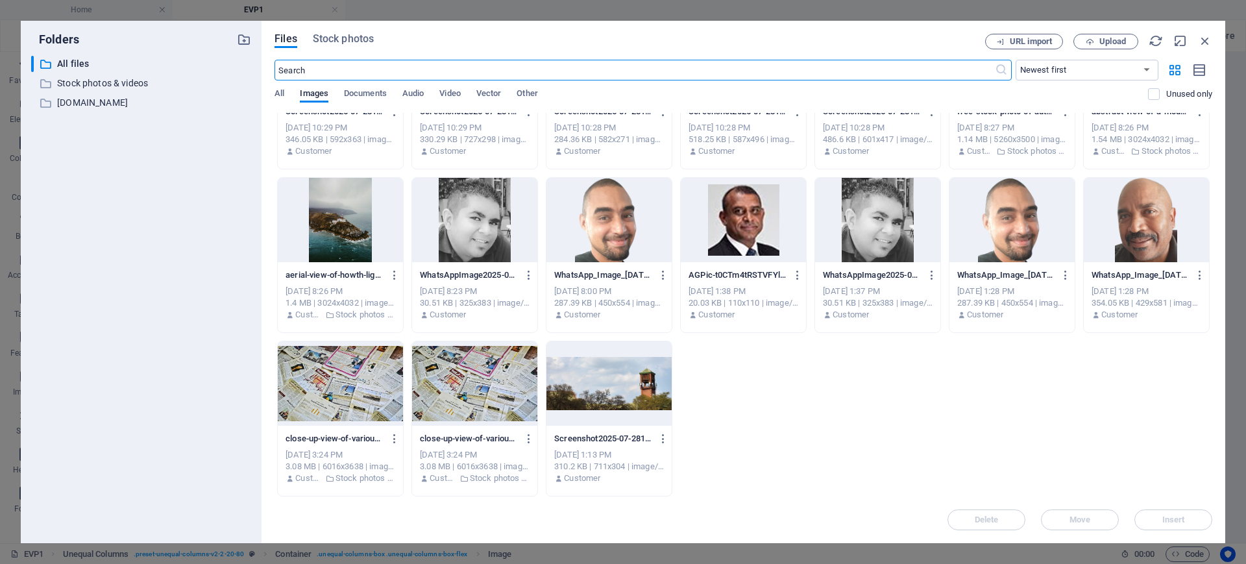
click at [618, 234] on div at bounding box center [609, 220] width 125 height 84
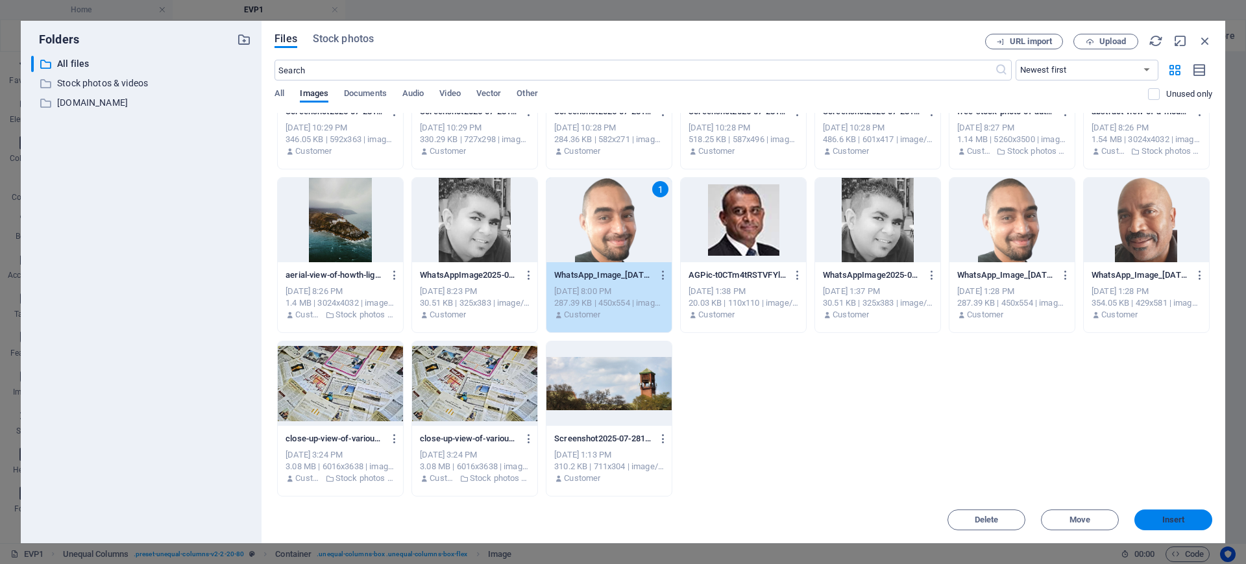
click at [1185, 524] on button "Insert" at bounding box center [1174, 520] width 78 height 21
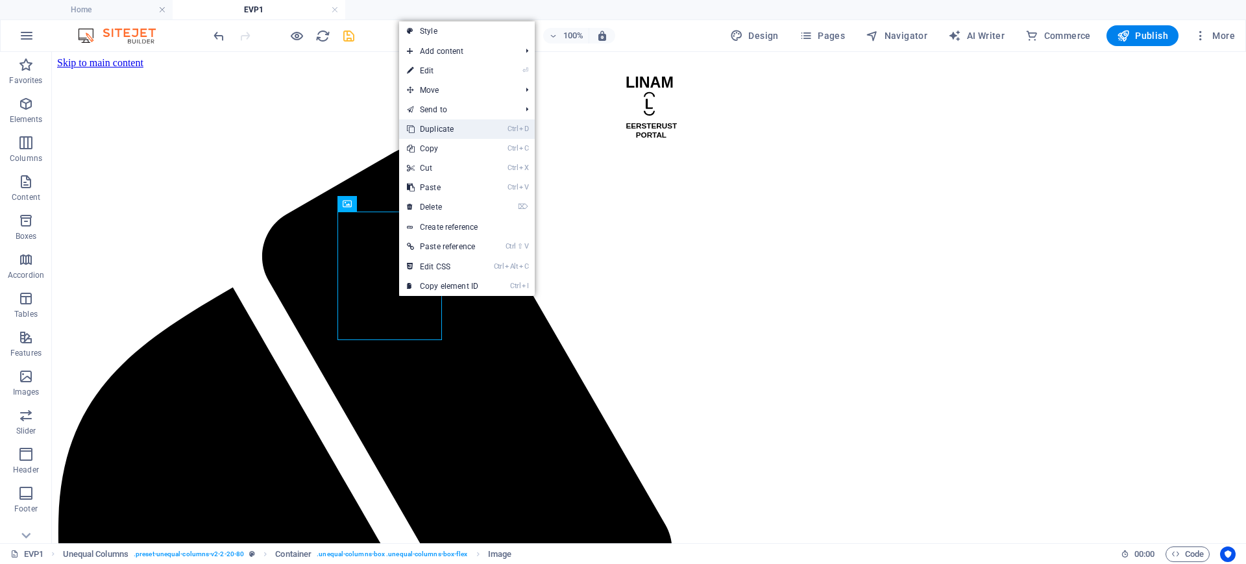
click at [456, 129] on link "Ctrl D Duplicate" at bounding box center [442, 128] width 87 height 19
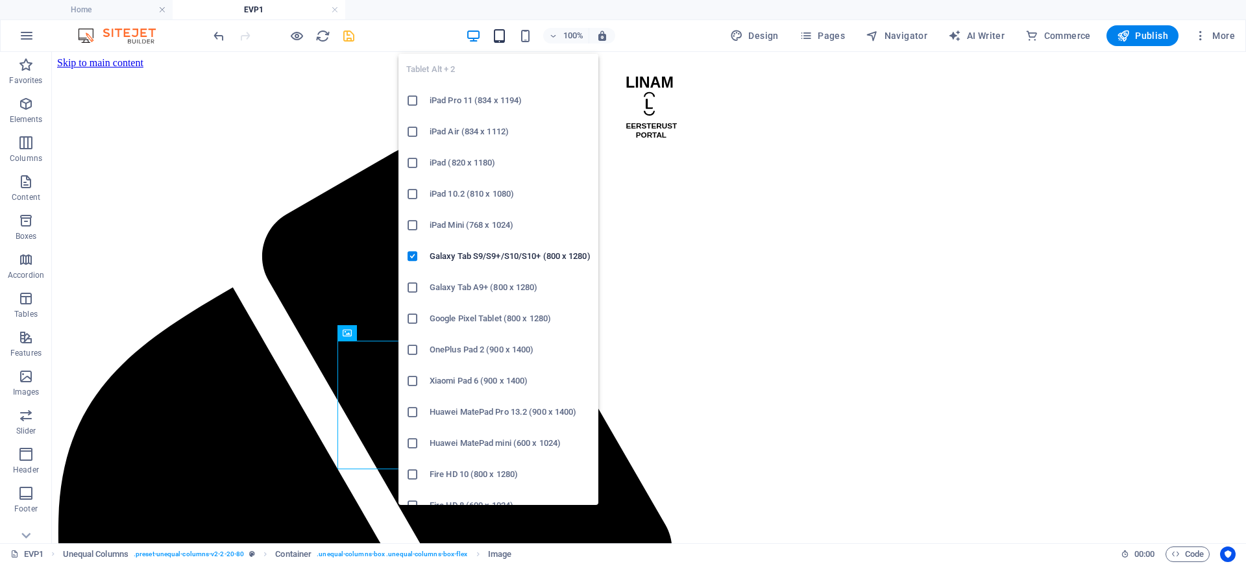
click at [501, 36] on icon "button" at bounding box center [499, 36] width 15 height 15
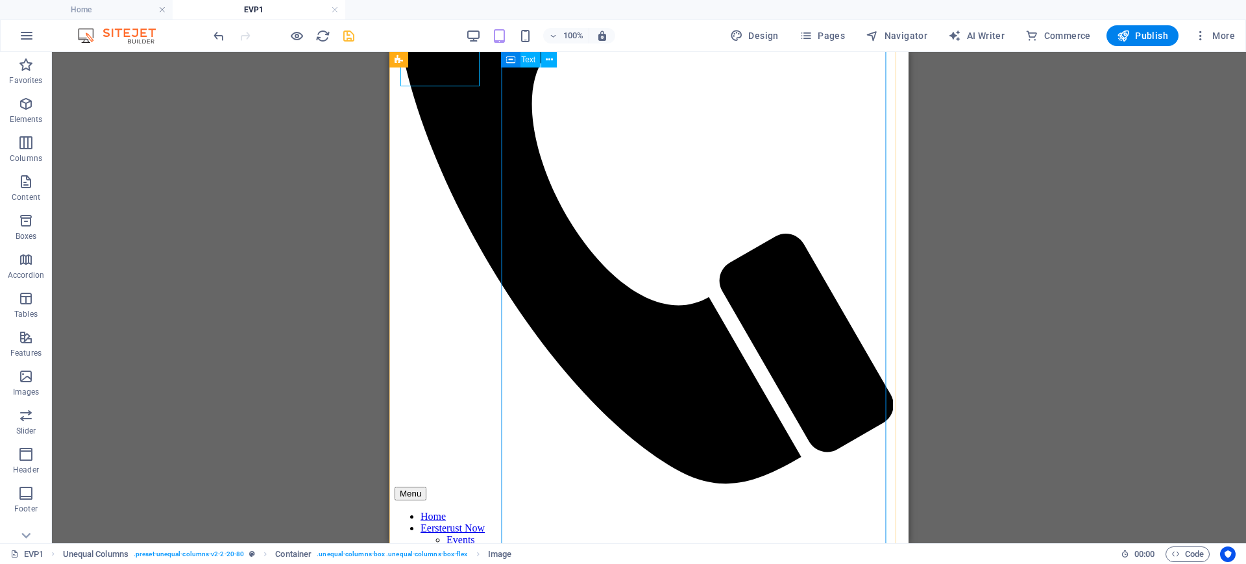
scroll to position [0, 0]
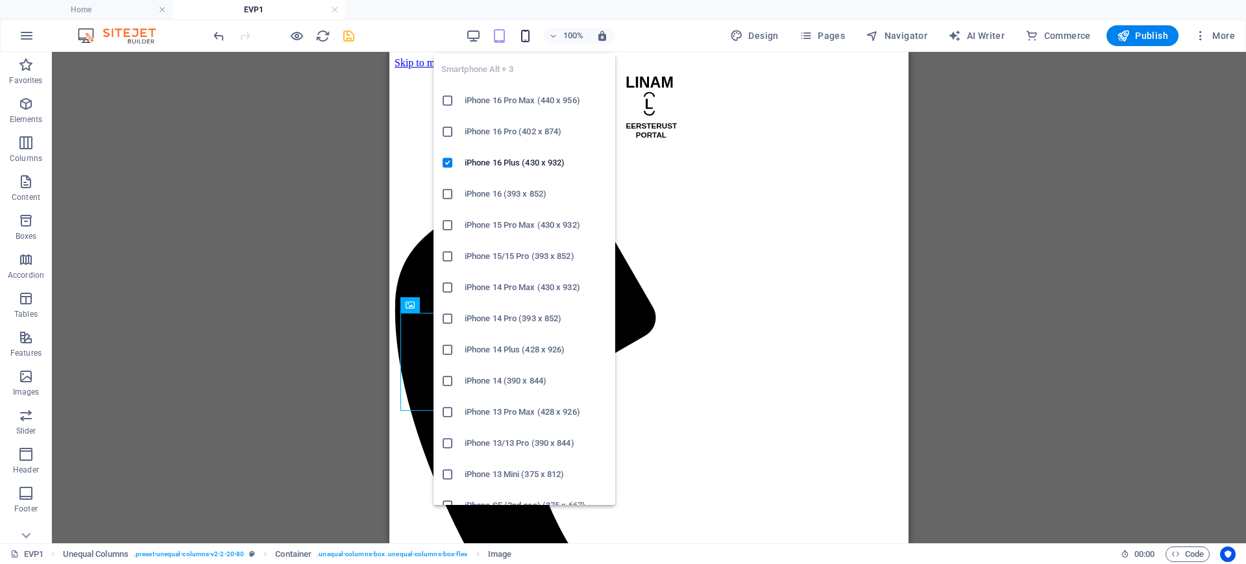
click at [533, 34] on icon "button" at bounding box center [525, 36] width 15 height 15
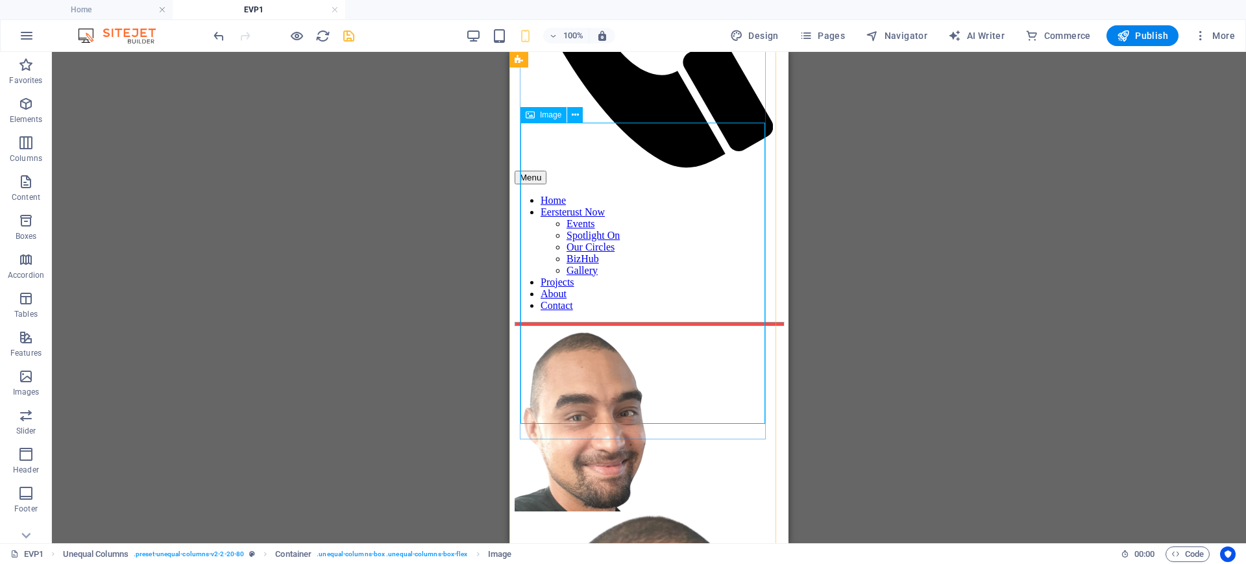
scroll to position [325, 0]
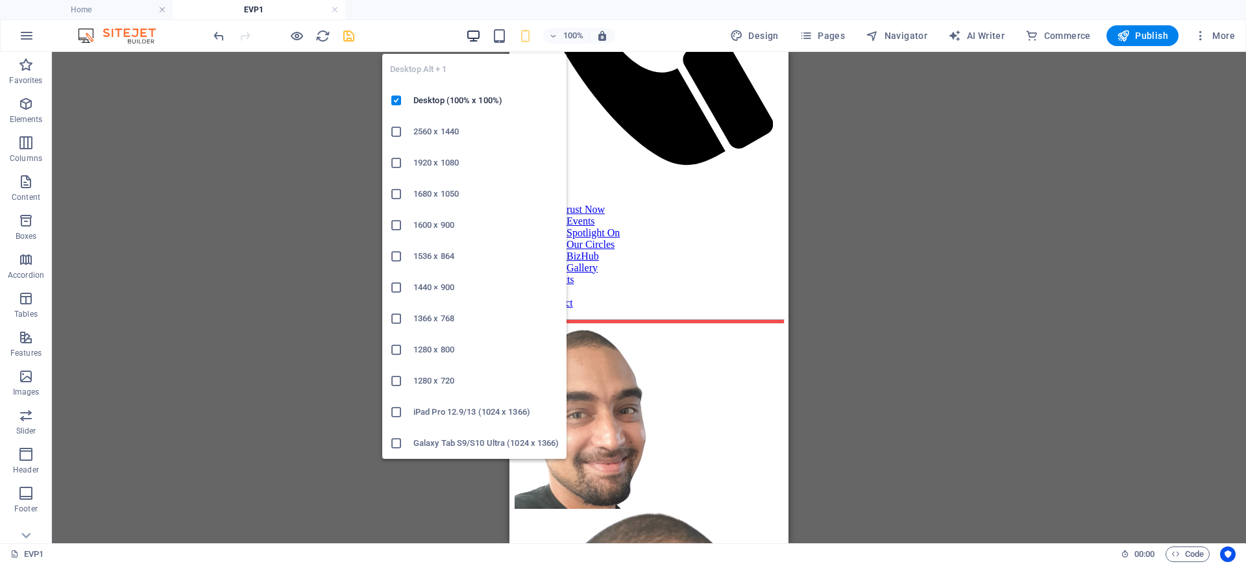
click at [480, 30] on icon "button" at bounding box center [473, 36] width 15 height 15
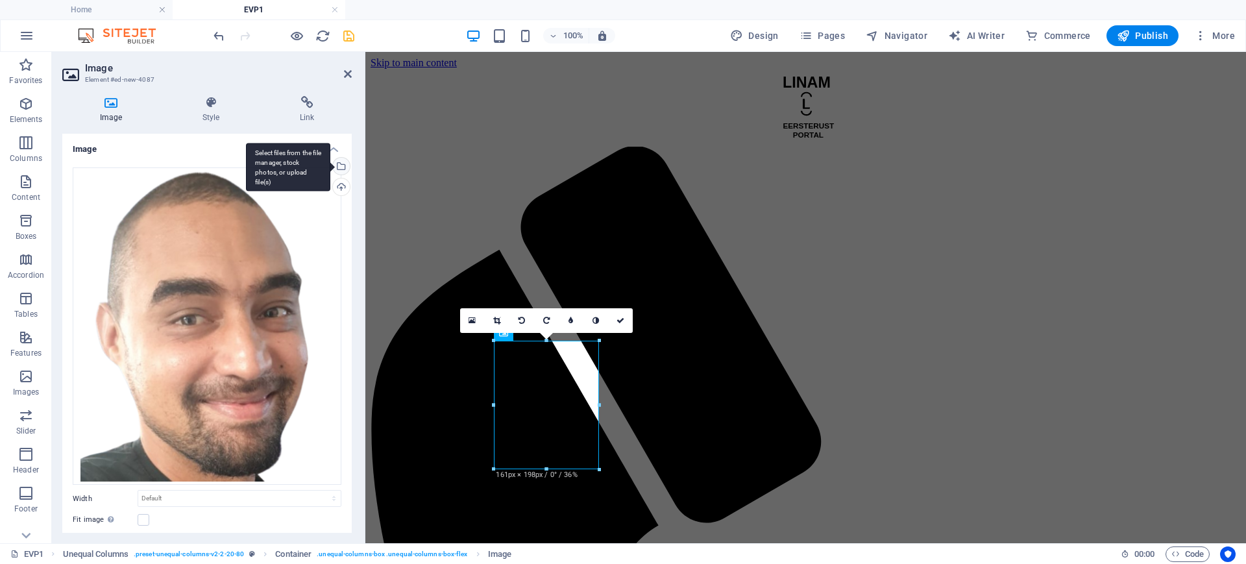
click at [341, 166] on div "Select files from the file manager, stock photos, or upload file(s)" at bounding box center [339, 167] width 19 height 19
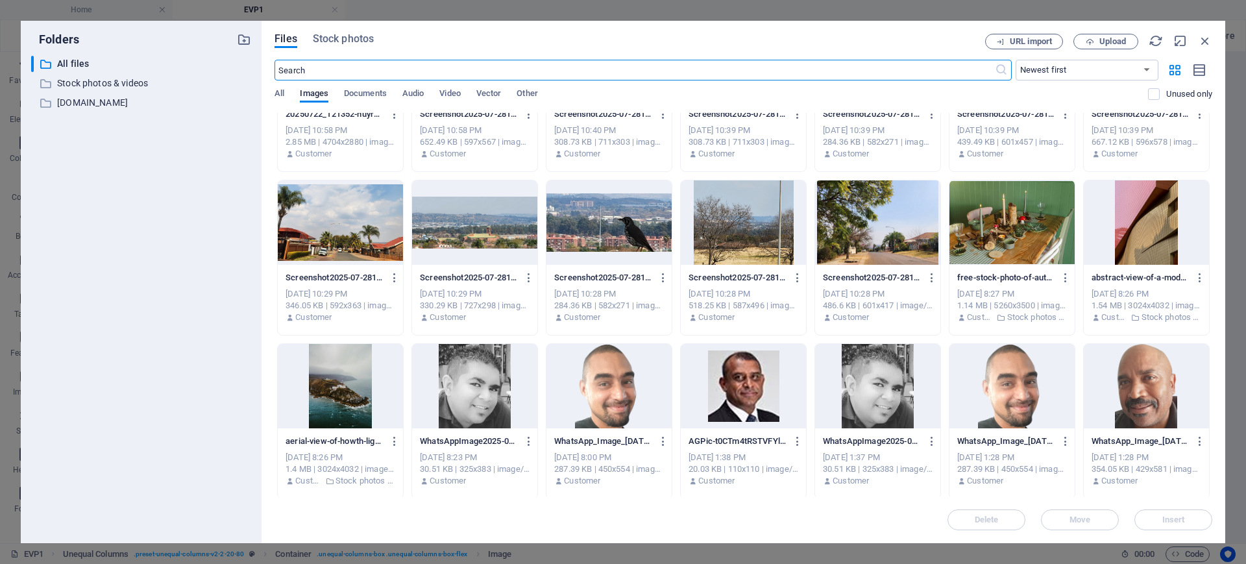
scroll to position [917, 0]
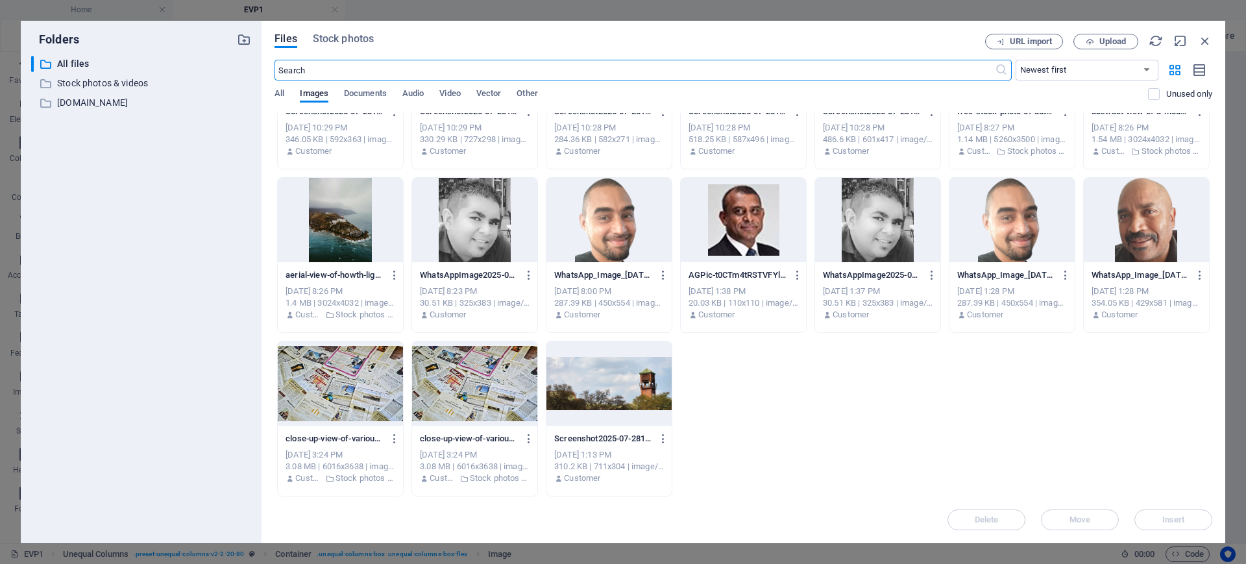
click at [484, 223] on div at bounding box center [474, 220] width 125 height 84
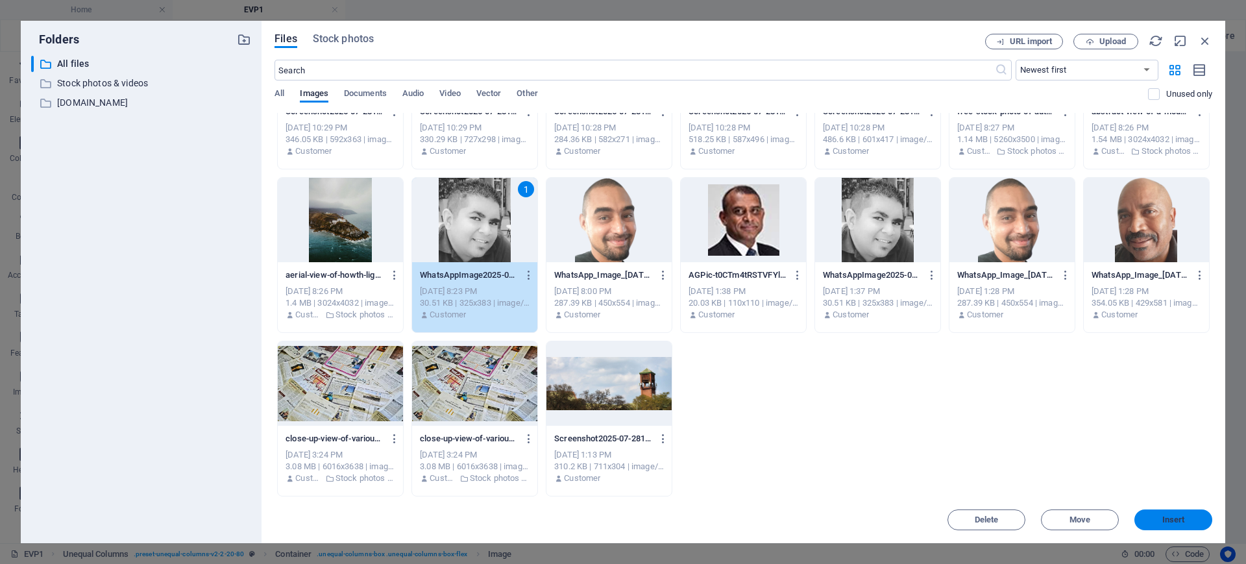
drag, startPoint x: 1170, startPoint y: 512, endPoint x: 803, endPoint y: 471, distance: 369.7
click at [1170, 512] on button "Insert" at bounding box center [1174, 520] width 78 height 21
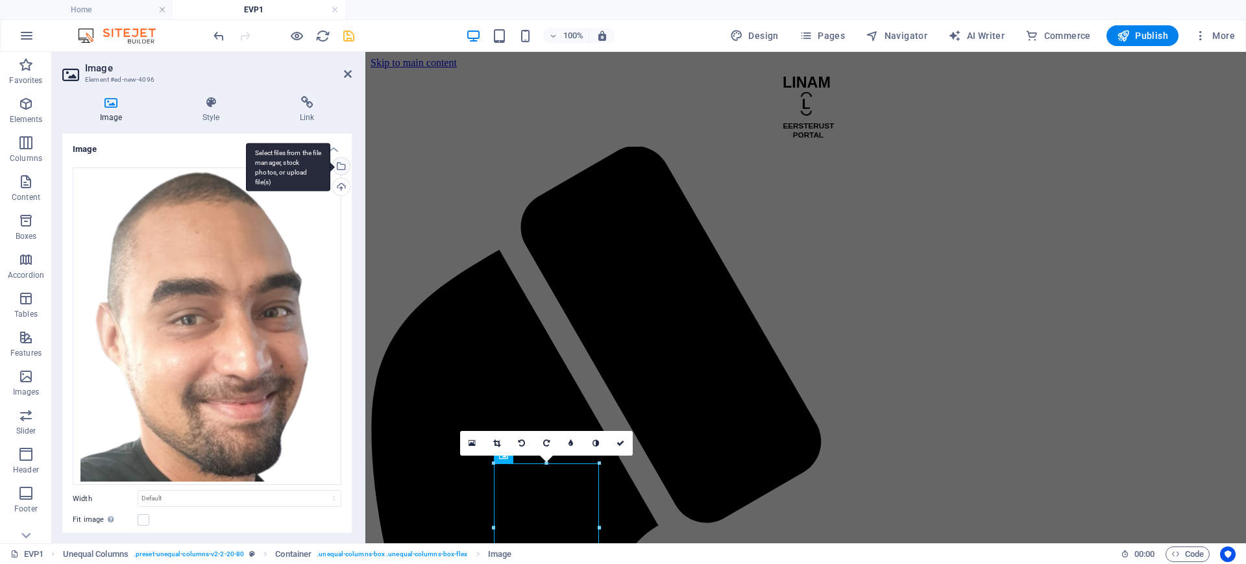
click at [341, 165] on div "Select files from the file manager, stock photos, or upload file(s)" at bounding box center [339, 167] width 19 height 19
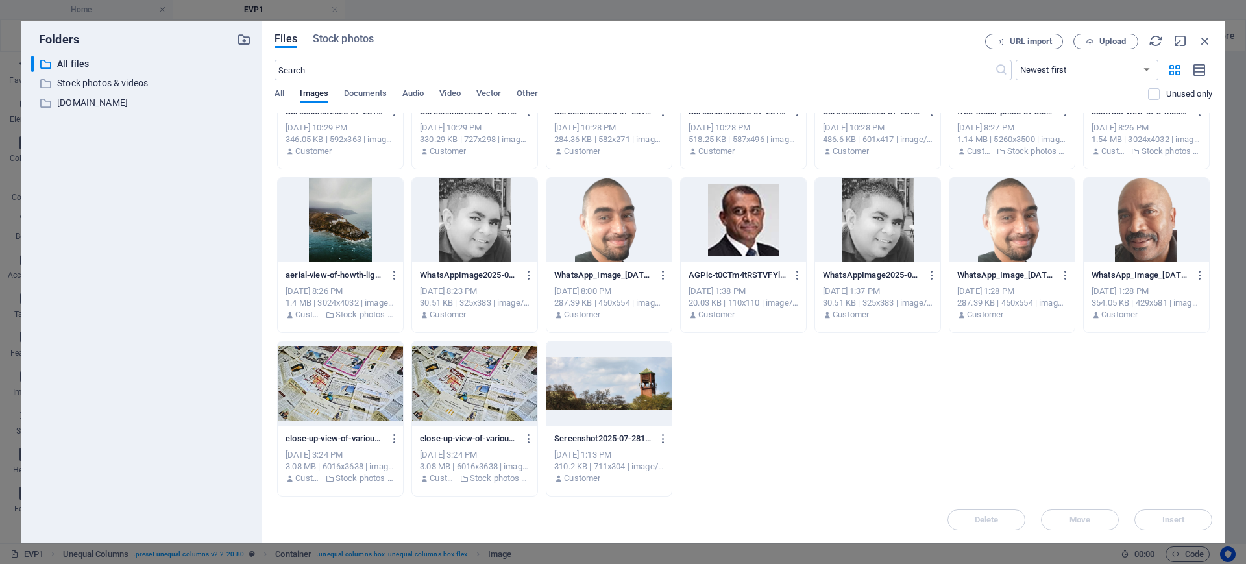
click at [1131, 238] on div at bounding box center [1146, 220] width 125 height 84
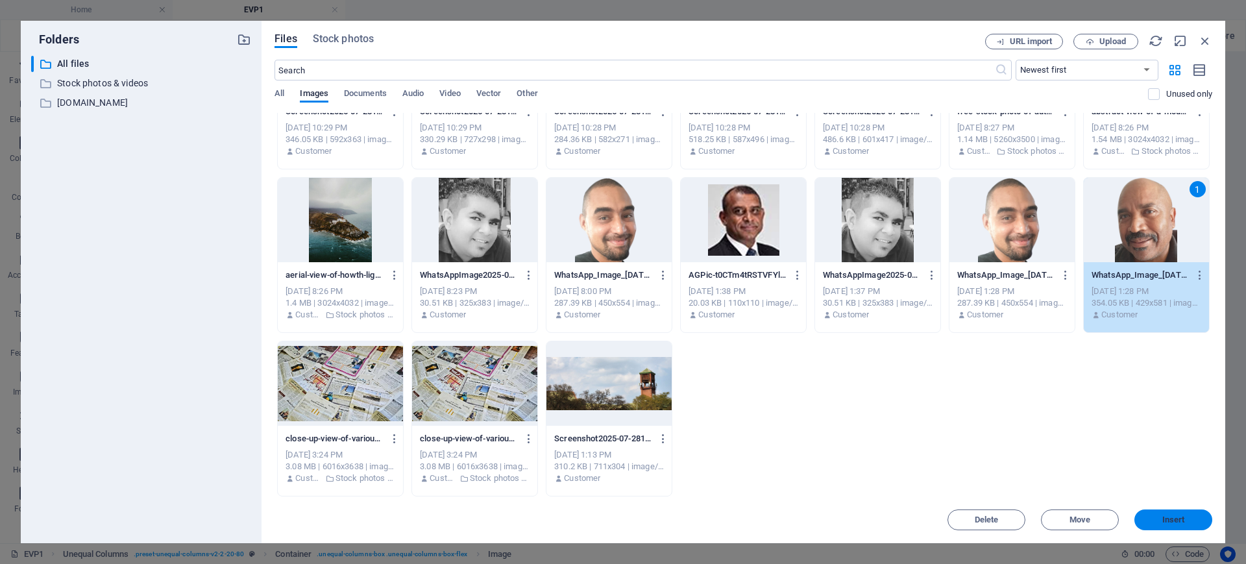
click at [1174, 513] on button "Insert" at bounding box center [1174, 520] width 78 height 21
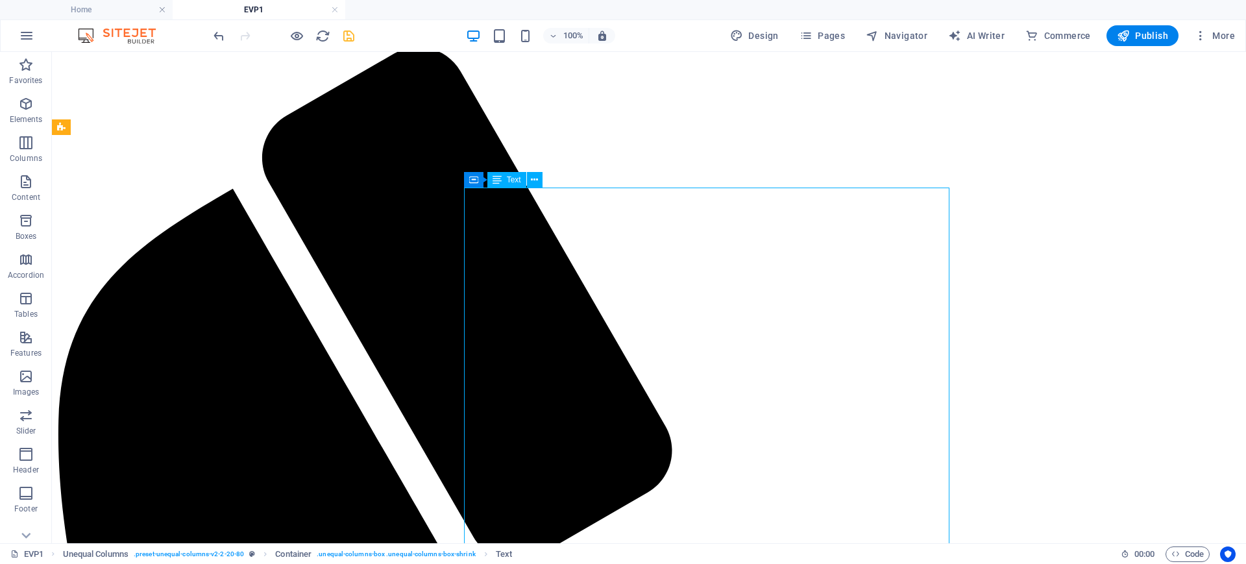
scroll to position [325, 0]
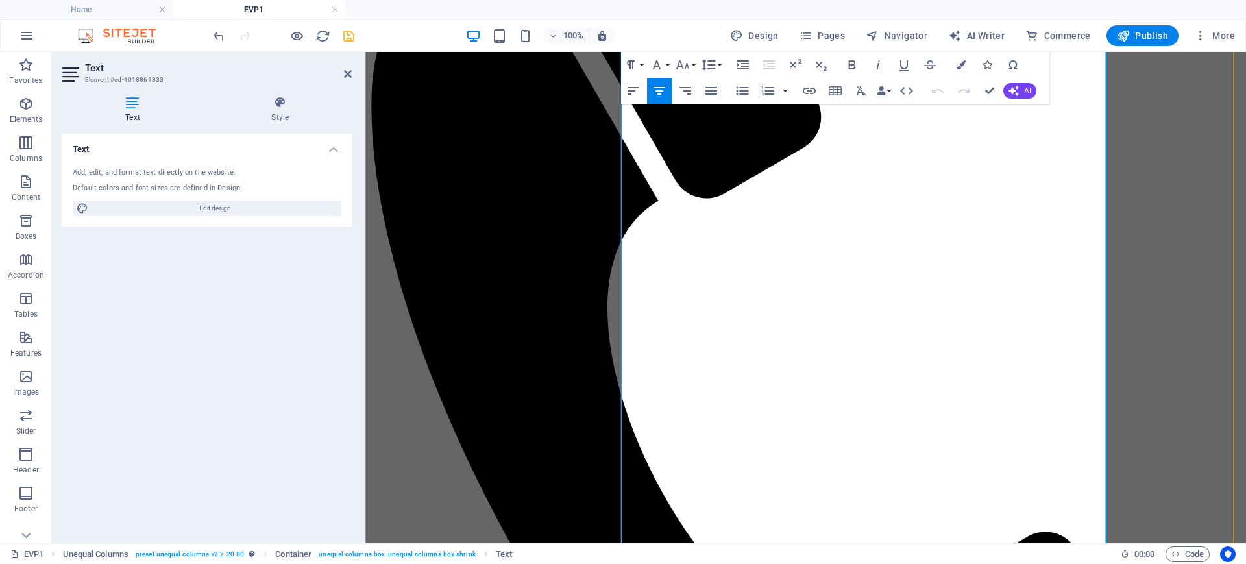
scroll to position [649, 0]
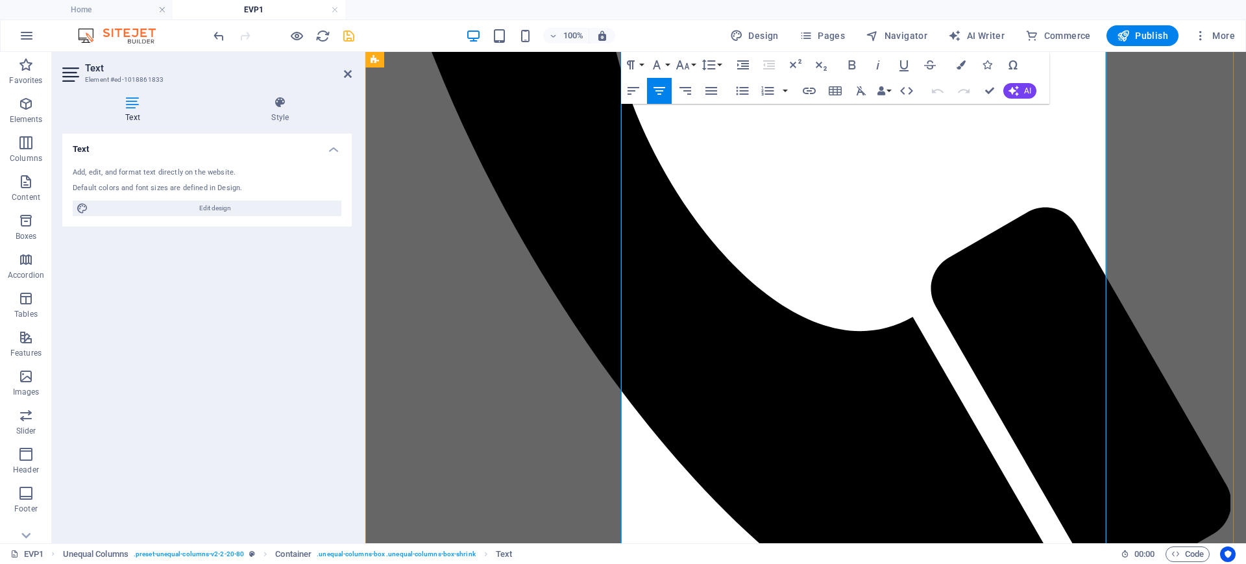
drag, startPoint x: 1026, startPoint y: 295, endPoint x: 705, endPoint y: 208, distance: 332.7
click at [739, 91] on icon "button" at bounding box center [743, 91] width 16 height 16
click at [626, 92] on icon "button" at bounding box center [634, 91] width 16 height 16
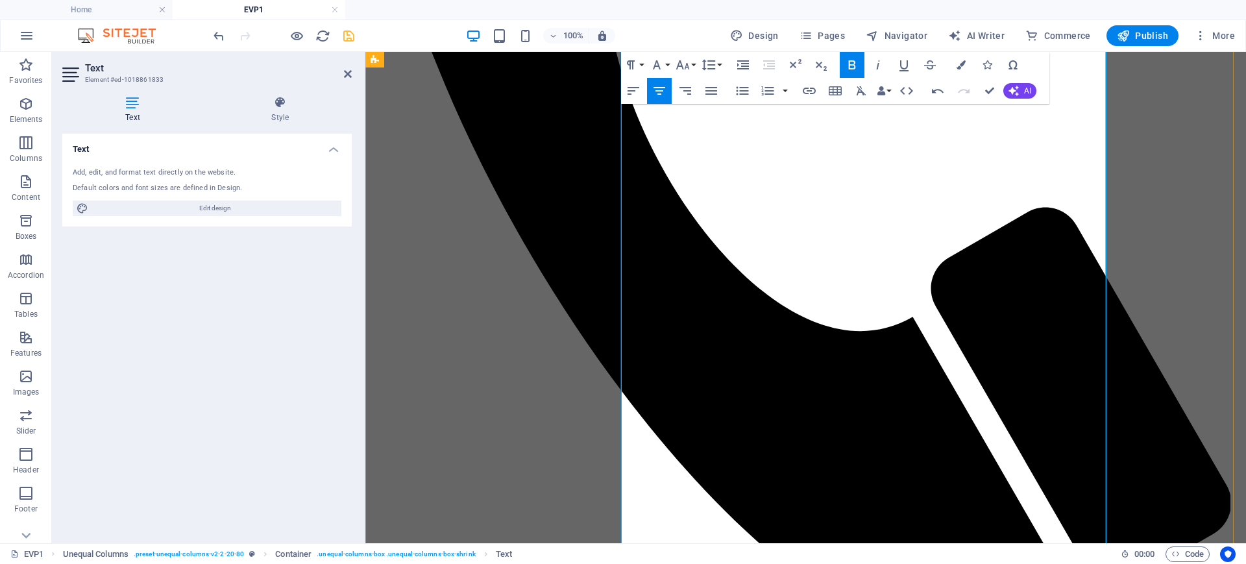
scroll to position [325, 0]
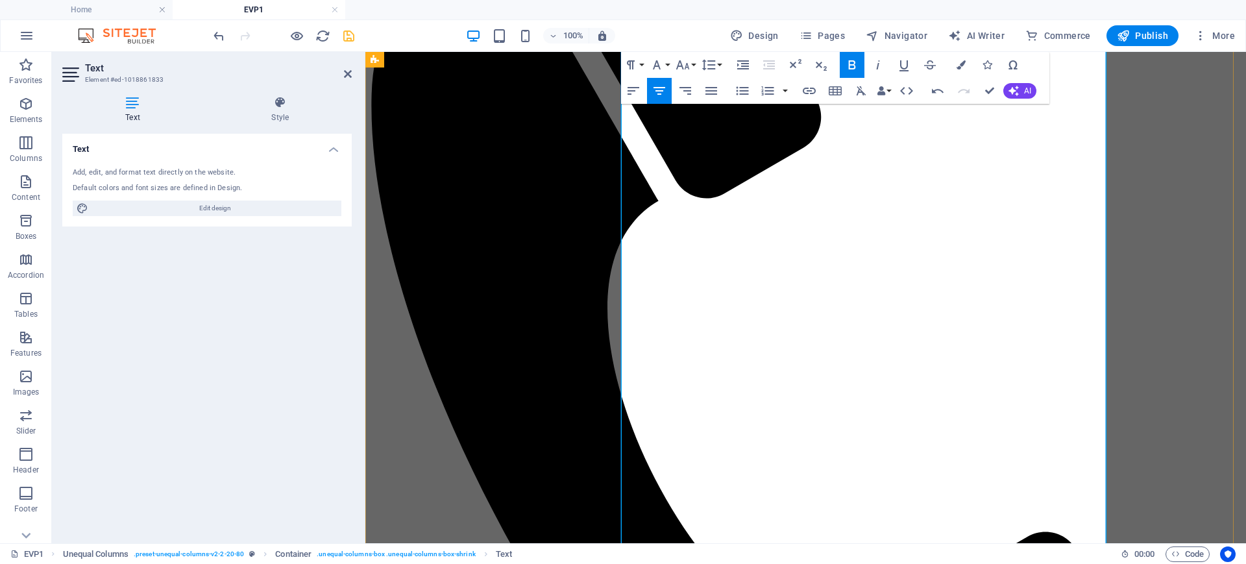
drag, startPoint x: 906, startPoint y: 473, endPoint x: 624, endPoint y: 278, distance: 342.1
click at [637, 91] on icon "button" at bounding box center [634, 91] width 16 height 16
click at [748, 91] on icon "button" at bounding box center [742, 91] width 12 height 8
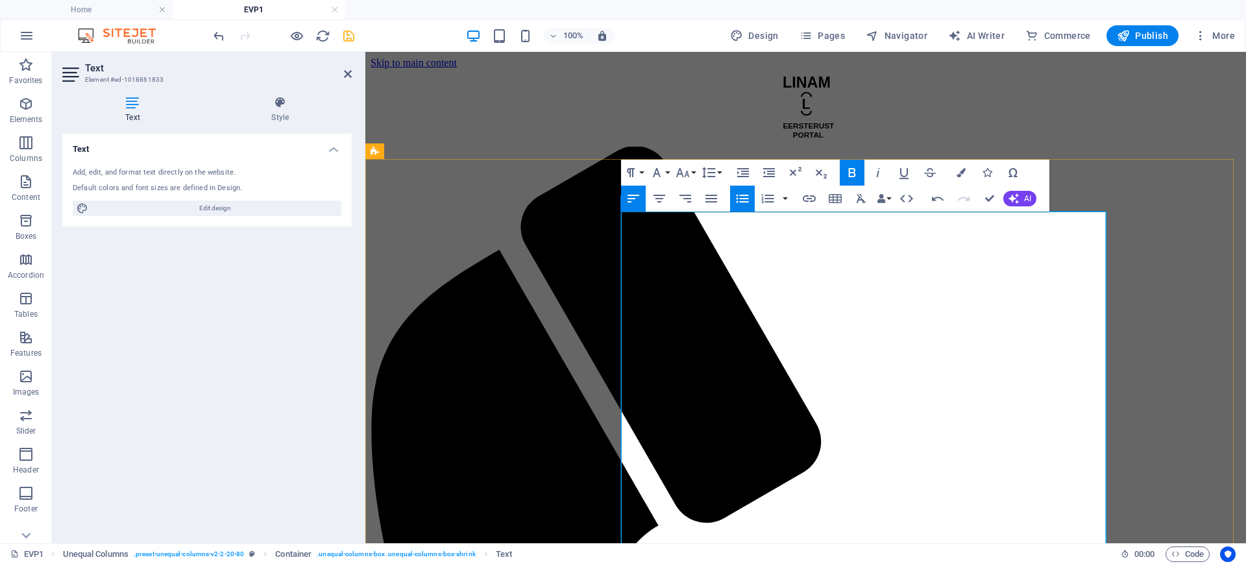
drag, startPoint x: 993, startPoint y: 200, endPoint x: 929, endPoint y: 166, distance: 72.3
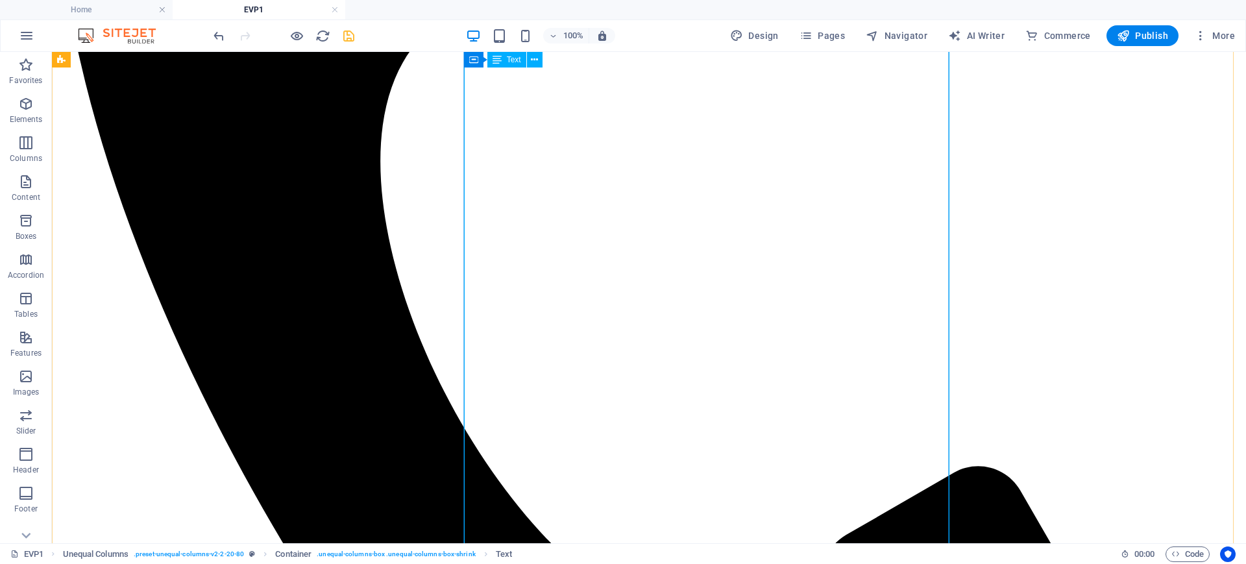
scroll to position [956, 0]
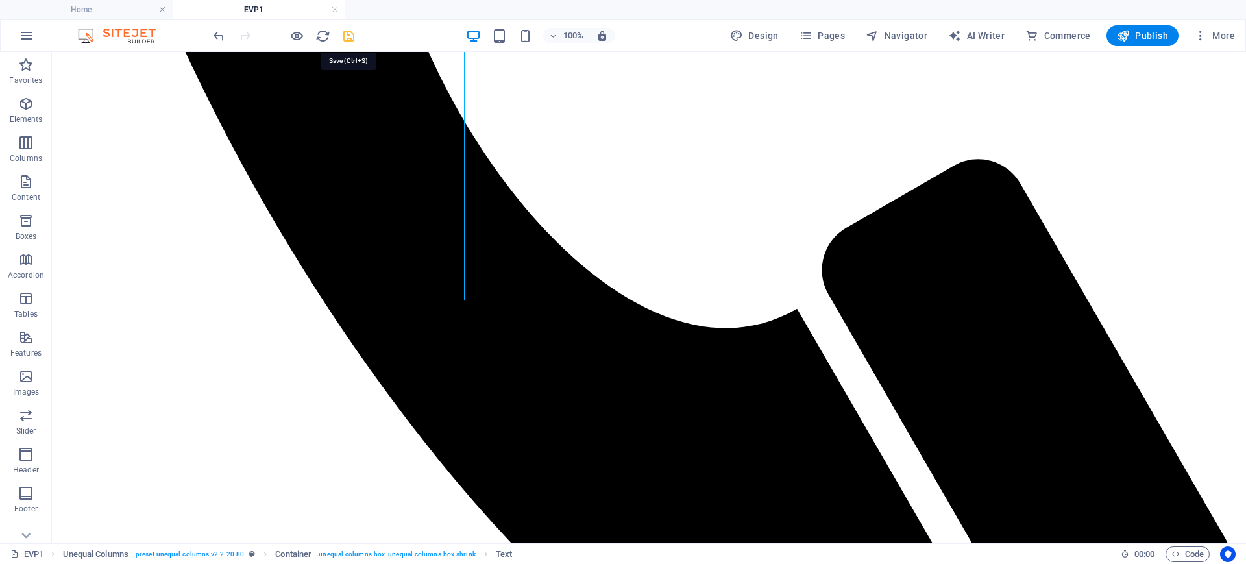
click at [347, 41] on icon "save" at bounding box center [348, 36] width 15 height 15
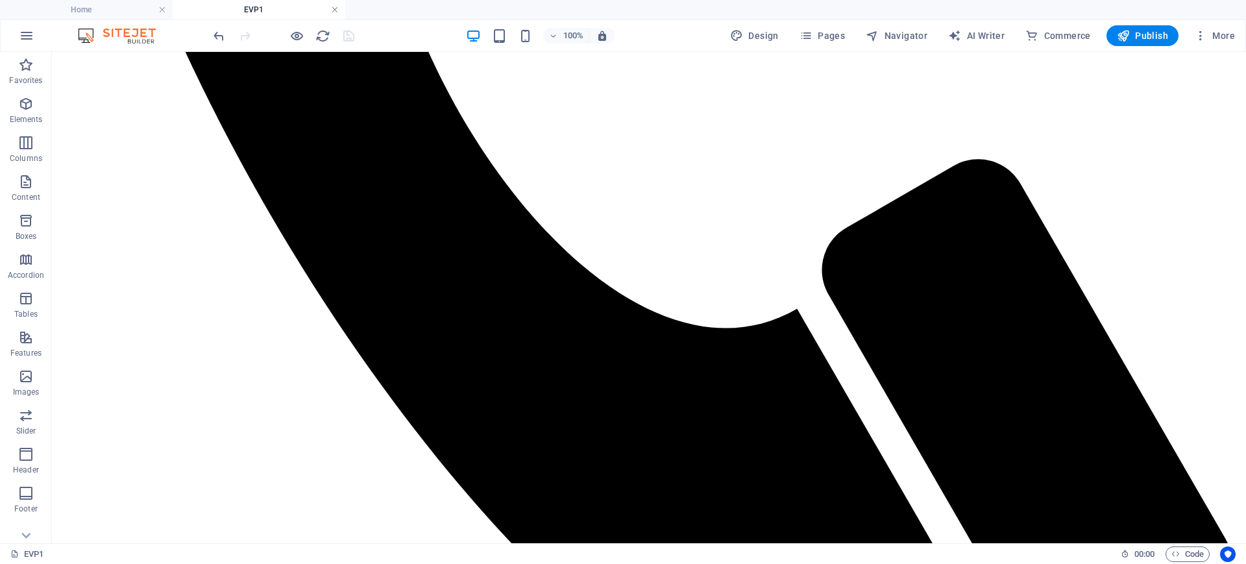
click at [337, 12] on link at bounding box center [335, 10] width 8 height 12
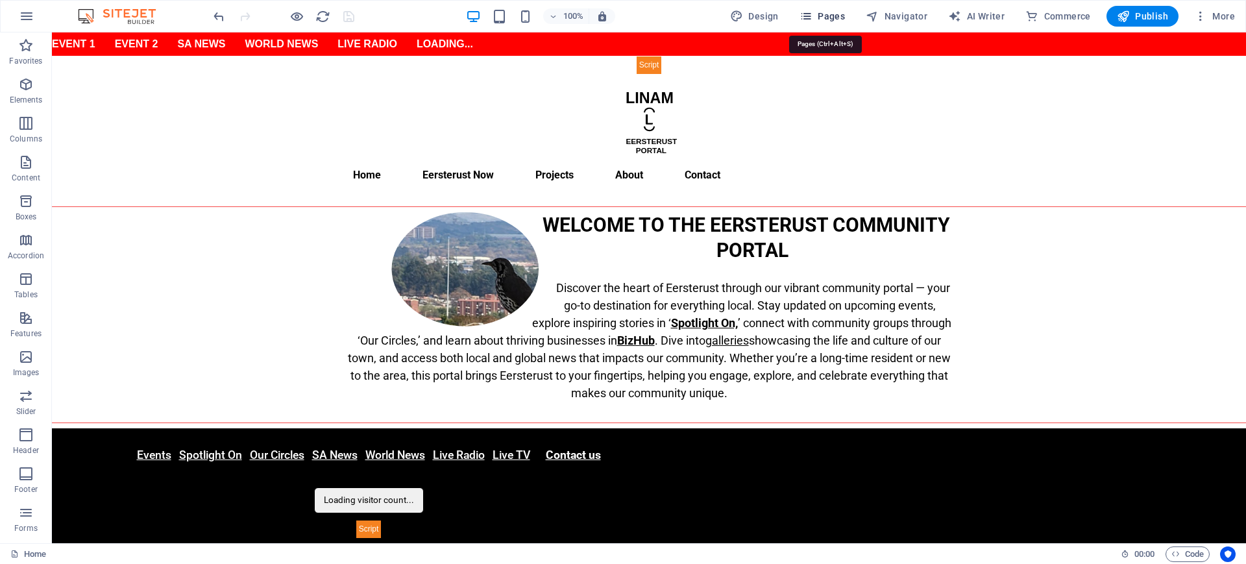
click at [809, 19] on icon "button" at bounding box center [806, 16] width 13 height 13
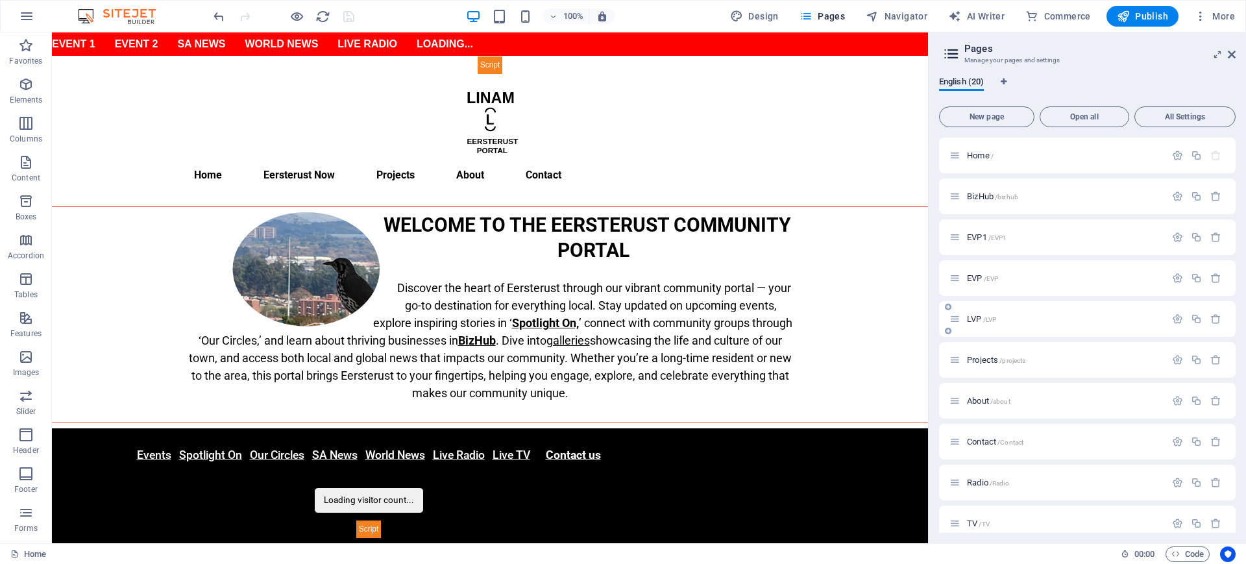
click at [968, 320] on span "LVP /LVP" at bounding box center [981, 319] width 29 height 10
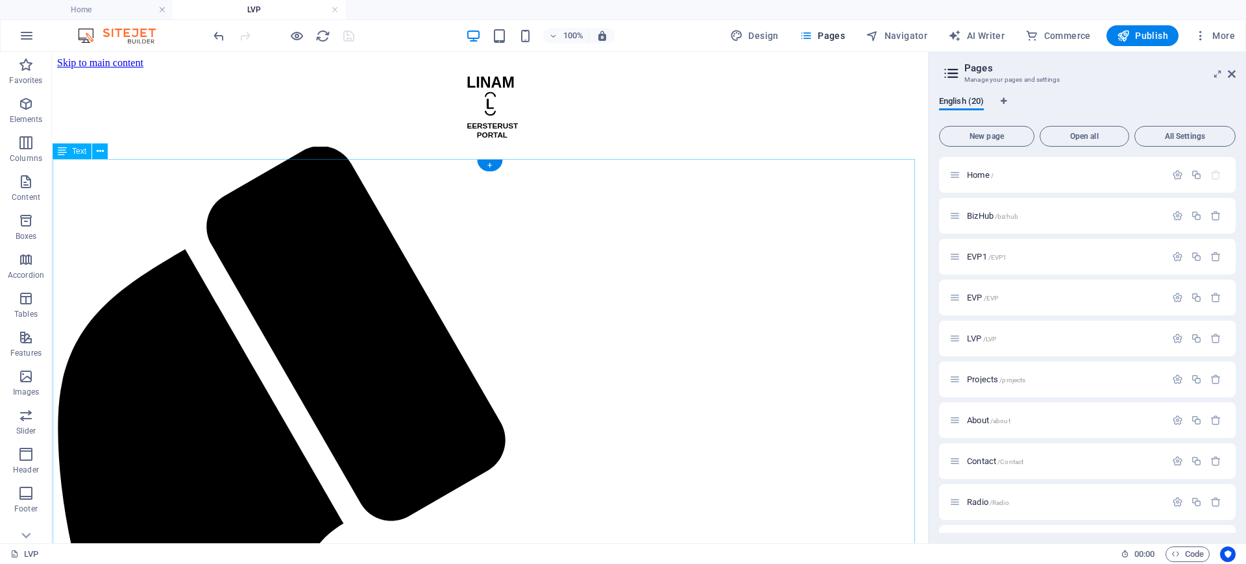
scroll to position [0, 0]
click at [971, 298] on span "EVP /EVP" at bounding box center [982, 298] width 31 height 10
click at [972, 338] on span "LVP /LVP" at bounding box center [981, 339] width 29 height 10
click at [972, 297] on span "EVP /EVP" at bounding box center [982, 298] width 31 height 10
click at [1175, 295] on icon "button" at bounding box center [1177, 297] width 11 height 11
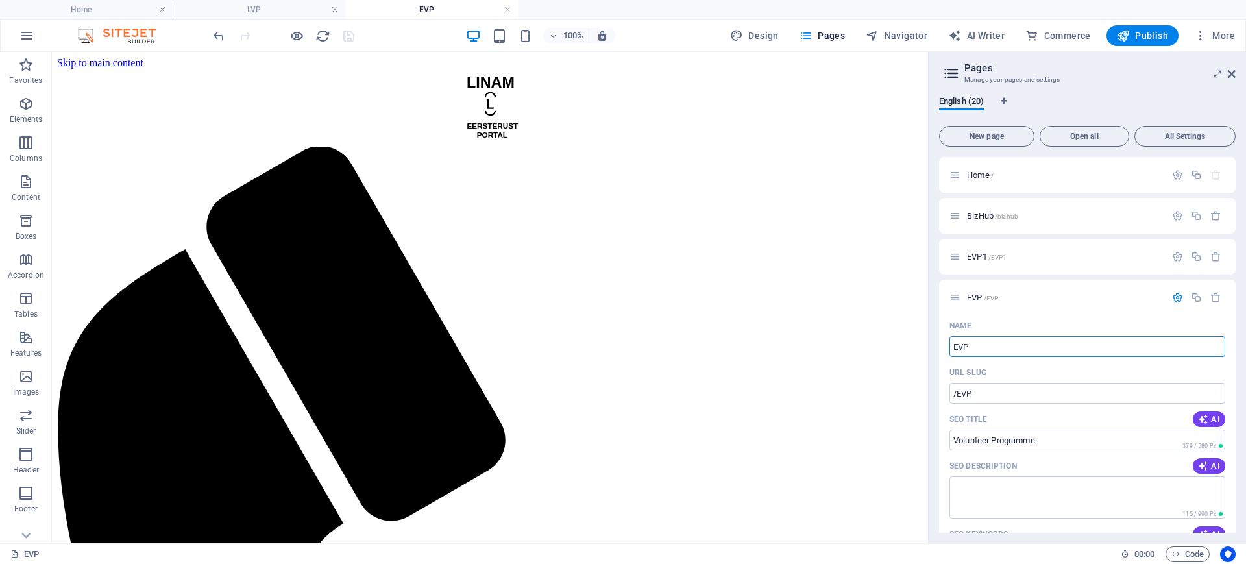
drag, startPoint x: 1067, startPoint y: 397, endPoint x: 848, endPoint y: 340, distance: 225.3
click at [954, 347] on input "Gallery" at bounding box center [1088, 346] width 276 height 21
type input "Gallery"
drag, startPoint x: 984, startPoint y: 393, endPoint x: 959, endPoint y: 394, distance: 25.3
click at [959, 394] on input "/EVP" at bounding box center [1088, 393] width 276 height 21
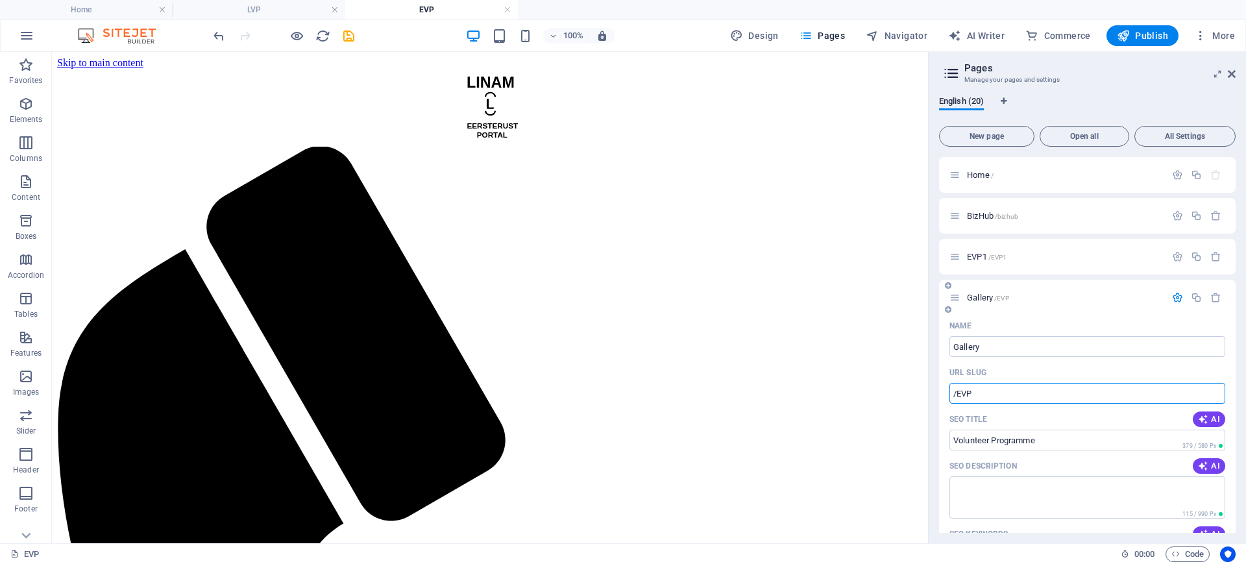
paste input "Gallery"
type input "/Gallery"
click at [979, 443] on input "Volunteer Programme" at bounding box center [1088, 440] width 276 height 21
drag, startPoint x: 1053, startPoint y: 441, endPoint x: 950, endPoint y: 441, distance: 102.6
click at [950, 441] on input "Volunteer Programme" at bounding box center [1088, 440] width 276 height 21
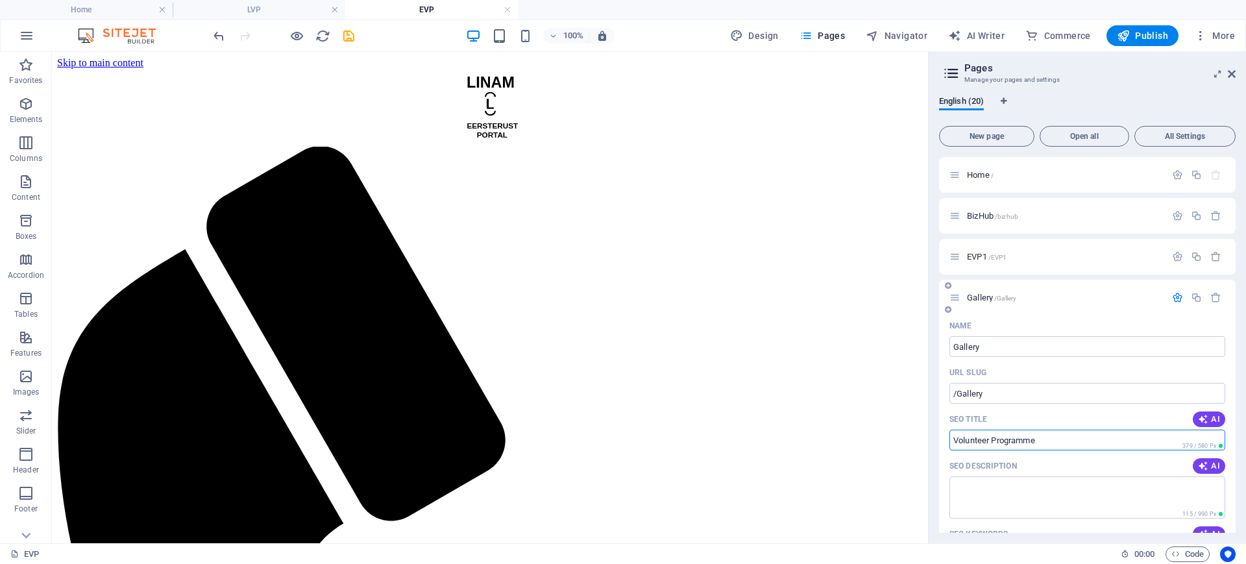
paste input "Gallery"
type input "Gallery"
click at [345, 34] on icon "save" at bounding box center [348, 36] width 15 height 15
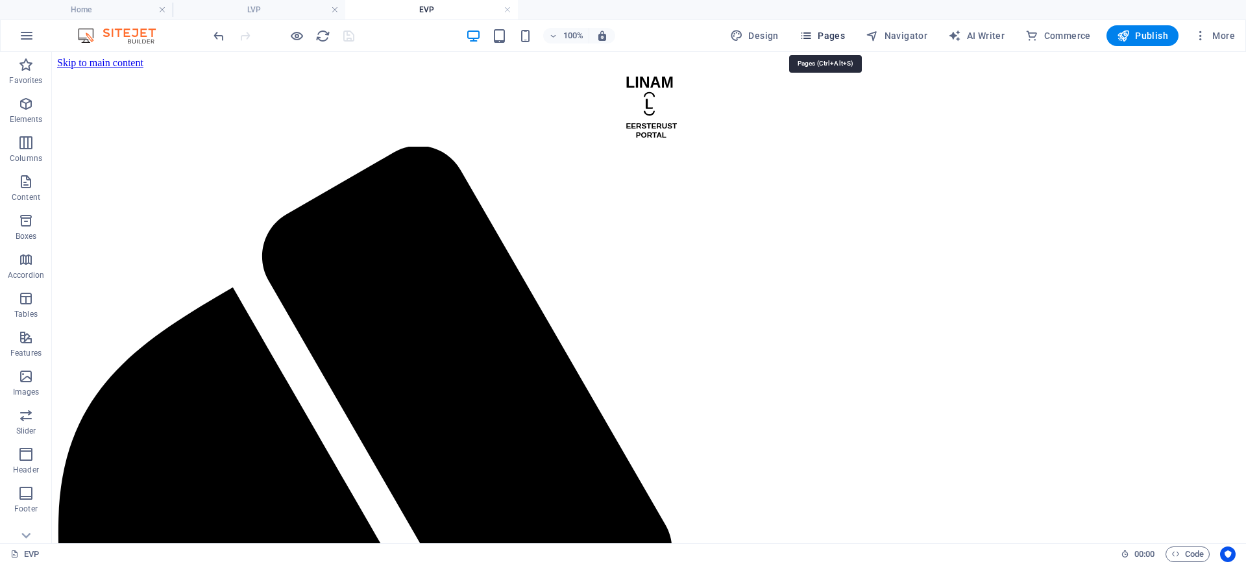
click at [834, 36] on span "Pages" at bounding box center [822, 35] width 45 height 13
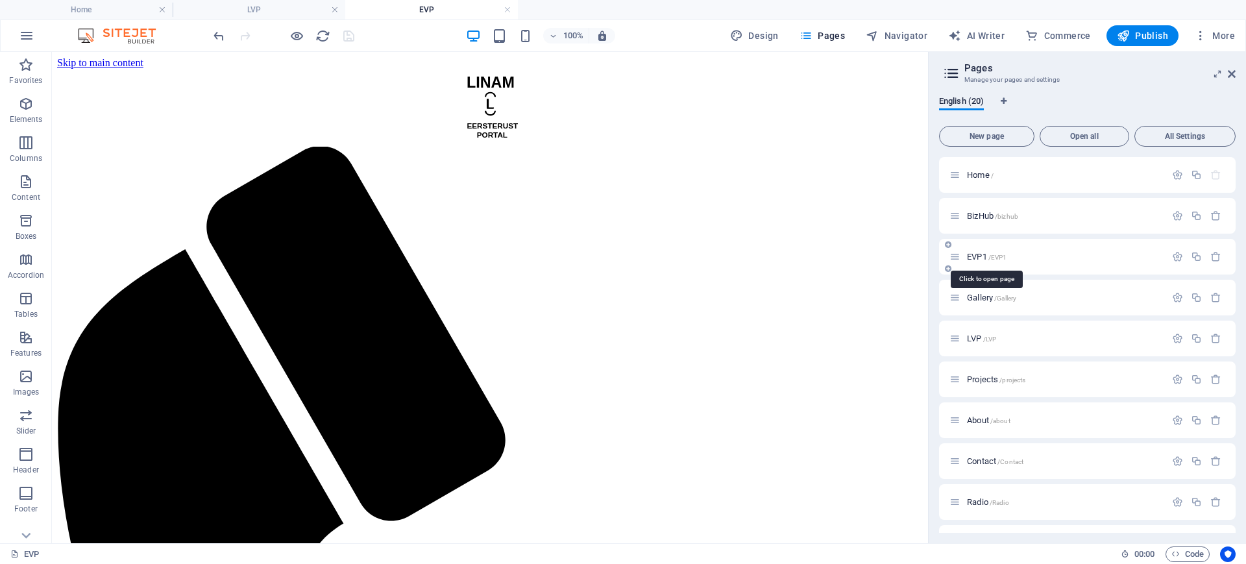
click at [978, 257] on span "EVP1 /EVP1" at bounding box center [987, 257] width 40 height 10
click at [980, 338] on span "LVP /LVP" at bounding box center [981, 339] width 29 height 10
click at [1216, 339] on icon "button" at bounding box center [1216, 338] width 11 height 11
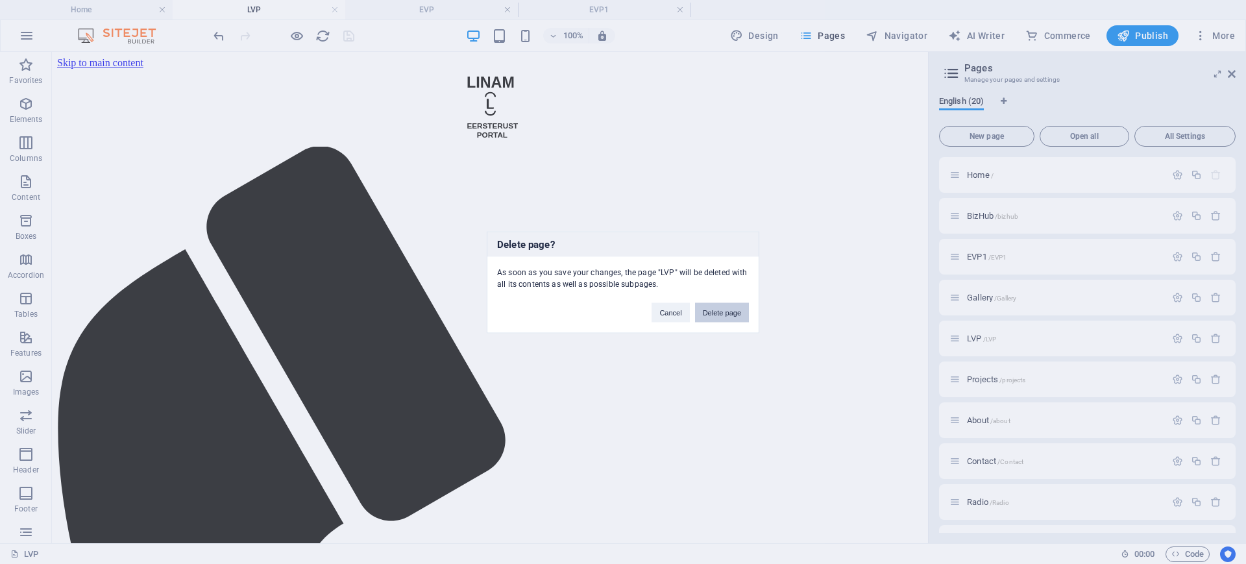
drag, startPoint x: 710, startPoint y: 307, endPoint x: 817, endPoint y: 267, distance: 114.2
click at [710, 307] on button "Delete page" at bounding box center [722, 311] width 54 height 19
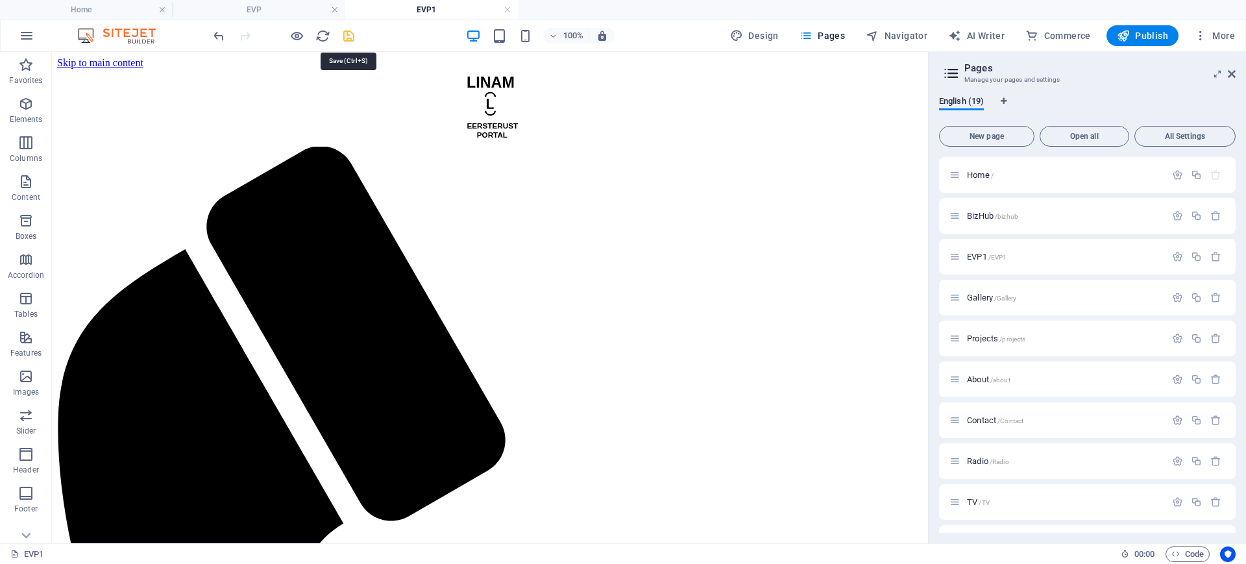
click at [355, 34] on icon "save" at bounding box center [348, 36] width 15 height 15
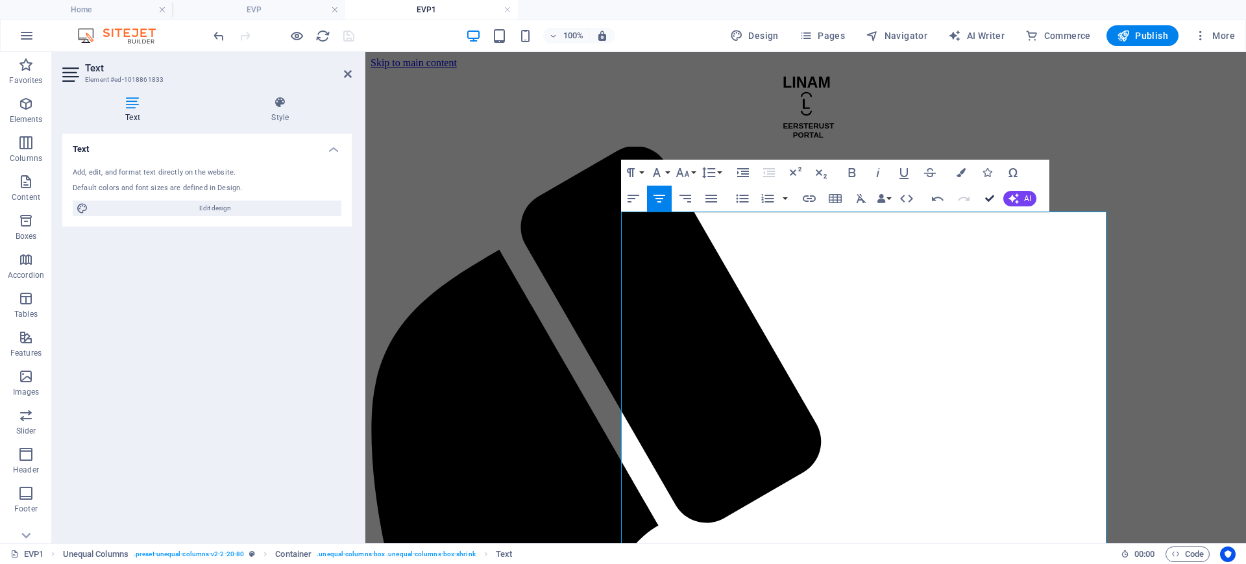
drag, startPoint x: 986, startPoint y: 197, endPoint x: 924, endPoint y: 222, distance: 66.4
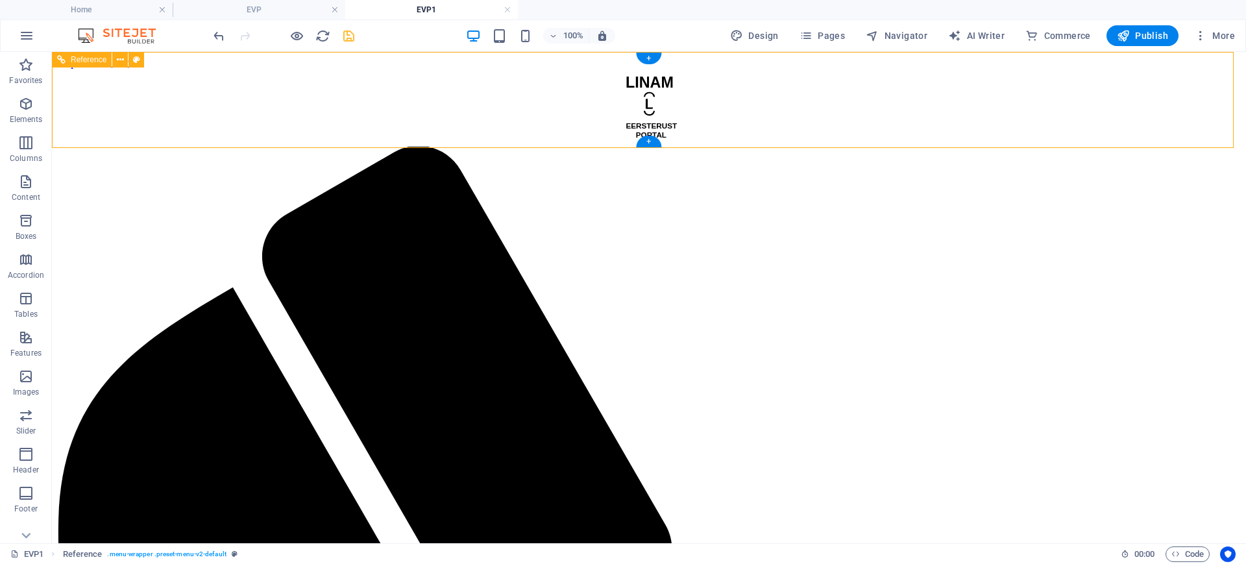
click at [345, 36] on icon "save" at bounding box center [348, 36] width 15 height 15
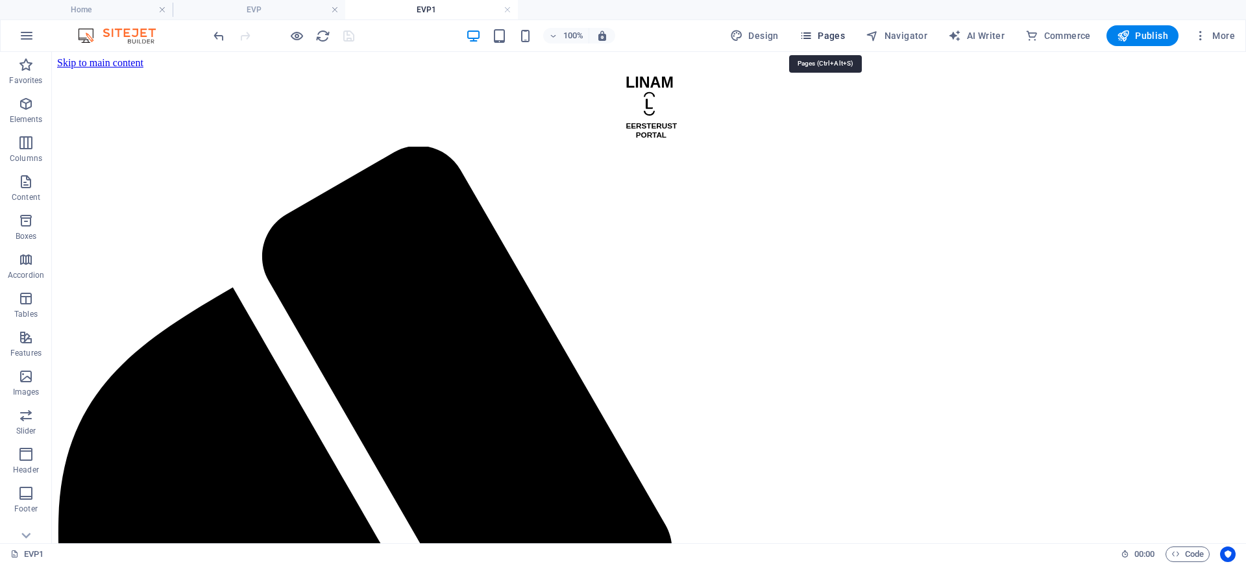
click at [813, 36] on icon "button" at bounding box center [806, 35] width 13 height 13
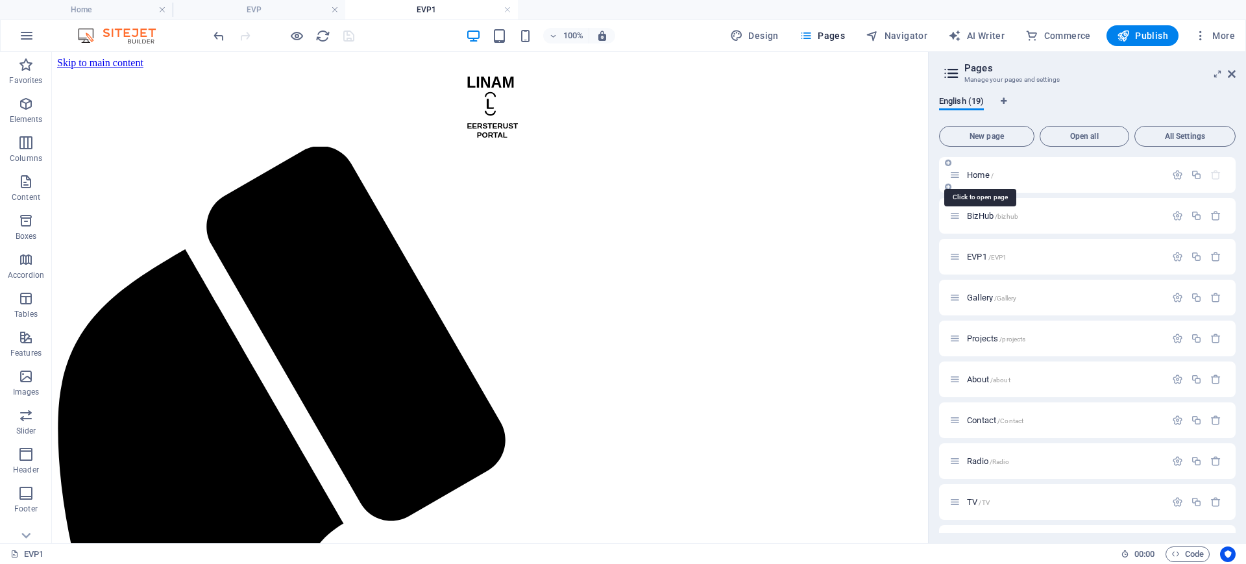
click at [979, 173] on span "Home /" at bounding box center [980, 175] width 27 height 10
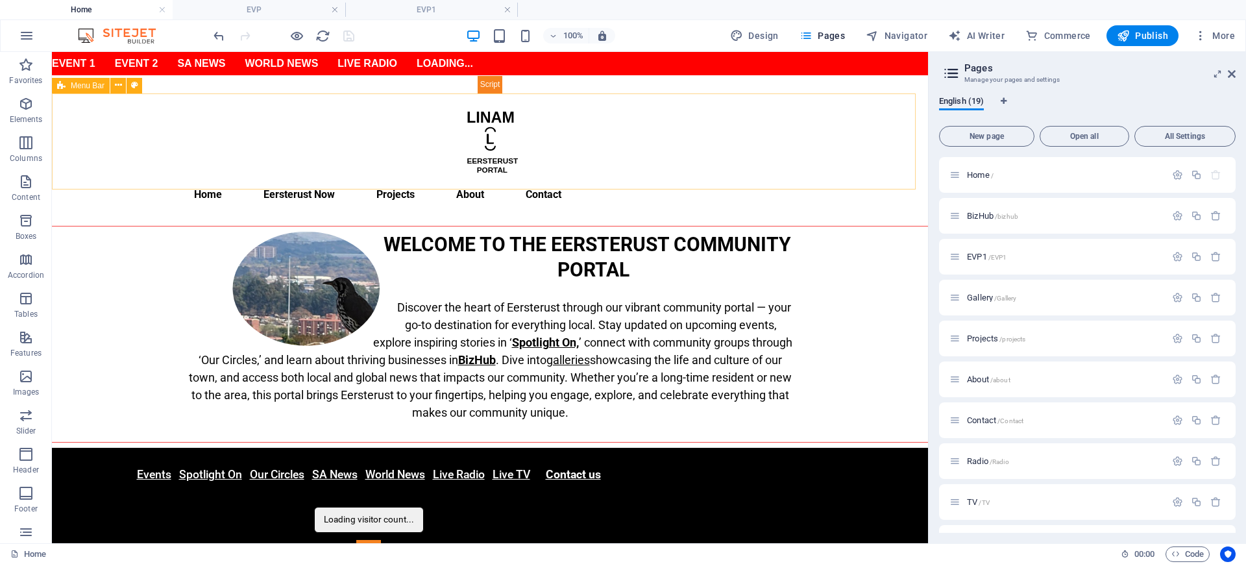
click at [79, 84] on span "Menu Bar" at bounding box center [88, 86] width 34 height 8
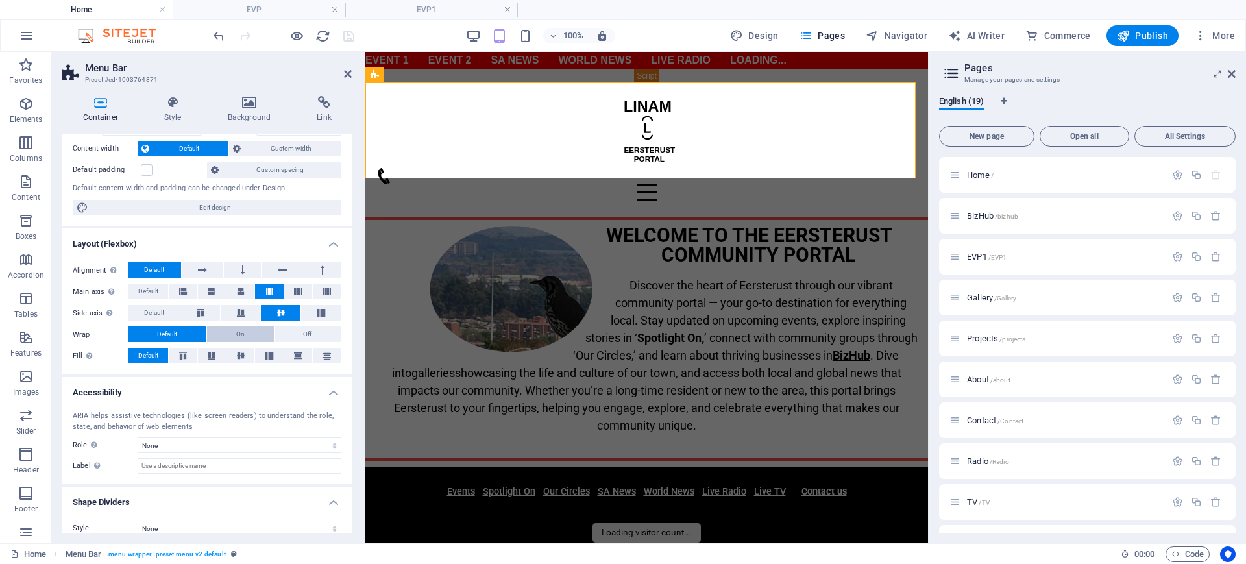
scroll to position [82, 0]
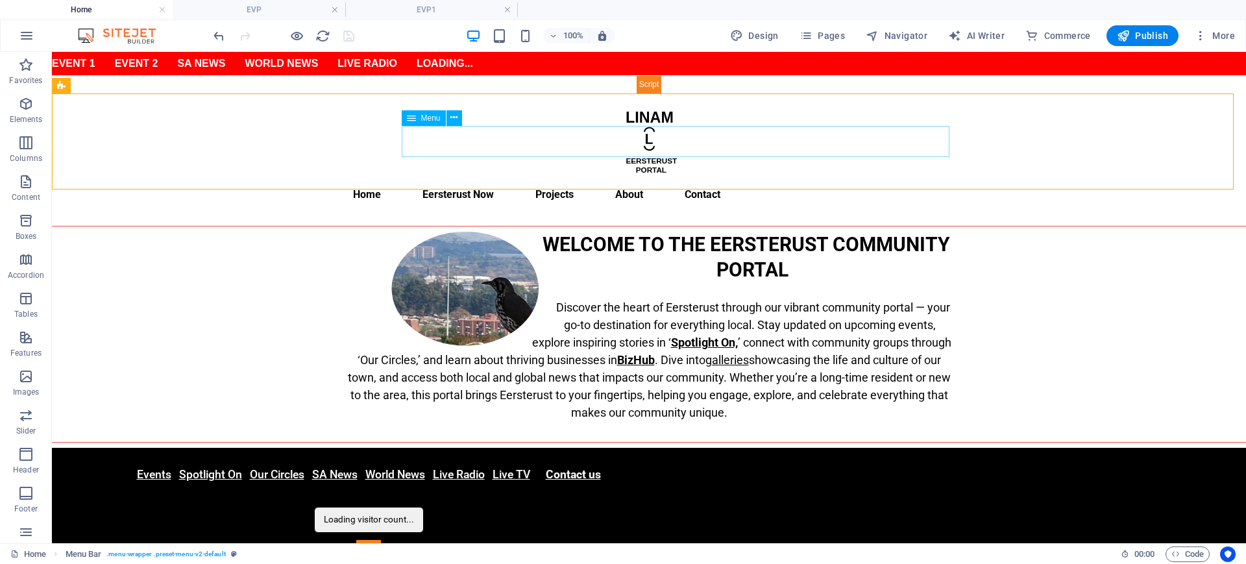
click at [425, 119] on span "Menu" at bounding box center [430, 118] width 19 height 8
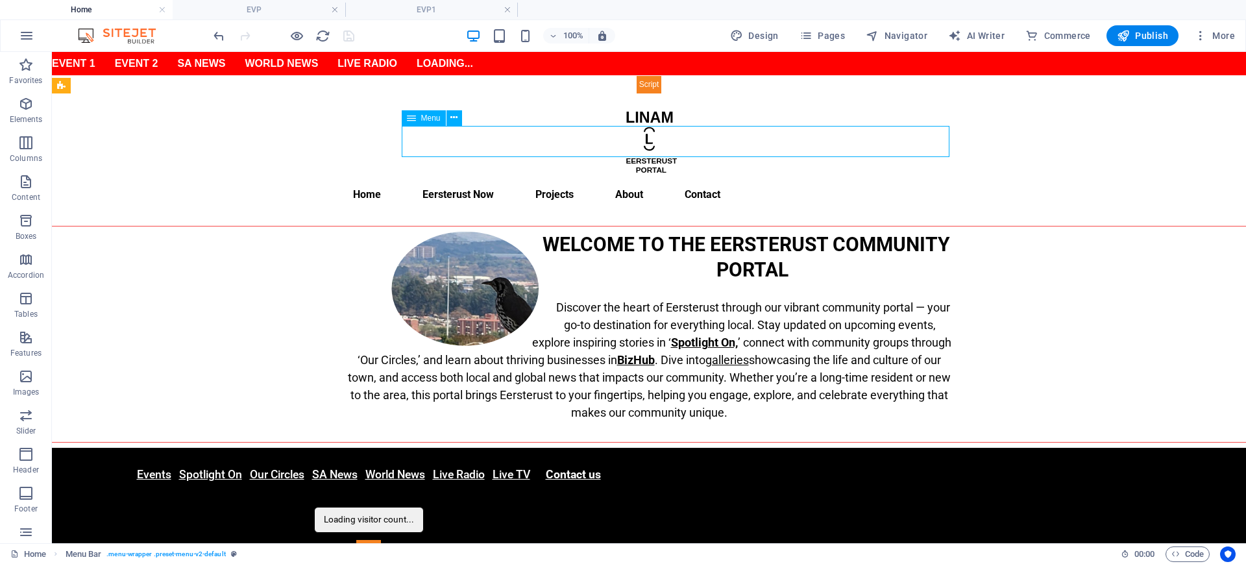
click at [425, 119] on span "Menu" at bounding box center [430, 118] width 19 height 8
select select
select select "13"
select select
select select "15"
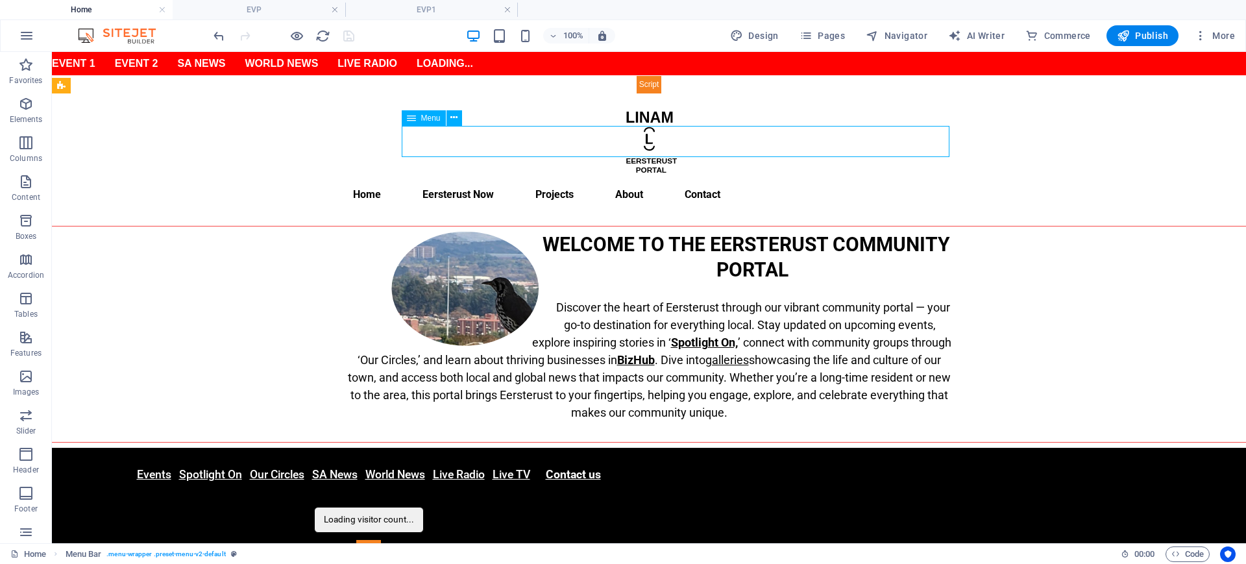
select select
select select "14"
select select
select select "1"
select select
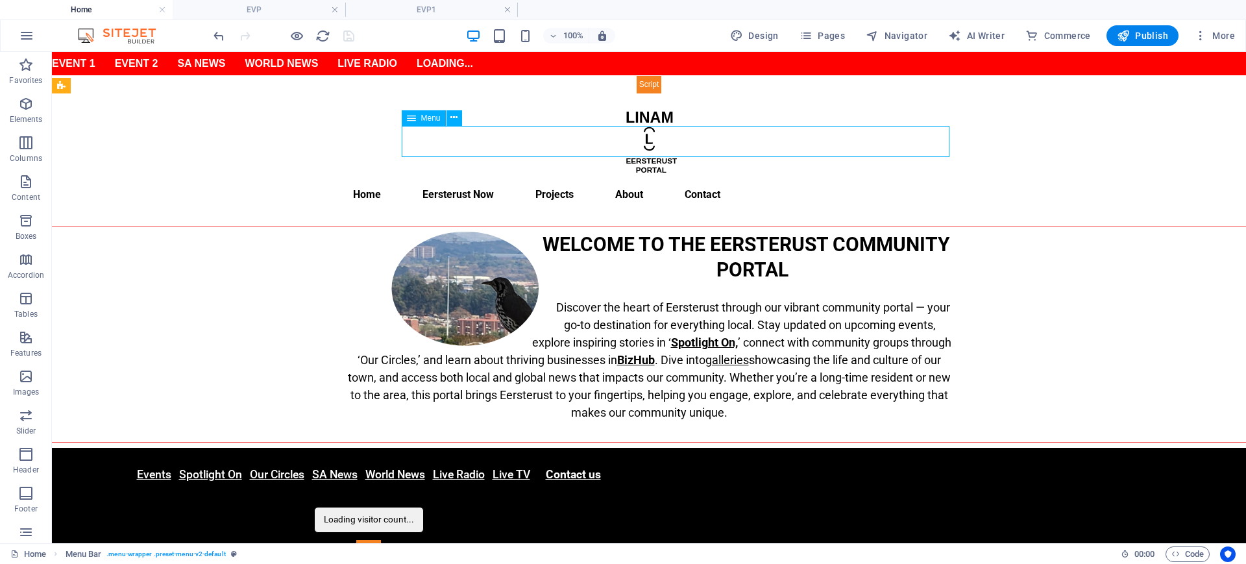
select select "2"
select select
select select "4"
select select
select select "5"
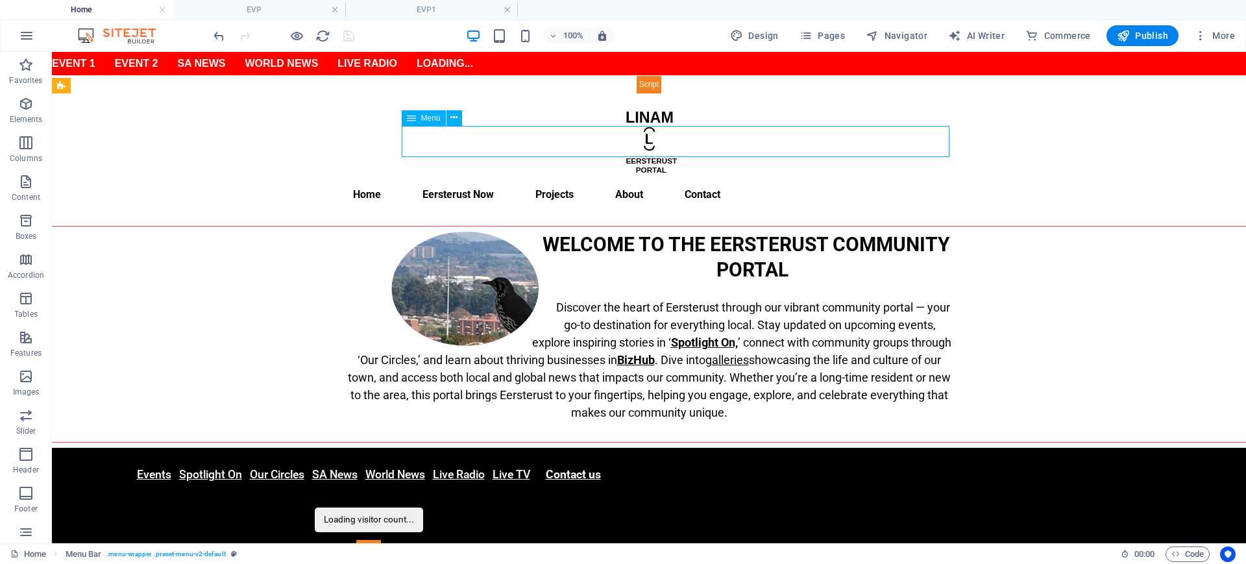
select select
select select "6"
select select
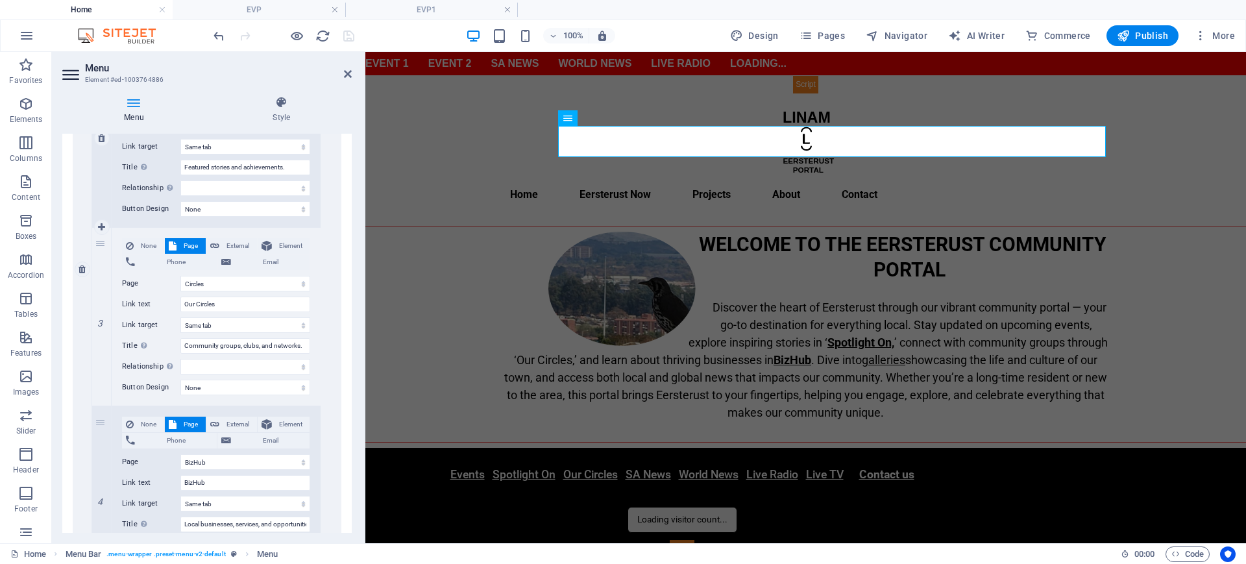
scroll to position [974, 0]
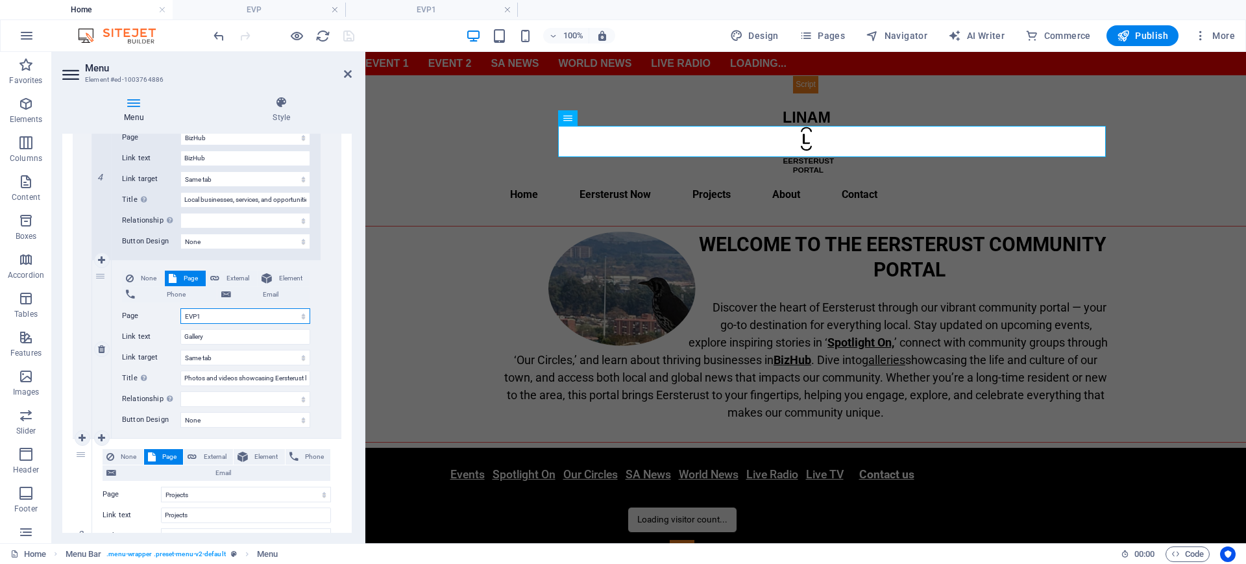
click at [211, 314] on select "Home BizHub EVP1 Gallery Projects About Contact Radio TV RSA News Int News Lega…" at bounding box center [245, 316] width 130 height 16
select select "3"
click at [180, 308] on select "Home BizHub EVP1 Gallery Projects About Contact Radio TV RSA News Int News Lega…" at bounding box center [245, 316] width 130 height 16
select select
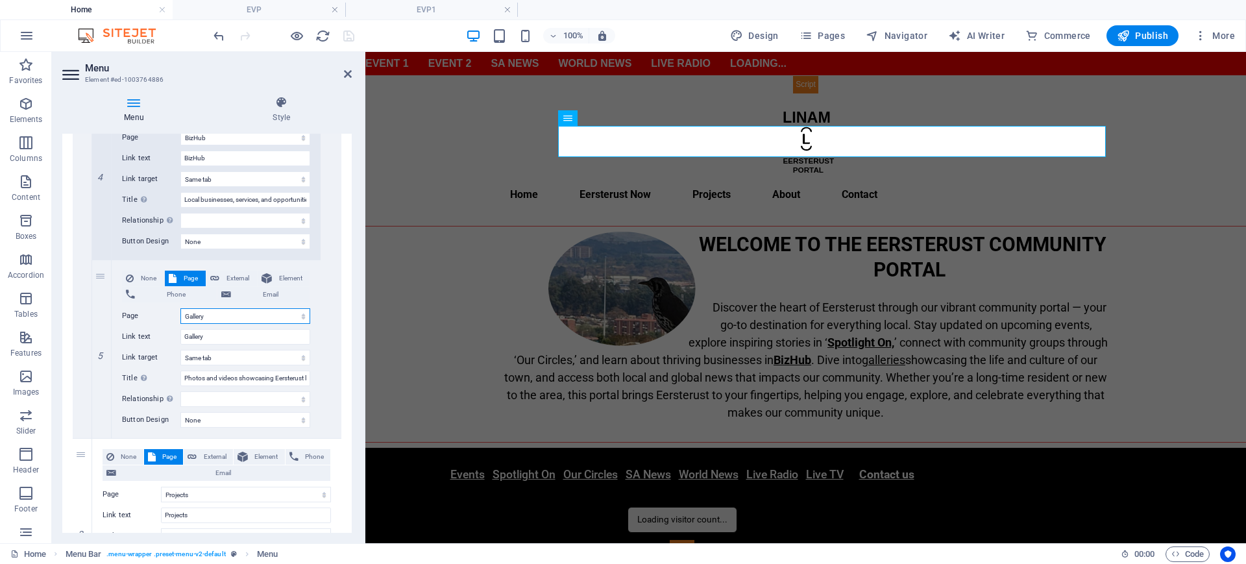
select select
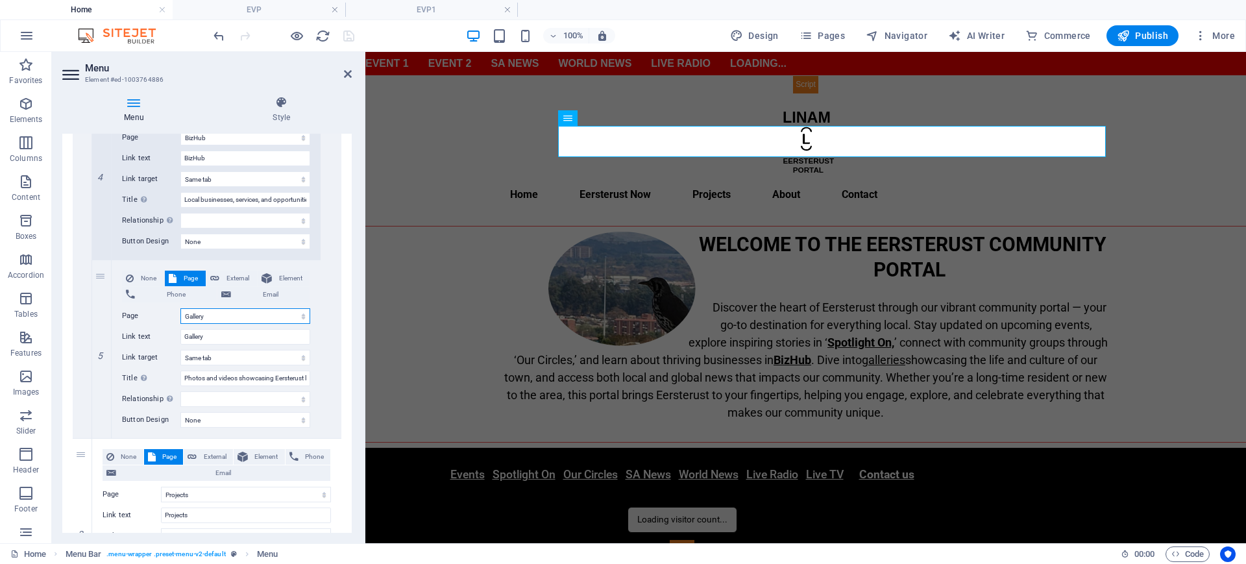
select select
click at [106, 262] on link at bounding box center [102, 261] width 16 height 16
select select
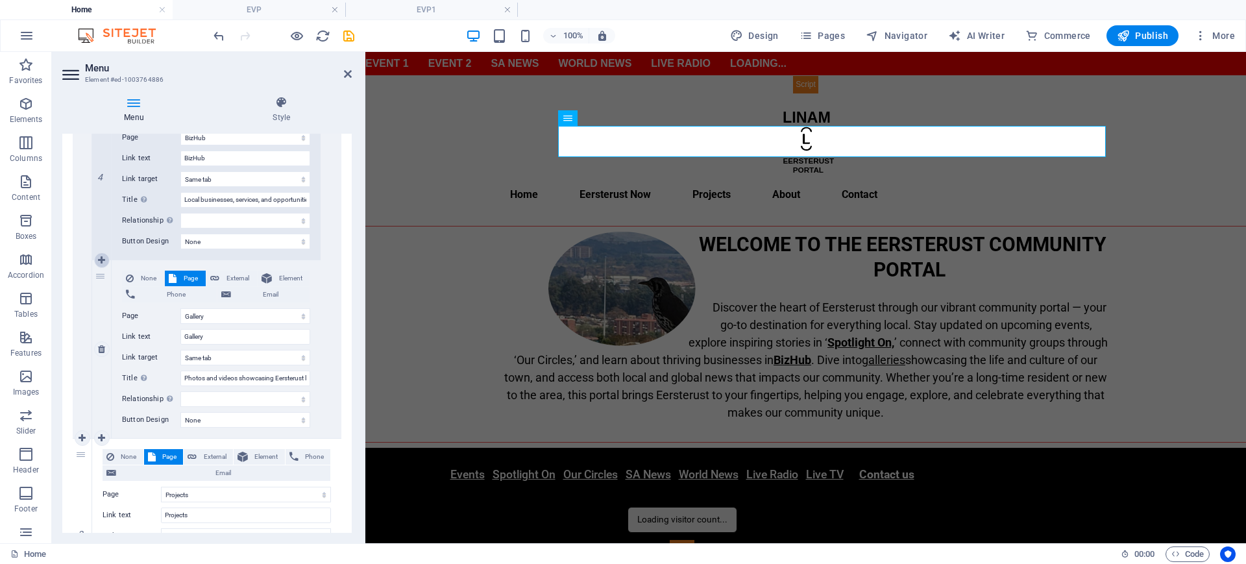
select select
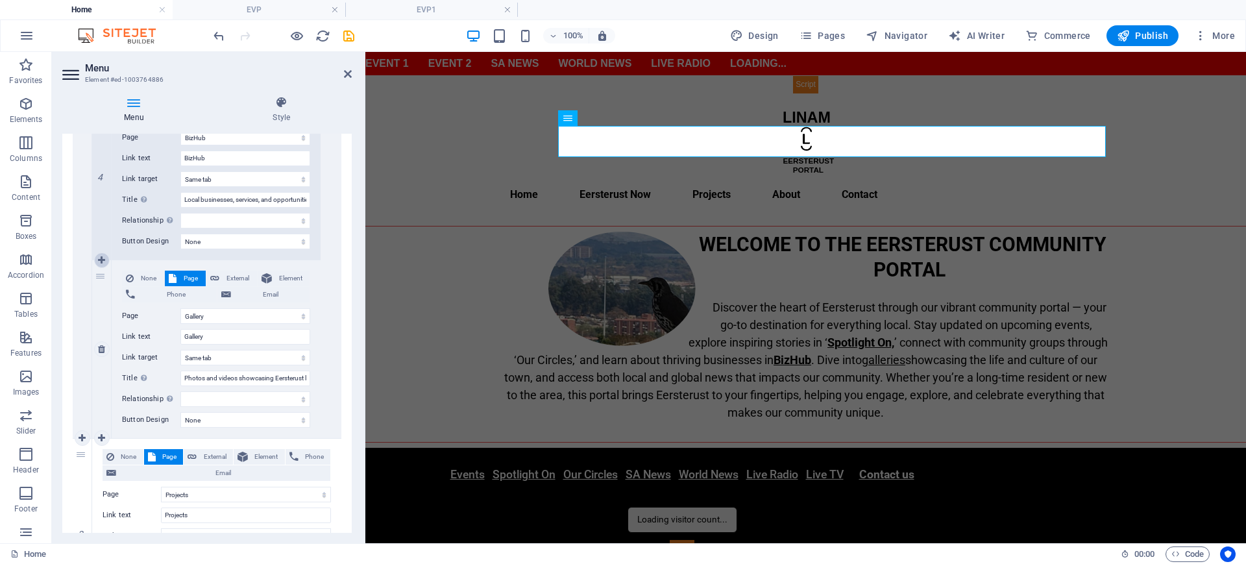
select select
select select "3"
select select
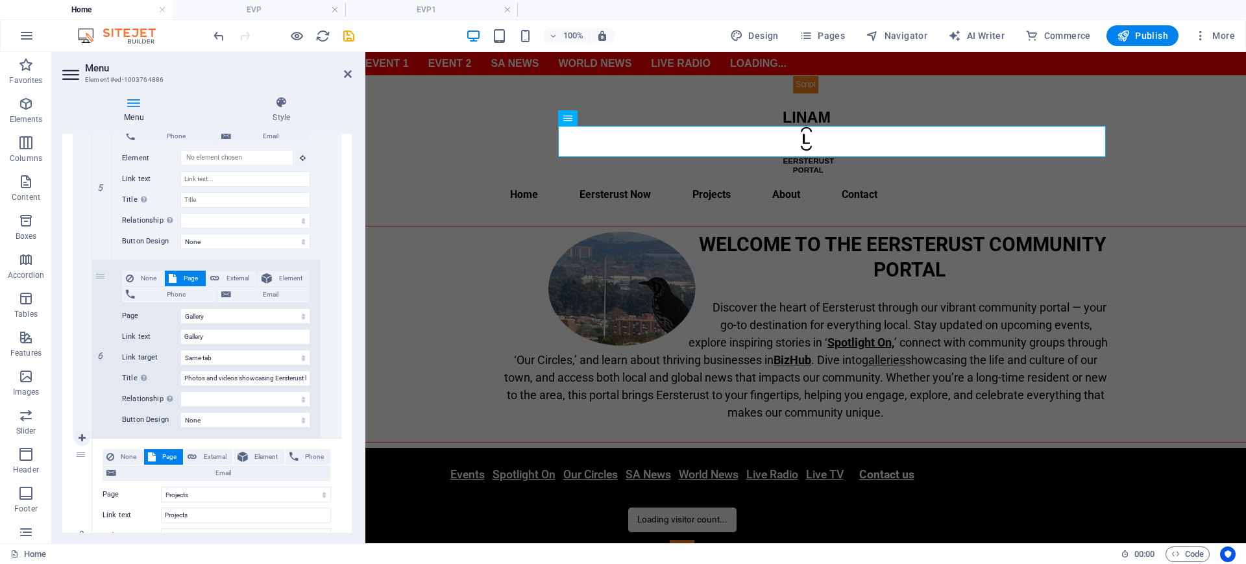
scroll to position [808, 0]
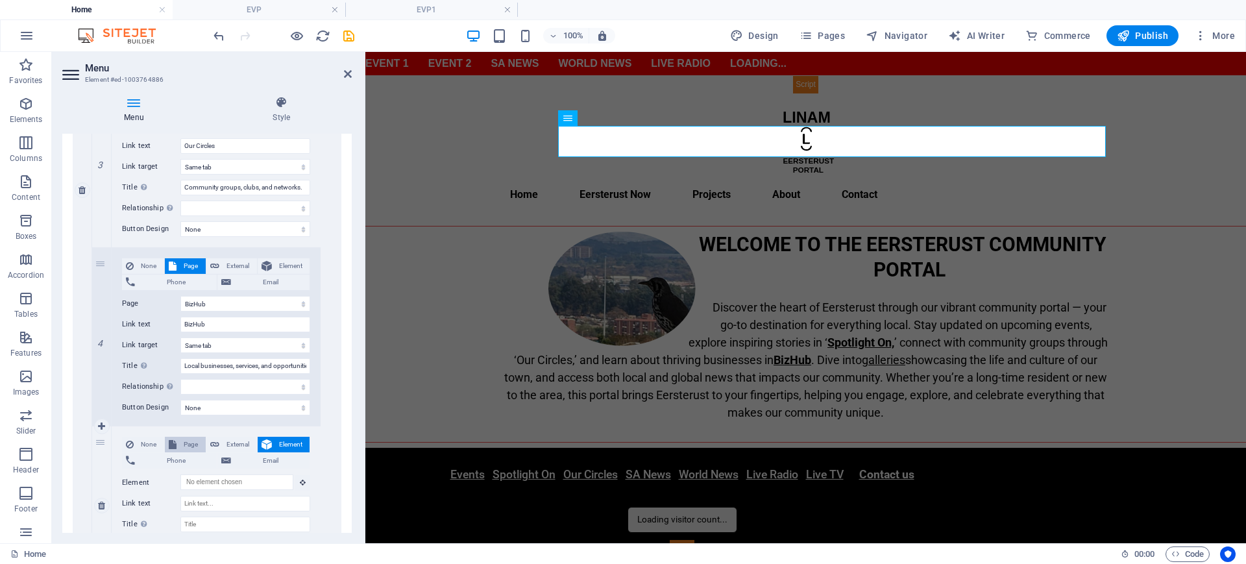
click at [188, 445] on span "Page" at bounding box center [190, 445] width 21 height 16
select select
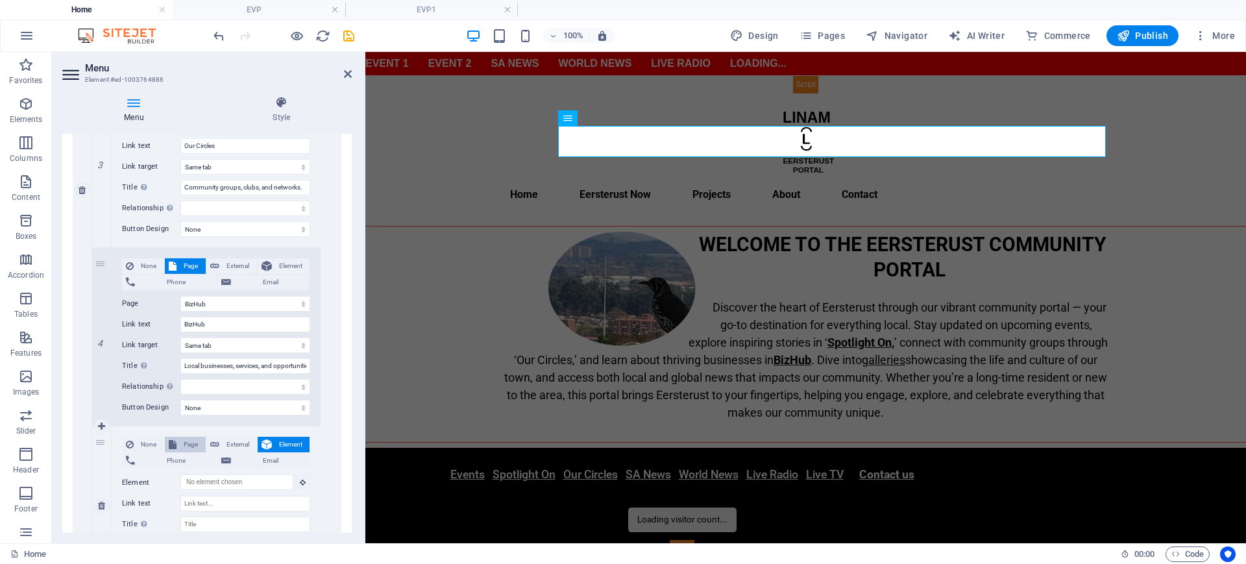
select select
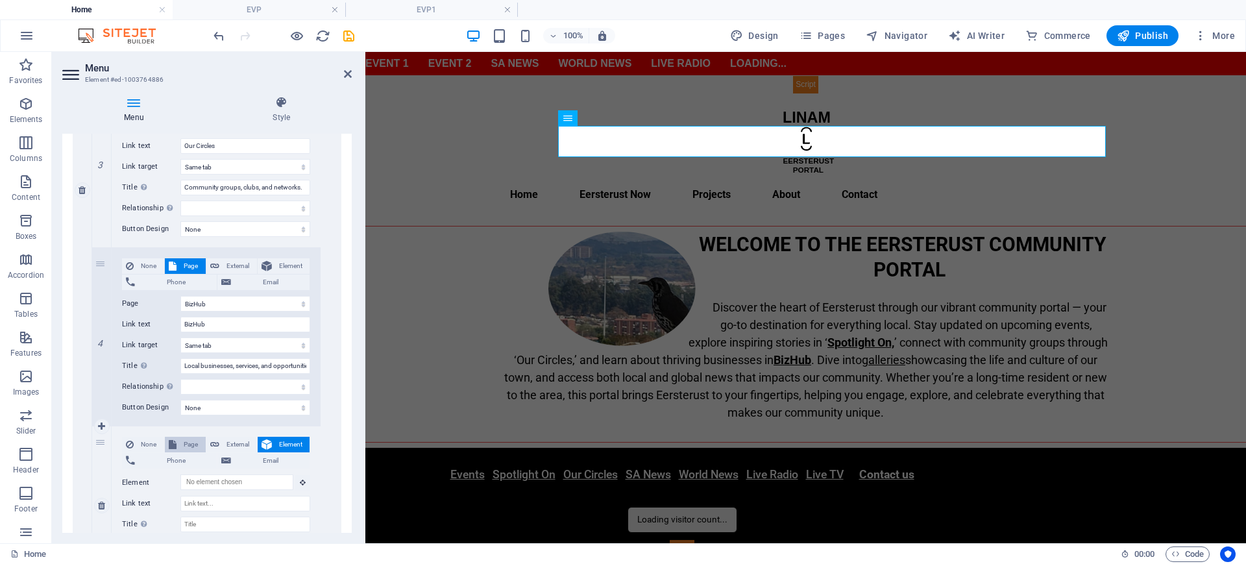
select select
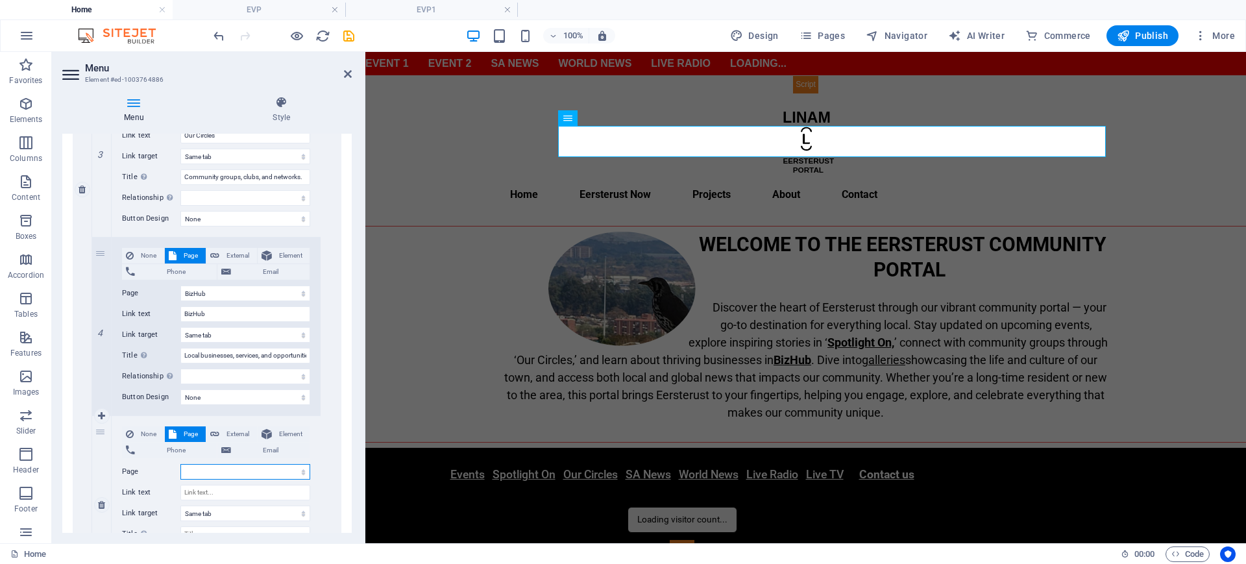
click at [297, 471] on select "Home BizHub EVP1 Gallery Projects About Contact Radio TV RSA News Int News Lega…" at bounding box center [245, 472] width 130 height 16
select select "2"
click at [180, 464] on select "Home BizHub EVP1 Gallery Projects About Contact Radio TV RSA News Int News Lega…" at bounding box center [245, 472] width 130 height 16
select select
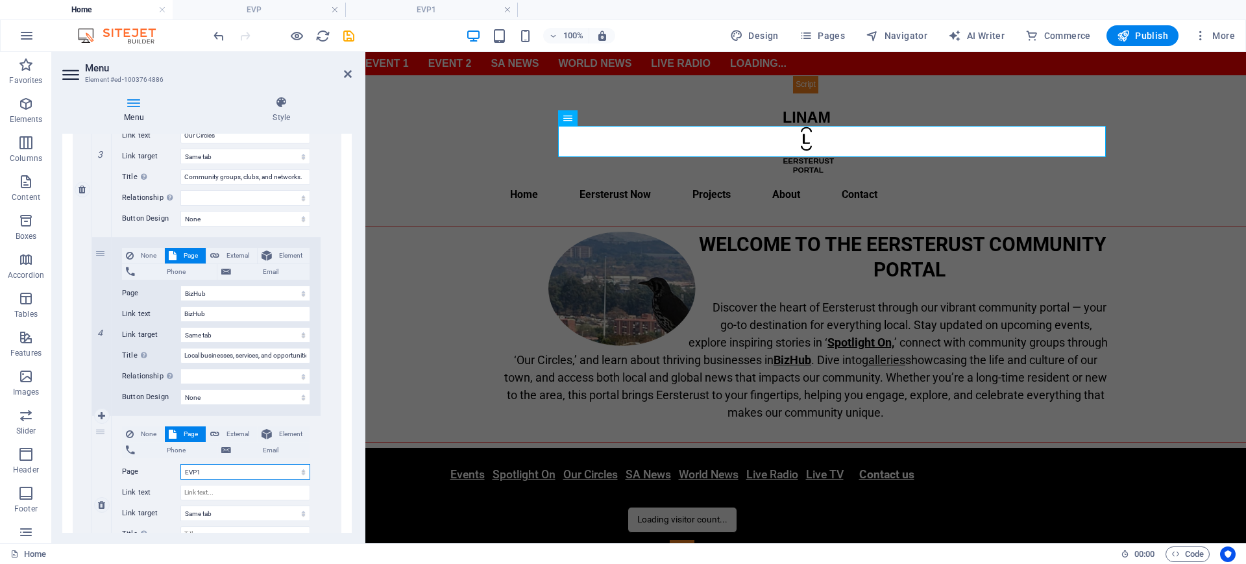
select select
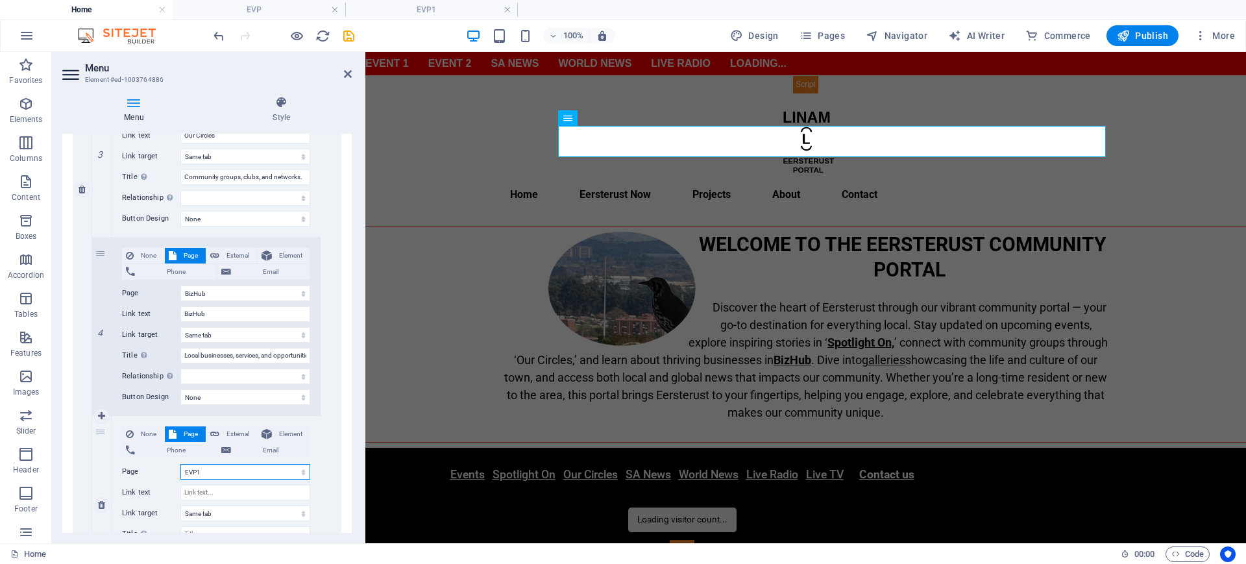
select select
click at [216, 493] on input "Link text" at bounding box center [245, 493] width 130 height 16
type input "LINAM"
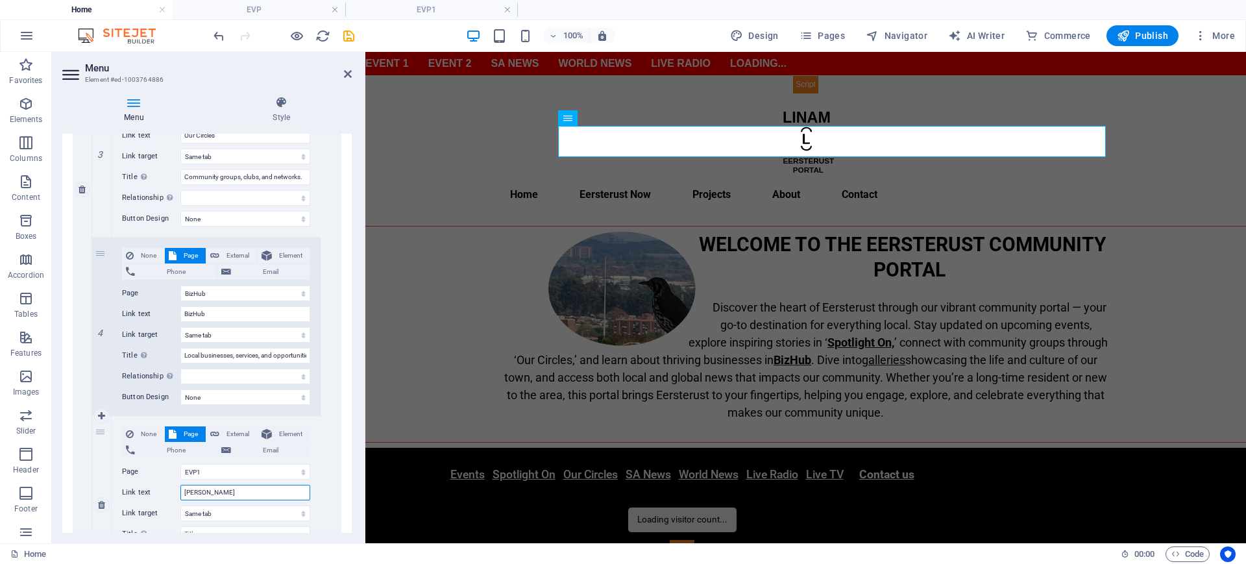
select select
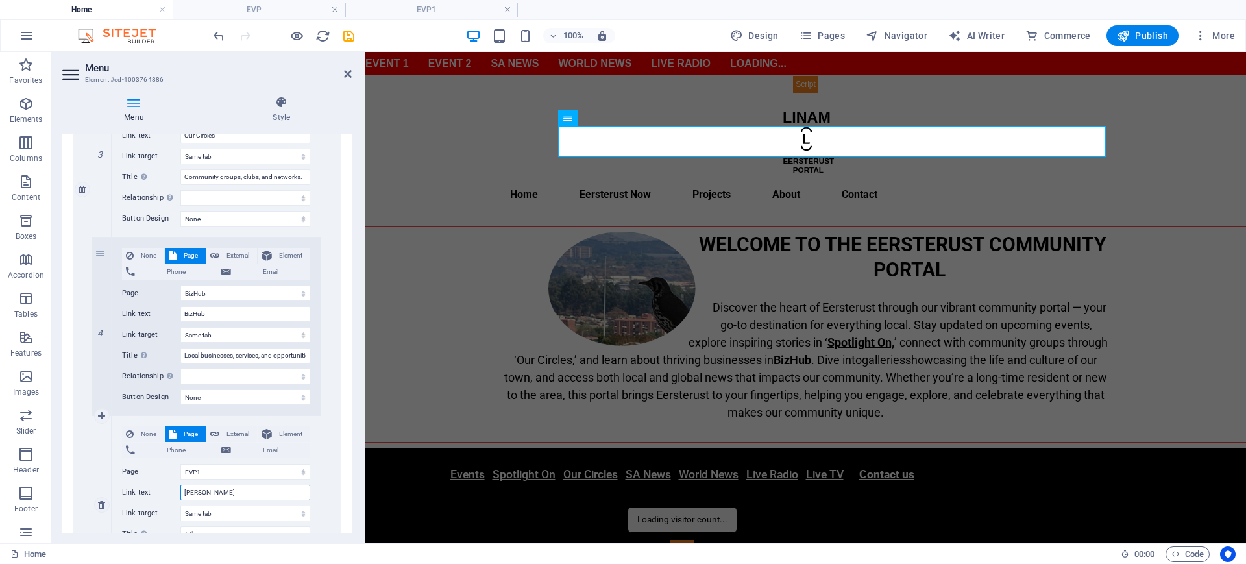
select select
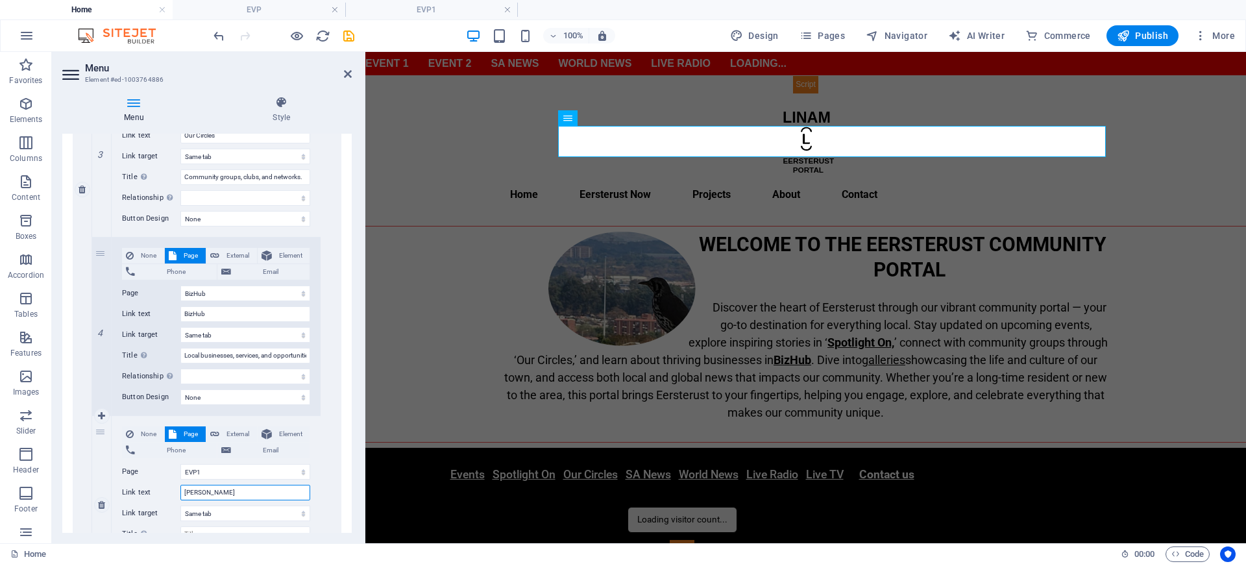
type input "LINAM V"
select select
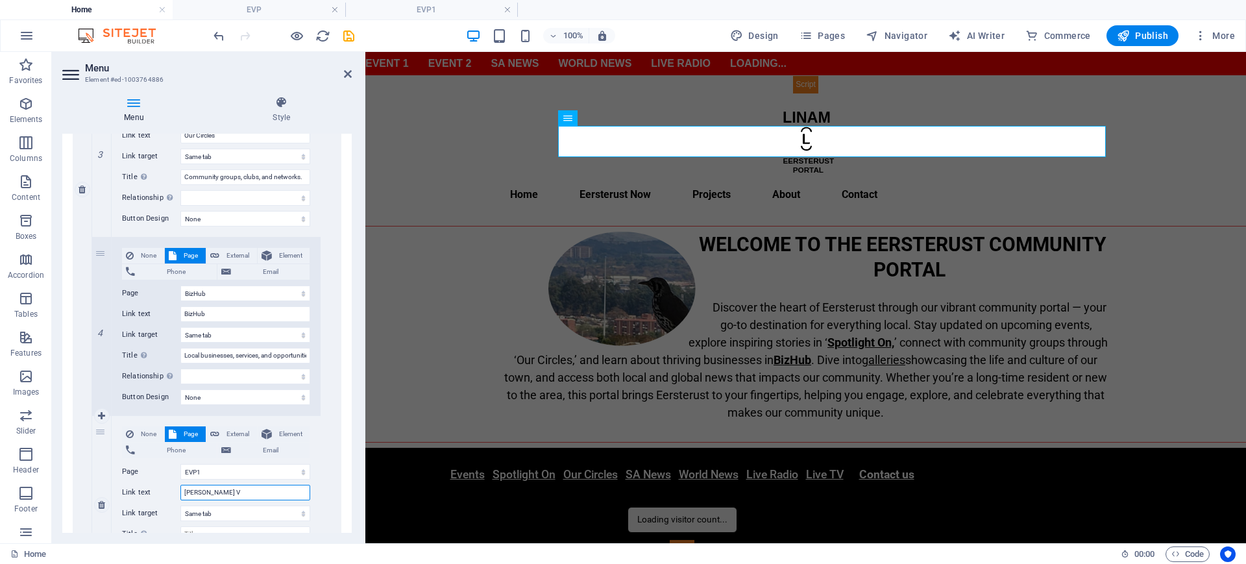
select select
type input "LINAM VO"
select select
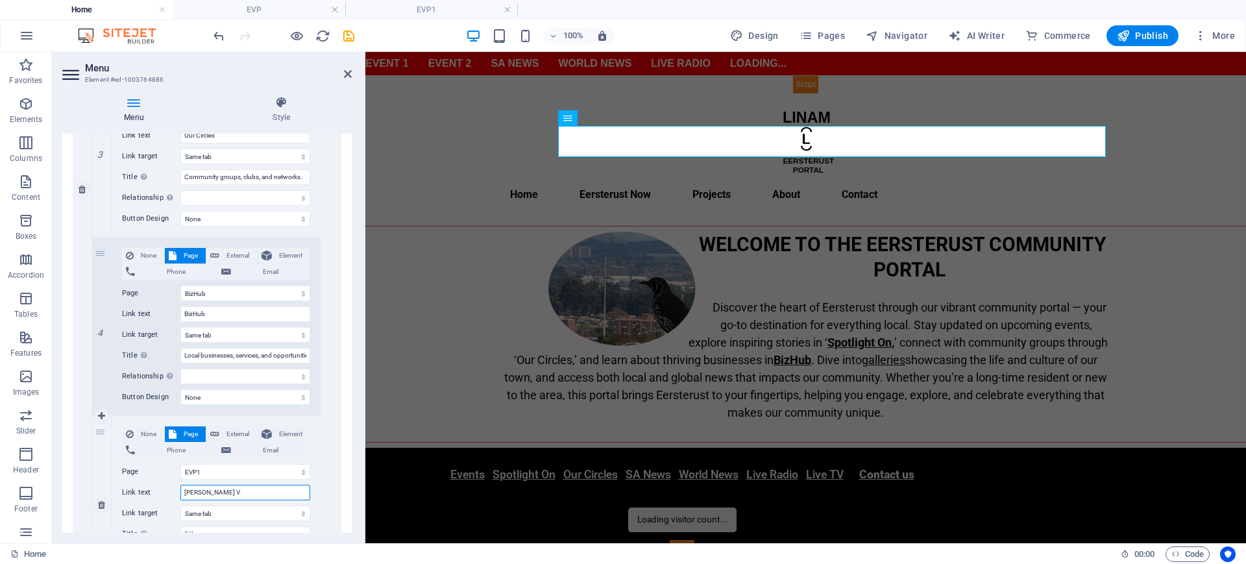
select select
type input "LINAM VOLUTEER P"
select select
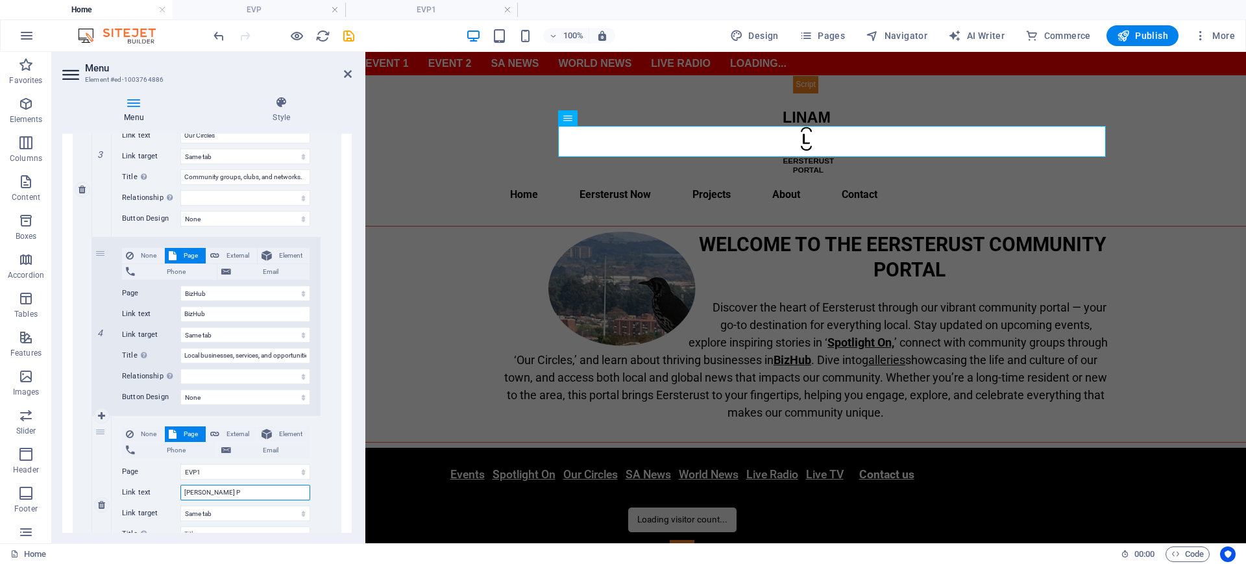
select select
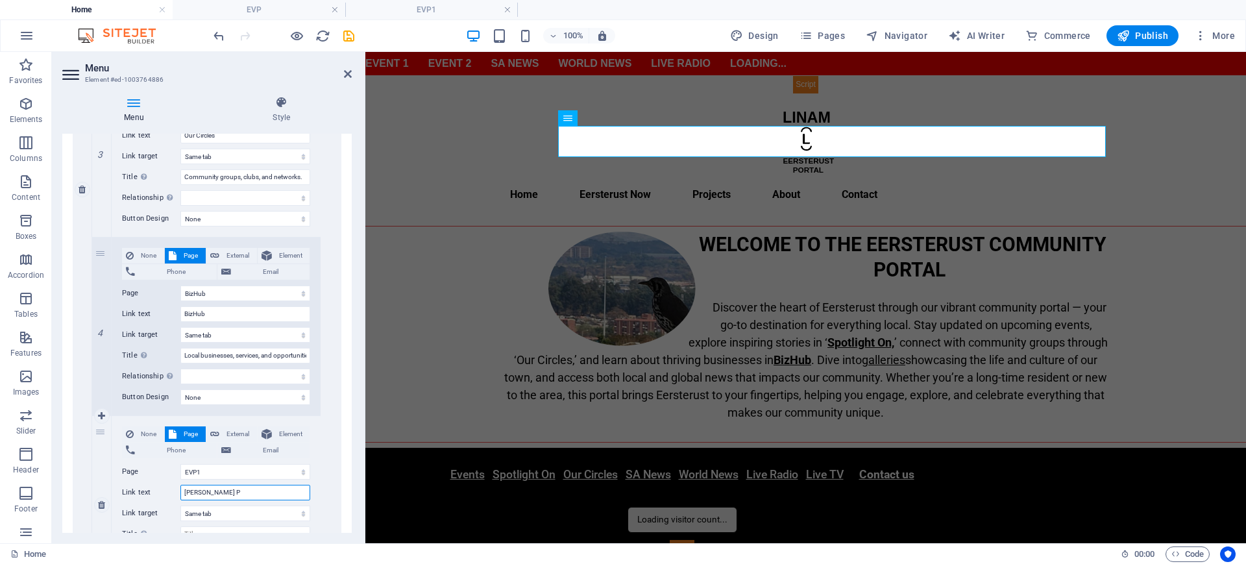
select select
type input "LINAM VOLUTEER PRO"
select select
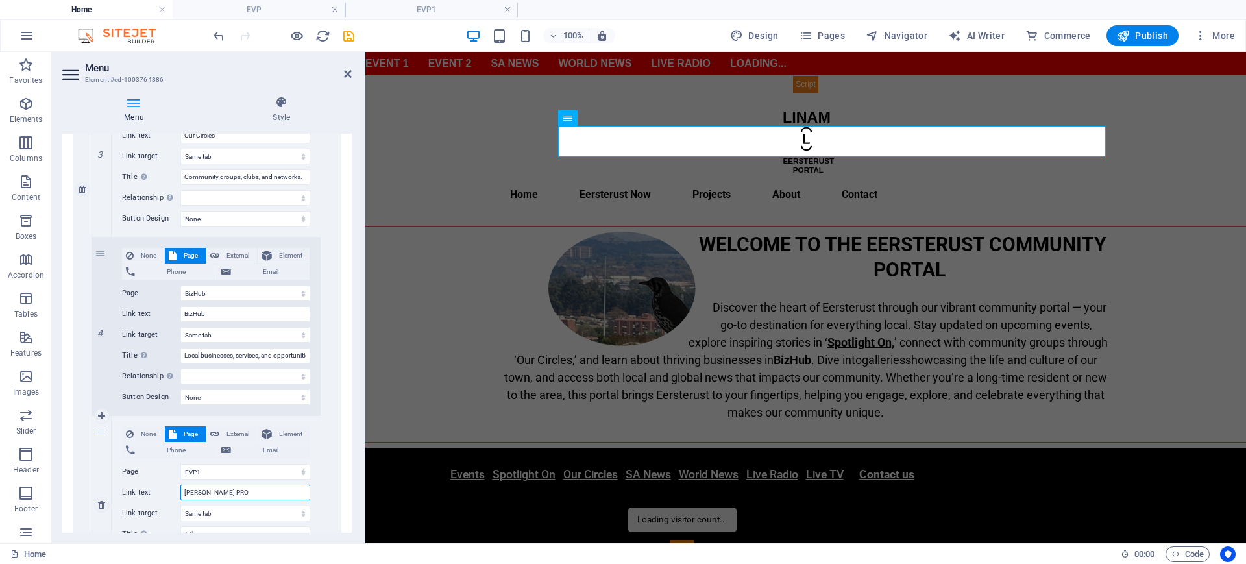
select select
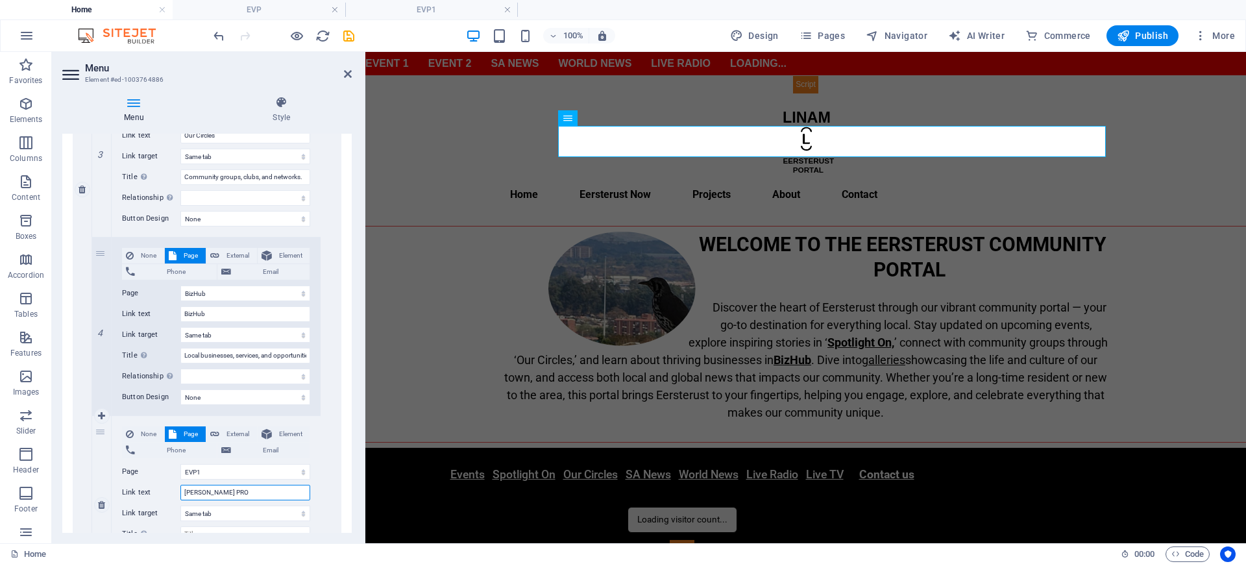
select select
type input "LINAM VOLUTEER PROGRAMME"
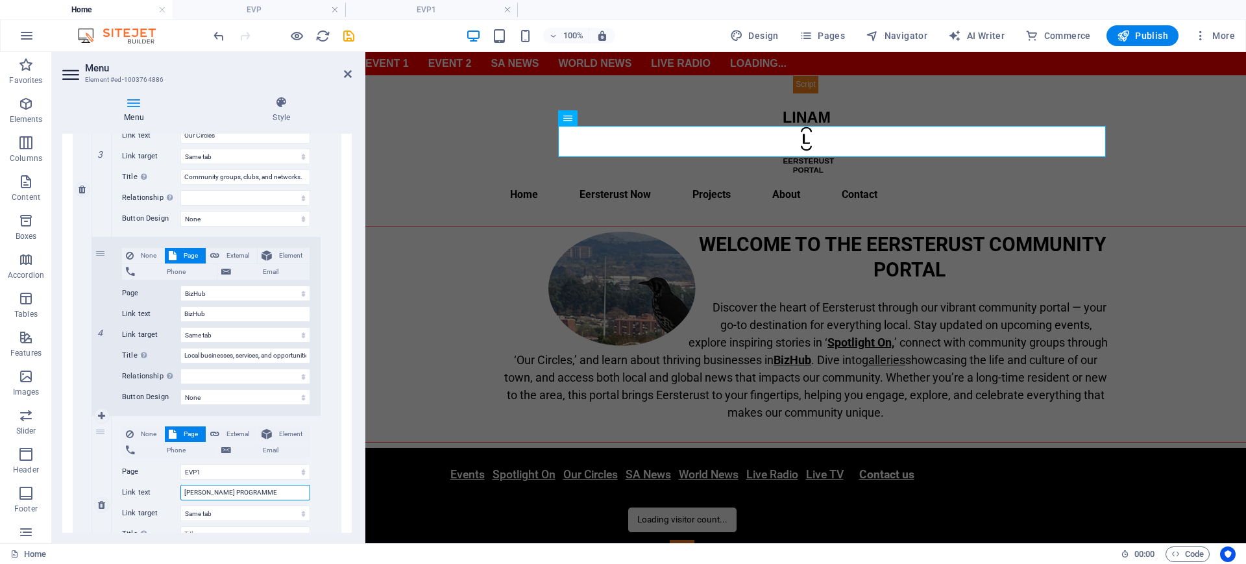
select select
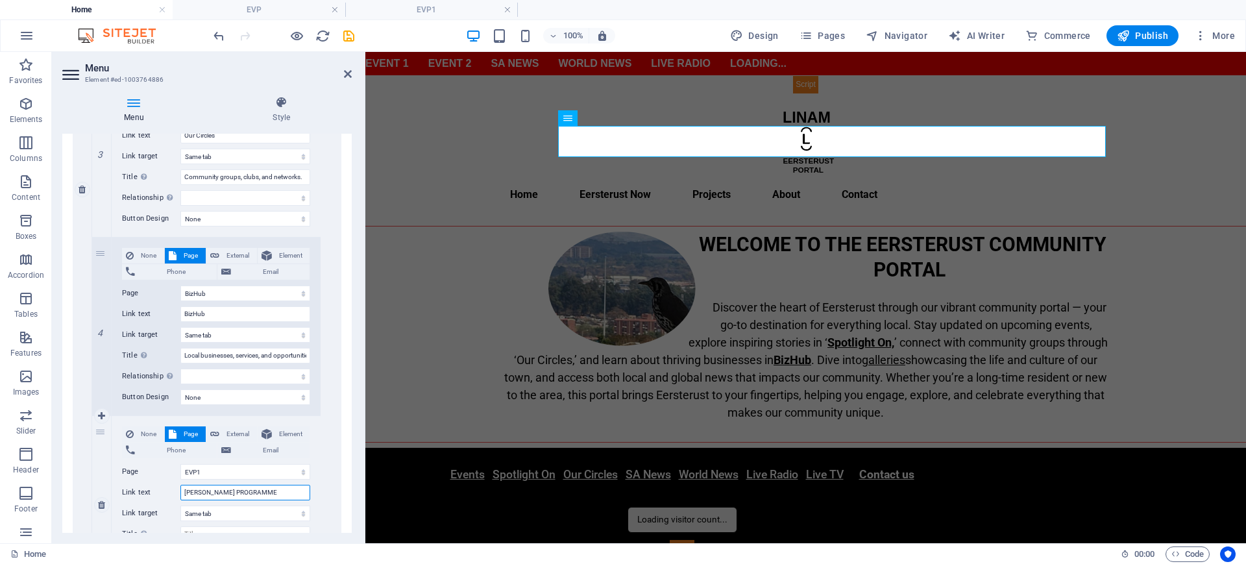
select select
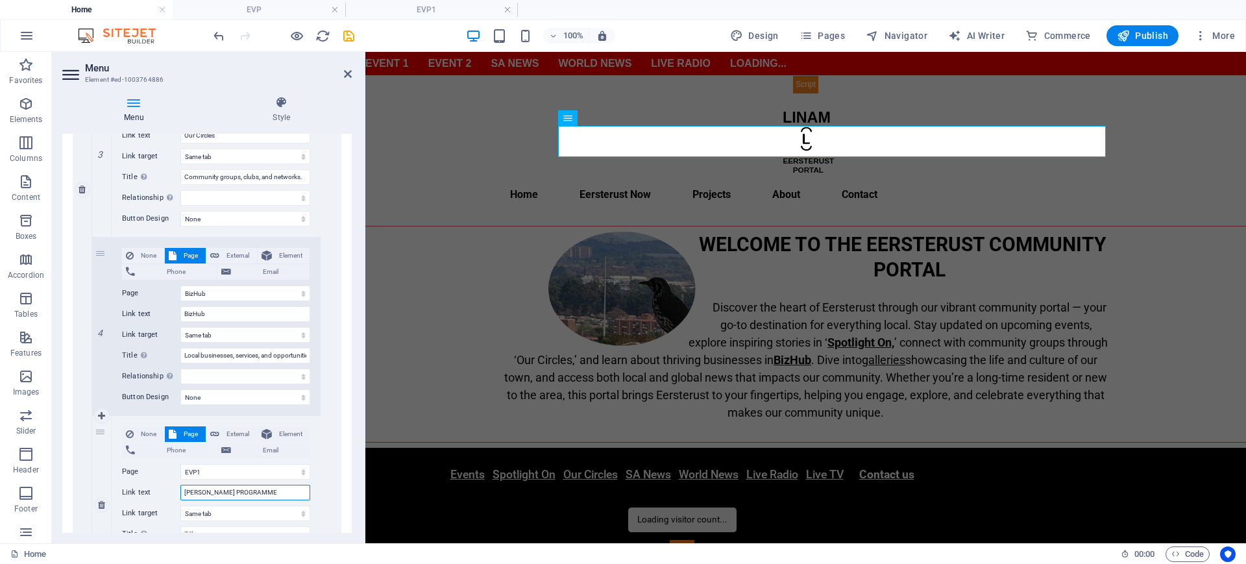
drag, startPoint x: 293, startPoint y: 495, endPoint x: 209, endPoint y: 492, distance: 84.4
click at [209, 492] on input "LINAM VOLUTEER PROGRAMME" at bounding box center [245, 493] width 130 height 16
type input "LINAM Volu"
select select
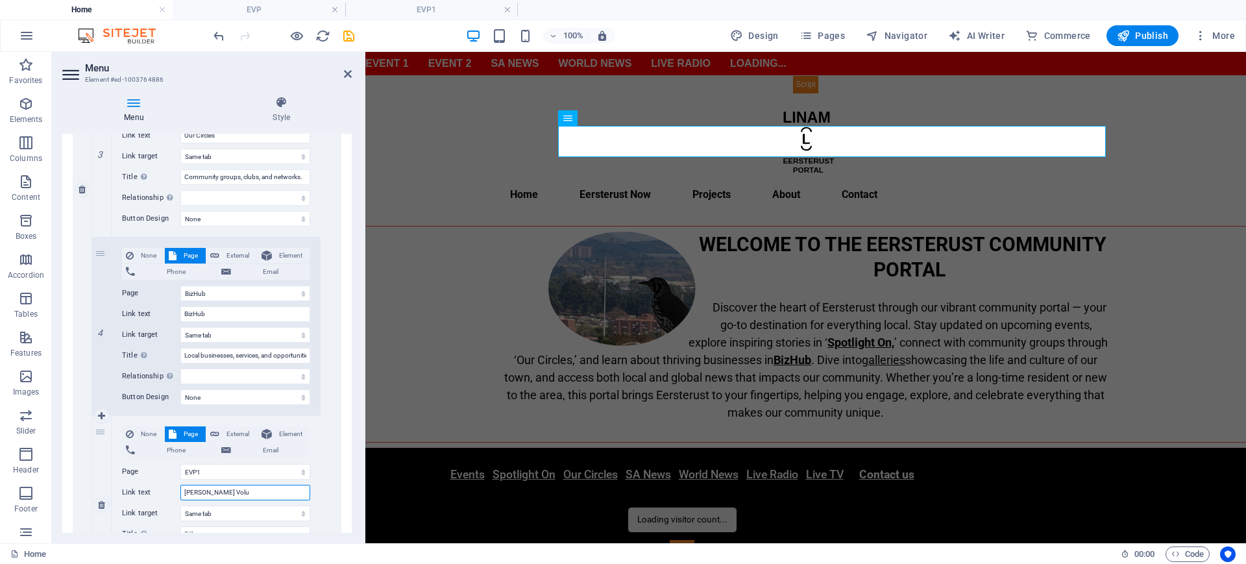
select select
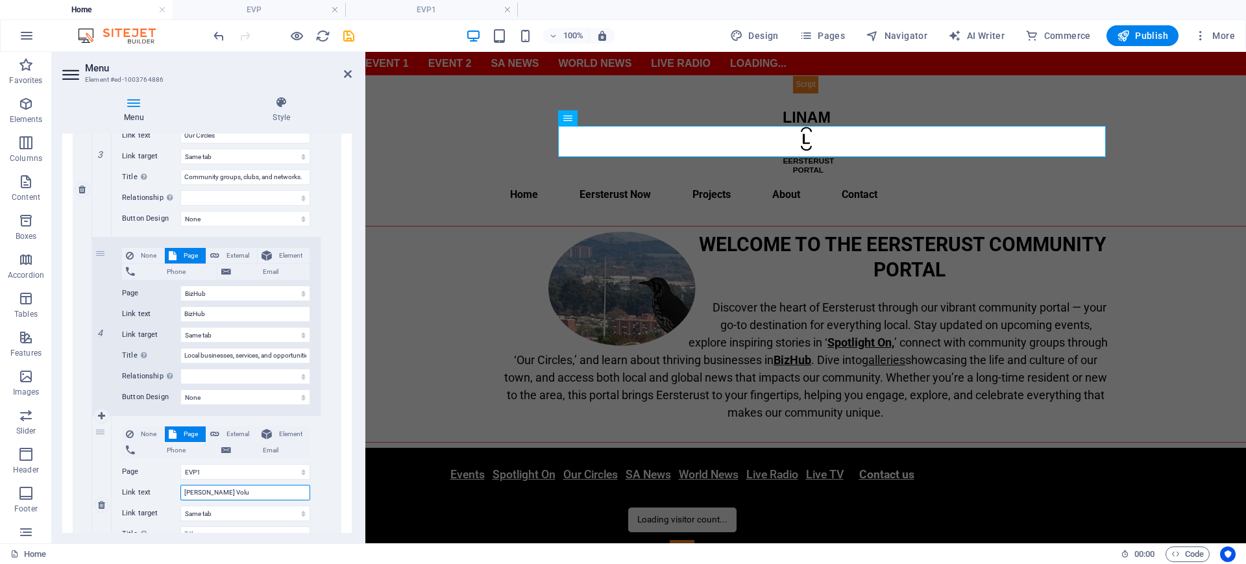
select select
type input "LINAM Volunteer"
select select
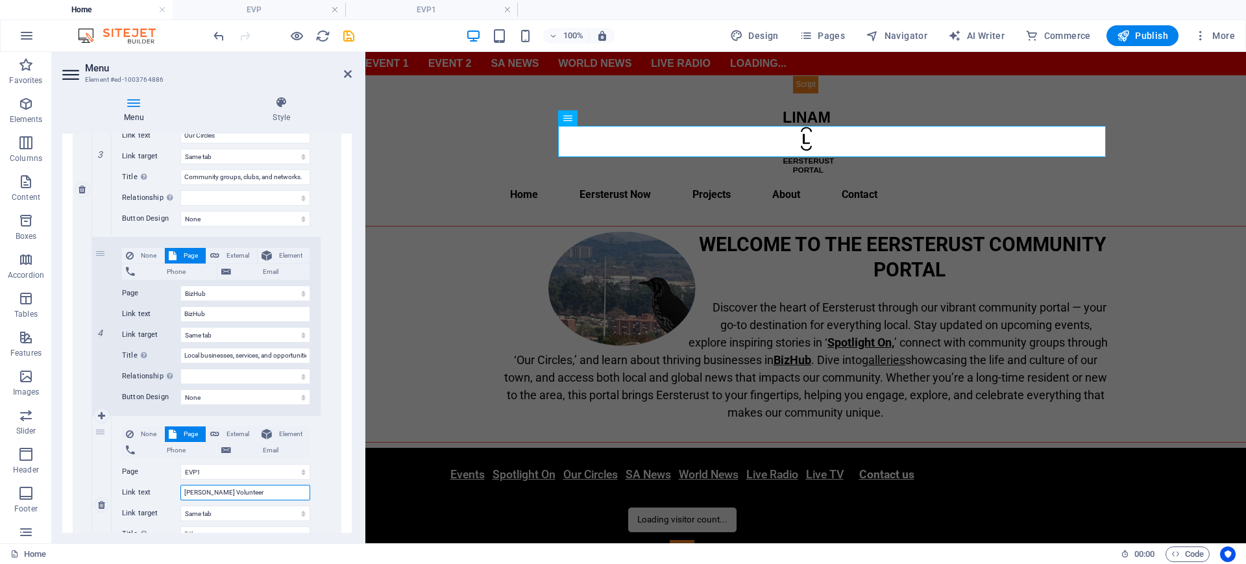
select select
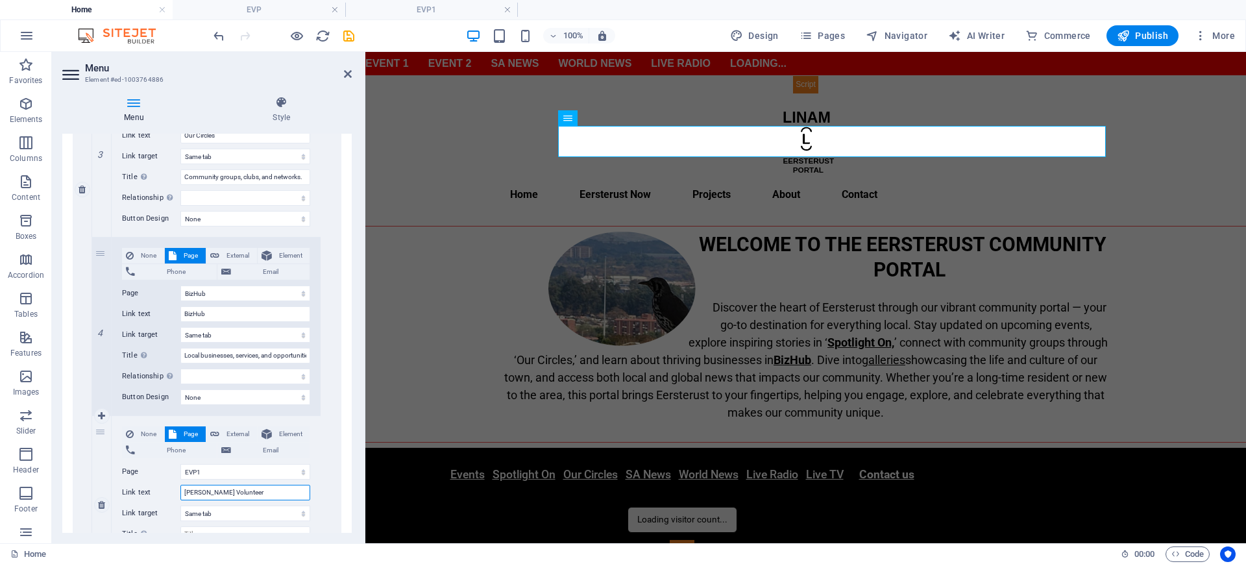
select select
type input "[PERSON_NAME] Volunteer Programme"
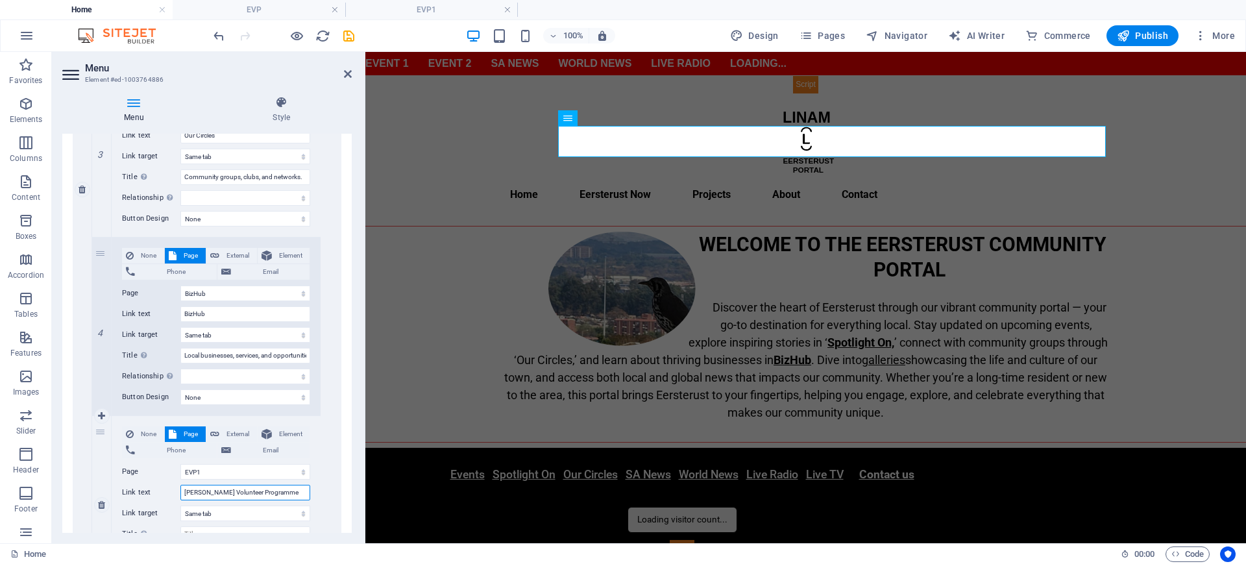
select select
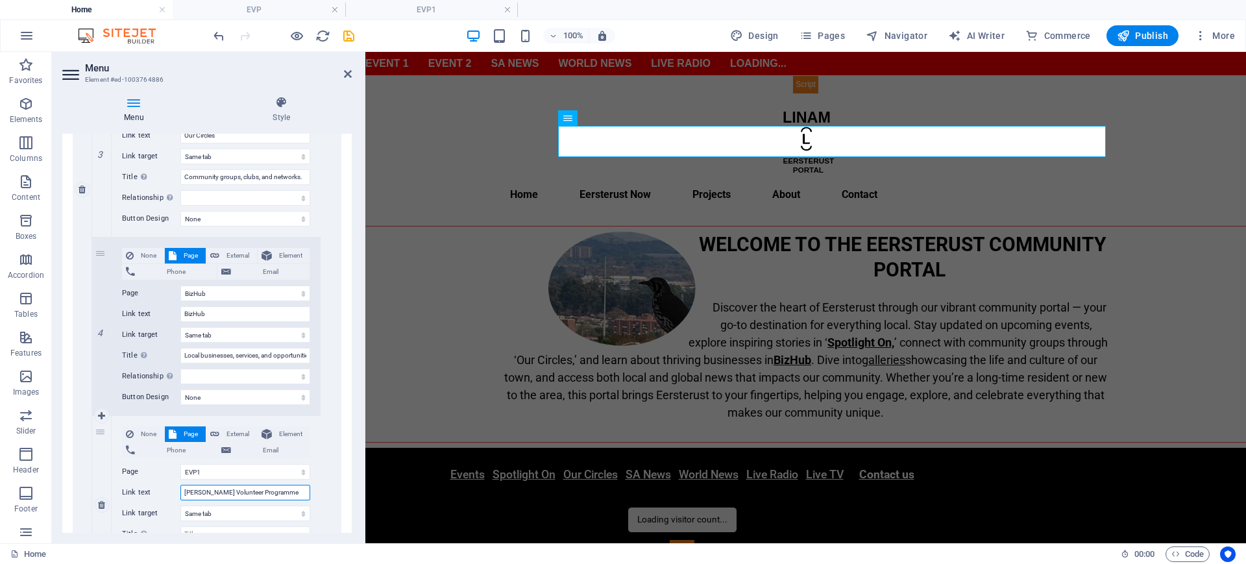
select select
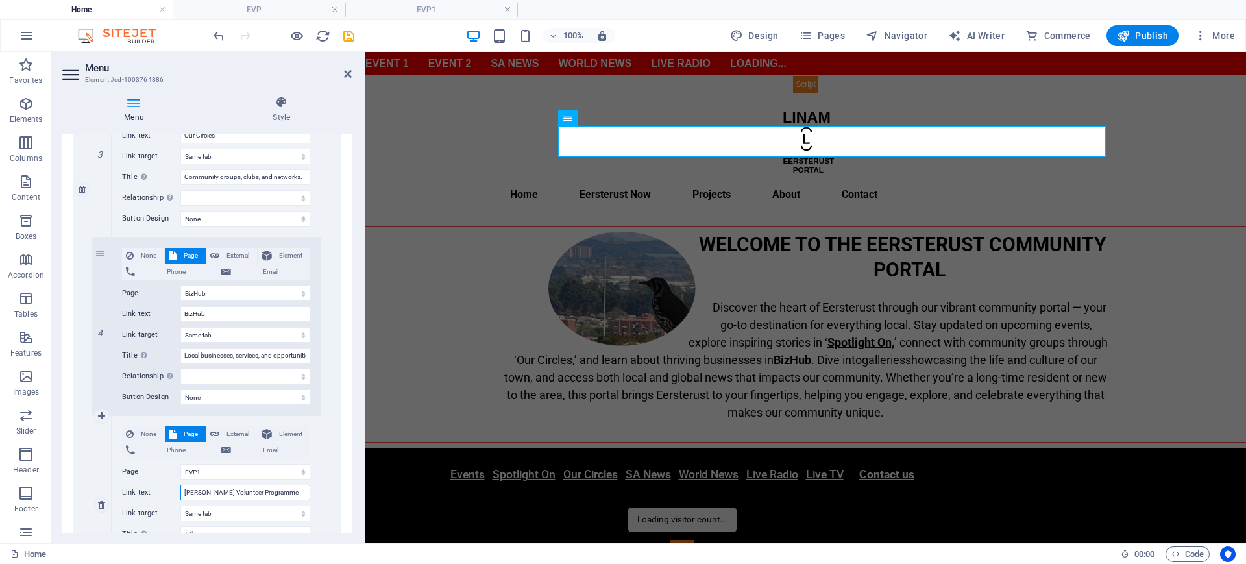
click at [268, 495] on input "[PERSON_NAME] Volunteer Programme" at bounding box center [245, 493] width 130 height 16
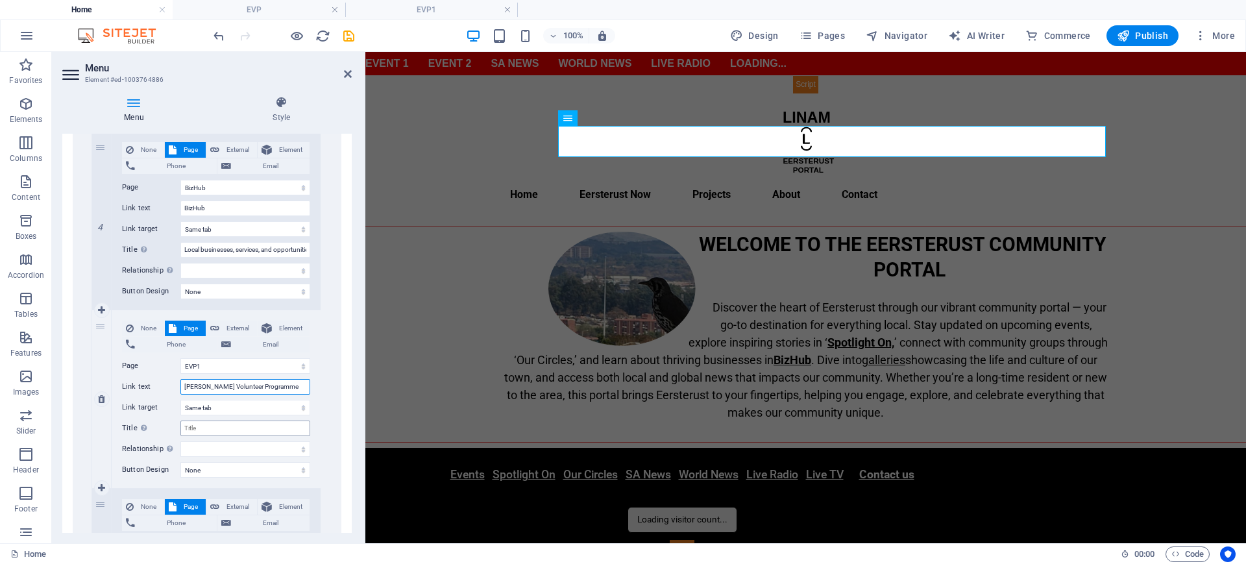
type input "[PERSON_NAME] Volunteer Programme"
click at [213, 430] on input "Title Additional link description, should not be the same as the link text. The…" at bounding box center [245, 429] width 130 height 16
type input "V"
select select
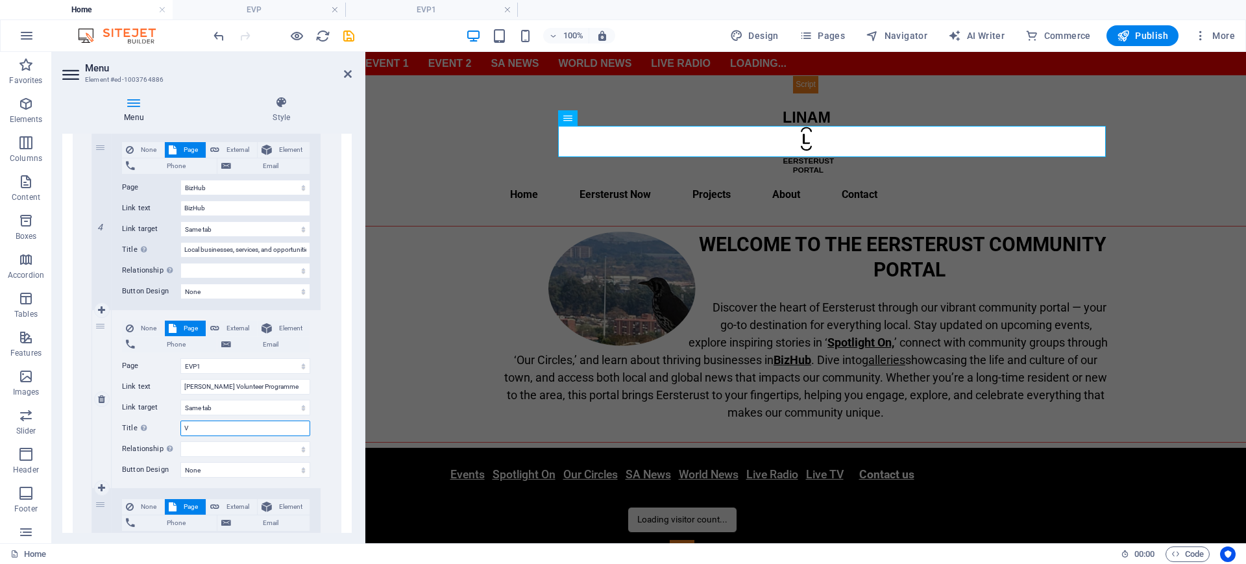
select select
type input "Vo"
select select
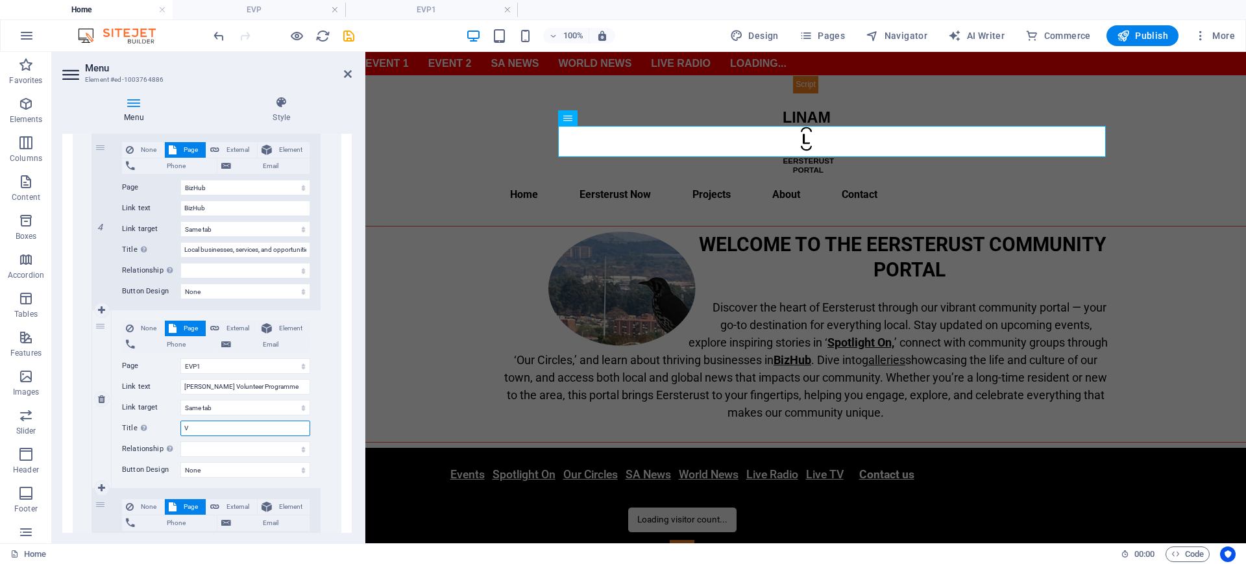
select select
type input "Volu"
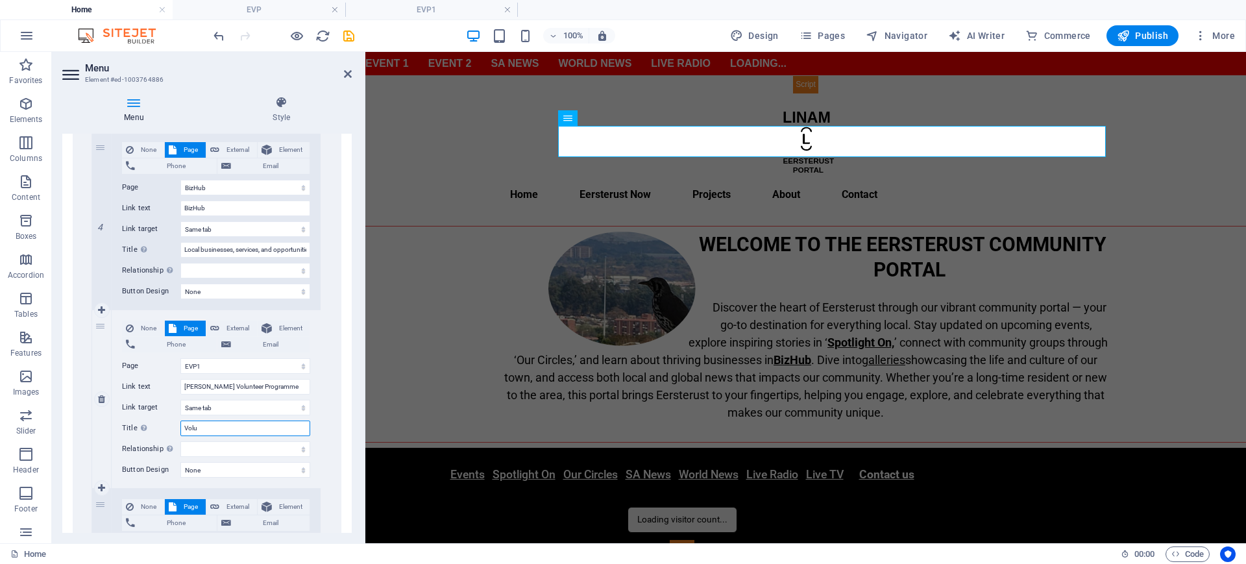
select select
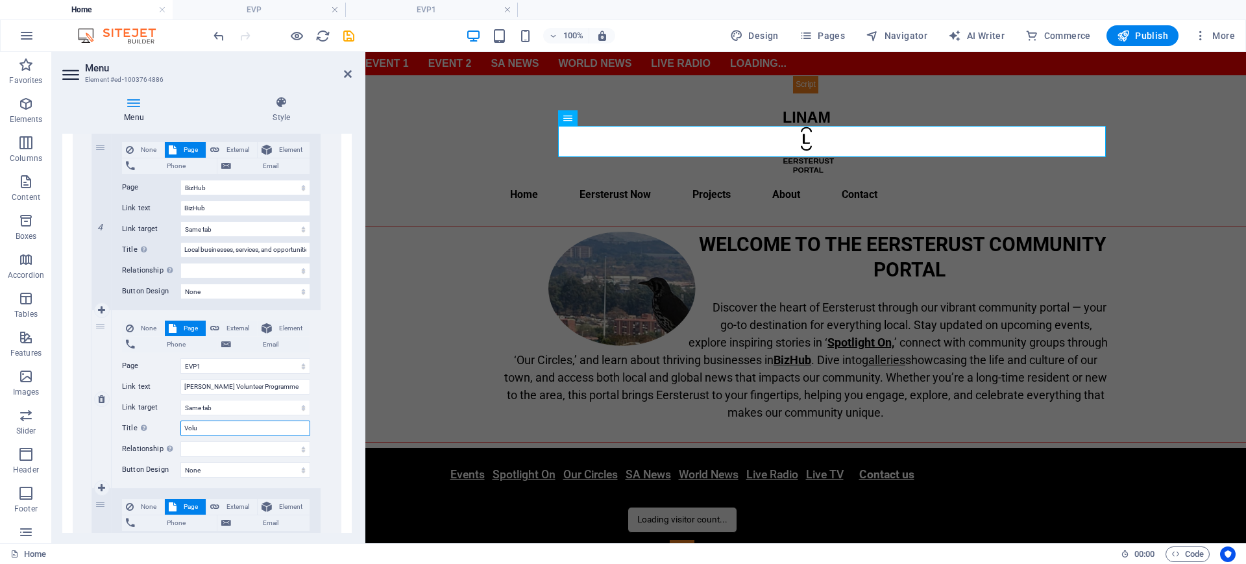
select select
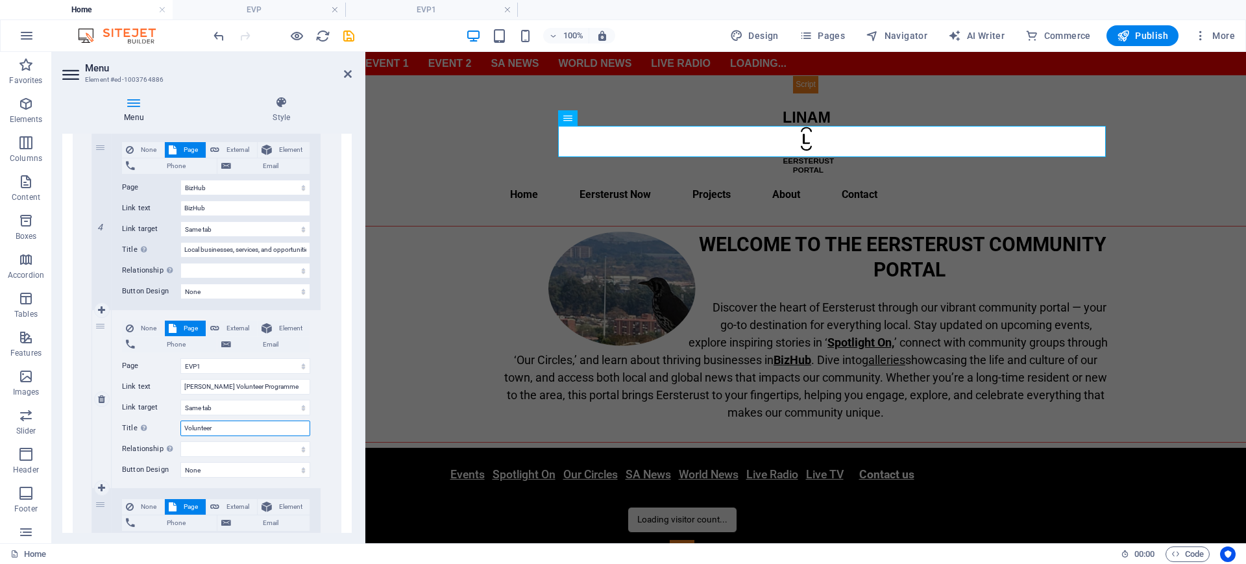
type input "Volunteer"
select select
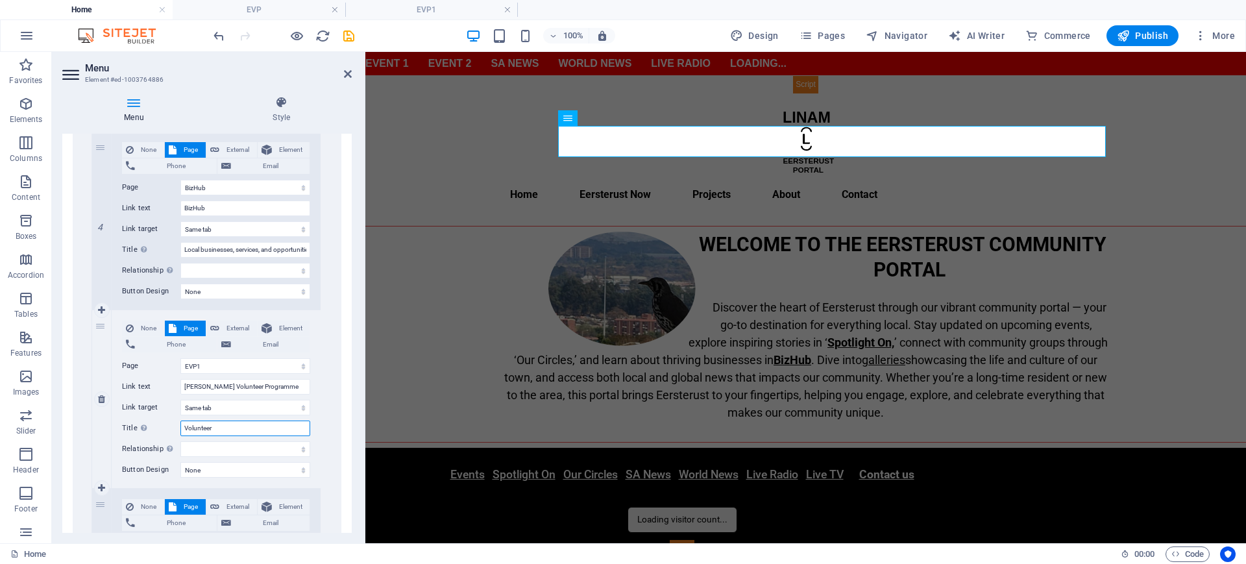
select select
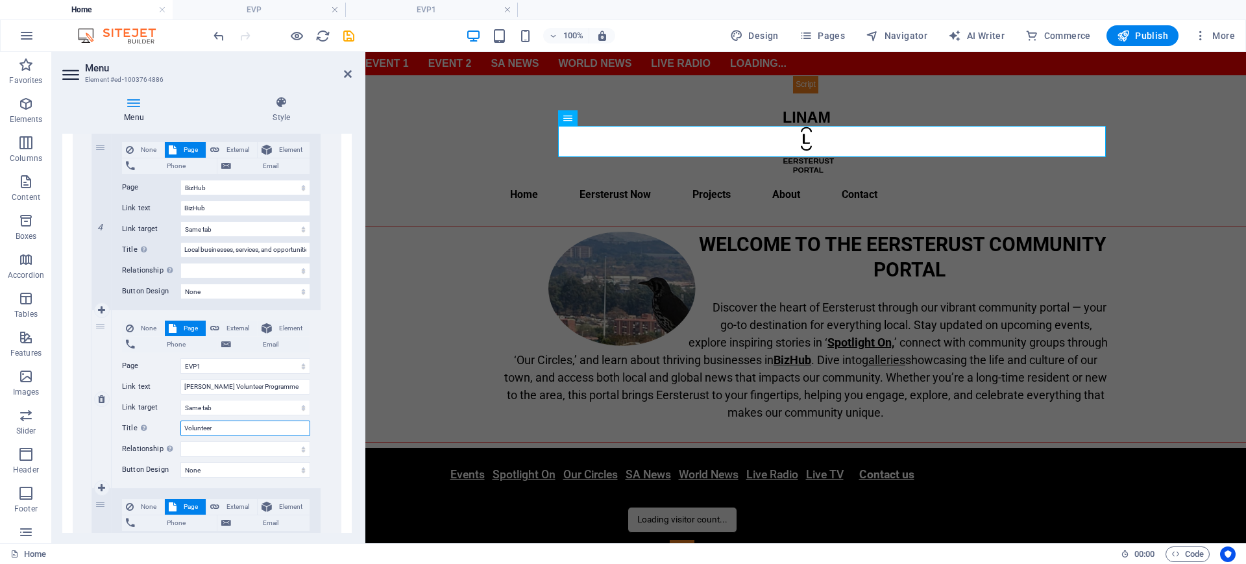
select select
type input "Volunteer programme"
click at [214, 427] on input "Volunteer programme" at bounding box center [245, 429] width 130 height 16
click at [349, 37] on icon "save" at bounding box center [348, 36] width 15 height 15
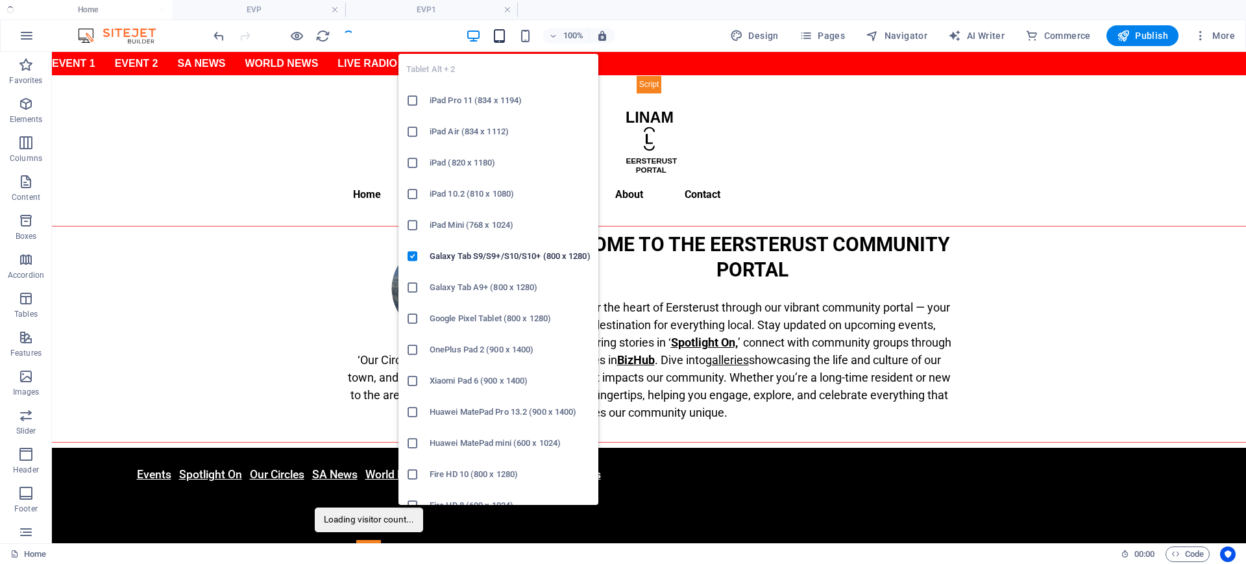
click at [506, 32] on icon "button" at bounding box center [499, 36] width 15 height 15
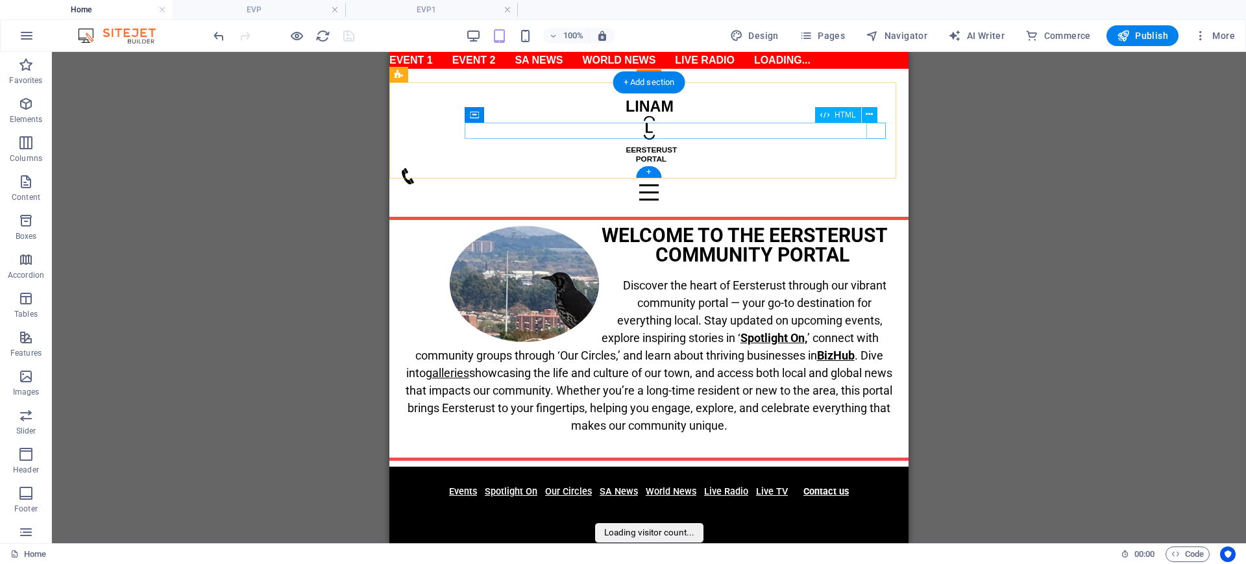
click at [876, 184] on div "Menu" at bounding box center [649, 192] width 499 height 16
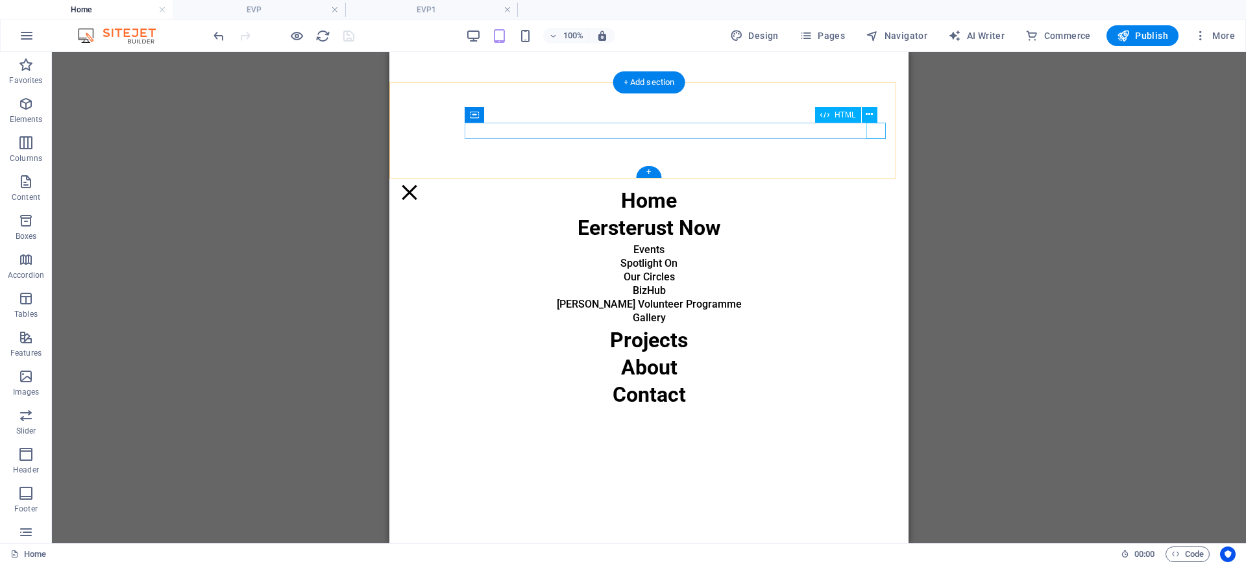
click at [419, 184] on div "Menu" at bounding box center [409, 192] width 19 height 16
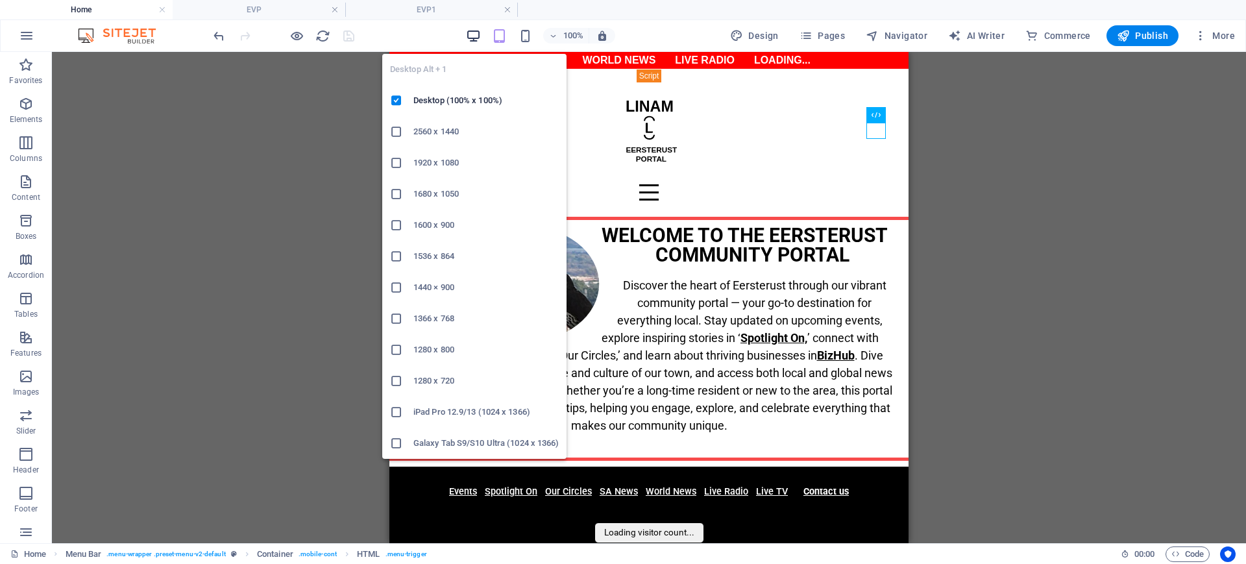
click at [476, 33] on icon "button" at bounding box center [473, 36] width 15 height 15
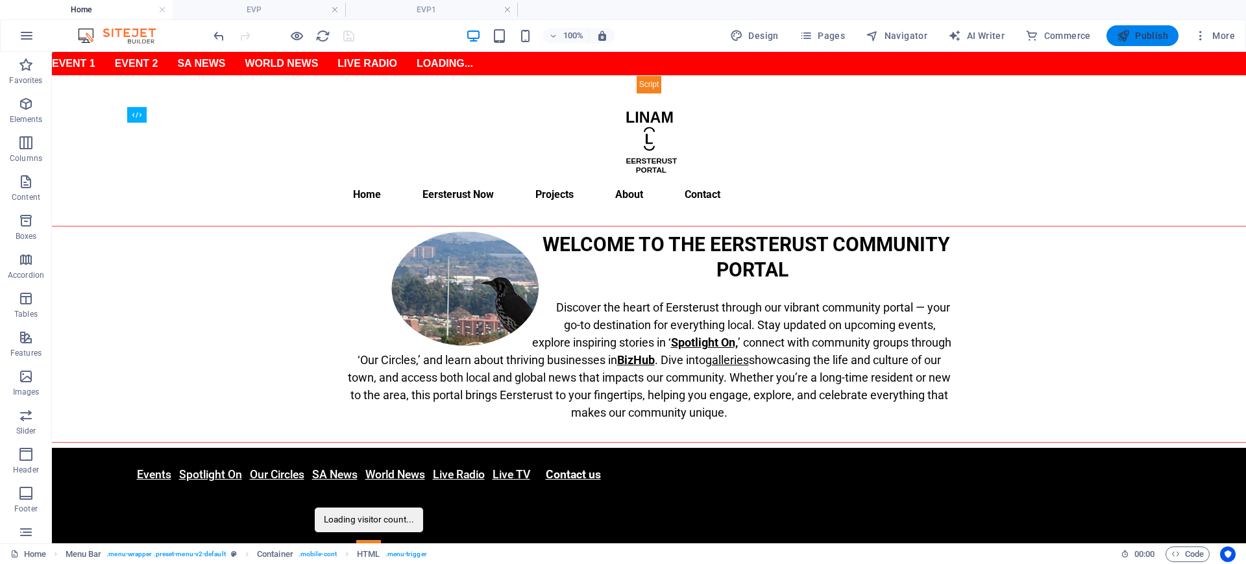
click at [1136, 38] on span "Publish" at bounding box center [1142, 35] width 51 height 13
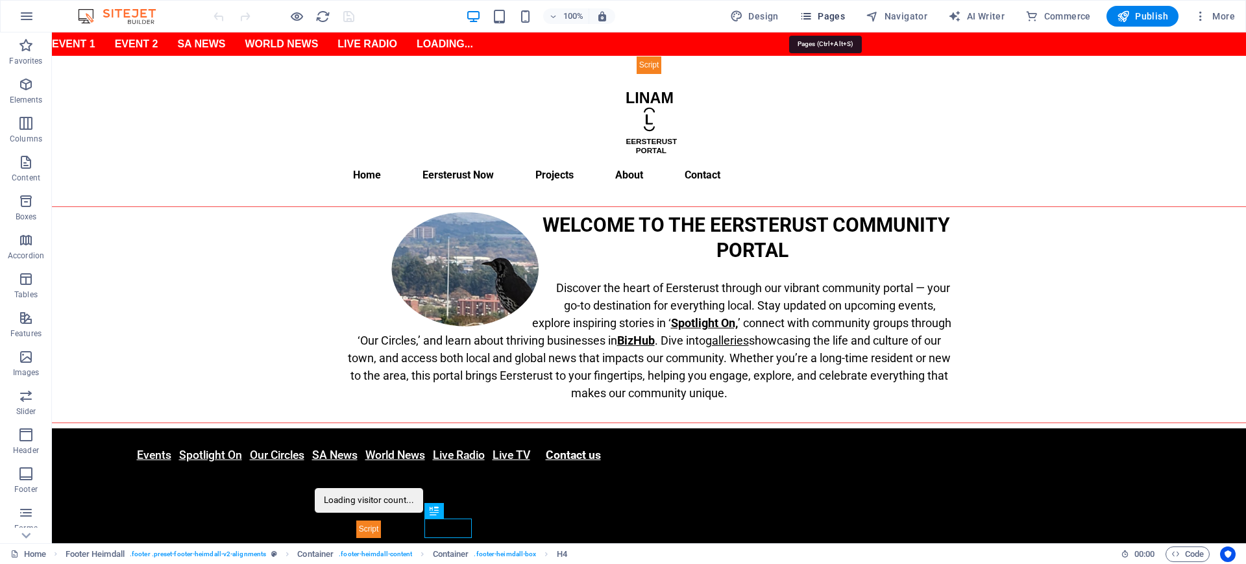
click at [836, 10] on span "Pages" at bounding box center [822, 16] width 45 height 13
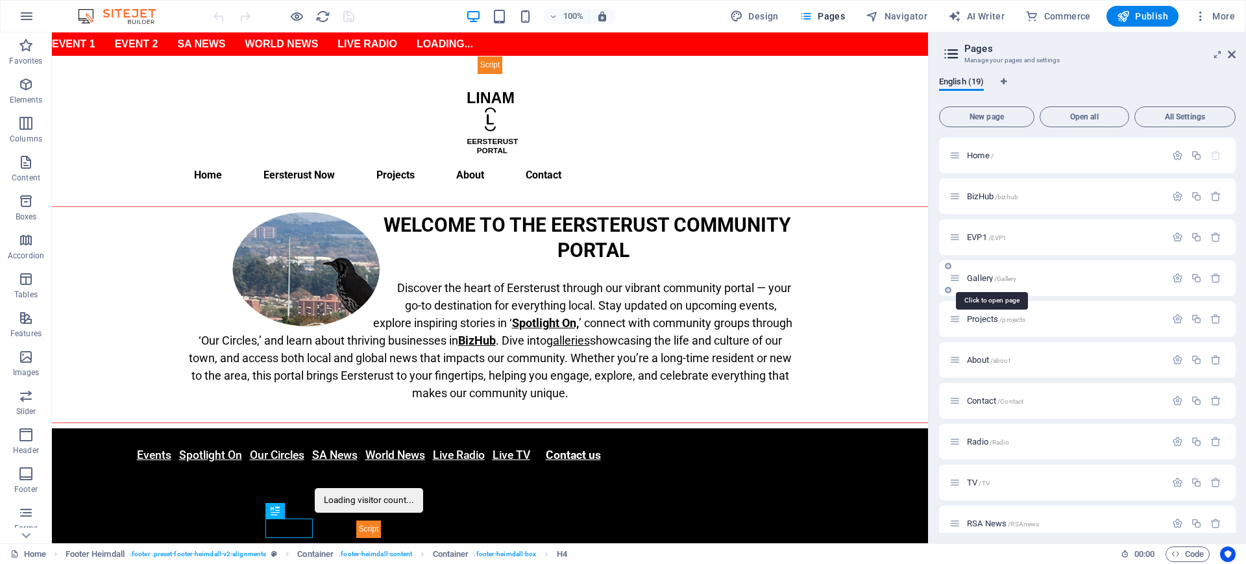
click at [982, 279] on span "Gallery /Gallery" at bounding box center [991, 278] width 49 height 10
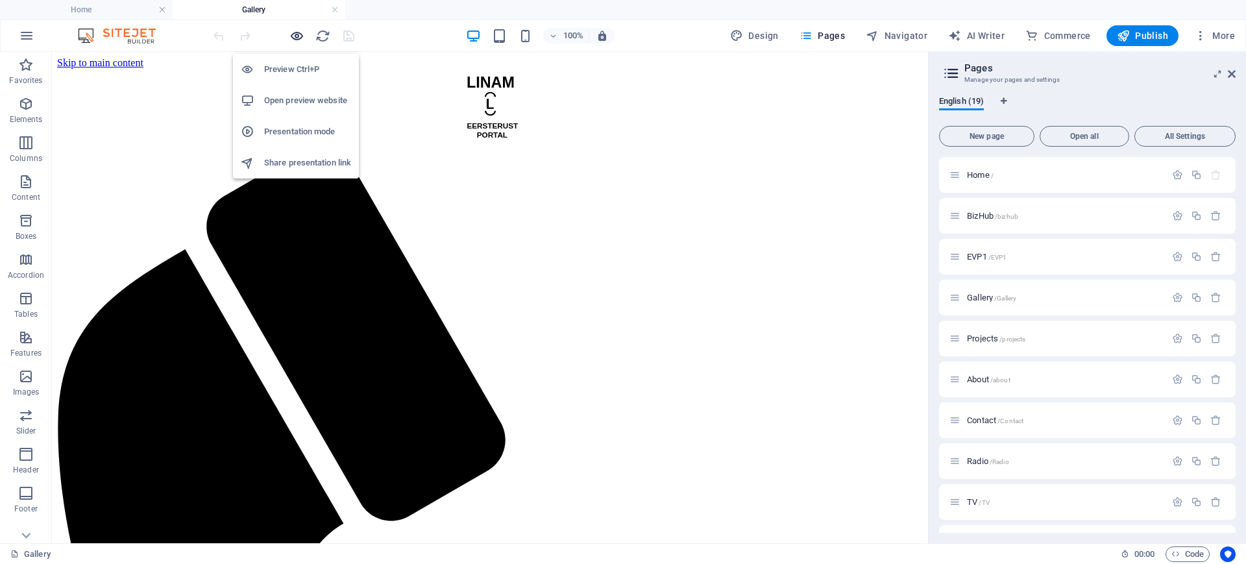
click at [299, 38] on icon "button" at bounding box center [297, 36] width 15 height 15
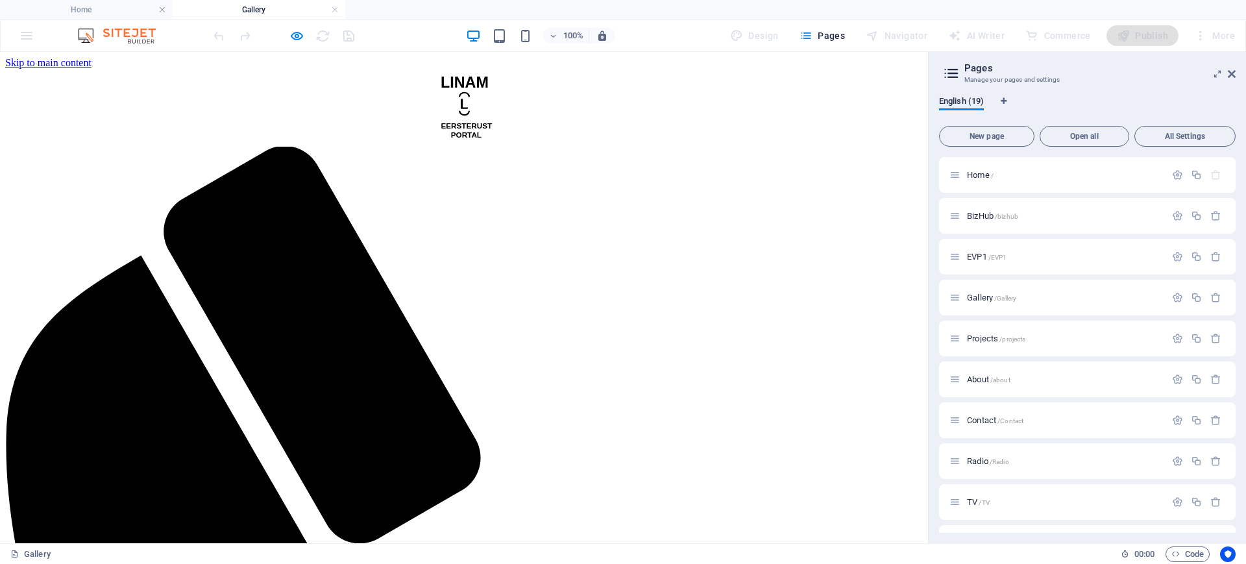
click at [978, 256] on span "EVP1 /EVP1" at bounding box center [987, 257] width 40 height 10
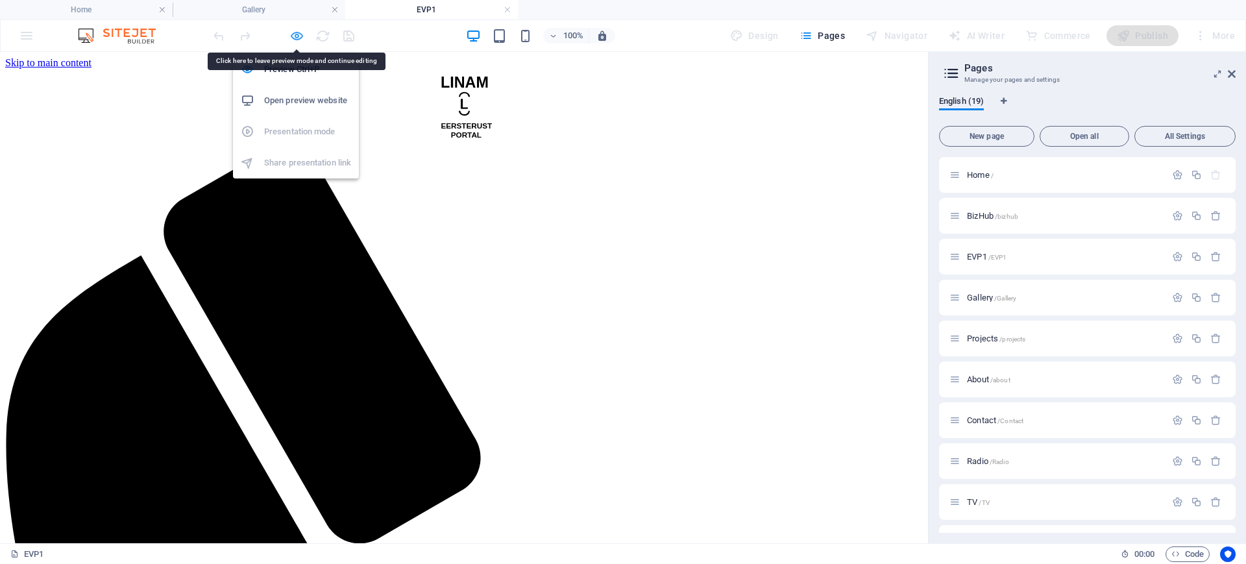
click at [301, 38] on icon "button" at bounding box center [297, 36] width 15 height 15
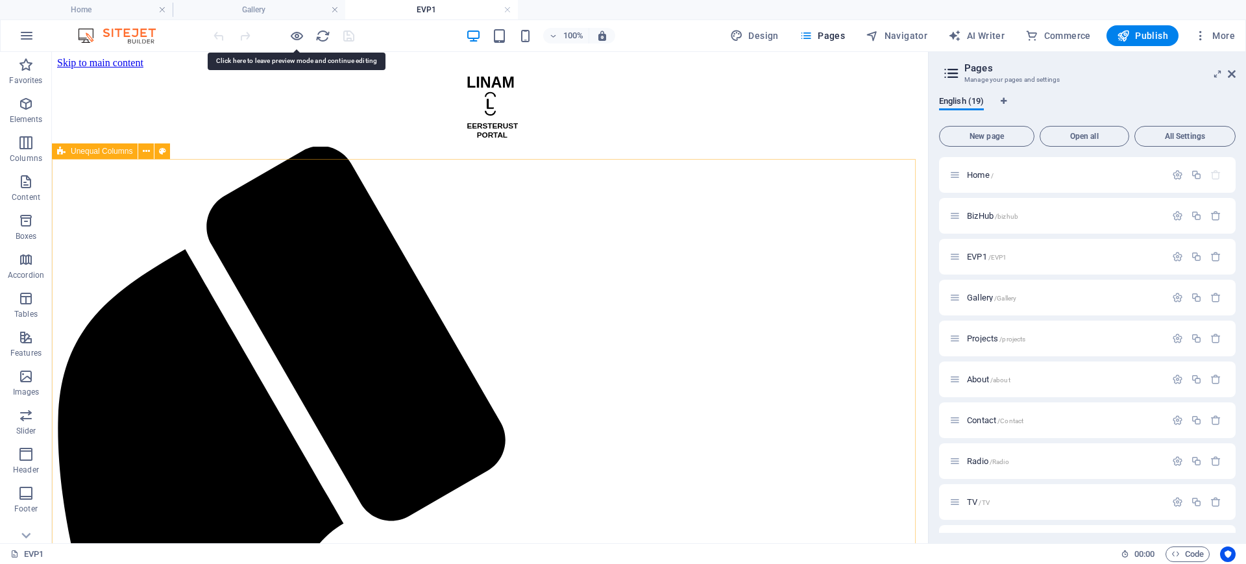
click at [93, 152] on span "Unequal Columns" at bounding box center [102, 151] width 62 height 8
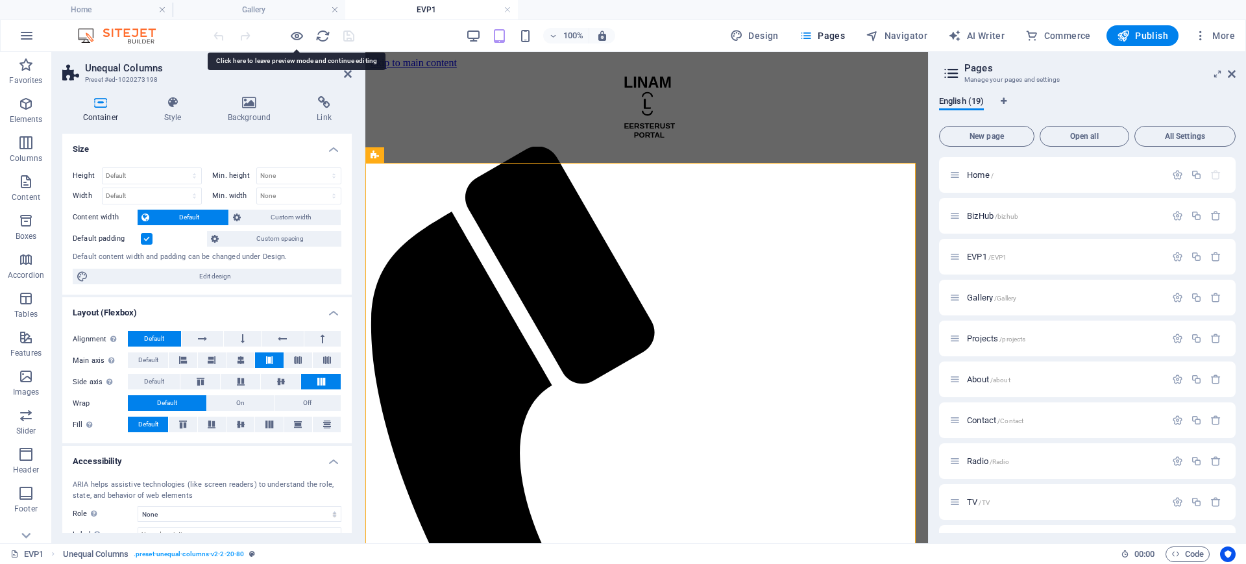
click at [143, 236] on label at bounding box center [147, 239] width 12 height 12
click at [0, 0] on input "Default padding" at bounding box center [0, 0] width 0 height 0
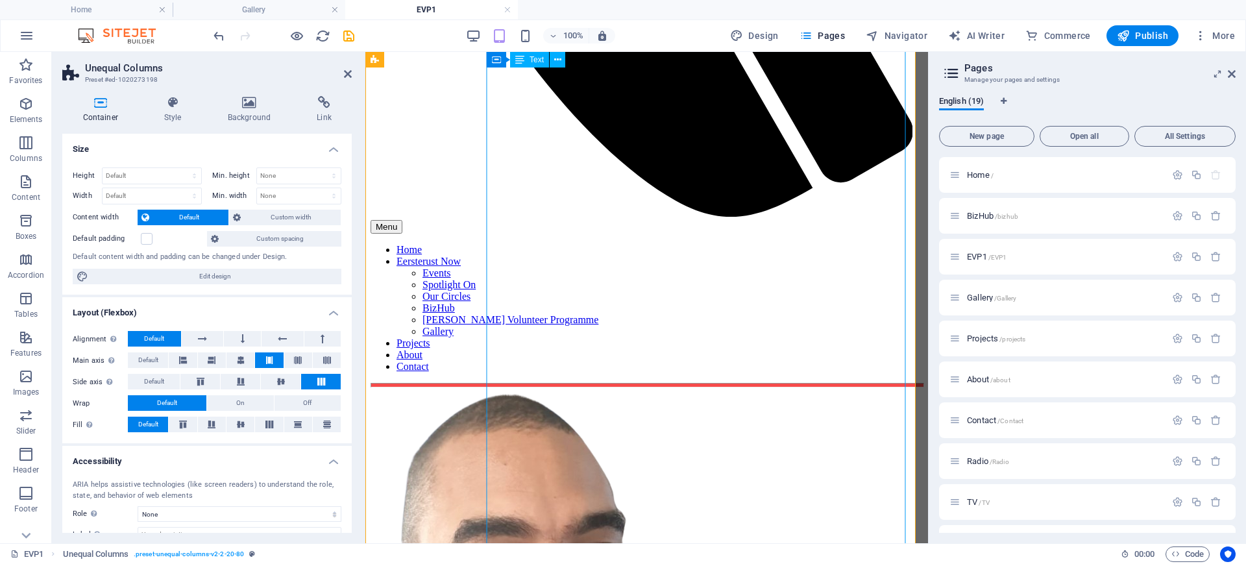
scroll to position [919, 0]
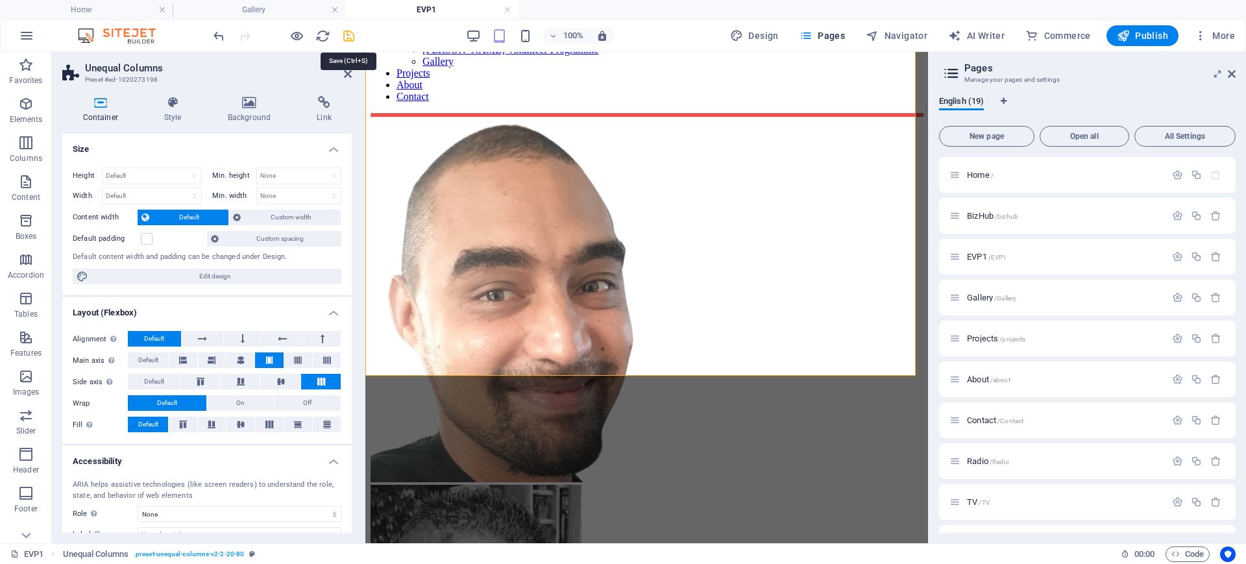
click at [343, 38] on icon "save" at bounding box center [348, 36] width 15 height 15
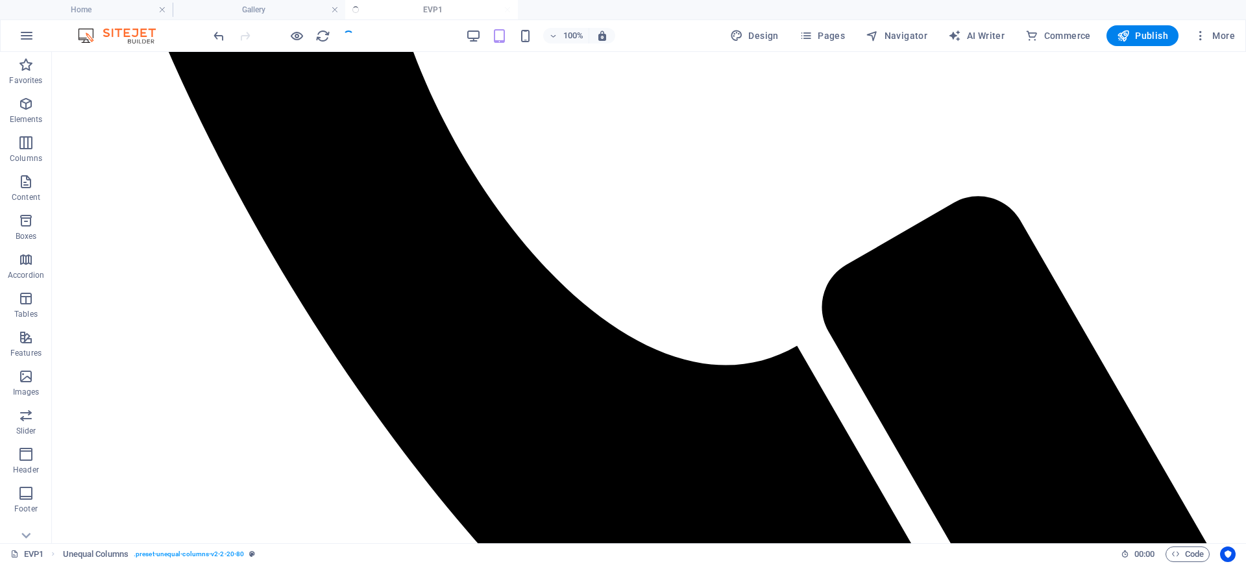
scroll to position [852, 0]
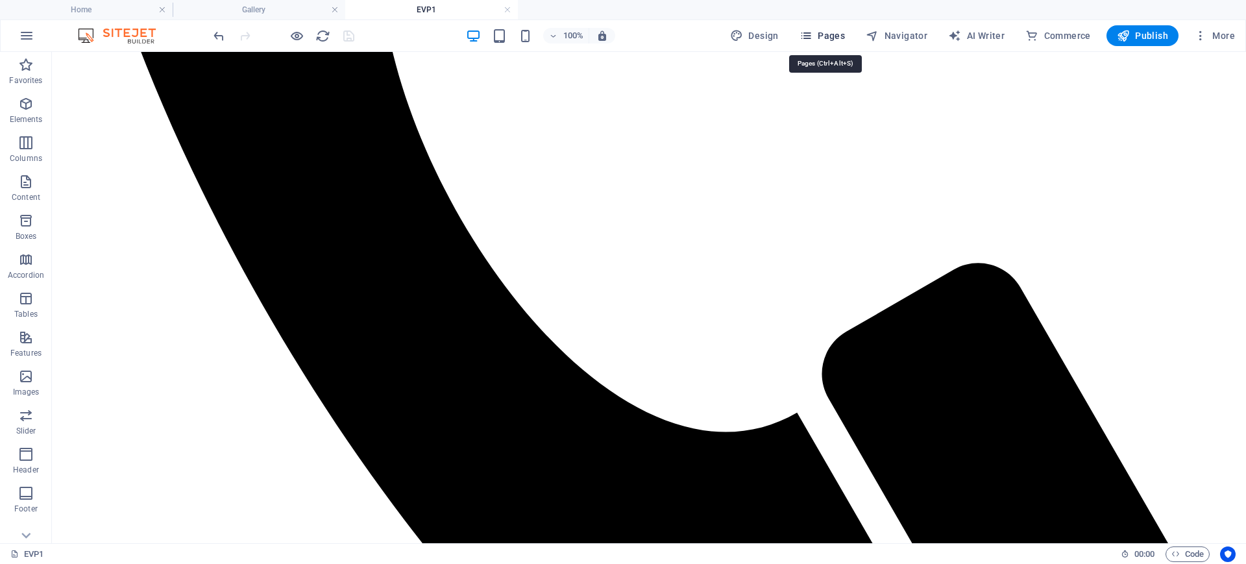
click at [844, 36] on span "Pages" at bounding box center [822, 35] width 45 height 13
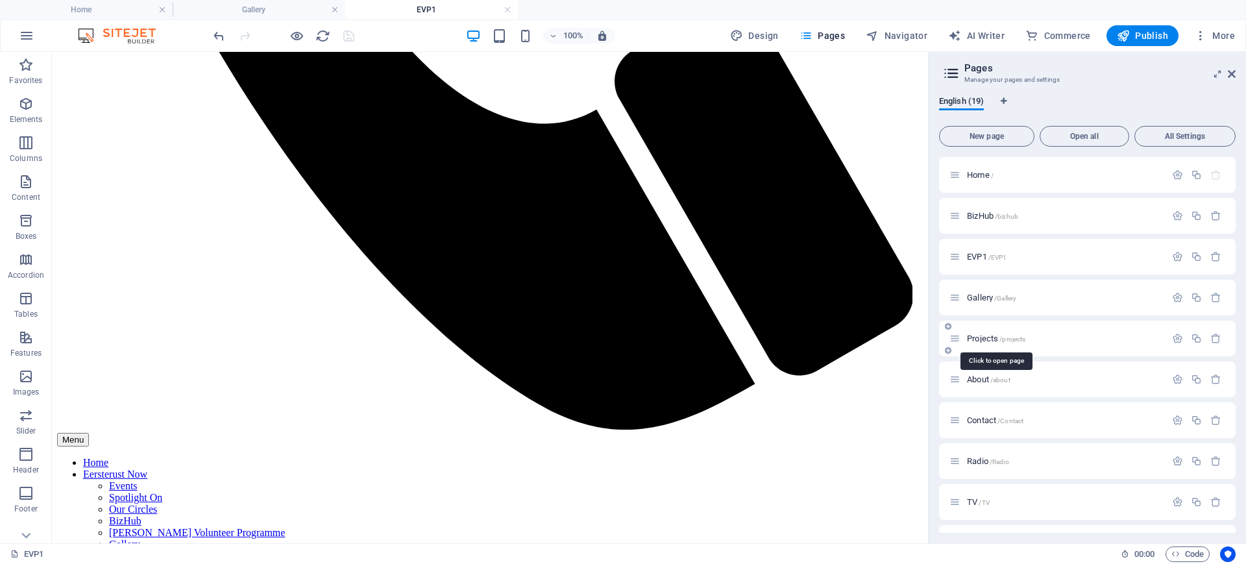
click at [981, 338] on span "Projects /projects" at bounding box center [996, 339] width 58 height 10
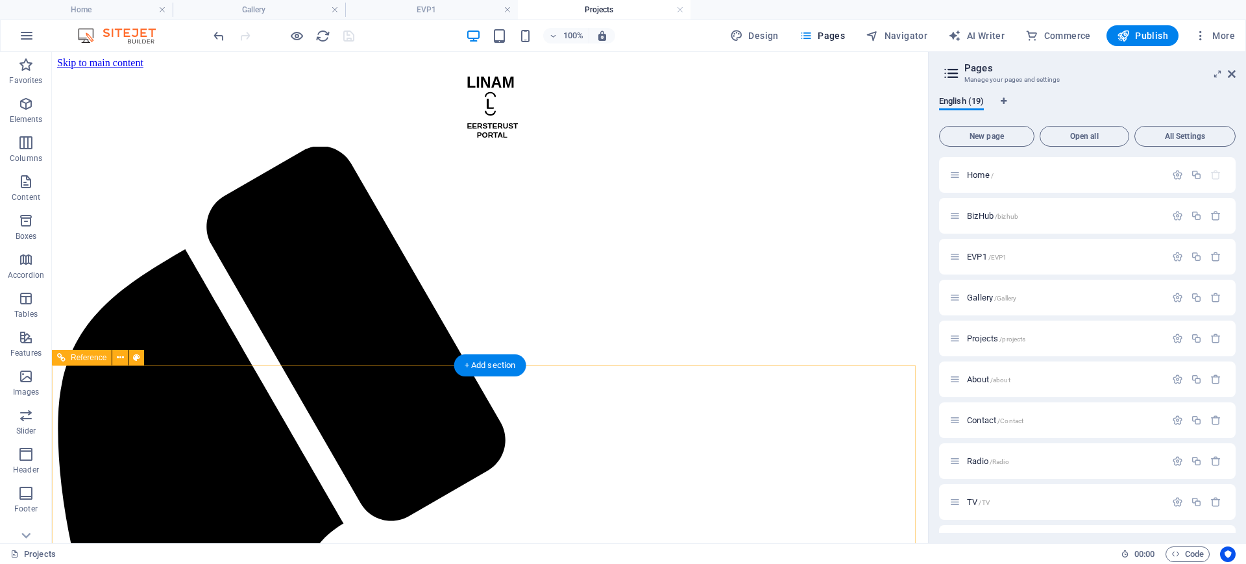
scroll to position [0, 0]
click at [982, 378] on span "About /about" at bounding box center [988, 380] width 43 height 10
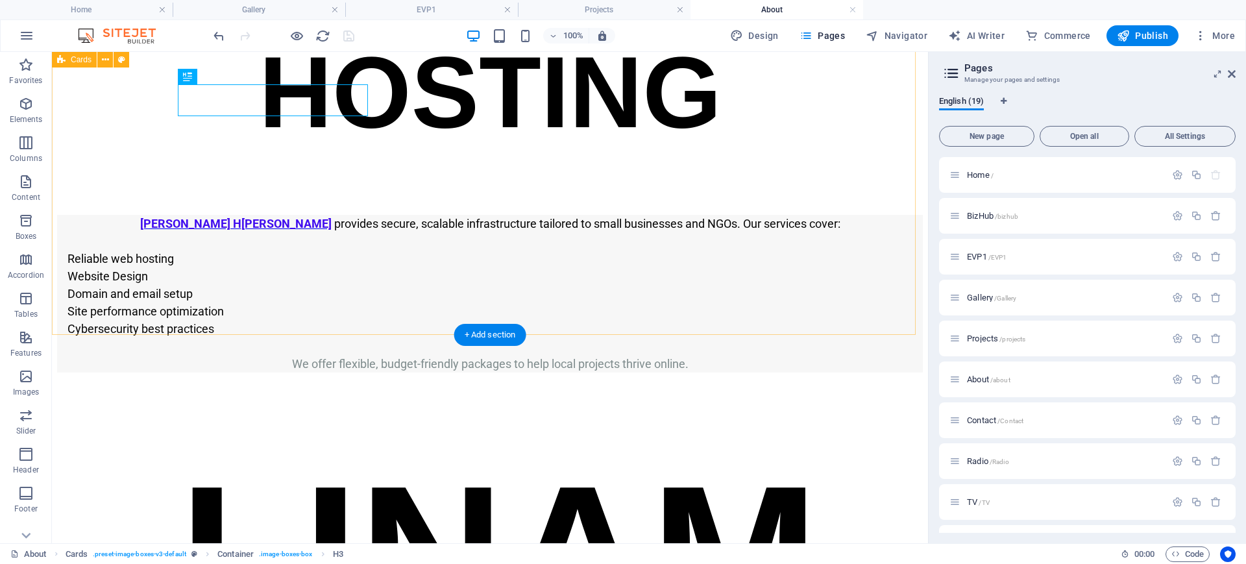
scroll to position [3323, 0]
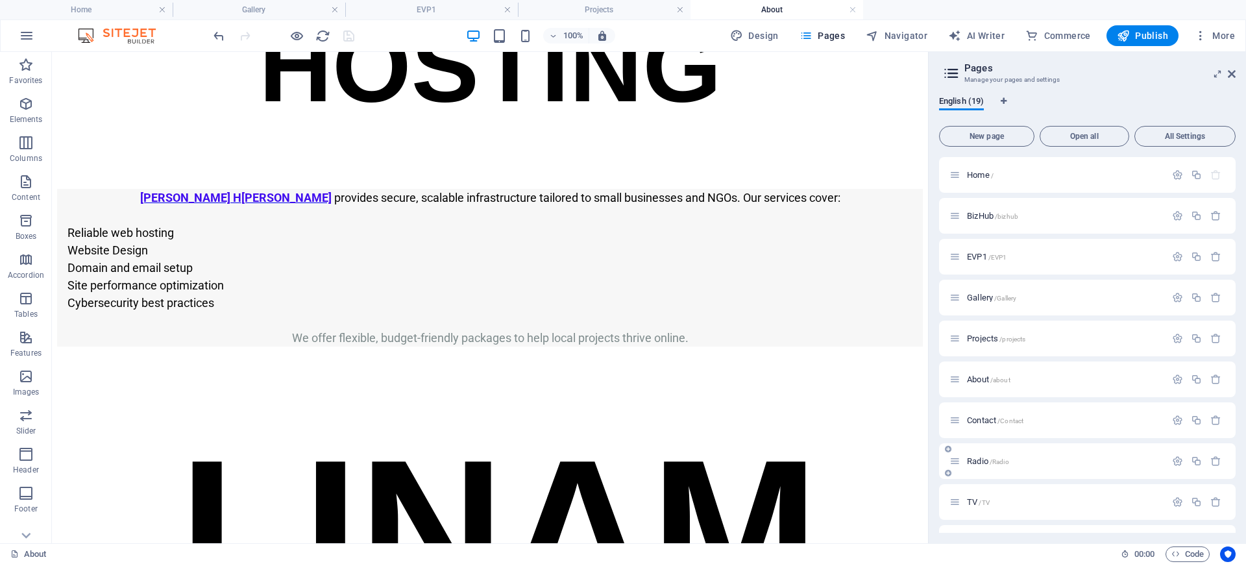
click at [982, 462] on span "Radio /Radio" at bounding box center [988, 461] width 42 height 10
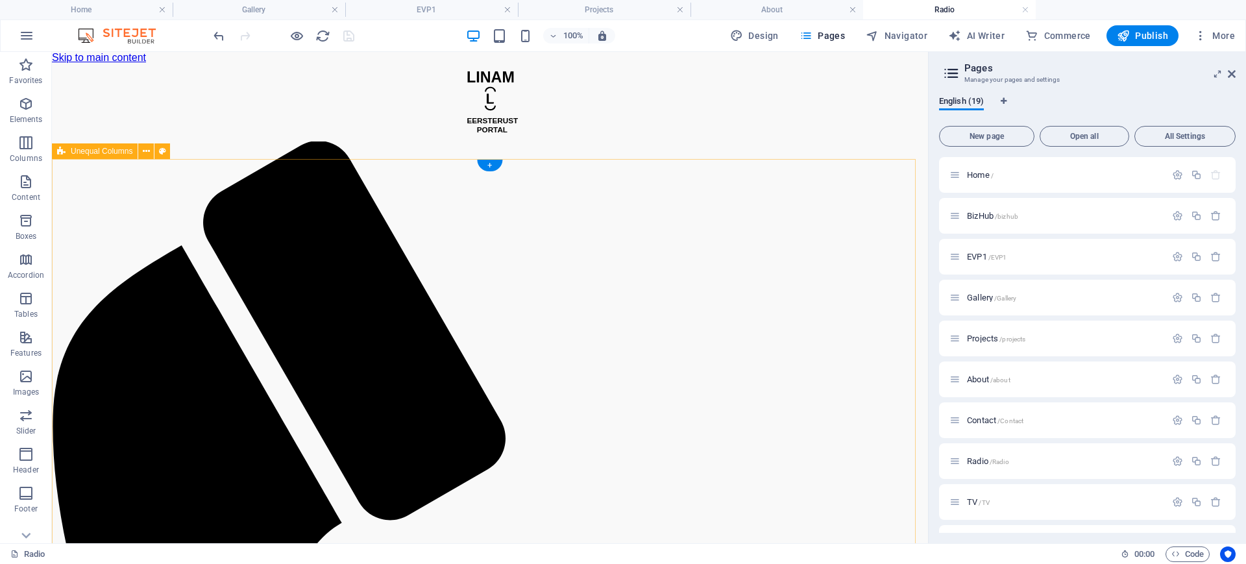
scroll to position [0, 0]
click at [981, 171] on span "Home /" at bounding box center [980, 175] width 27 height 10
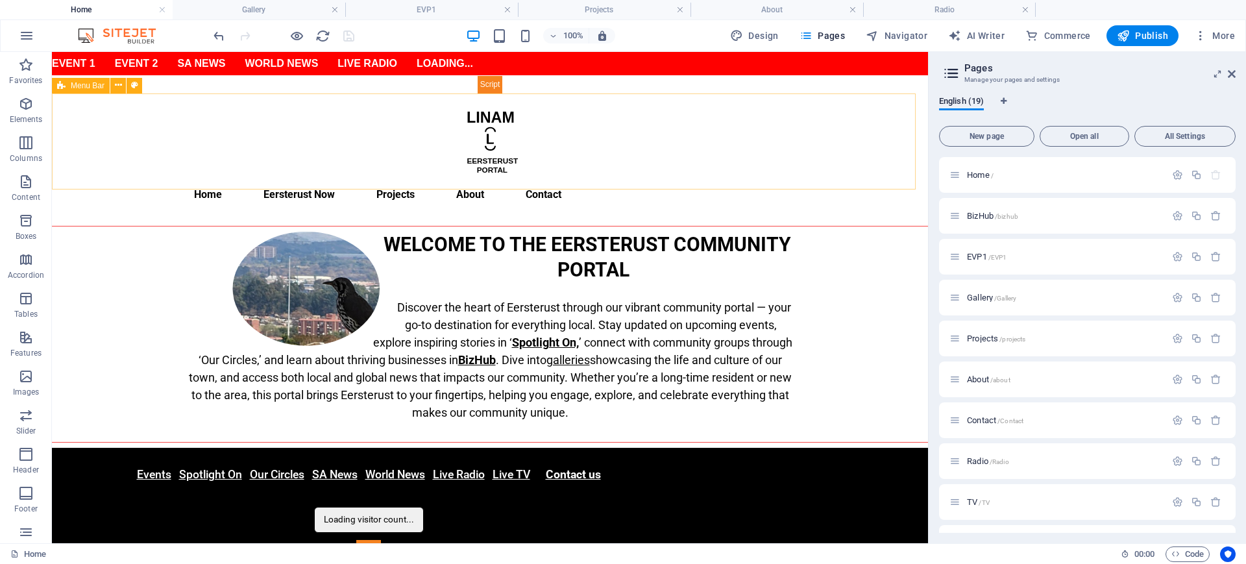
click at [95, 87] on span "Menu Bar" at bounding box center [88, 86] width 34 height 8
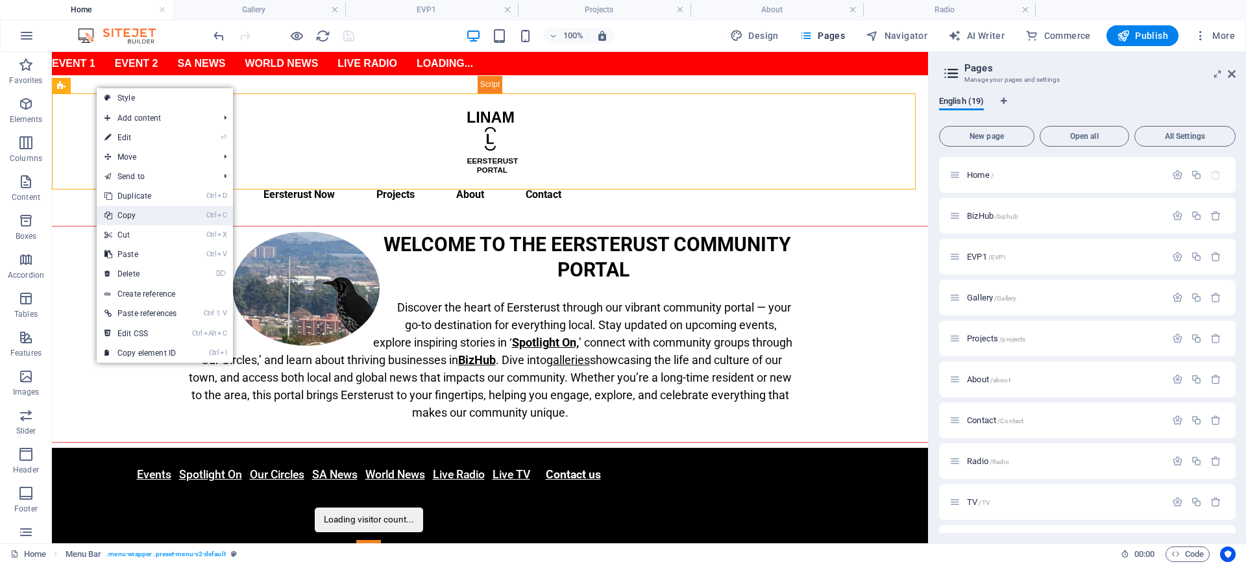
click at [148, 216] on link "Ctrl C Copy" at bounding box center [141, 215] width 88 height 19
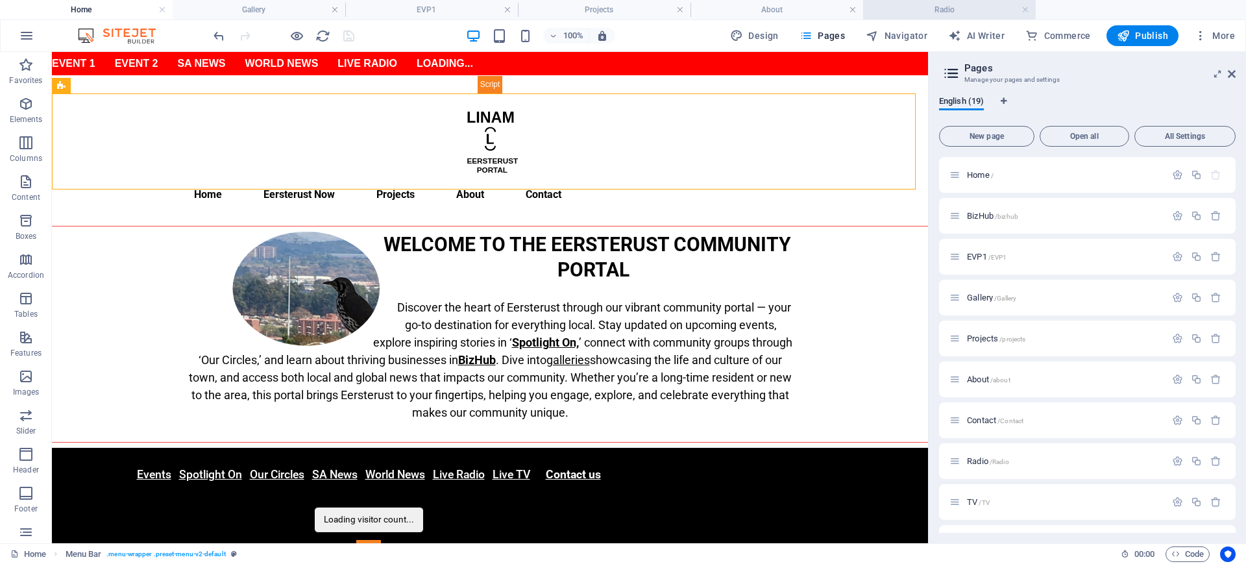
click at [942, 6] on h4 "Radio" at bounding box center [949, 10] width 173 height 14
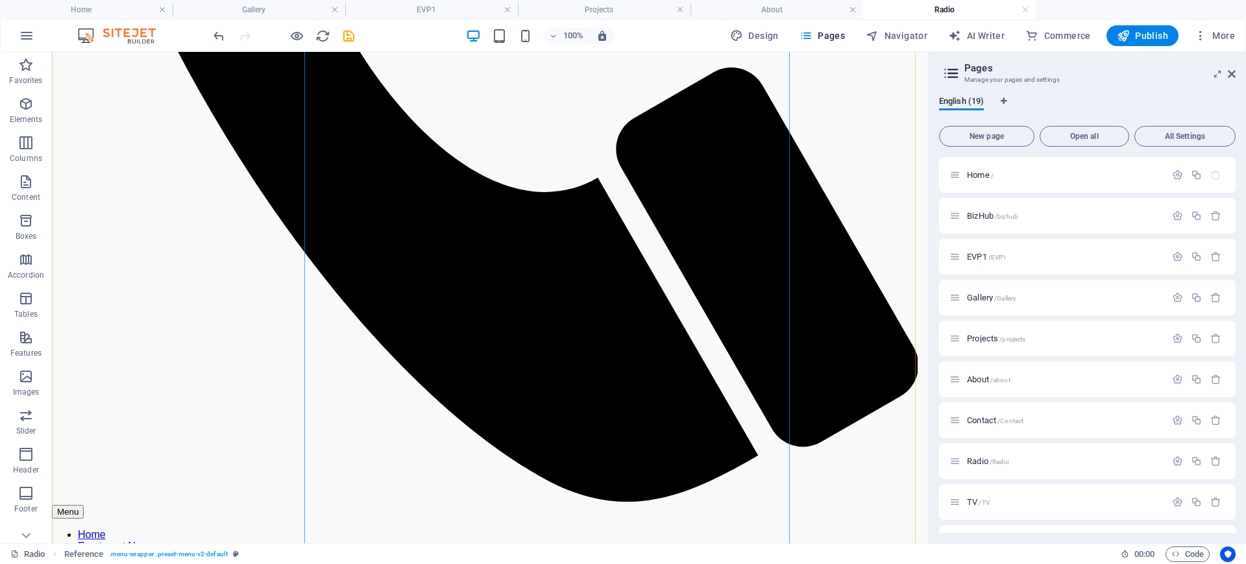
scroll to position [1038, 0]
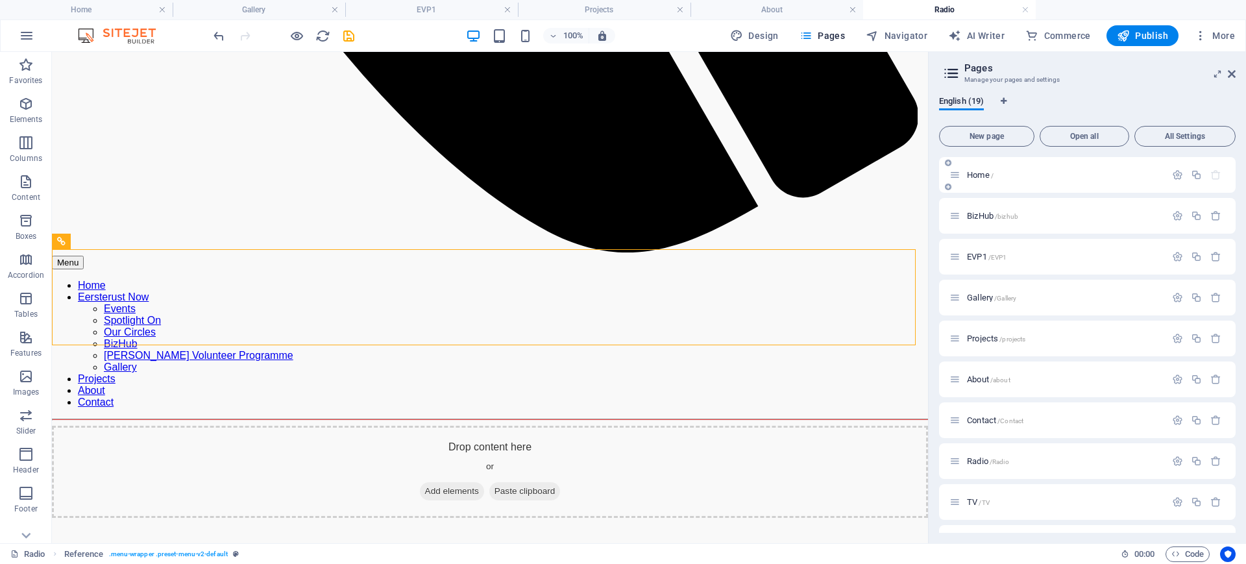
click at [978, 179] on span "Home /" at bounding box center [980, 175] width 27 height 10
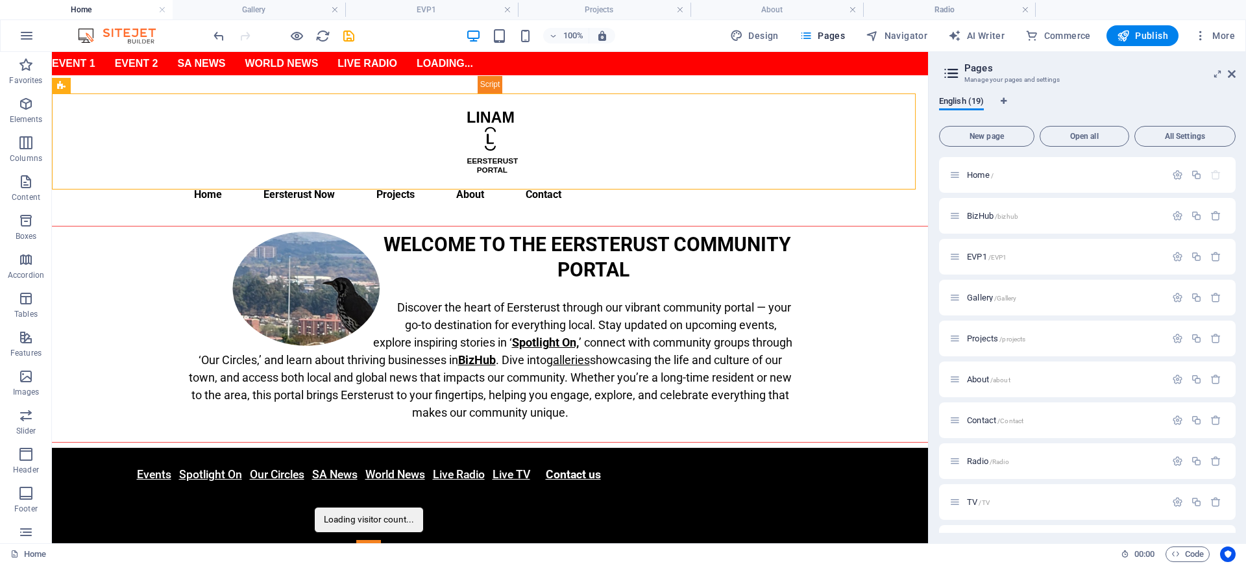
click at [349, 191] on div "Event 1 Event 2 SA News World News Live Radio Loading... Menu Home Eersterust N…" at bounding box center [490, 423] width 876 height 742
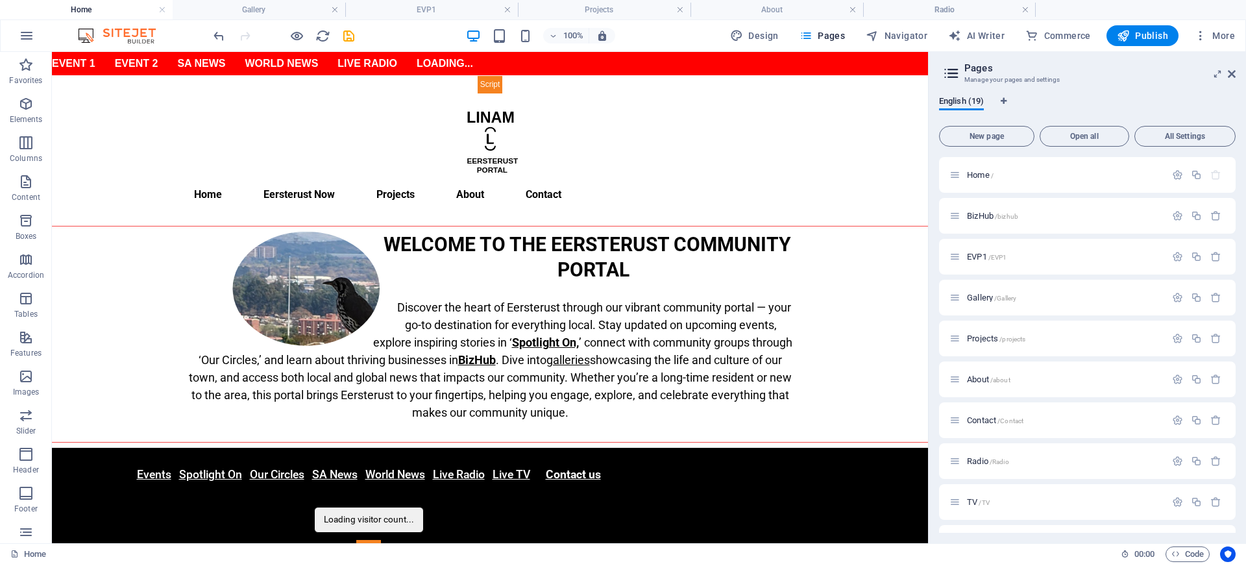
click at [337, 193] on div "Event 1 Event 2 SA News World News Live Radio Loading... Menu Home Eersterust N…" at bounding box center [490, 423] width 876 height 742
click at [85, 184] on span "Separator" at bounding box center [88, 187] width 34 height 8
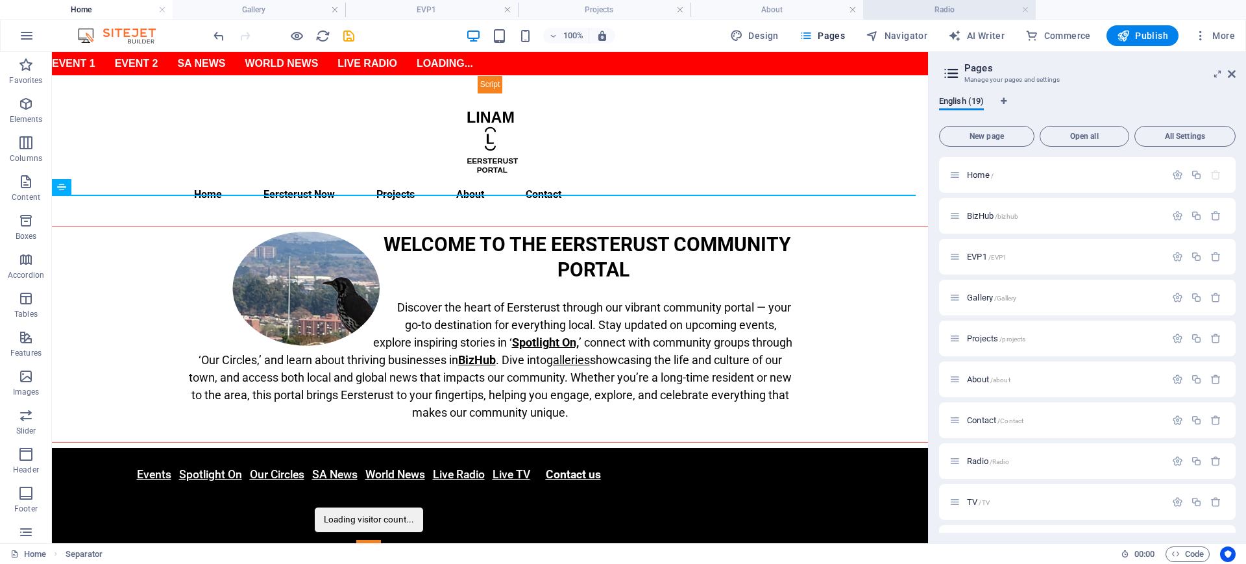
drag, startPoint x: 937, startPoint y: 7, endPoint x: 841, endPoint y: 5, distance: 96.1
click at [937, 7] on h4 "Radio" at bounding box center [949, 10] width 173 height 14
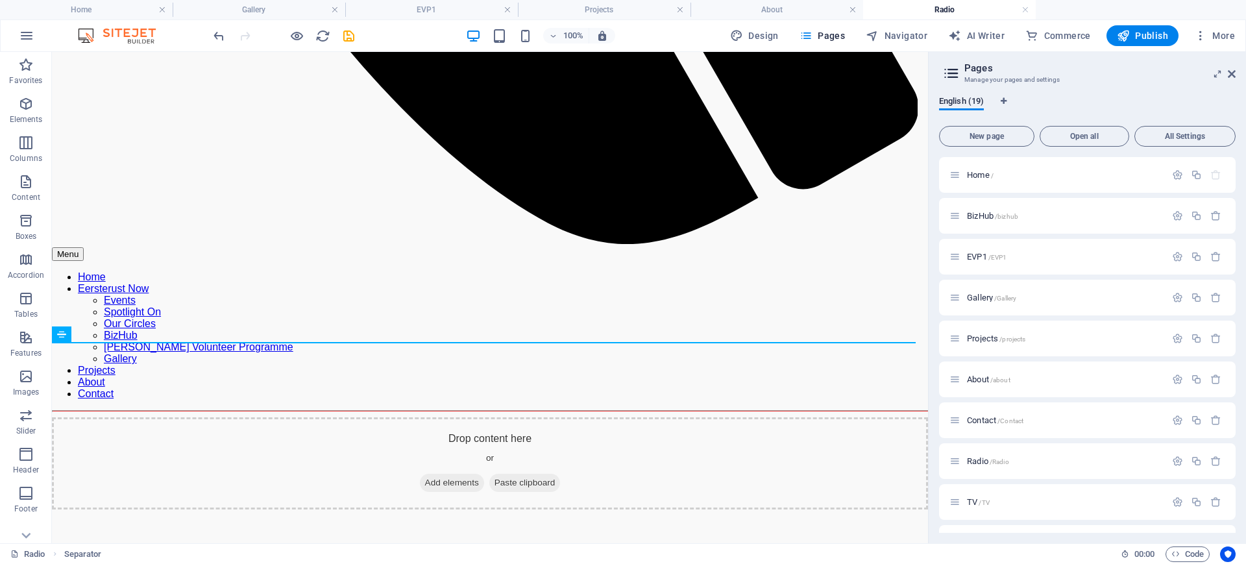
scroll to position [722, 0]
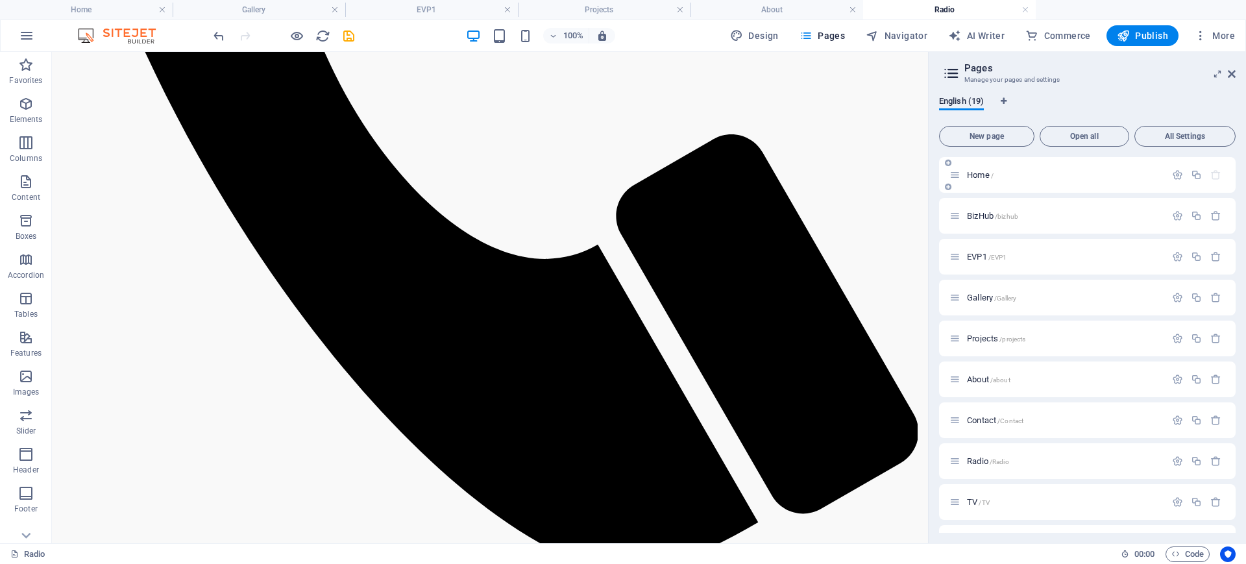
click at [976, 177] on span "Home /" at bounding box center [980, 175] width 27 height 10
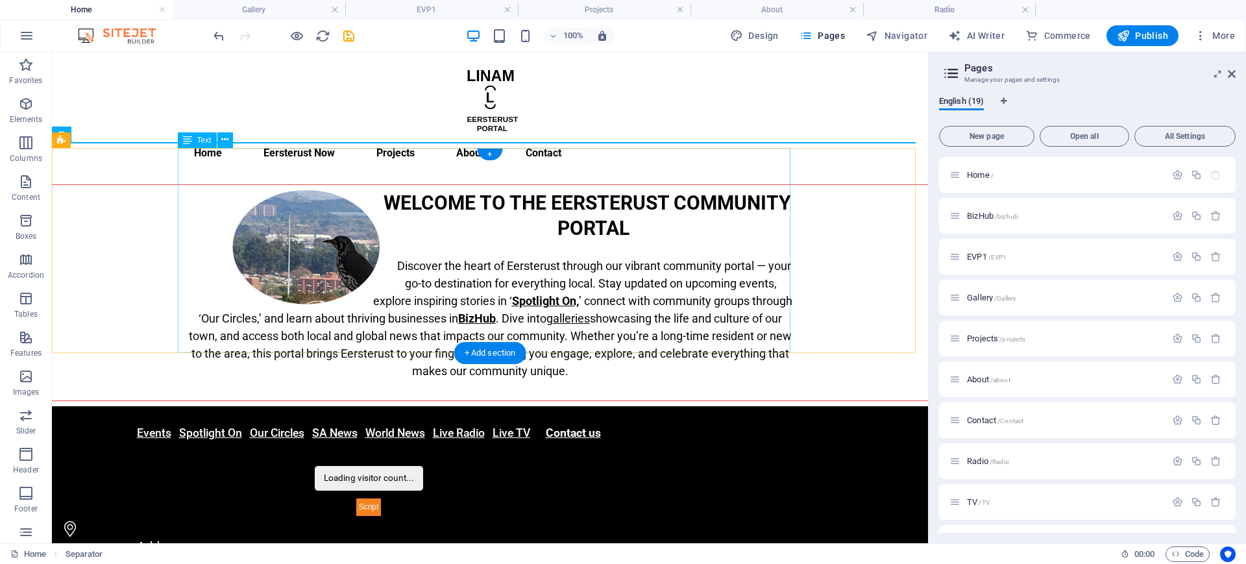
scroll to position [53, 0]
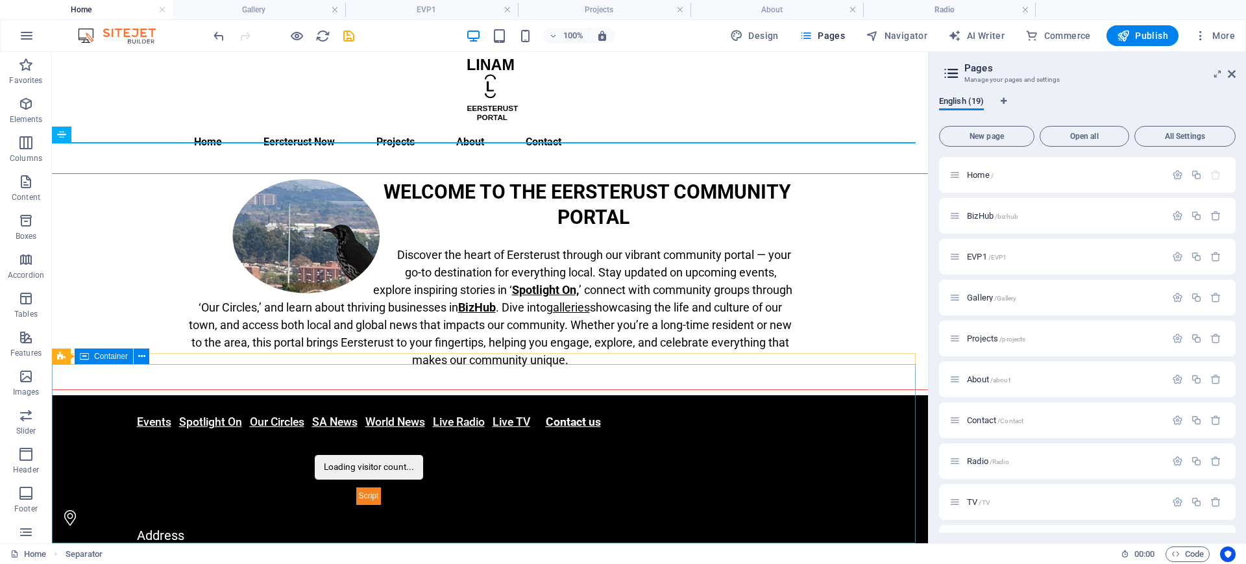
click at [90, 354] on div "Container" at bounding box center [104, 357] width 58 height 16
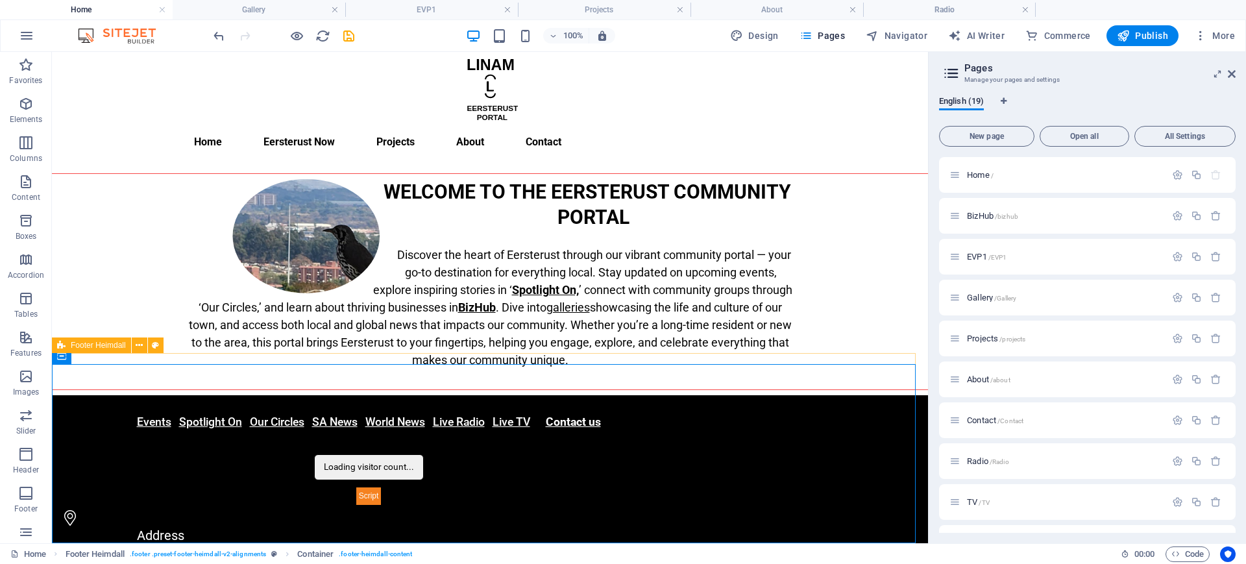
click at [95, 345] on span "Footer Heimdall" at bounding box center [98, 345] width 55 height 8
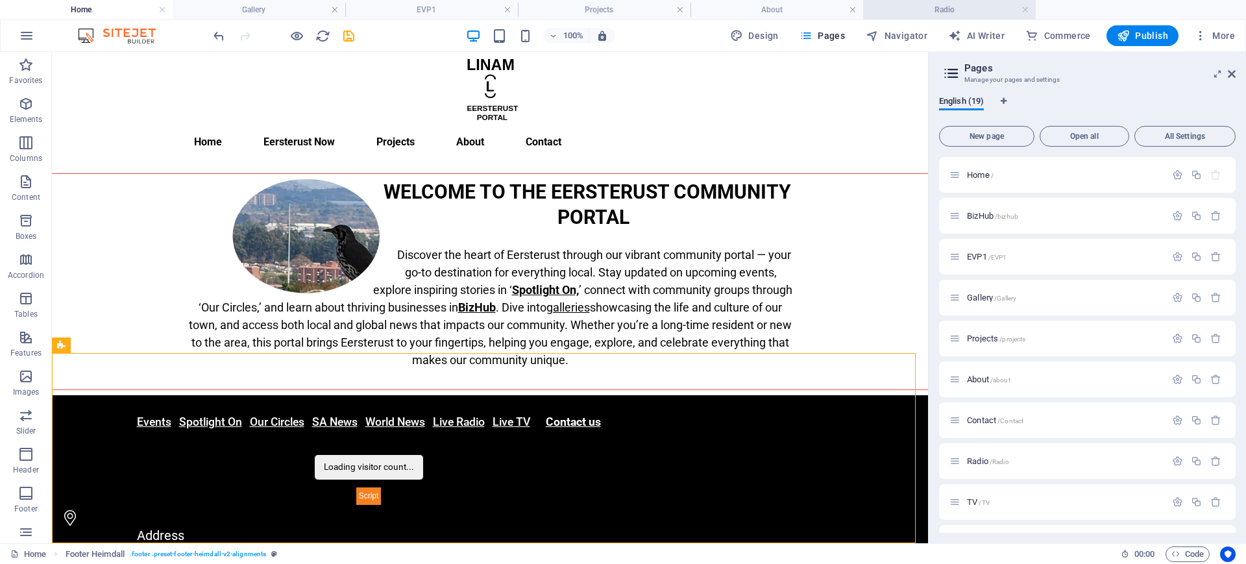
click at [935, 11] on h4 "Radio" at bounding box center [949, 10] width 173 height 14
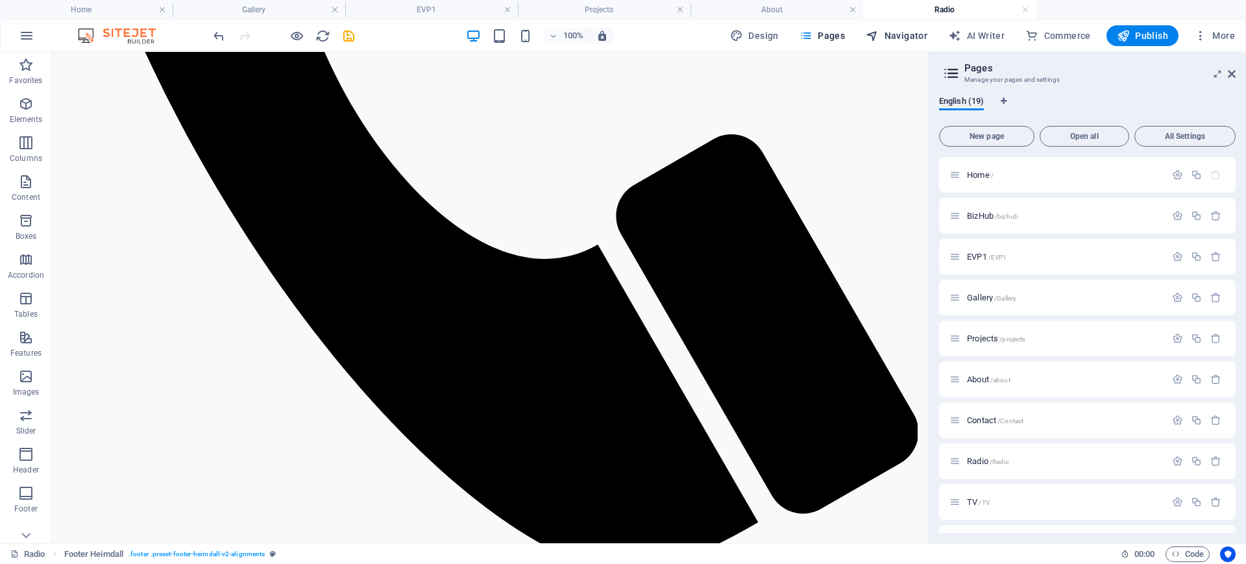
scroll to position [0, 0]
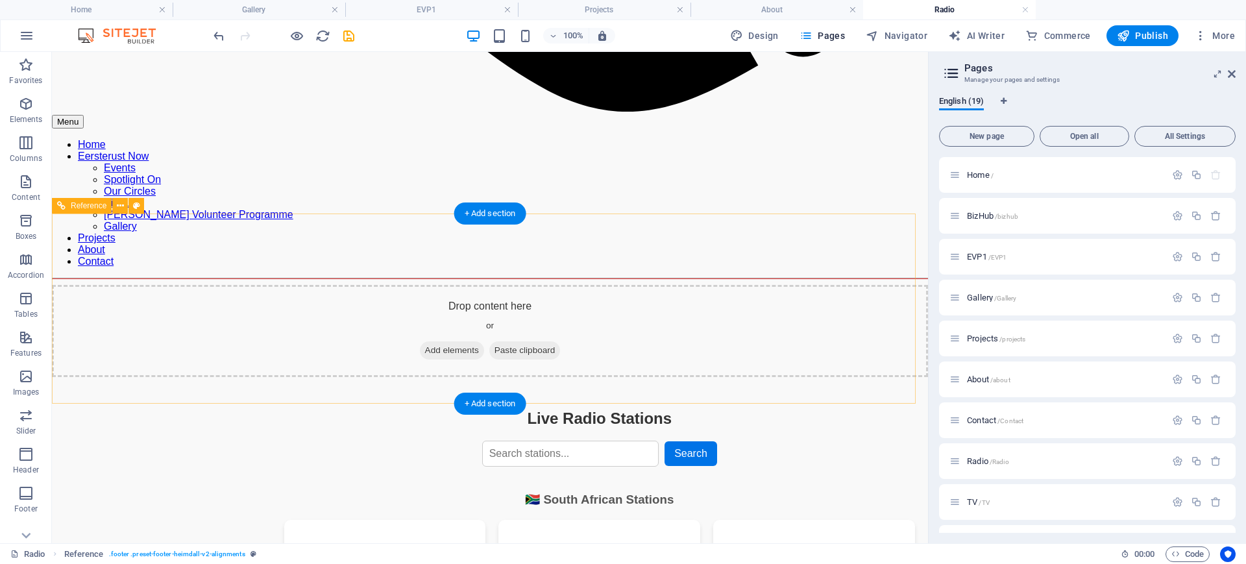
scroll to position [1371, 0]
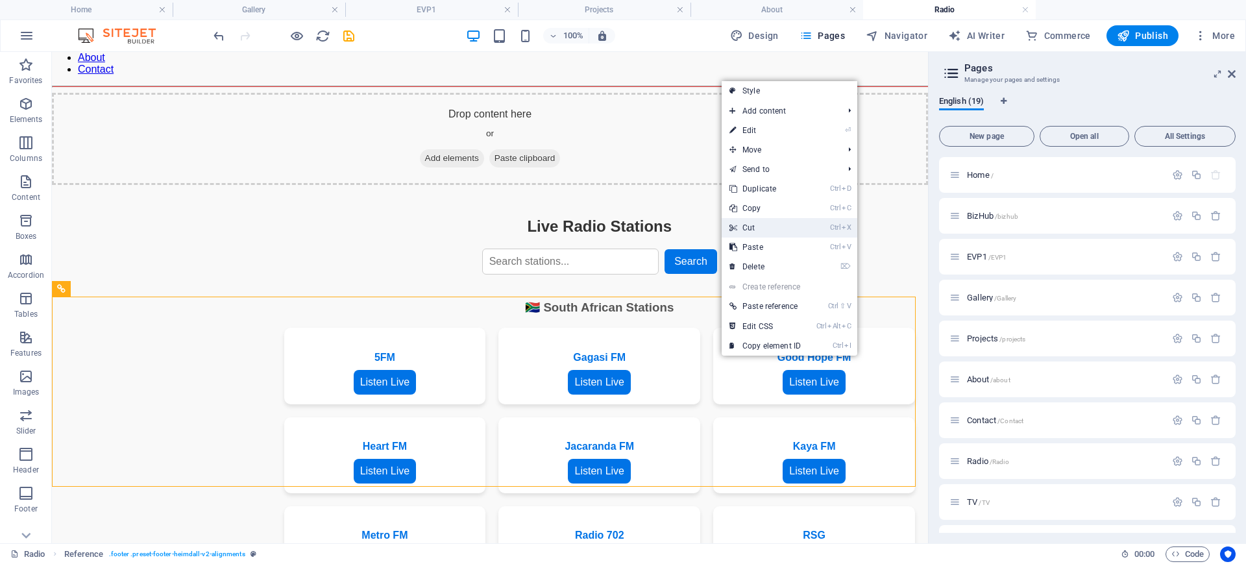
click at [765, 223] on link "Ctrl X Cut" at bounding box center [765, 227] width 87 height 19
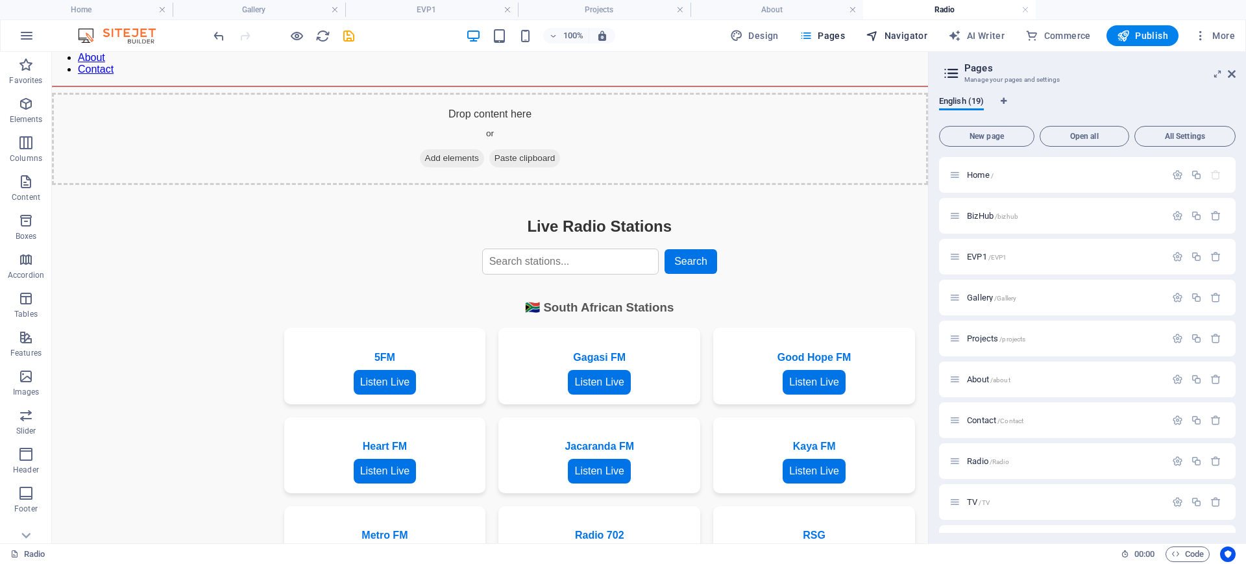
click at [915, 37] on span "Navigator" at bounding box center [897, 35] width 62 height 13
select select "18067374-en"
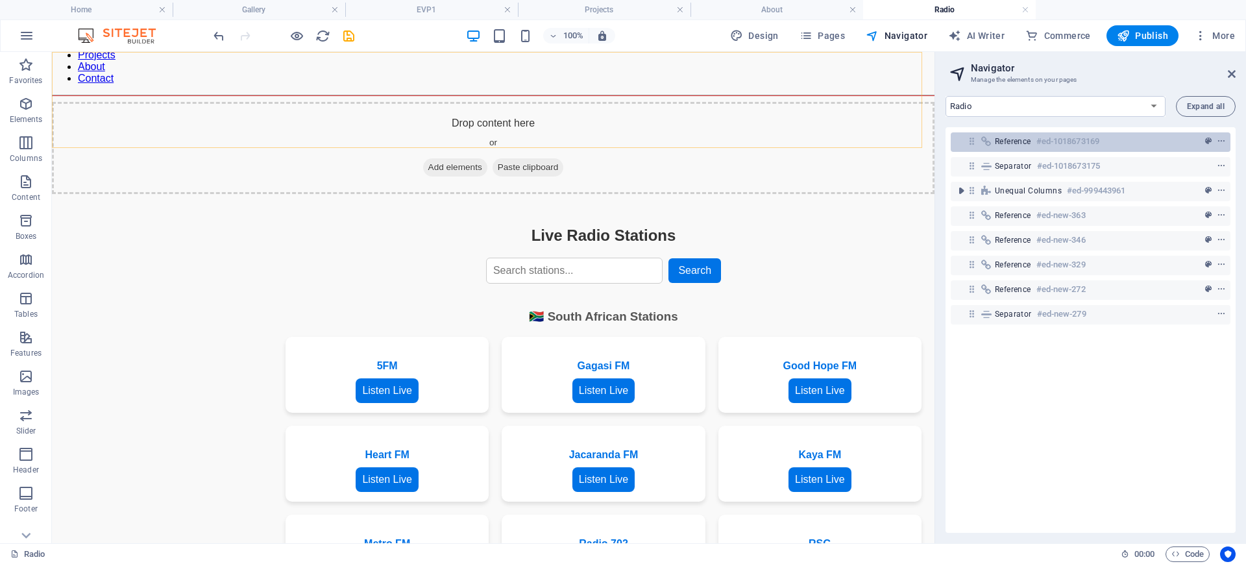
click at [996, 139] on span "Reference" at bounding box center [1013, 141] width 36 height 10
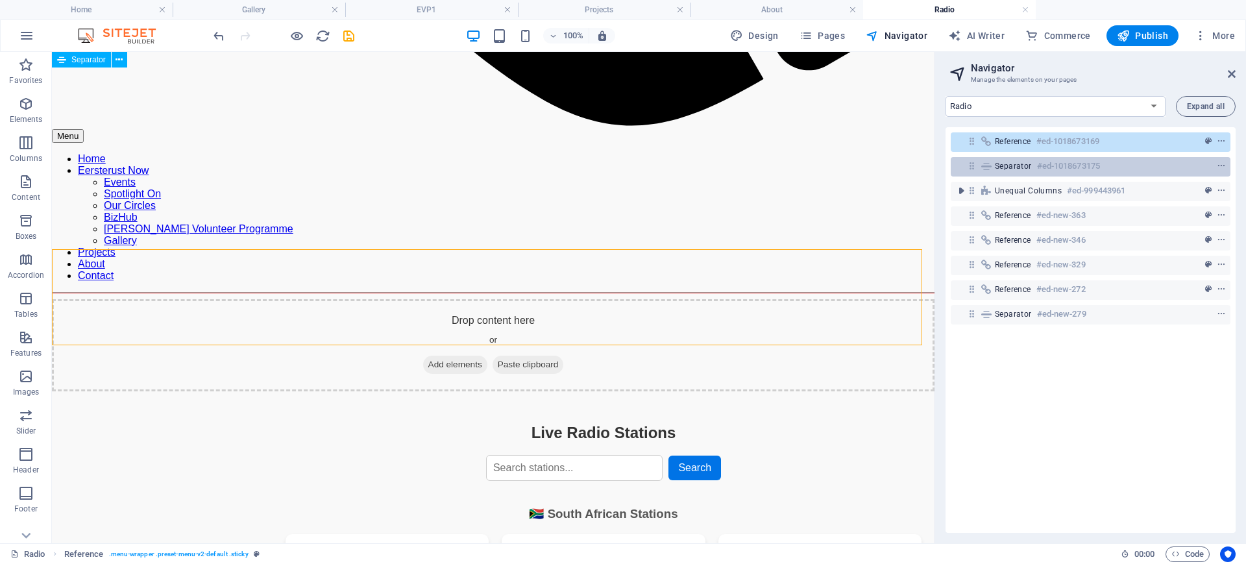
click at [1003, 161] on span "Separator" at bounding box center [1013, 166] width 37 height 10
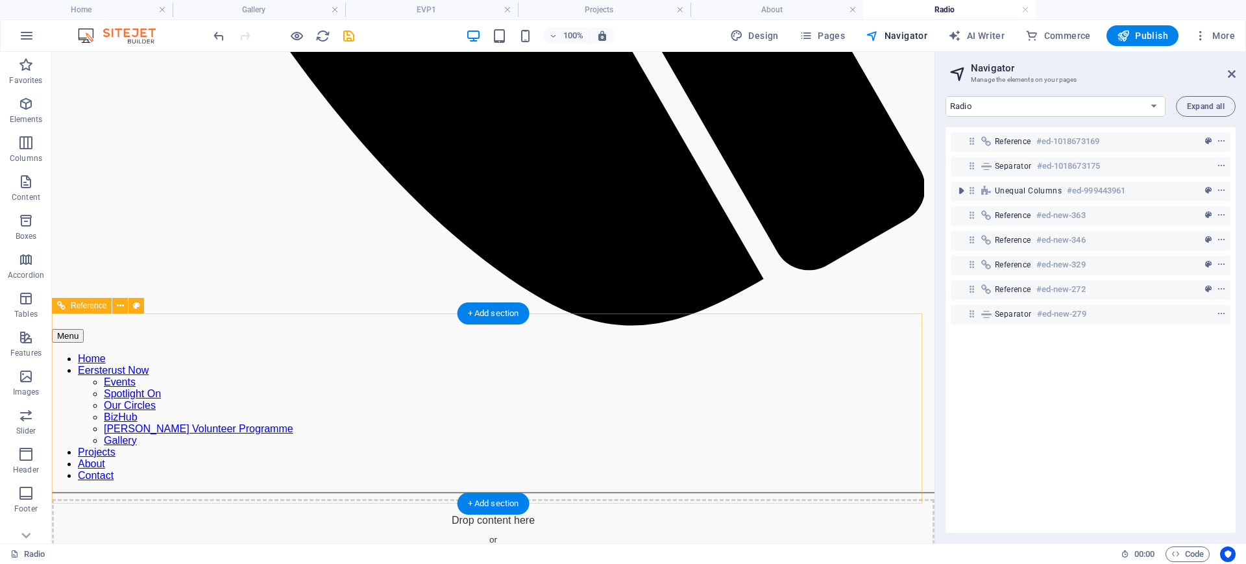
scroll to position [1298, 0]
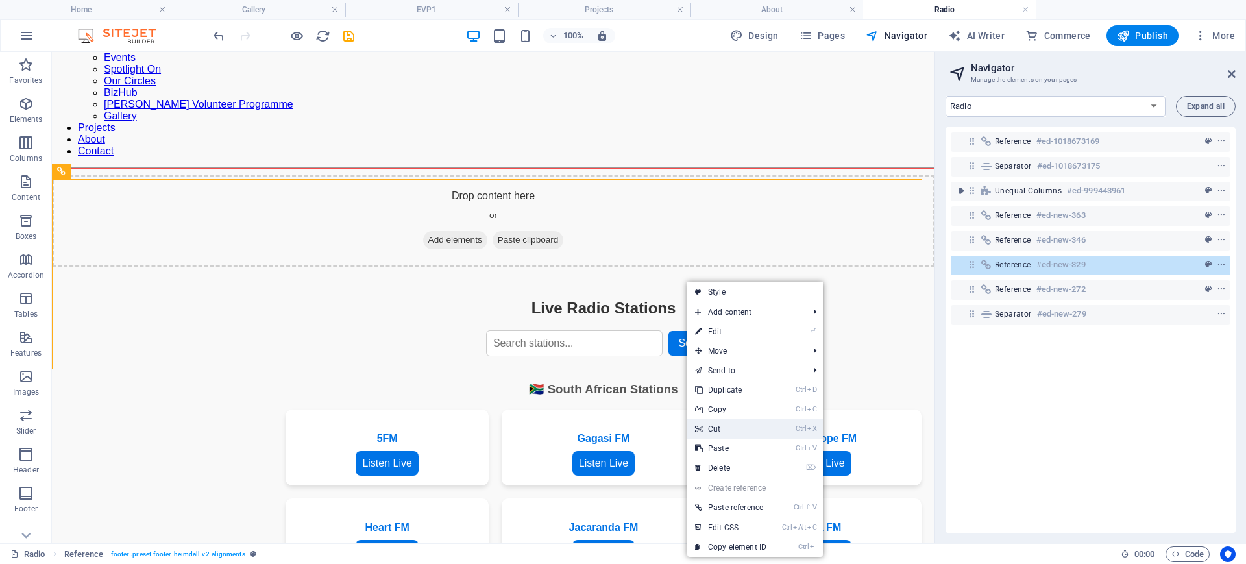
click at [724, 429] on link "Ctrl X Cut" at bounding box center [730, 428] width 87 height 19
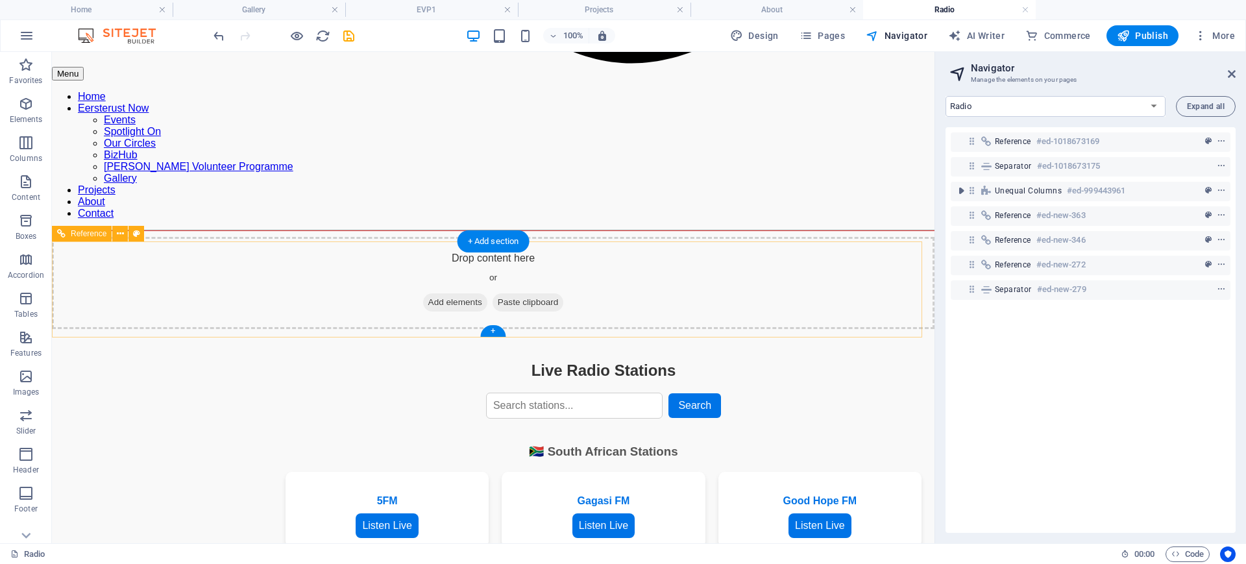
scroll to position [911, 0]
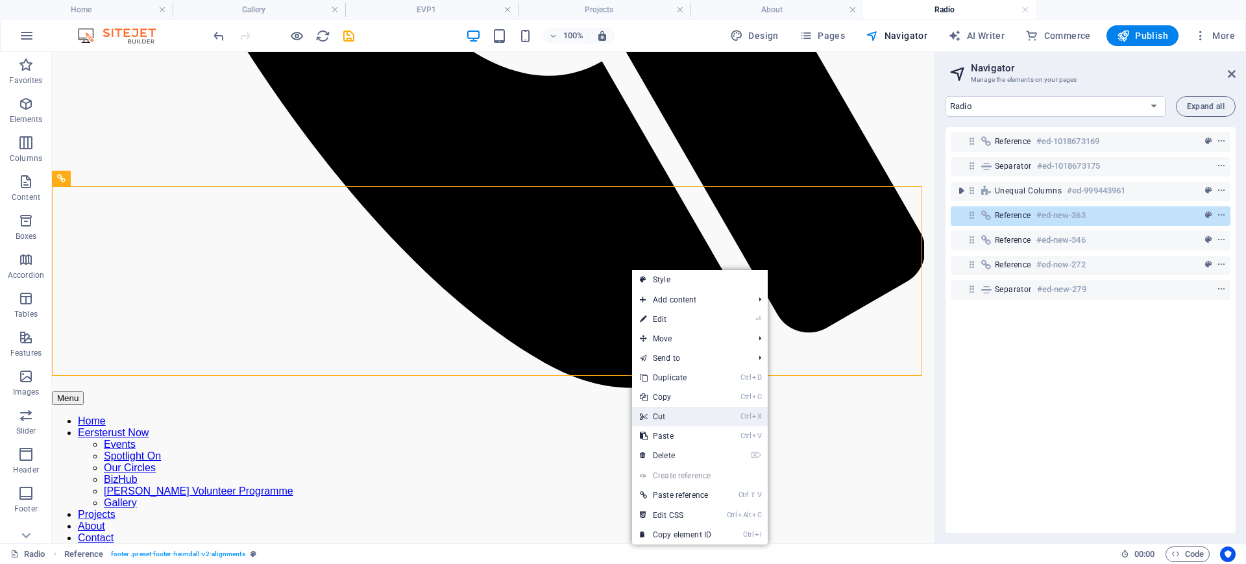
drag, startPoint x: 678, startPoint y: 415, endPoint x: 624, endPoint y: 364, distance: 74.4
click at [678, 415] on link "Ctrl X Cut" at bounding box center [675, 416] width 87 height 19
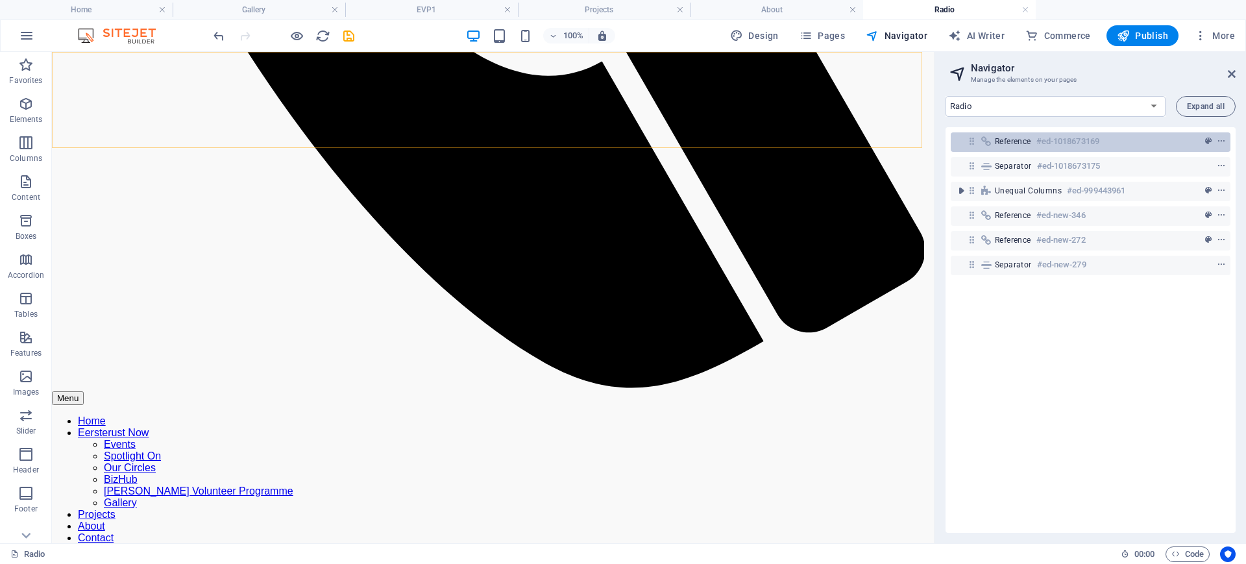
click at [1025, 144] on span "Reference" at bounding box center [1013, 141] width 36 height 10
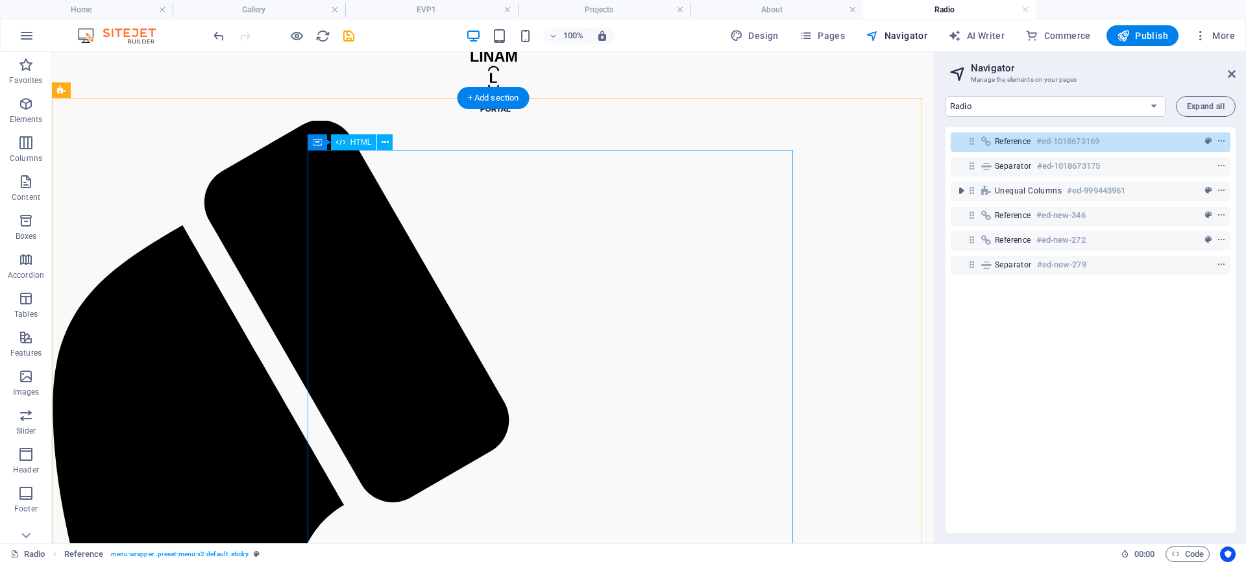
scroll to position [0, 0]
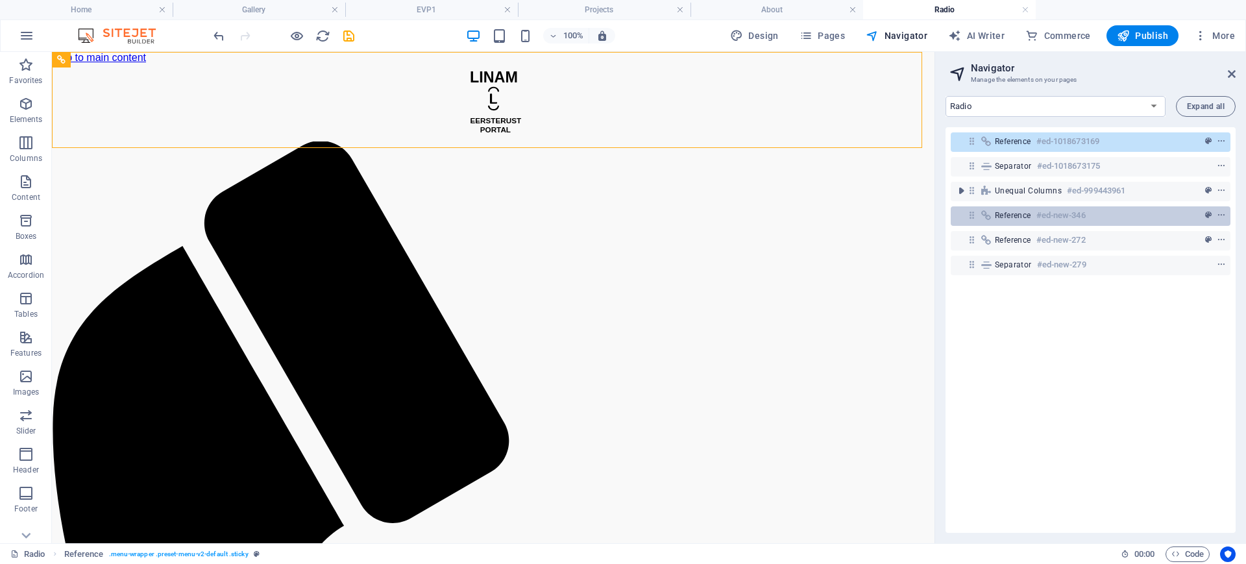
click at [1014, 223] on div "Reference #ed-new-346" at bounding box center [1080, 216] width 171 height 16
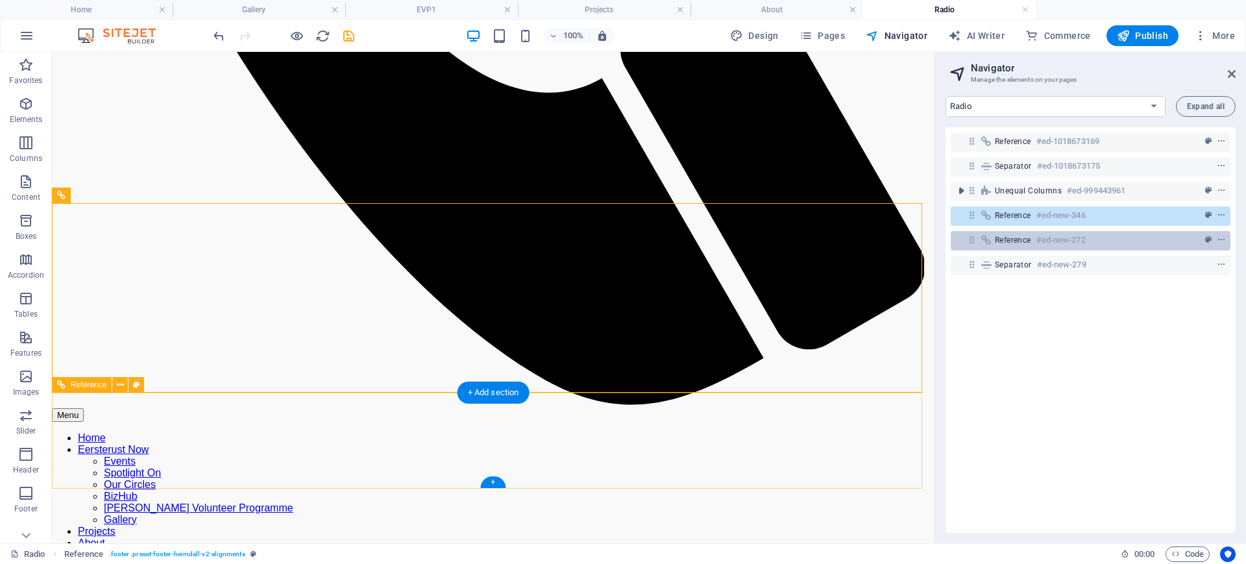
click at [1013, 243] on span "Reference" at bounding box center [1013, 240] width 36 height 10
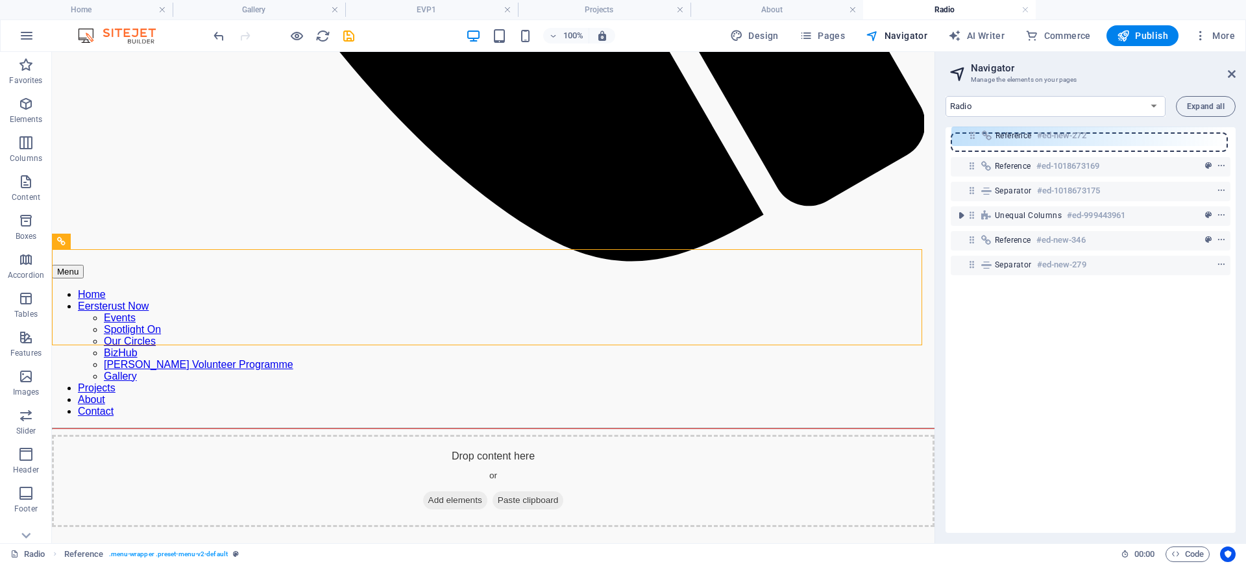
drag, startPoint x: 968, startPoint y: 241, endPoint x: 968, endPoint y: 134, distance: 107.8
click at [968, 134] on div "Reference #ed-1018673169 Separator #ed-1018673175 Unequal Columns #ed-999443961…" at bounding box center [1091, 330] width 290 height 406
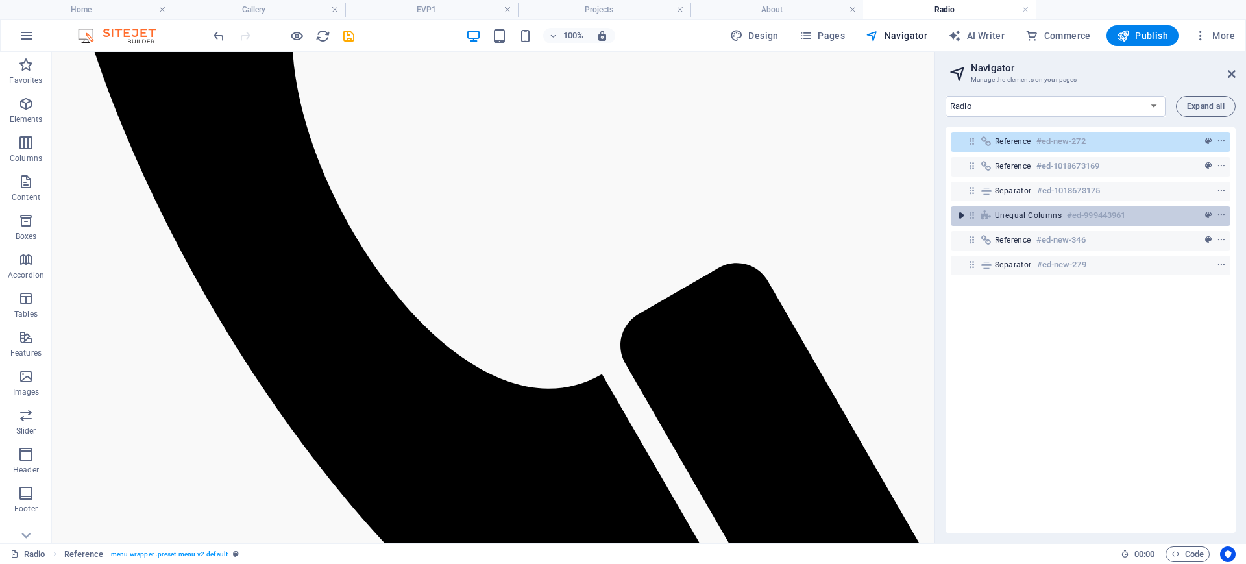
scroll to position [0, 0]
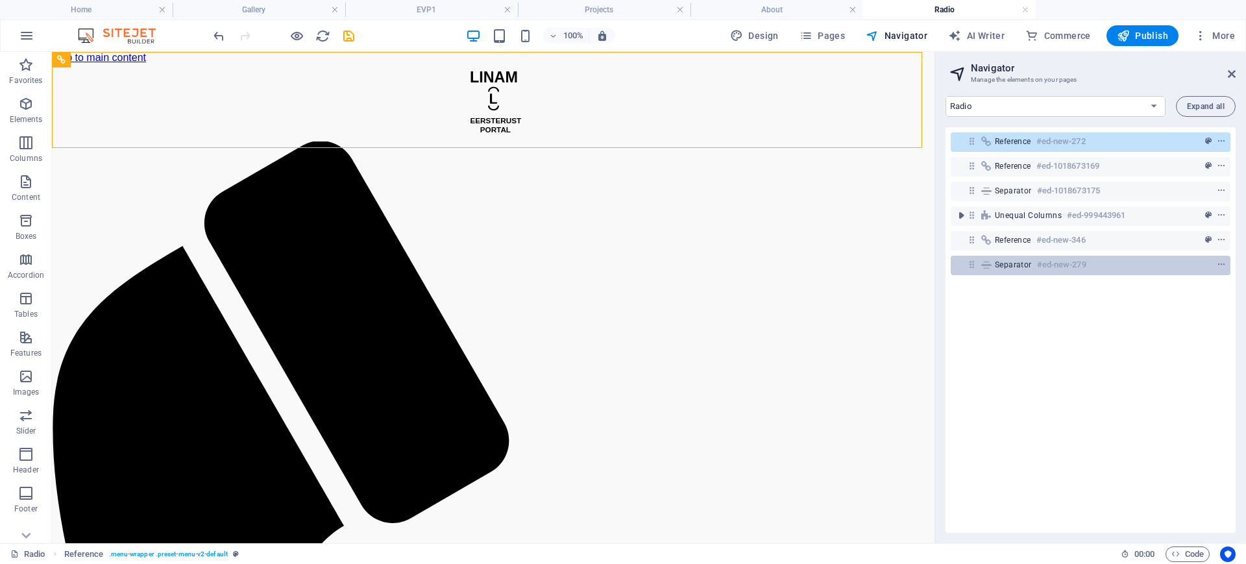
click at [984, 264] on icon at bounding box center [987, 265] width 14 height 10
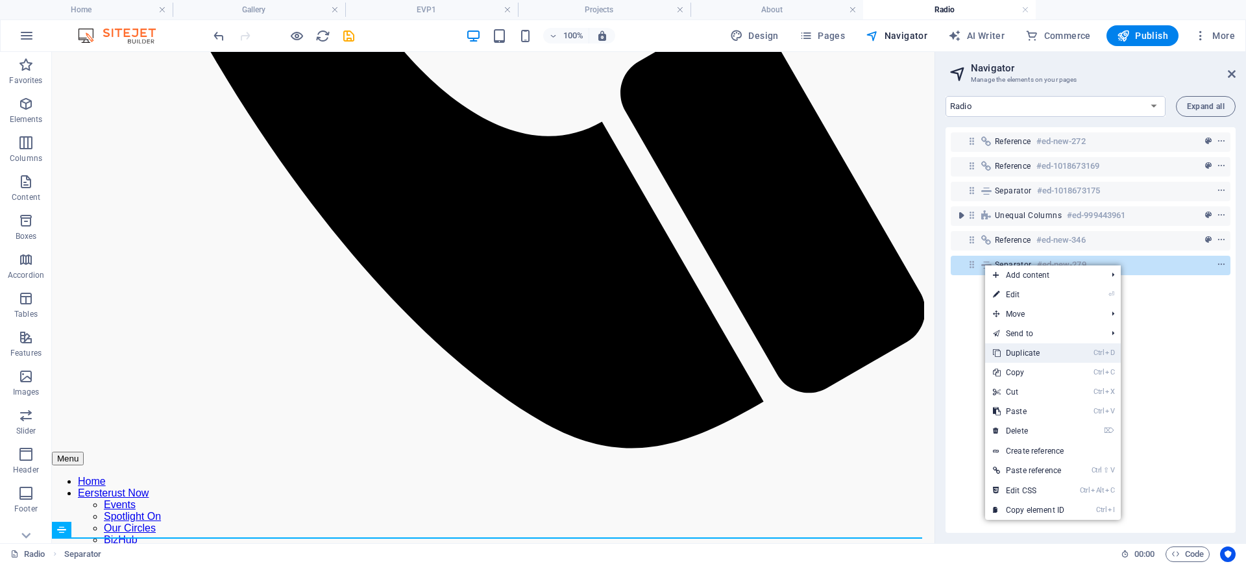
click at [1029, 348] on link "Ctrl D Duplicate" at bounding box center [1028, 352] width 87 height 19
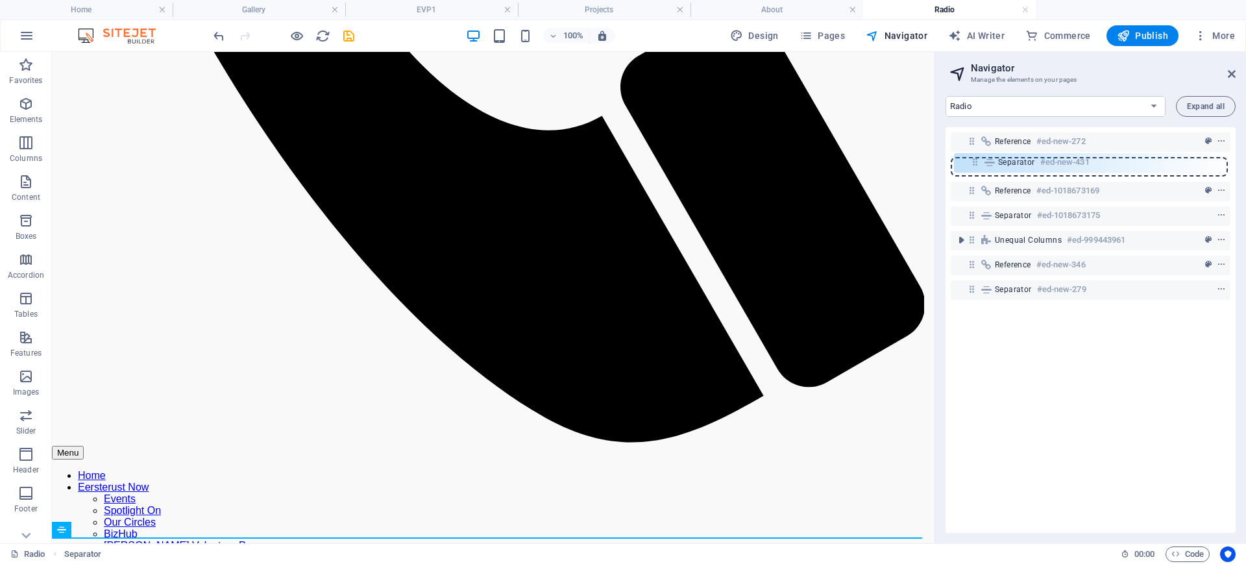
drag, startPoint x: 970, startPoint y: 289, endPoint x: 974, endPoint y: 155, distance: 133.8
click at [974, 155] on div "Reference #ed-new-272 Reference #ed-1018673169 Separator #ed-1018673175 Unequal…" at bounding box center [1091, 330] width 290 height 406
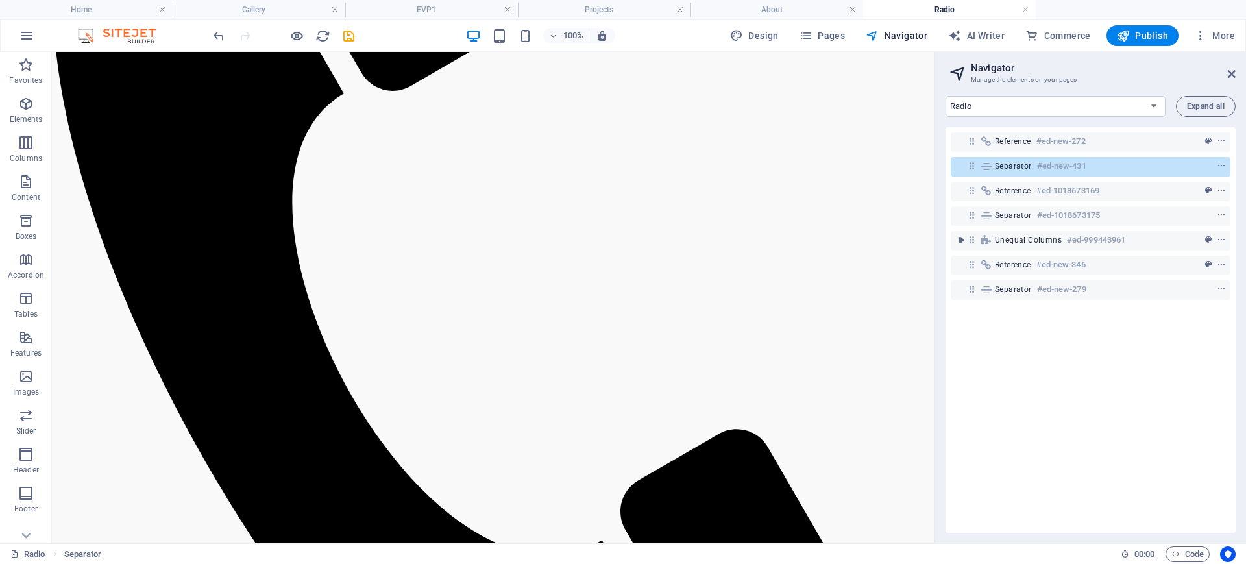
scroll to position [0, 0]
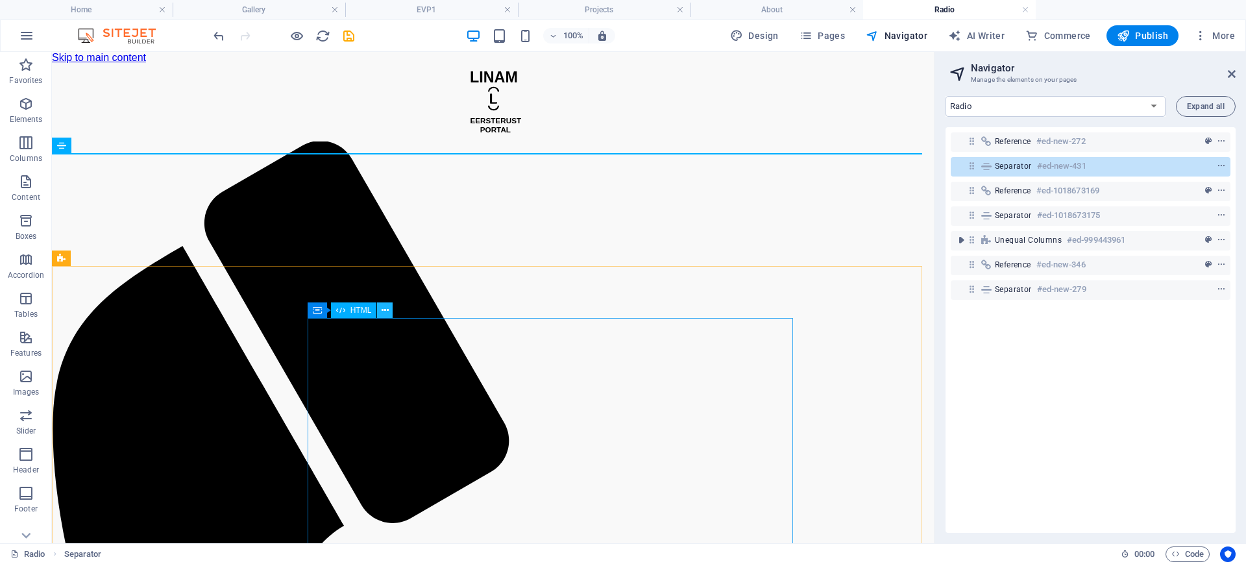
click at [386, 314] on icon at bounding box center [385, 311] width 7 height 14
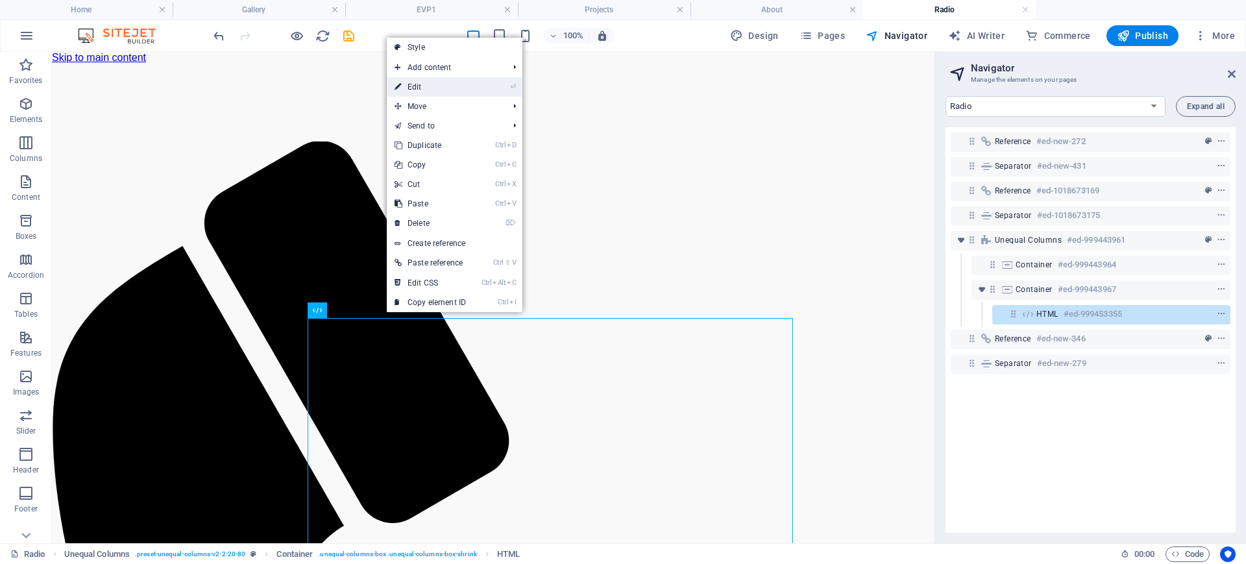
click at [446, 82] on link "⏎ Edit" at bounding box center [430, 86] width 87 height 19
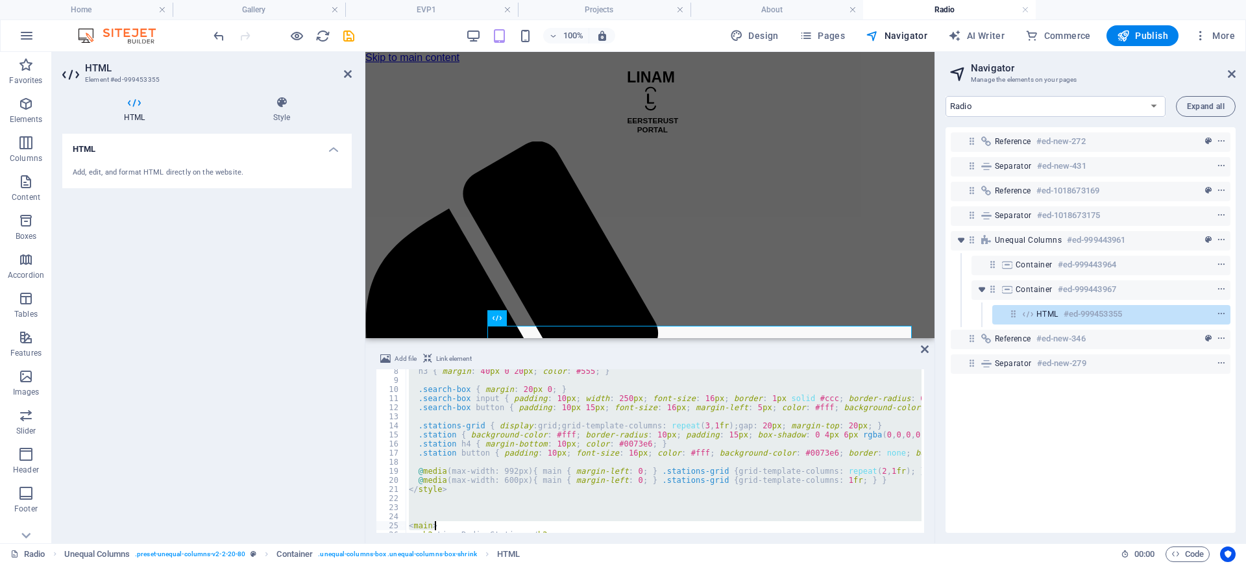
scroll to position [466, 0]
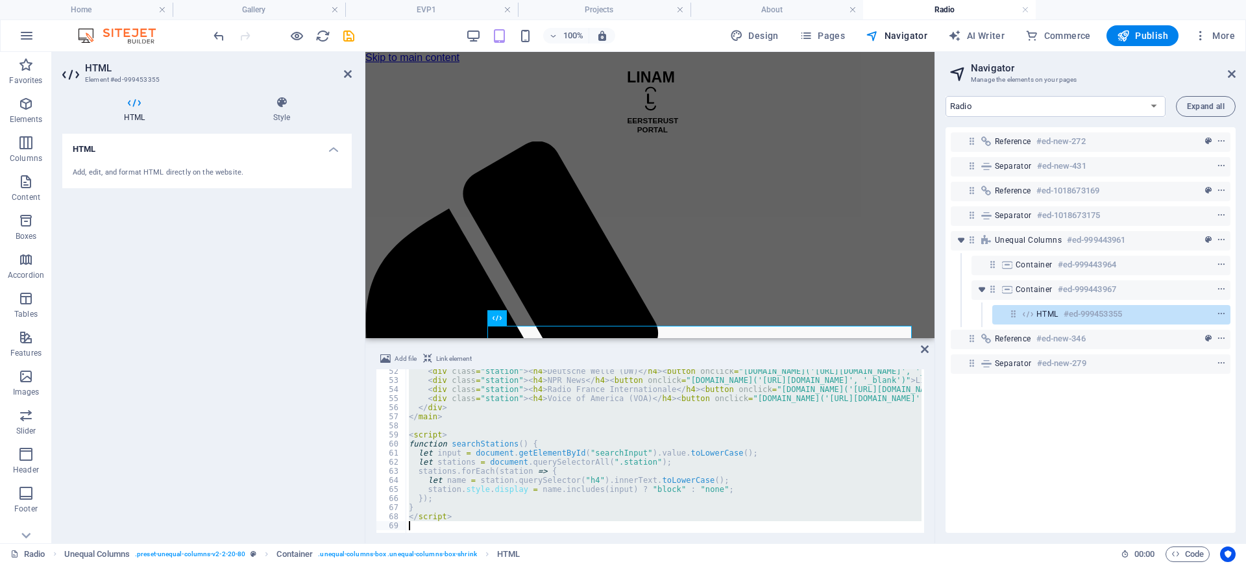
drag, startPoint x: 411, startPoint y: 374, endPoint x: 565, endPoint y: 559, distance: 241.0
click at [565, 543] on section "Favorites Elements Columns Content Boxes Accordion Tables Features Images Slide…" at bounding box center [467, 297] width 935 height 491
type textarea "</script>"
click at [925, 346] on icon at bounding box center [925, 349] width 8 height 10
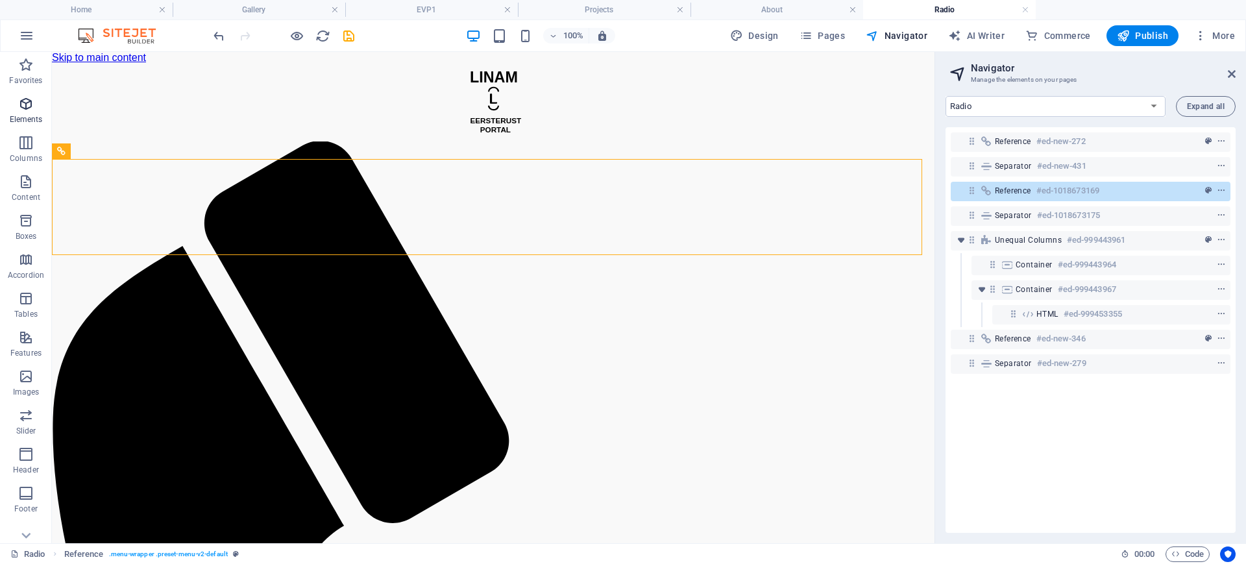
click at [34, 116] on p "Elements" at bounding box center [26, 119] width 33 height 10
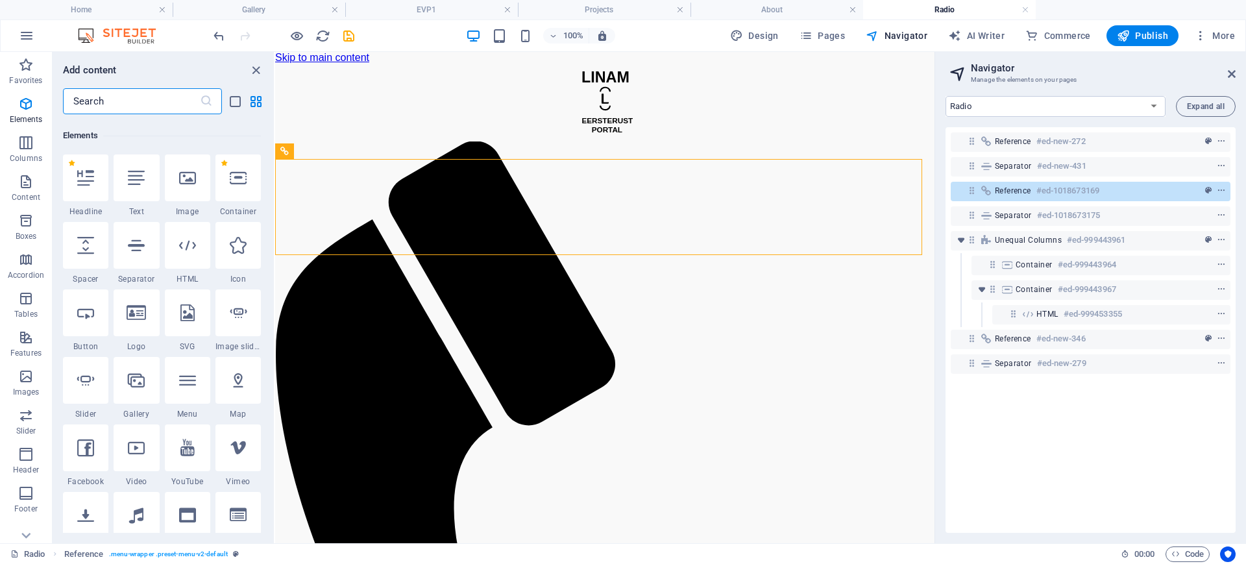
scroll to position [138, 0]
click at [185, 244] on icon at bounding box center [187, 242] width 17 height 17
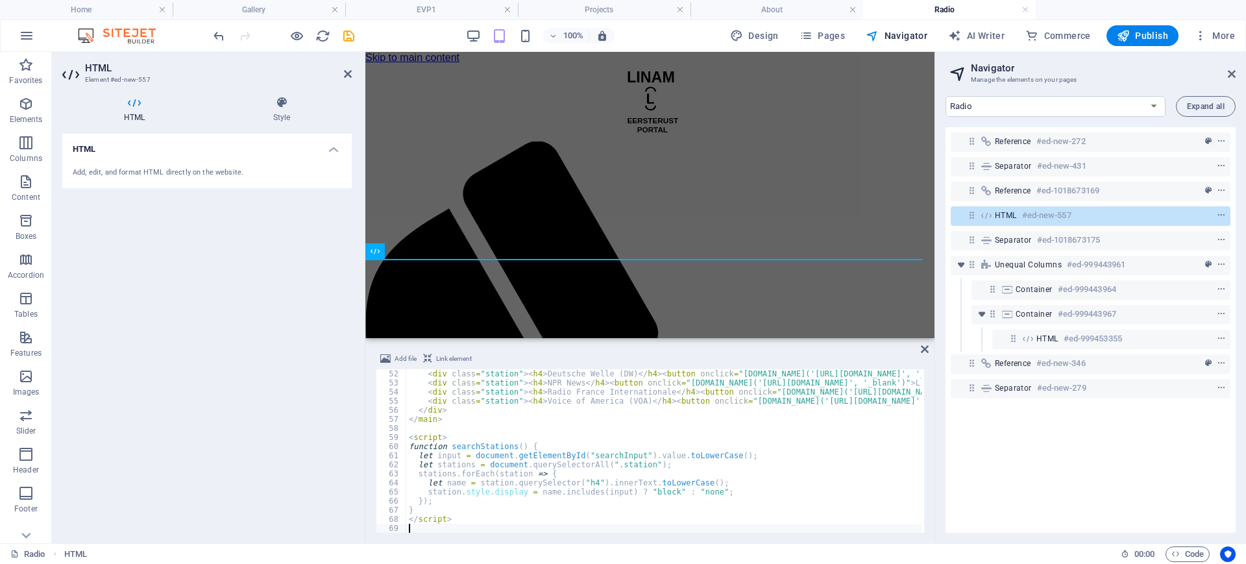
scroll to position [463, 0]
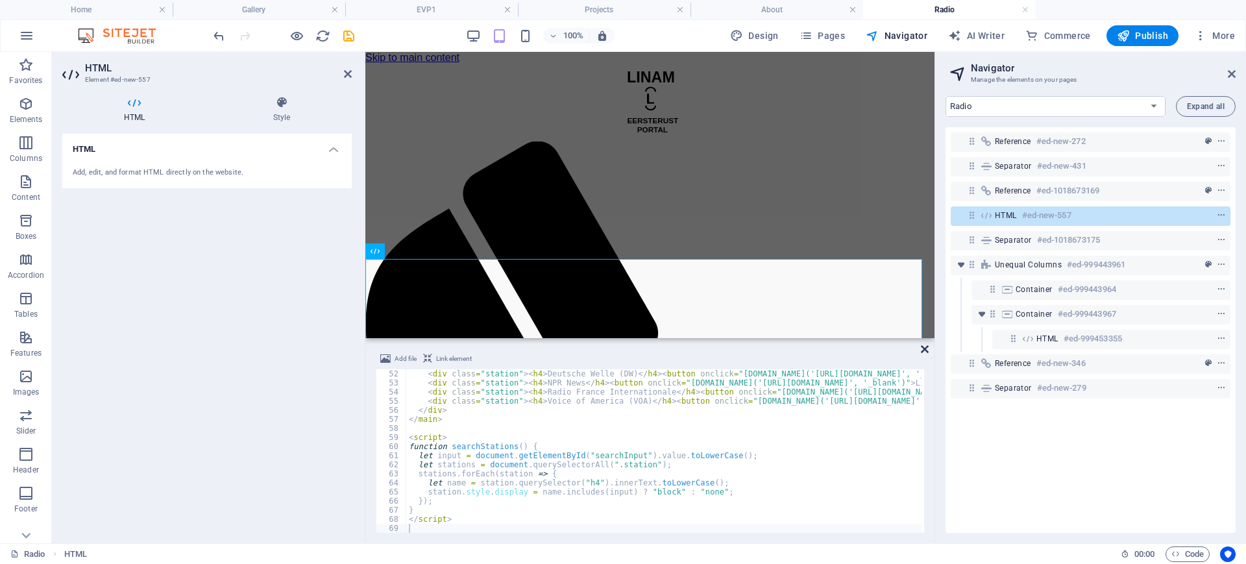
click at [927, 349] on icon at bounding box center [925, 349] width 8 height 10
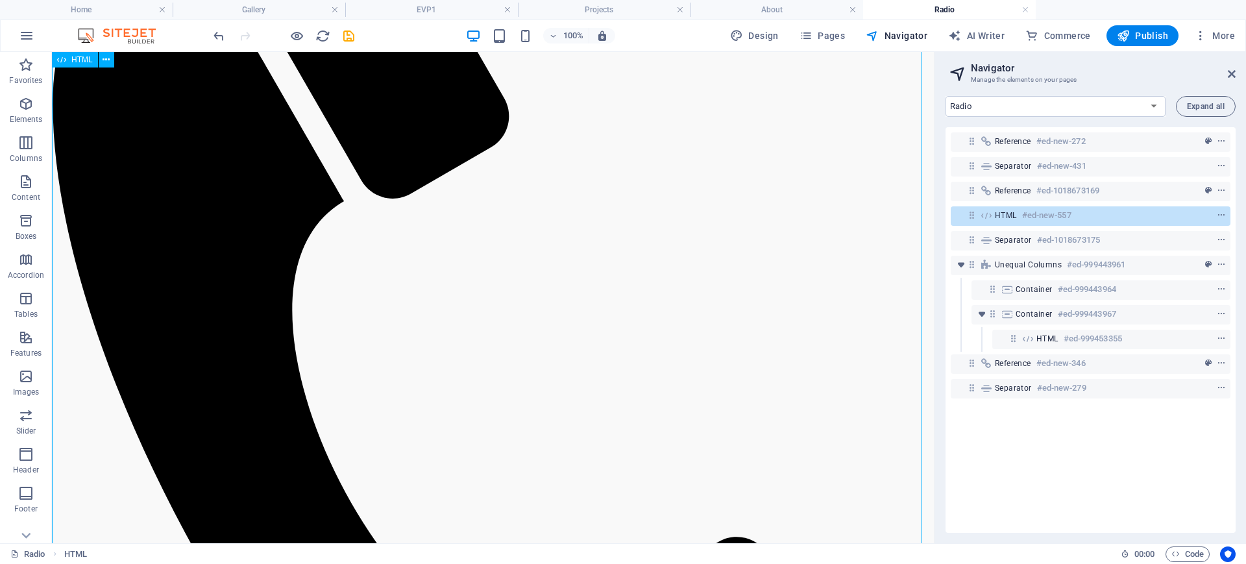
scroll to position [0, 0]
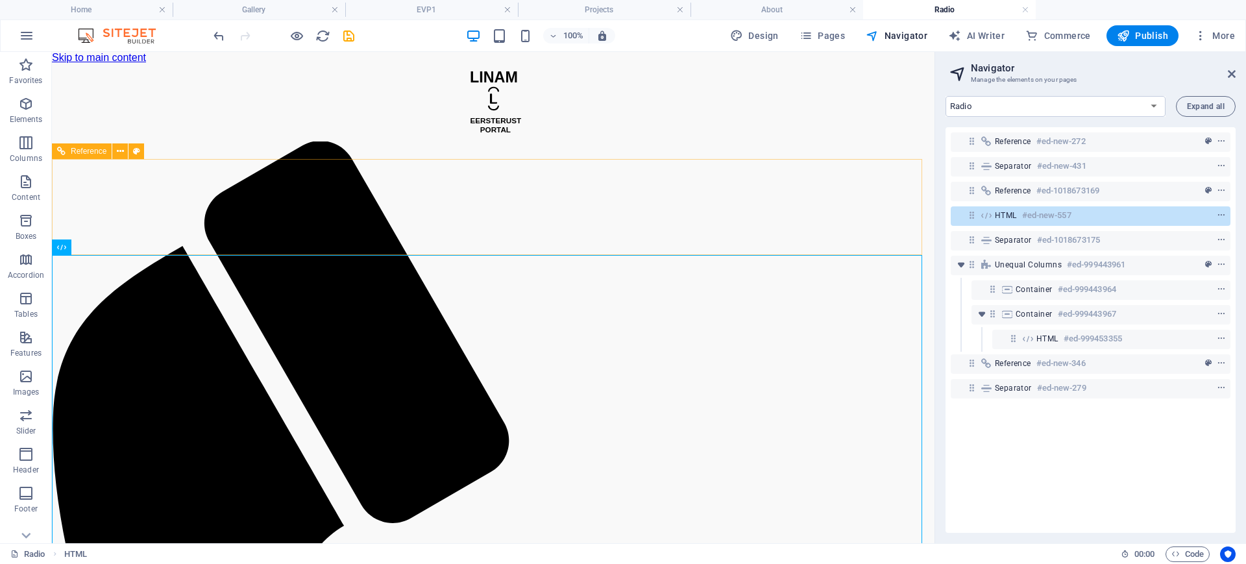
click at [78, 149] on span "Reference" at bounding box center [89, 151] width 36 height 8
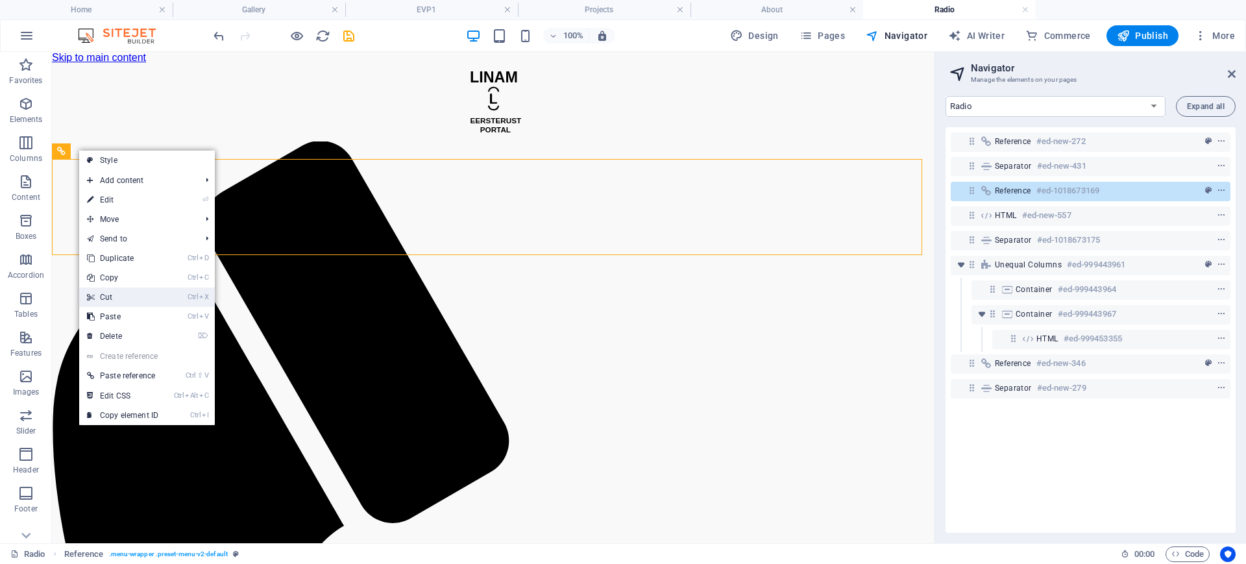
click at [127, 291] on link "Ctrl X Cut" at bounding box center [122, 297] width 87 height 19
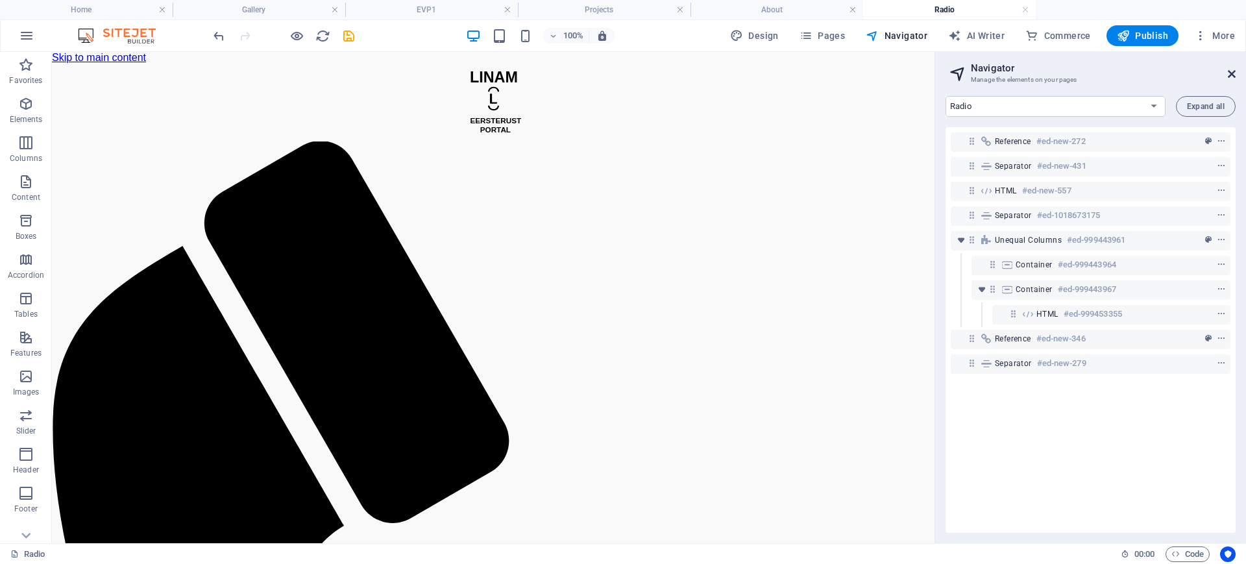
click at [1229, 76] on icon at bounding box center [1232, 74] width 8 height 10
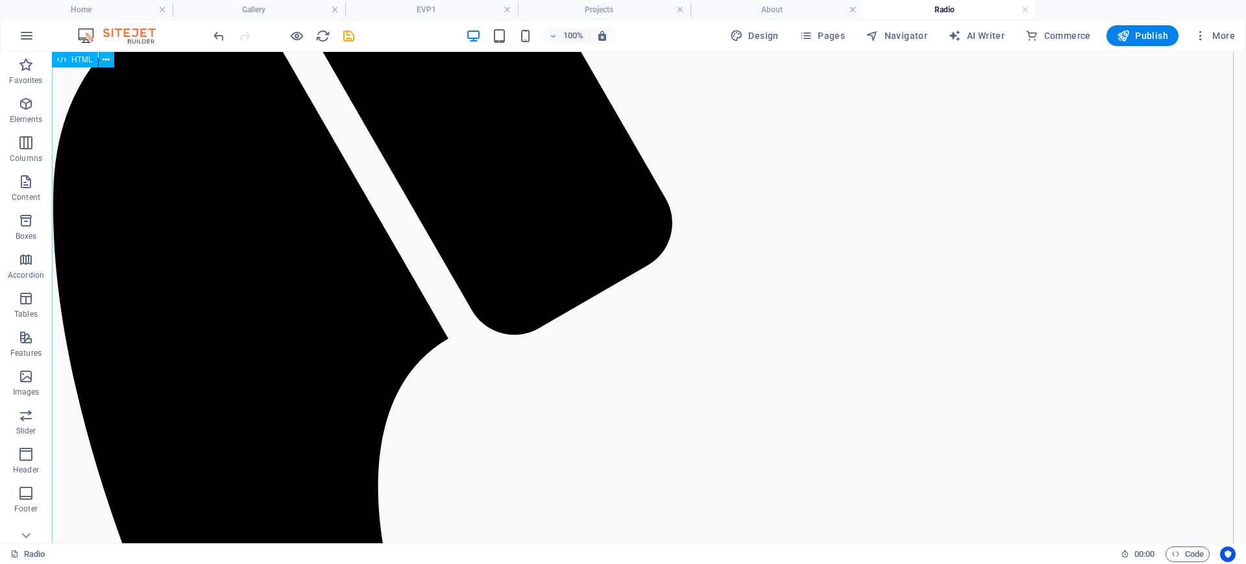
scroll to position [649, 0]
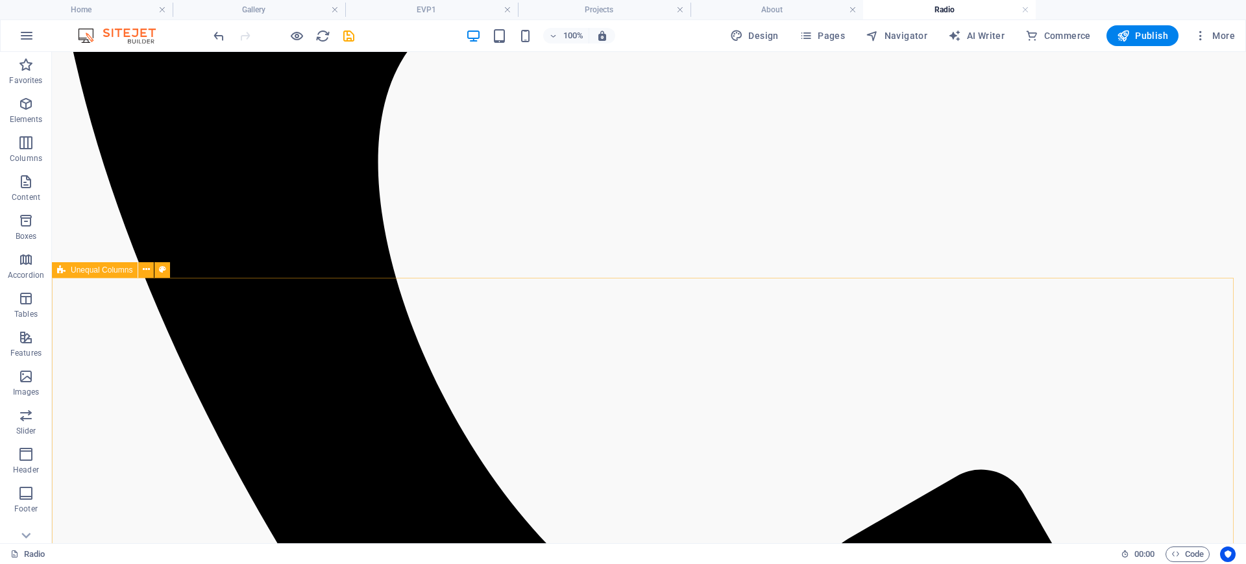
click at [113, 272] on span "Unequal Columns" at bounding box center [102, 270] width 62 height 8
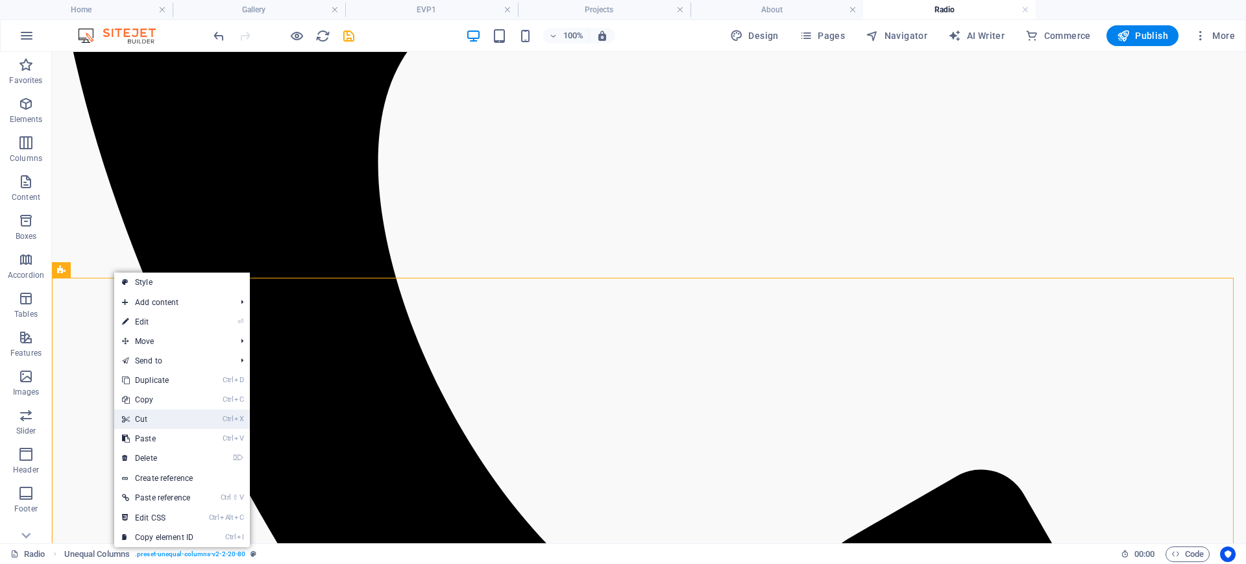
click at [188, 421] on link "Ctrl X Cut" at bounding box center [157, 419] width 87 height 19
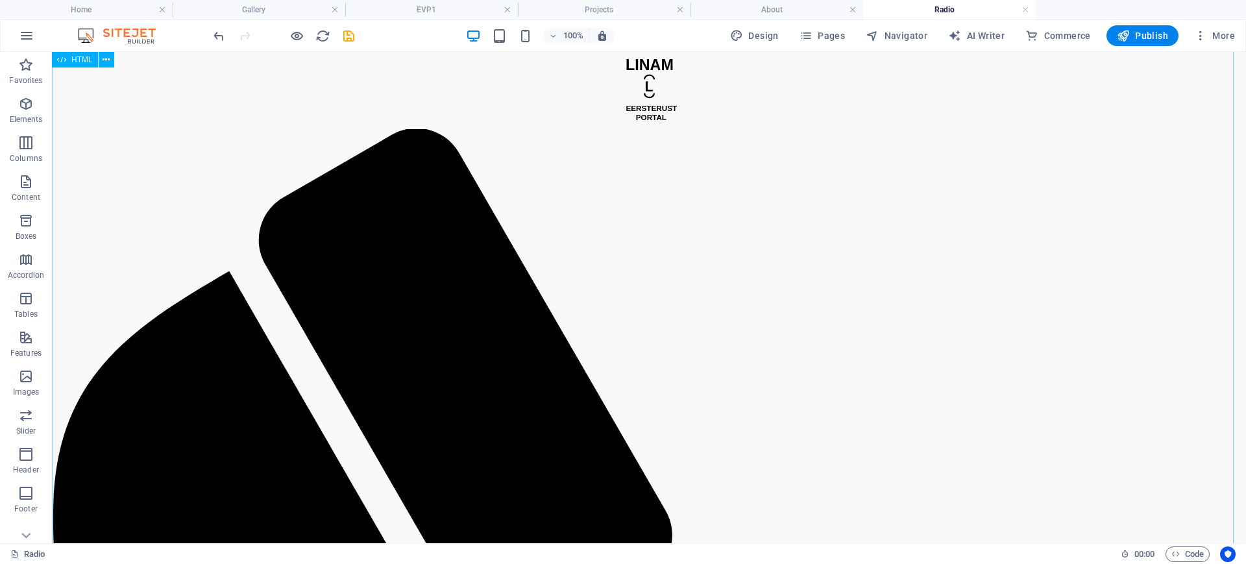
scroll to position [0, 0]
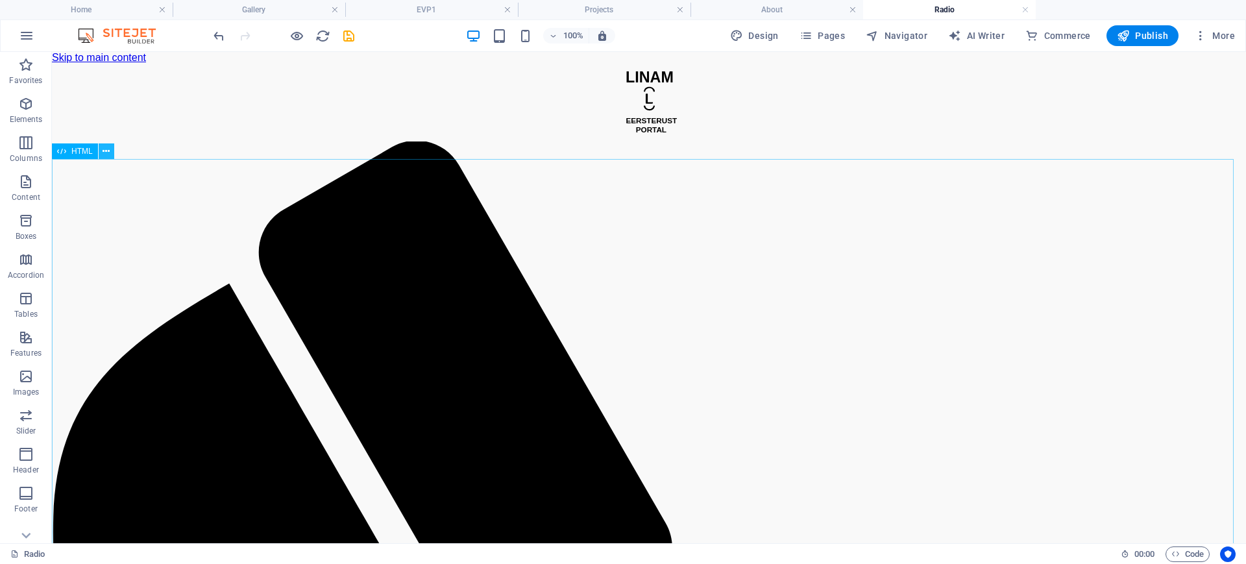
click at [110, 154] on button at bounding box center [107, 151] width 16 height 16
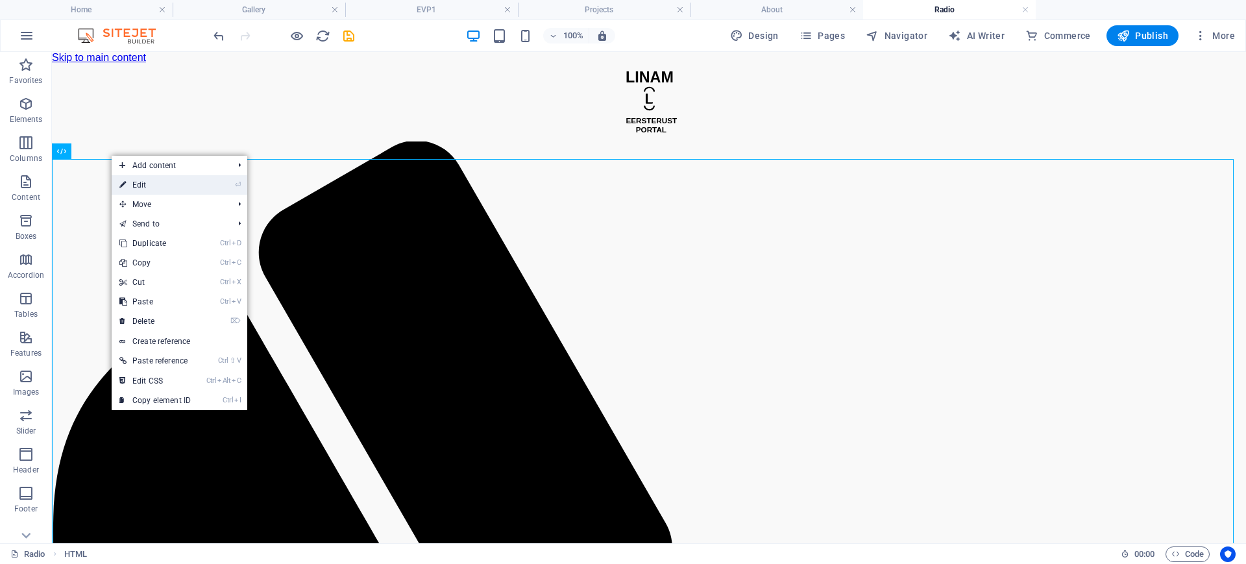
click at [154, 180] on link "⏎ Edit" at bounding box center [155, 184] width 87 height 19
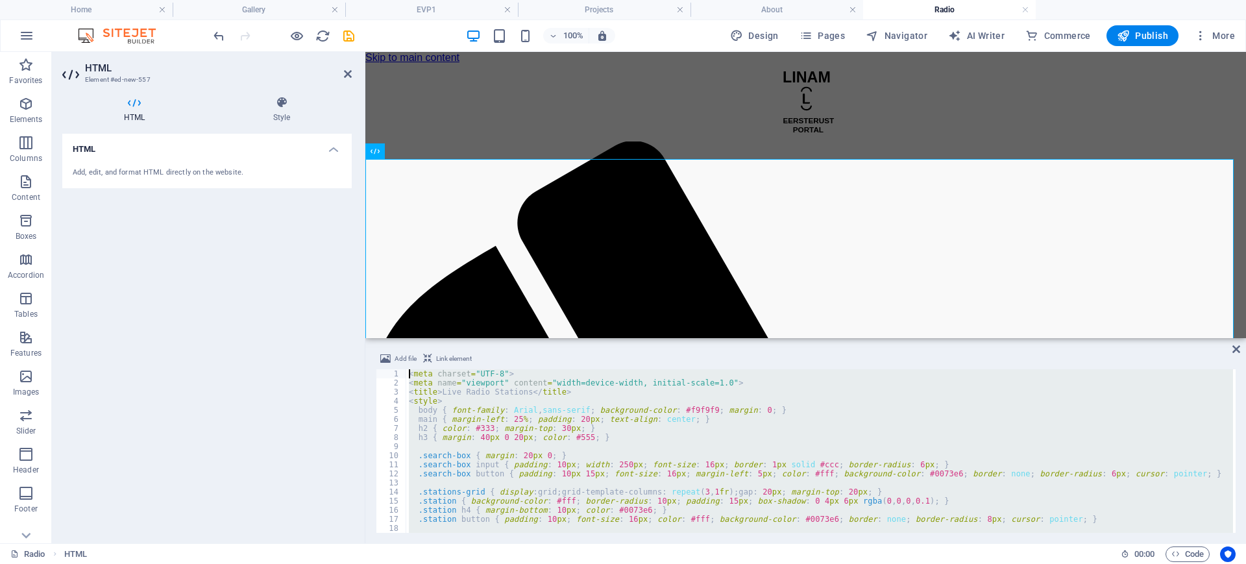
drag, startPoint x: 469, startPoint y: 519, endPoint x: 355, endPoint y: 312, distance: 236.5
click at [355, 312] on div "HTML Element #ed-new-557 HTML Style HTML Add, edit, and format HTML directly on…" at bounding box center [649, 297] width 1194 height 491
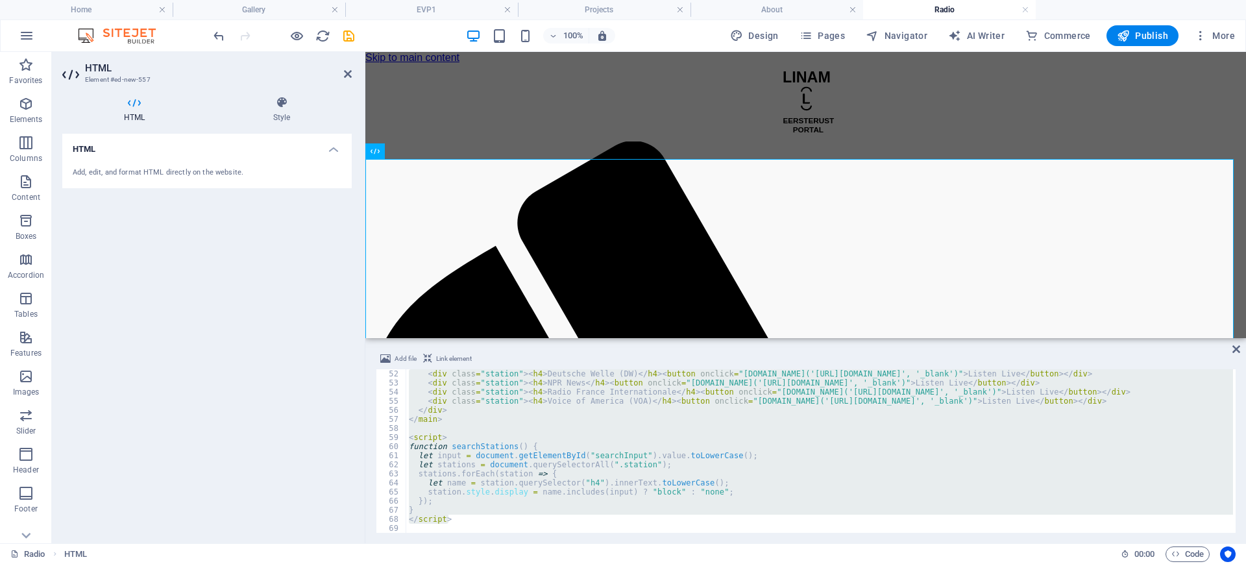
scroll to position [463, 0]
click at [473, 521] on div "< div class = "station" > < h4 > Deutsche Welle (DW) </ h4 > < button onclick =…" at bounding box center [819, 451] width 827 height 164
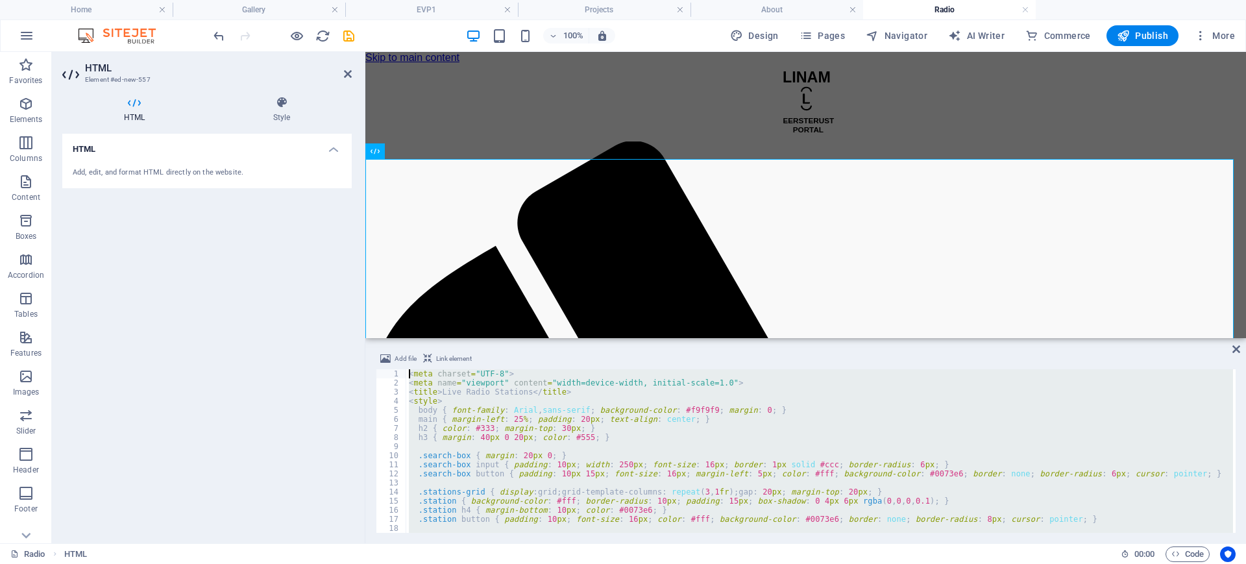
scroll to position [0, 0]
drag, startPoint x: 473, startPoint y: 520, endPoint x: 304, endPoint y: 275, distance: 297.3
click at [302, 275] on div "HTML Element #ed-new-557 HTML Style HTML Add, edit, and format HTML directly on…" at bounding box center [649, 297] width 1194 height 491
type textarea "<meta charset="UTF-8"> <meta name="viewport" content="width=device-width, initi…"
paste textarea
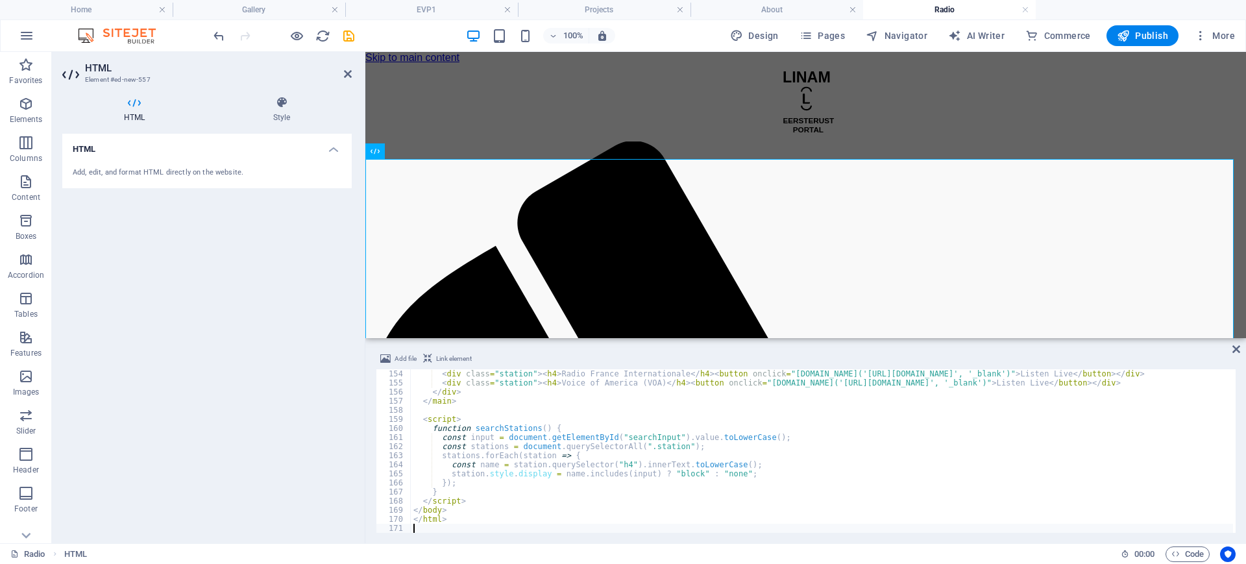
scroll to position [1390, 0]
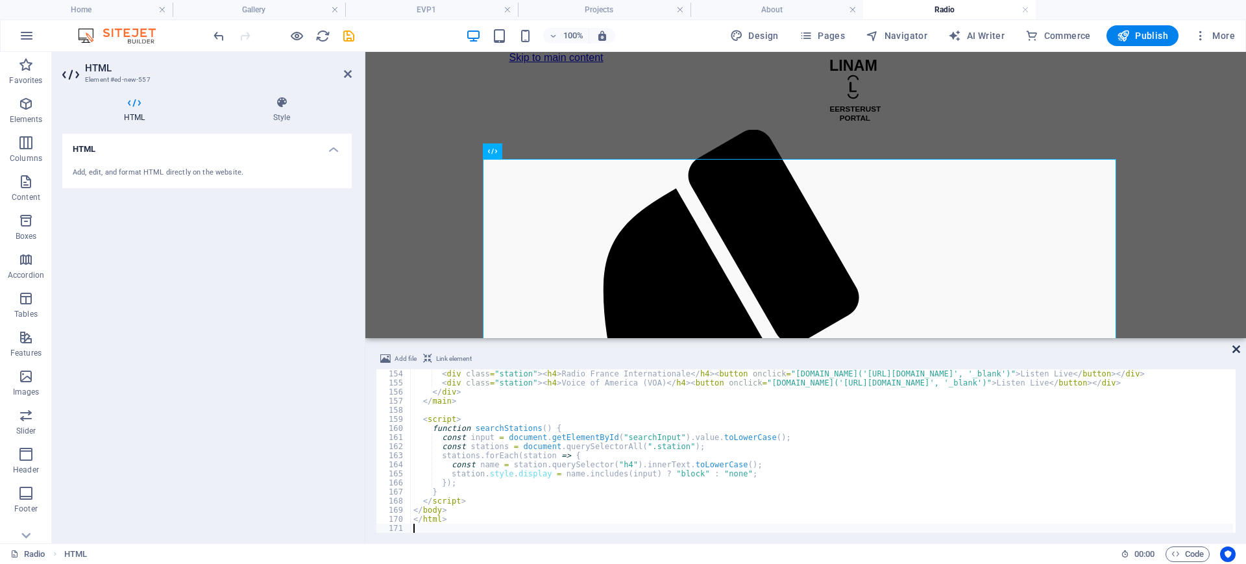
click at [1238, 351] on icon at bounding box center [1237, 349] width 8 height 10
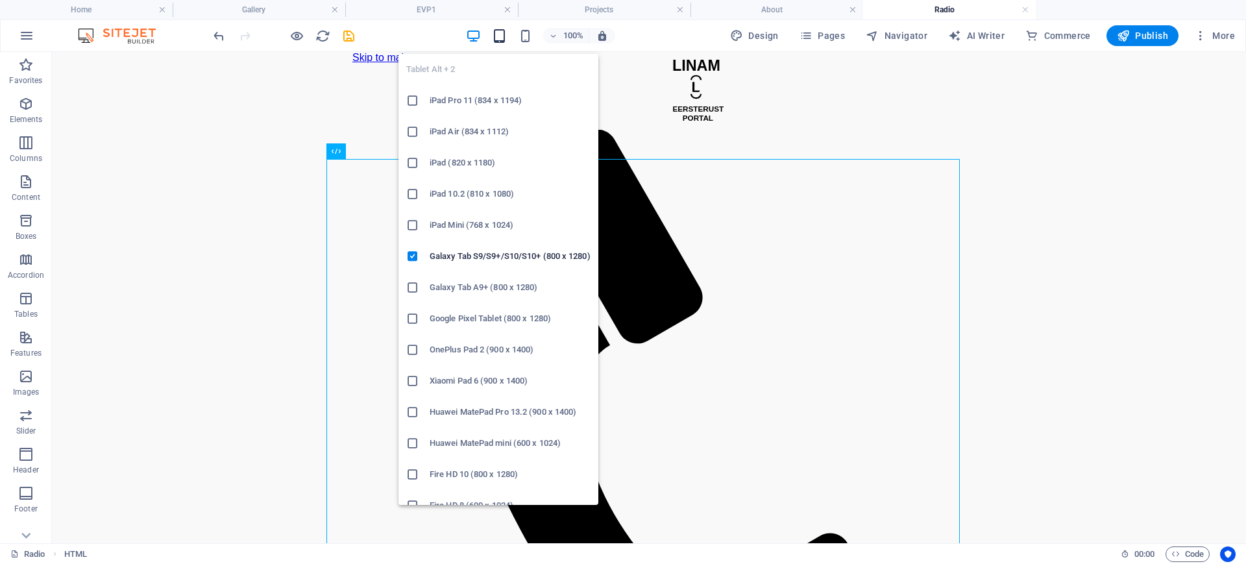
click at [504, 43] on div "Tablet Alt + 2 iPad Pro 11 (834 x 1194) iPad Air (834 x 1112) iPad (820 x 1180)…" at bounding box center [499, 274] width 200 height 462
click at [499, 37] on icon "button" at bounding box center [499, 36] width 15 height 15
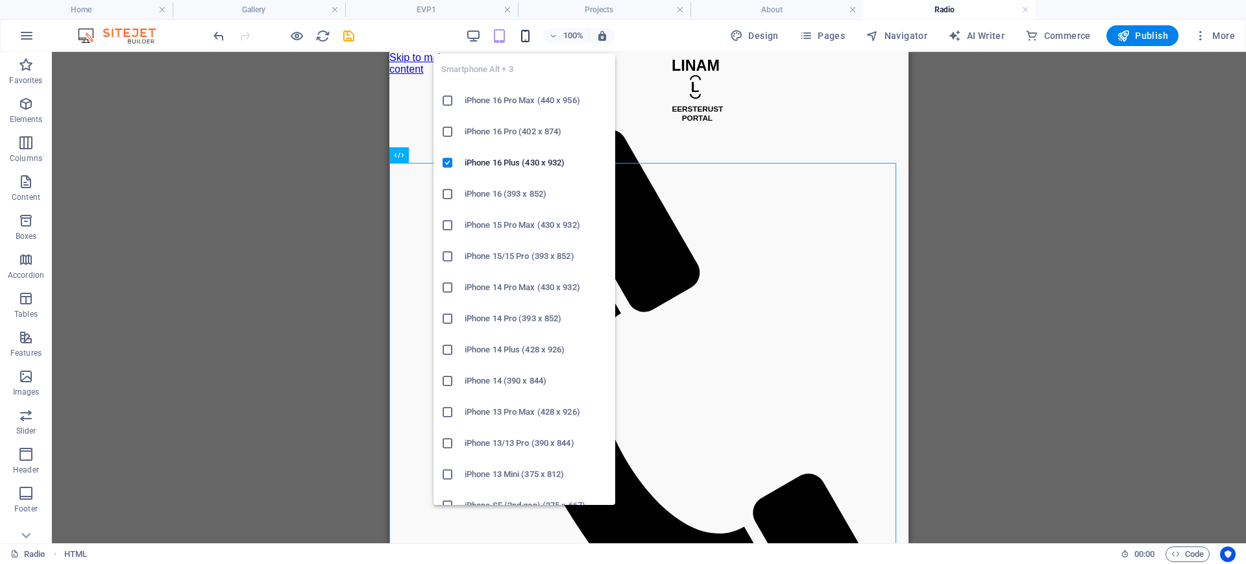
click at [530, 36] on icon "button" at bounding box center [525, 36] width 15 height 15
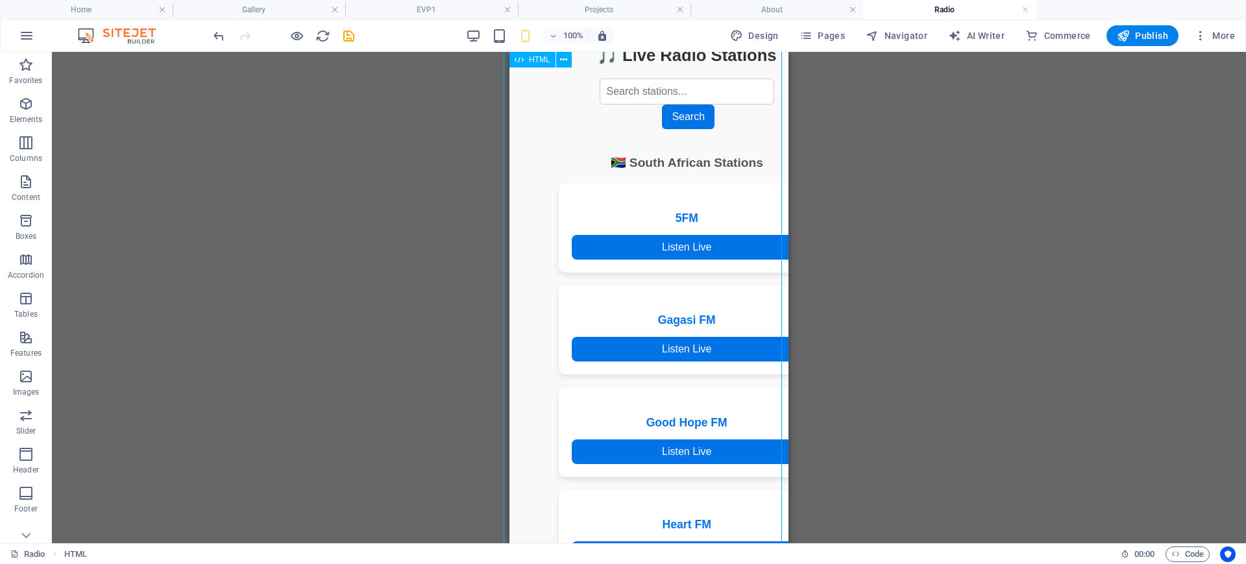
scroll to position [913, 0]
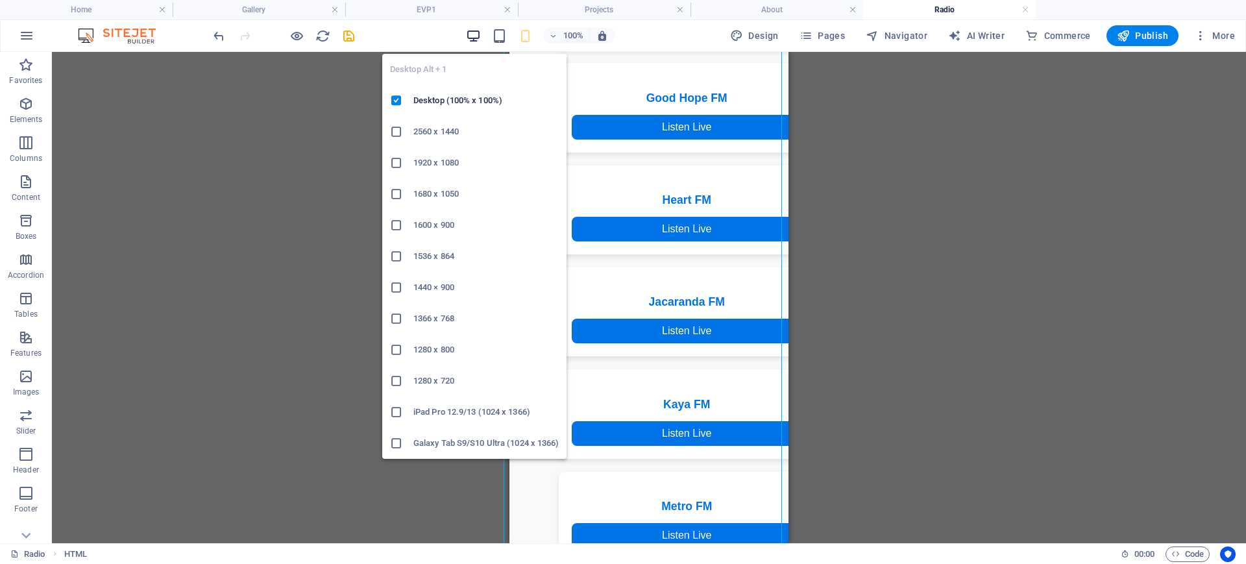
click at [475, 40] on icon "button" at bounding box center [473, 36] width 15 height 15
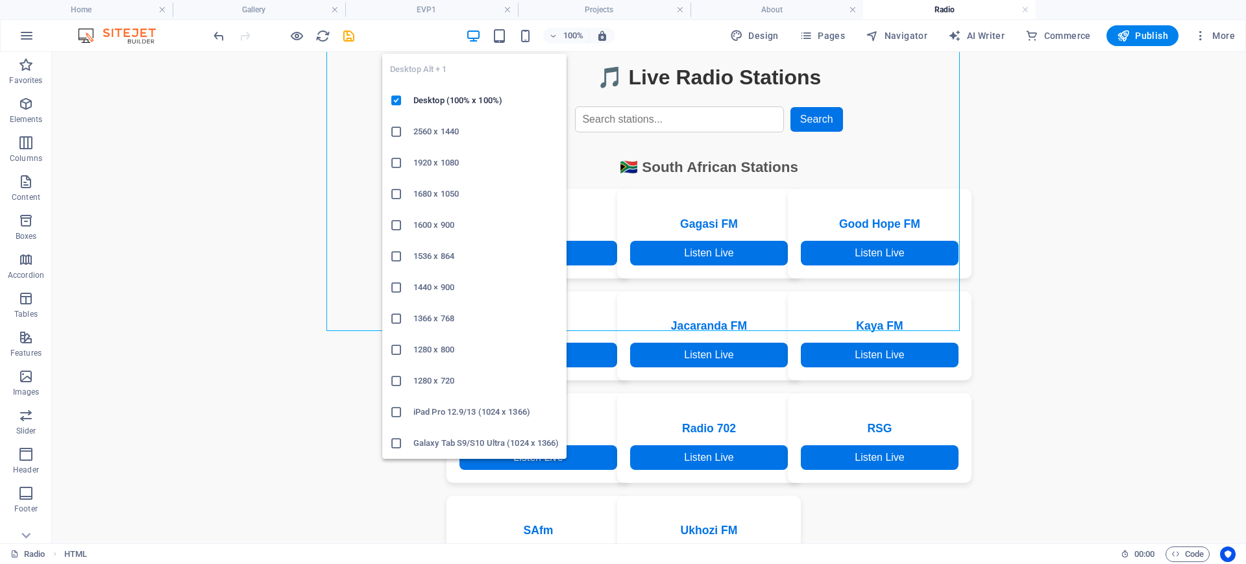
scroll to position [638, 0]
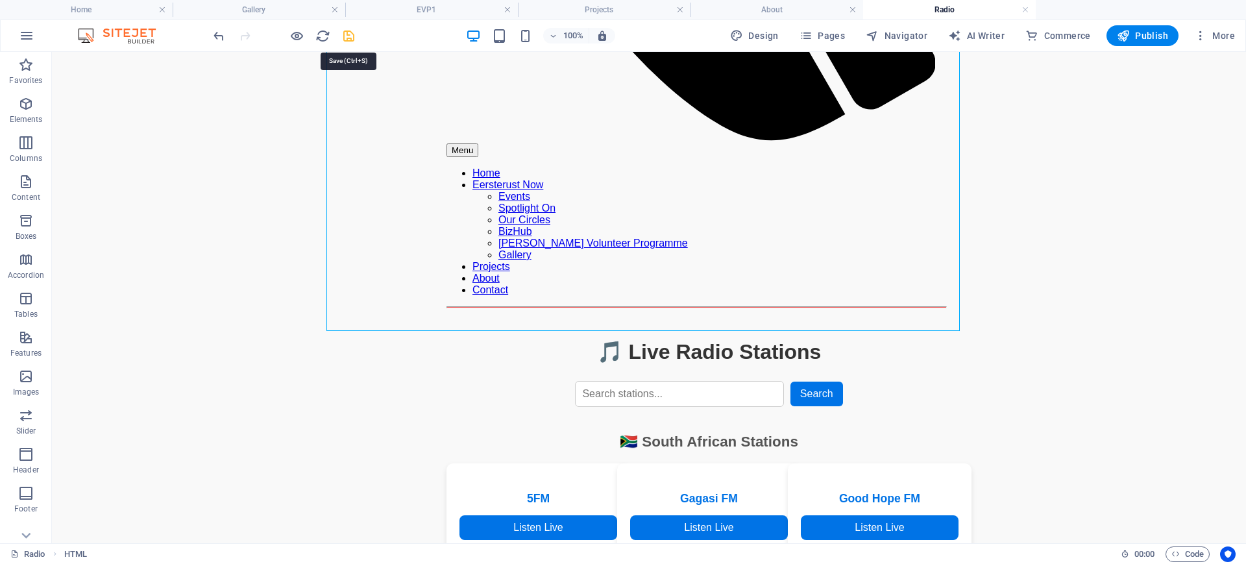
click at [349, 38] on icon "save" at bounding box center [348, 36] width 15 height 15
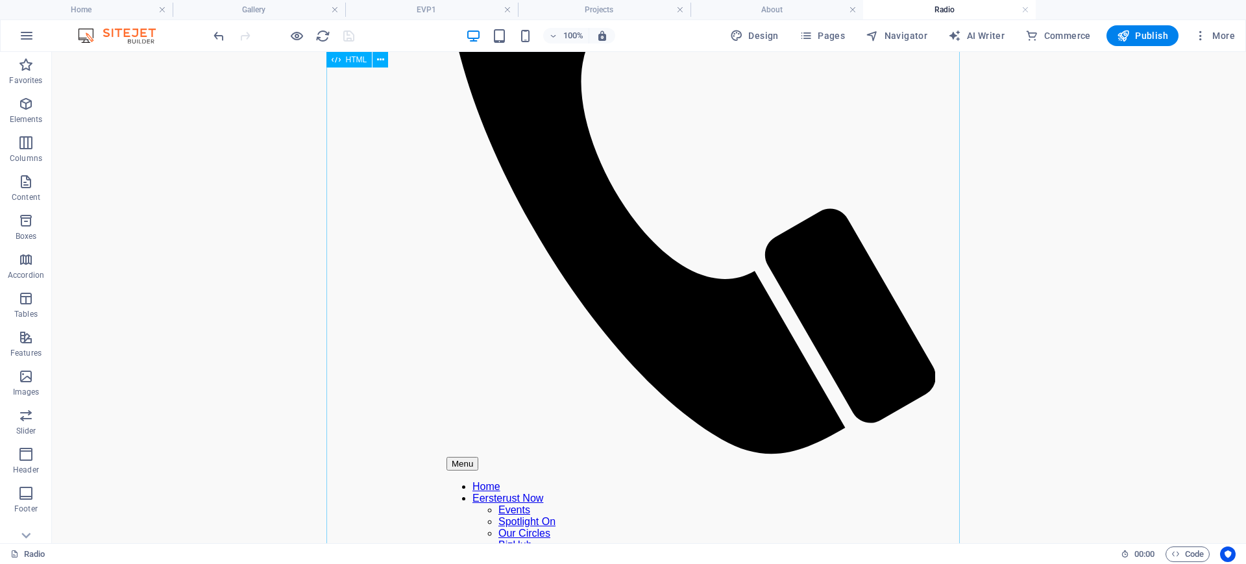
scroll to position [0, 0]
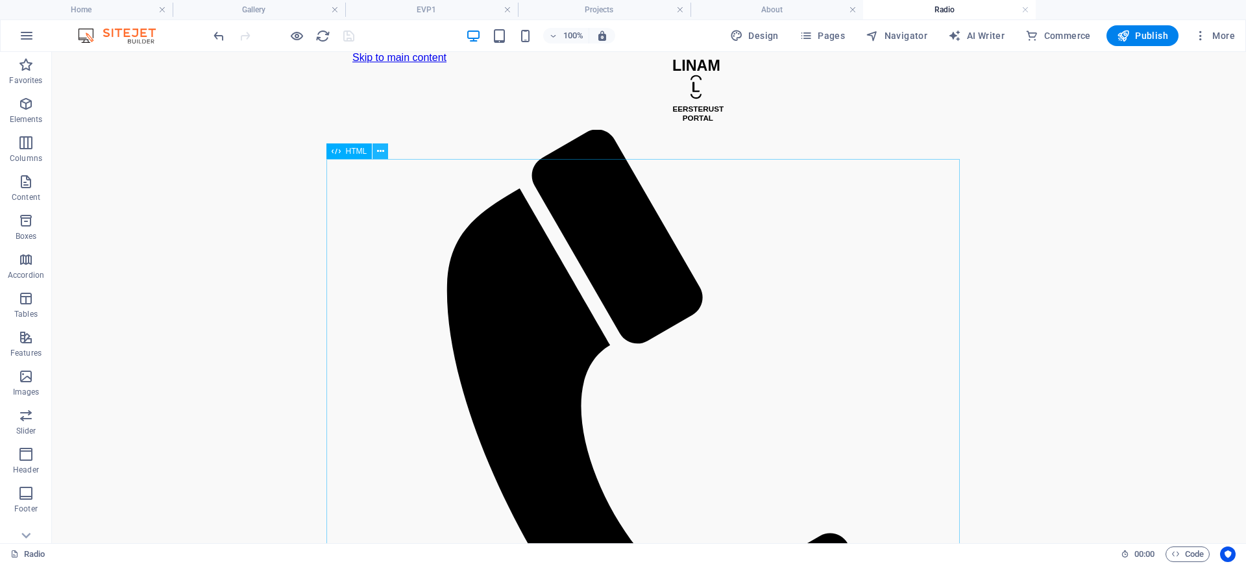
click at [378, 153] on icon at bounding box center [380, 152] width 7 height 14
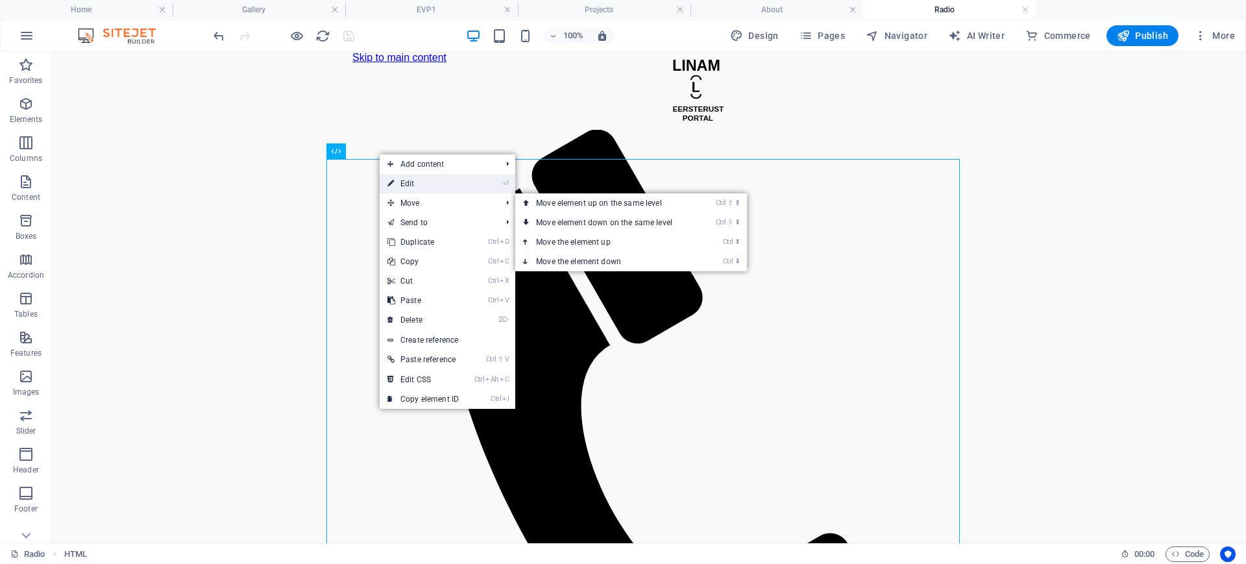
click at [422, 184] on link "⏎ Edit" at bounding box center [423, 183] width 87 height 19
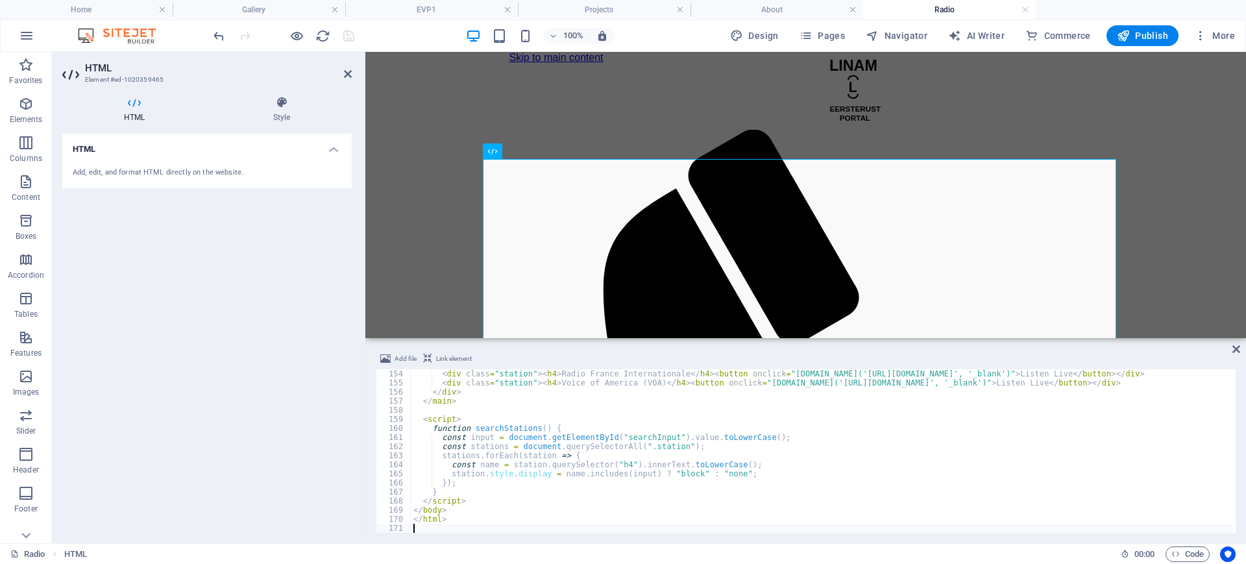
scroll to position [1400, 0]
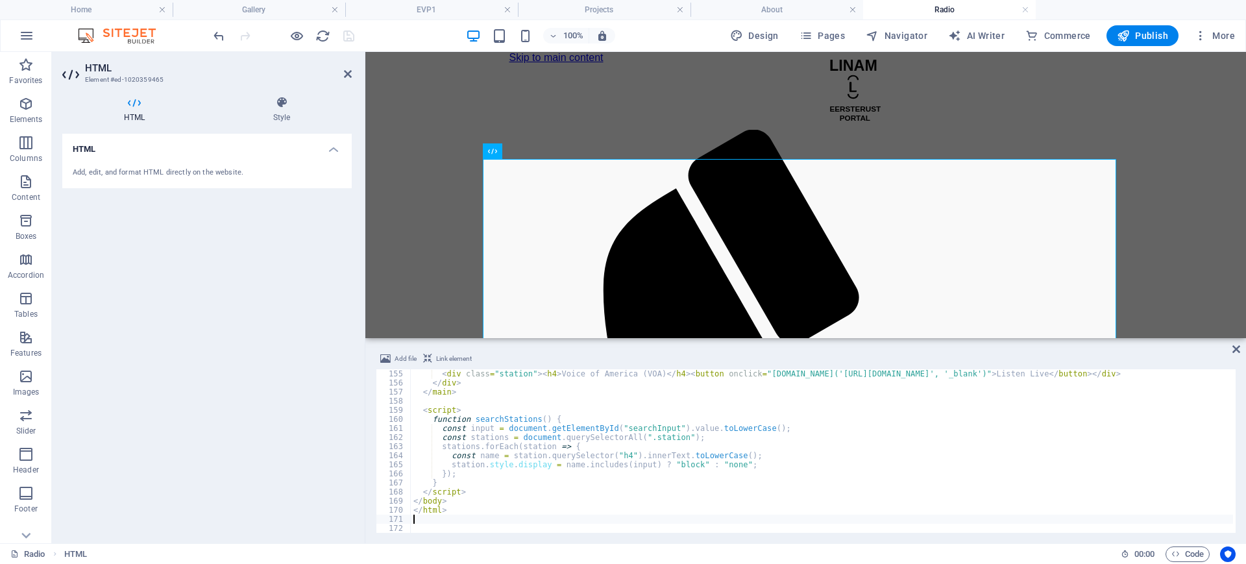
click at [809, 478] on div "< div class = "station" > < h4 > Voice of America (VOA) </ h4 > < button onclic…" at bounding box center [822, 460] width 823 height 182
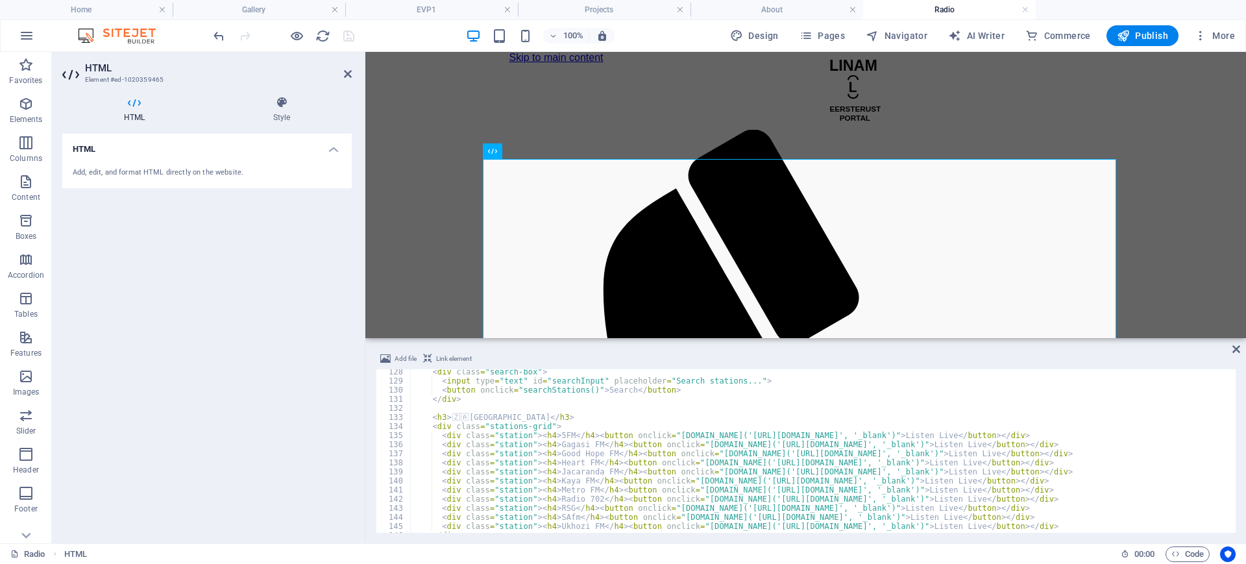
scroll to position [1205, 0]
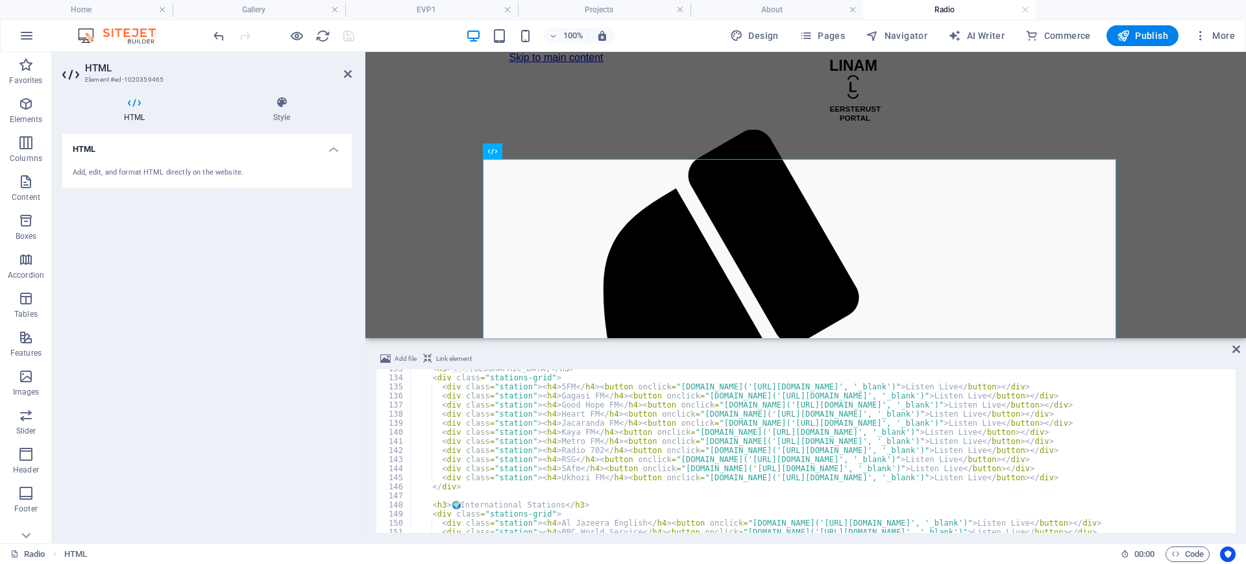
click at [1069, 478] on div "< h3 > 🇿 🇦 South African Stations </ h3 > < div class = "stations-grid" > < div…" at bounding box center [822, 455] width 823 height 182
type textarea "<div class="station"><h4>Ukhozi FM</h4><button onclick="[DOMAIN_NAME]('[URL][DO…"
type textarea "[URL][DOMAIN_NAME]"
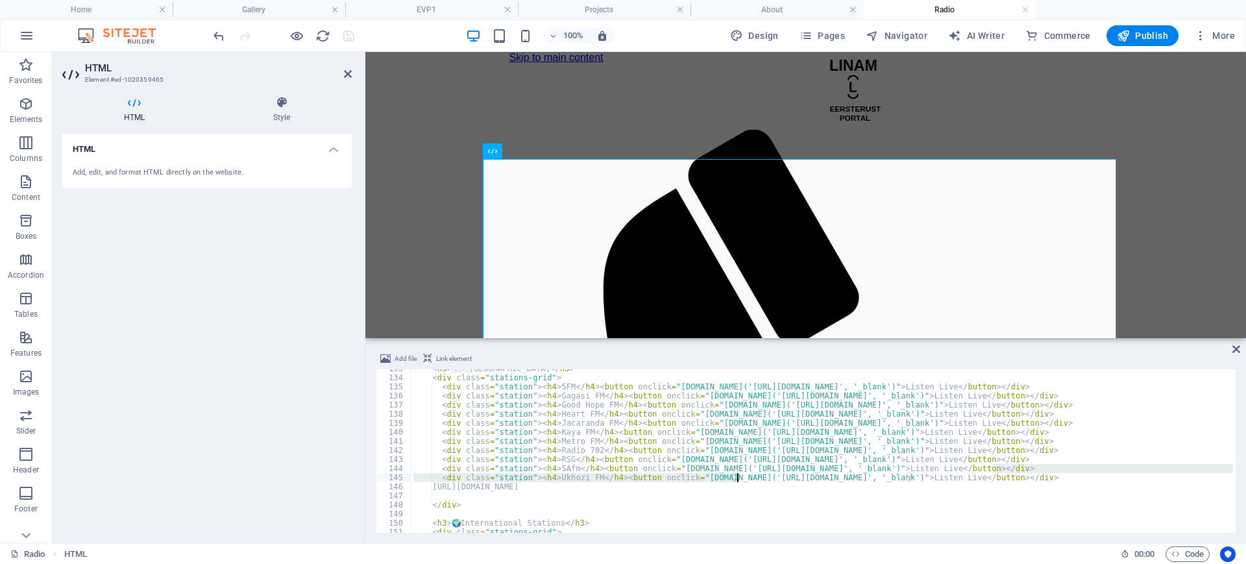
drag, startPoint x: 1063, startPoint y: 471, endPoint x: 772, endPoint y: 459, distance: 291.7
click at [739, 473] on div "< h3 > 🇿 🇦 South African Stations </ h3 > < div class = "stations-grid" > < div…" at bounding box center [822, 455] width 823 height 182
click at [896, 486] on div "< h3 > 🇿 🇦 South African Stations </ h3 > < div class = "stations-grid" > < div…" at bounding box center [822, 455] width 823 height 182
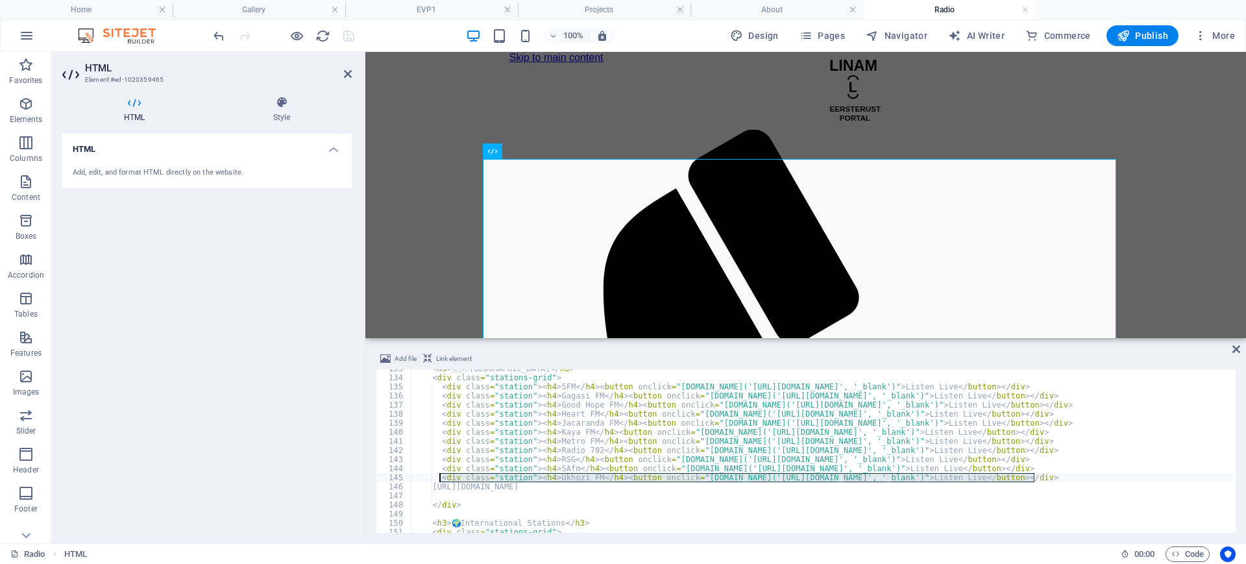
drag, startPoint x: 1057, startPoint y: 478, endPoint x: 440, endPoint y: 478, distance: 617.3
click at [440, 478] on div "< h3 > 🇿 🇦 South African Stations </ h3 > < div class = "stations-grid" > < div…" at bounding box center [822, 455] width 823 height 182
type textarea "<div class="station"><h4>Ukhozi FM</h4><button onclick="[DOMAIN_NAME]('[URL][DO…"
click at [449, 495] on div "< h3 > 🇿 🇦 South African Stations </ h3 > < div class = "stations-grid" > < div…" at bounding box center [822, 455] width 823 height 182
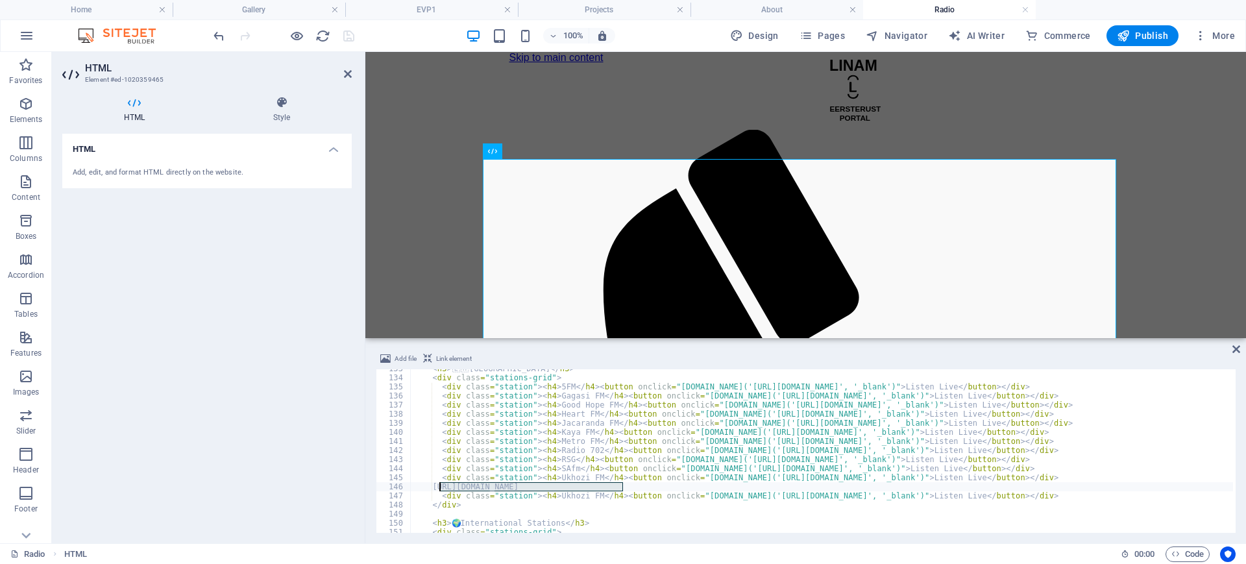
drag, startPoint x: 626, startPoint y: 484, endPoint x: 441, endPoint y: 488, distance: 185.0
click at [441, 488] on div "< h3 > 🇿 🇦 South African Stations </ h3 > < div class = "stations-grid" > < div…" at bounding box center [822, 455] width 823 height 182
drag, startPoint x: 859, startPoint y: 495, endPoint x: 748, endPoint y: 502, distance: 111.2
click at [741, 495] on div "< h3 > 🇿 🇦 South African Stations </ h3 > < div class = "stations-grid" > < div…" at bounding box center [822, 455] width 823 height 182
drag, startPoint x: 590, startPoint y: 493, endPoint x: 556, endPoint y: 488, distance: 34.1
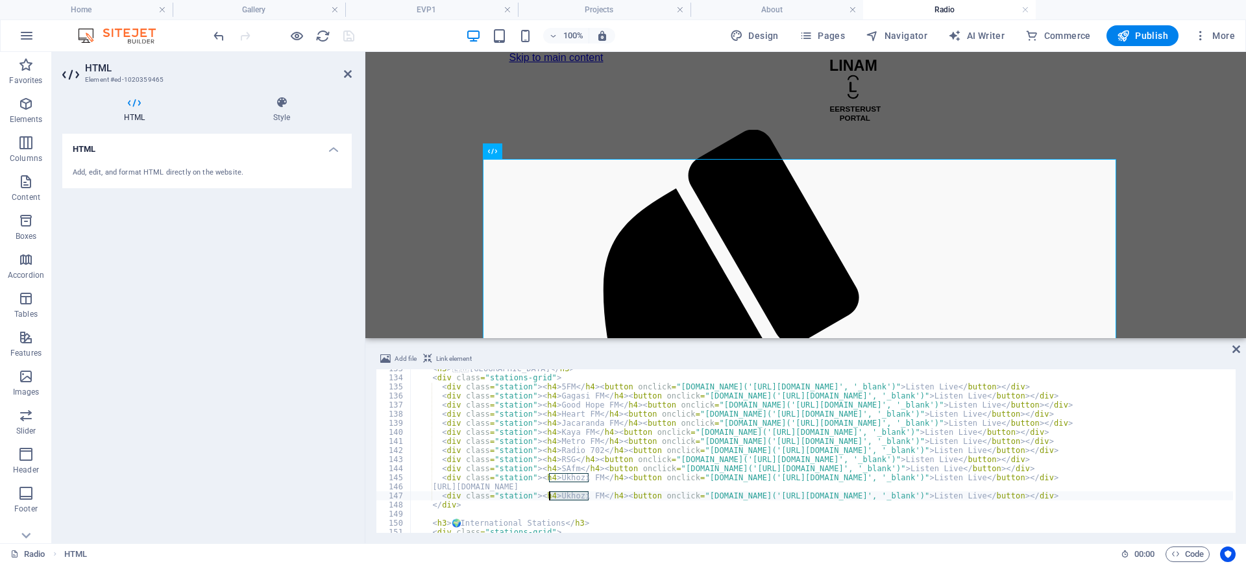
click at [549, 497] on div "< h3 > 🇿 🇦 South African Stations </ h3 > < div class = "stations-grid" > < div…" at bounding box center [822, 455] width 823 height 182
paste textarea "Impact Radio 103fm"
drag, startPoint x: 647, startPoint y: 486, endPoint x: 428, endPoint y: 484, distance: 218.1
click at [428, 484] on div "< h3 > 🇿 🇦 South African Stations </ h3 > < div class = "stations-grid" > < div…" at bounding box center [822, 455] width 823 height 182
type textarea "[URL][DOMAIN_NAME]"
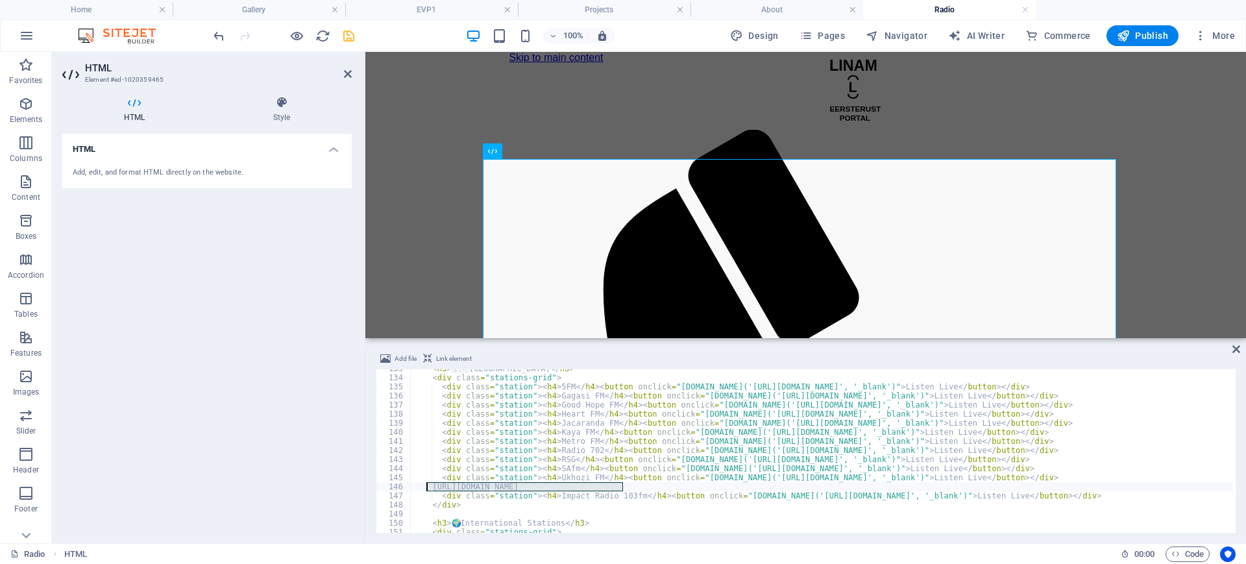
scroll to position [0, 1]
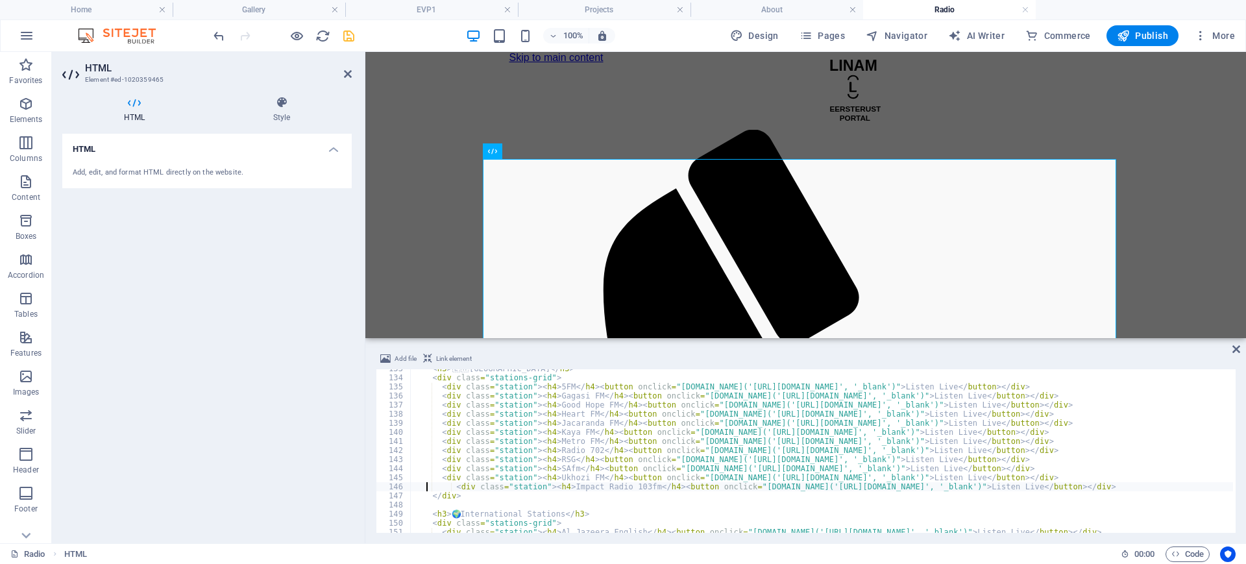
type textarea "<div class="station"><h4>Impact Radio 103fm</h4><button onclick="[DOMAIN_NAME](…"
click at [1236, 345] on icon at bounding box center [1237, 349] width 8 height 10
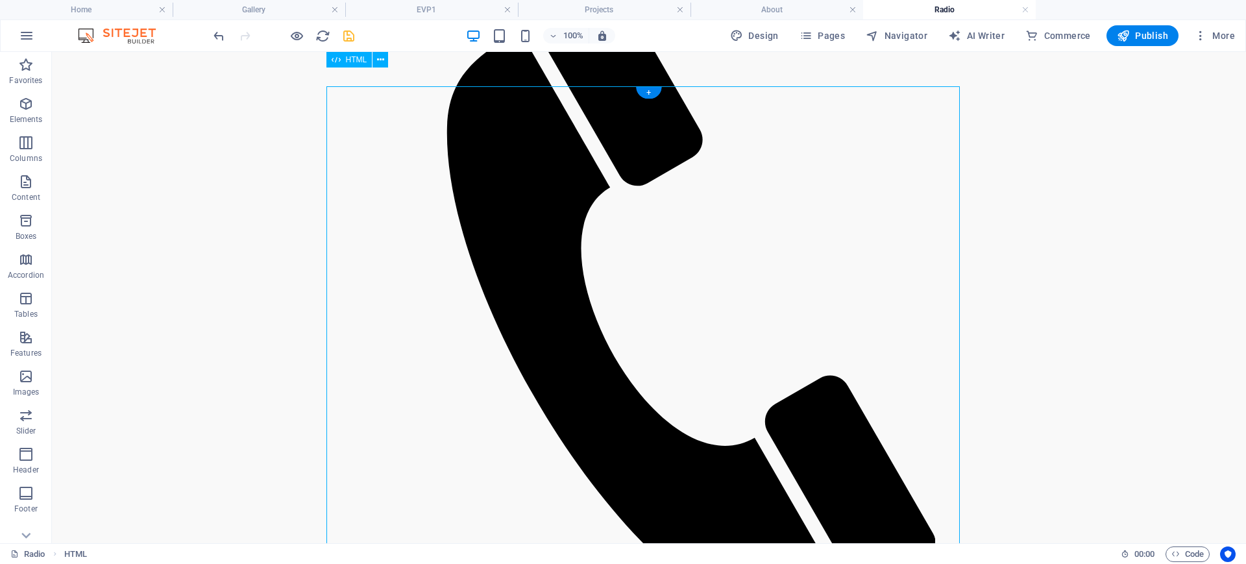
scroll to position [0, 0]
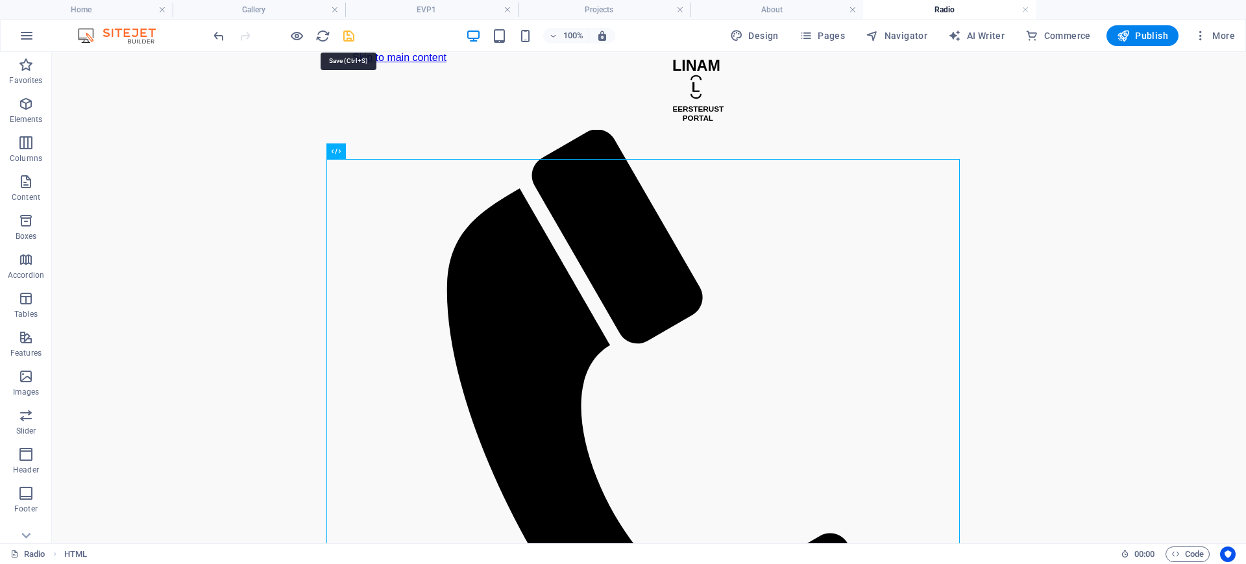
click at [346, 38] on icon "save" at bounding box center [348, 36] width 15 height 15
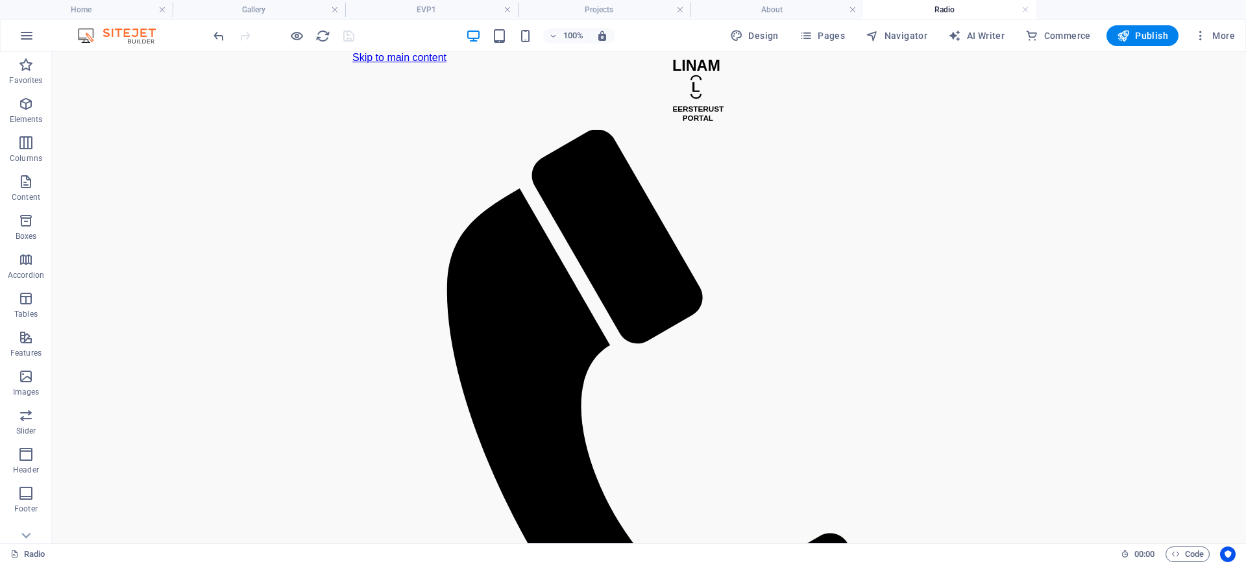
click at [811, 36] on icon "button" at bounding box center [806, 35] width 13 height 13
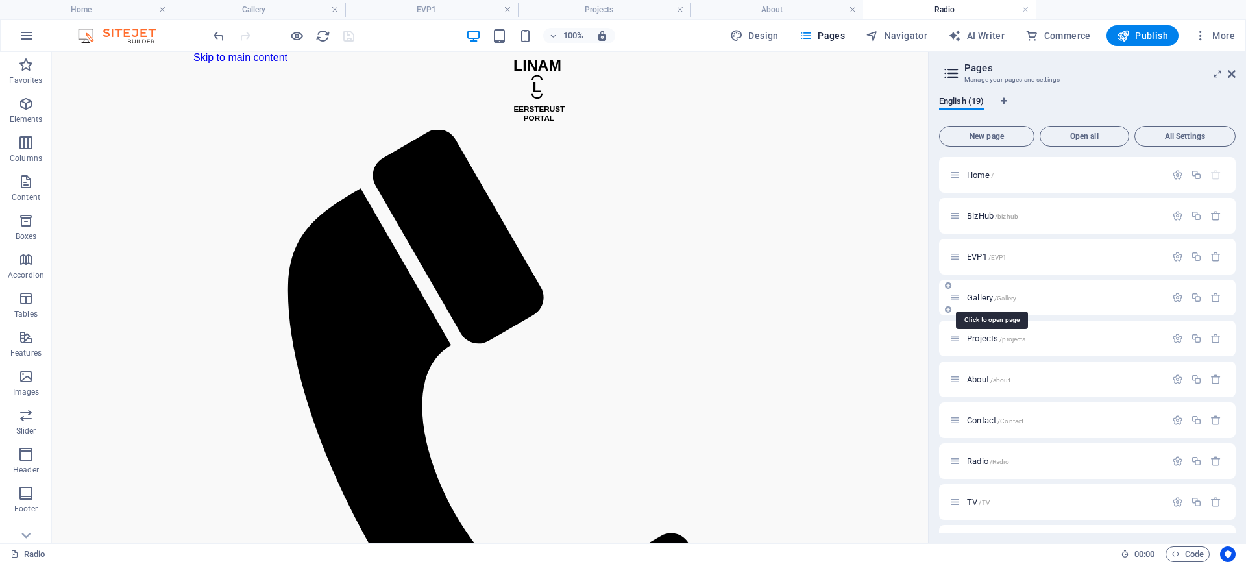
click at [982, 297] on span "Gallery /Gallery" at bounding box center [991, 298] width 49 height 10
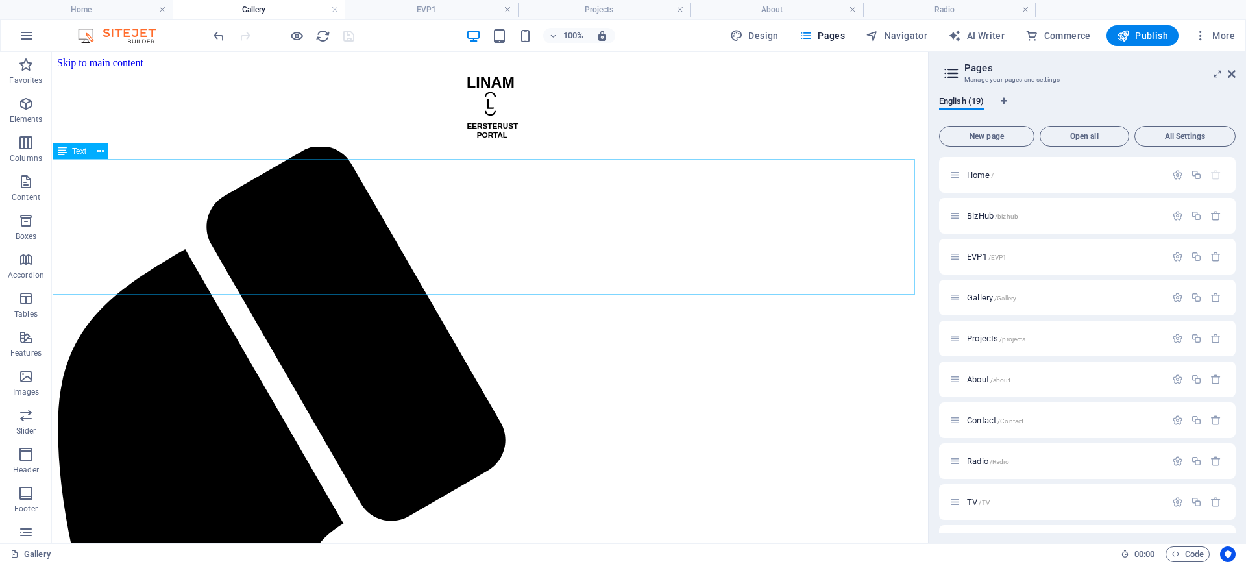
click at [75, 151] on span "Text" at bounding box center [79, 151] width 14 height 8
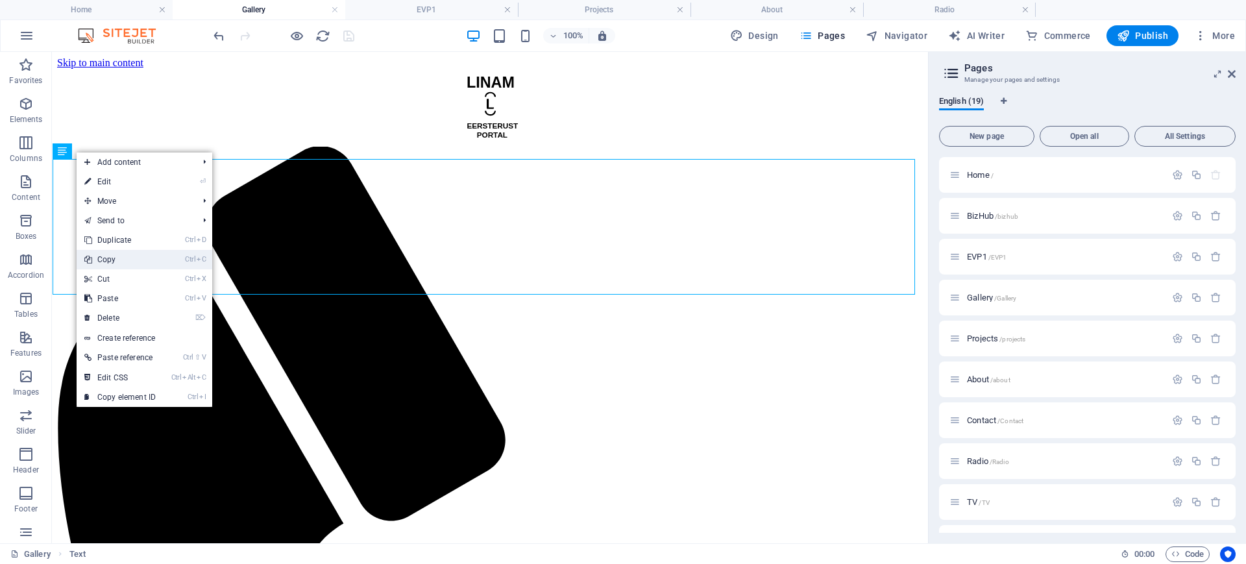
click at [132, 267] on link "Ctrl C Copy" at bounding box center [120, 259] width 87 height 19
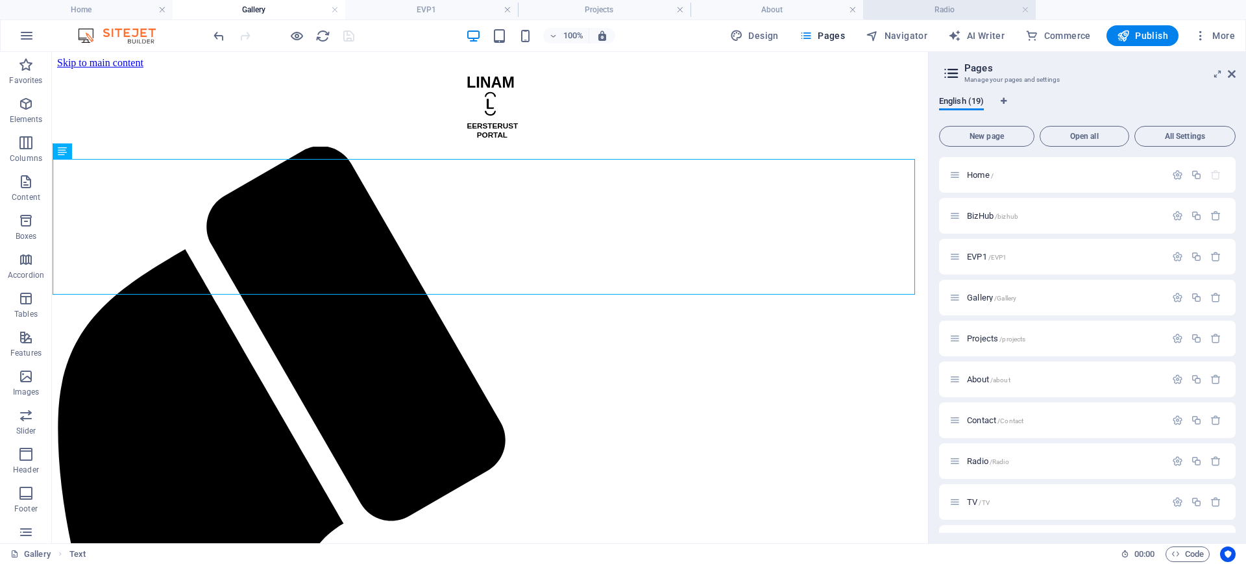
drag, startPoint x: 952, startPoint y: 14, endPoint x: 848, endPoint y: 11, distance: 103.3
click at [952, 14] on h4 "Radio" at bounding box center [949, 10] width 173 height 14
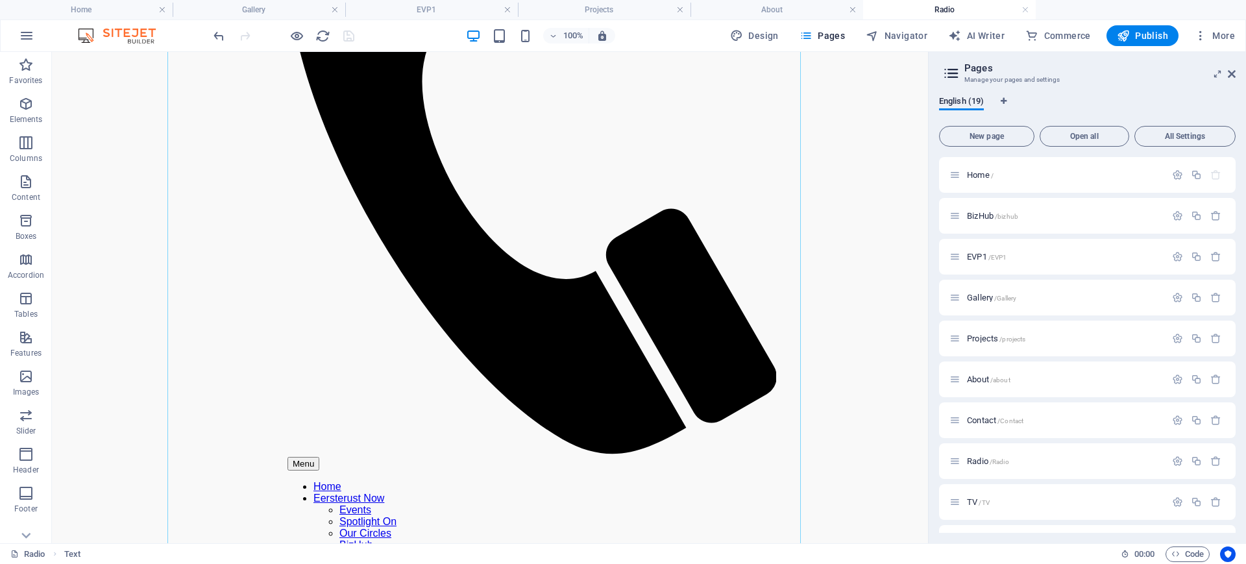
scroll to position [638, 0]
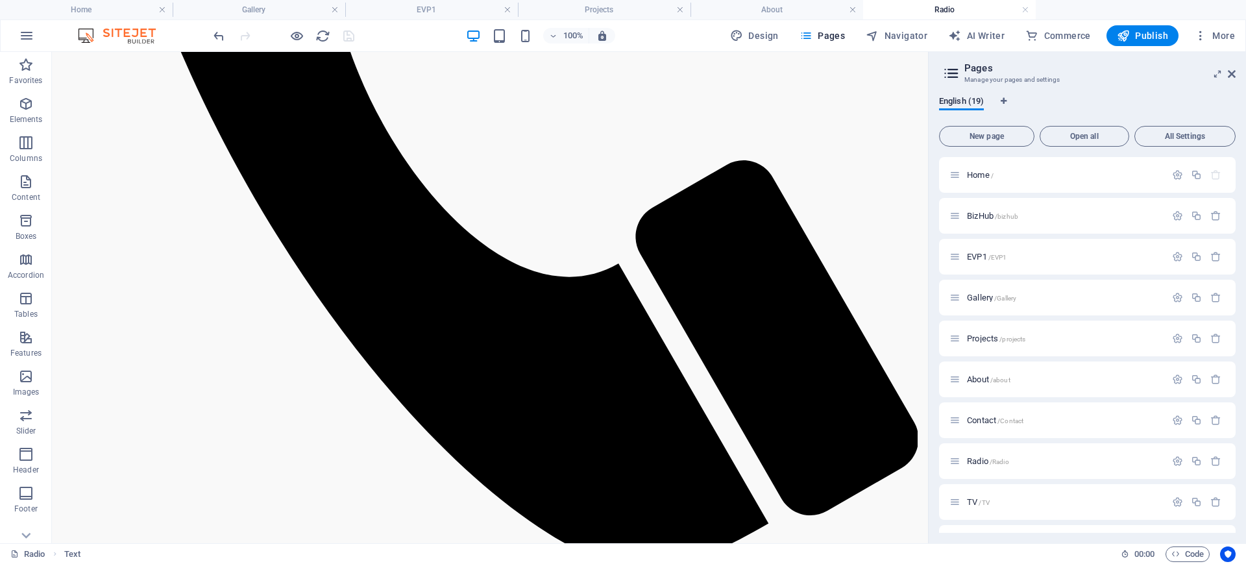
scroll to position [543, 0]
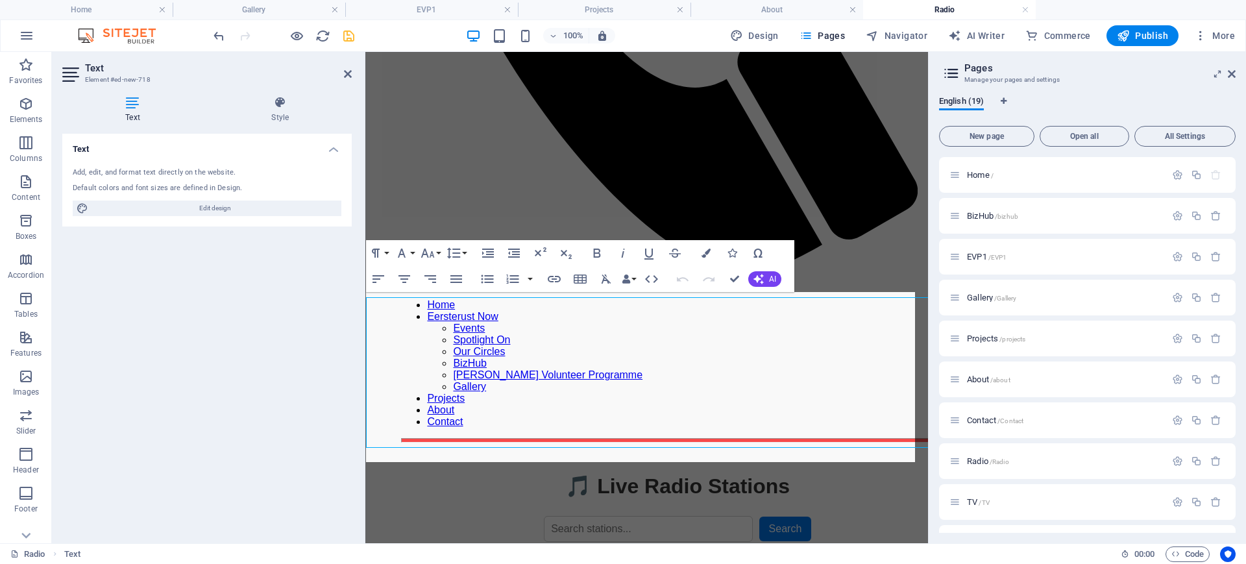
scroll to position [577, 0]
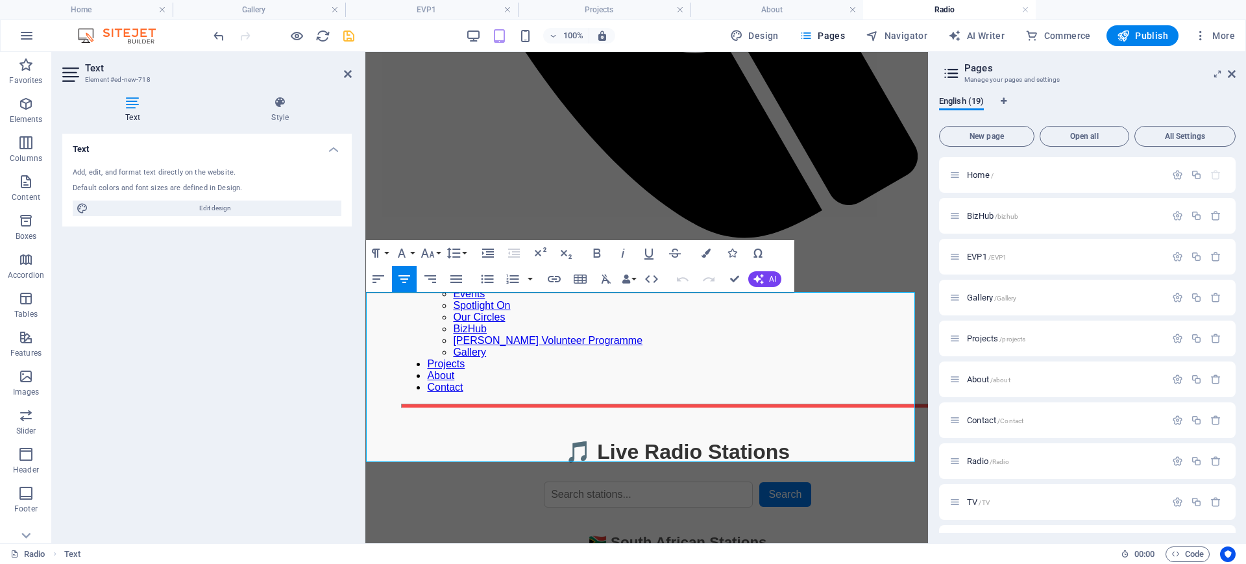
drag, startPoint x: 850, startPoint y: 410, endPoint x: 551, endPoint y: 329, distance: 310.1
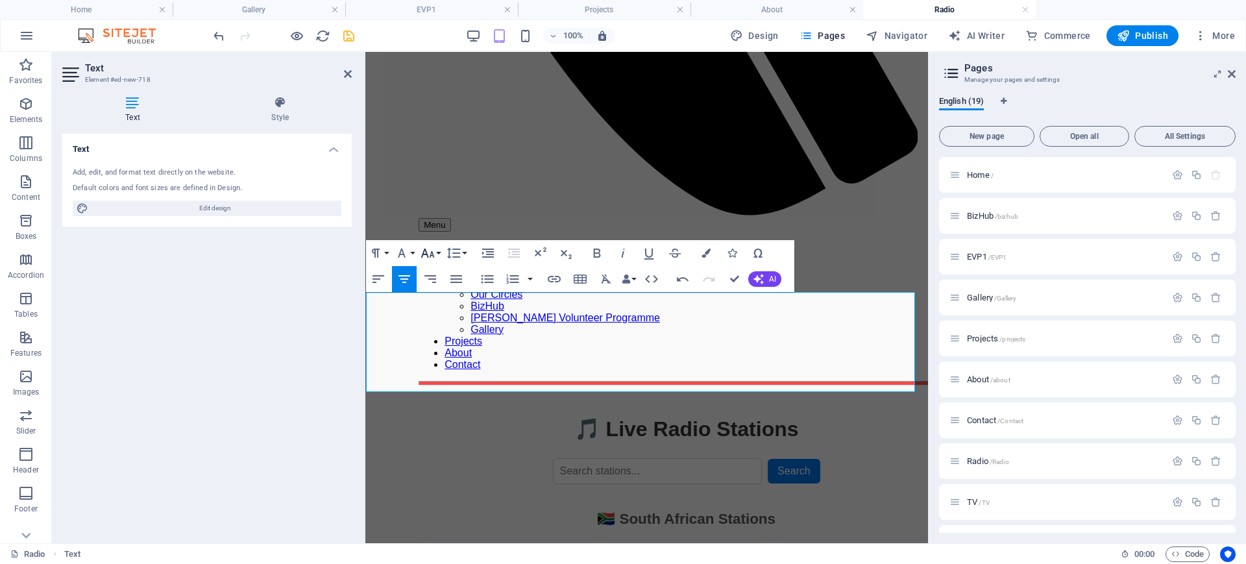
click at [439, 253] on button "Font Size" at bounding box center [430, 253] width 25 height 26
click at [439, 285] on link "8" at bounding box center [441, 278] width 47 height 19
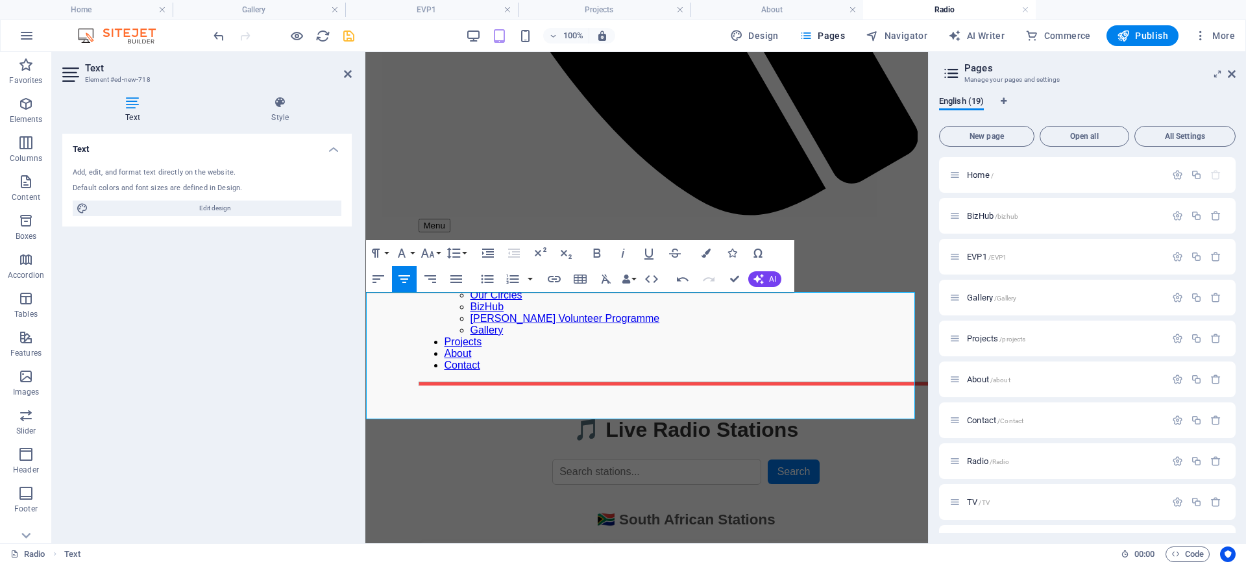
drag, startPoint x: 698, startPoint y: 401, endPoint x: 454, endPoint y: 336, distance: 253.2
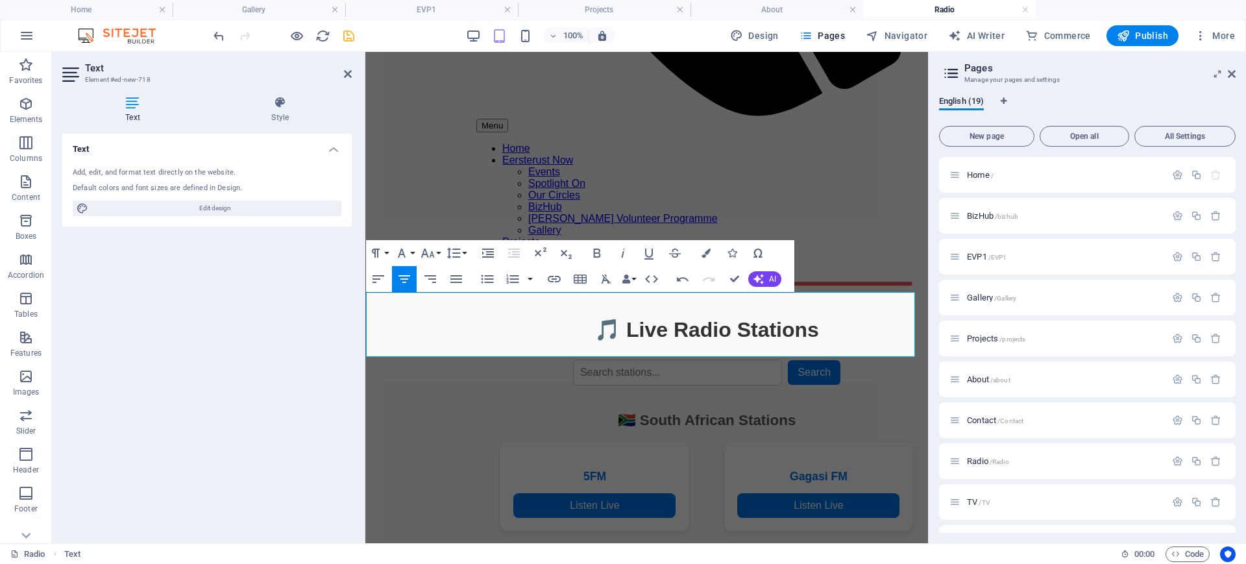
drag, startPoint x: 880, startPoint y: 332, endPoint x: 391, endPoint y: 322, distance: 488.9
copy span "f you havea favorite radio radi you would like to add, pleease contact us"
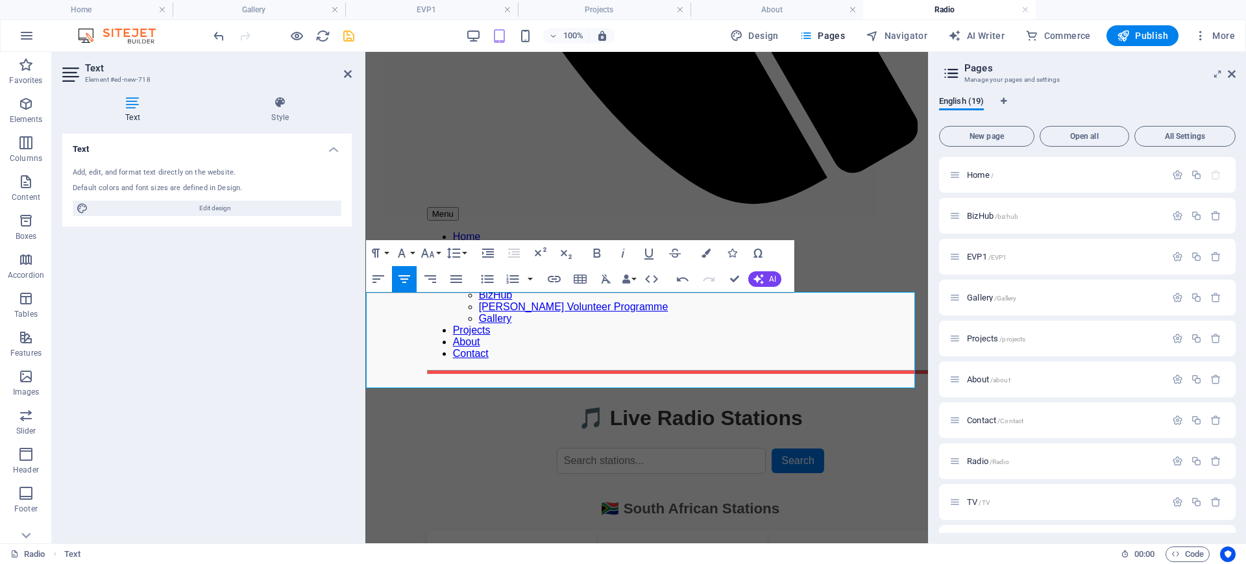
drag, startPoint x: 815, startPoint y: 356, endPoint x: 727, endPoint y: 364, distance: 88.6
click at [438, 254] on button "Font Size" at bounding box center [430, 253] width 25 height 26
drag, startPoint x: 823, startPoint y: 362, endPoint x: 721, endPoint y: 372, distance: 102.4
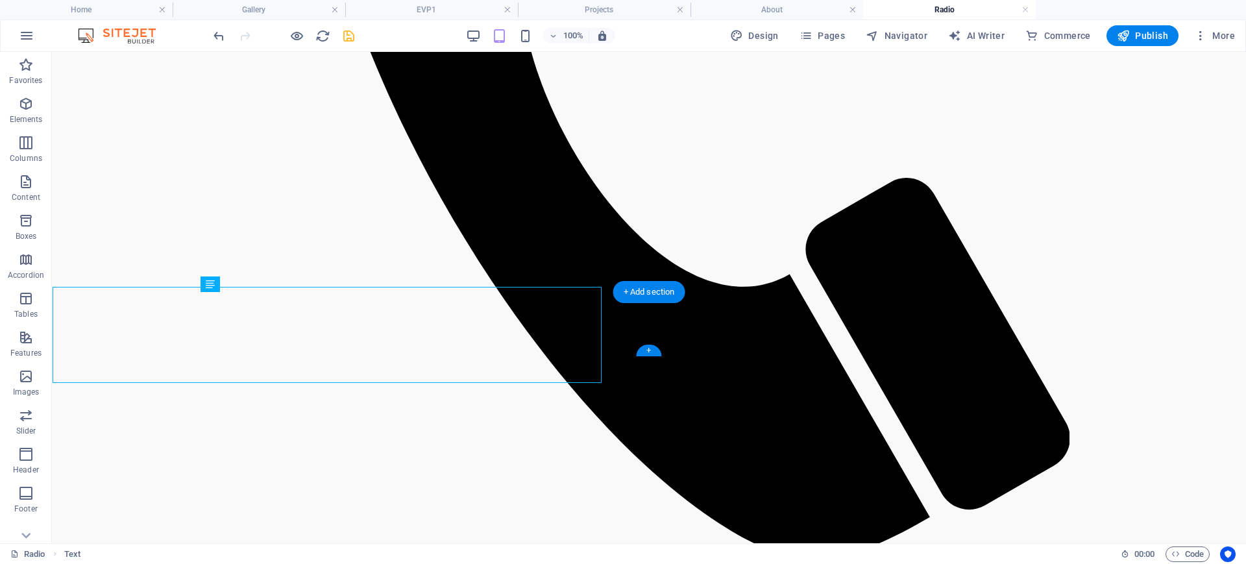
scroll to position [582, 0]
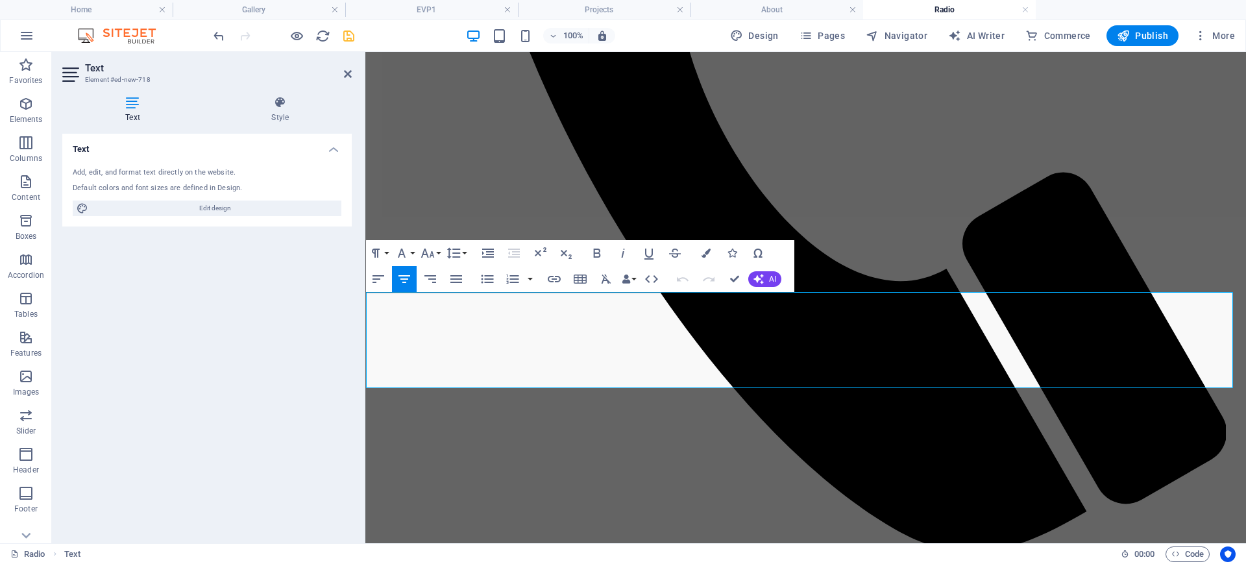
drag, startPoint x: 857, startPoint y: 364, endPoint x: 387, endPoint y: 338, distance: 470.7
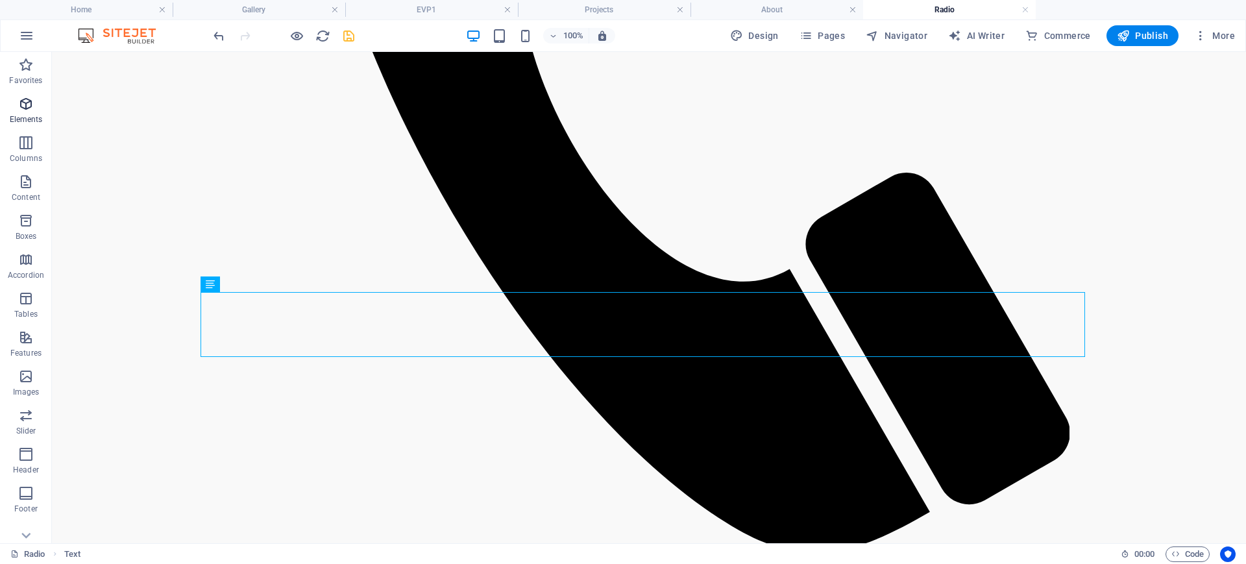
click at [28, 111] on icon "button" at bounding box center [26, 104] width 16 height 16
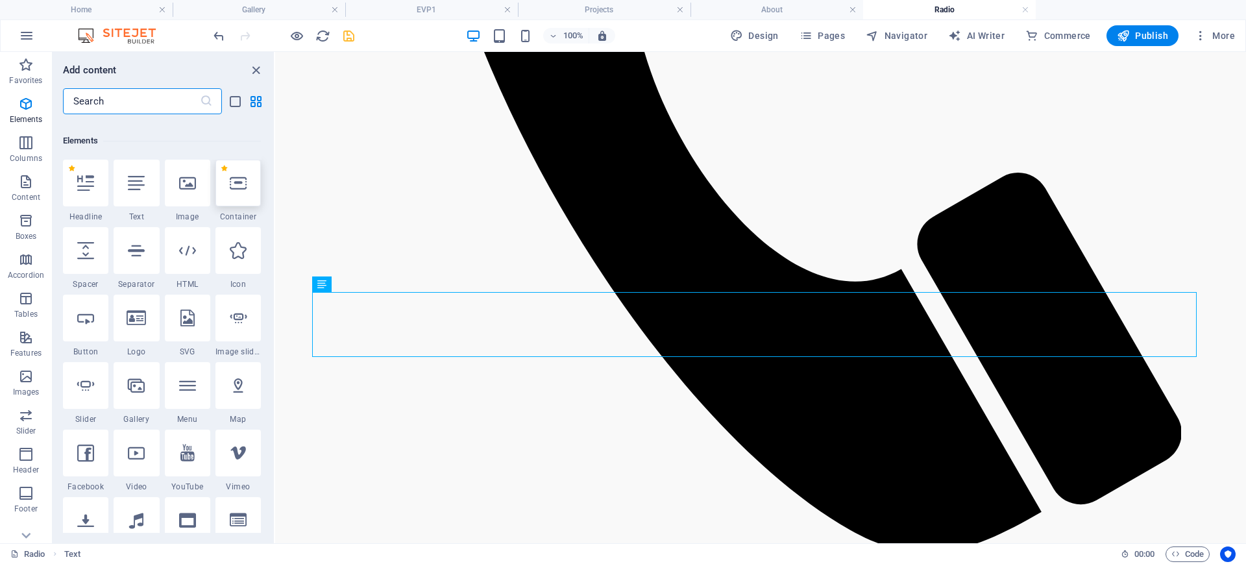
scroll to position [138, 0]
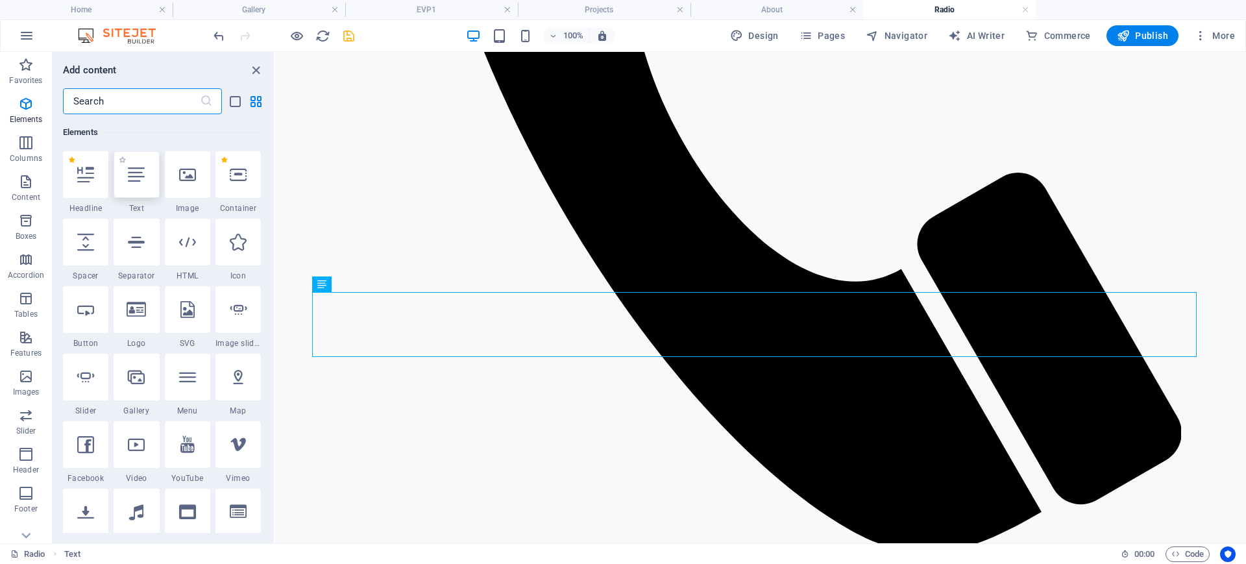
click at [140, 188] on div at bounding box center [136, 174] width 45 height 47
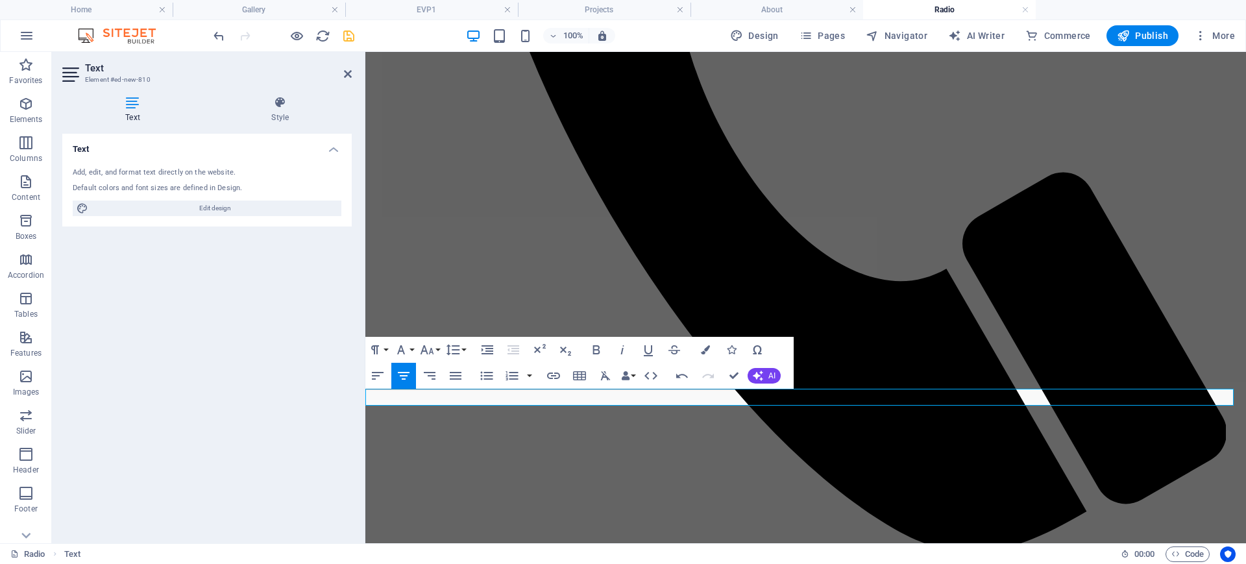
drag, startPoint x: 984, startPoint y: 397, endPoint x: 714, endPoint y: 395, distance: 270.0
drag, startPoint x: 976, startPoint y: 397, endPoint x: 594, endPoint y: 401, distance: 381.7
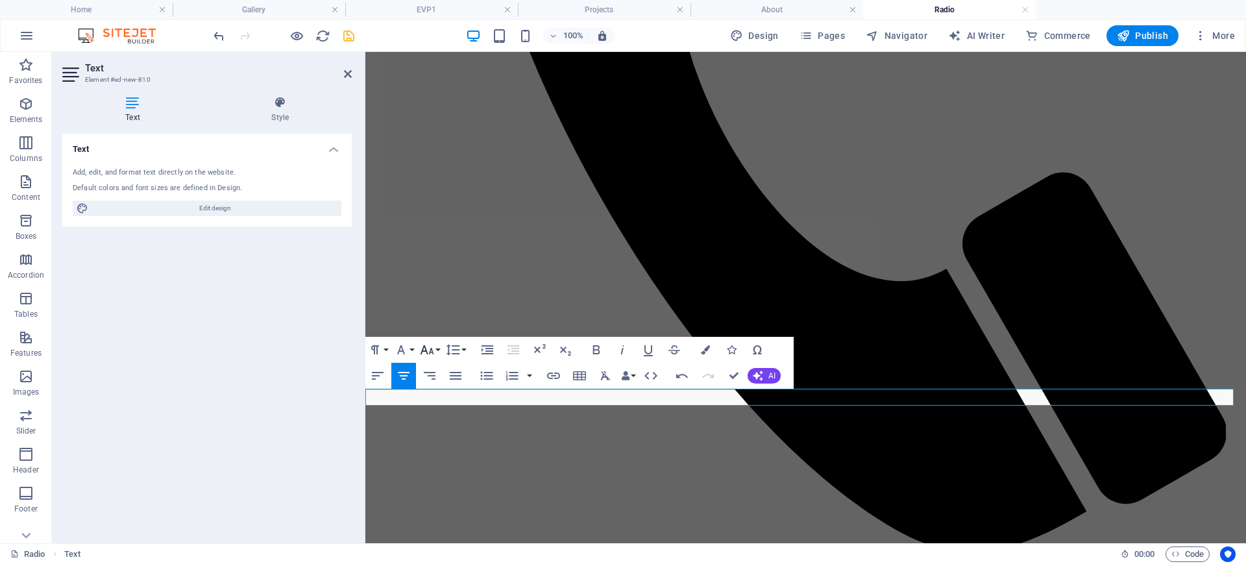
click at [424, 345] on icon "button" at bounding box center [427, 350] width 16 height 16
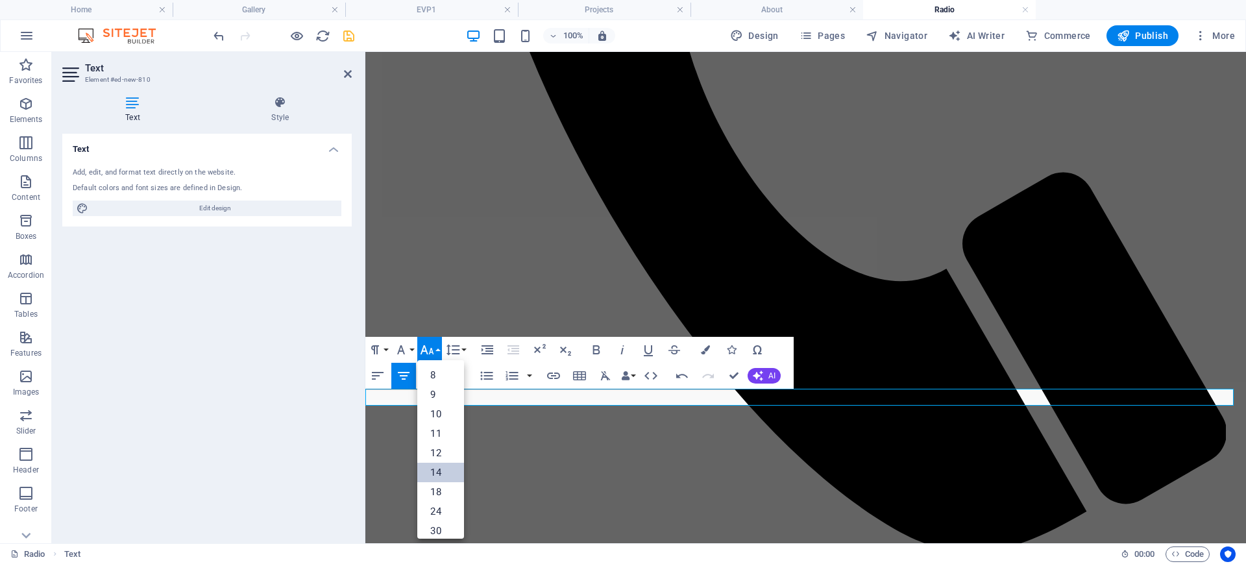
click at [436, 474] on link "14" at bounding box center [440, 472] width 47 height 19
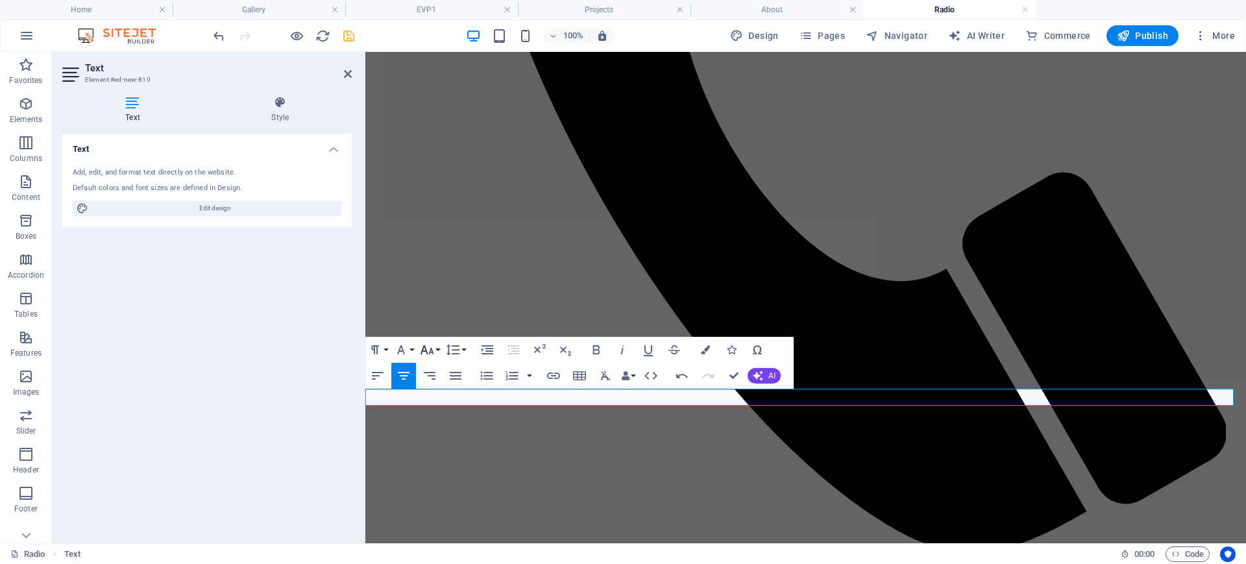
click at [438, 348] on button "Font Size" at bounding box center [429, 350] width 25 height 26
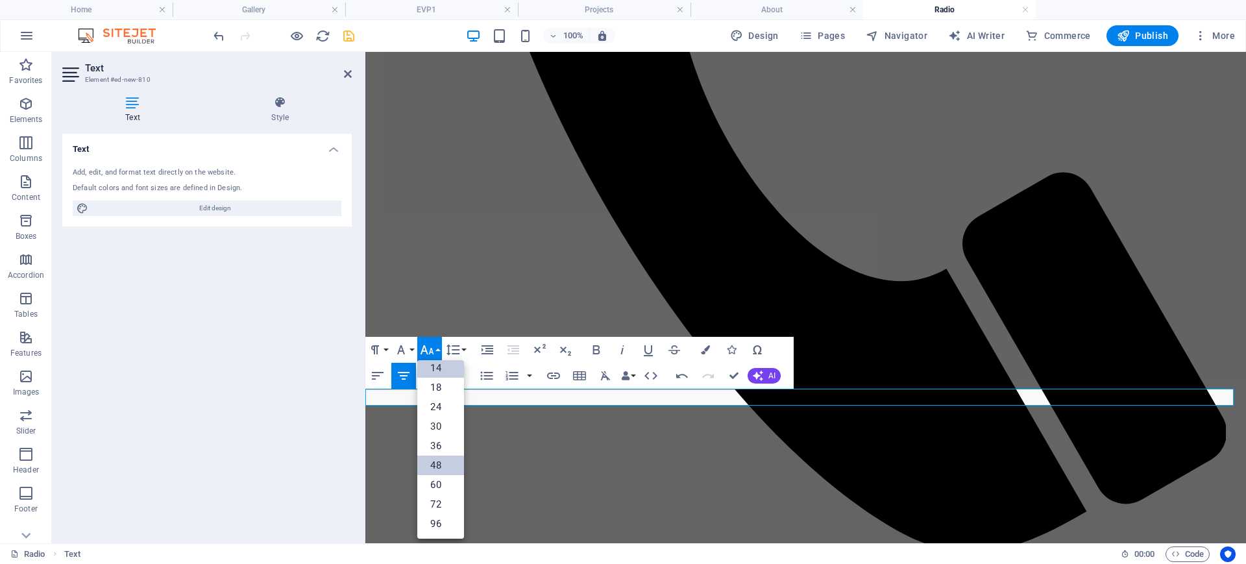
scroll to position [105, 0]
click at [440, 408] on link "24" at bounding box center [440, 406] width 47 height 19
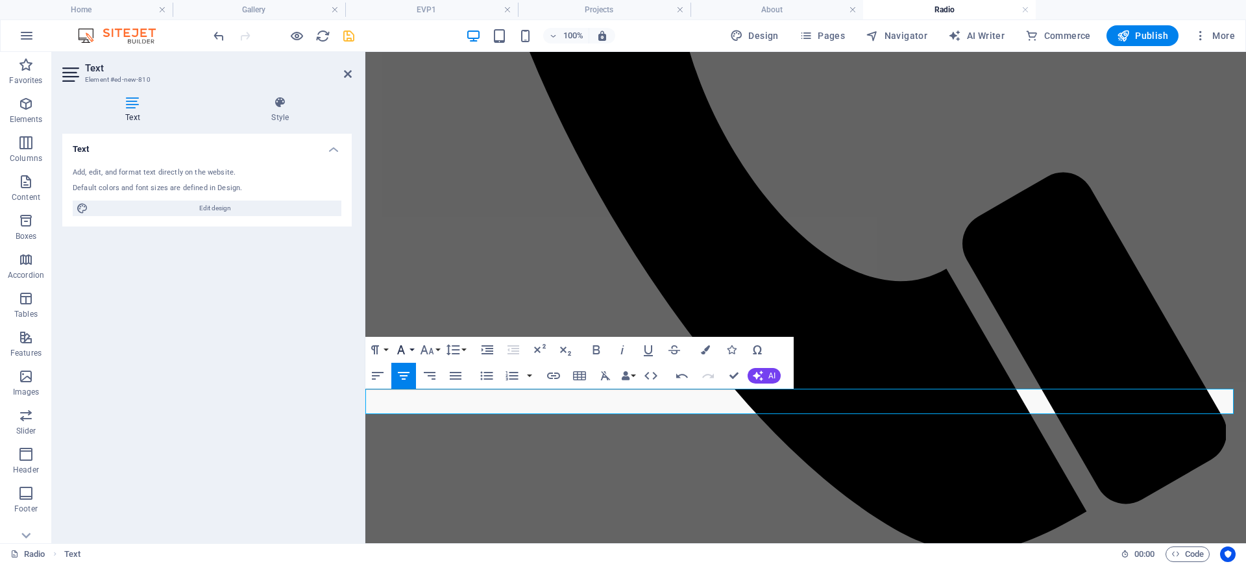
click at [406, 348] on icon "button" at bounding box center [401, 350] width 16 height 16
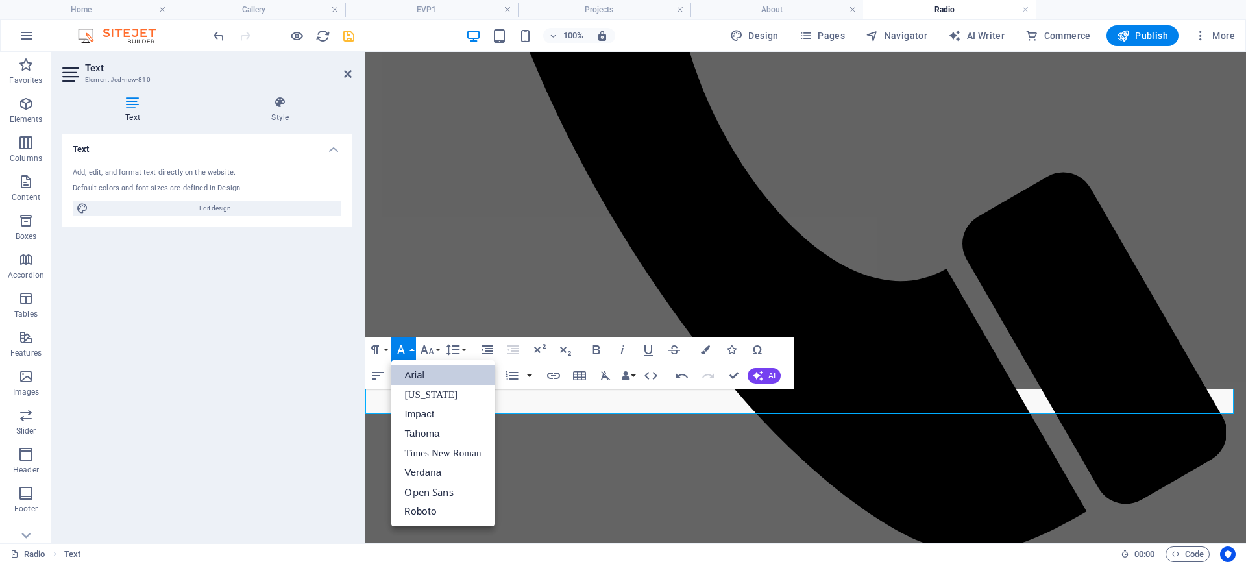
scroll to position [0, 0]
click at [439, 351] on button "Font Size" at bounding box center [429, 350] width 25 height 26
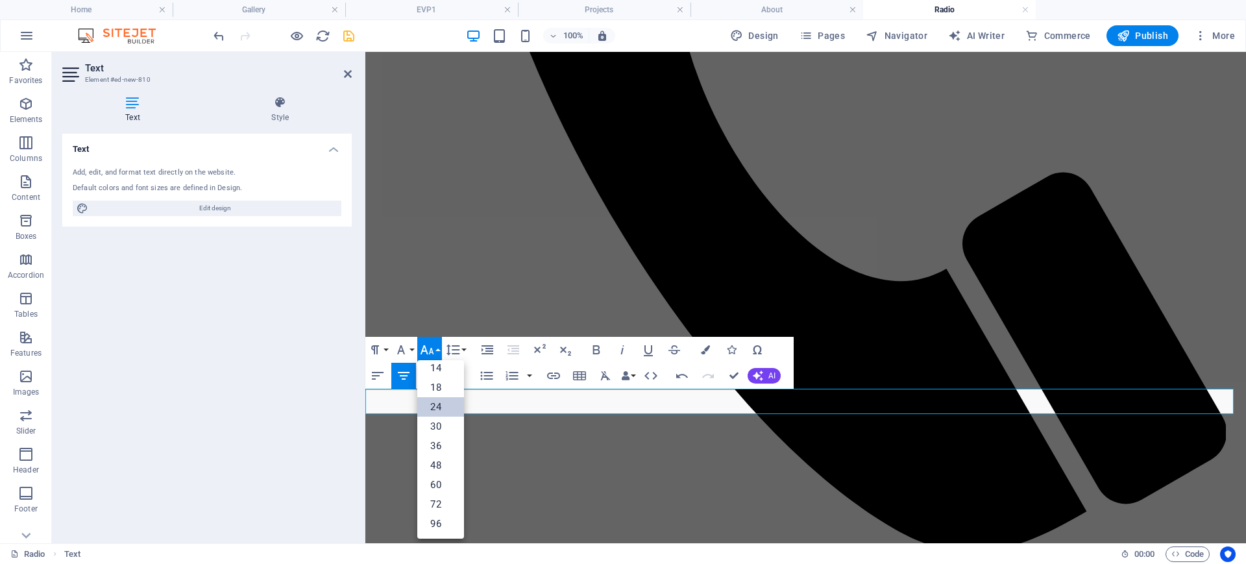
scroll to position [105, 0]
click at [411, 348] on button "Font Family" at bounding box center [403, 350] width 25 height 26
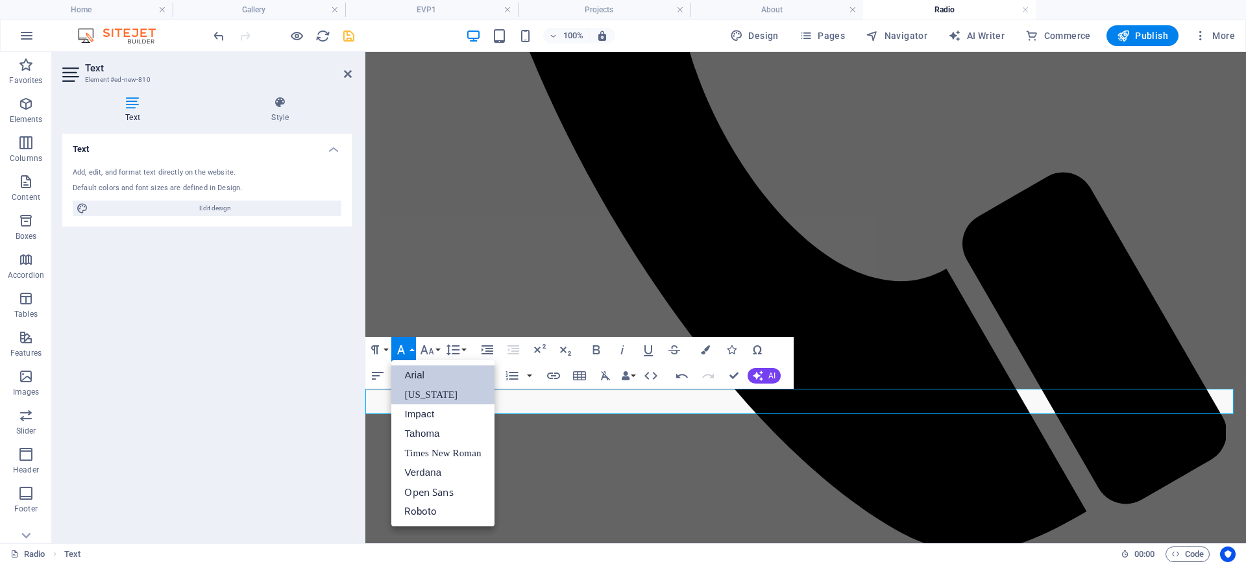
scroll to position [0, 0]
click at [432, 512] on link "Roboto" at bounding box center [442, 511] width 103 height 19
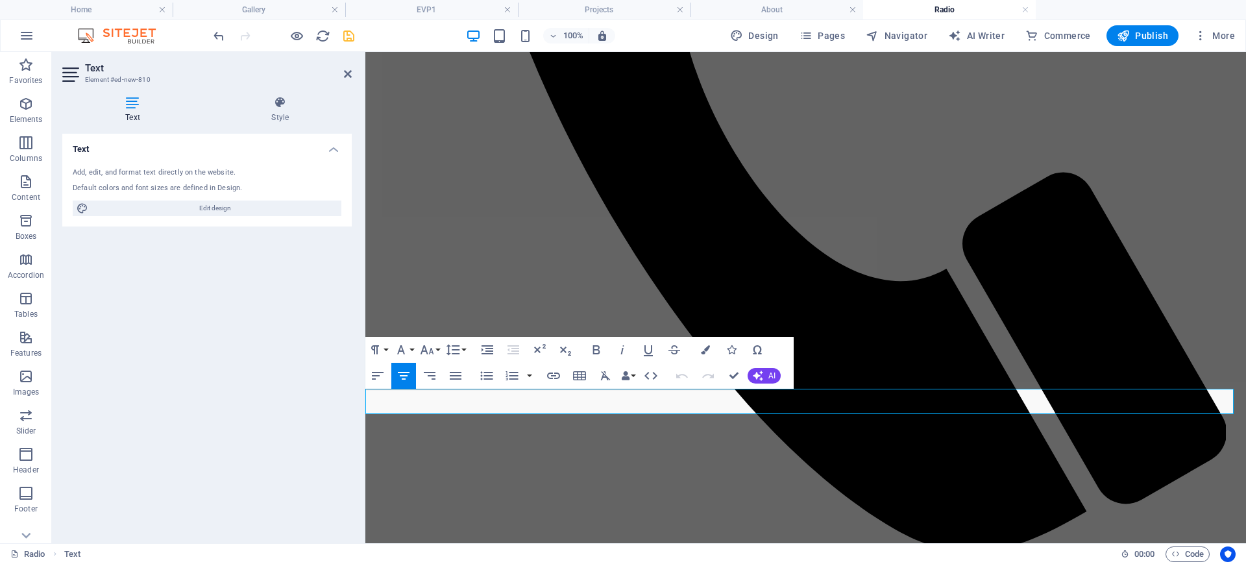
drag, startPoint x: 1058, startPoint y: 405, endPoint x: 931, endPoint y: 406, distance: 127.2
drag, startPoint x: 1055, startPoint y: 399, endPoint x: 981, endPoint y: 402, distance: 74.0
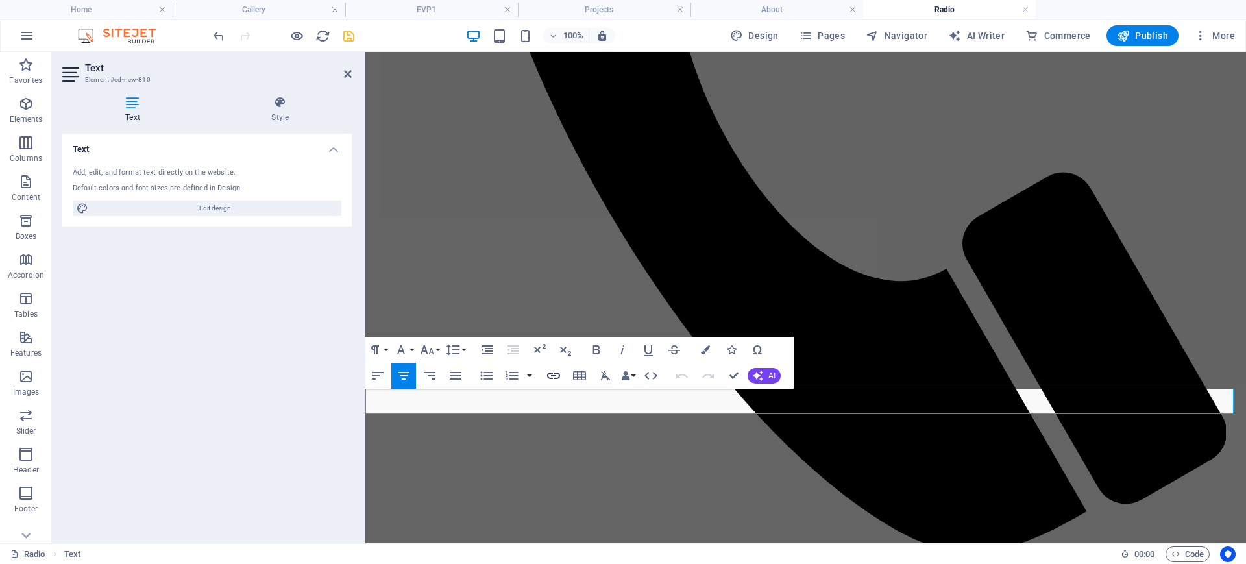
click at [558, 375] on icon "button" at bounding box center [554, 376] width 16 height 16
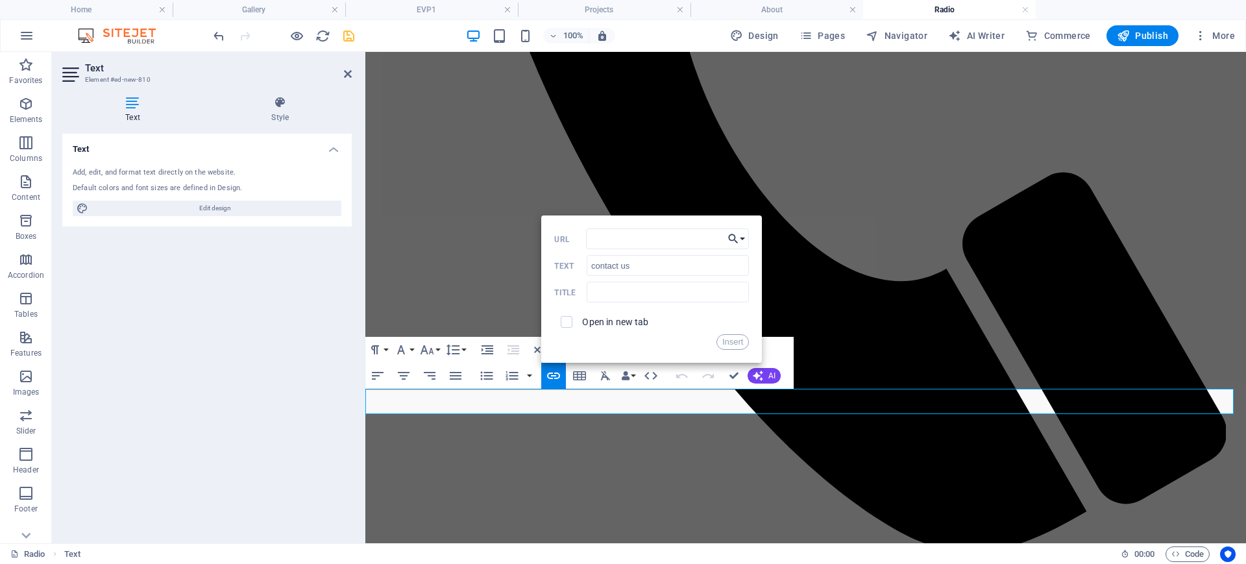
click at [745, 236] on button "Choose Link" at bounding box center [736, 238] width 25 height 21
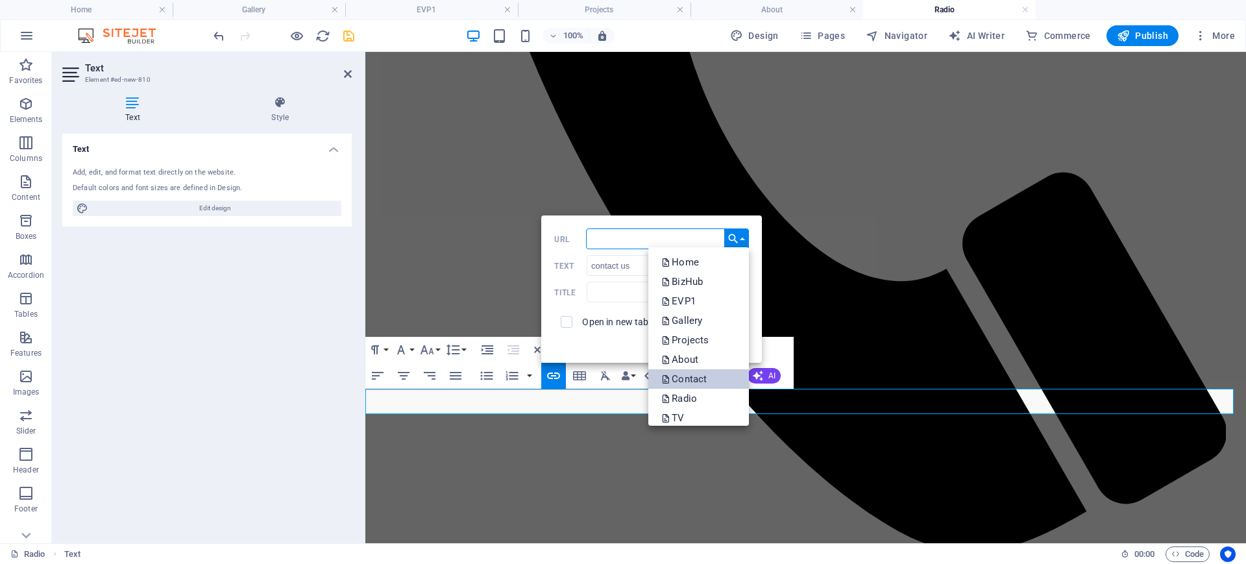
click at [702, 382] on p "Contact" at bounding box center [685, 378] width 48 height 19
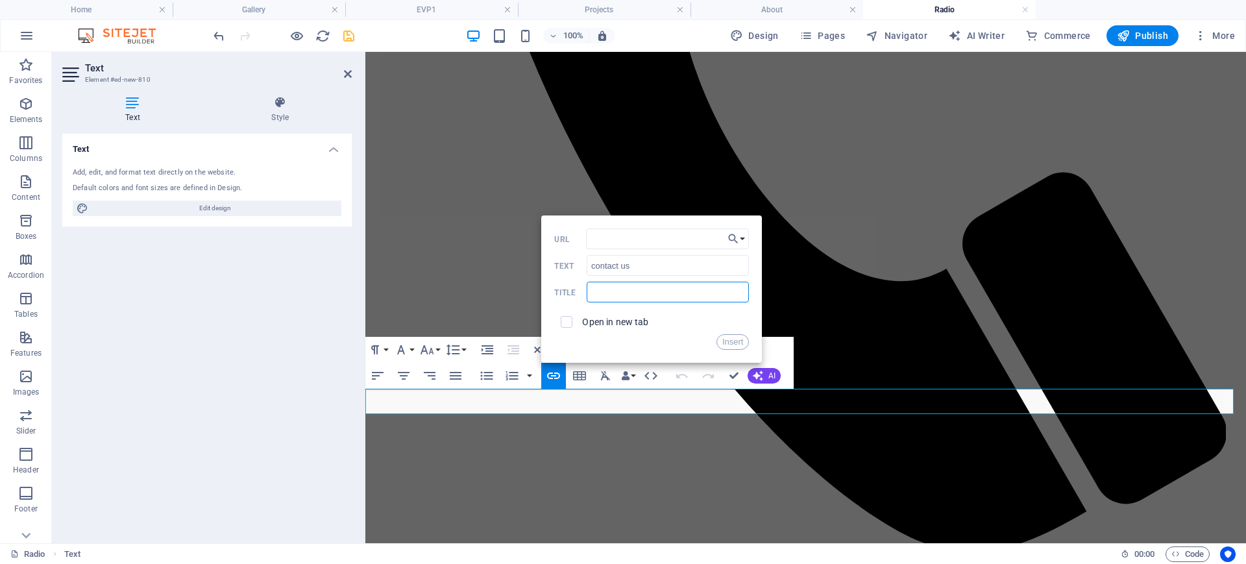
click at [606, 291] on input "text" at bounding box center [668, 292] width 162 height 21
type input "Contact"
drag, startPoint x: 739, startPoint y: 343, endPoint x: 440, endPoint y: 304, distance: 301.0
click at [739, 343] on button "Insert" at bounding box center [733, 342] width 33 height 16
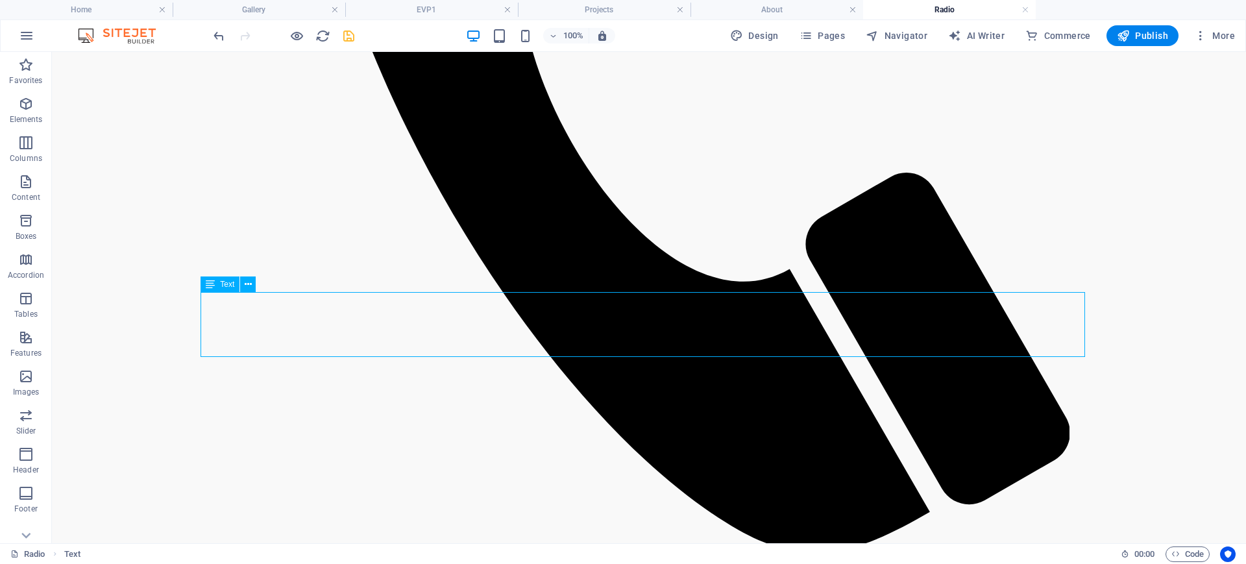
click at [227, 285] on span "Text" at bounding box center [227, 284] width 14 height 8
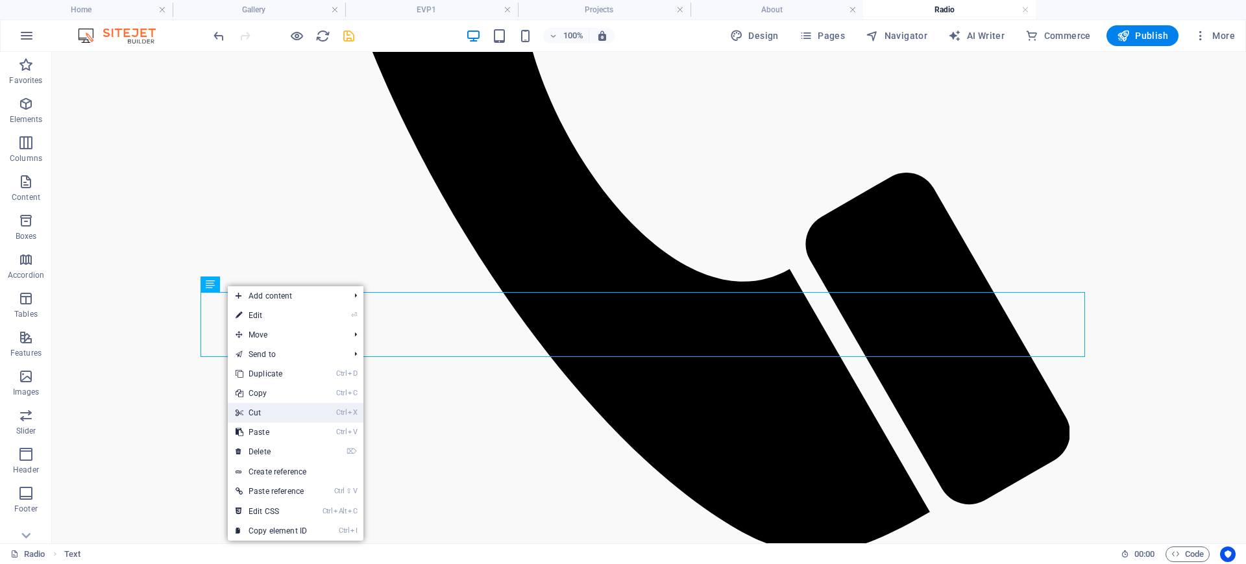
click at [266, 406] on link "Ctrl X Cut" at bounding box center [271, 412] width 87 height 19
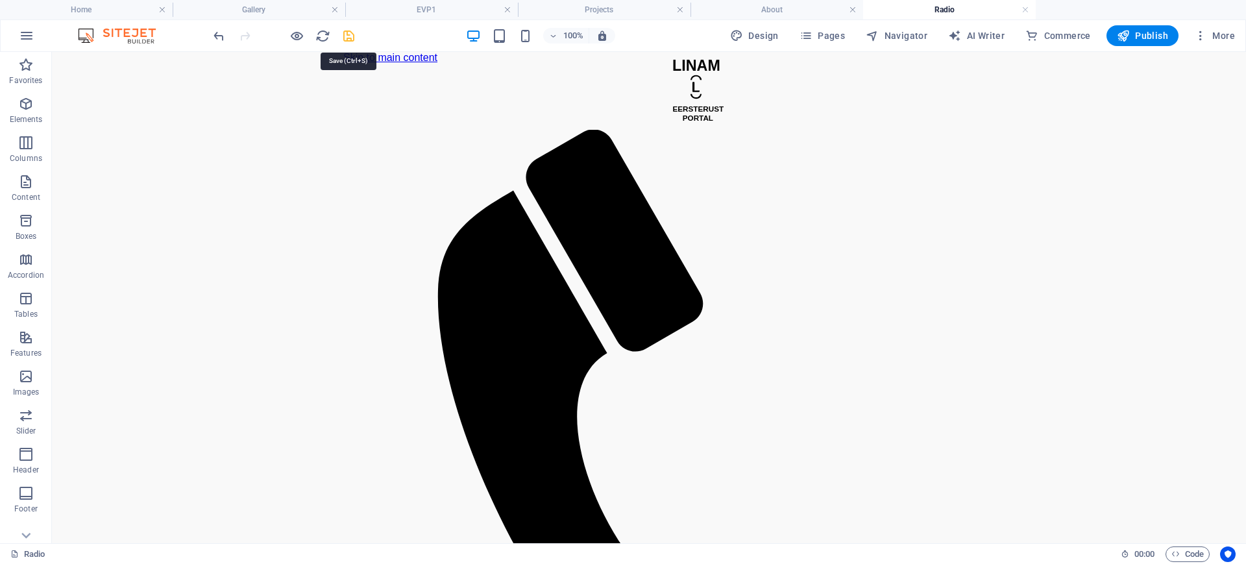
click at [348, 36] on icon "save" at bounding box center [348, 36] width 15 height 15
click at [508, 12] on link at bounding box center [508, 10] width 8 height 12
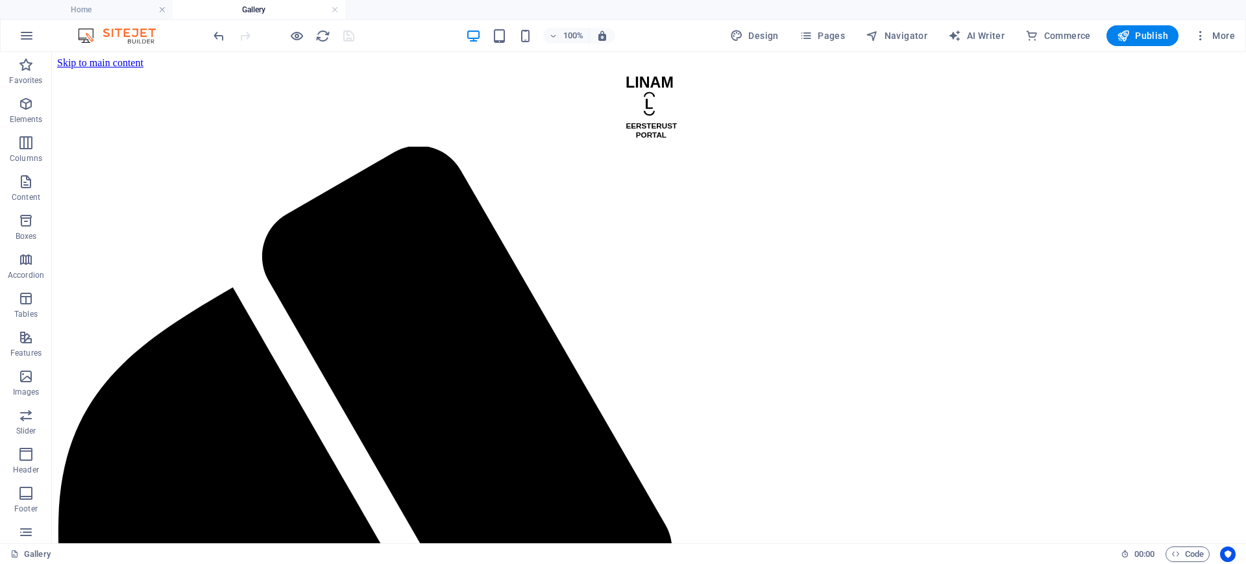
click at [297, 13] on h4 "Gallery" at bounding box center [259, 10] width 173 height 14
click at [334, 13] on link at bounding box center [335, 10] width 8 height 12
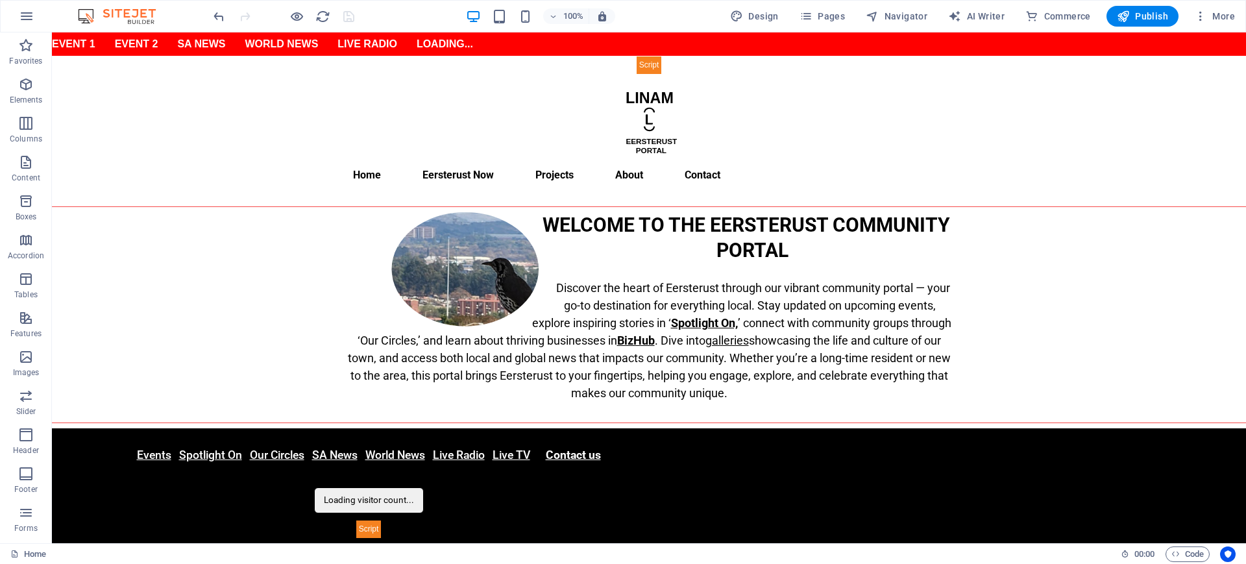
scroll to position [33, 0]
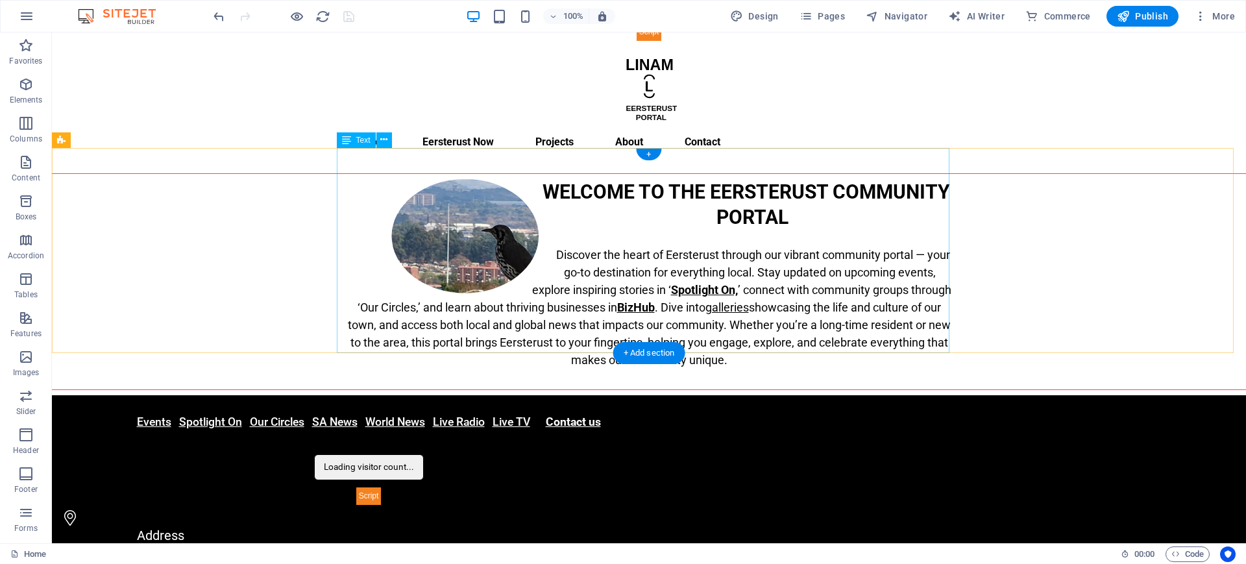
click at [930, 318] on div "WELCOME TO THE EERSTERUST COMMUNITY PORTAL Discover the heart of Eersterust thr…" at bounding box center [649, 282] width 613 height 206
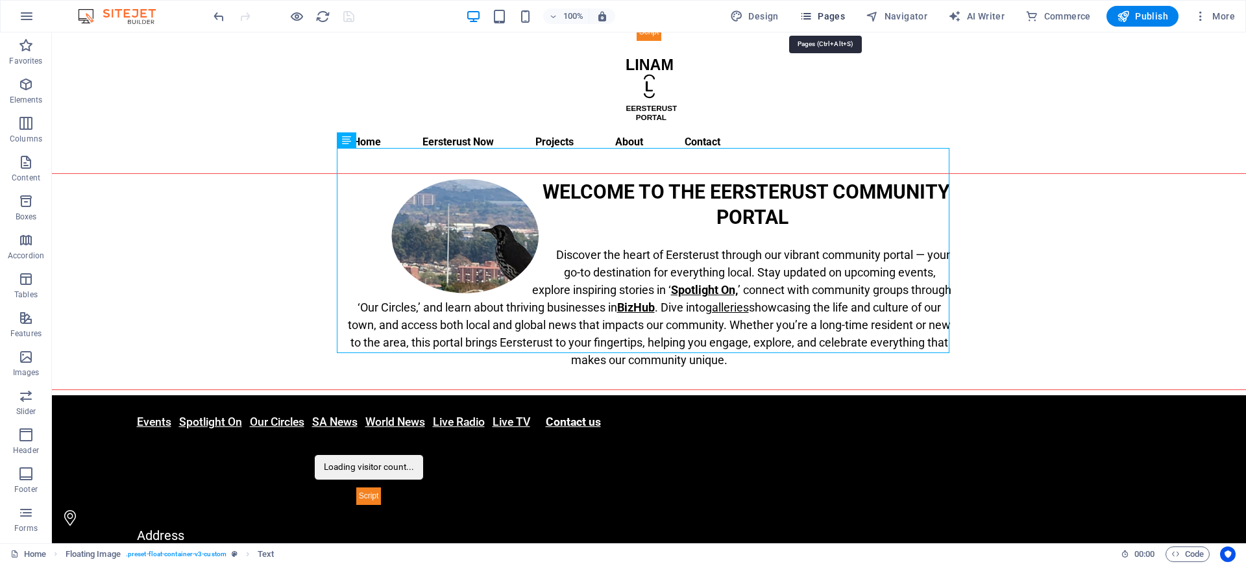
click at [826, 14] on span "Pages" at bounding box center [822, 16] width 45 height 13
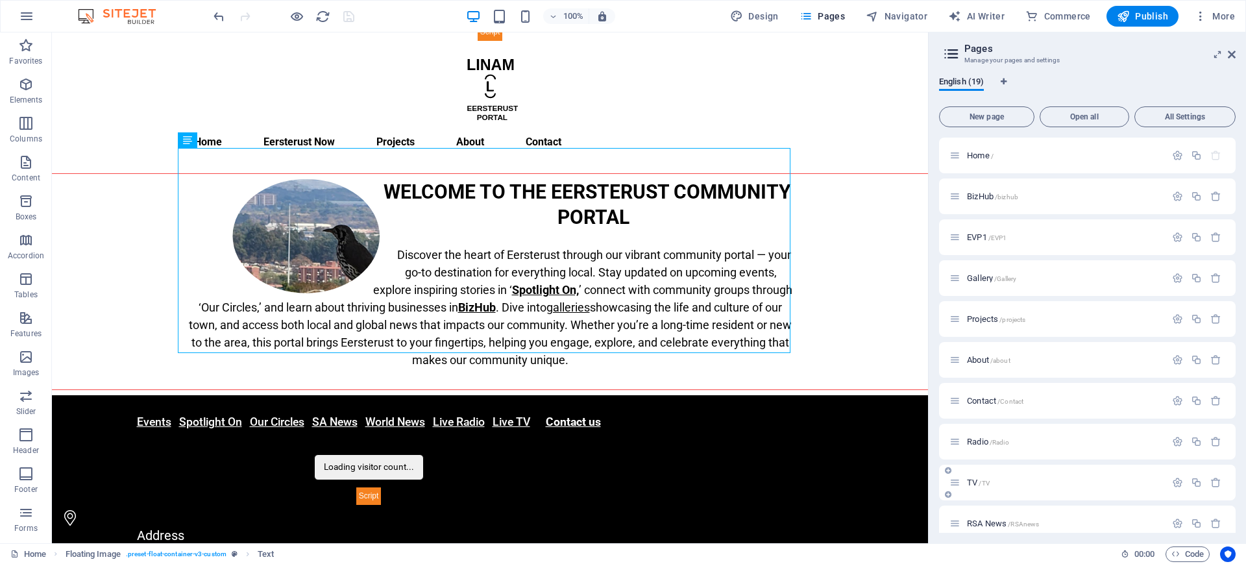
click at [973, 484] on span "TV /TV" at bounding box center [978, 483] width 23 height 10
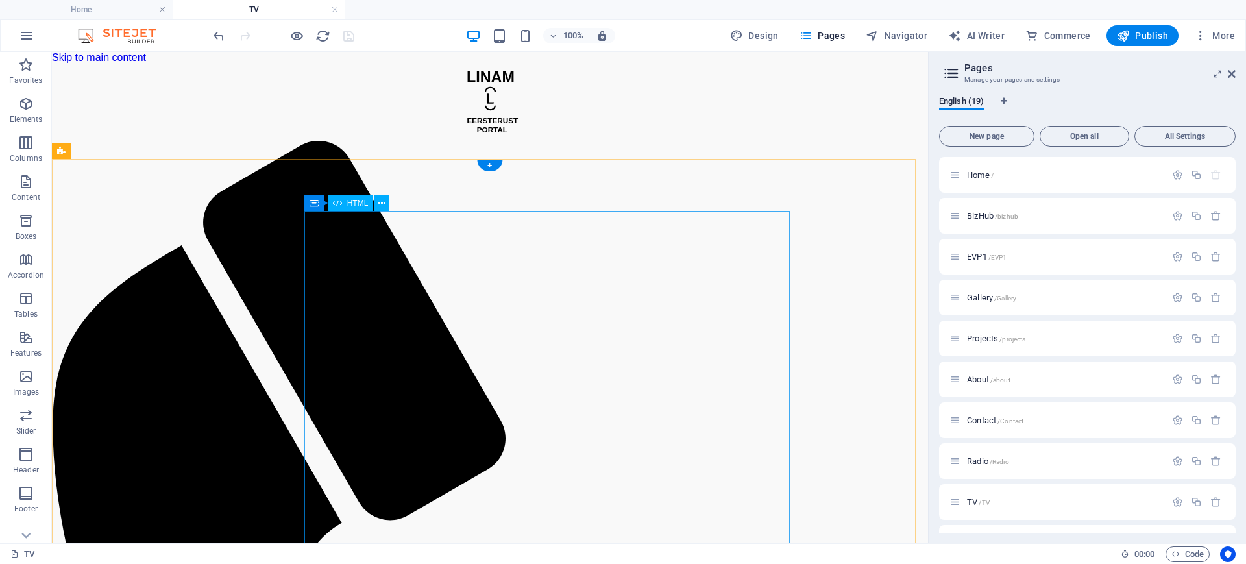
scroll to position [0, 0]
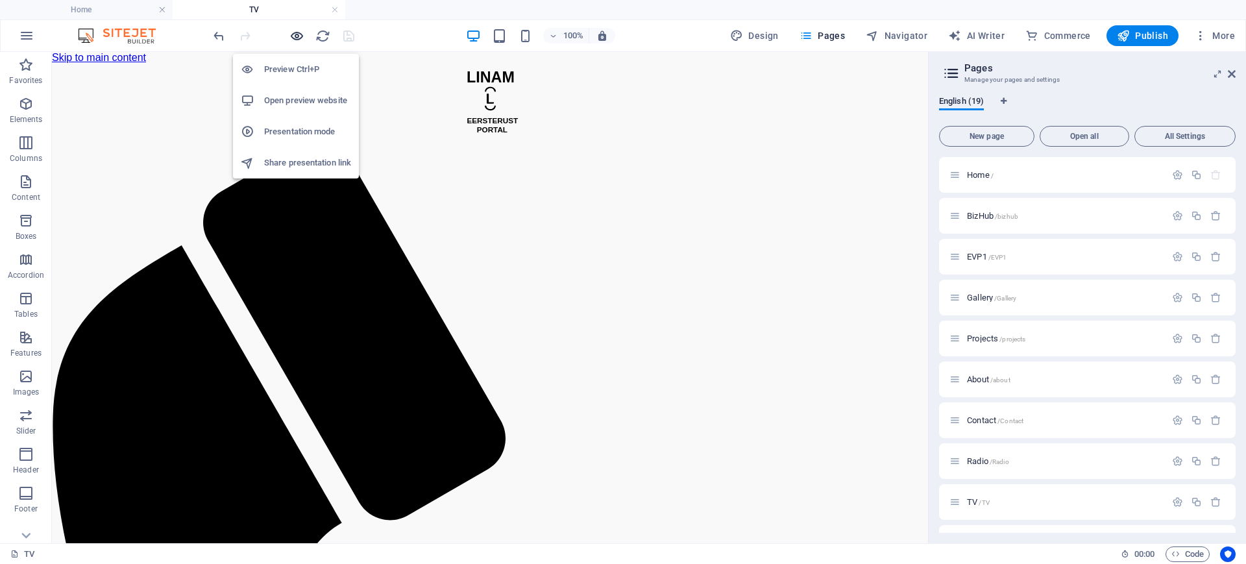
click at [300, 38] on icon "button" at bounding box center [297, 36] width 15 height 15
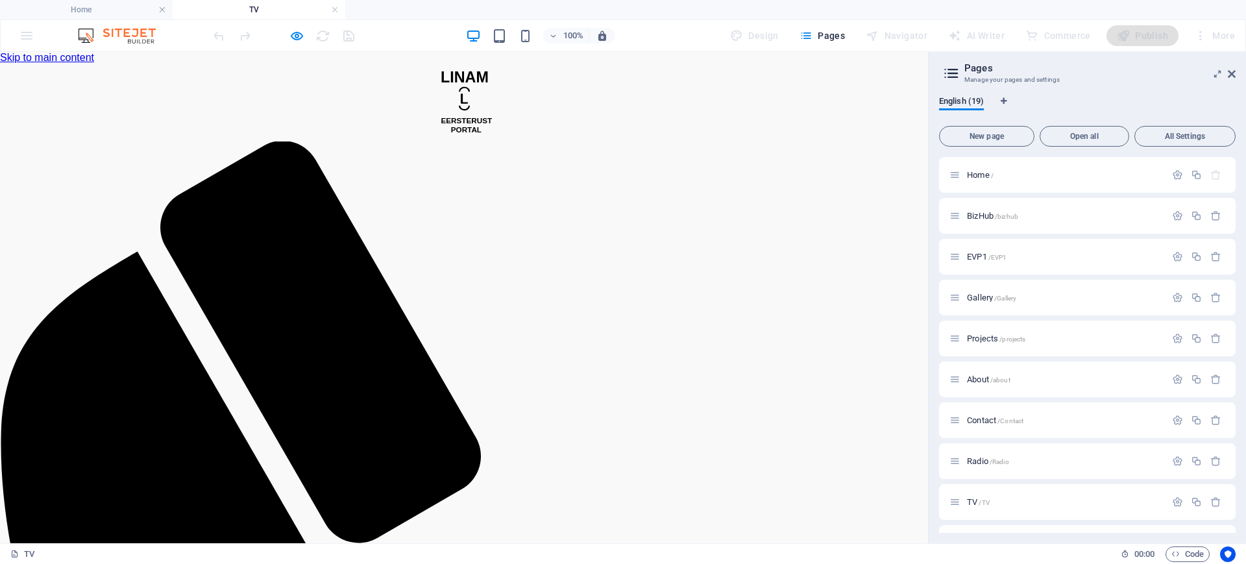
click at [296, 37] on icon "button" at bounding box center [297, 36] width 15 height 15
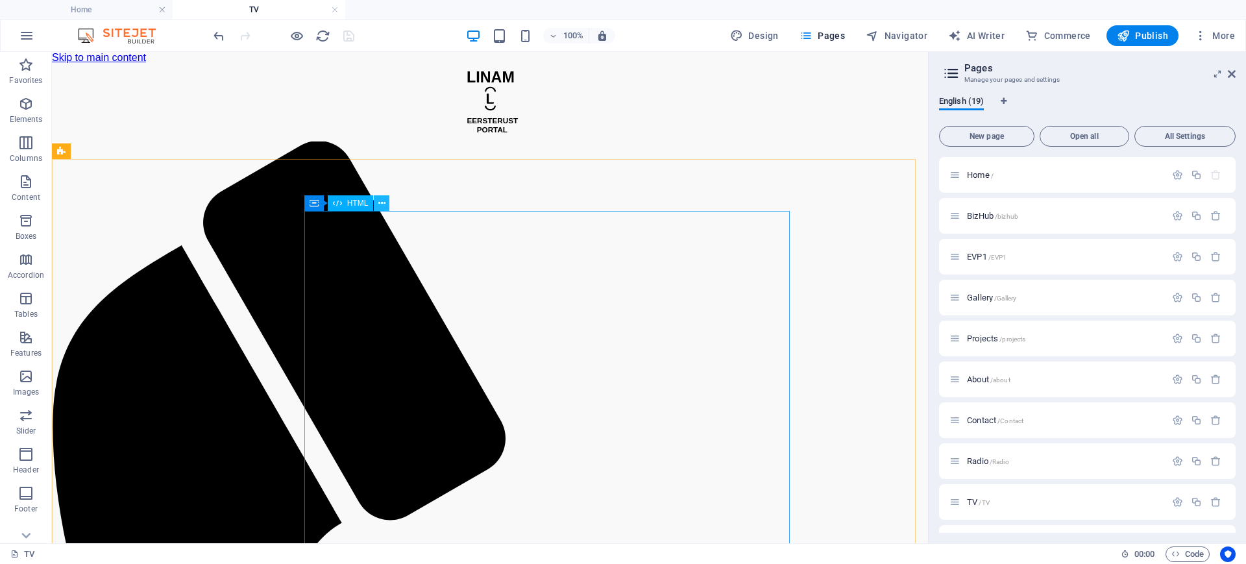
click at [382, 202] on icon at bounding box center [381, 204] width 7 height 14
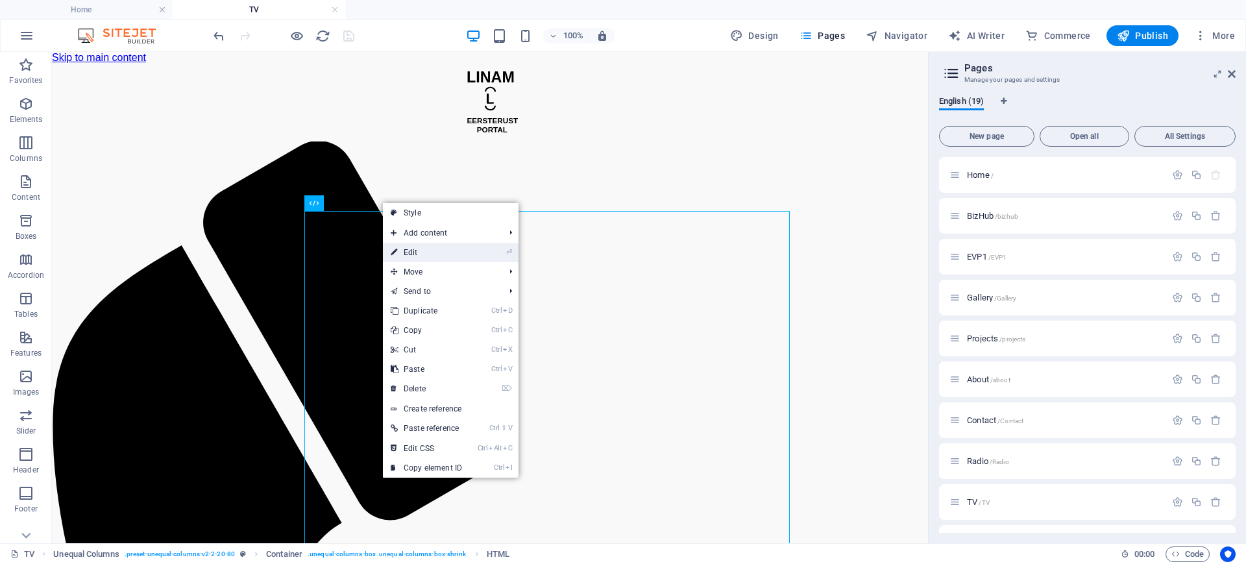
click at [415, 248] on link "⏎ Edit" at bounding box center [426, 252] width 87 height 19
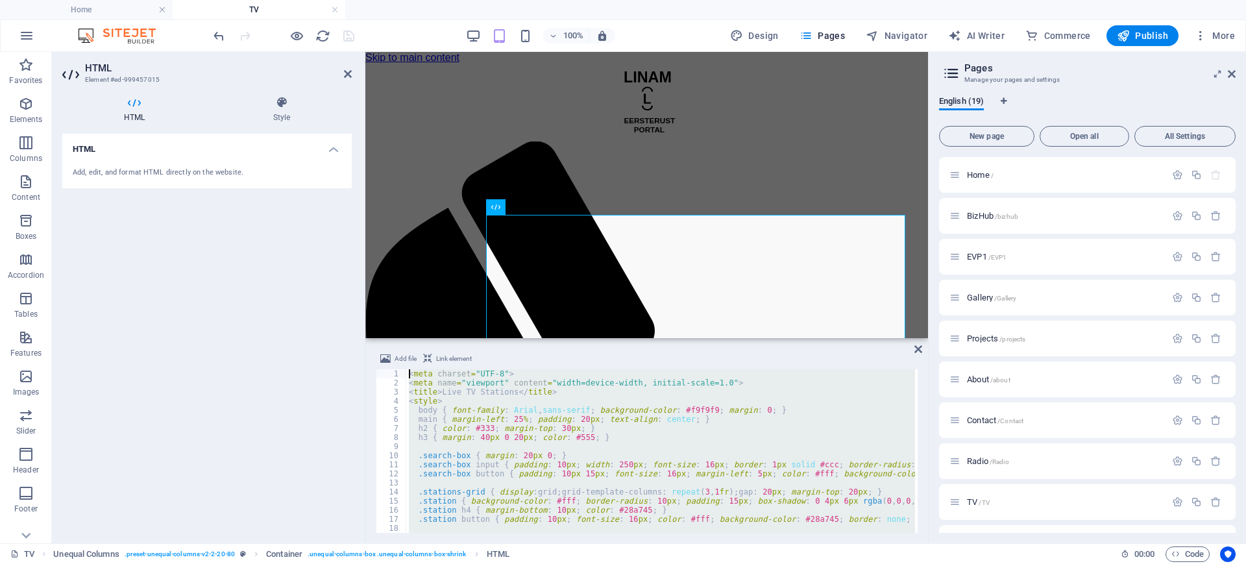
drag, startPoint x: 465, startPoint y: 517, endPoint x: 360, endPoint y: 313, distance: 229.4
click at [360, 313] on div "HTML Element #ed-999457015 HTML Style HTML Add, edit, and format HTML directly …" at bounding box center [490, 297] width 876 height 491
type textarea "<meta charset="UTF-8"> <meta name="viewport" content="width=device-width, initi…"
